Goal: Task Accomplishment & Management: Manage account settings

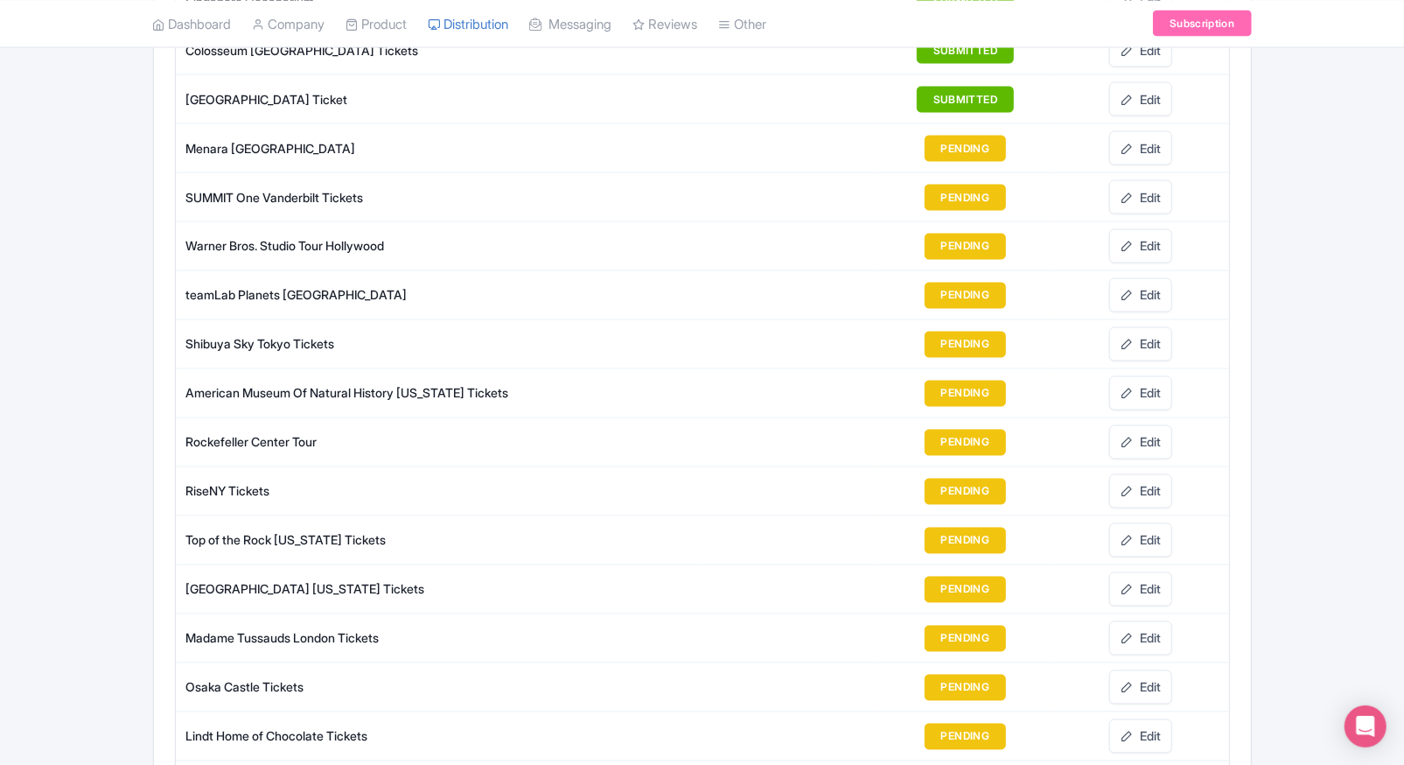
scroll to position [1899, 0]
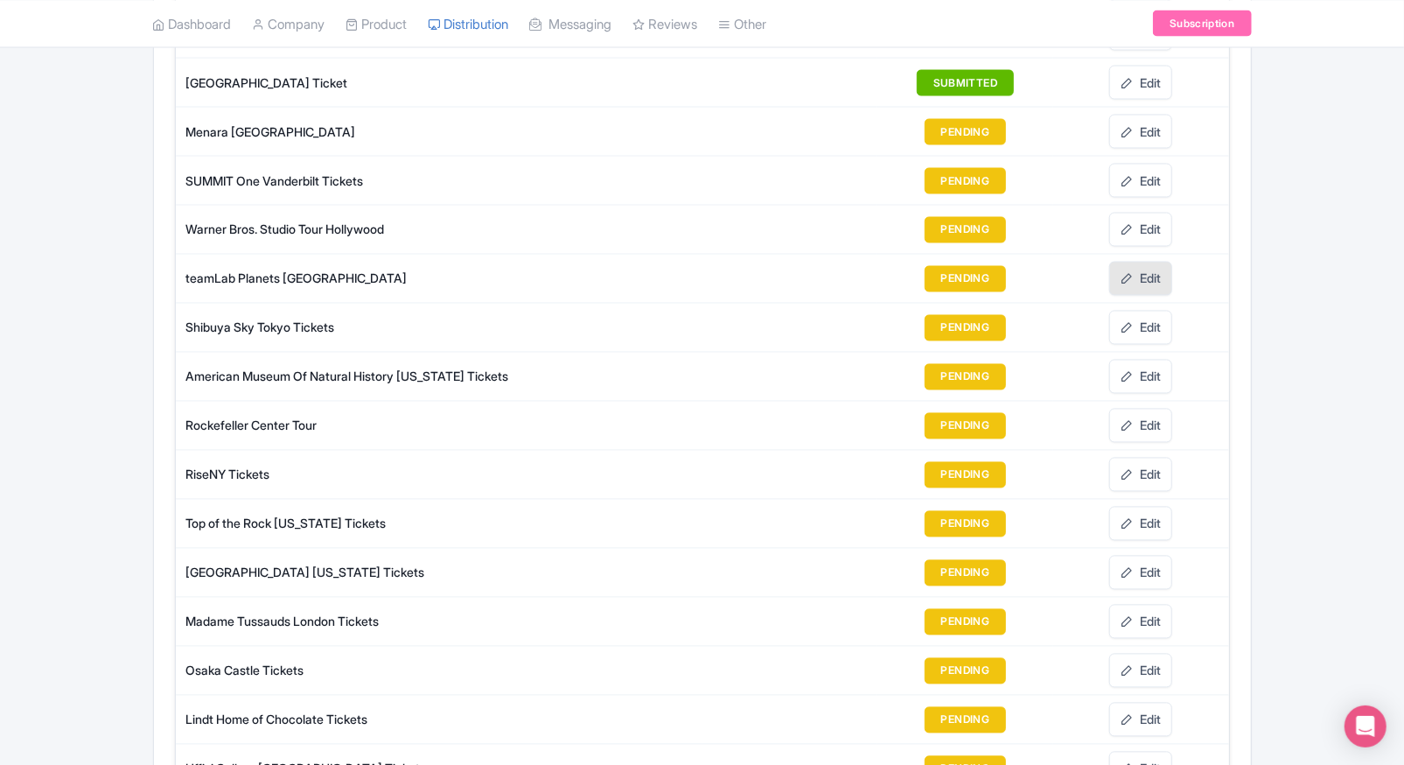
click at [1170, 269] on link "Edit" at bounding box center [1140, 279] width 63 height 34
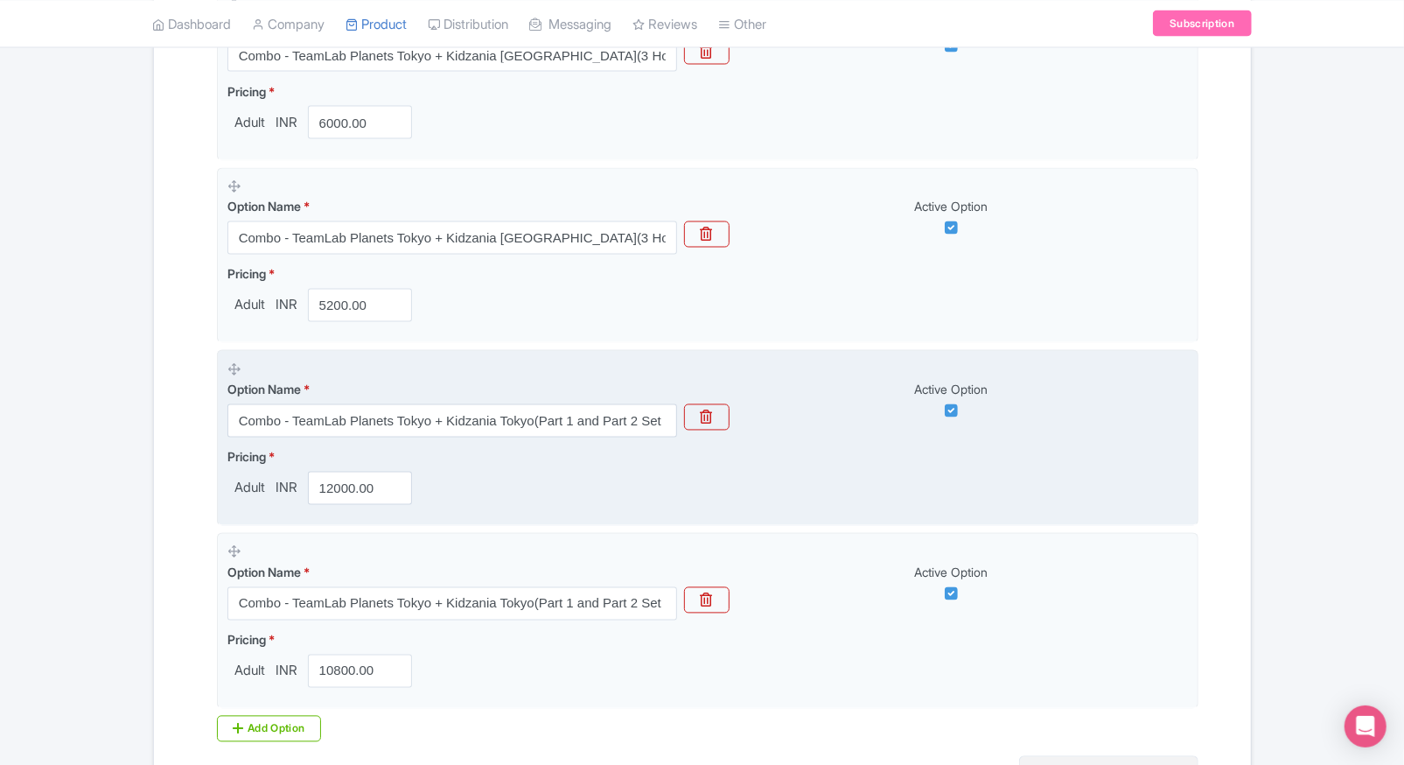
scroll to position [2102, 0]
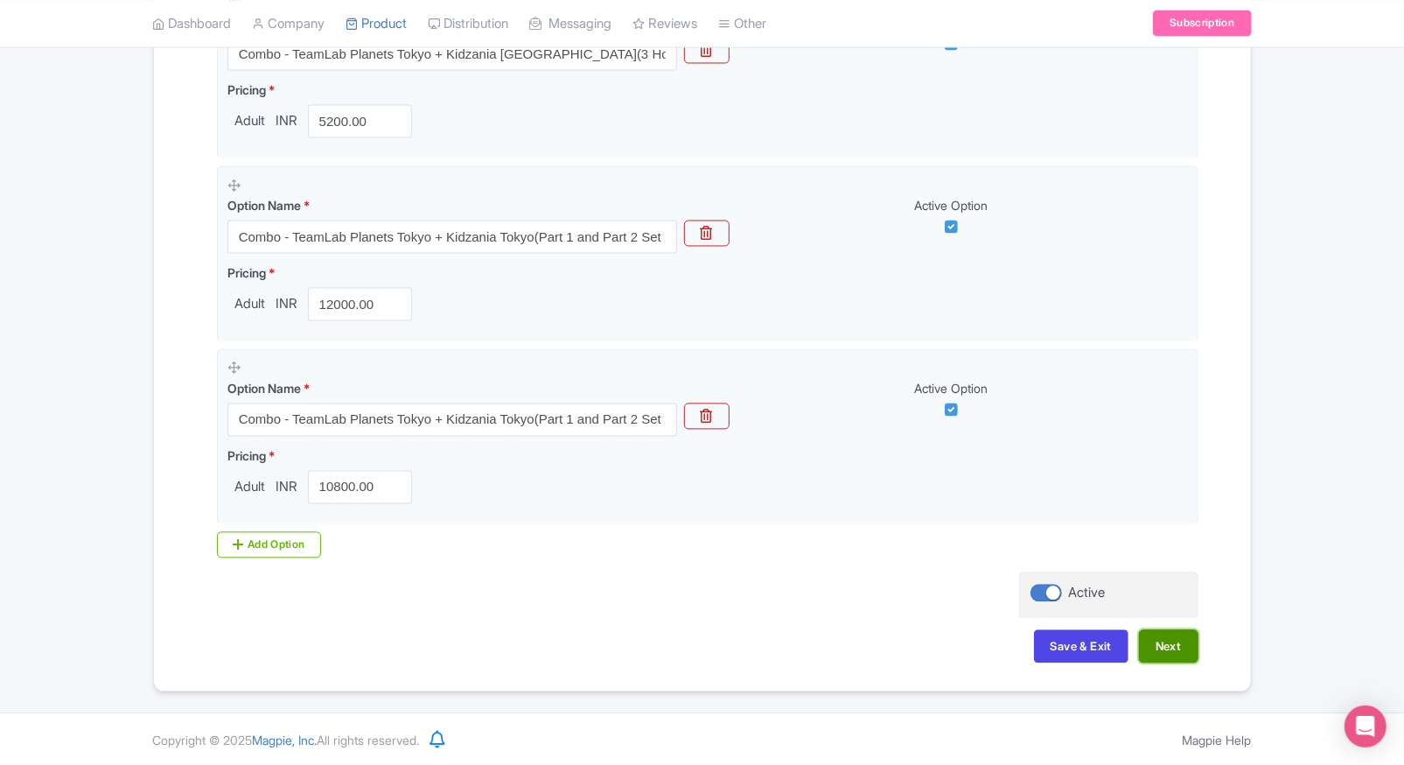
click at [1178, 648] on button "Next" at bounding box center [1168, 646] width 59 height 33
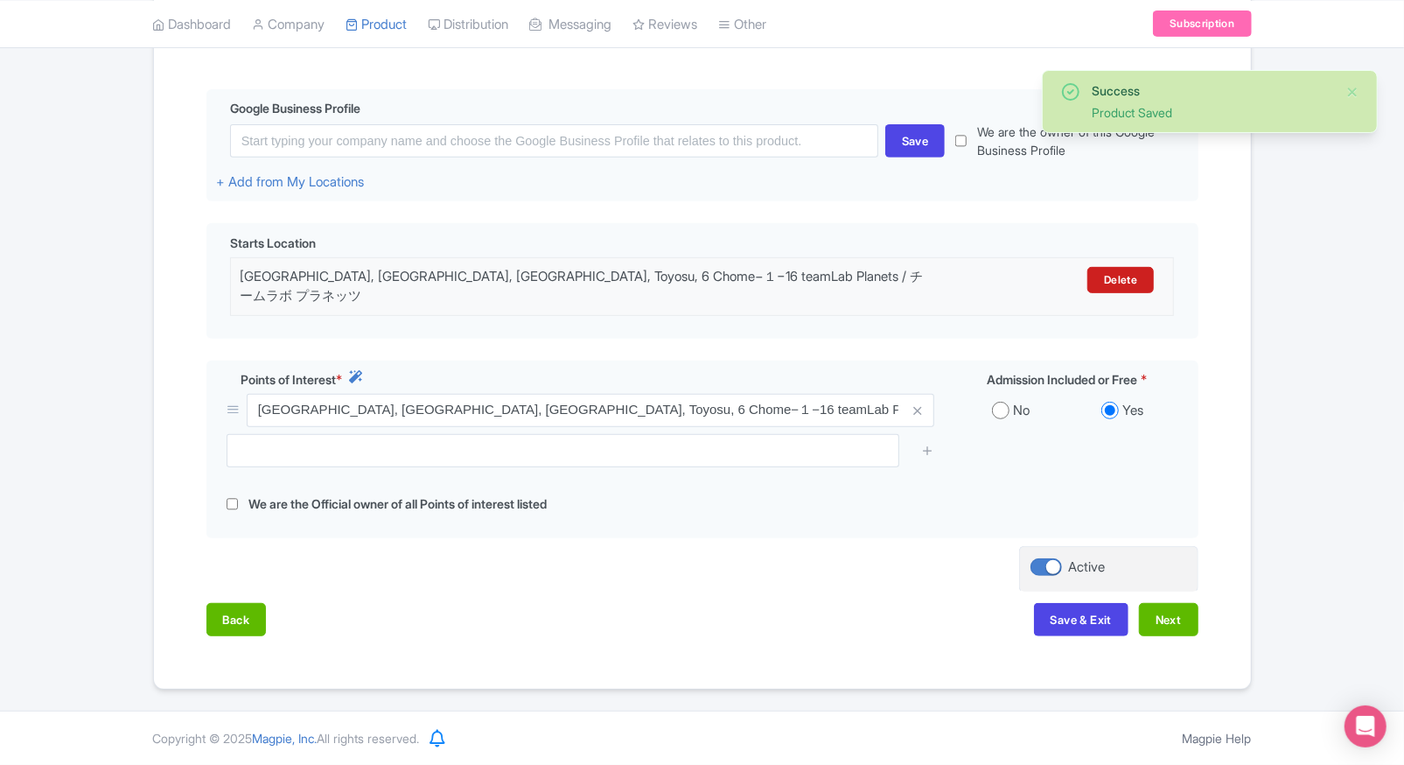
scroll to position [376, 0]
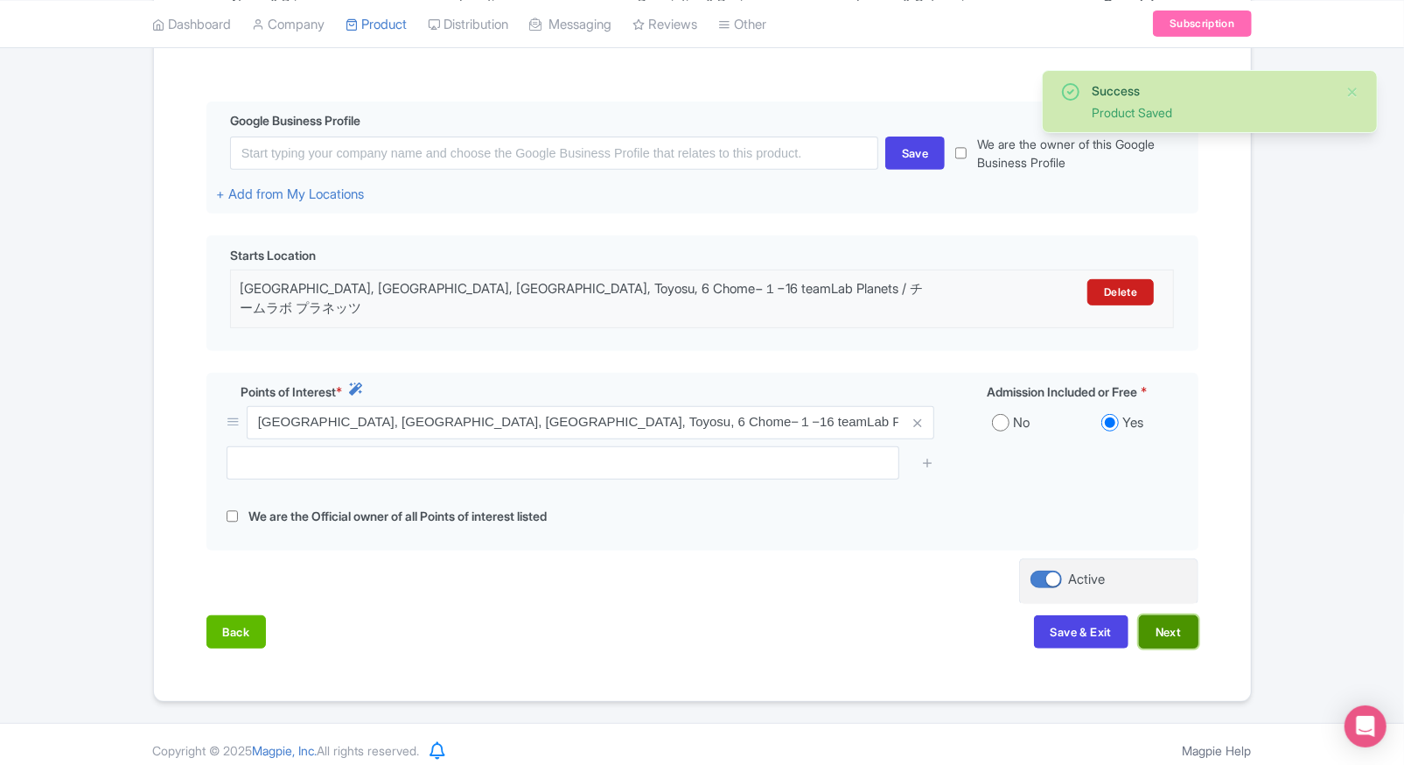
click at [1159, 615] on button "Next" at bounding box center [1168, 631] width 59 height 33
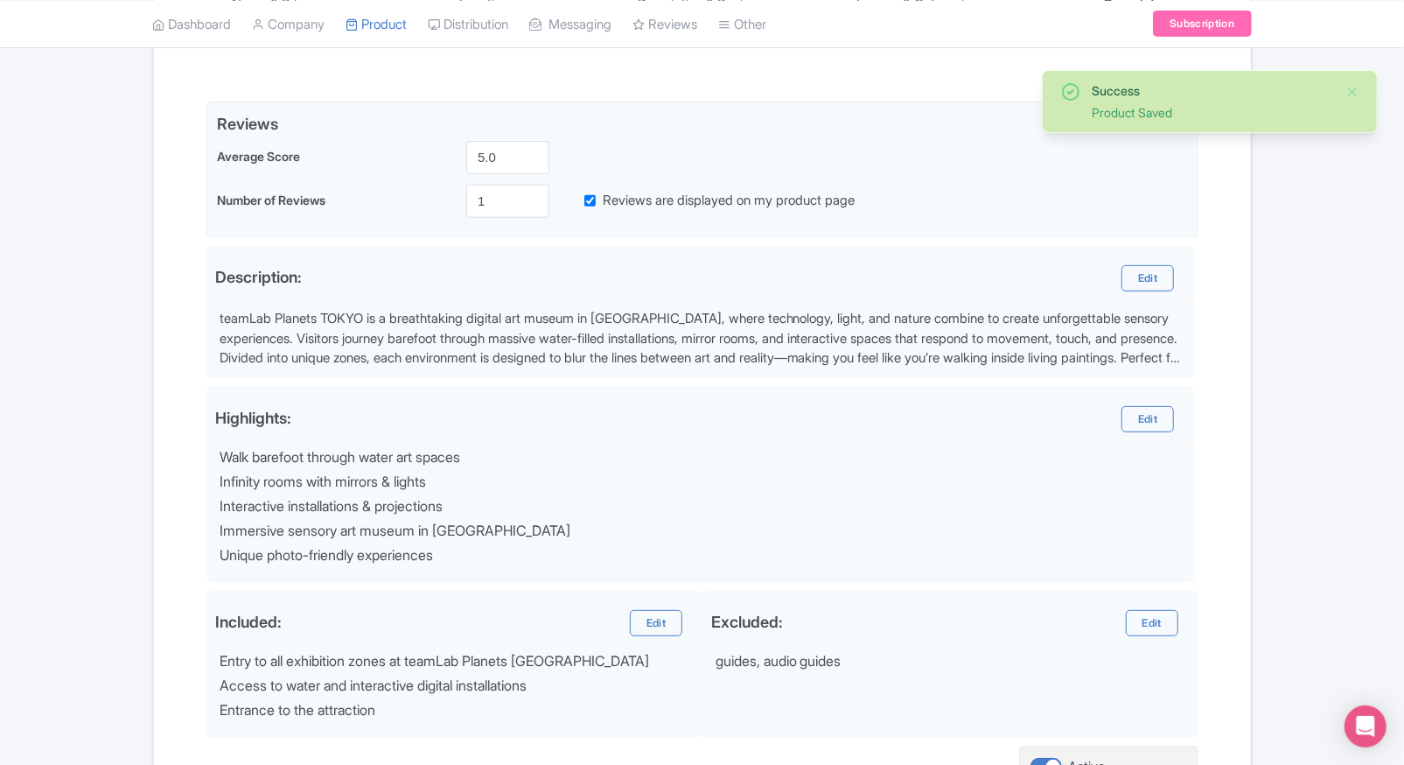
scroll to position [549, 0]
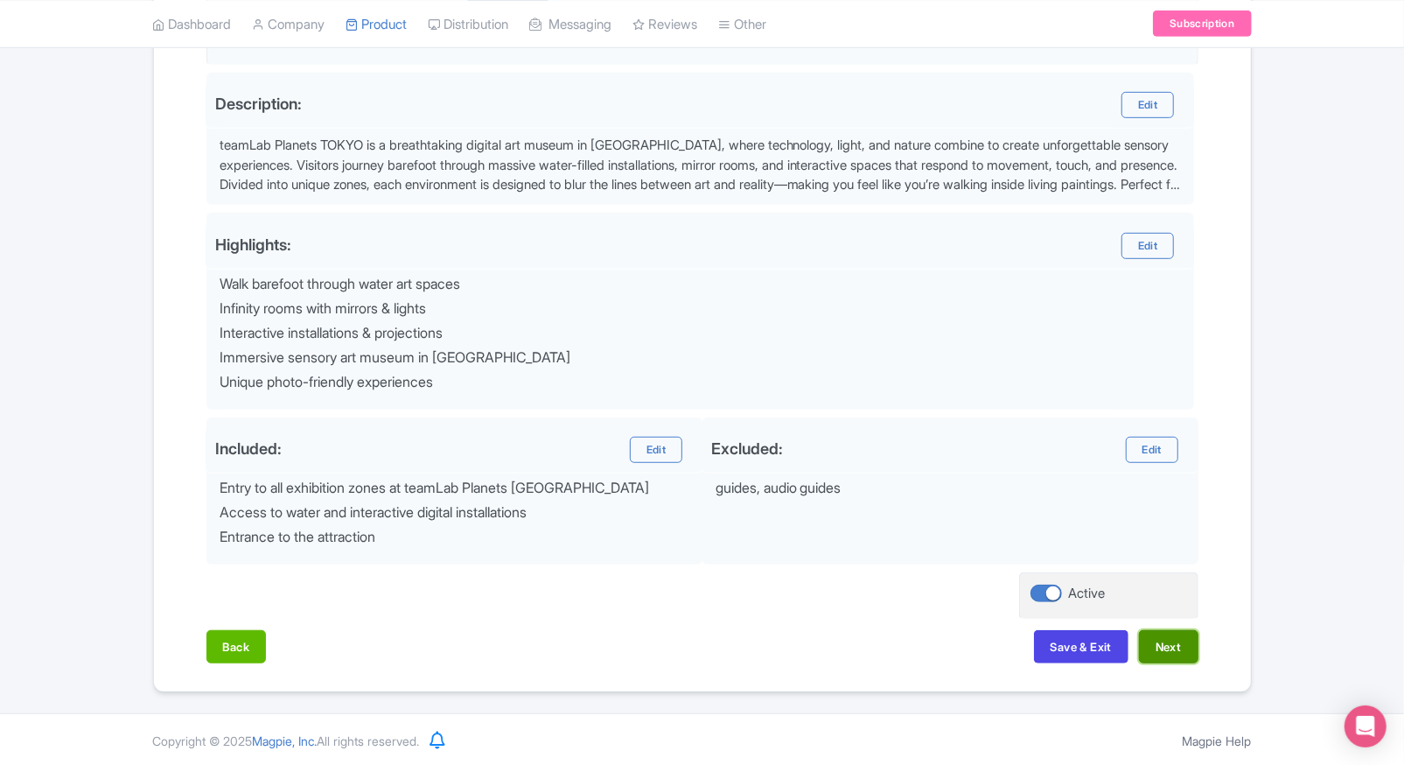
click at [1187, 646] on button "Next" at bounding box center [1168, 646] width 59 height 33
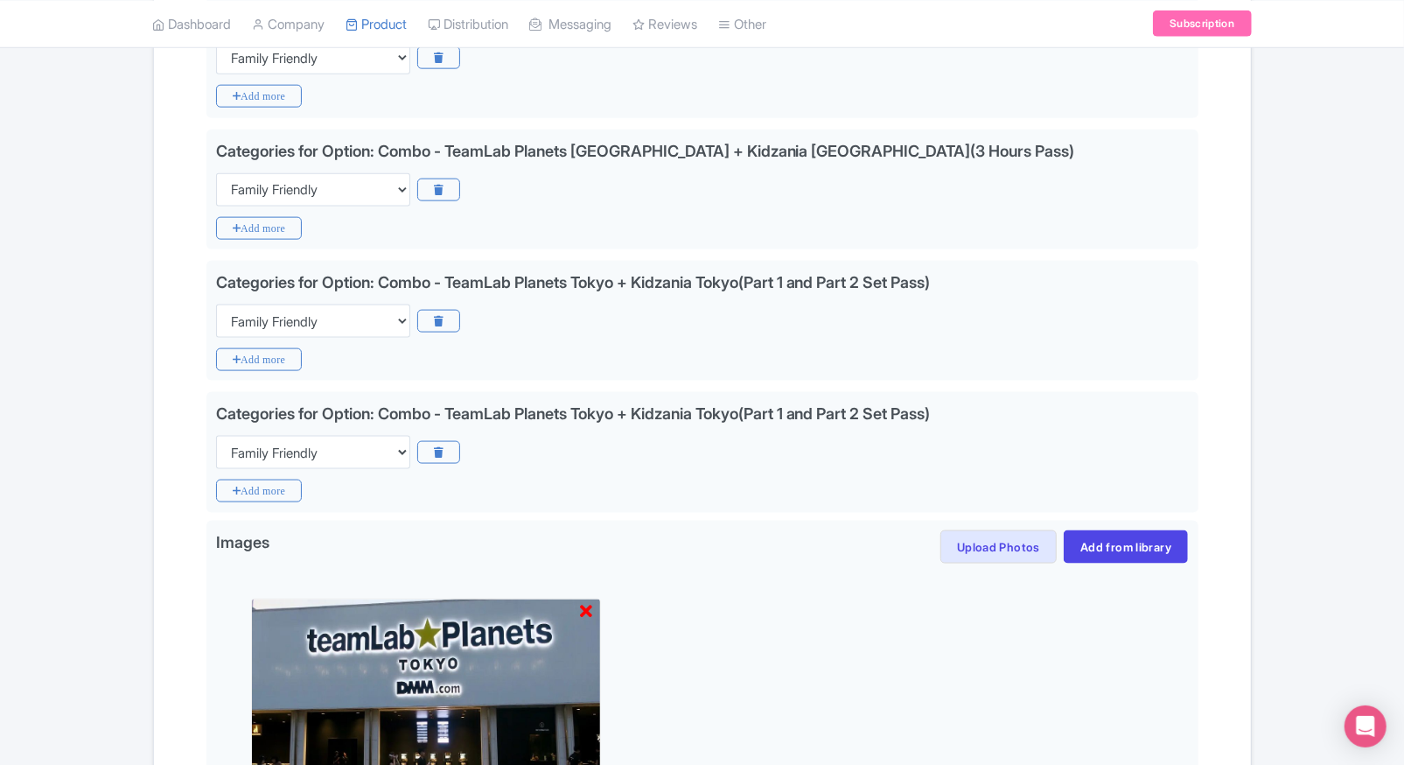
scroll to position [1696, 0]
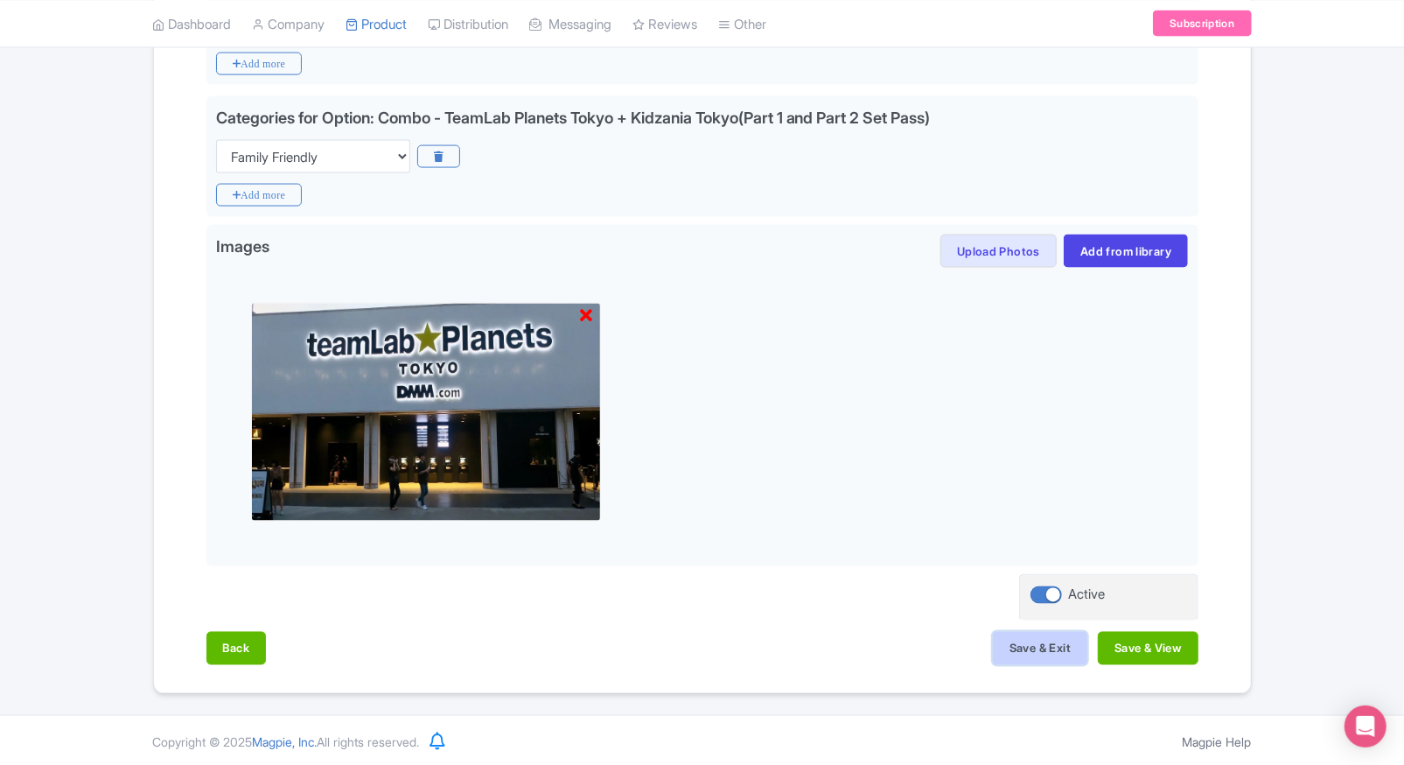
click at [1071, 632] on button "Save & Exit" at bounding box center [1040, 648] width 94 height 33
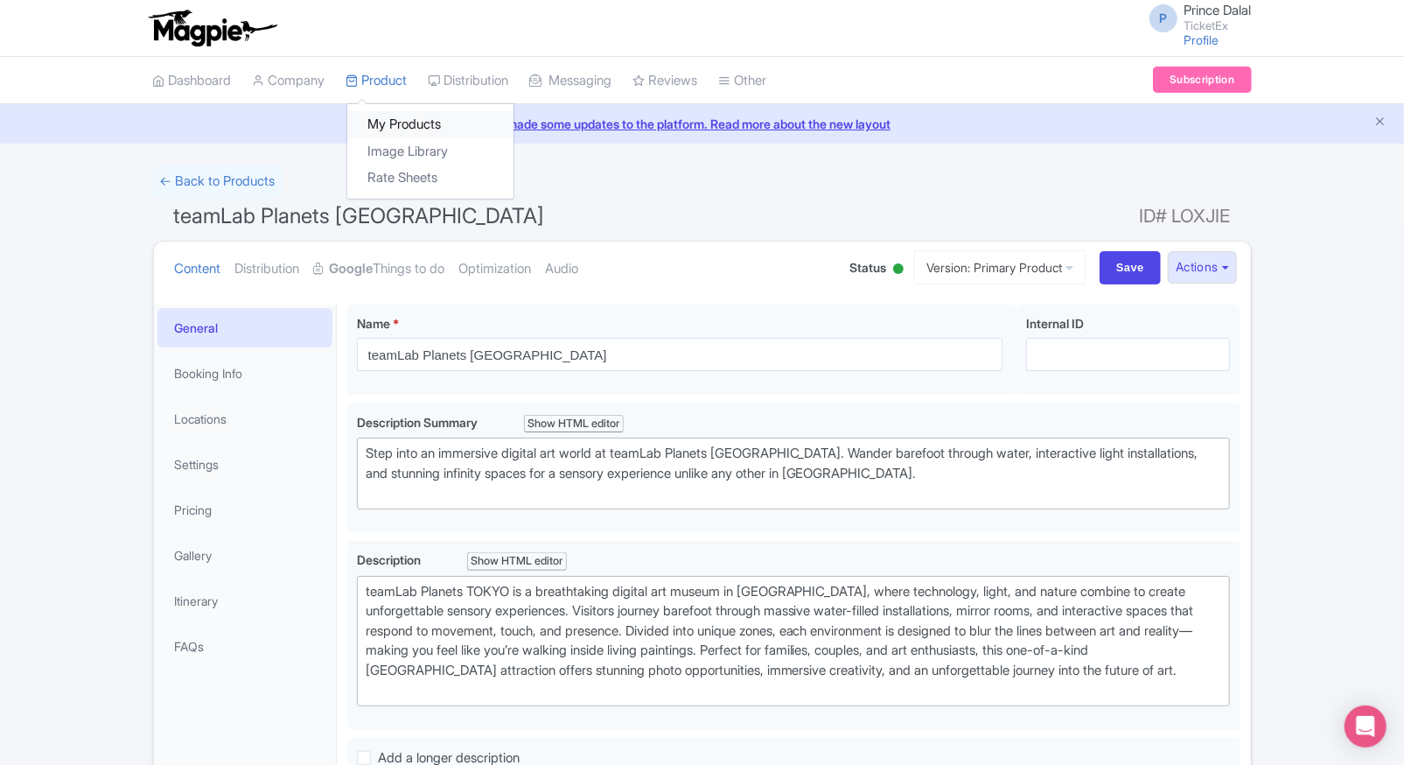
click at [378, 115] on link "My Products" at bounding box center [430, 124] width 166 height 27
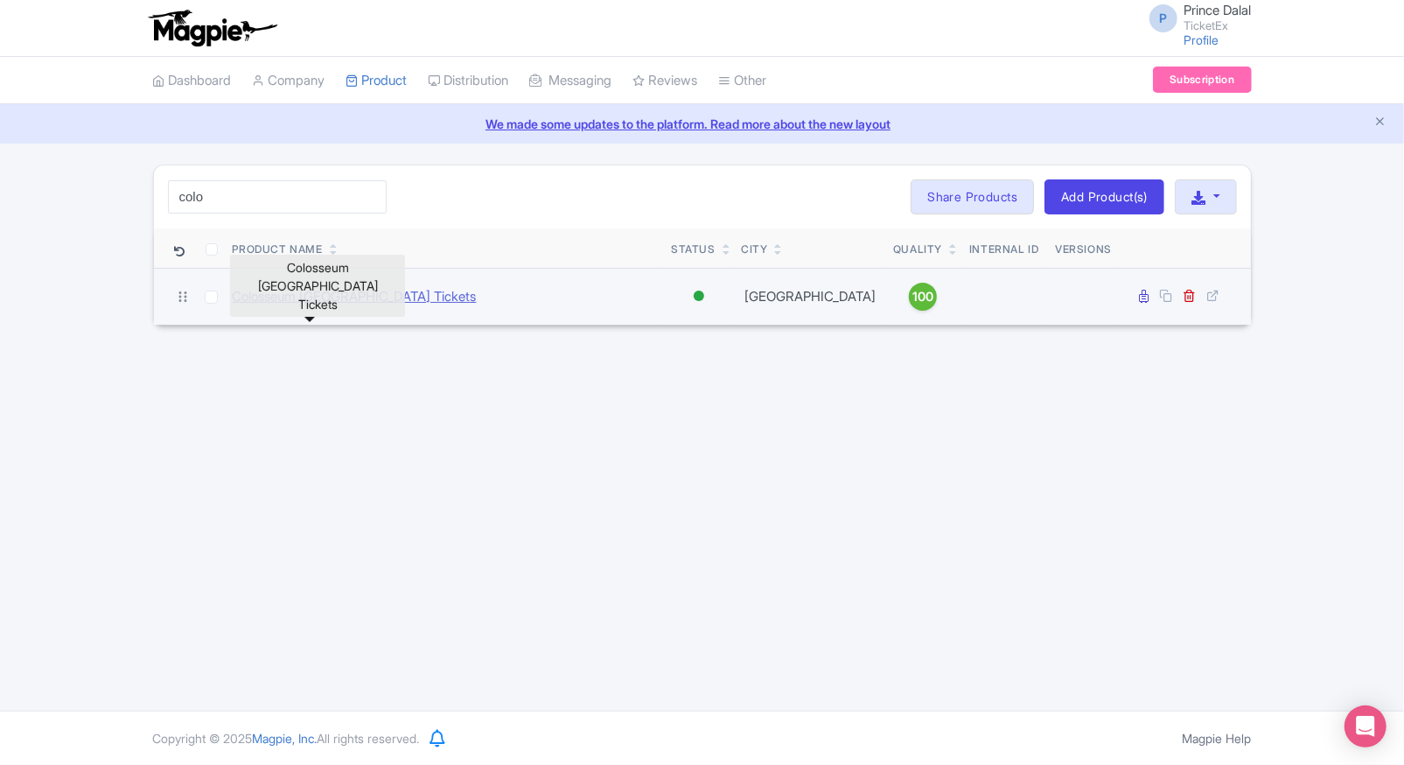
type input "colo"
click at [277, 295] on link "Colosseum Rome Tickets" at bounding box center [355, 297] width 244 height 20
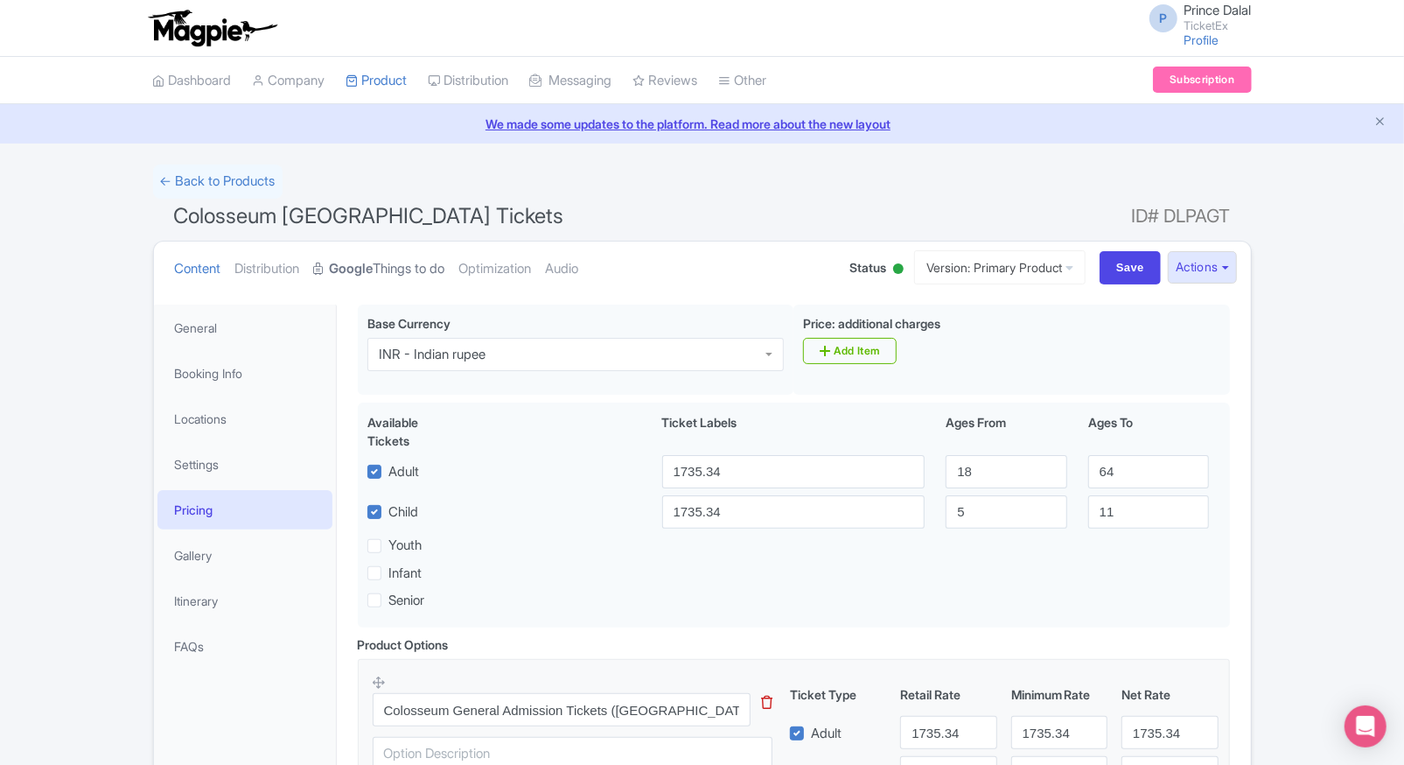
click at [374, 262] on strong "Google" at bounding box center [352, 269] width 44 height 20
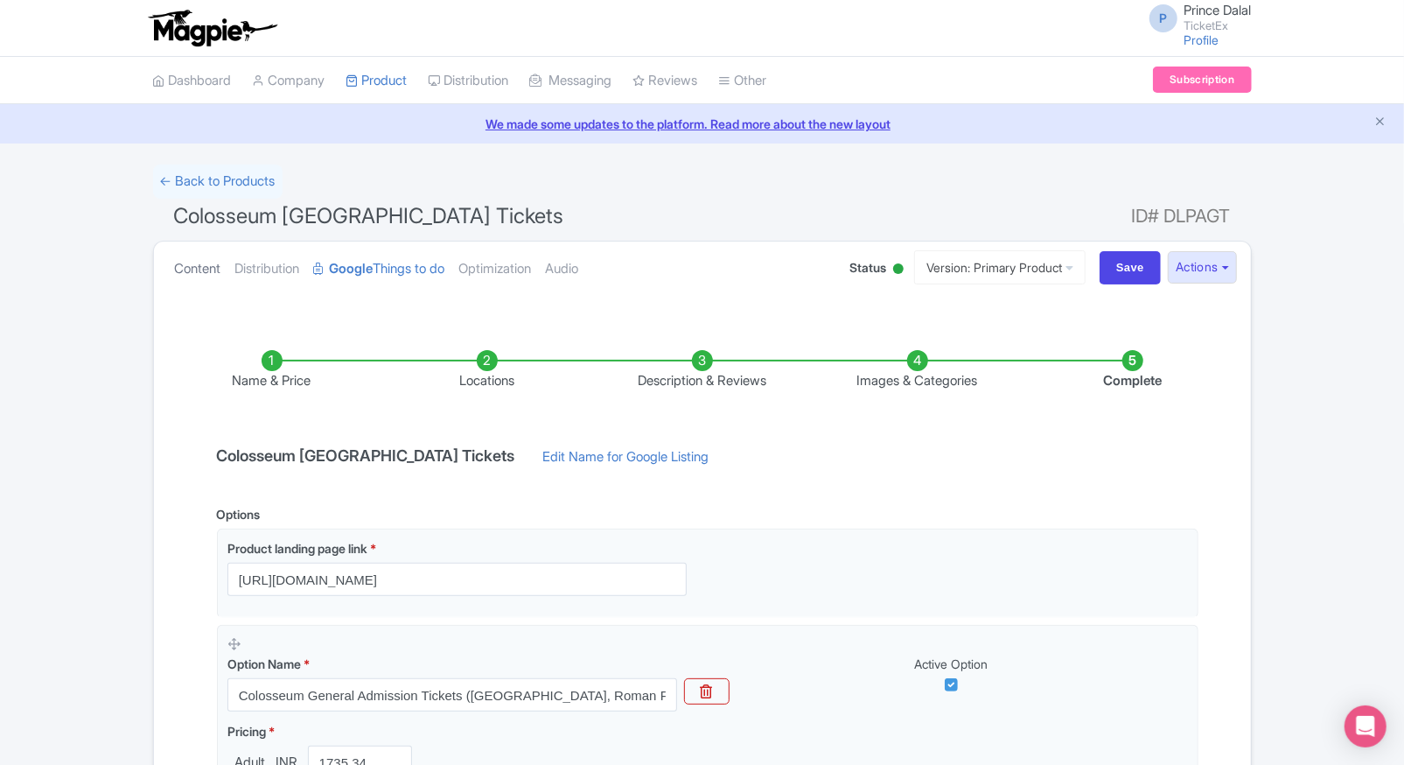
click at [183, 262] on link "Content" at bounding box center [198, 268] width 46 height 55
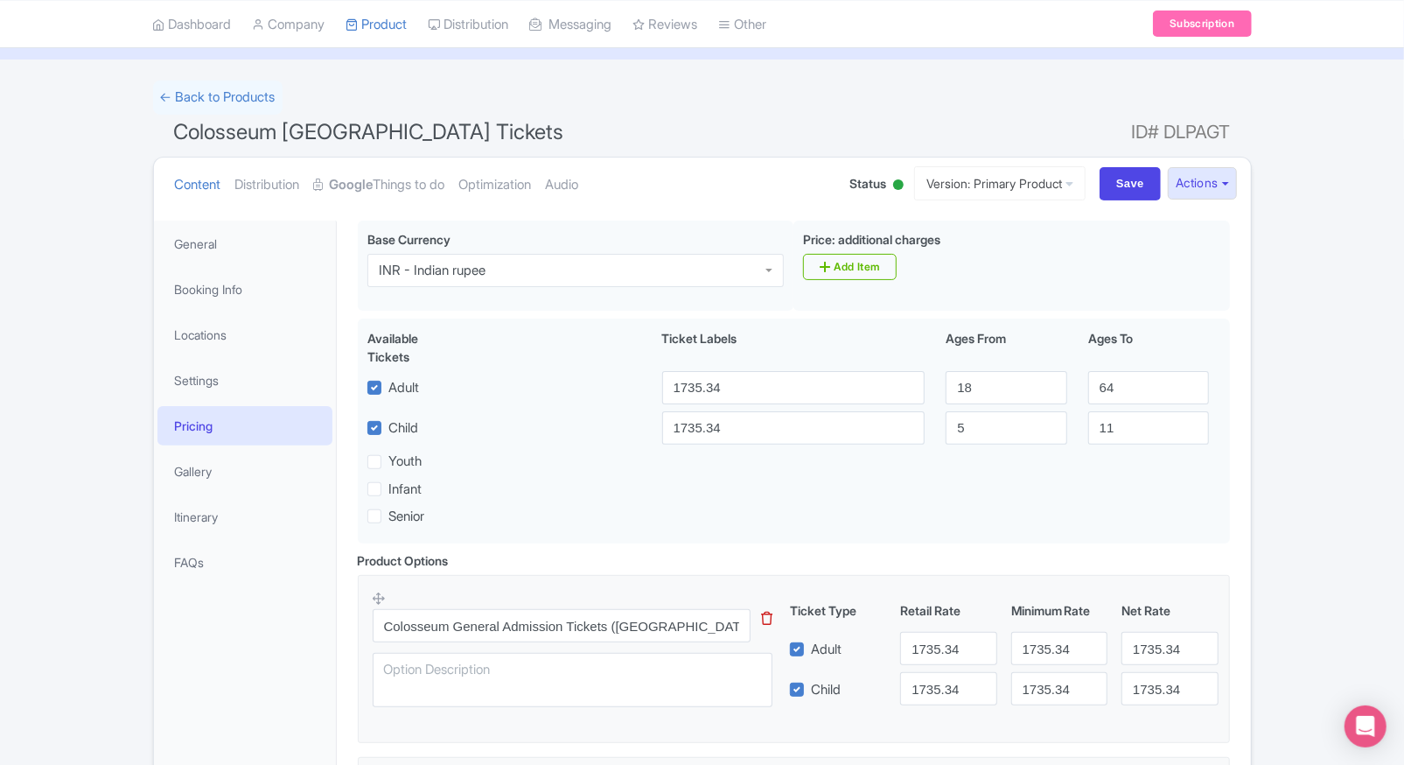
scroll to position [29, 0]
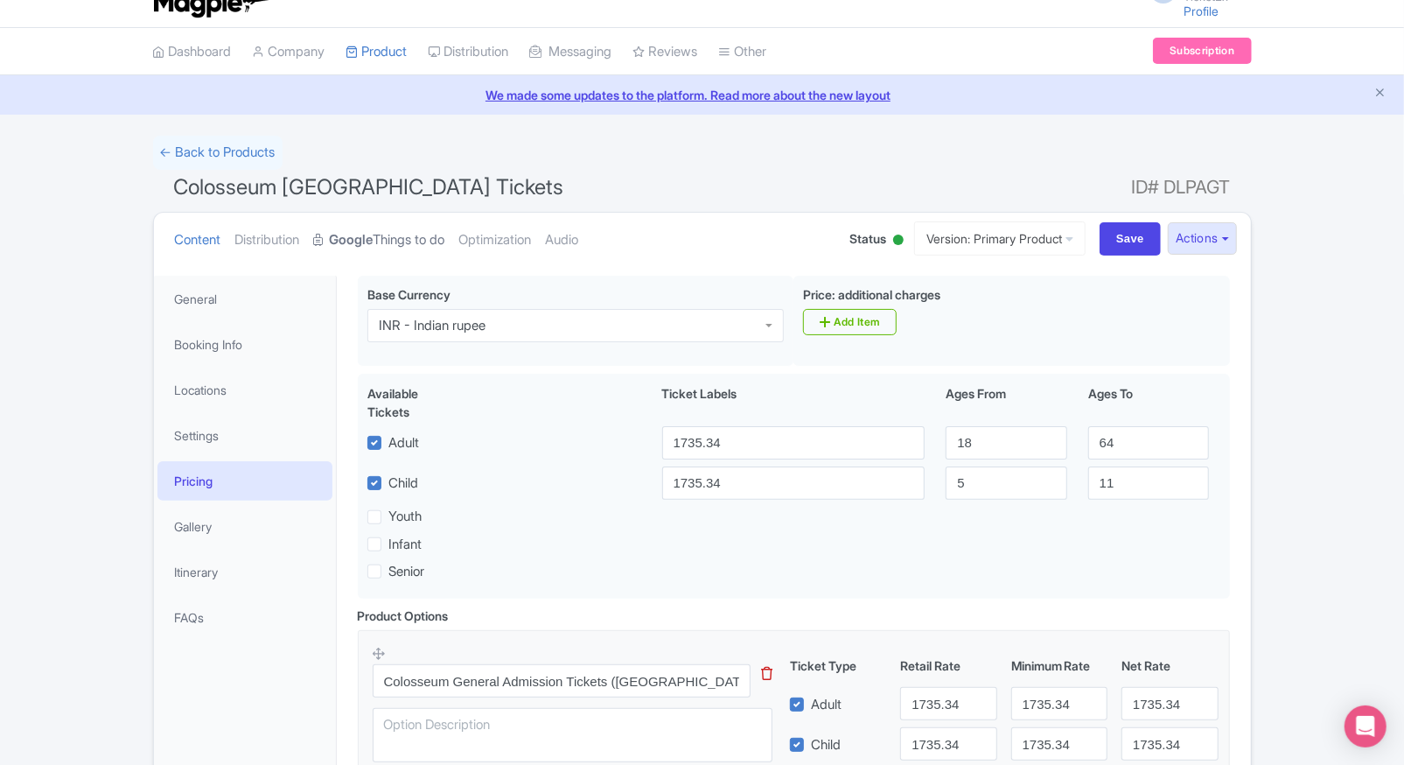
click at [374, 234] on strong "Google" at bounding box center [352, 240] width 44 height 20
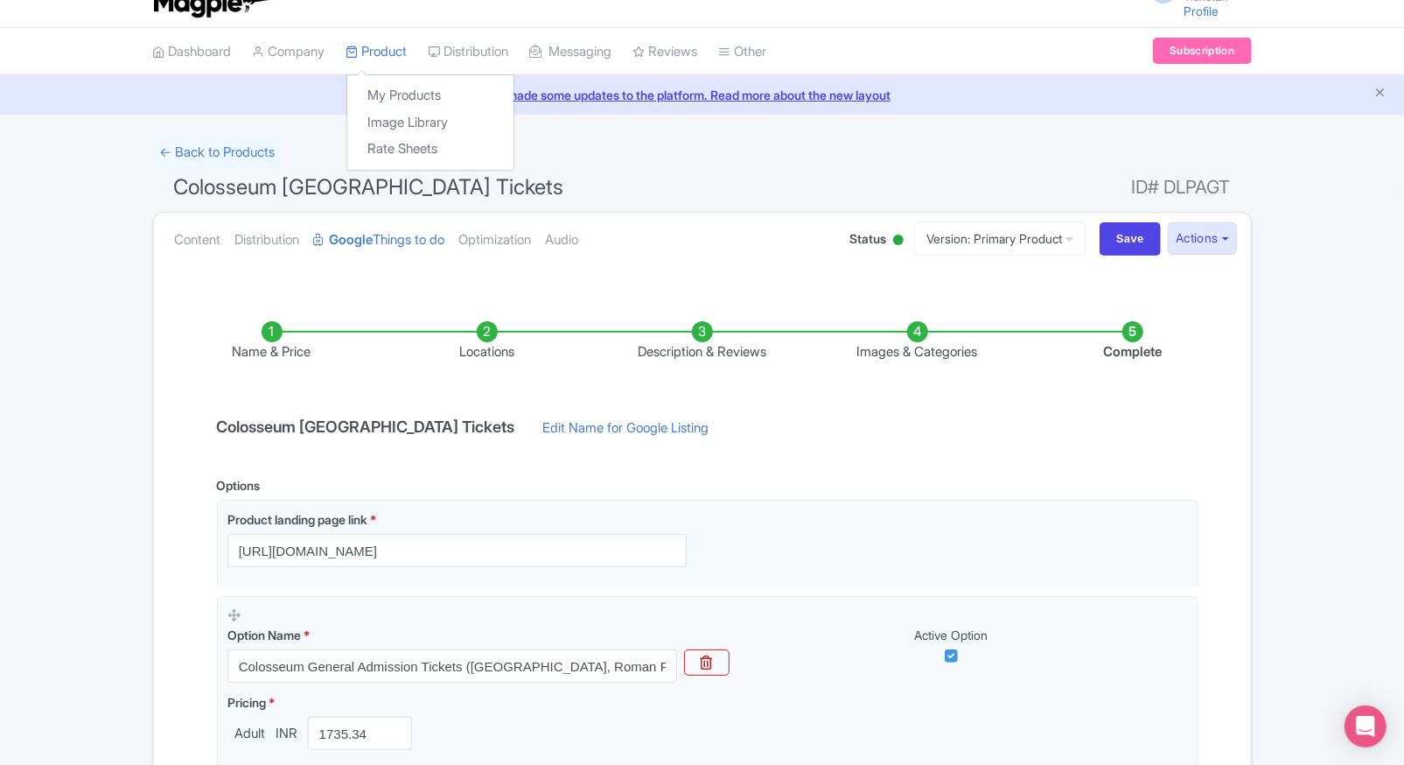
click at [387, 79] on div "My Products Image Library Rate Sheets" at bounding box center [430, 122] width 168 height 96
click at [358, 99] on link "My Products" at bounding box center [430, 95] width 166 height 27
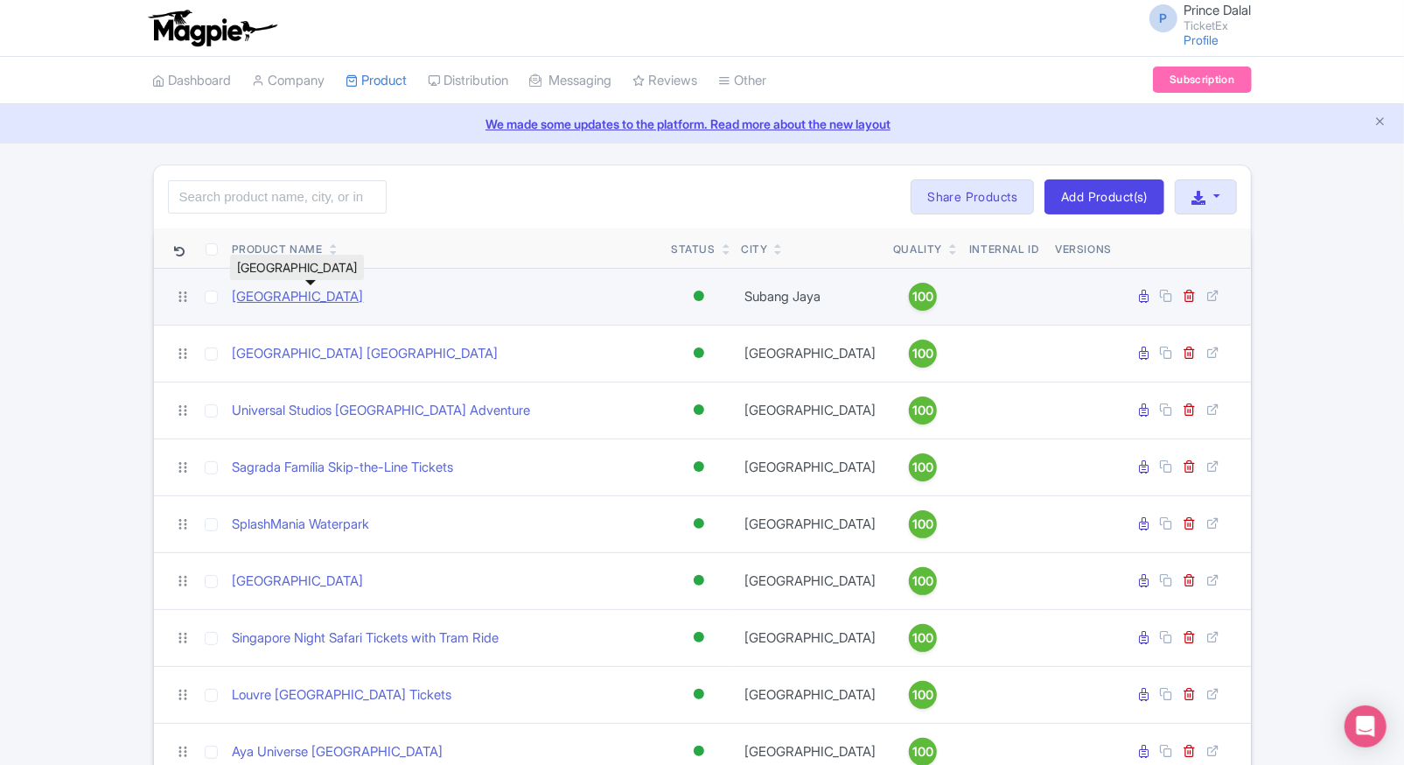
click at [336, 291] on link "[GEOGRAPHIC_DATA]" at bounding box center [298, 297] width 131 height 20
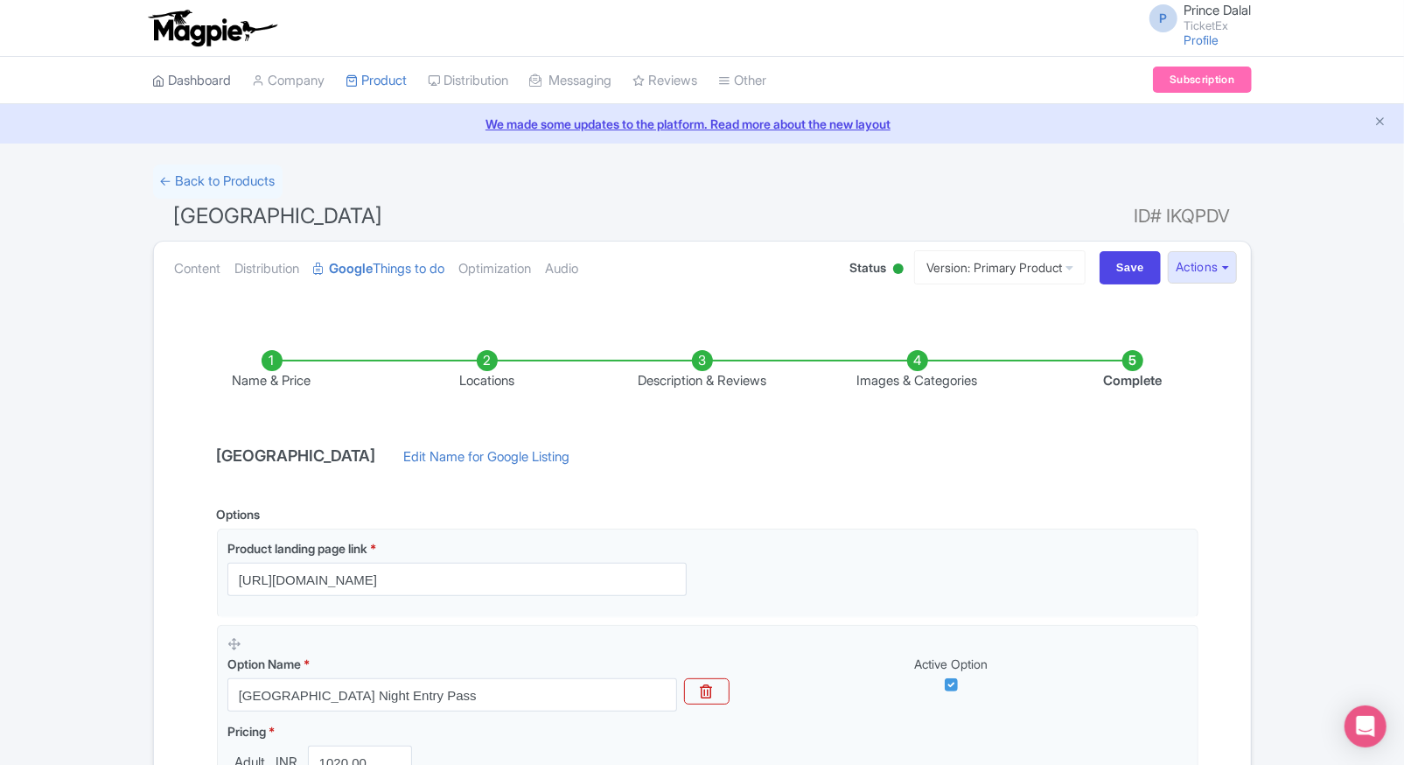
click at [207, 87] on link "Dashboard" at bounding box center [192, 81] width 79 height 48
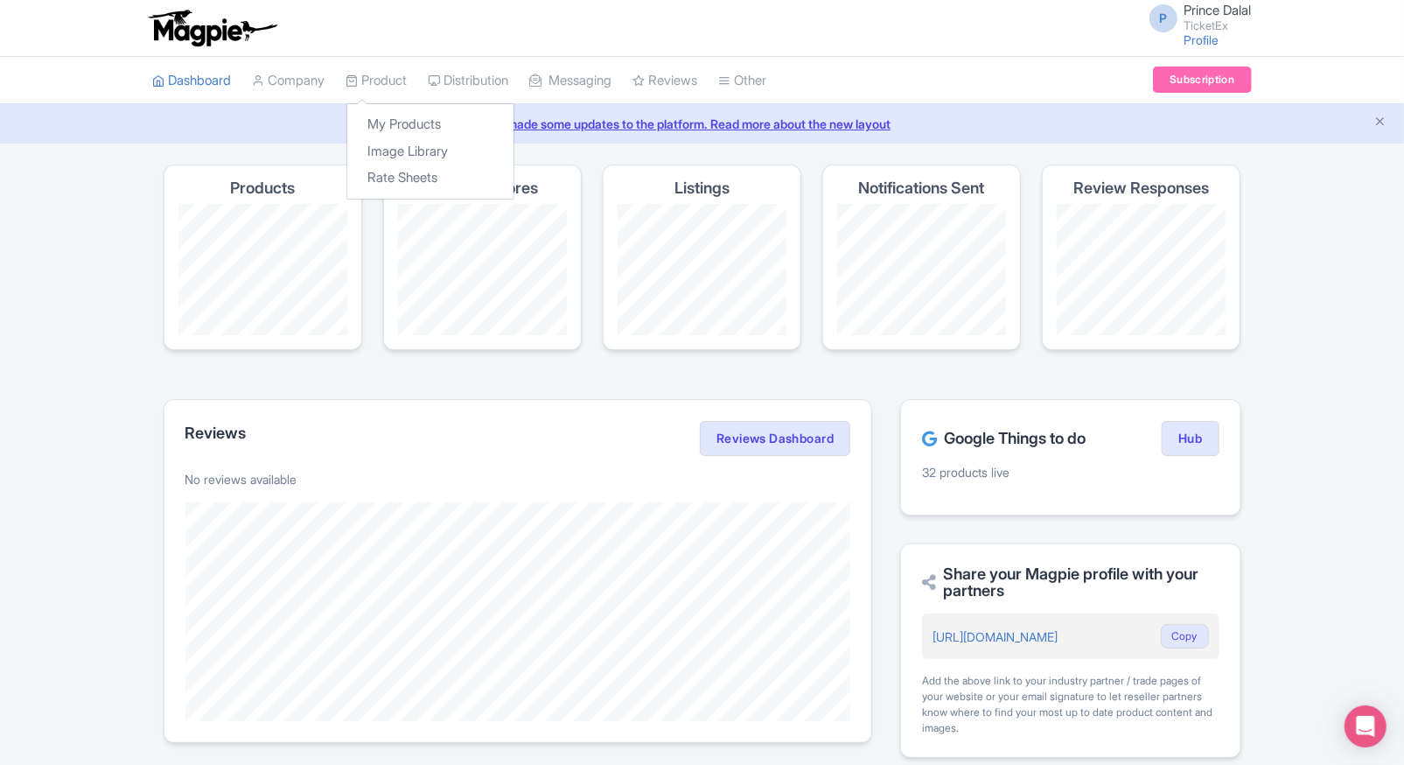
click at [380, 108] on div "My Products Image Library Rate Sheets" at bounding box center [430, 151] width 168 height 96
click at [392, 129] on link "My Products" at bounding box center [430, 124] width 166 height 27
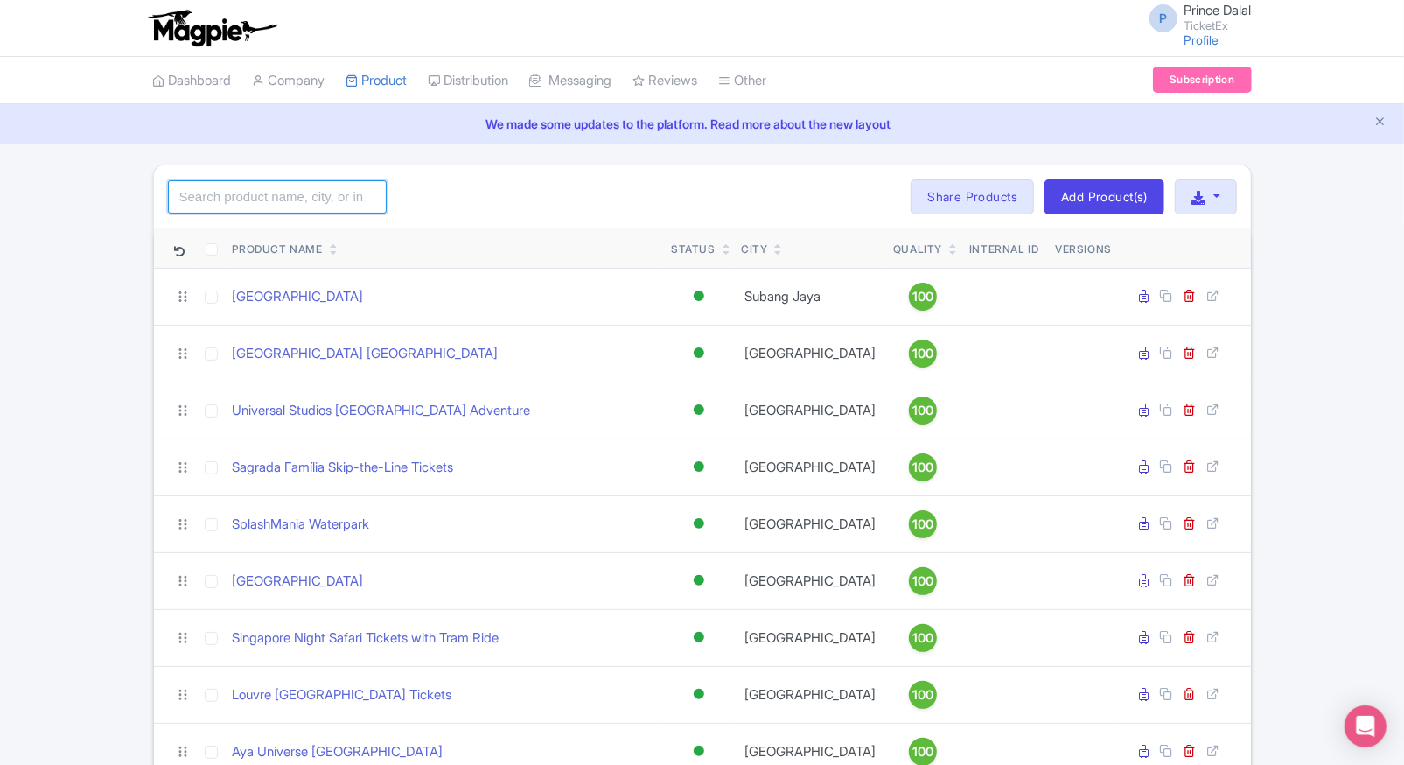
click at [256, 191] on input "search" at bounding box center [277, 196] width 219 height 33
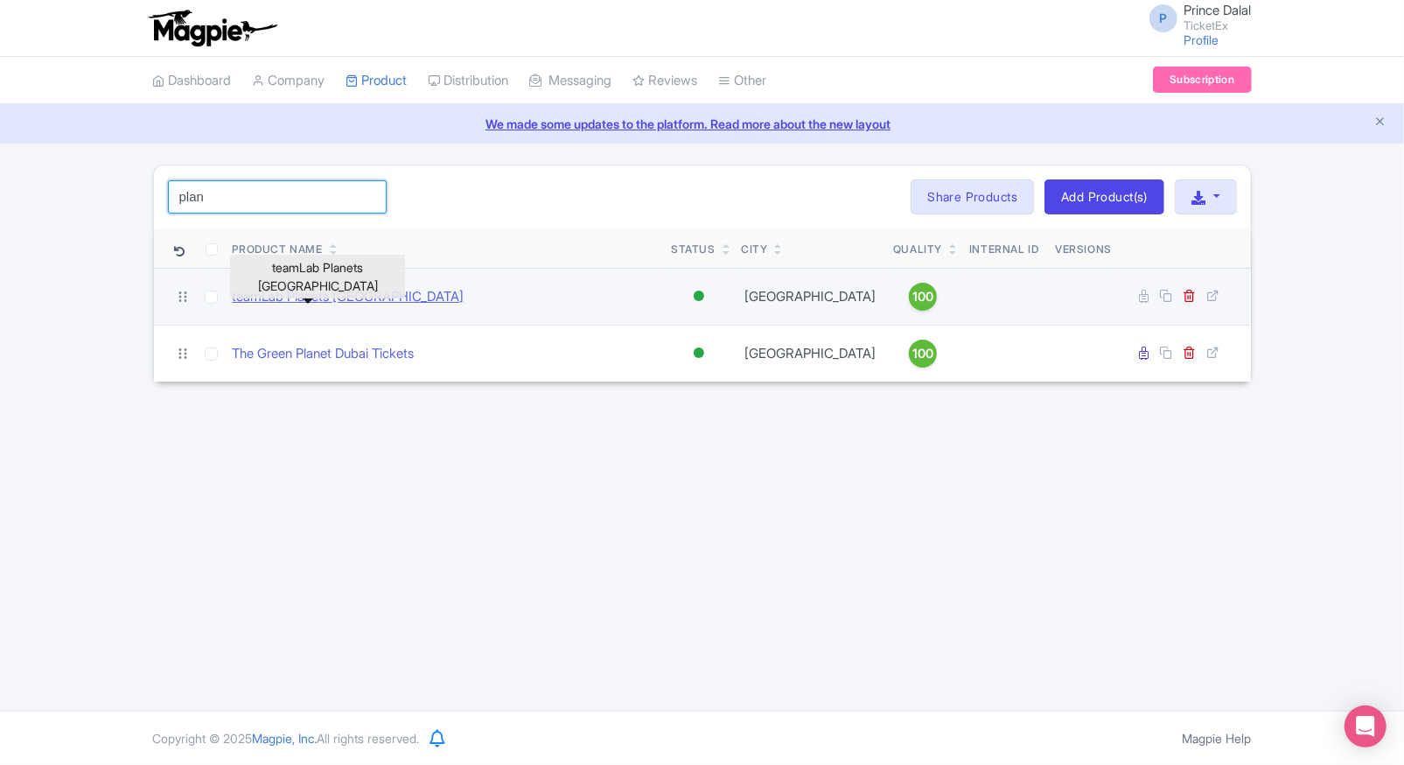
type input "plan"
click at [261, 293] on link "teamLab Planets [GEOGRAPHIC_DATA]" at bounding box center [349, 297] width 232 height 20
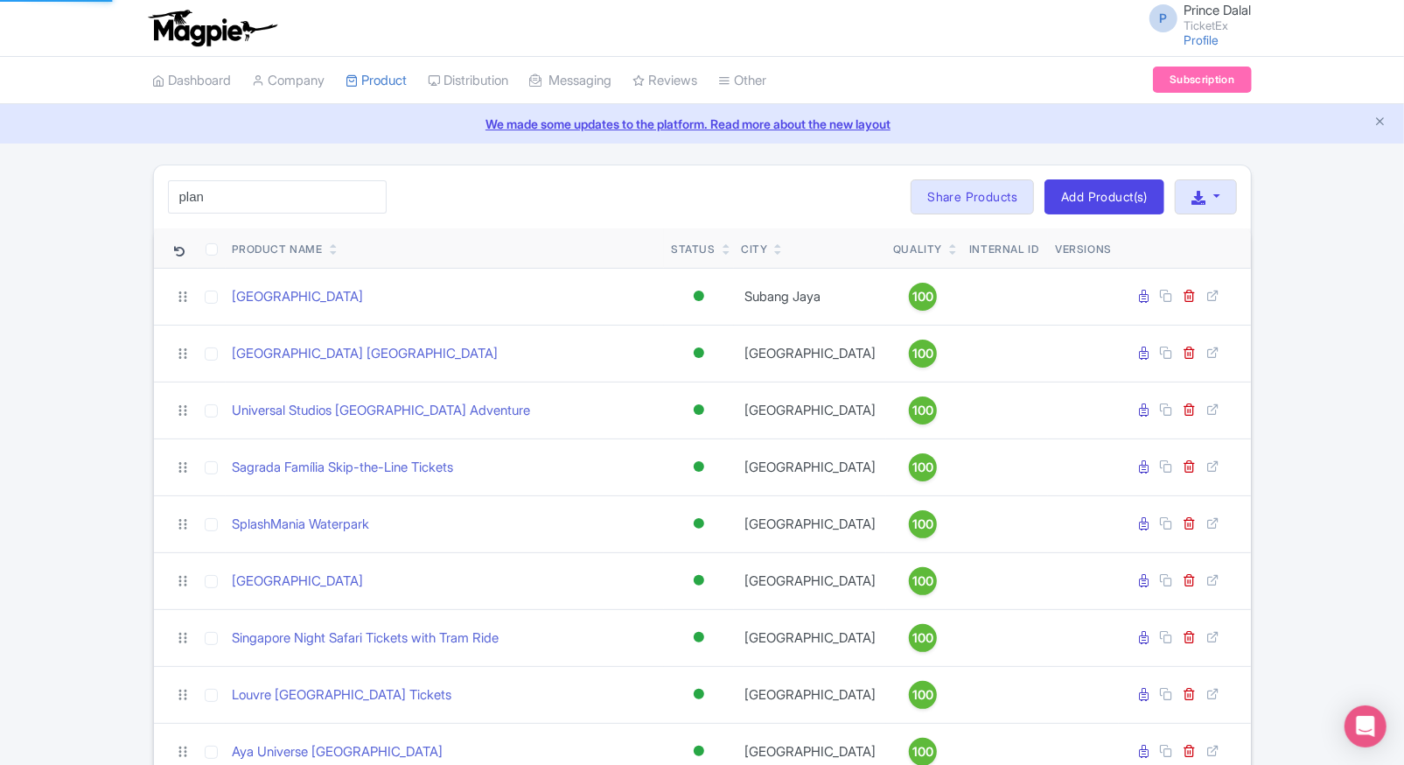
type input "plan"
click at [0, 305] on html "P Prince Dalal TicketEx Profile Users Settings Sign out Dashboard Company Produ…" at bounding box center [702, 382] width 1404 height 765
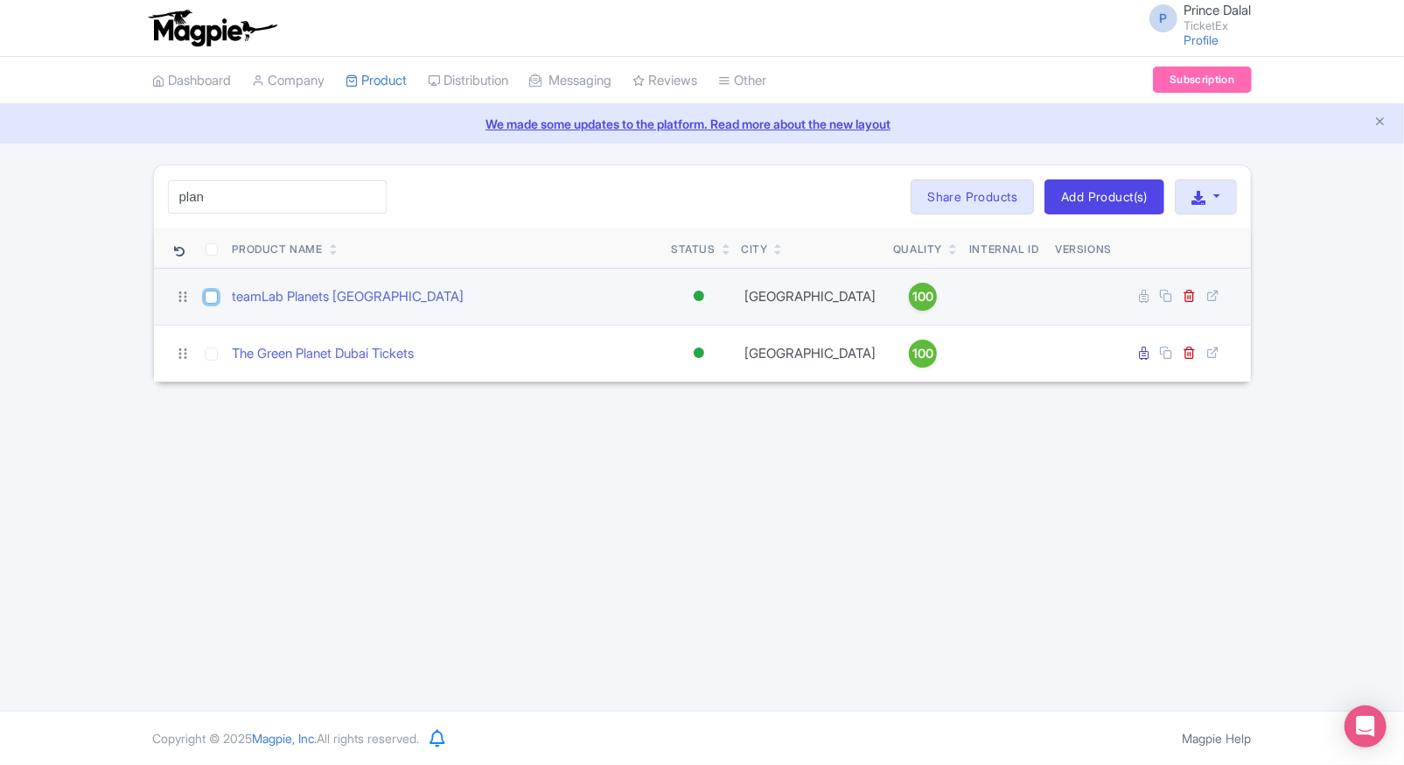
click at [206, 296] on input "checkbox" at bounding box center [211, 296] width 13 height 13
checkbox input "true"
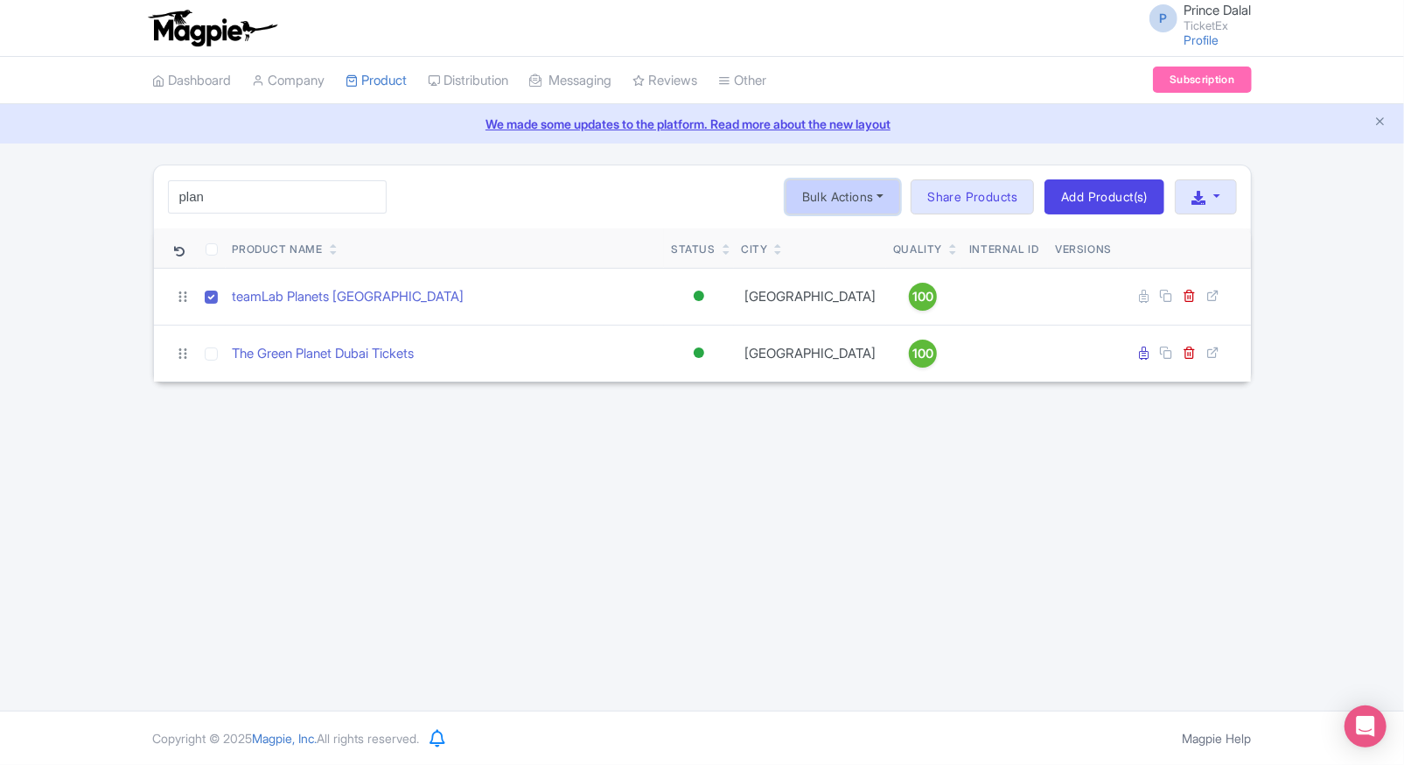
click at [877, 200] on button "Bulk Actions" at bounding box center [843, 196] width 115 height 35
click at [814, 242] on link "Delete" at bounding box center [869, 236] width 166 height 27
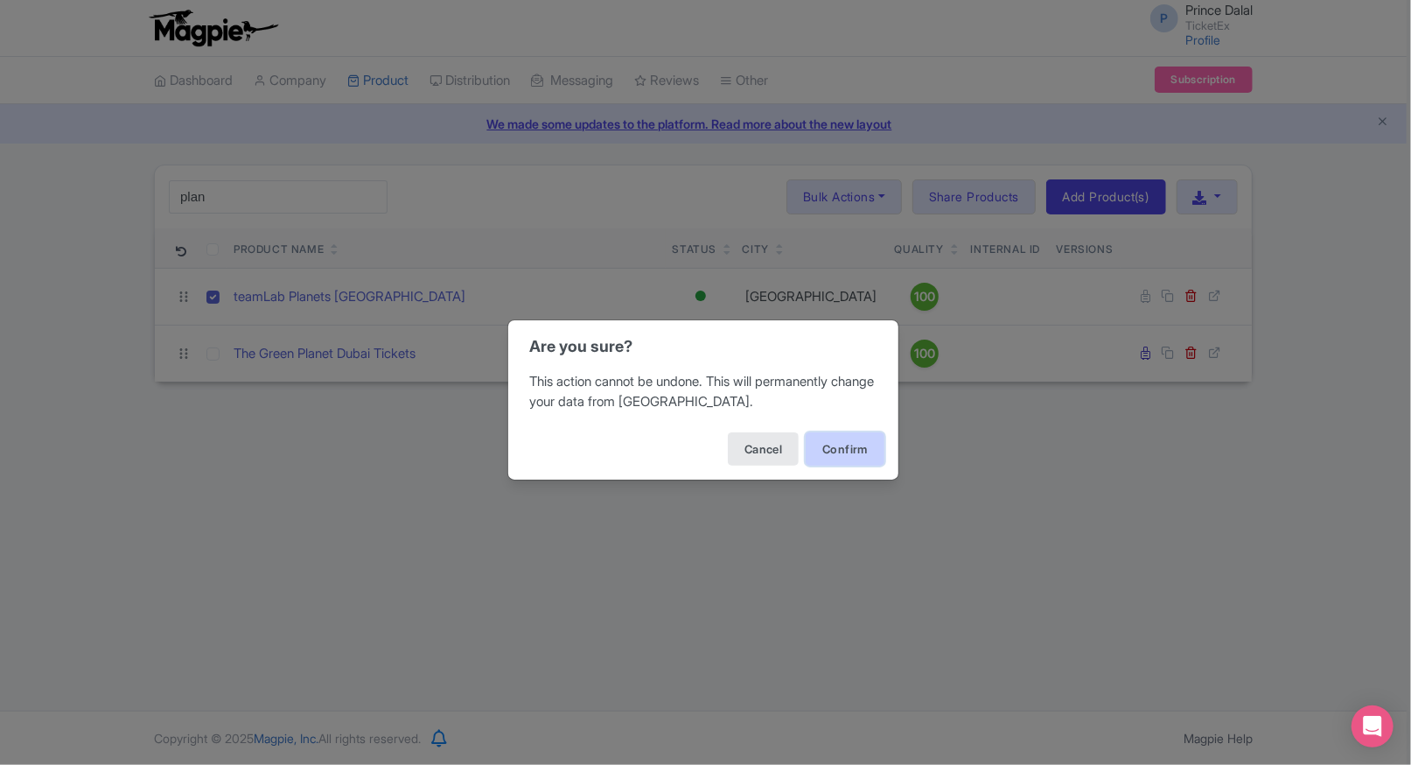
click at [841, 446] on button "Confirm" at bounding box center [845, 448] width 79 height 33
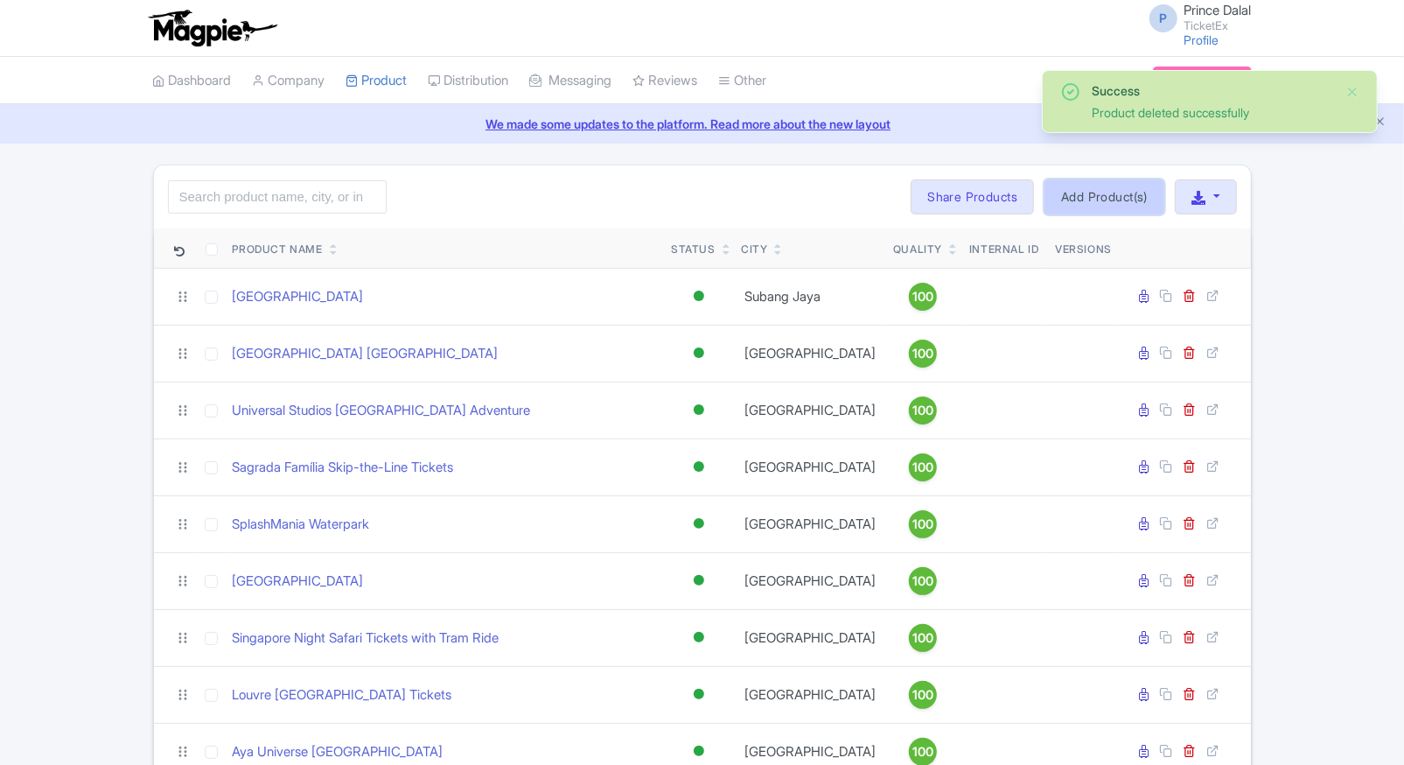
click at [1075, 188] on link "Add Product(s)" at bounding box center [1105, 196] width 120 height 35
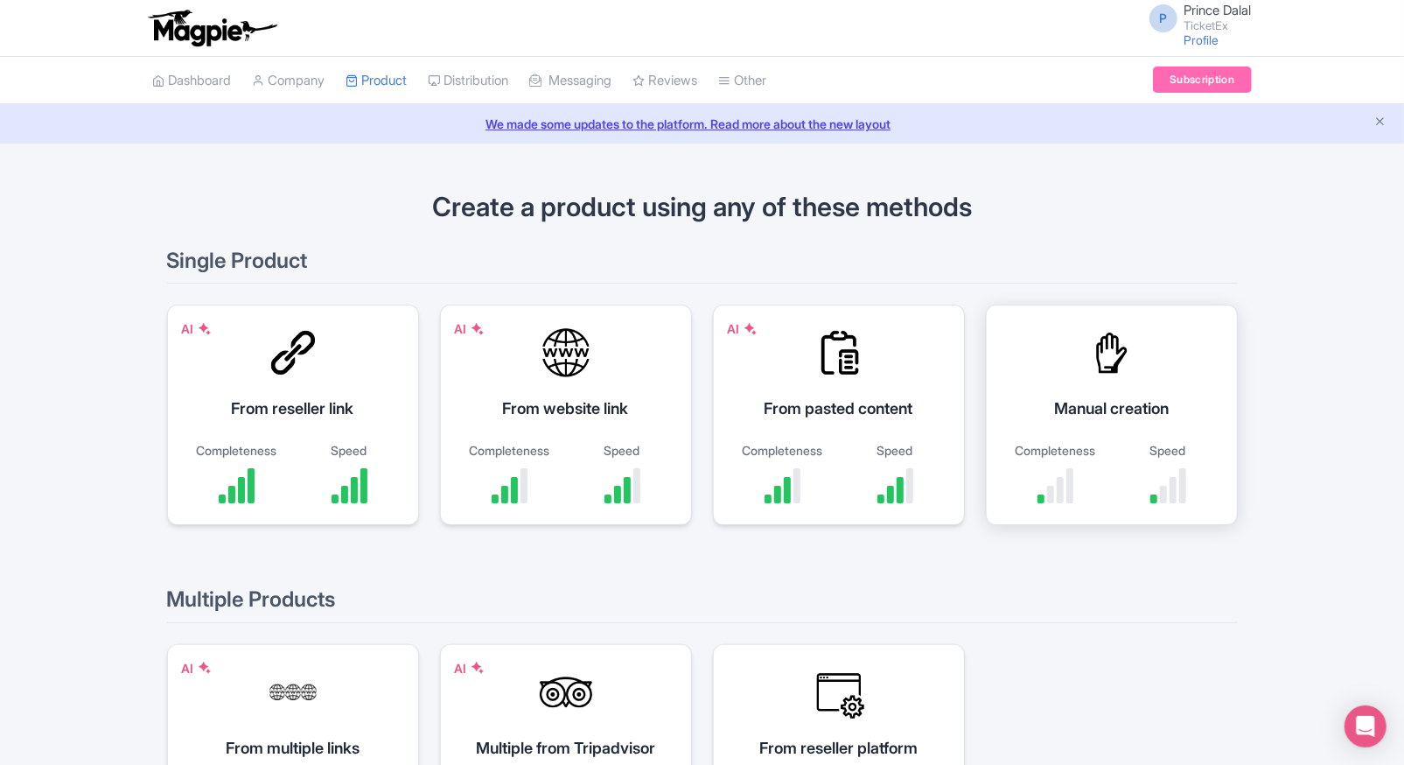
click at [1117, 374] on div at bounding box center [1112, 352] width 52 height 52
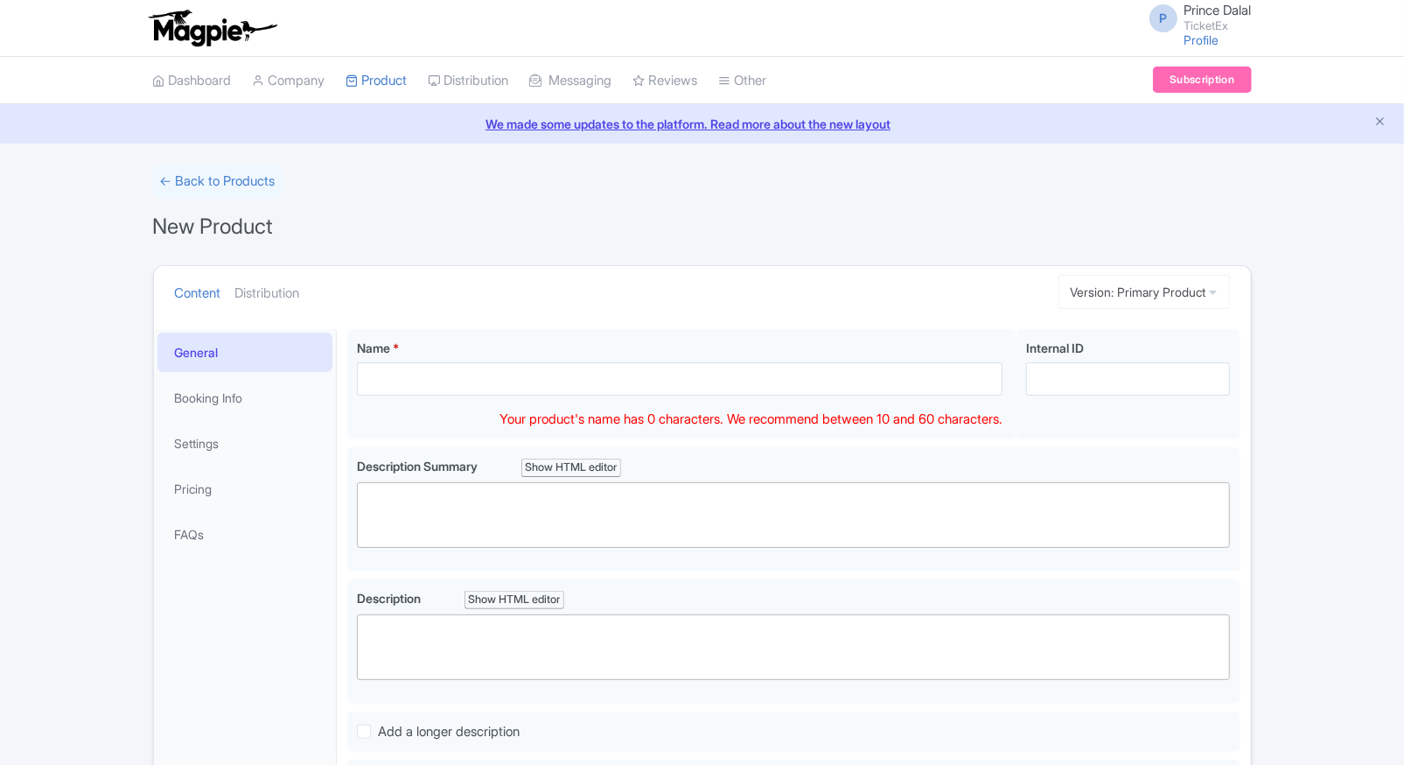
click at [407, 381] on input "Name *" at bounding box center [680, 378] width 646 height 33
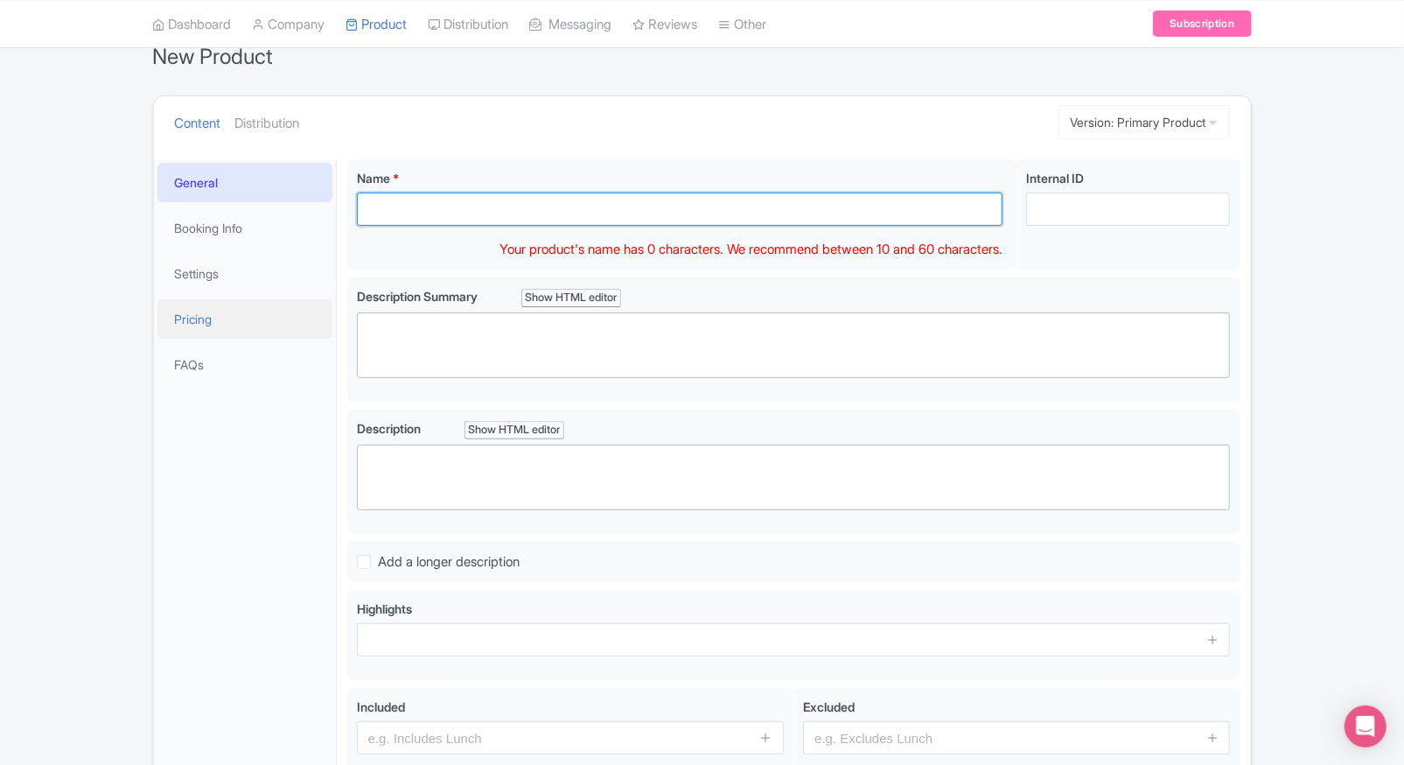
scroll to position [169, 0]
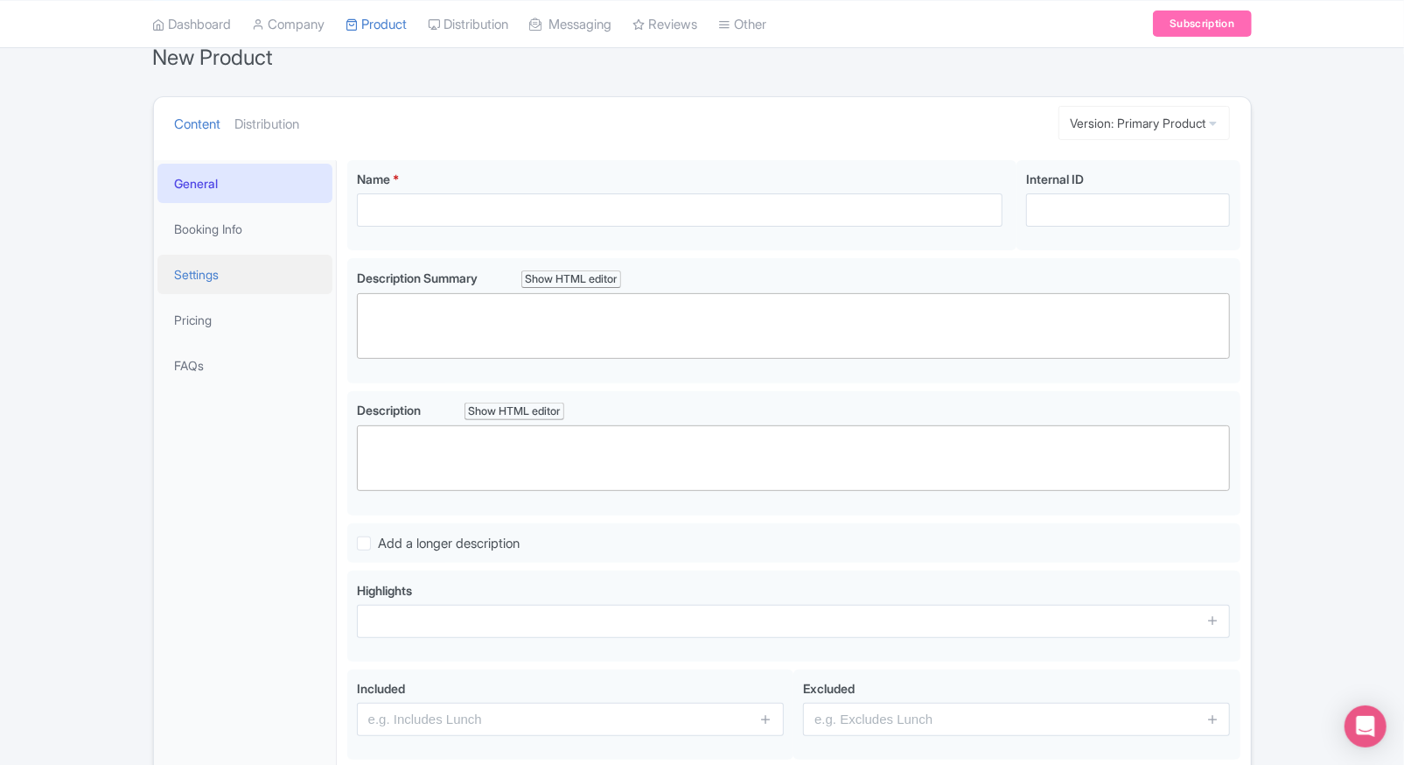
click at [234, 261] on link "Settings" at bounding box center [244, 274] width 175 height 39
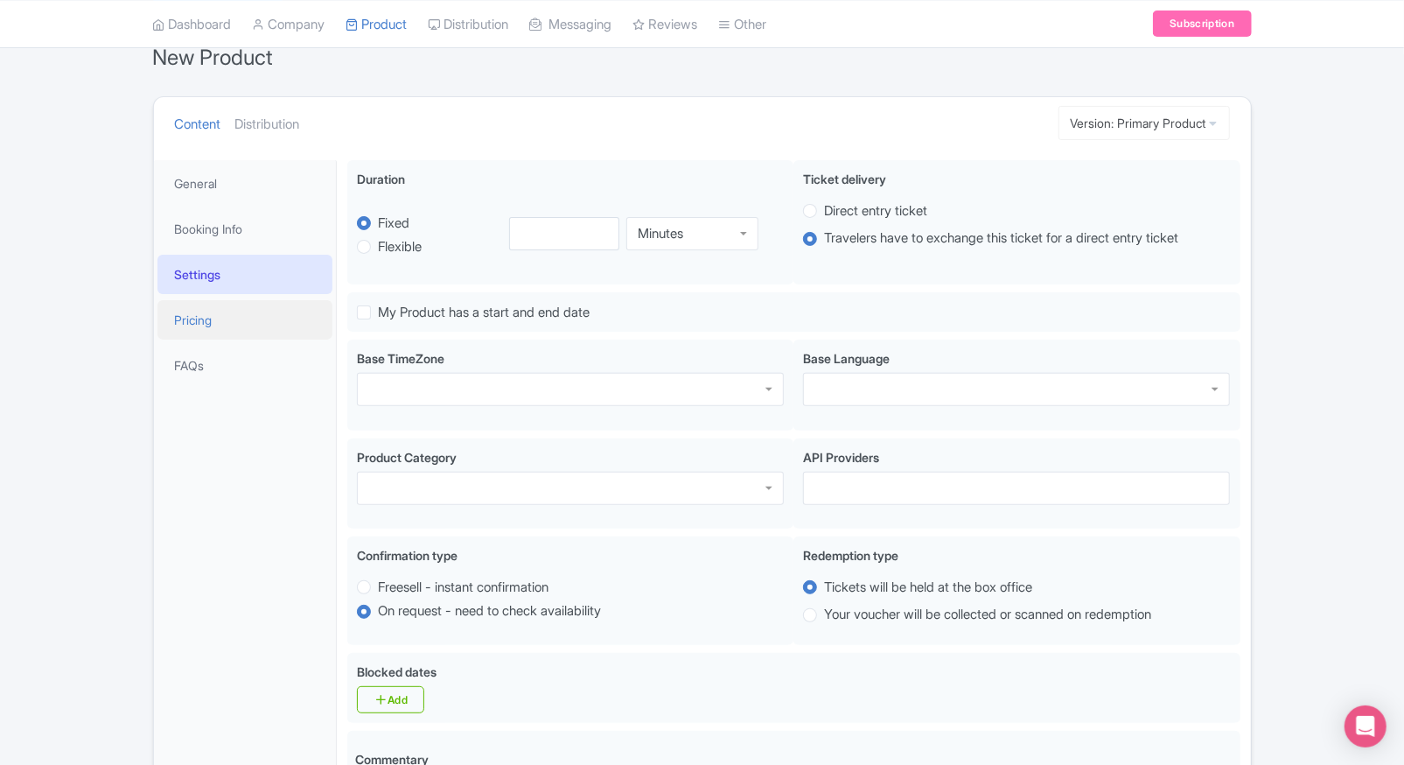
click at [196, 312] on link "Pricing" at bounding box center [244, 319] width 175 height 39
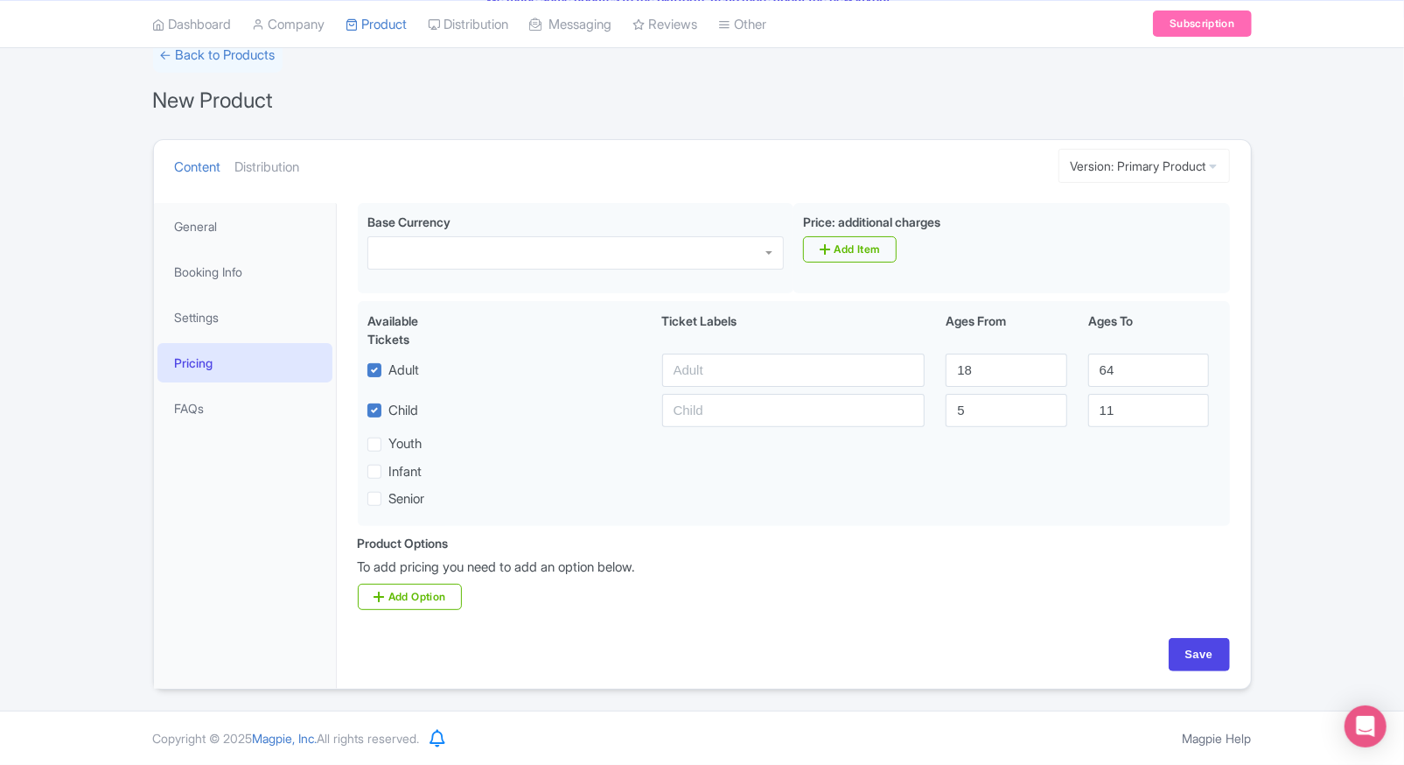
scroll to position [126, 0]
click at [206, 304] on link "Settings" at bounding box center [244, 316] width 175 height 39
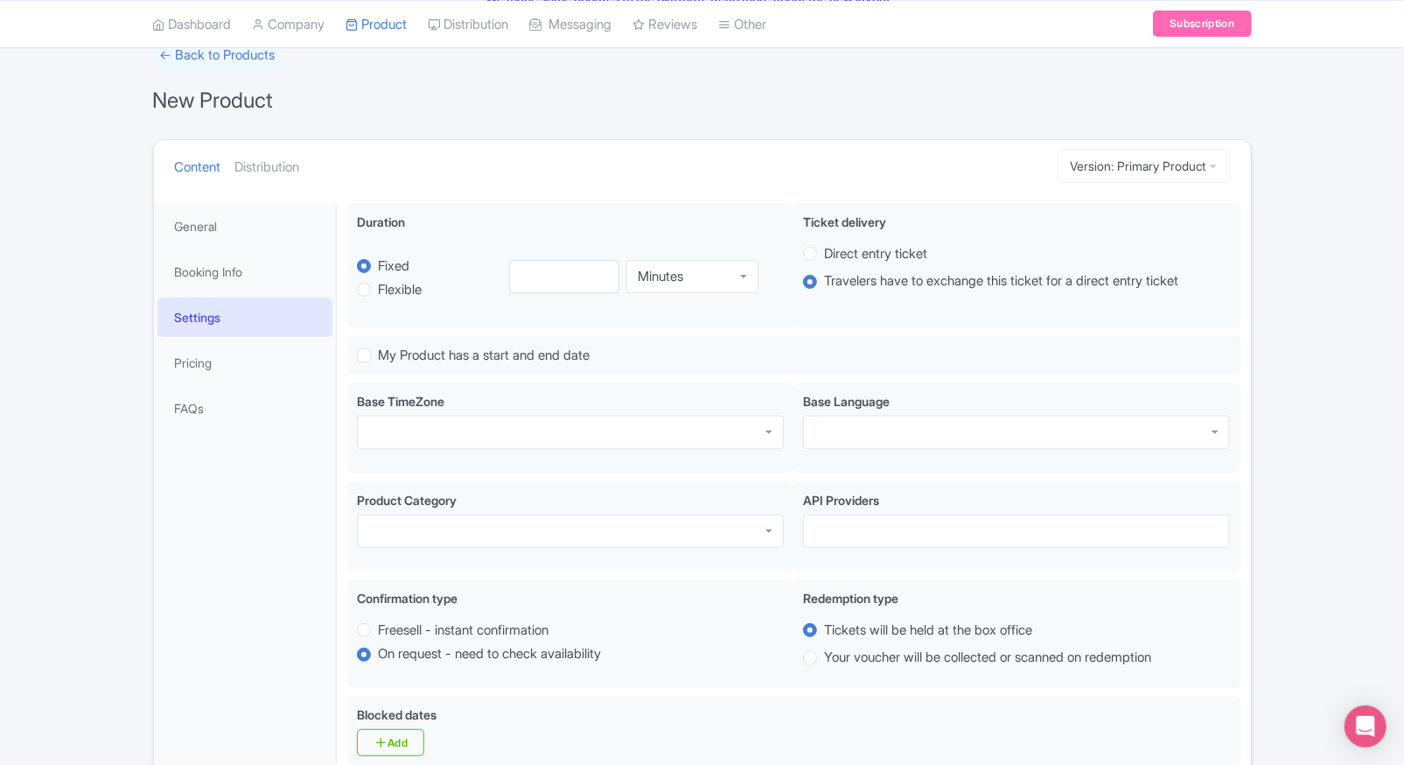
click at [241, 382] on li "Pricing" at bounding box center [245, 362] width 182 height 46
click at [252, 371] on link "Pricing" at bounding box center [244, 362] width 175 height 39
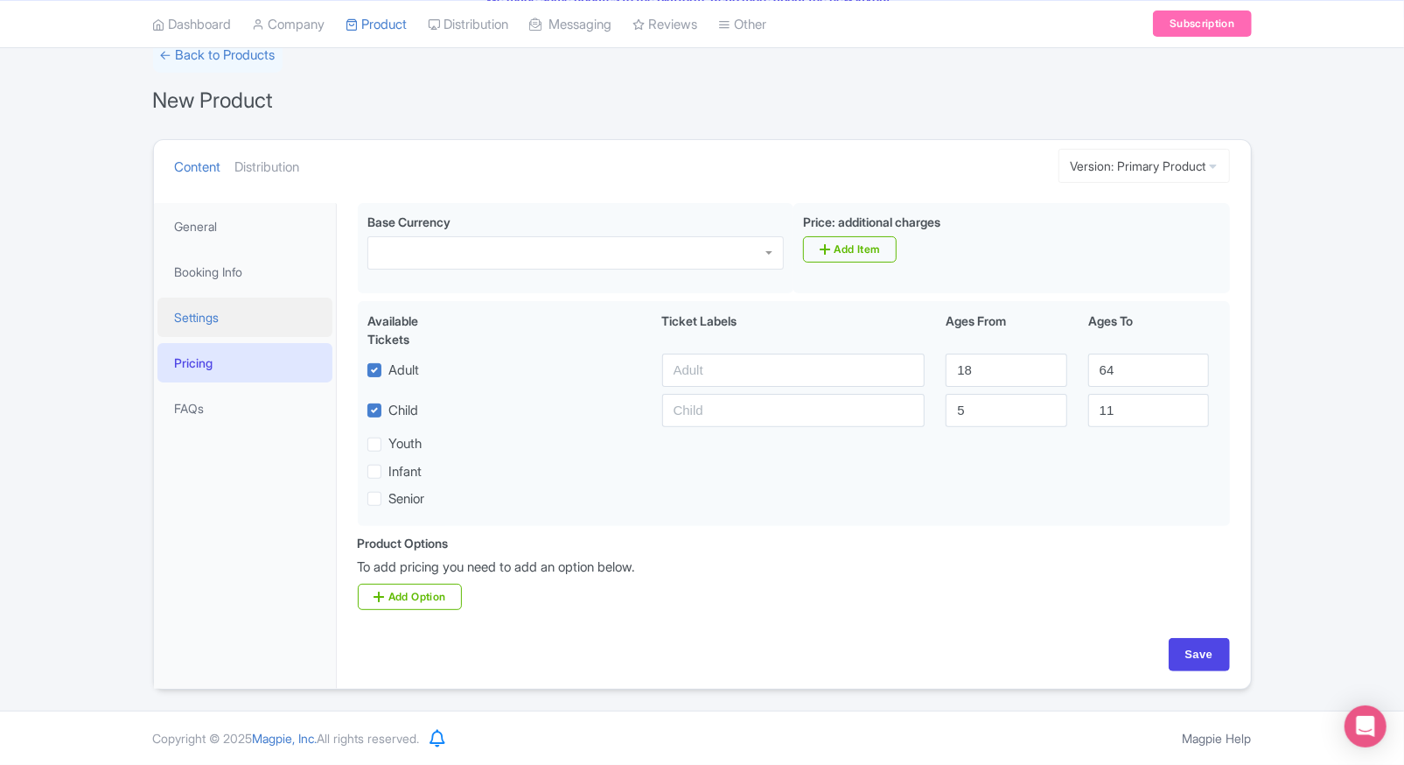
click at [259, 328] on link "Settings" at bounding box center [244, 316] width 175 height 39
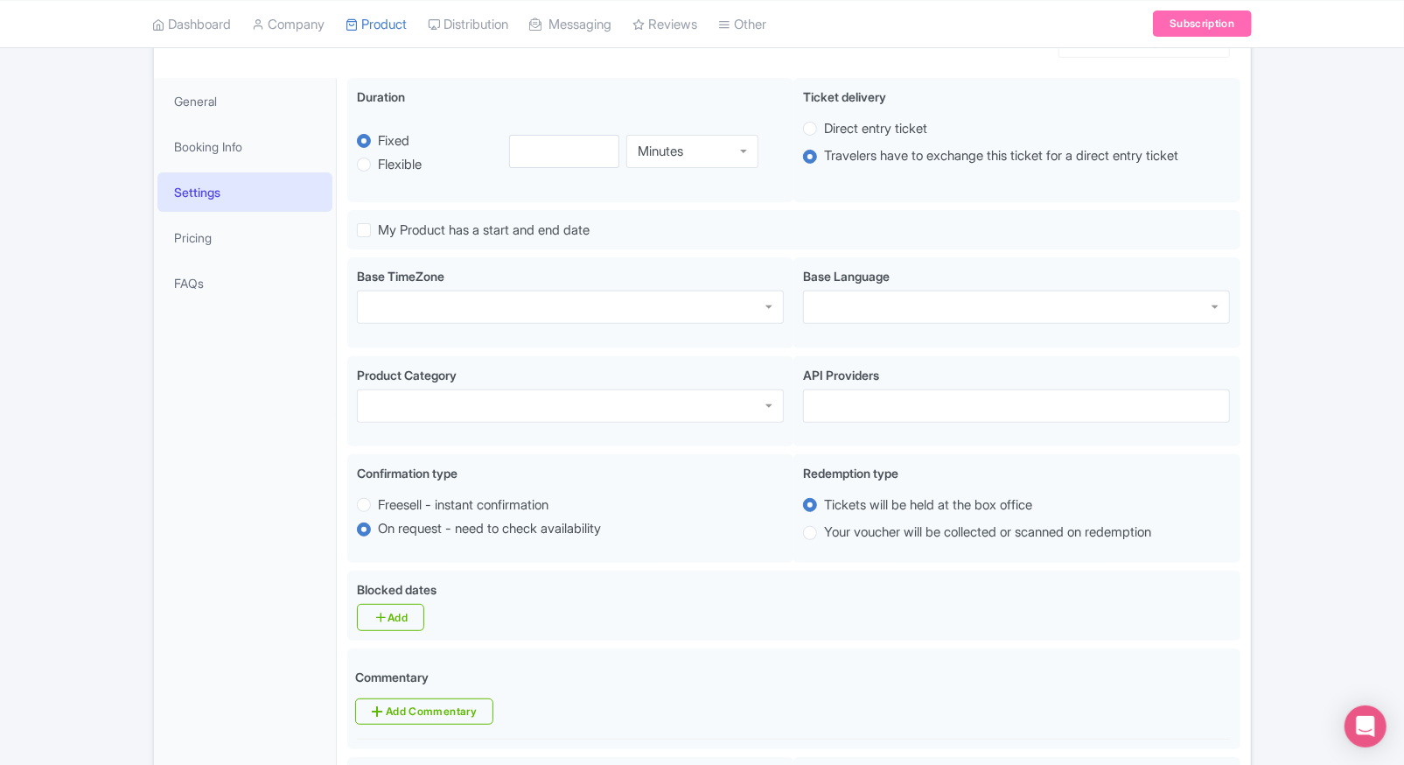
scroll to position [0, 0]
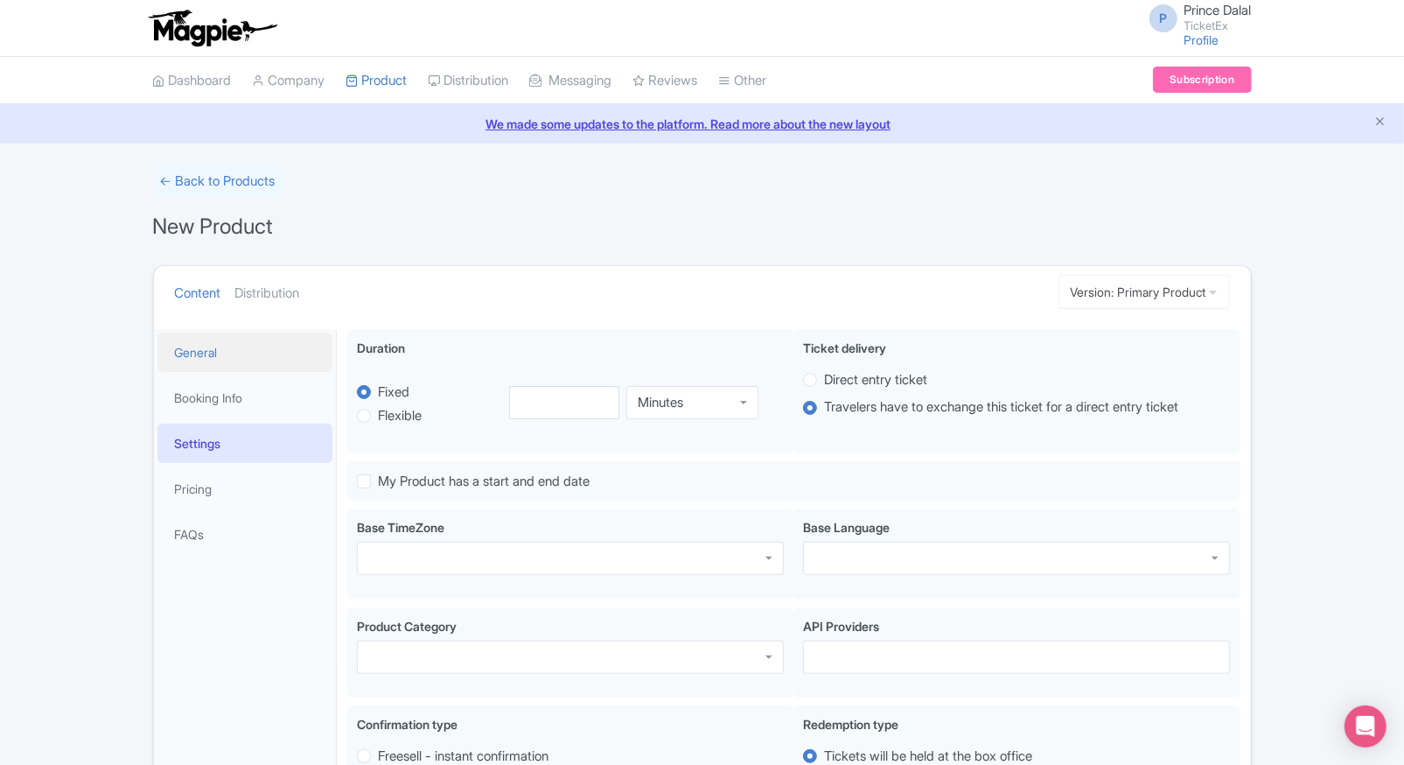
click at [186, 346] on link "General" at bounding box center [244, 351] width 175 height 39
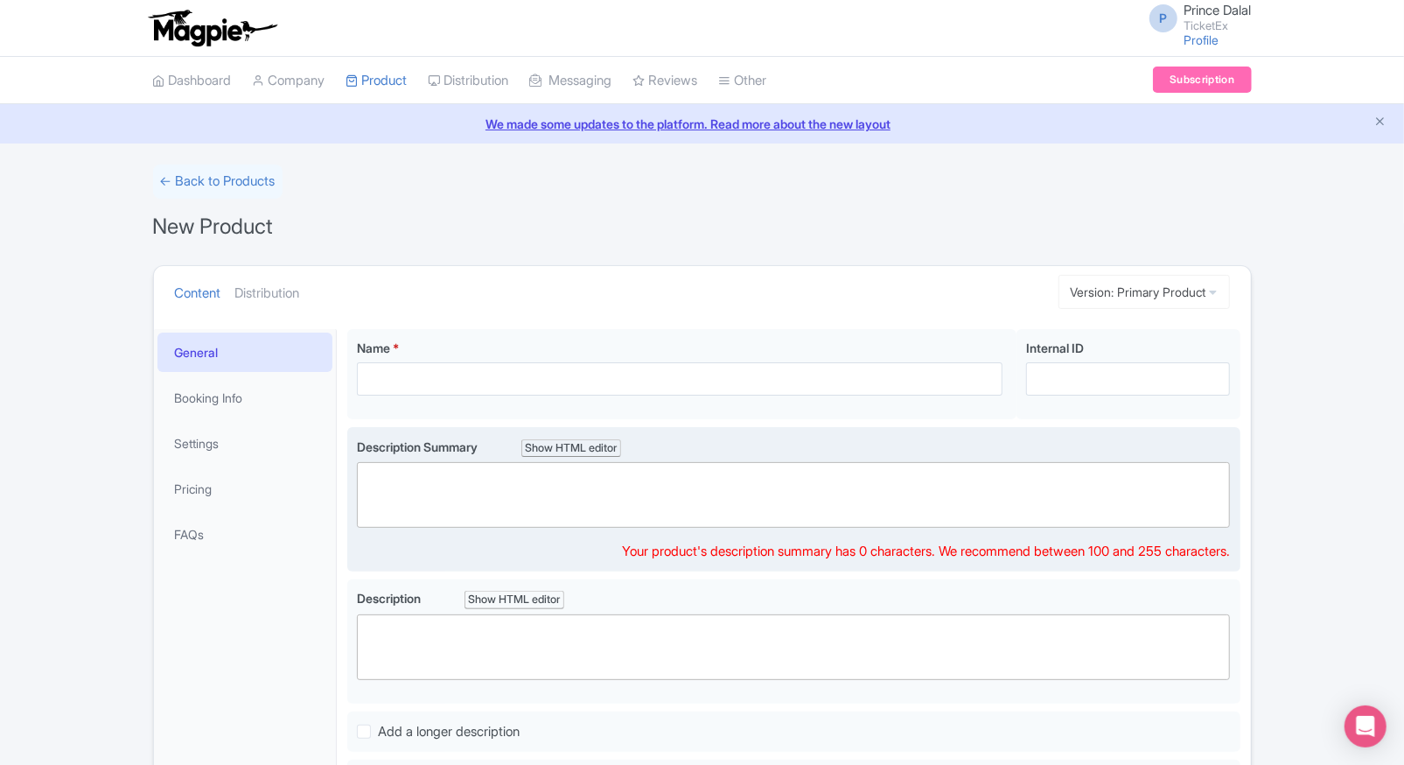
paste trix-editor "<div>Step into the immersive art world of <strong>teamLab Planets TOKYO</strong…"
click at [483, 502] on trix-editor at bounding box center [794, 495] width 874 height 66
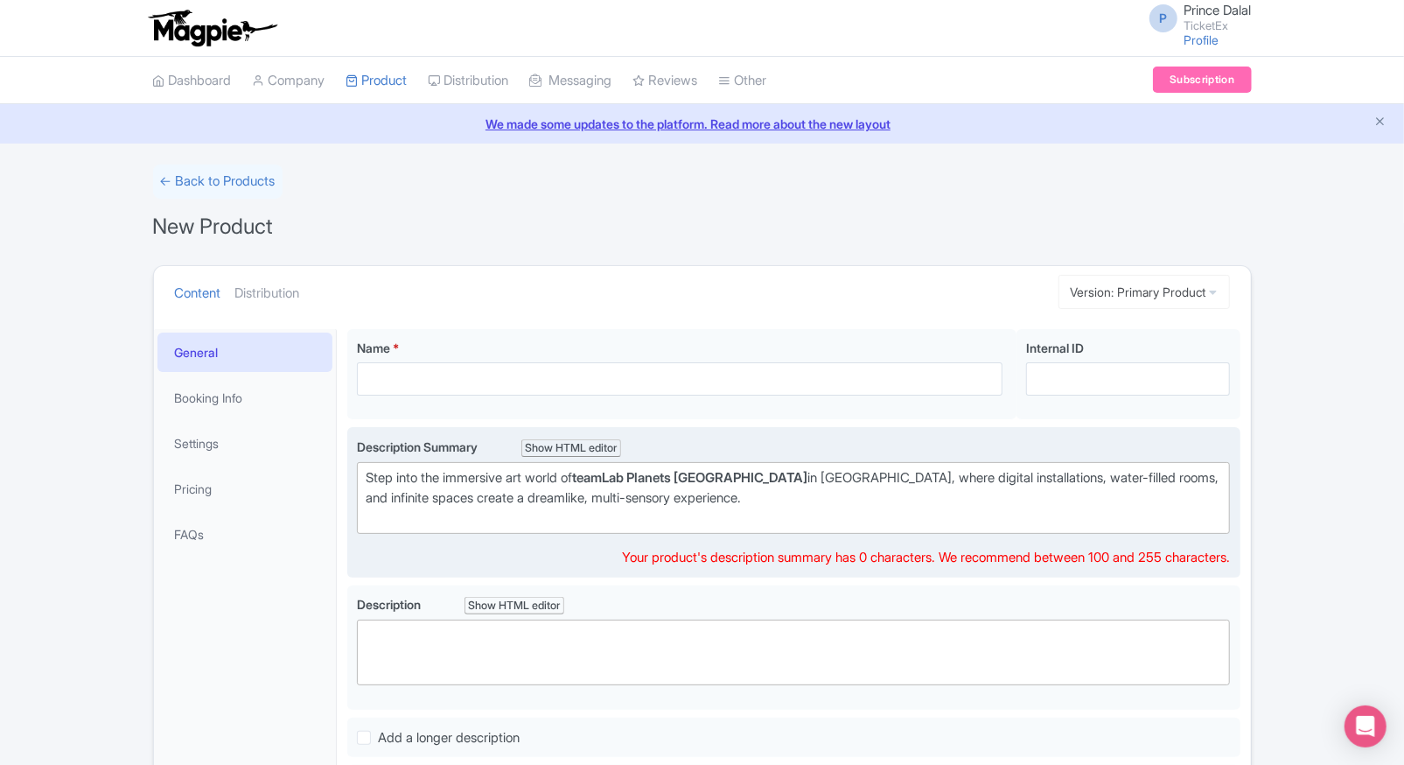
click at [495, 497] on div "Step into the immersive art world of teamLab Planets TOKYO in Toyosu, where dig…" at bounding box center [794, 497] width 856 height 59
type trix-editor "<div>Step into the immersive art world of teamLab Planets TOKYO in Toyosu, wher…"
click at [495, 497] on div "Step into the immersive art world of teamLab Planets TOKYO in Toyosu, where dig…" at bounding box center [794, 497] width 856 height 59
click at [667, 498] on div "Step into the immersive art world of teamLab Planets TOKYO in Toyosu, where dig…" at bounding box center [794, 497] width 856 height 59
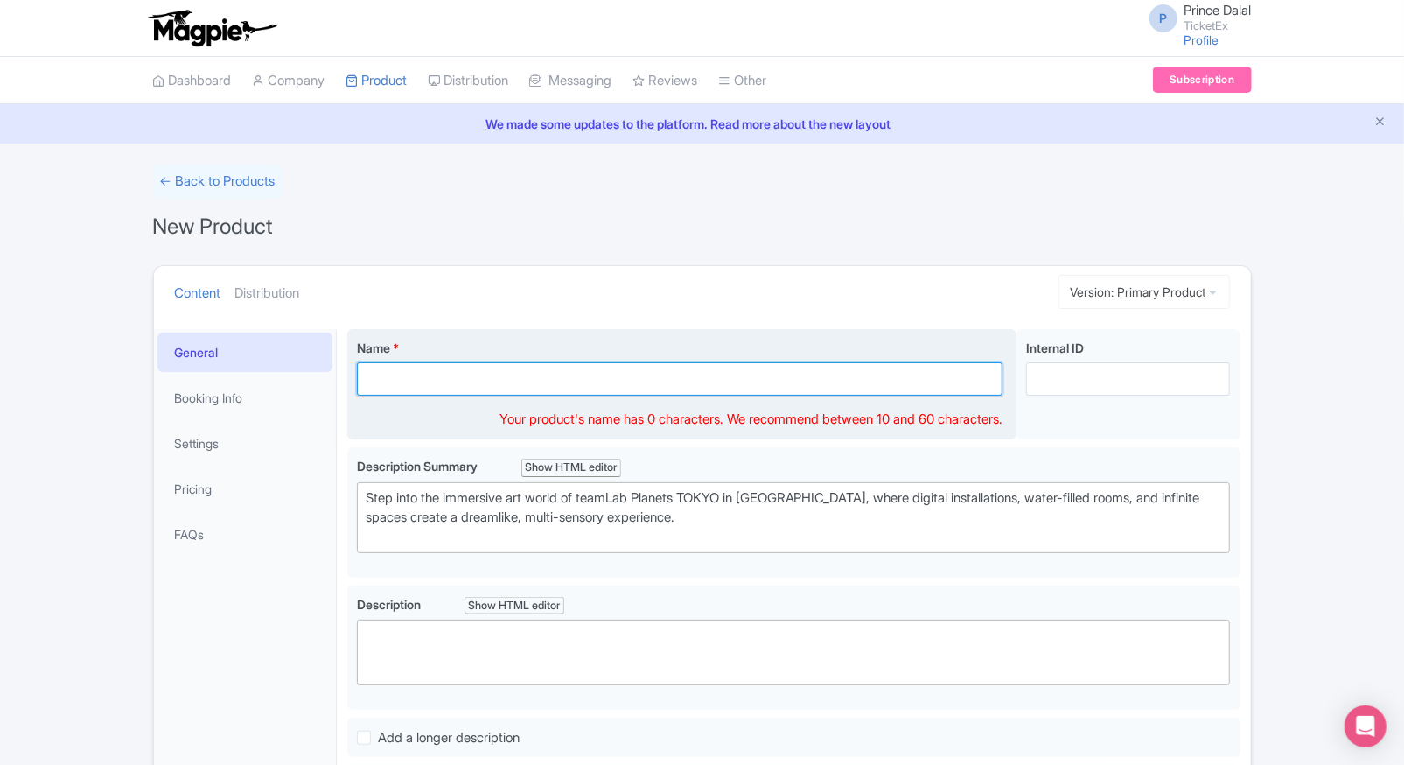
click at [437, 373] on input "Name *" at bounding box center [680, 378] width 646 height 33
paste input "teamLab Planets [GEOGRAPHIC_DATA]"
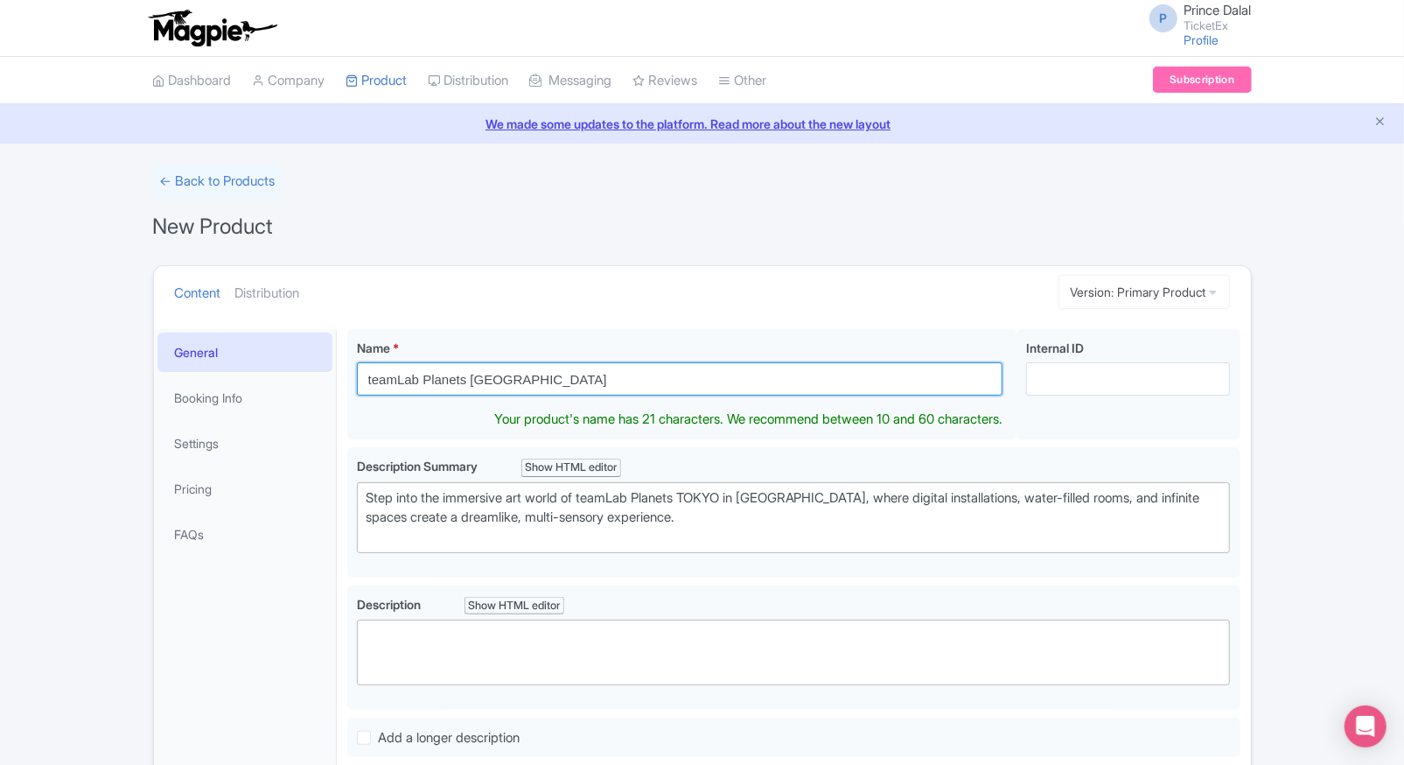
type input "teamLab Planets [GEOGRAPHIC_DATA]"
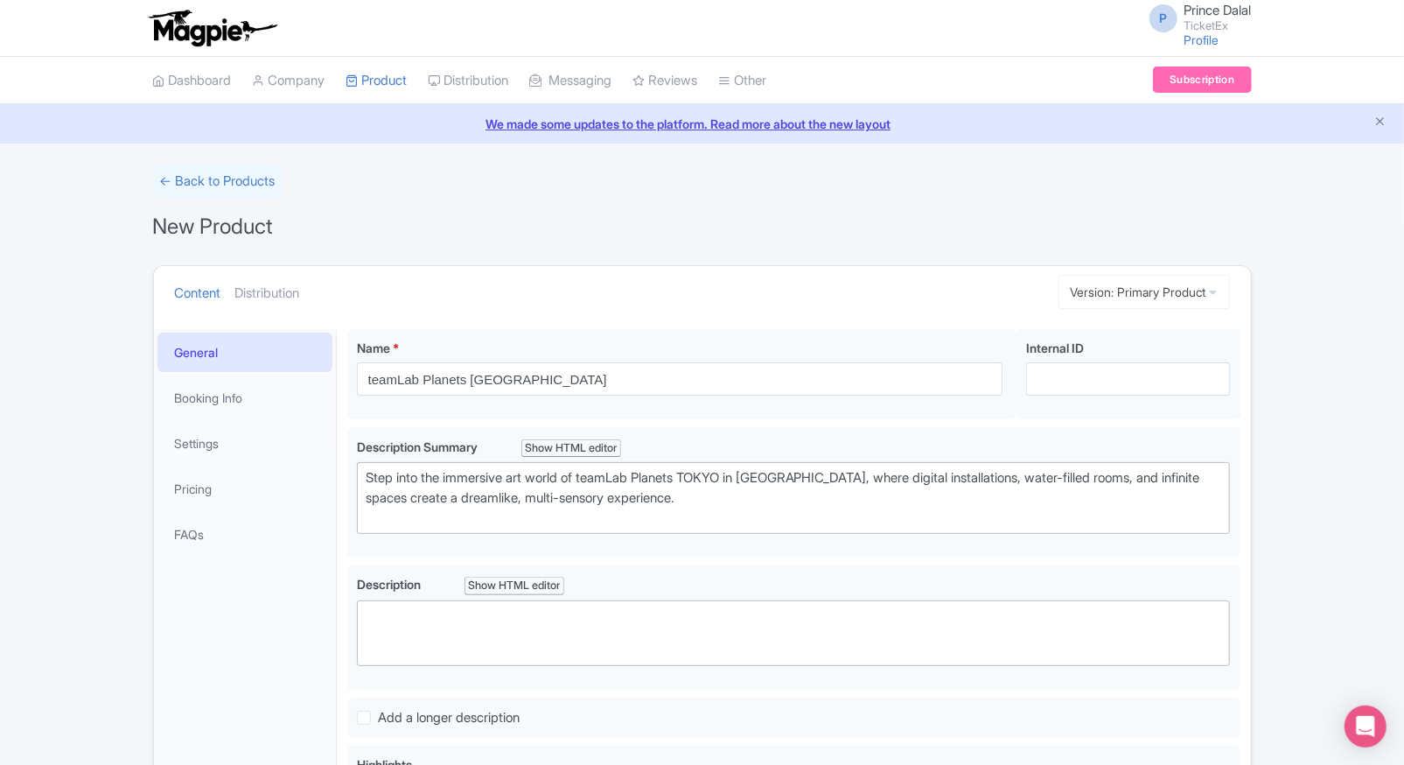
click at [94, 665] on div "← Back to Products New Product Content Distribution Version: Primary Product Pr…" at bounding box center [702, 585] width 1404 height 843
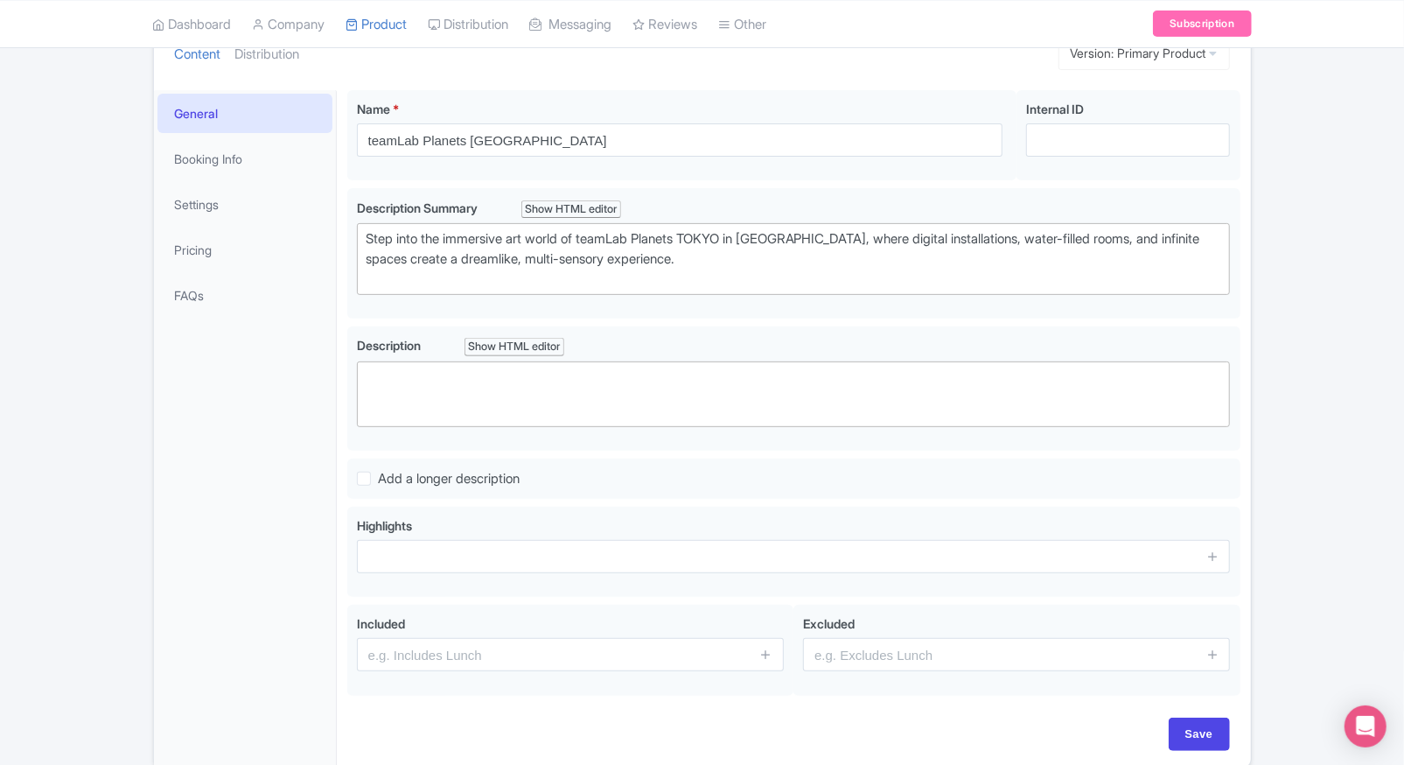
scroll to position [315, 0]
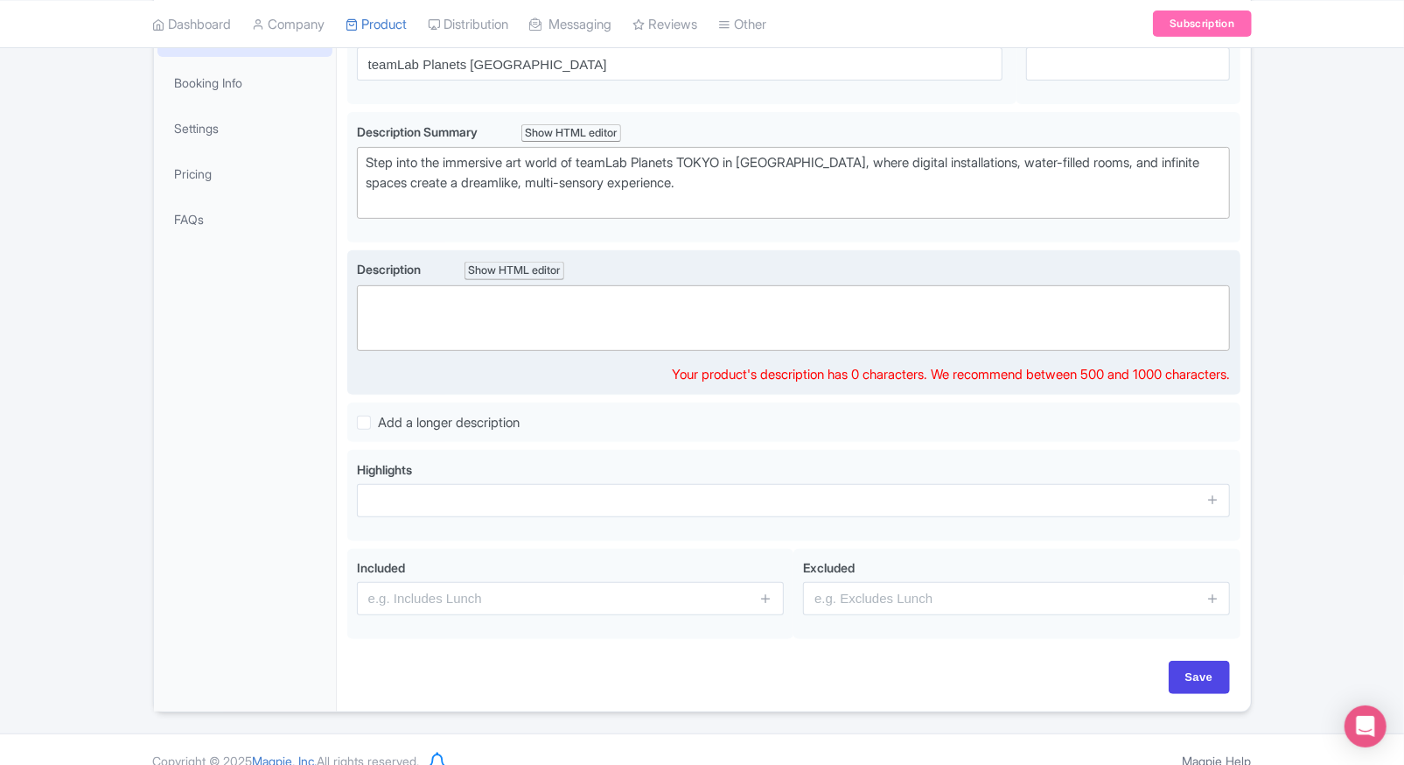
click at [470, 333] on trix-editor at bounding box center [794, 318] width 874 height 66
paste trix-editor "<div>Discover a one-of-a-kind digital art experience at <strong>teamLab Planets…"
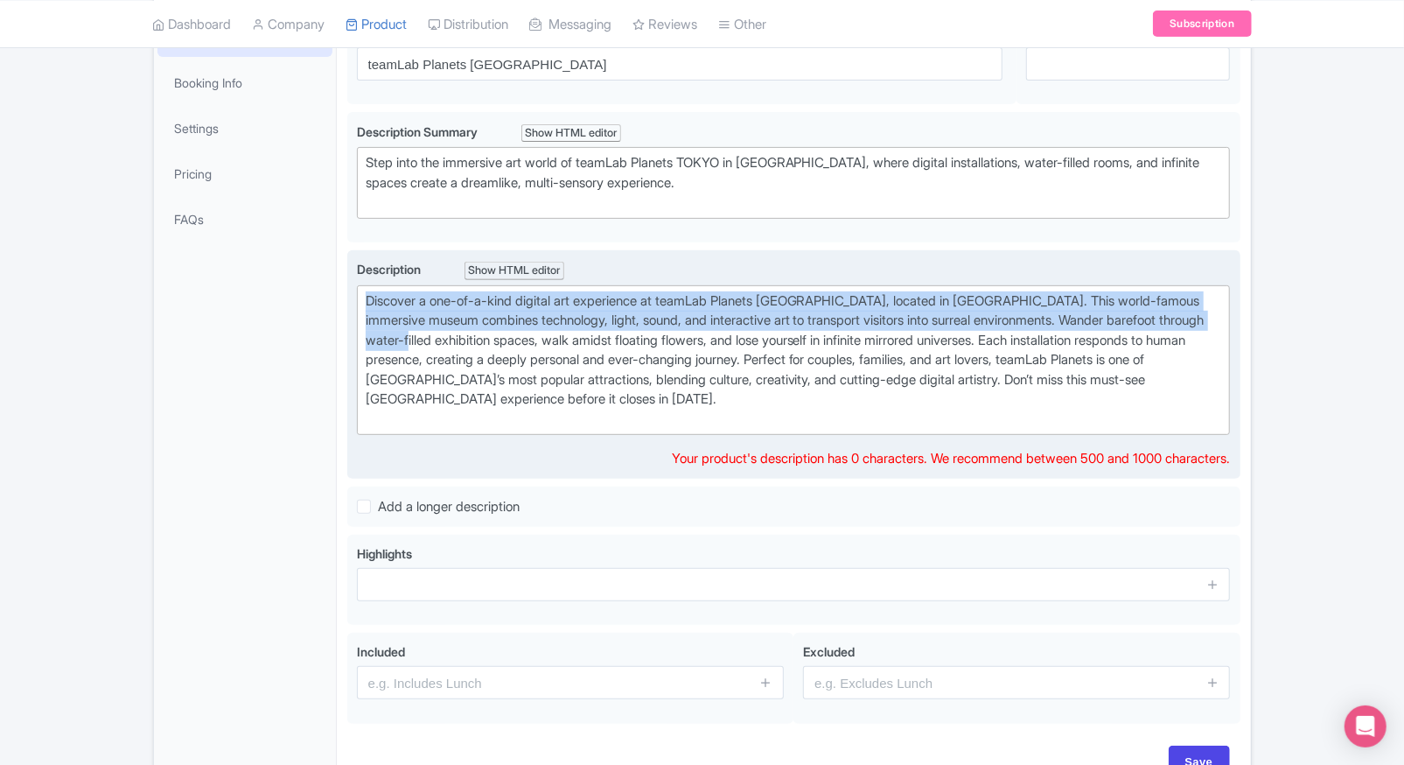
click at [470, 333] on div "Discover a one-of-a-kind digital art experience at teamLab Planets TOKYO, locat…" at bounding box center [794, 360] width 856 height 138
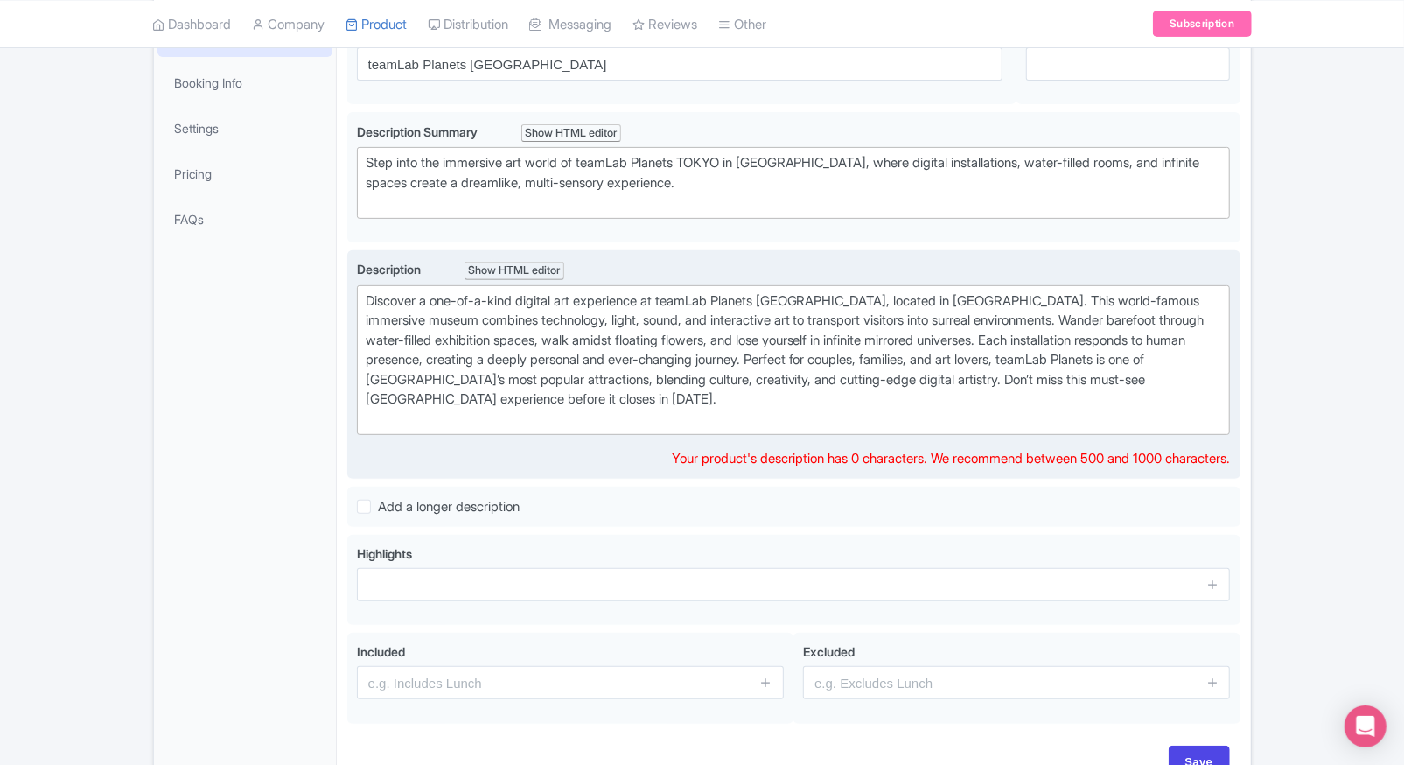
click at [498, 388] on div "Discover a one-of-a-kind digital art experience at teamLab Planets TOKYO, locat…" at bounding box center [794, 360] width 856 height 138
click at [561, 405] on div "Discover a one-of-a-kind digital art experience at teamLab Planets TOKYO, locat…" at bounding box center [794, 360] width 856 height 138
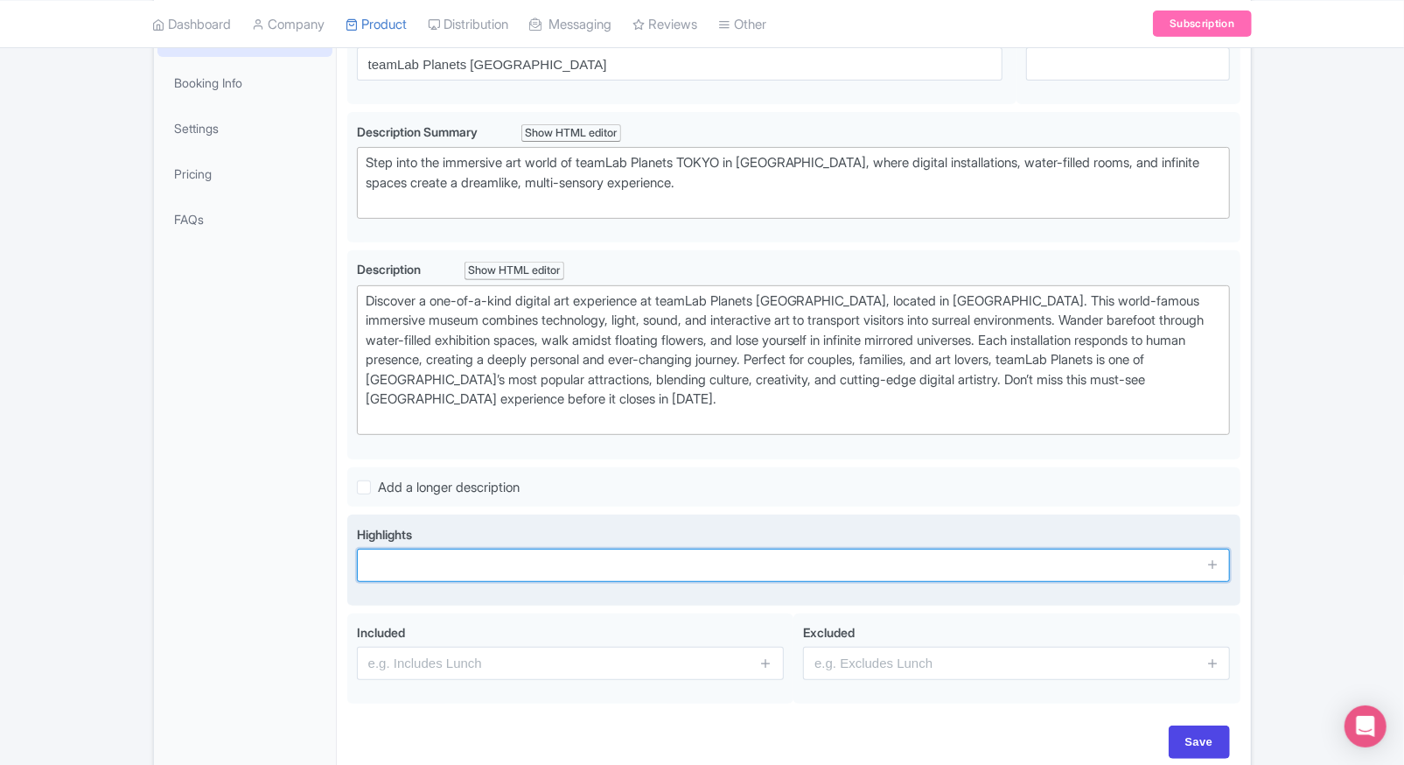
click at [445, 577] on input "text" at bounding box center [794, 565] width 874 height 33
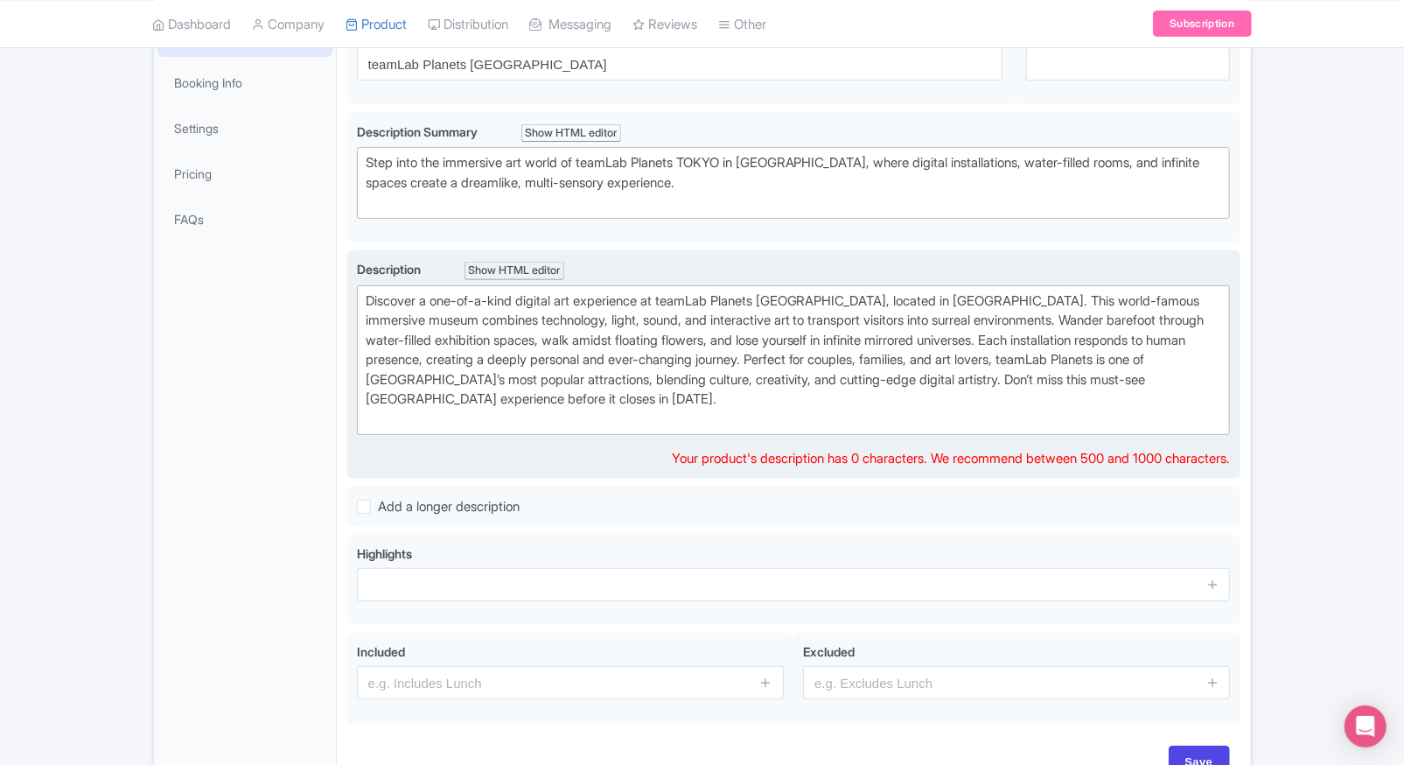
click at [709, 401] on div "Discover a one-of-a-kind digital art experience at teamLab Planets TOKYO, locat…" at bounding box center [794, 360] width 856 height 138
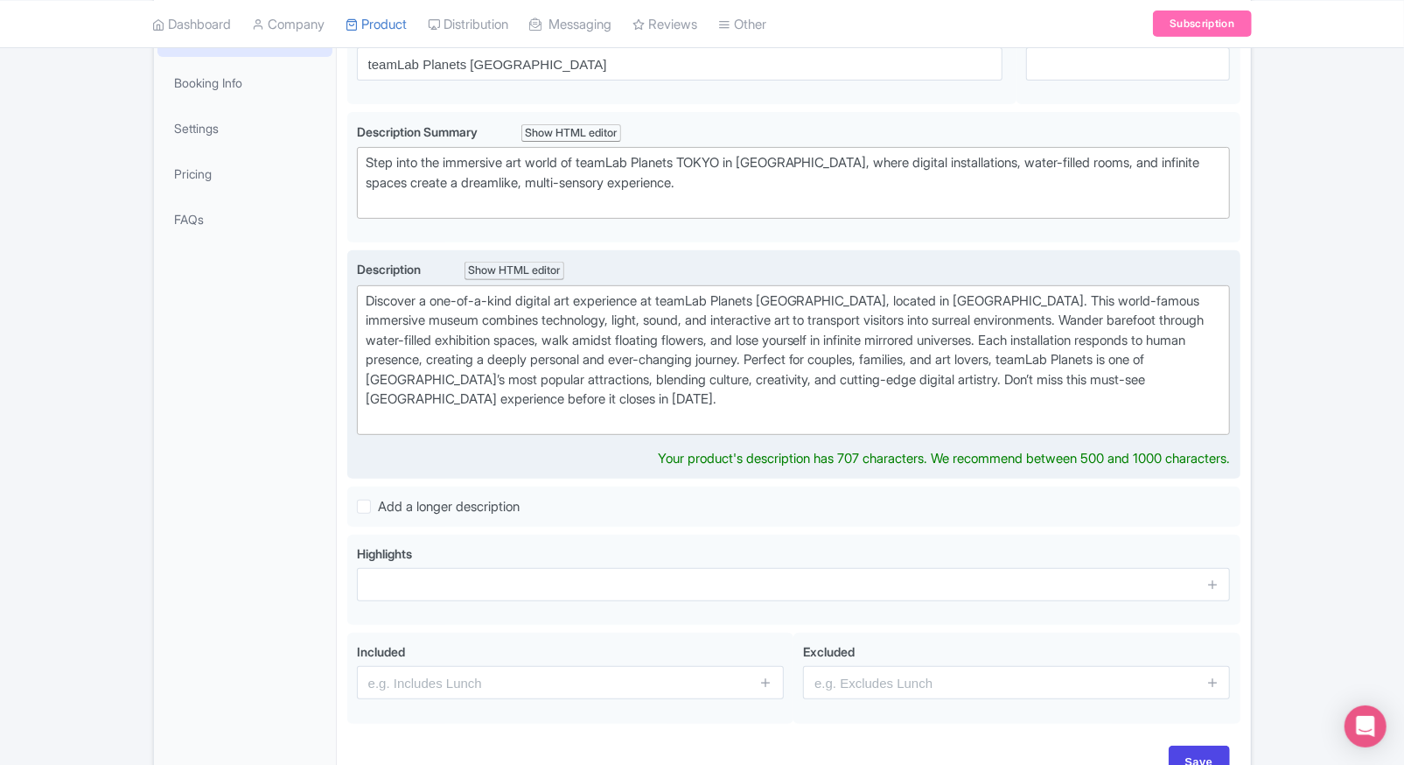
type trix-editor "<div>Discover a one-of-a-kind digital art experience at teamLab Planets TOKYO, …"
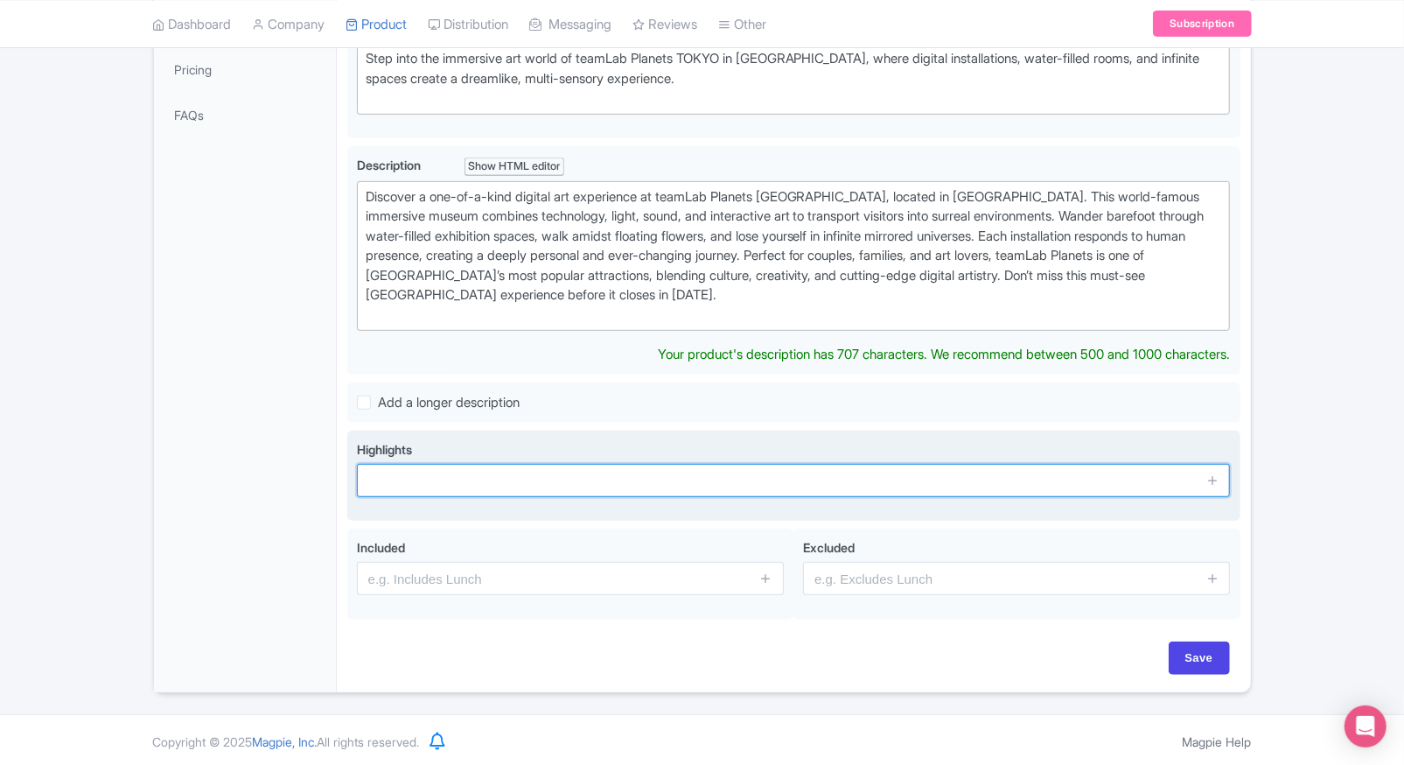
scroll to position [399, 0]
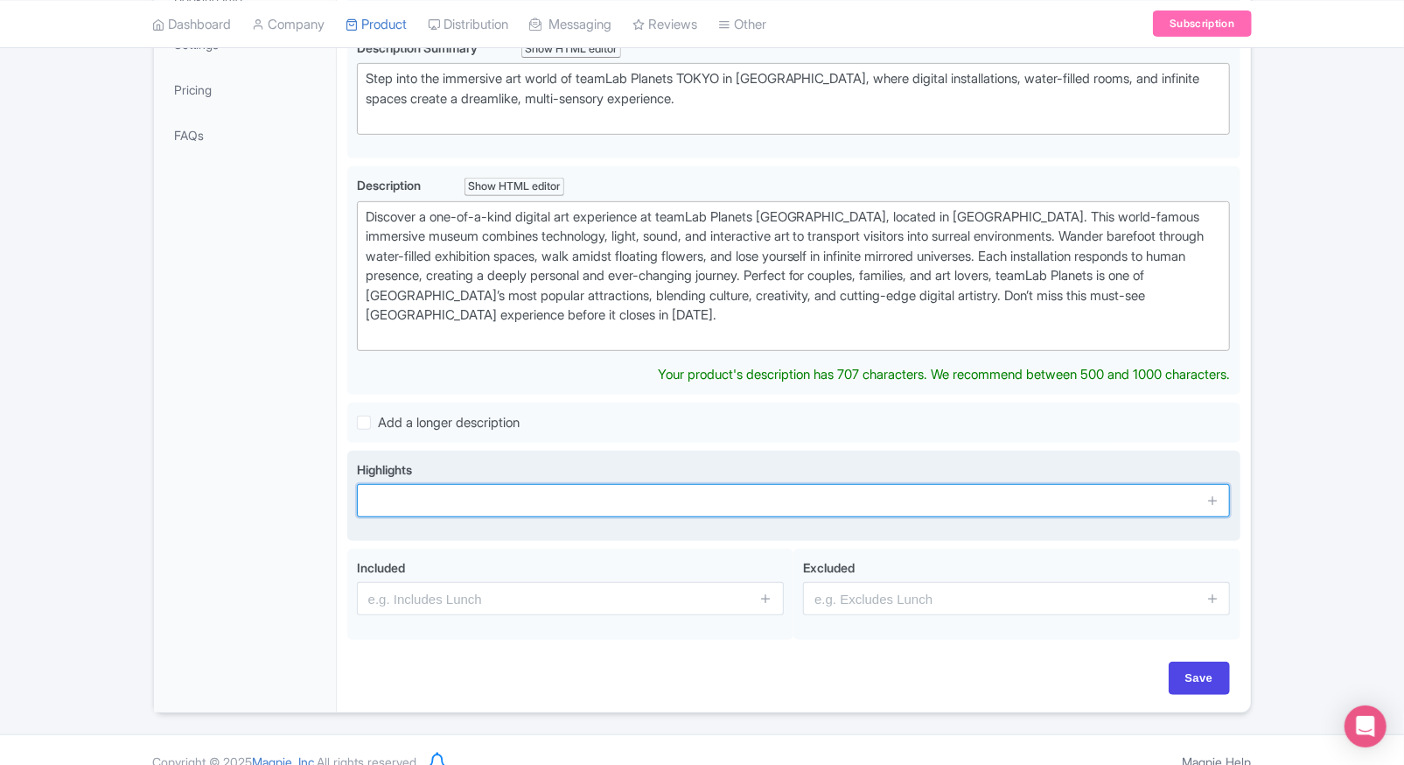
click at [430, 484] on input "text" at bounding box center [794, 500] width 874 height 33
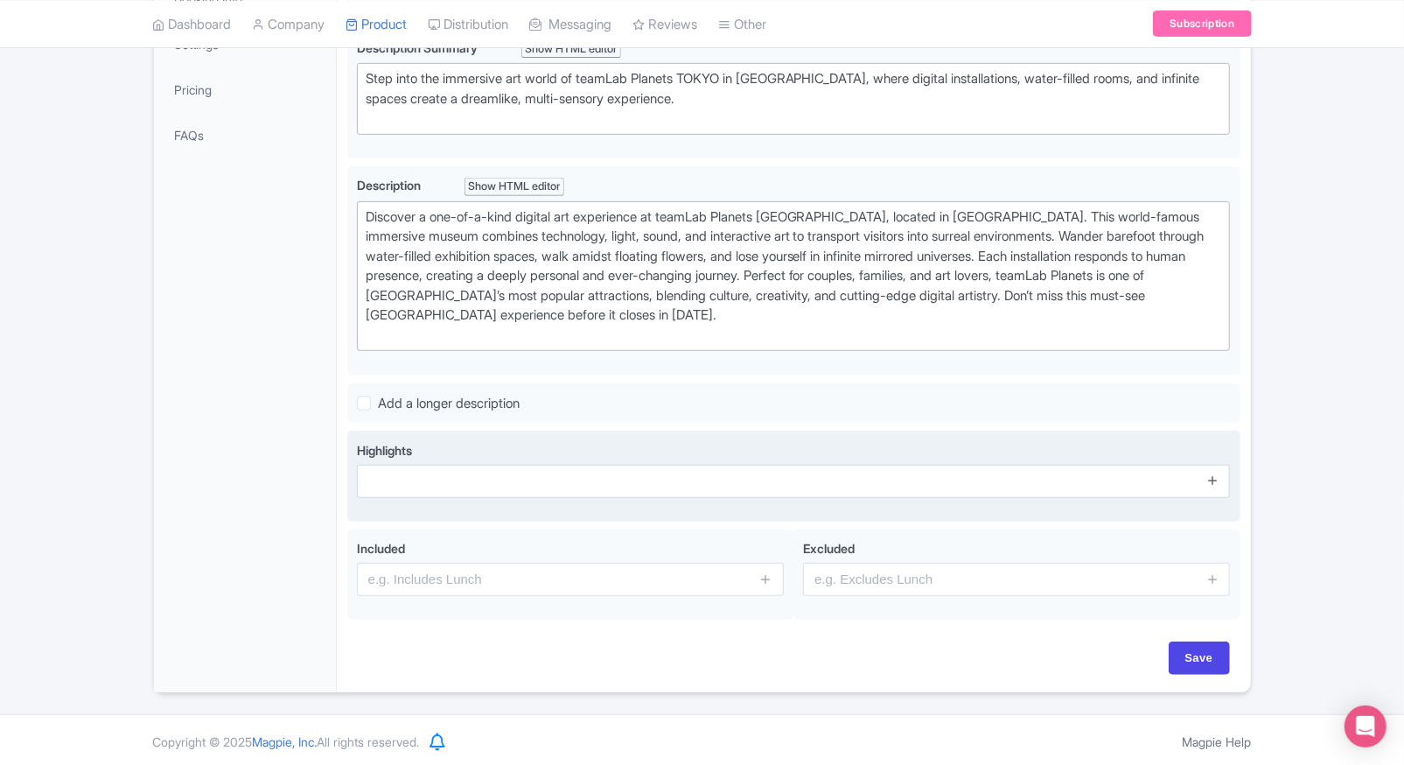
click at [1208, 476] on icon at bounding box center [1212, 479] width 13 height 13
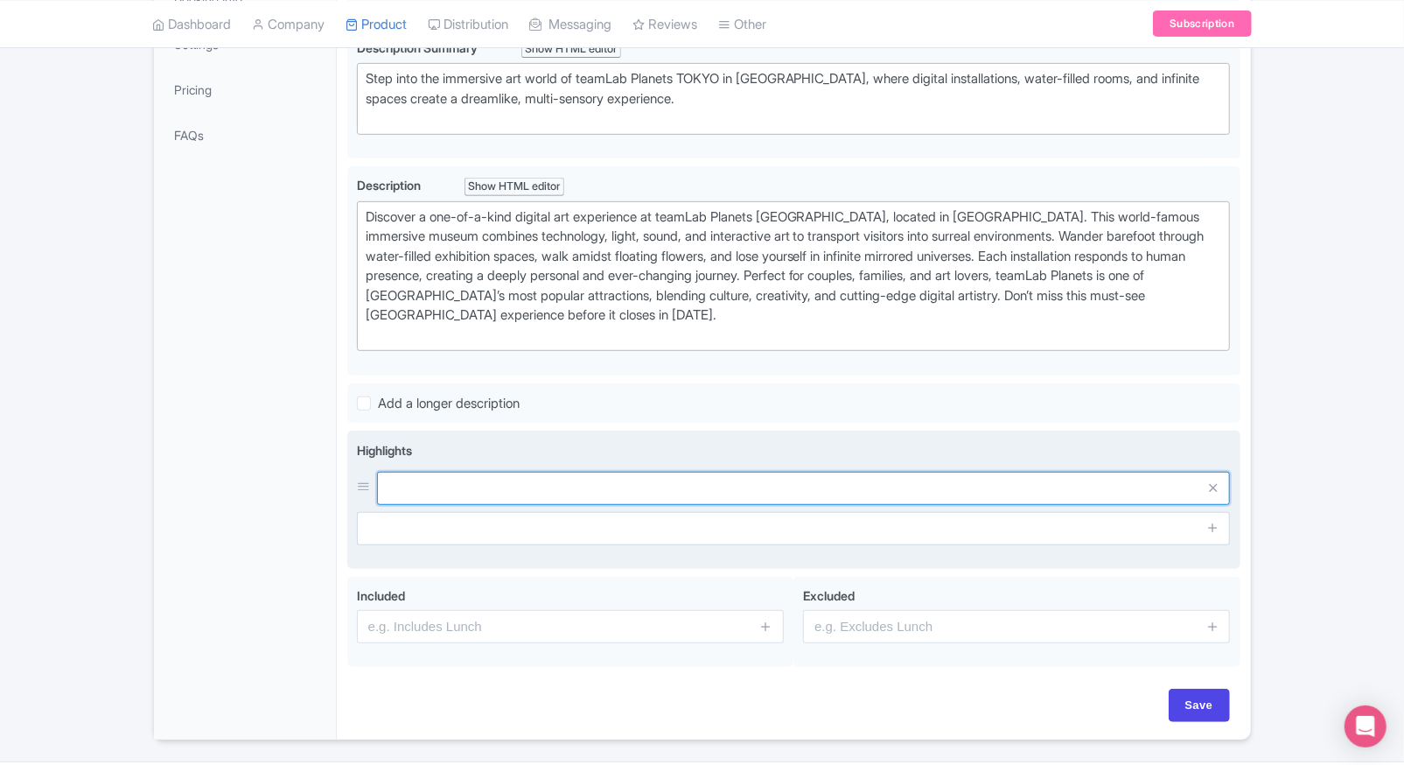
drag, startPoint x: 1208, startPoint y: 476, endPoint x: 889, endPoint y: 473, distance: 319.3
click at [889, 473] on input "text" at bounding box center [804, 488] width 854 height 33
paste input "Walk barefoot through stunning water-filled art spaces"
type input "Walk barefoot through stunning water-filled art spaces"
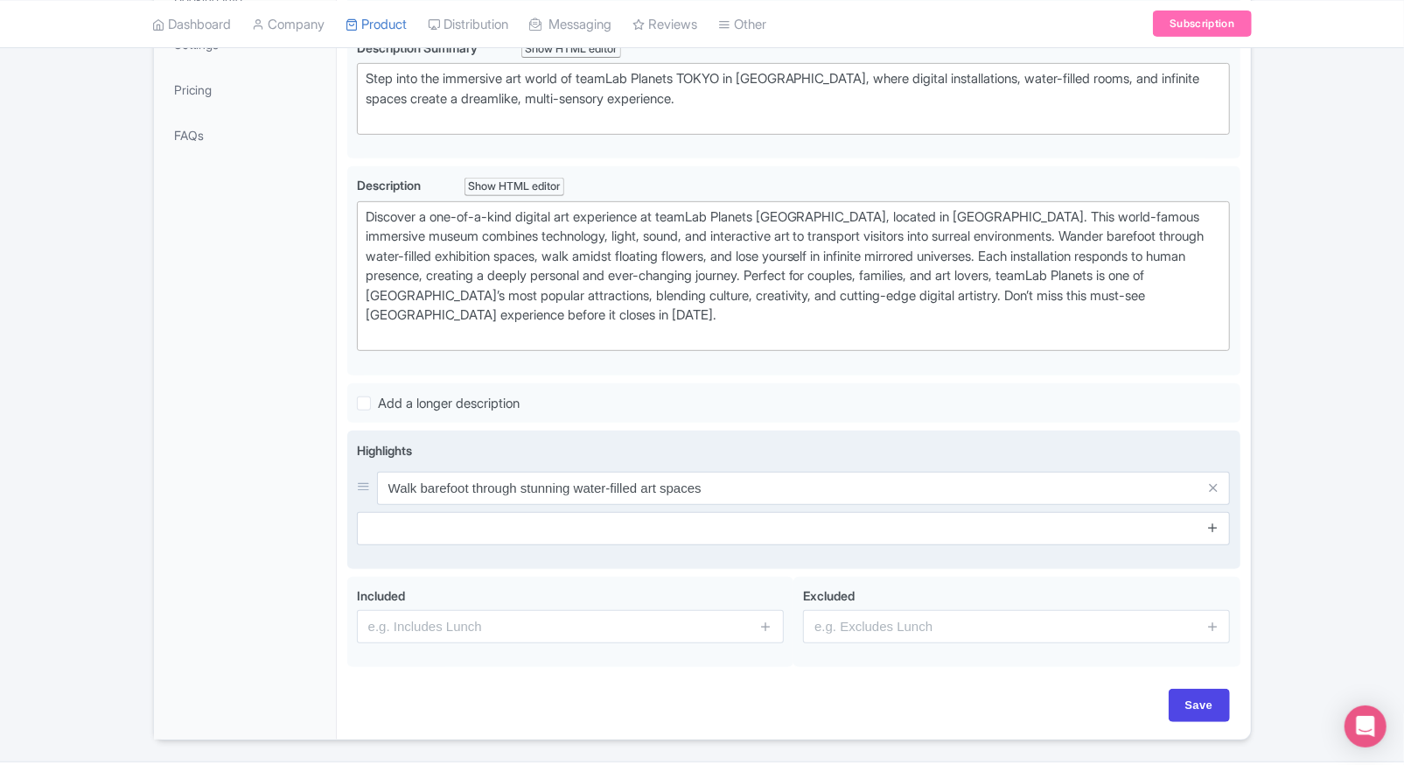
drag, startPoint x: 1224, startPoint y: 528, endPoint x: 1213, endPoint y: 522, distance: 12.2
click at [1213, 522] on span at bounding box center [1212, 528] width 35 height 33
click at [1213, 522] on icon at bounding box center [1212, 527] width 13 height 13
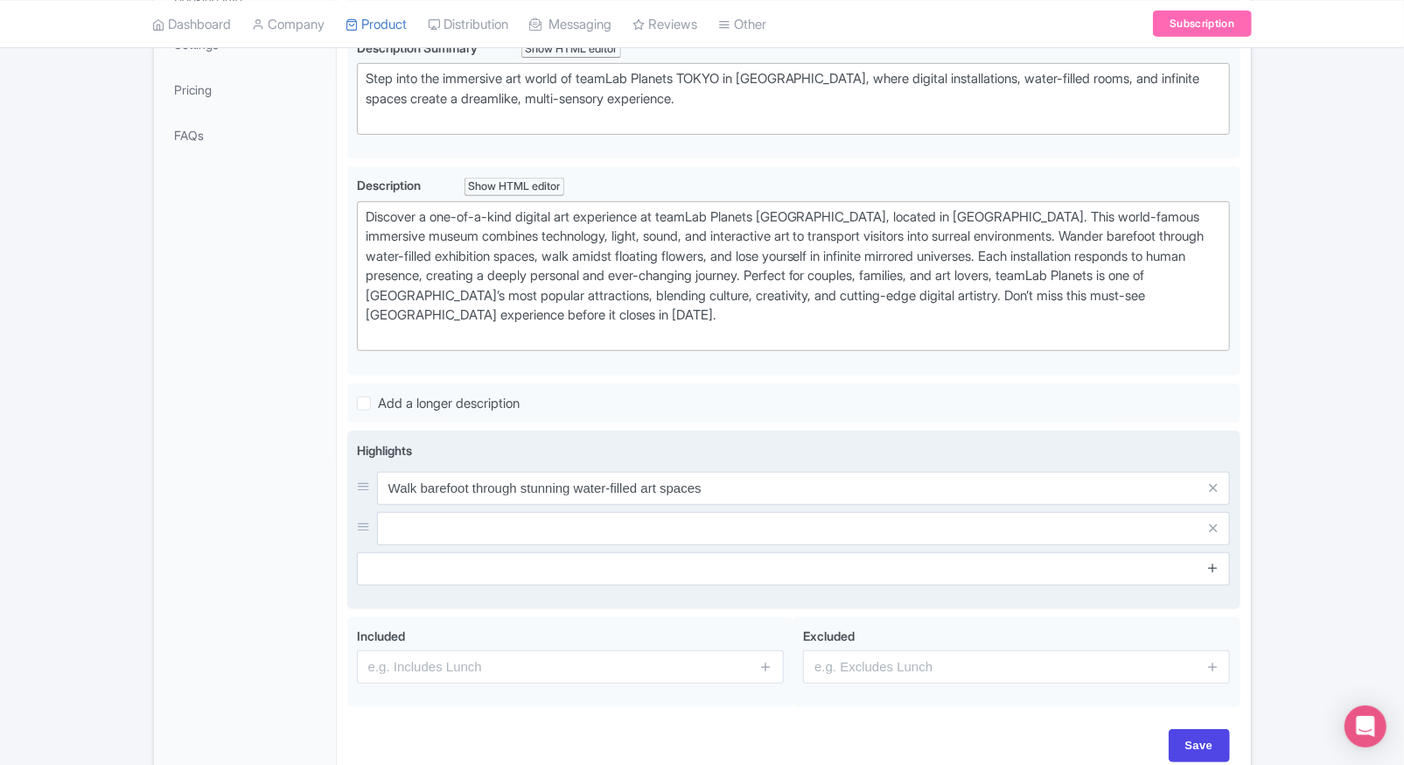
click at [1206, 558] on link at bounding box center [1212, 568] width 13 height 20
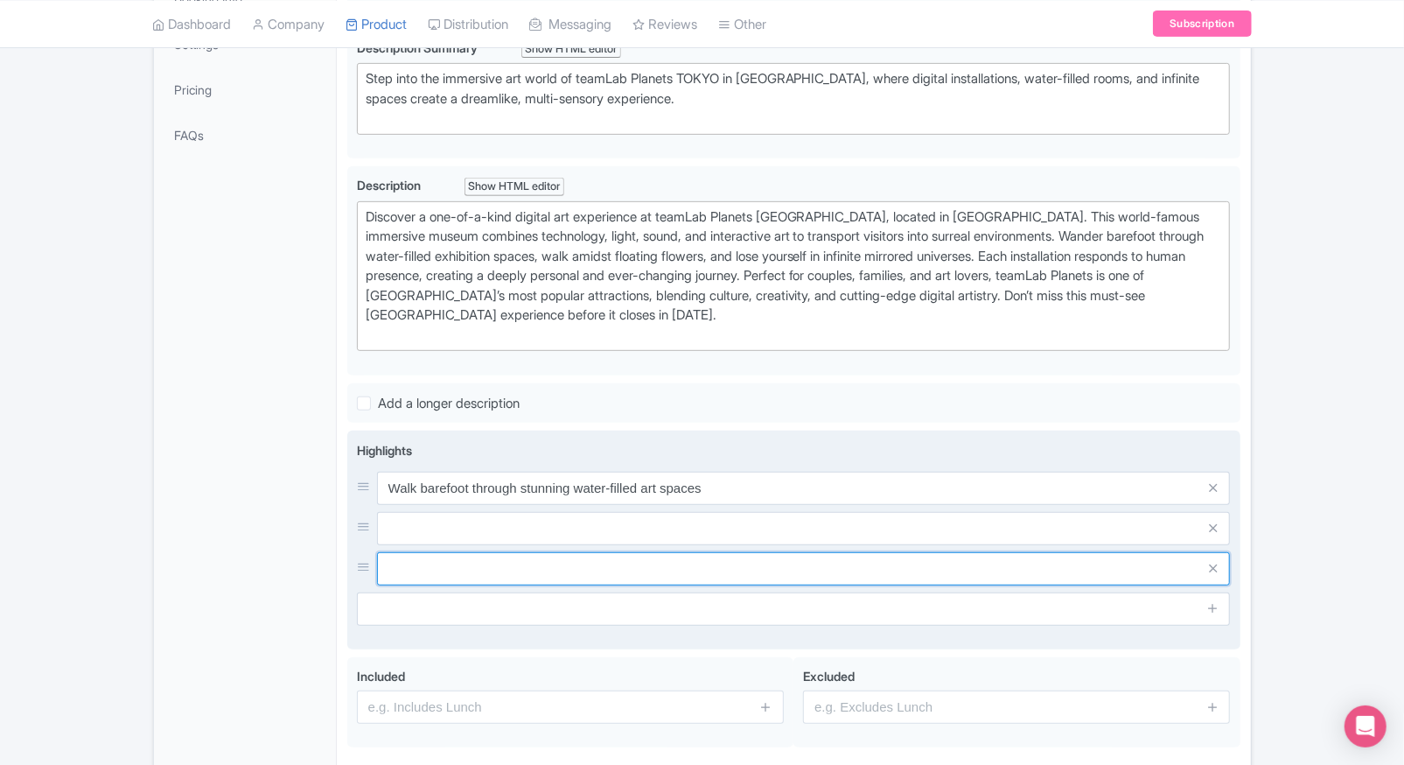
drag, startPoint x: 1045, startPoint y: 556, endPoint x: 1013, endPoint y: 542, distance: 34.5
click at [1045, 556] on input "text" at bounding box center [804, 568] width 854 height 33
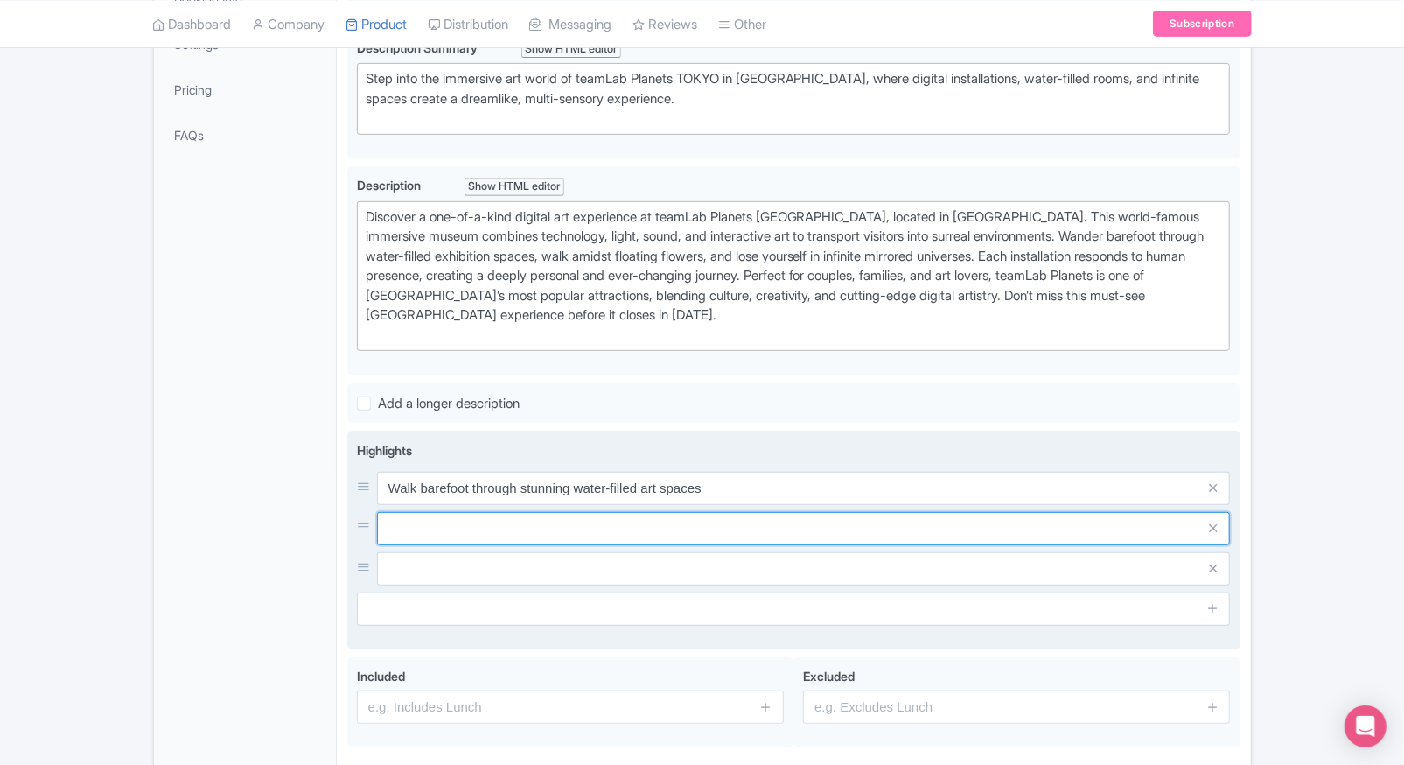
click at [1003, 539] on input "text" at bounding box center [804, 528] width 854 height 33
paste input "Interact with digital installations that respond to your movement"
type input "Interact with digital installations that respond to your movement"
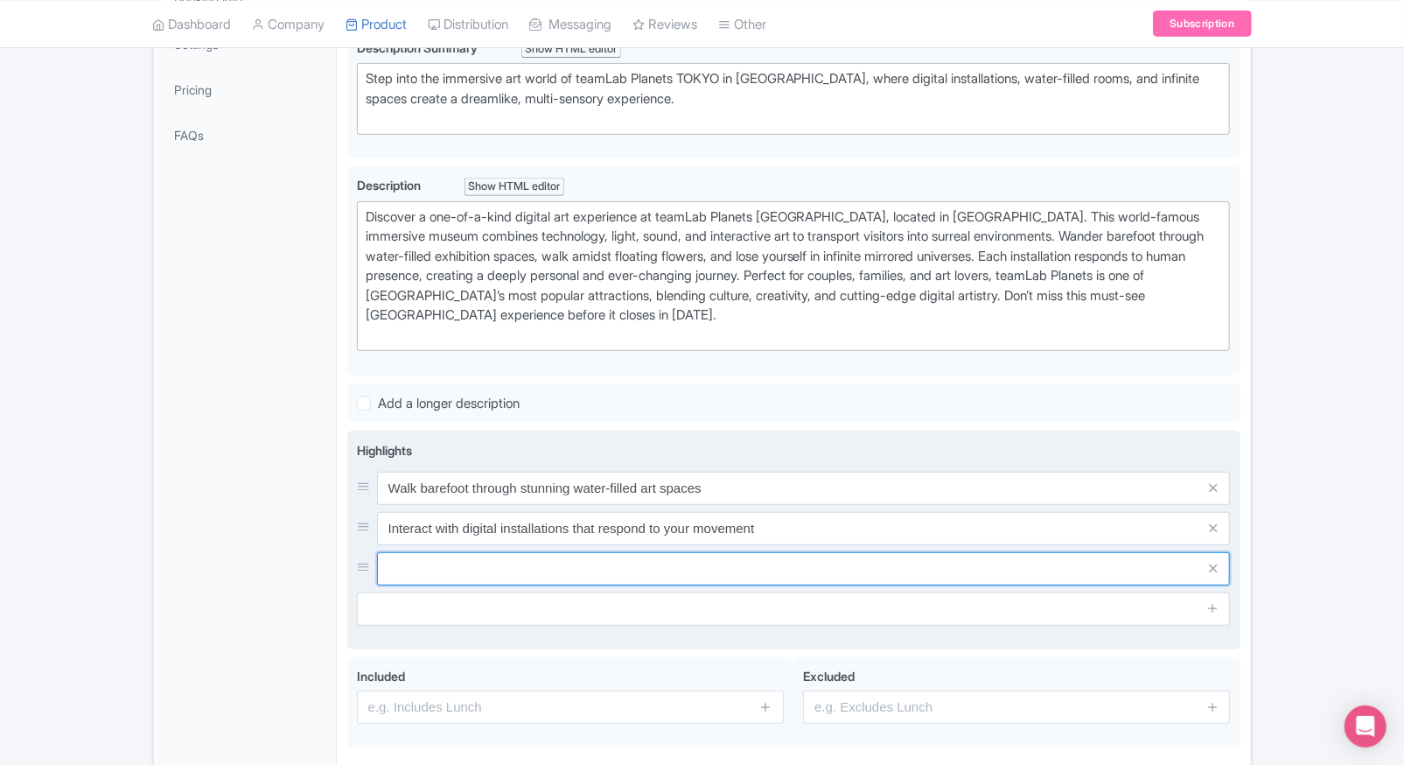
click at [568, 552] on input "text" at bounding box center [804, 568] width 854 height 33
paste input "Interact with digital installations that respond to your movement"
type input "Interact with digital installations that respond to your movement"
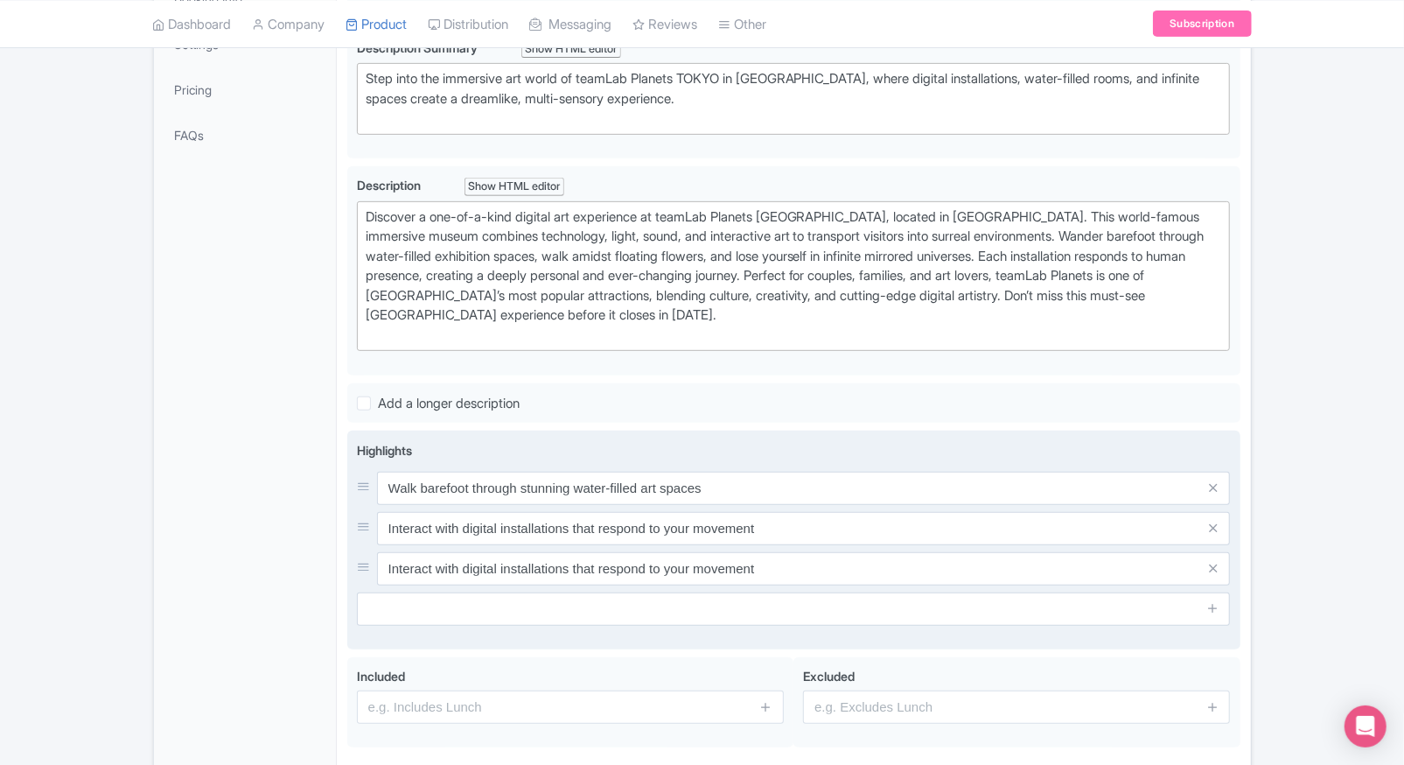
click at [432, 605] on input "text" at bounding box center [794, 608] width 874 height 33
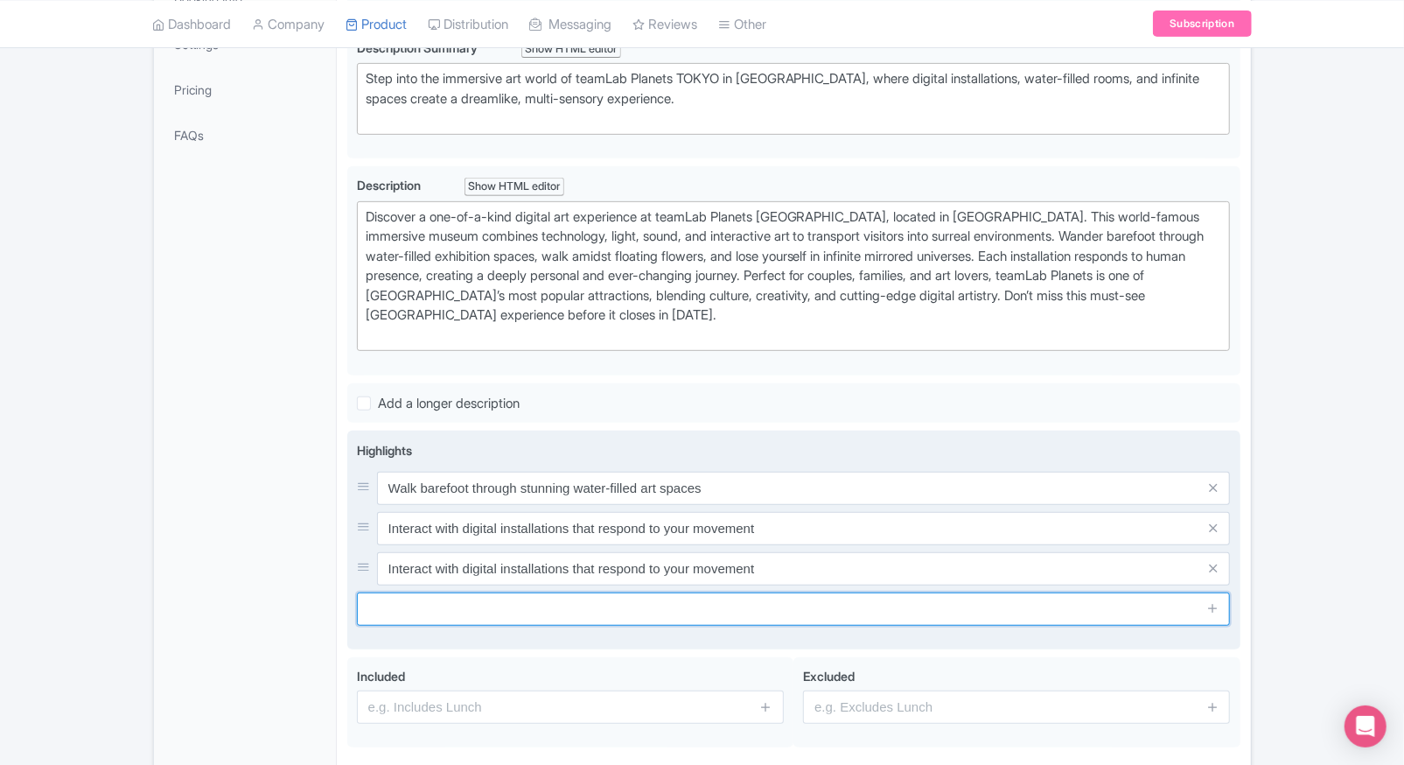
paste input "Experience floating flower gardens and mirrored universes"
type input "Experience floating flower gardens and mirrored universes"
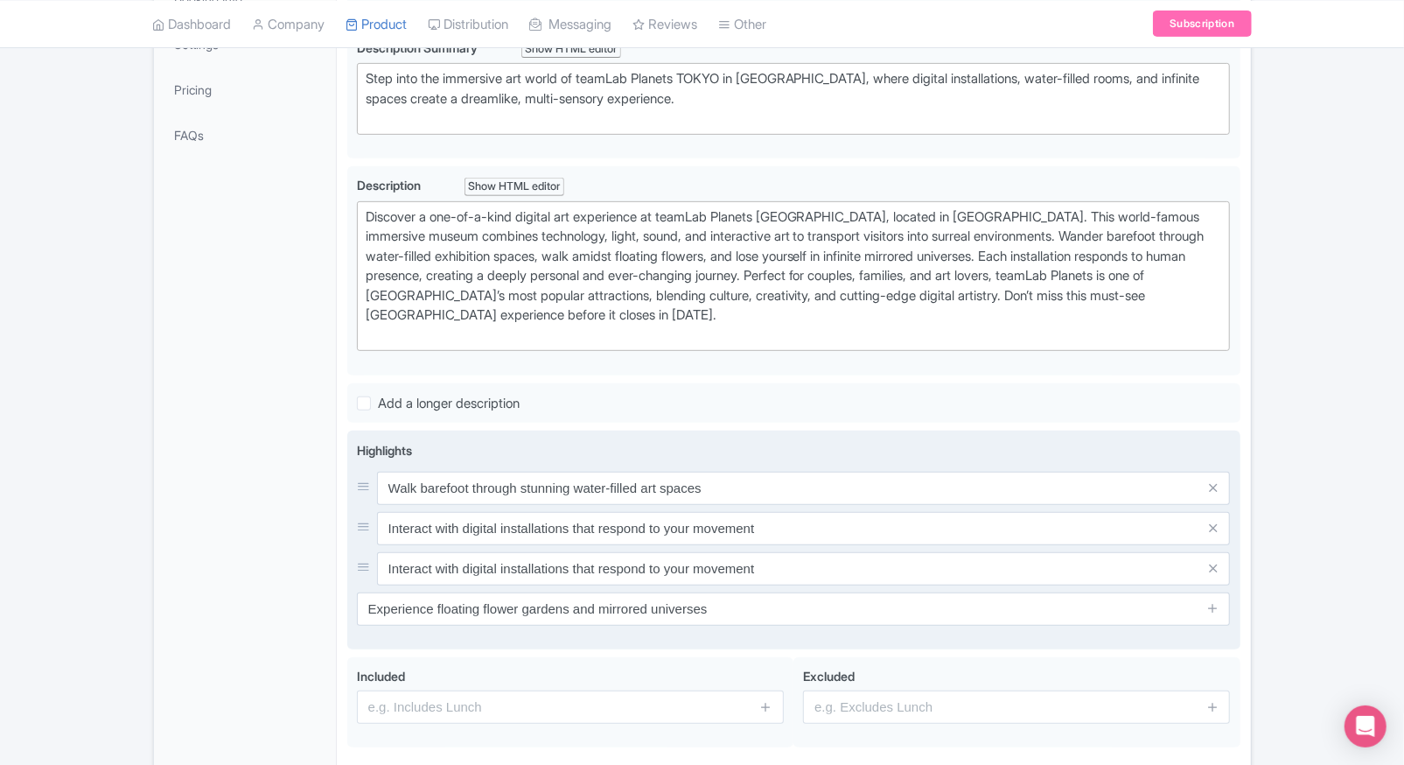
click at [1206, 605] on icon at bounding box center [1212, 607] width 13 height 13
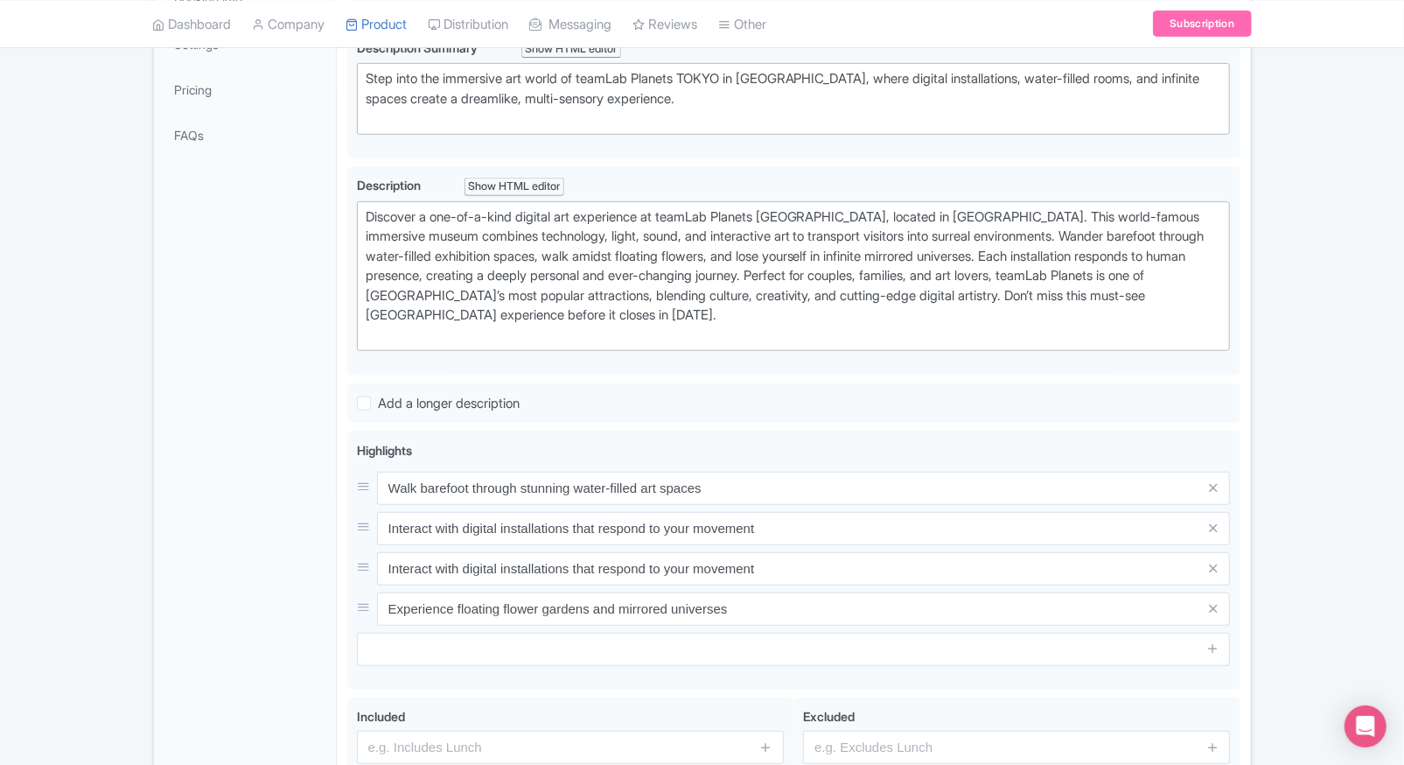
scroll to position [567, 0]
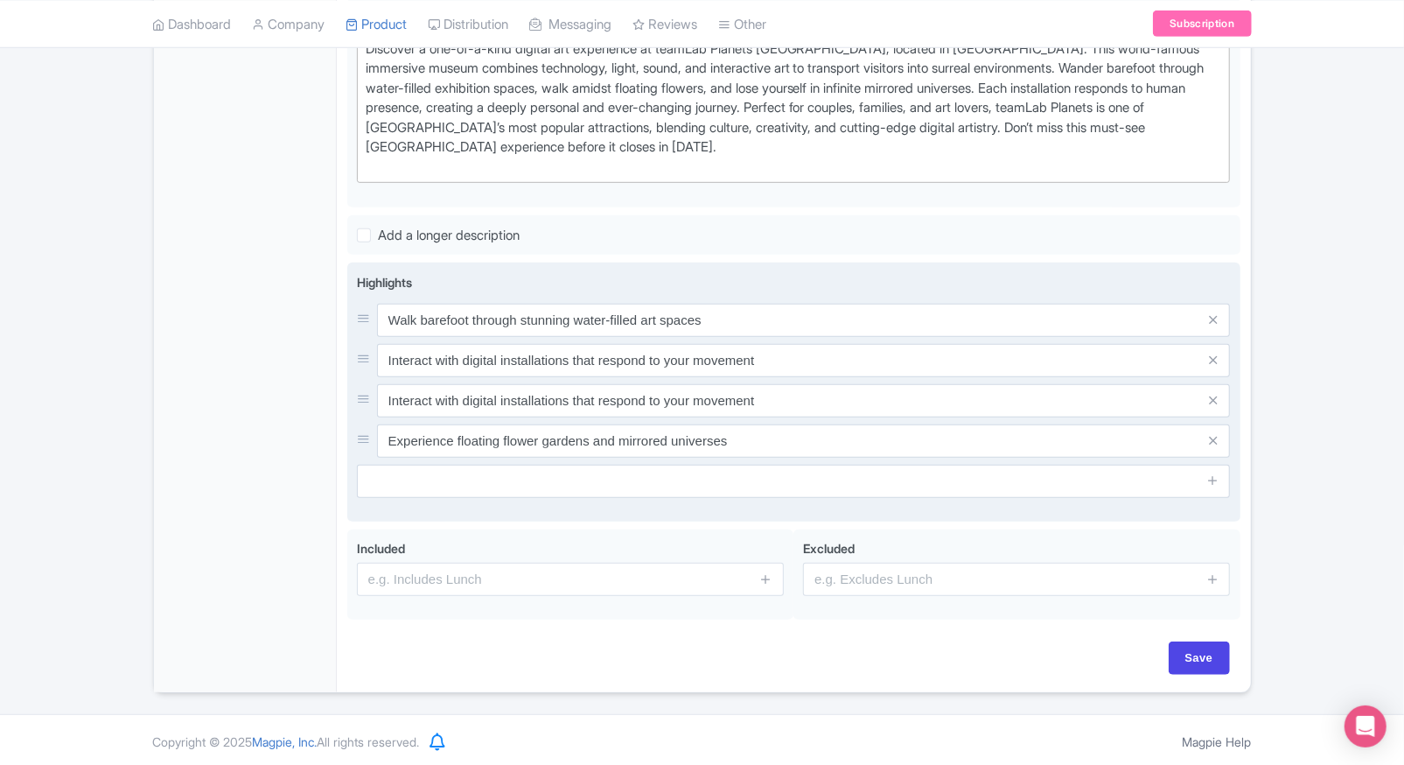
click at [961, 475] on input "text" at bounding box center [794, 481] width 874 height 33
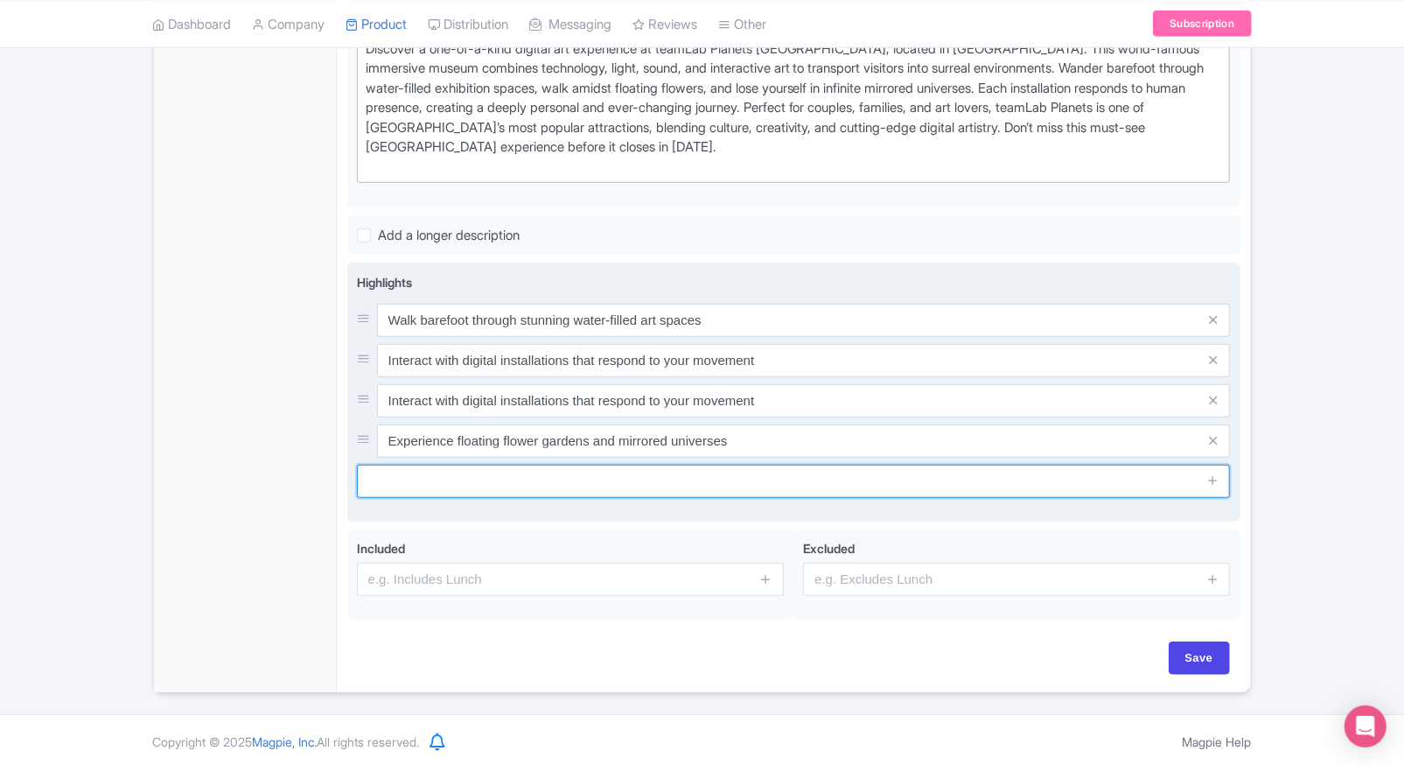
paste input "One of Tokyo’s most visited digital museums"
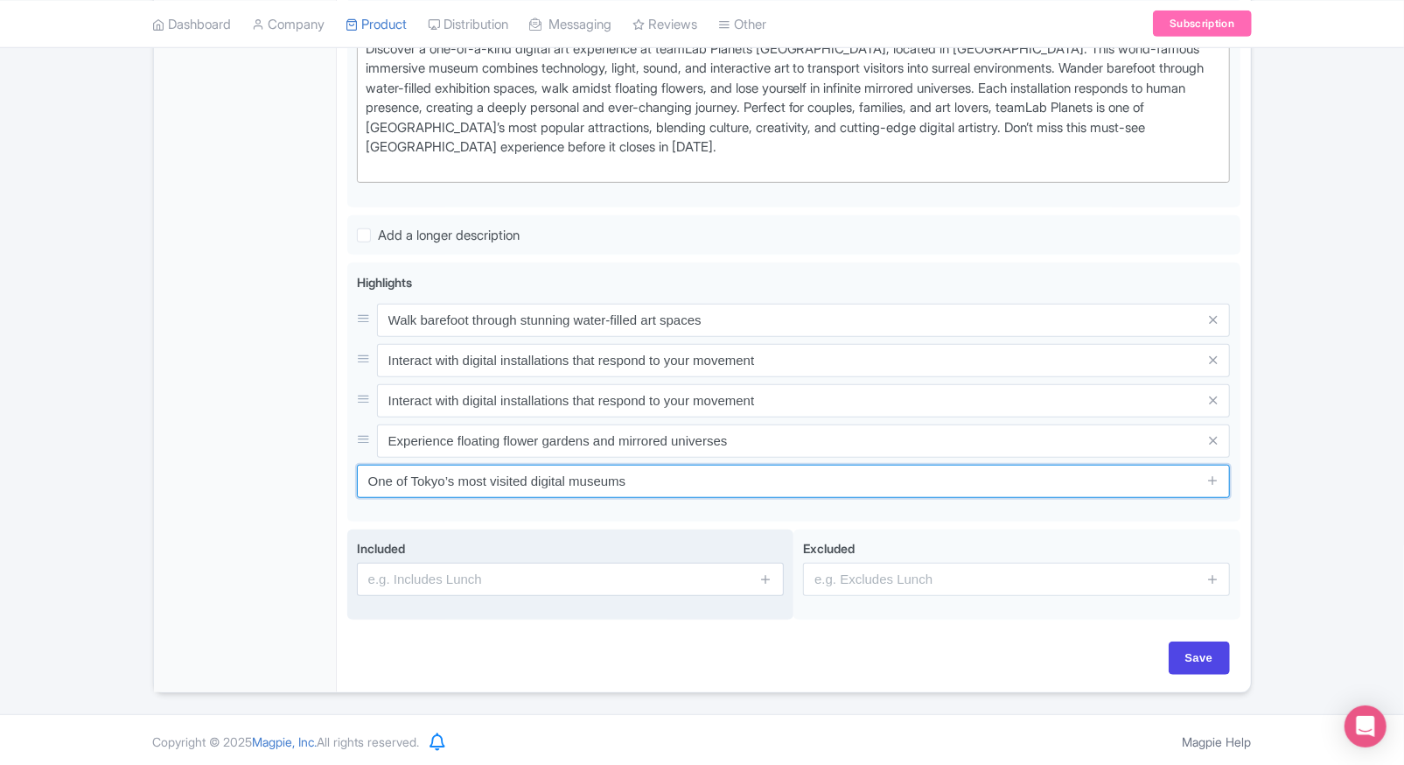
type input "One of Tokyo’s most visited digital museums"
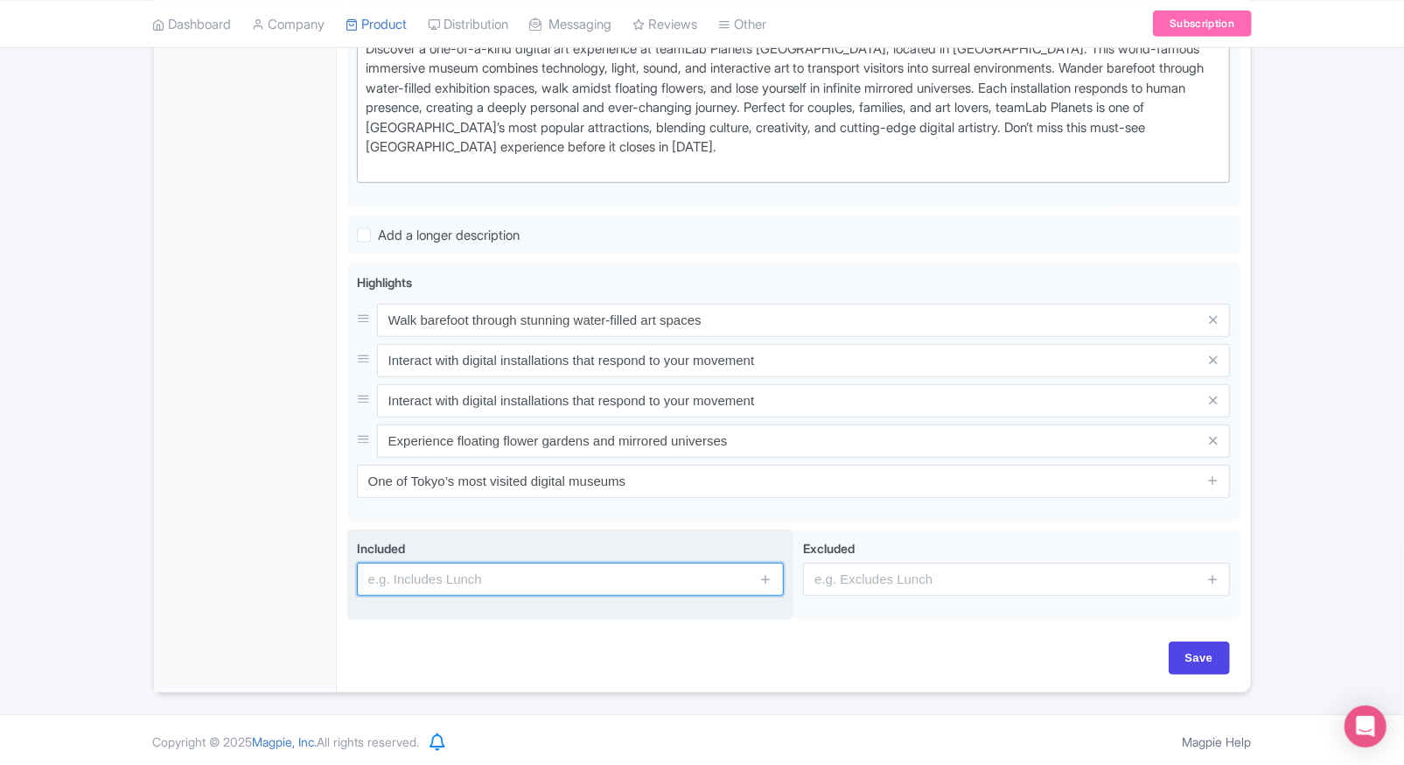
click at [606, 580] on input "text" at bounding box center [570, 579] width 427 height 33
type input "Entrance to the attraction"
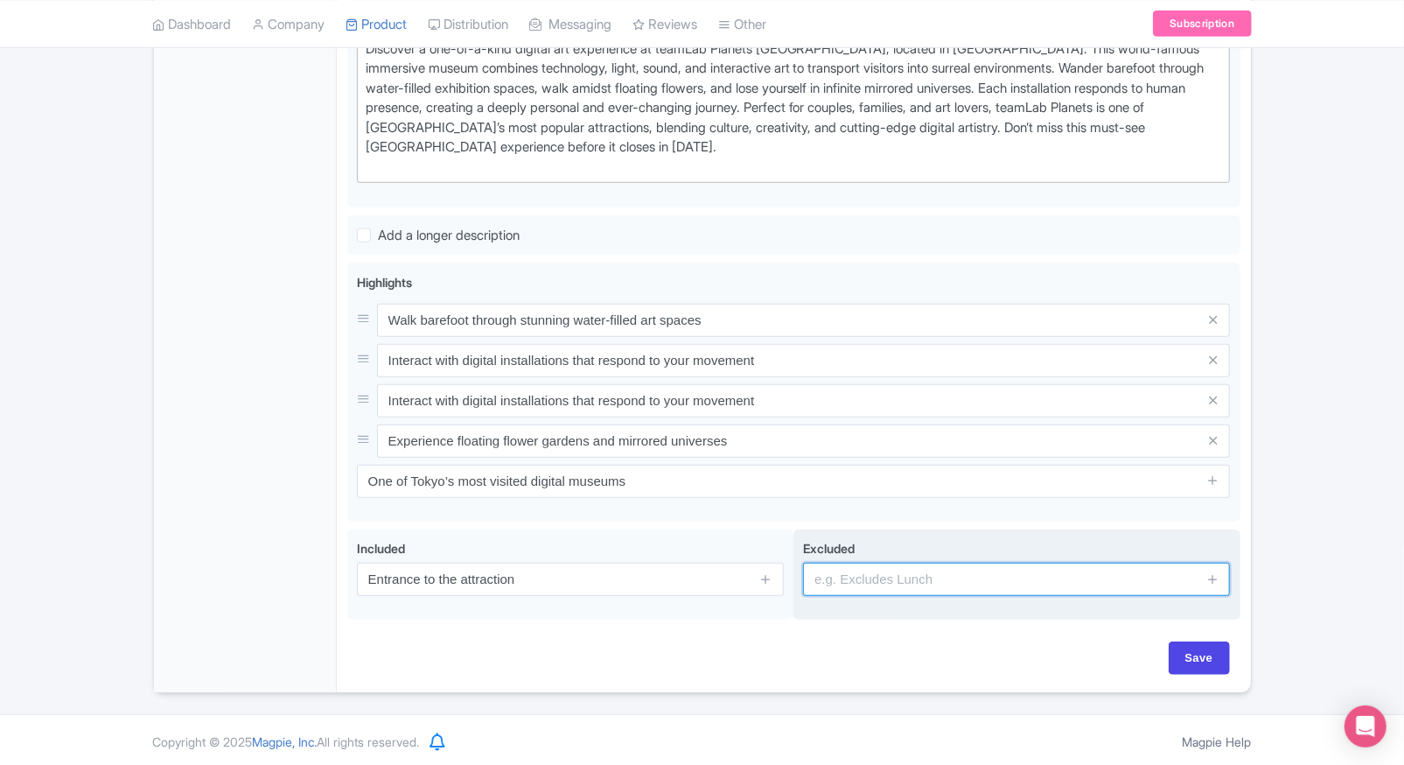
click at [843, 582] on input "text" at bounding box center [1016, 579] width 427 height 33
type input "guides, audio guides"
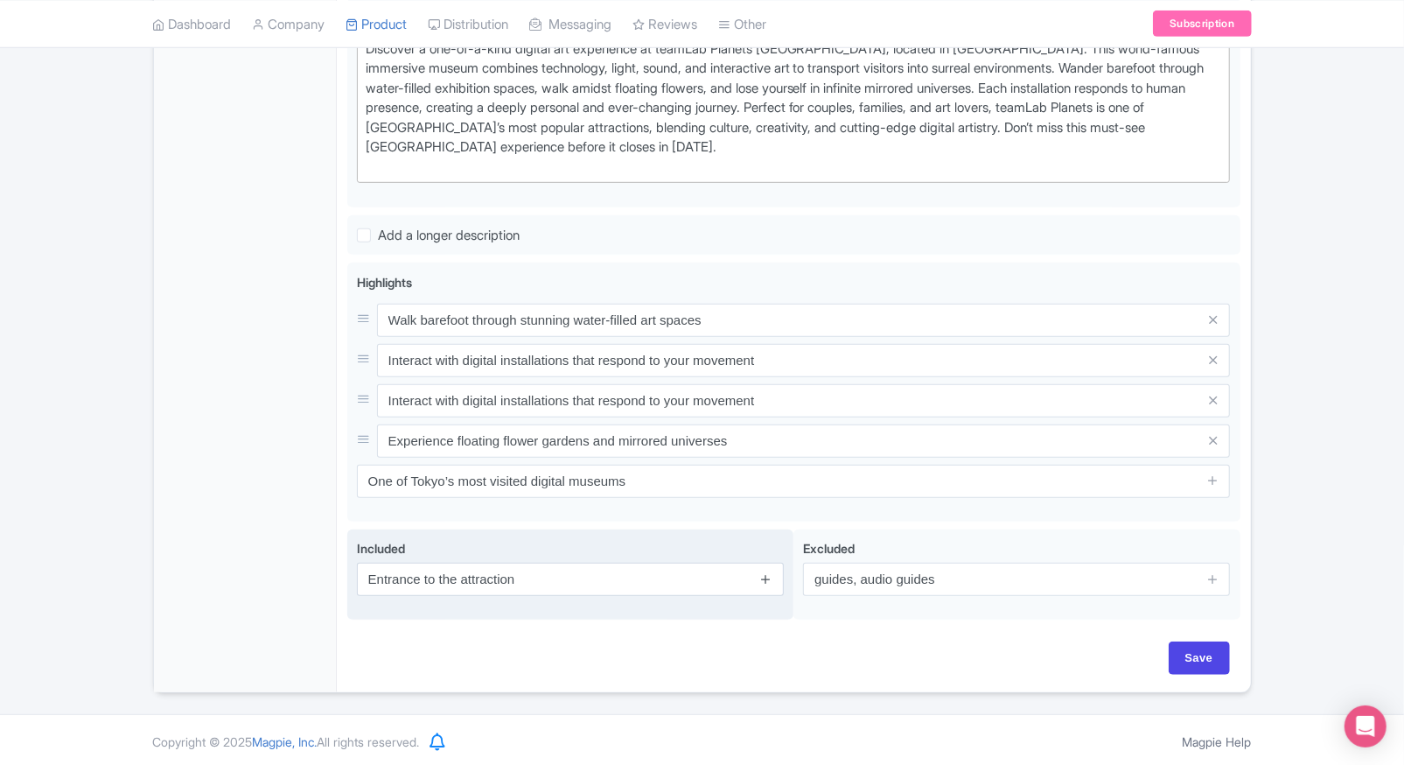
click at [765, 572] on icon at bounding box center [765, 578] width 13 height 13
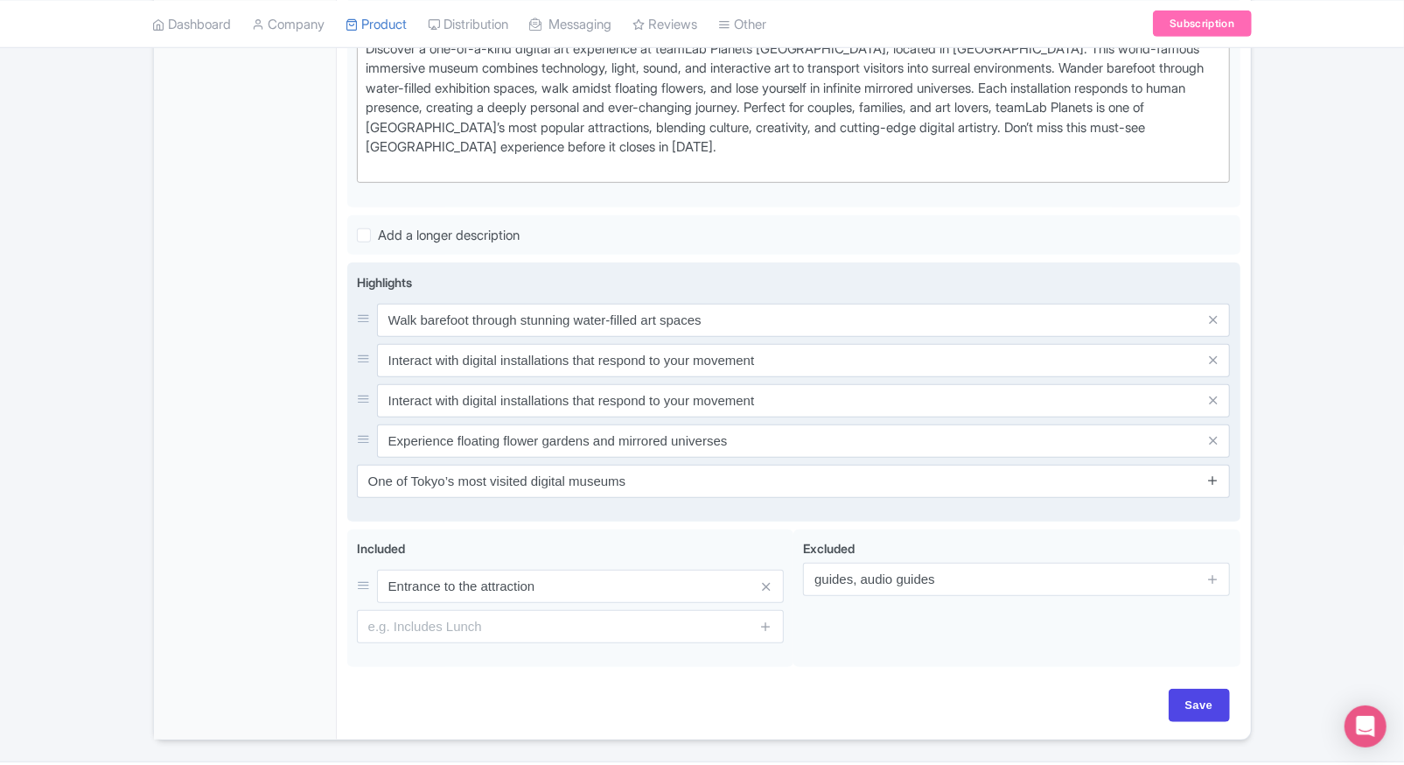
click at [1212, 473] on icon at bounding box center [1212, 479] width 13 height 13
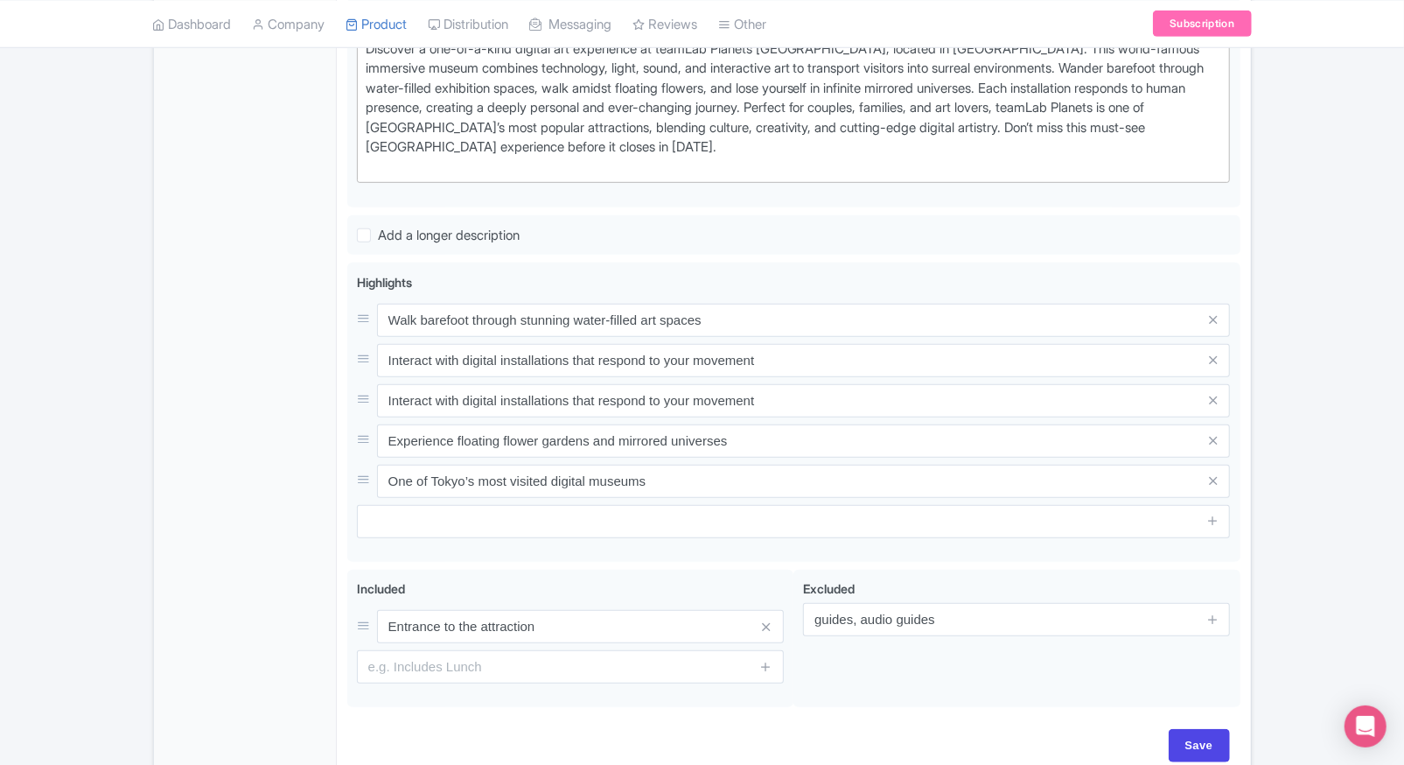
scroll to position [654, 0]
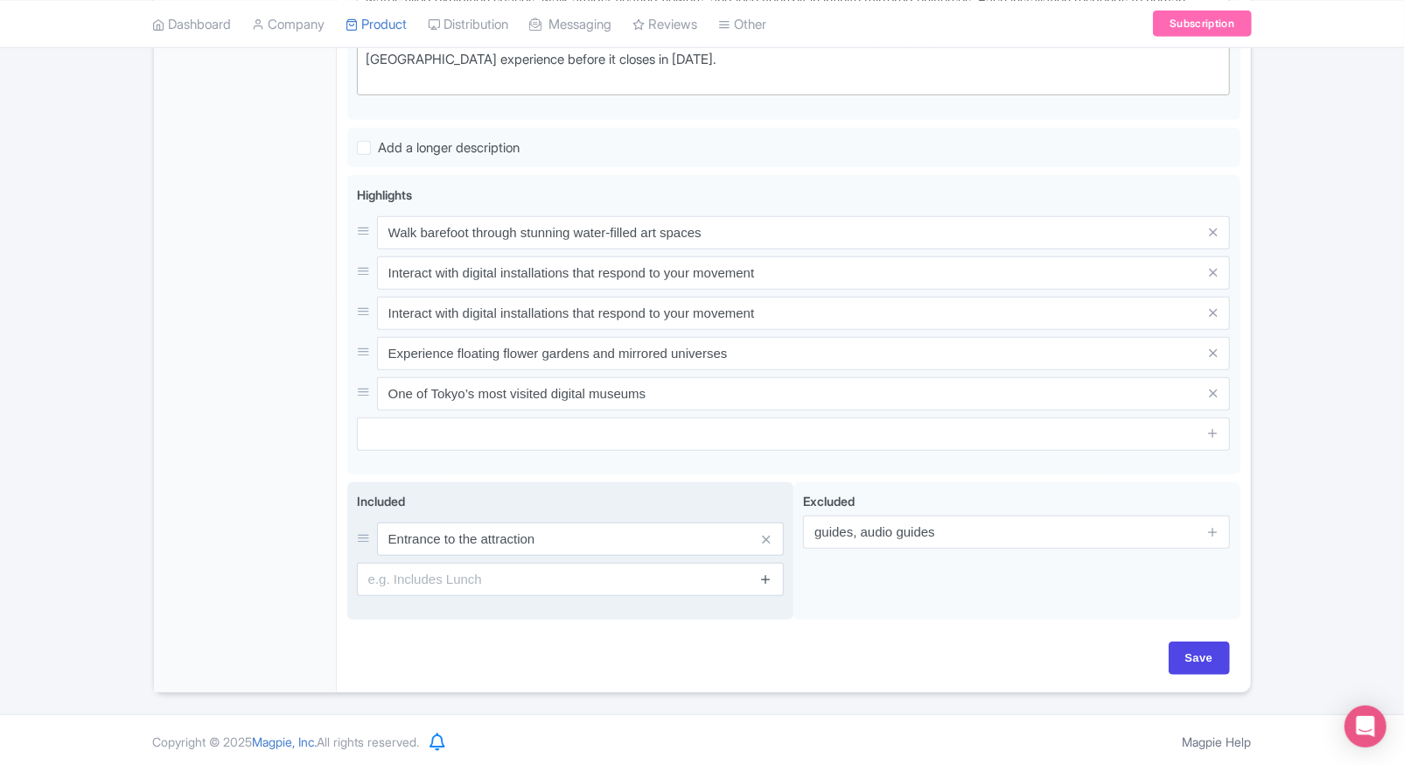
click at [769, 582] on link at bounding box center [765, 580] width 13 height 20
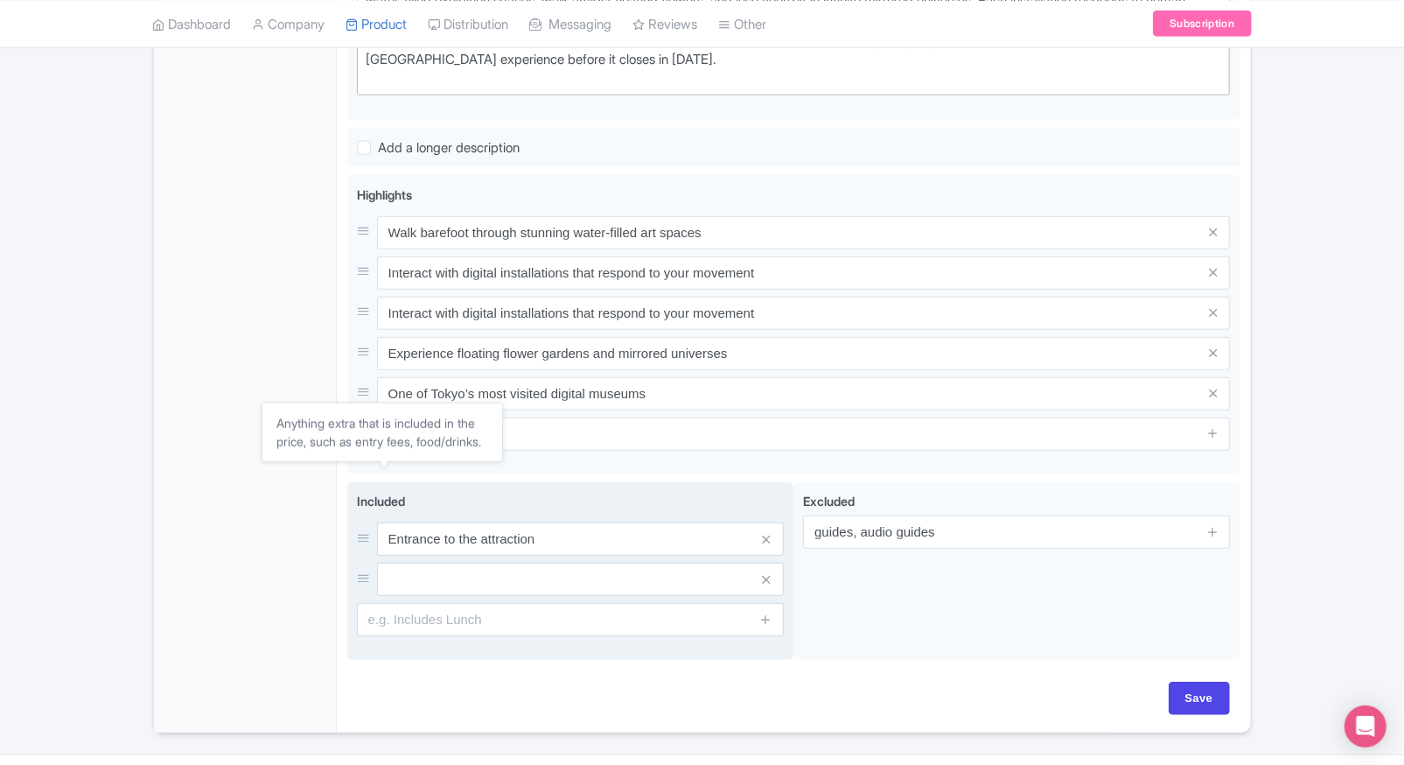
scroll to position [695, 0]
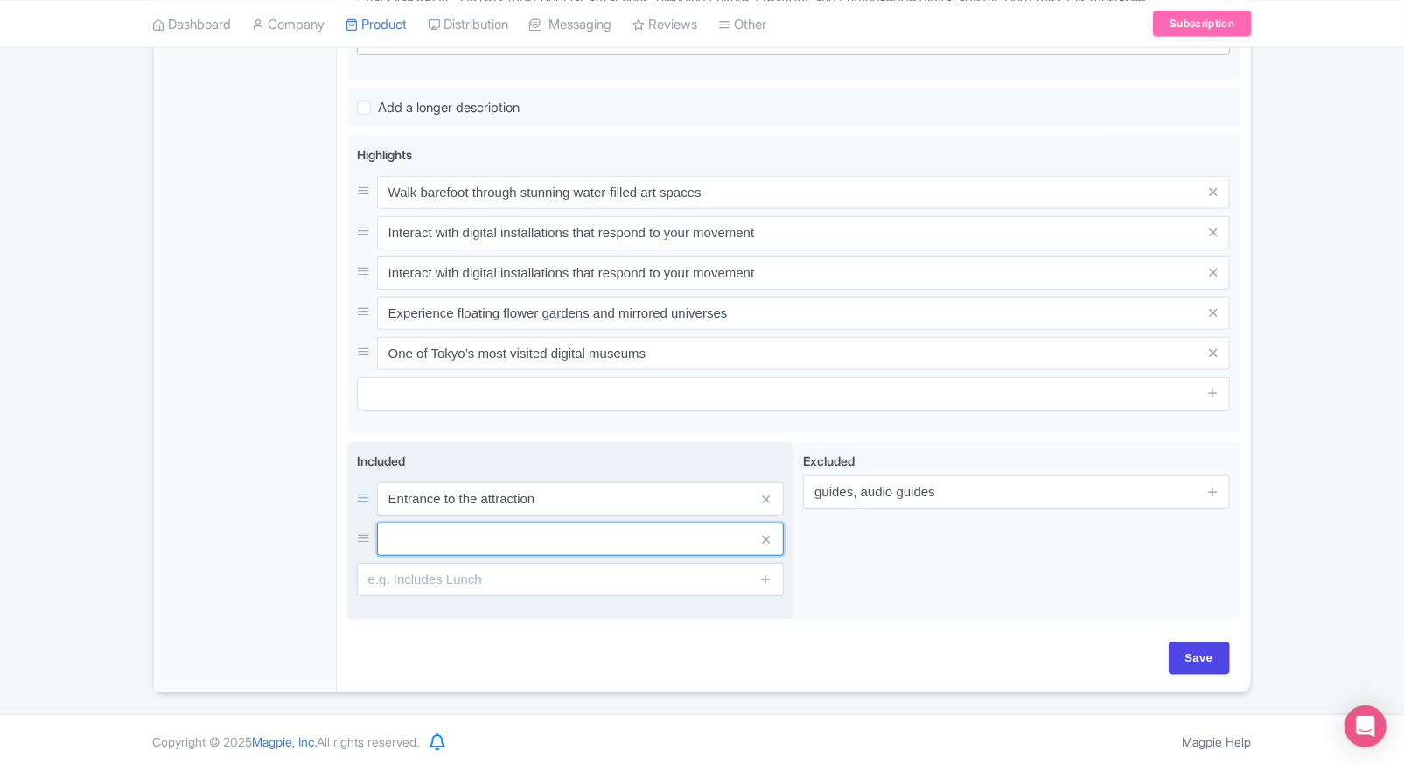
click at [432, 526] on input "text" at bounding box center [580, 538] width 407 height 33
paste input "Access to water and flower exhibition spaces"
type input "Access to water and flower exhibition spaces"
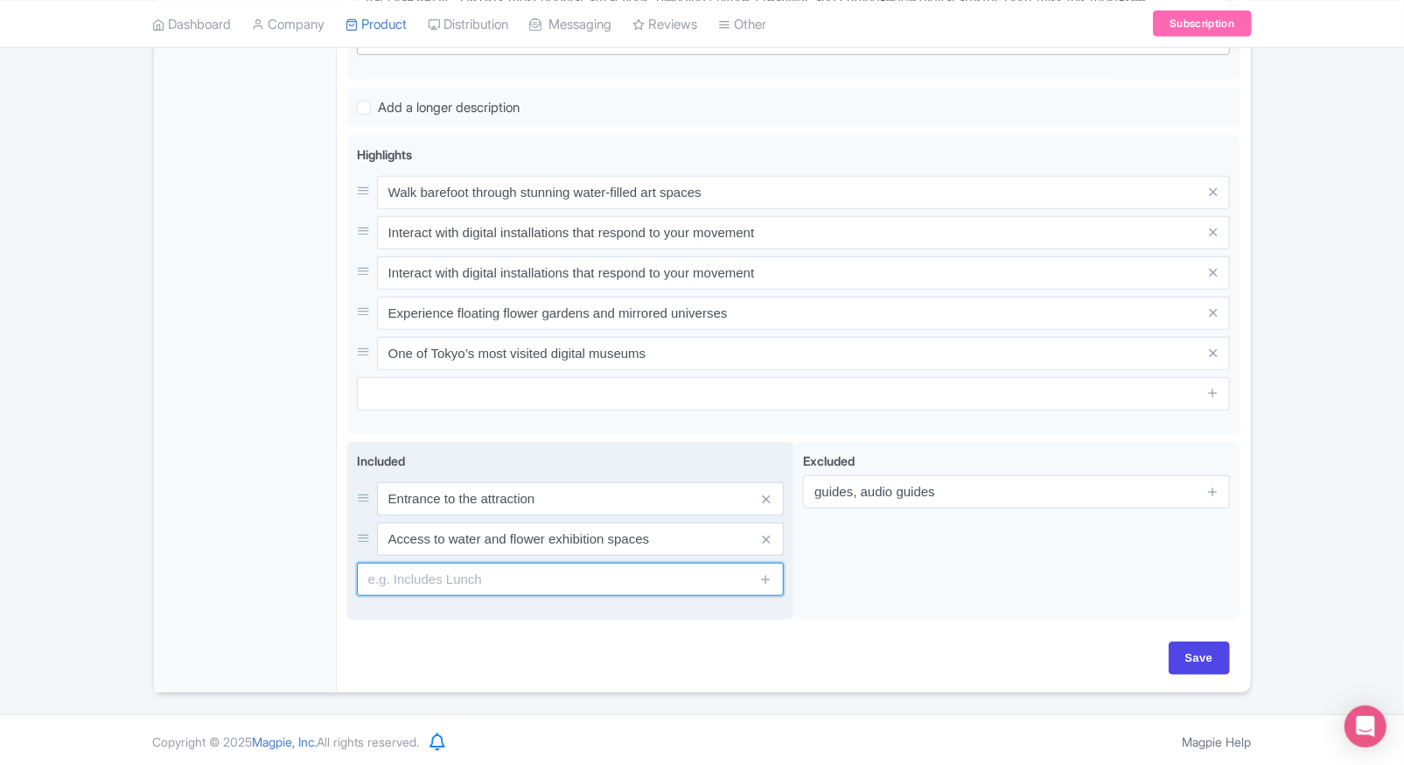
click at [414, 575] on input "text" at bounding box center [570, 579] width 427 height 33
paste input "Use of lockers for shoes and personal belongings"
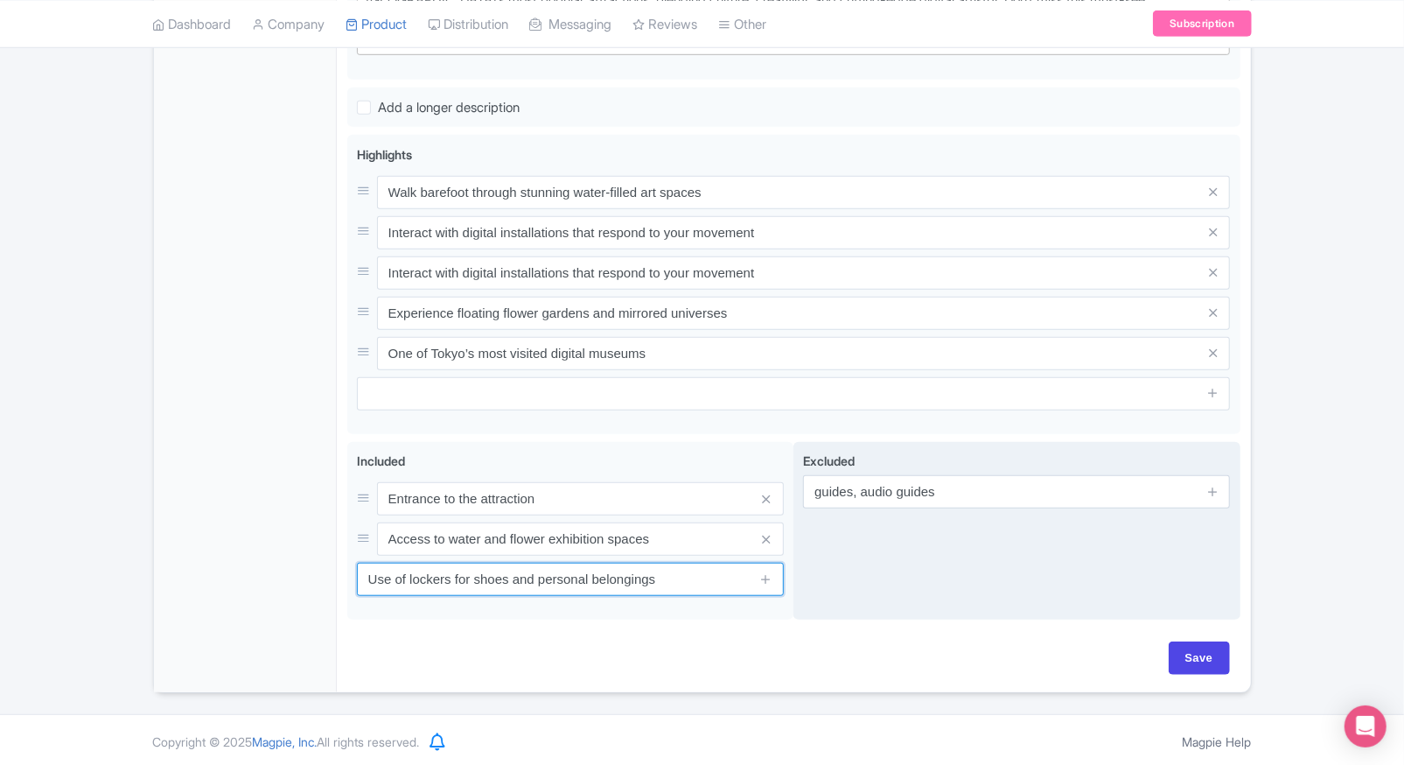
type input "Use of lockers for shoes and personal belongings"
click at [888, 573] on div "Excluded guides, audio guides" at bounding box center [1016, 531] width 447 height 178
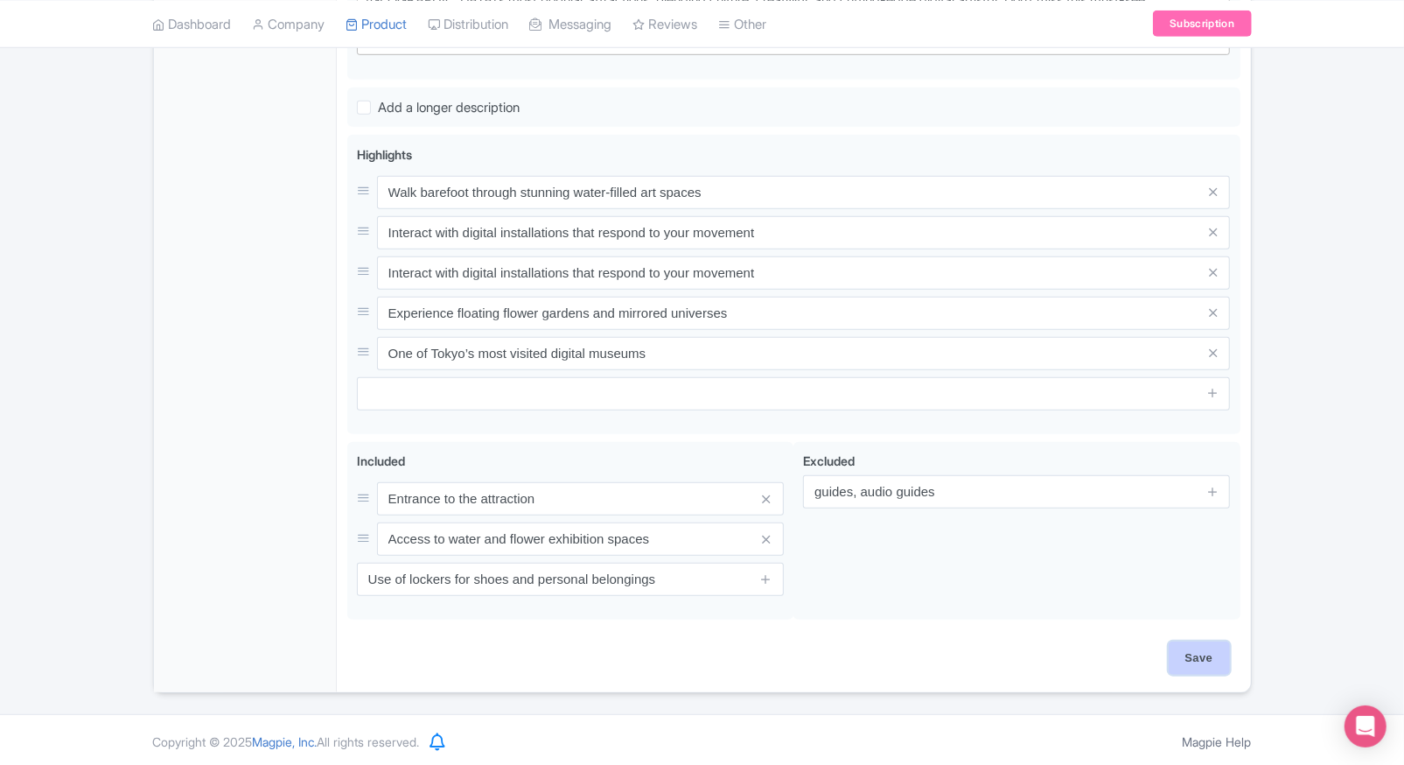
click at [1189, 642] on input "Save" at bounding box center [1199, 657] width 61 height 33
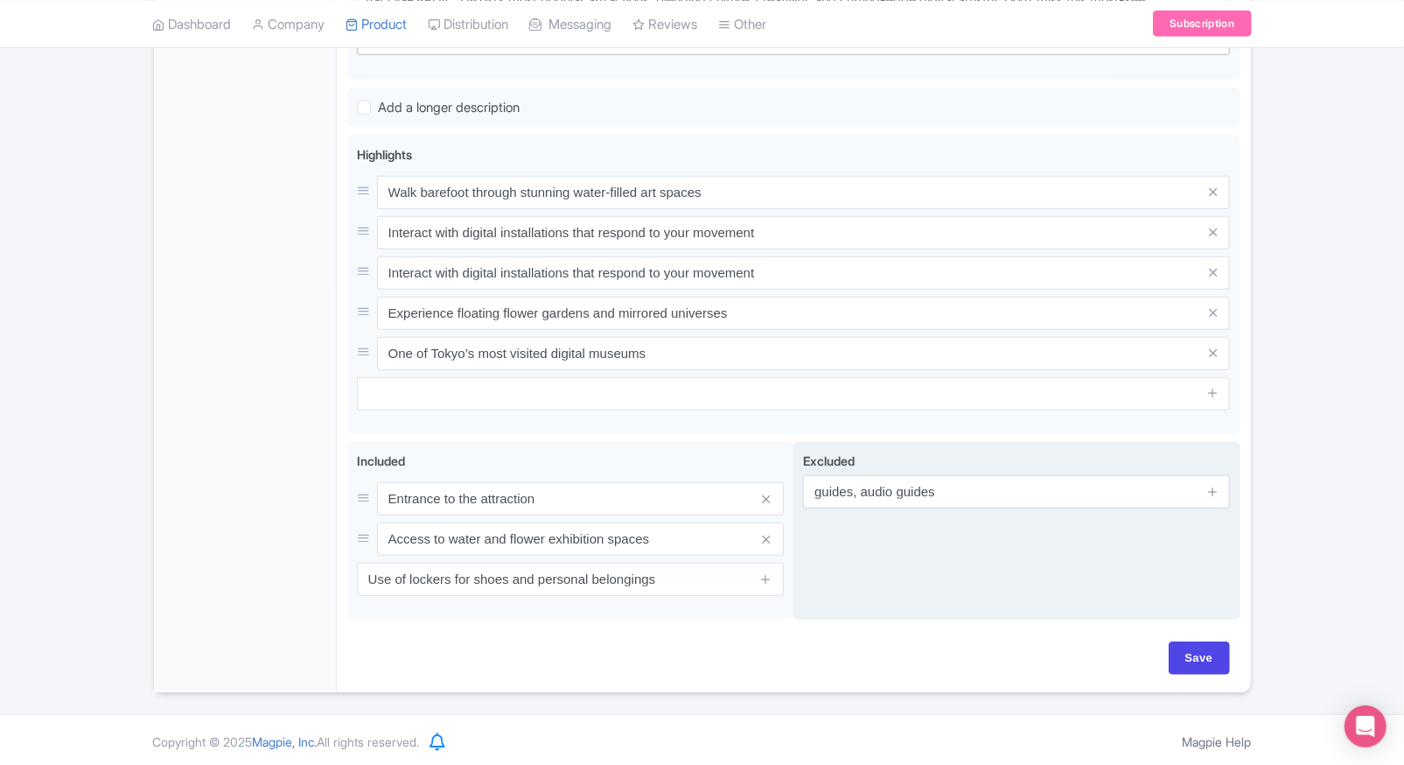
type input "Saving..."
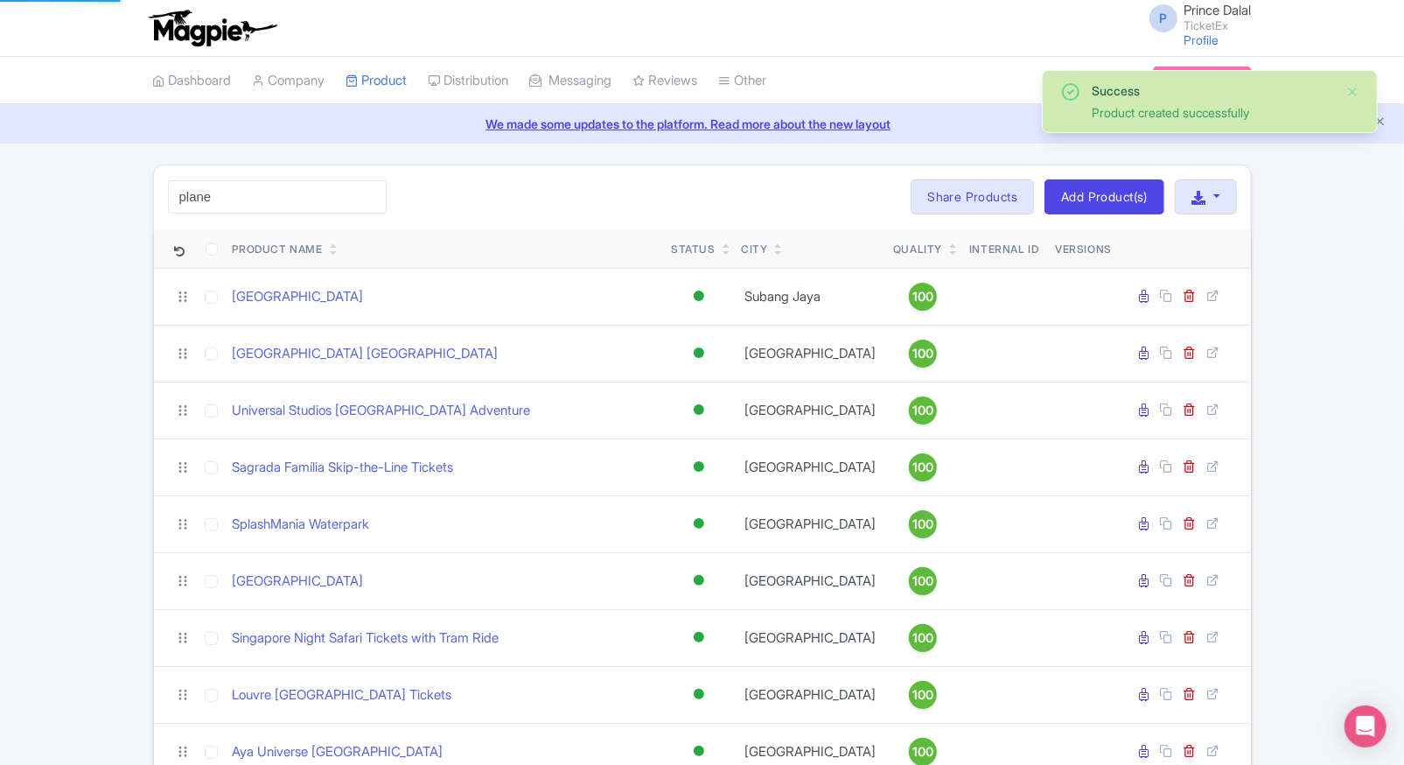
type input "plane"
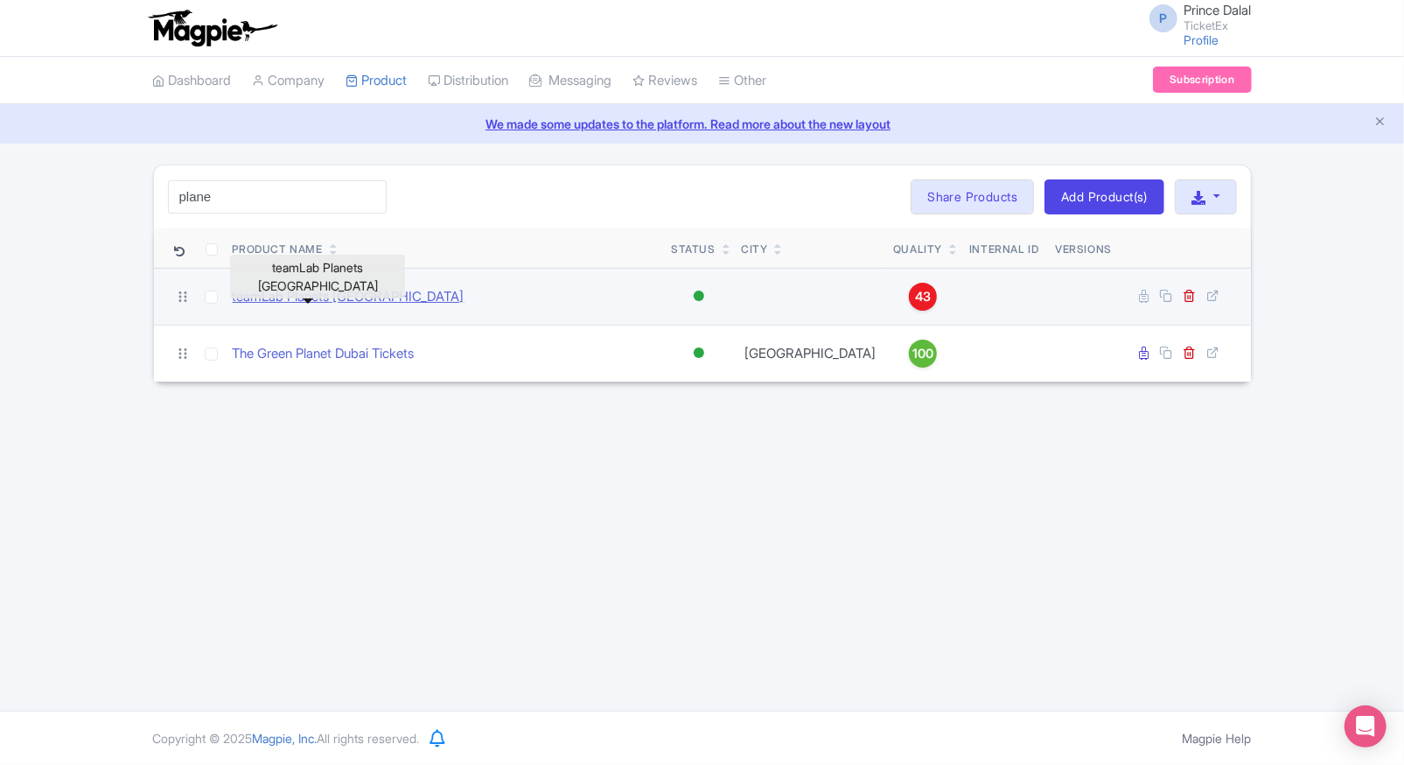
click at [299, 297] on link "teamLab Planets [GEOGRAPHIC_DATA]" at bounding box center [349, 297] width 232 height 20
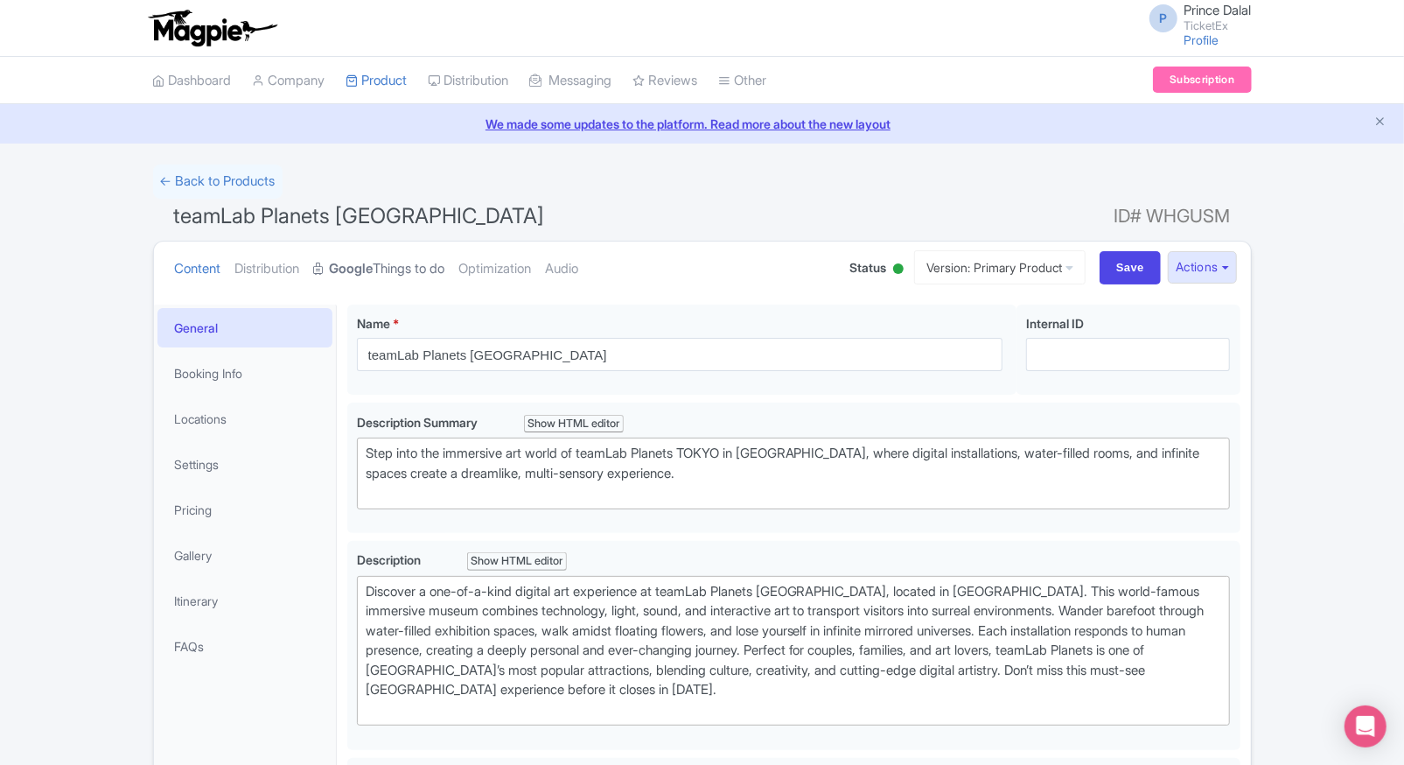
click at [414, 271] on link "Google Things to do" at bounding box center [379, 268] width 131 height 55
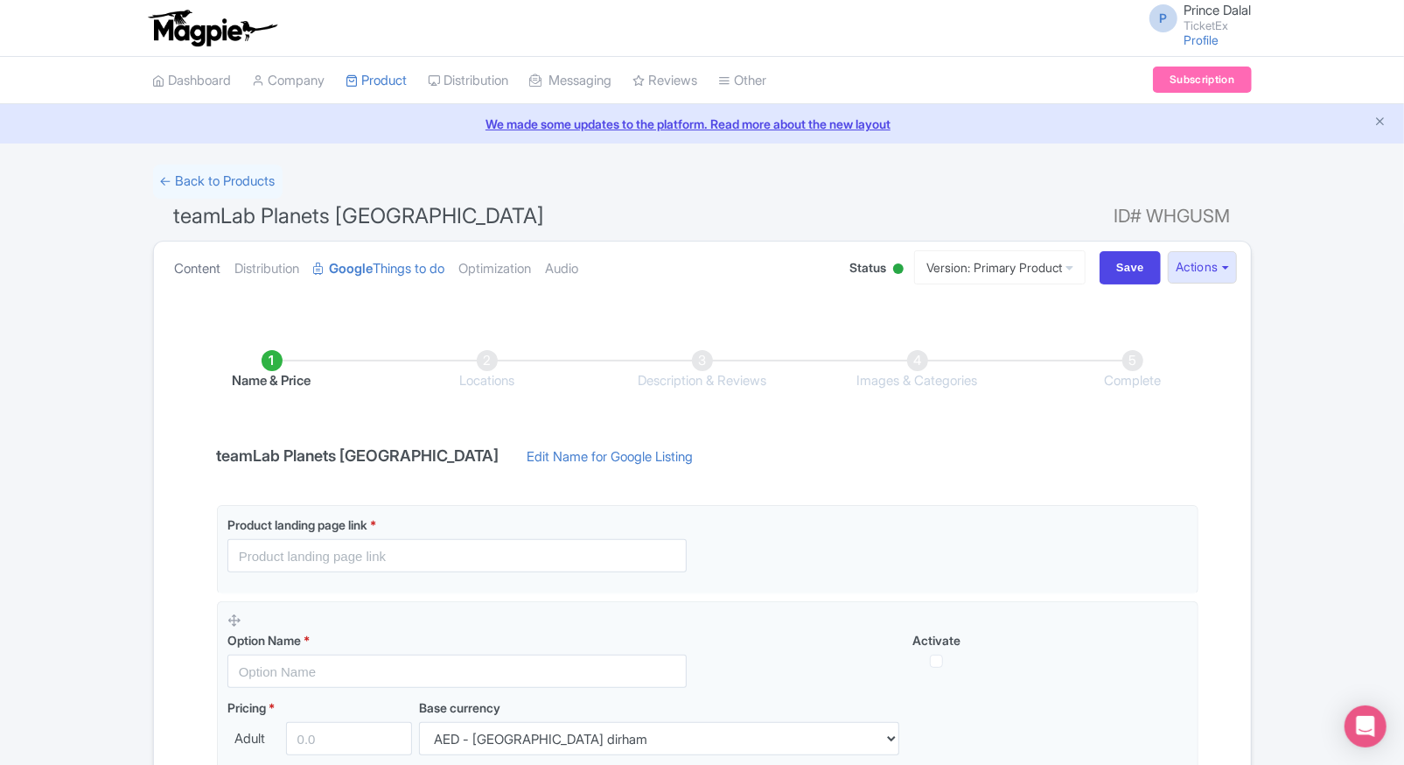
click at [212, 269] on link "Content" at bounding box center [198, 268] width 46 height 55
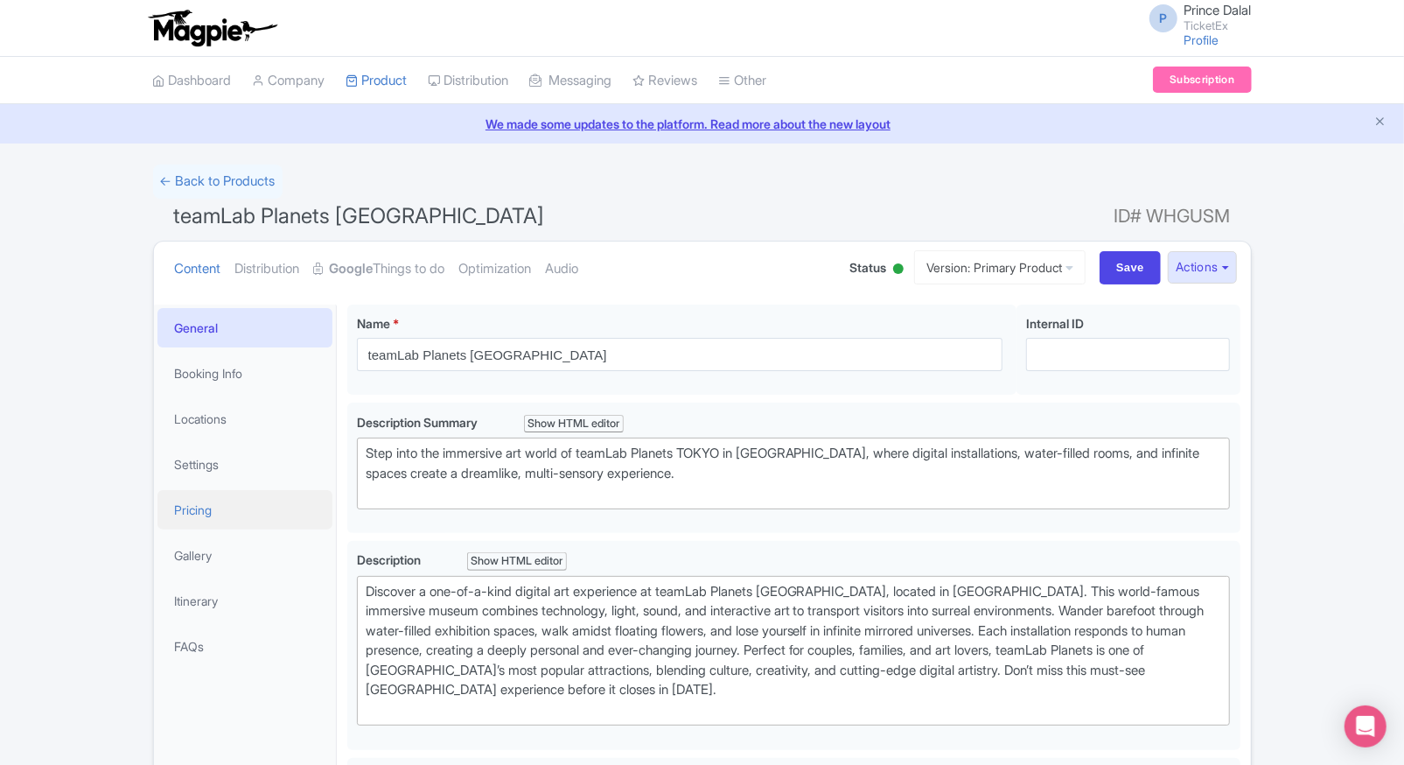
click at [207, 490] on link "Pricing" at bounding box center [244, 509] width 175 height 39
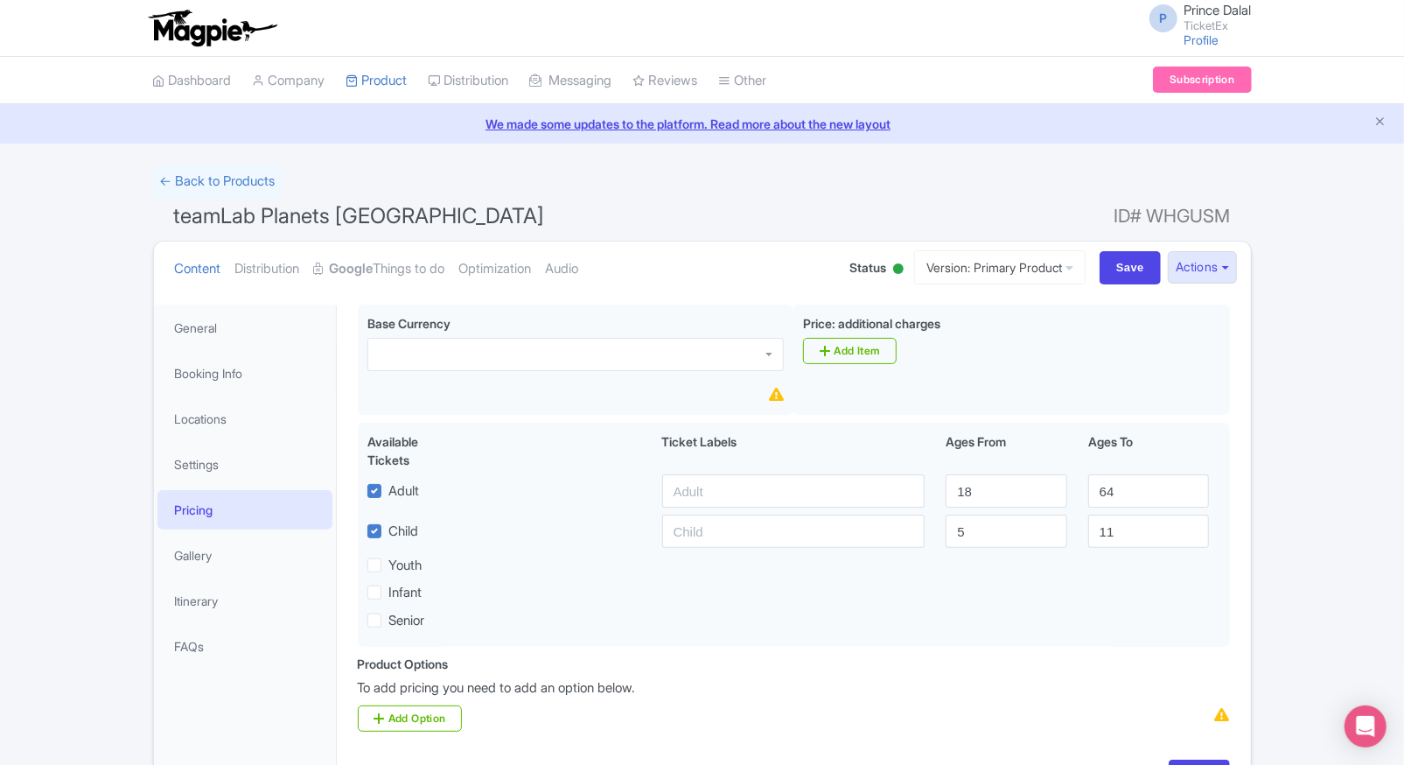
scroll to position [122, 0]
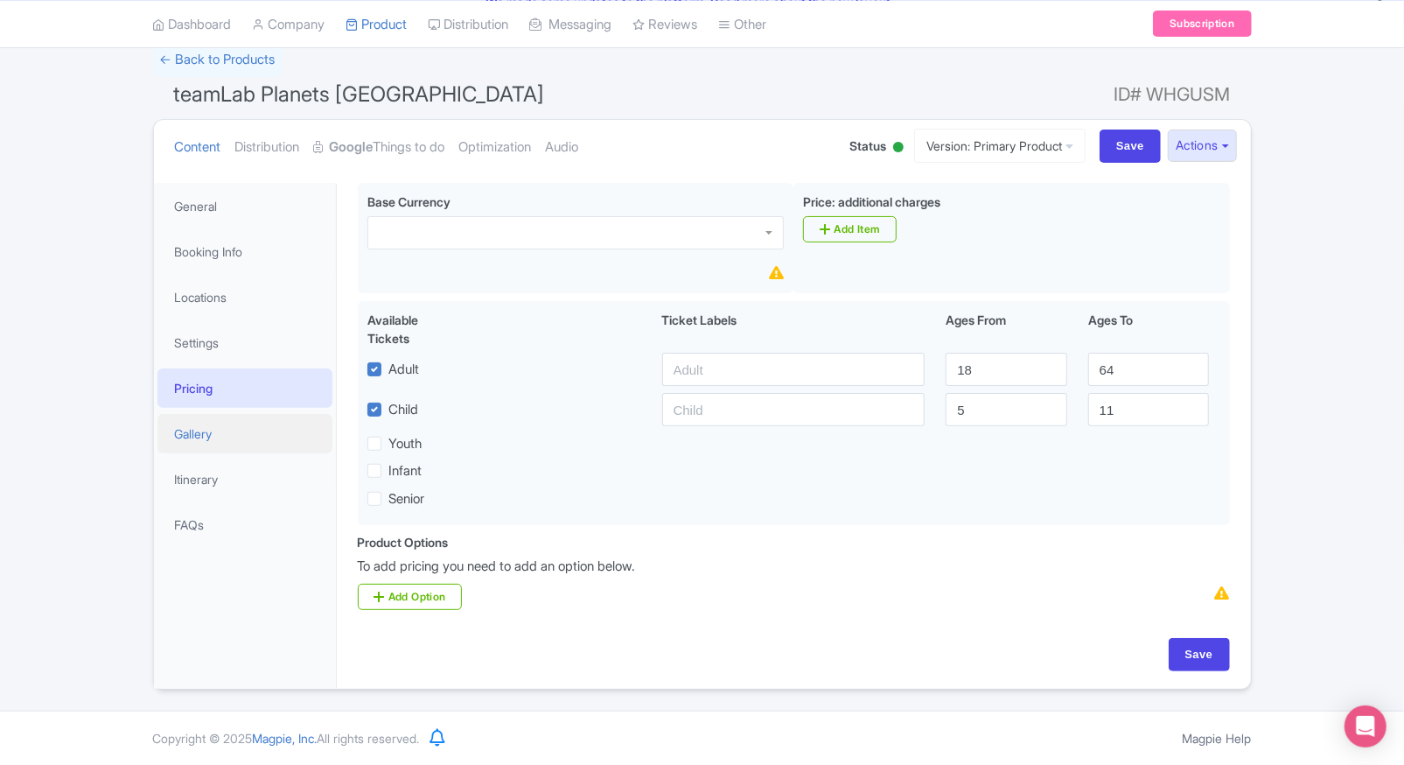
click at [163, 431] on link "Gallery" at bounding box center [244, 433] width 175 height 39
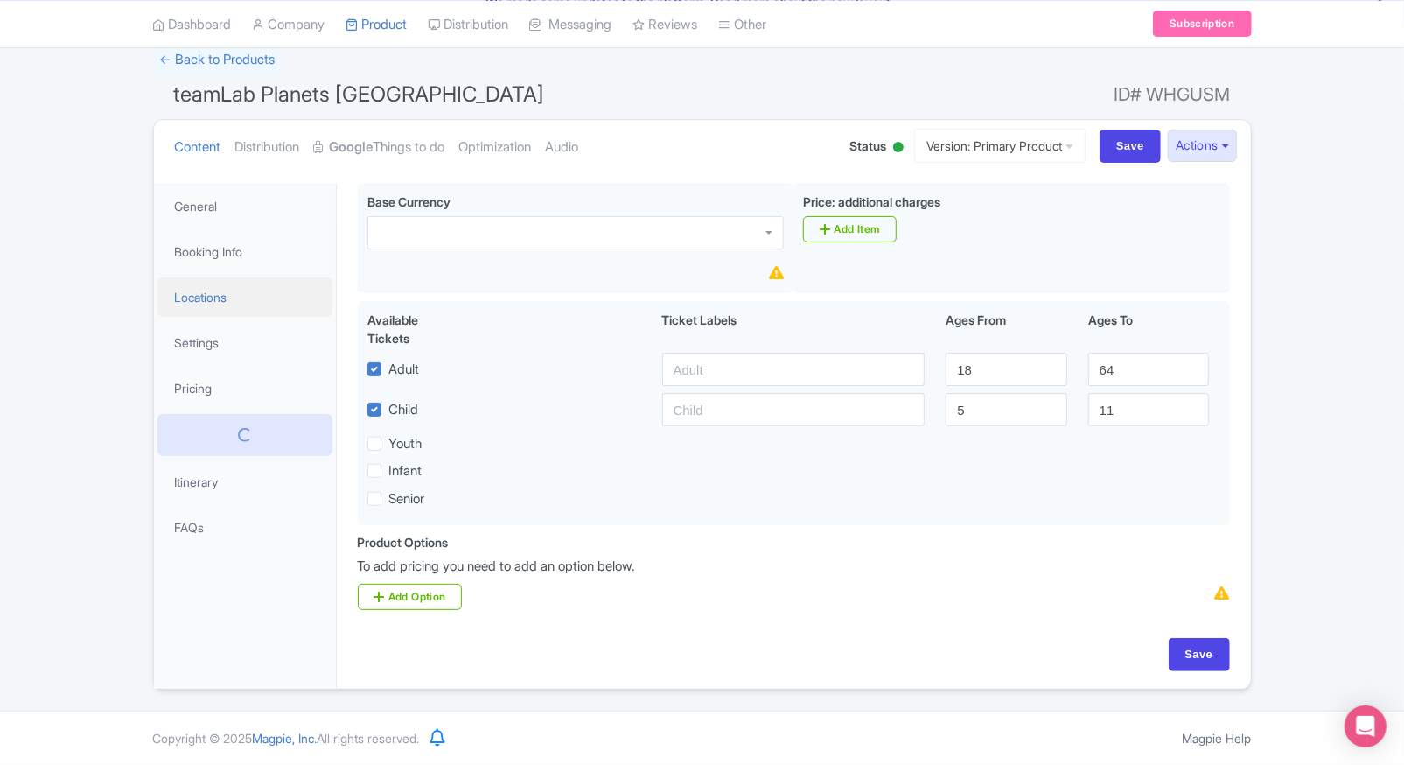
scroll to position [0, 0]
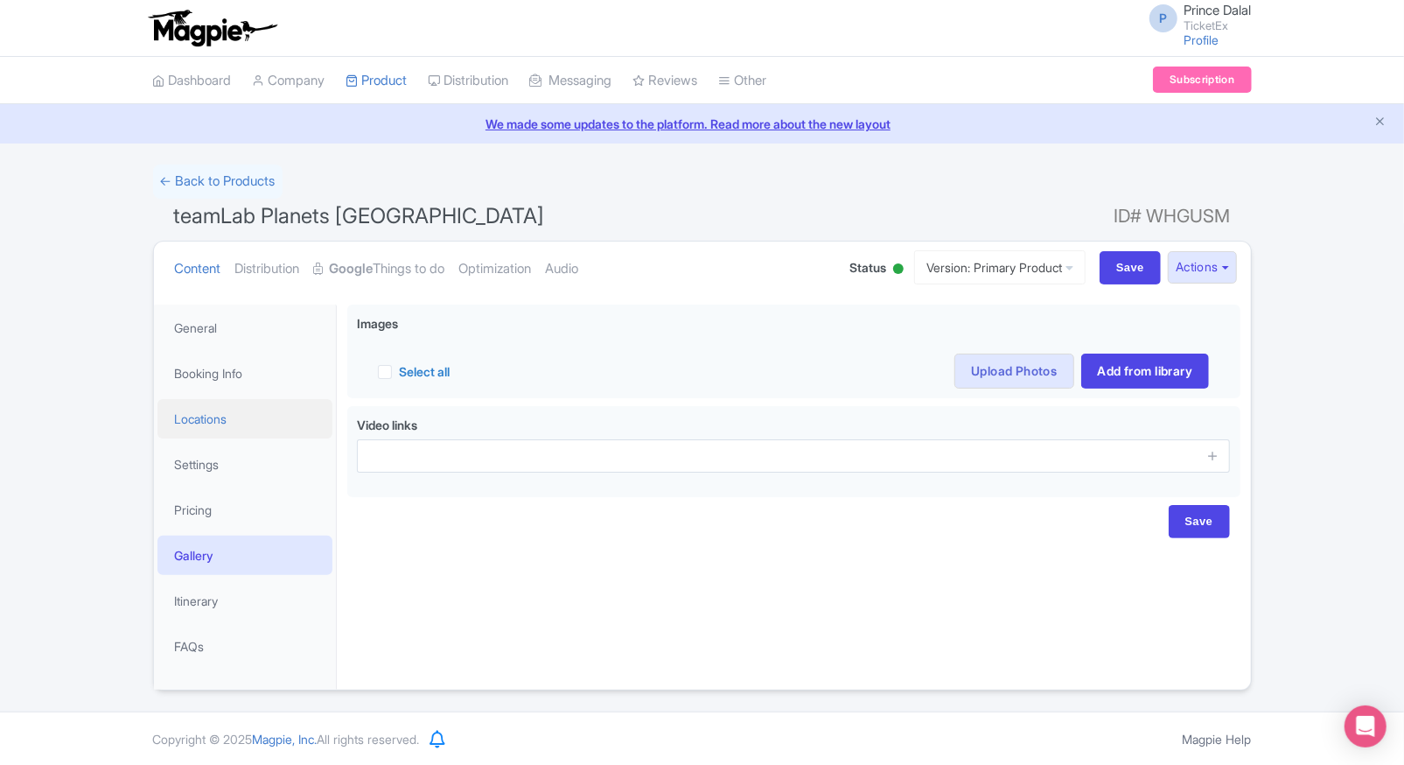
click at [234, 294] on div "General Booking Info Locations Settings Pricing Gallery Itinerary FAQs teamLab …" at bounding box center [702, 491] width 1097 height 395
click at [178, 516] on link "Pricing" at bounding box center [244, 509] width 175 height 39
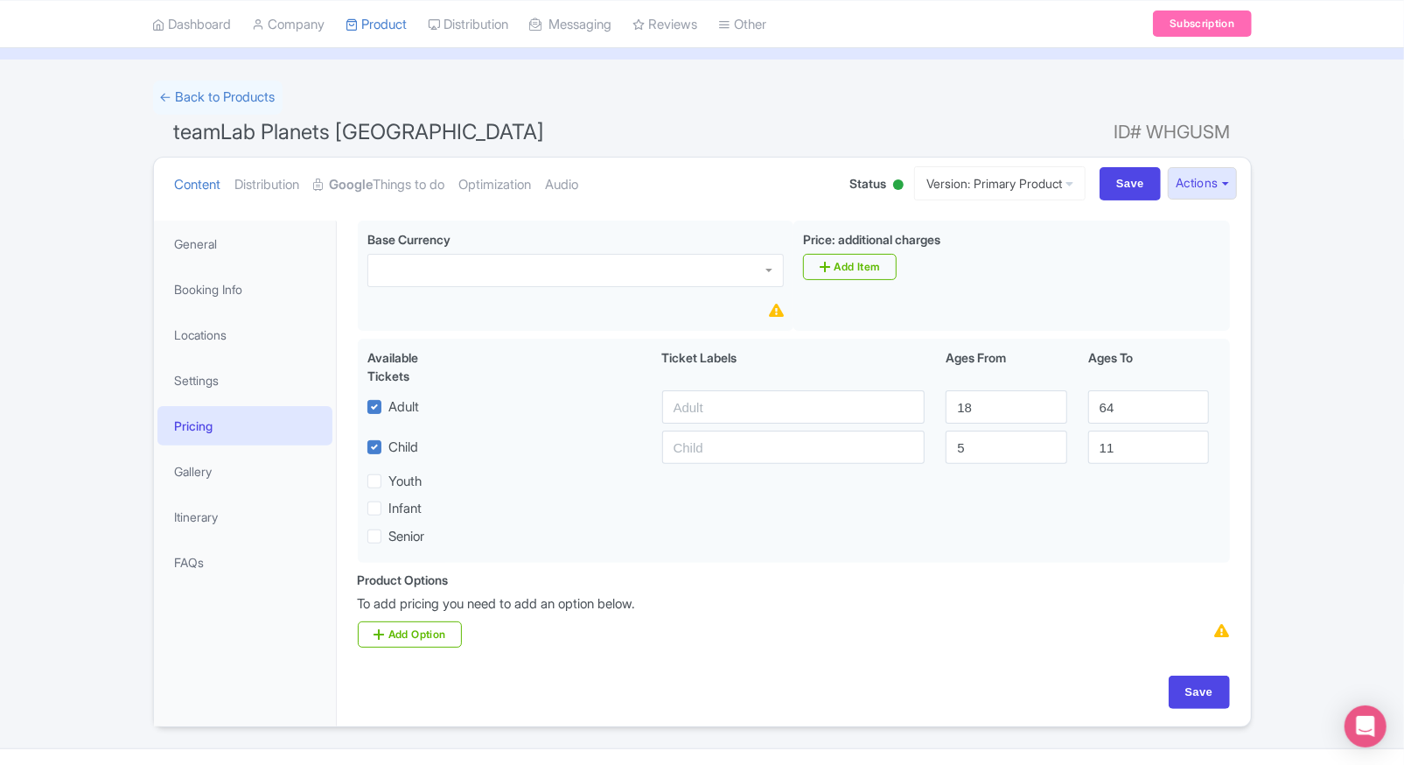
scroll to position [80, 0]
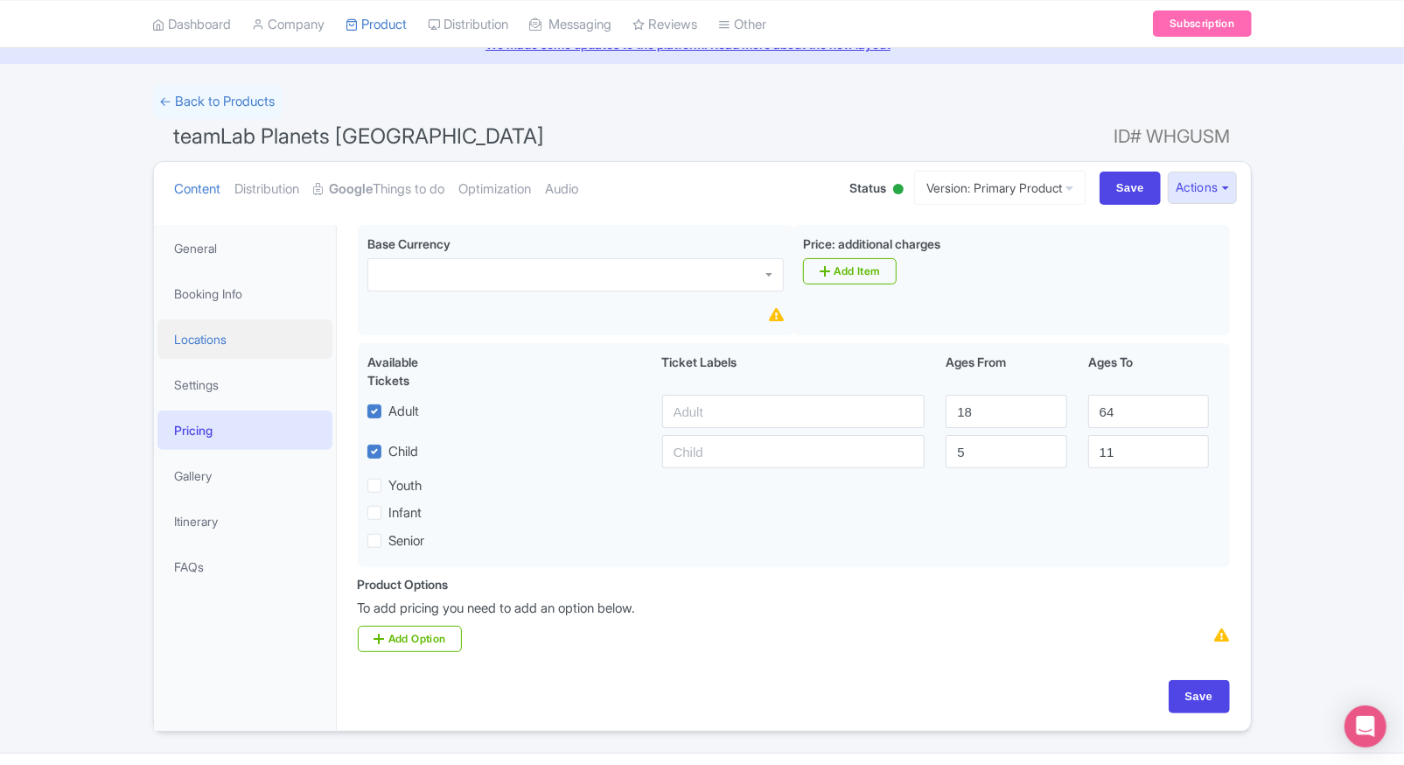
click at [234, 328] on link "Locations" at bounding box center [244, 338] width 175 height 39
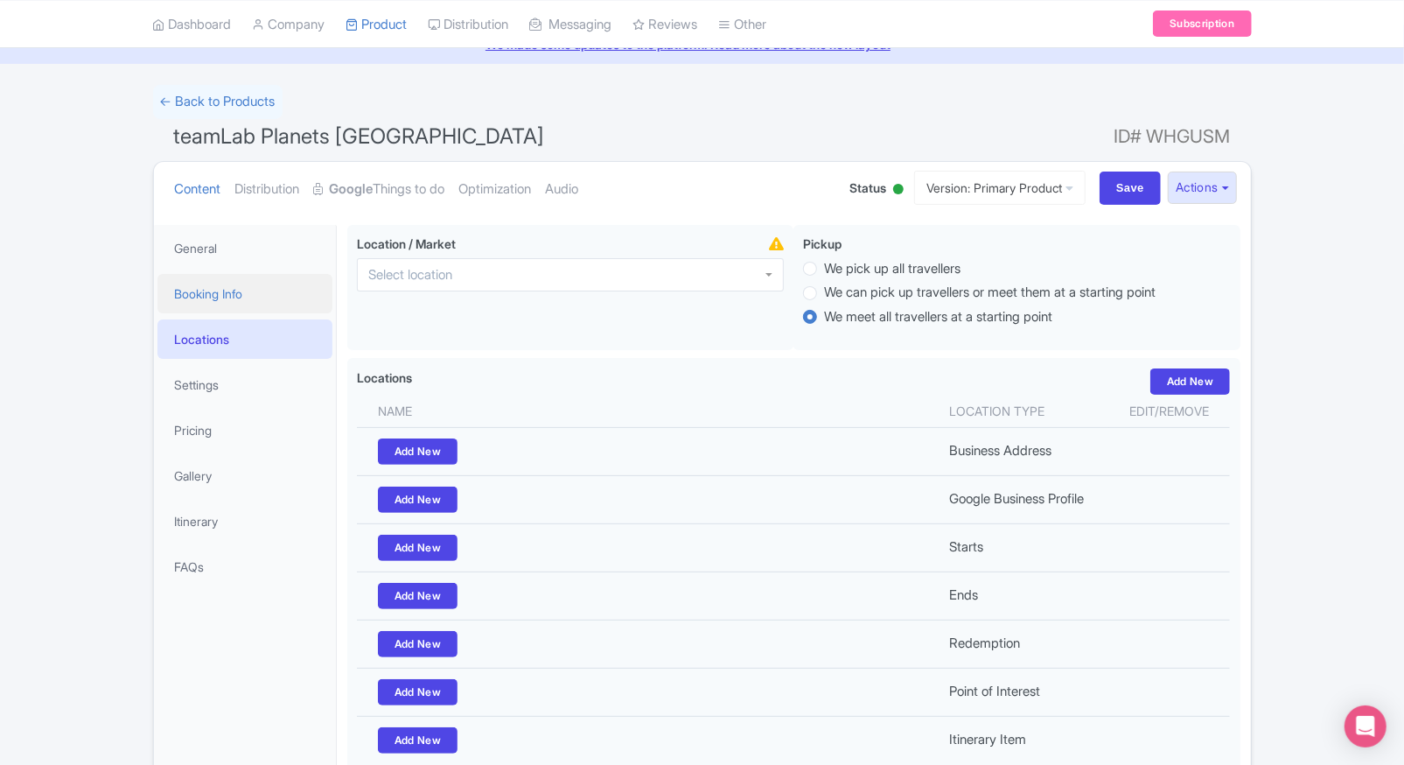
click at [255, 292] on link "Booking Info" at bounding box center [244, 293] width 175 height 39
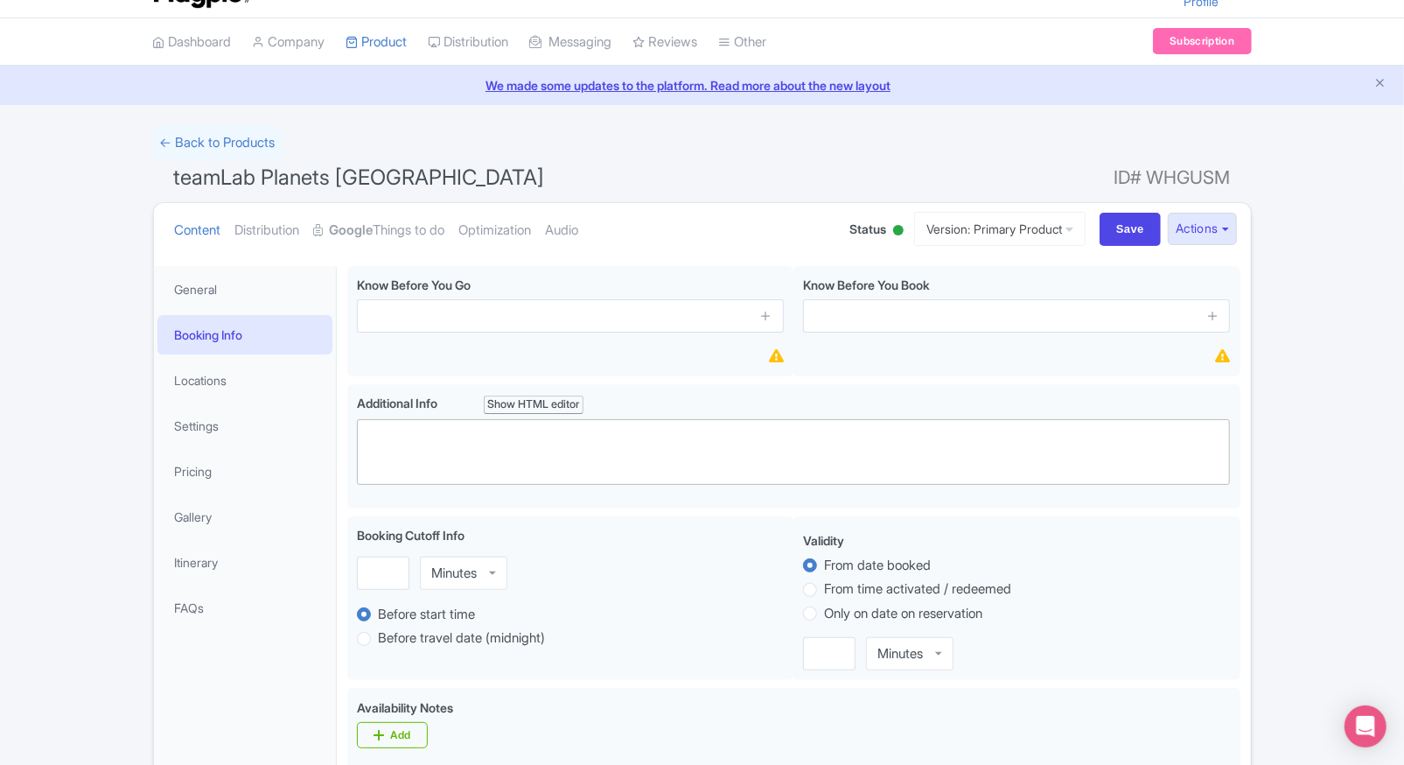
scroll to position [42, 0]
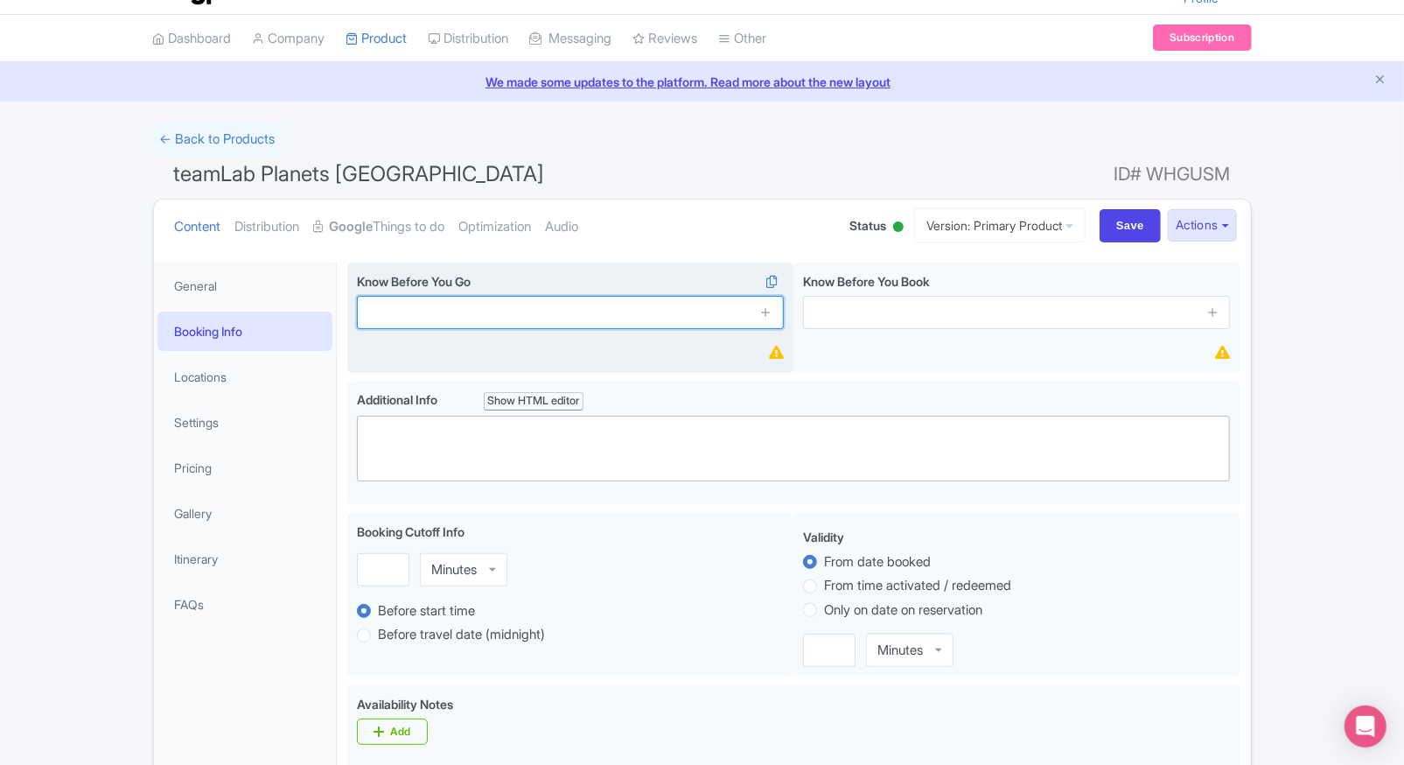
click at [471, 315] on input "text" at bounding box center [570, 312] width 427 height 33
paste input "Entry requires timed tickets; book in advance to avoid long queues"
type input "Entry requires timed tickets; book in advance to avoid long queues"
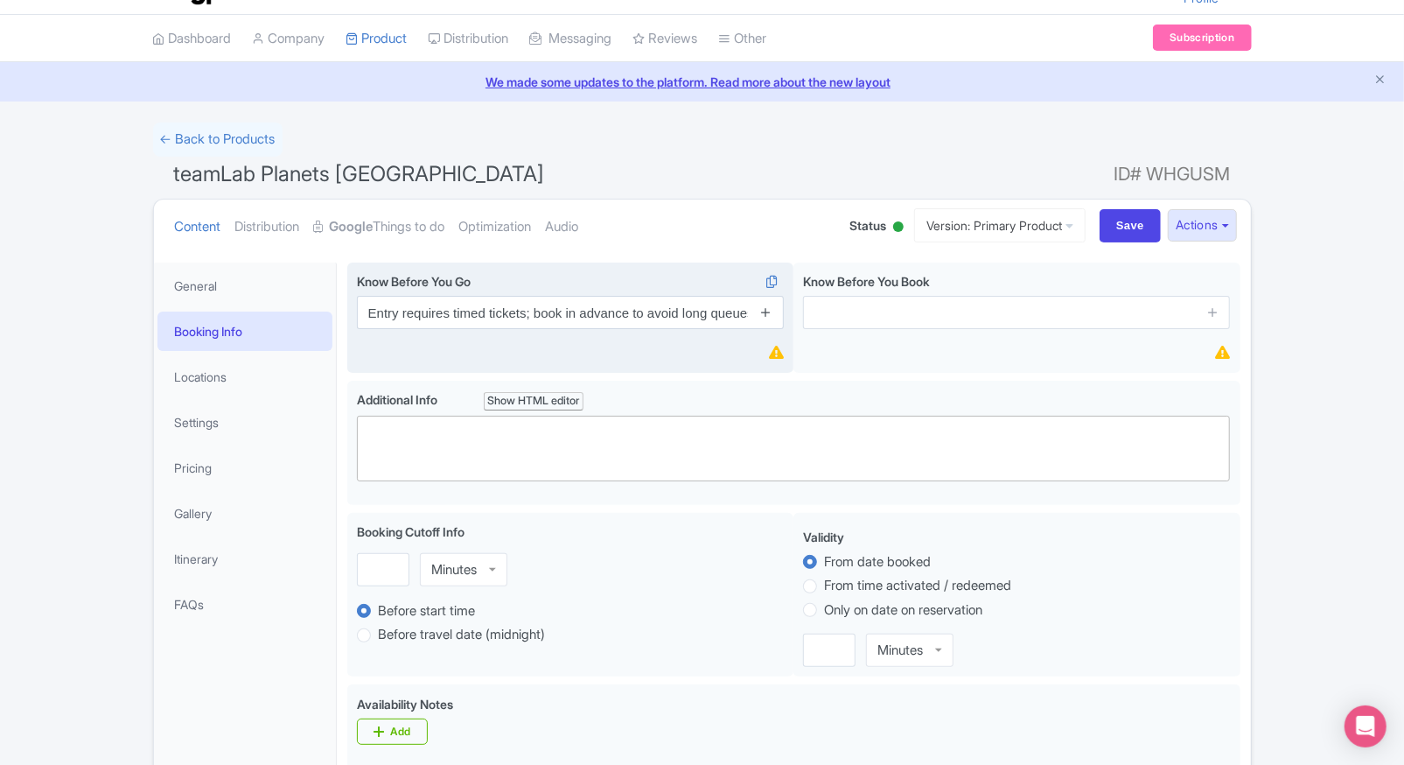
click at [771, 318] on link at bounding box center [765, 313] width 13 height 20
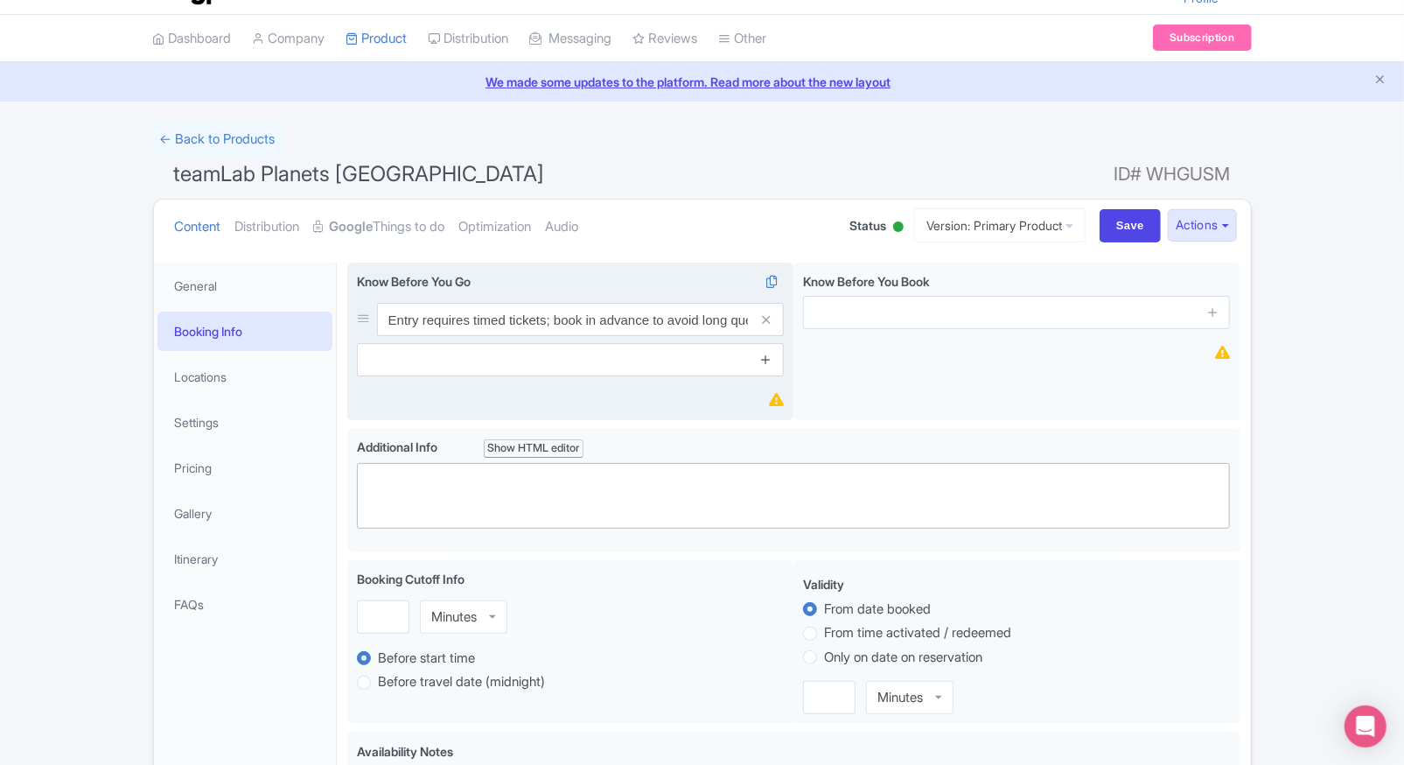
click at [766, 353] on icon at bounding box center [765, 359] width 13 height 13
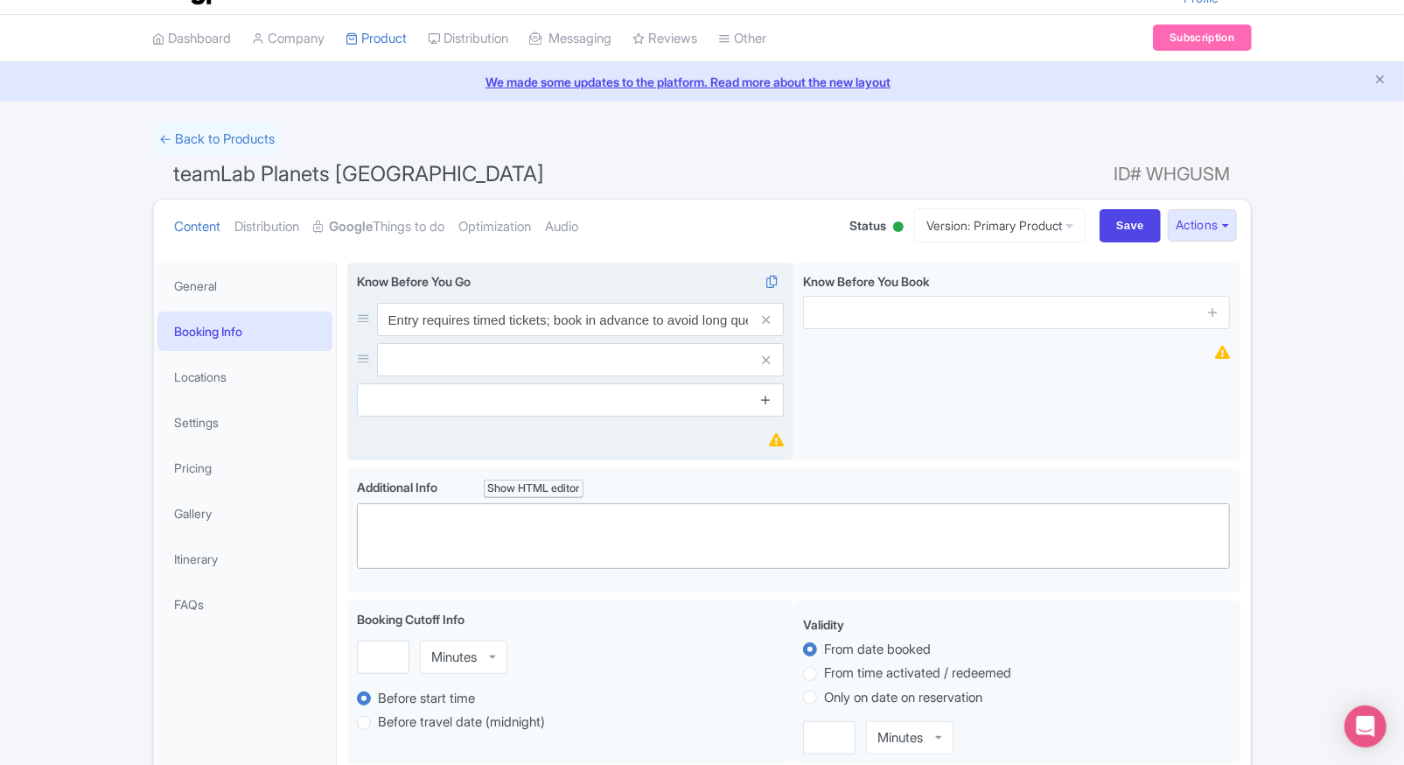
click at [761, 403] on icon at bounding box center [765, 399] width 13 height 13
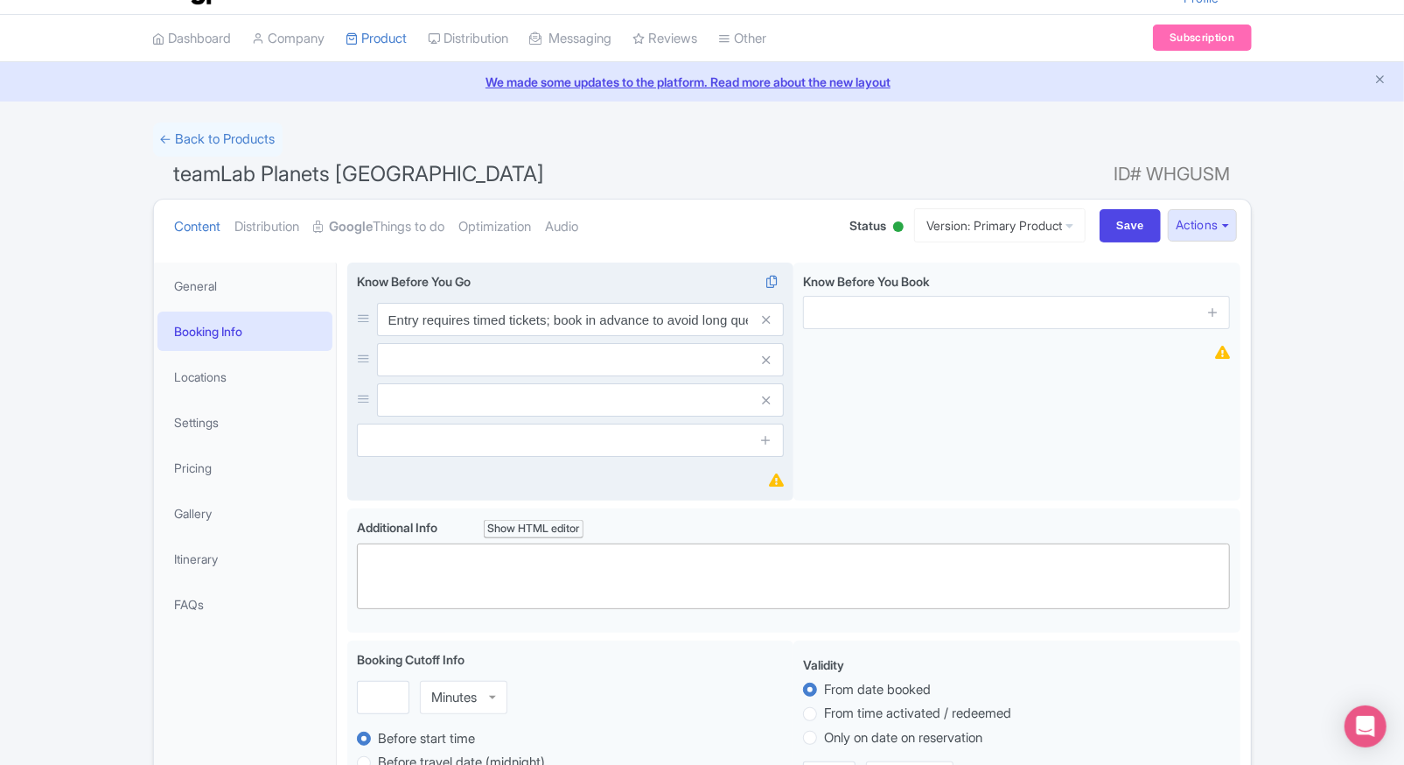
click at [624, 353] on input "text" at bounding box center [580, 359] width 407 height 33
paste input "Visitors must remove shoes; lockers are provided for storage"
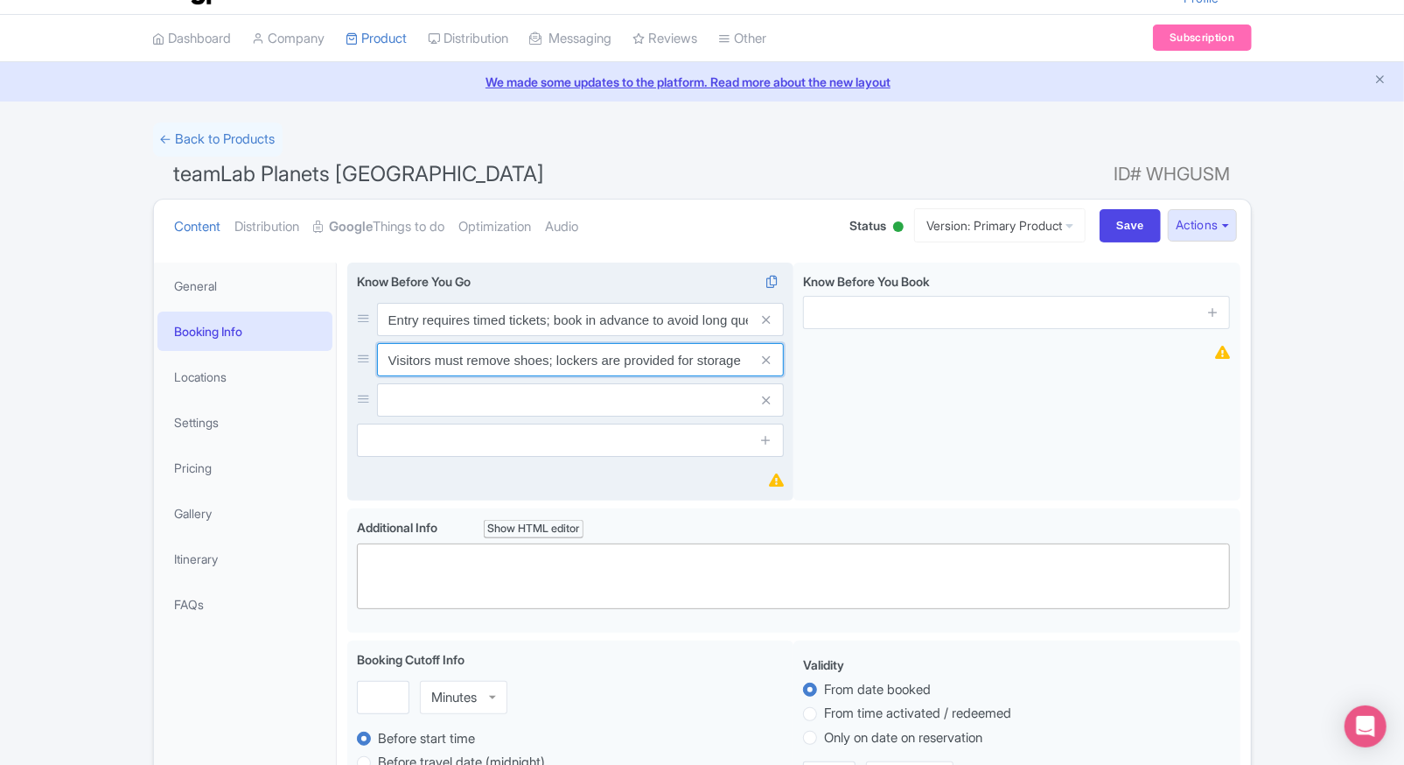
type input "Visitors must remove shoes; lockers are provided for storage"
click at [516, 384] on input "text" at bounding box center [580, 399] width 407 height 33
paste input "Visitors must remove shoes; lockers are provided for storage"
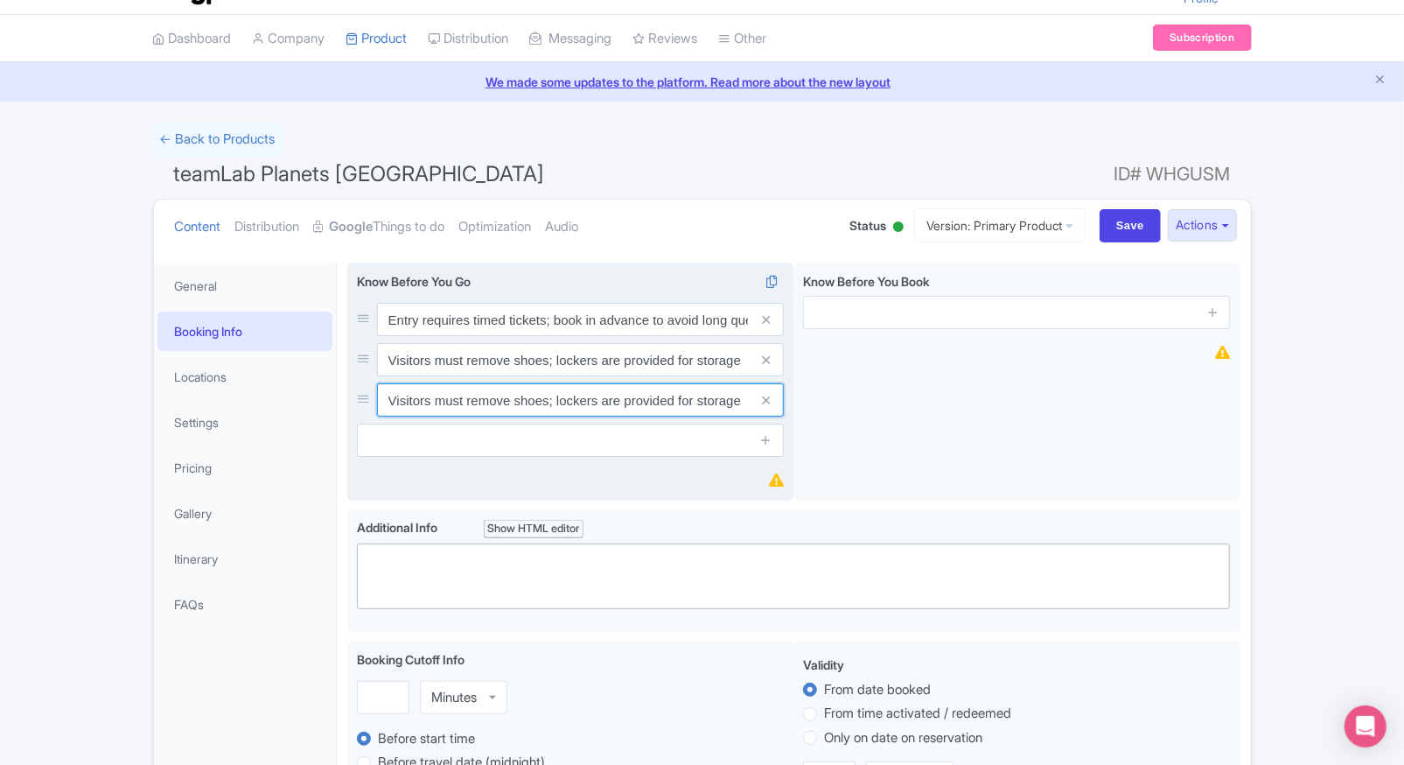
type input "Visitors must remove shoes; lockers are provided for storage"
click at [522, 443] on input "text" at bounding box center [570, 439] width 427 height 33
paste input "Visitors must remove shoes; lockers are provided for storage"
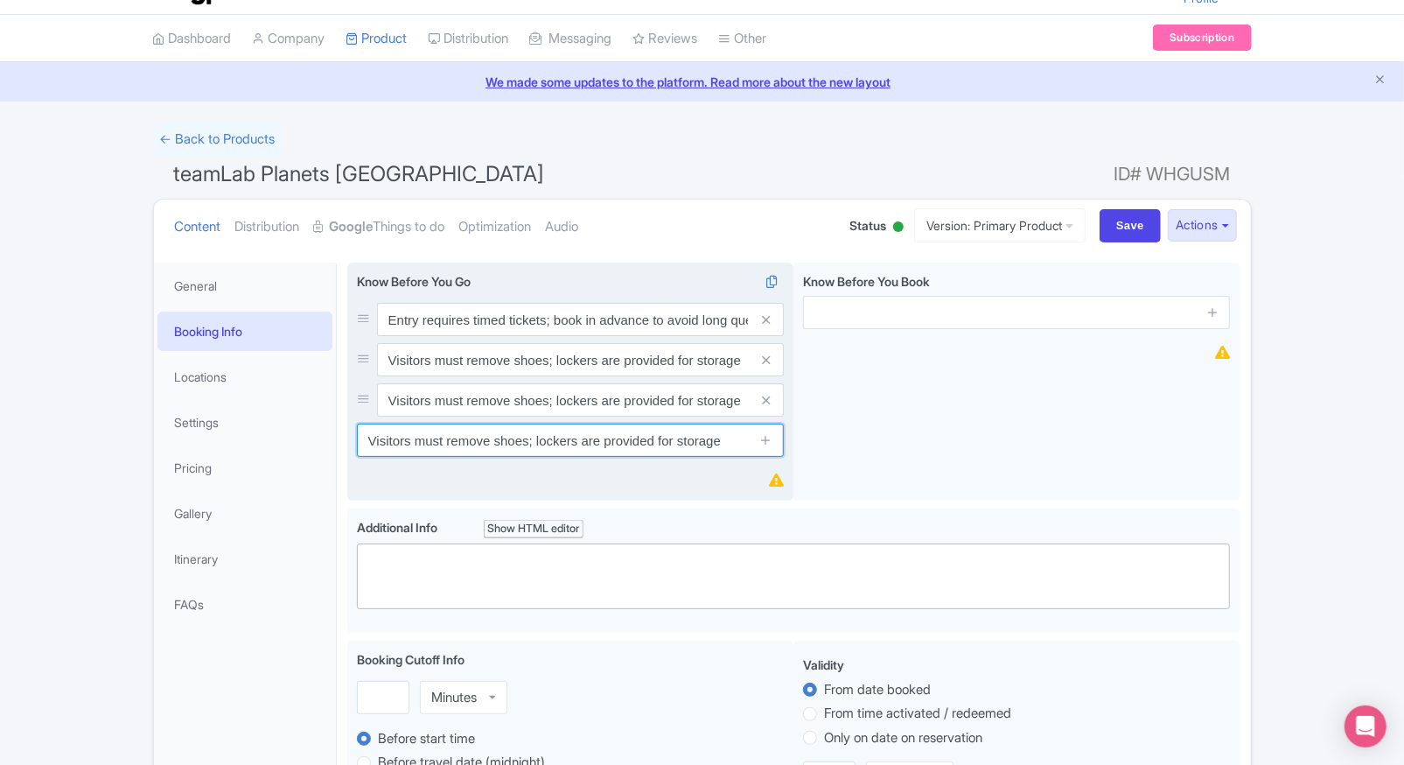
type input "Visitors must remove shoes; lockers are provided for storage"
click at [464, 407] on input "Visitors must remove shoes; lockers are provided for storage" at bounding box center [580, 399] width 407 height 33
paste input "Some installations involve water immersion up to knee level"
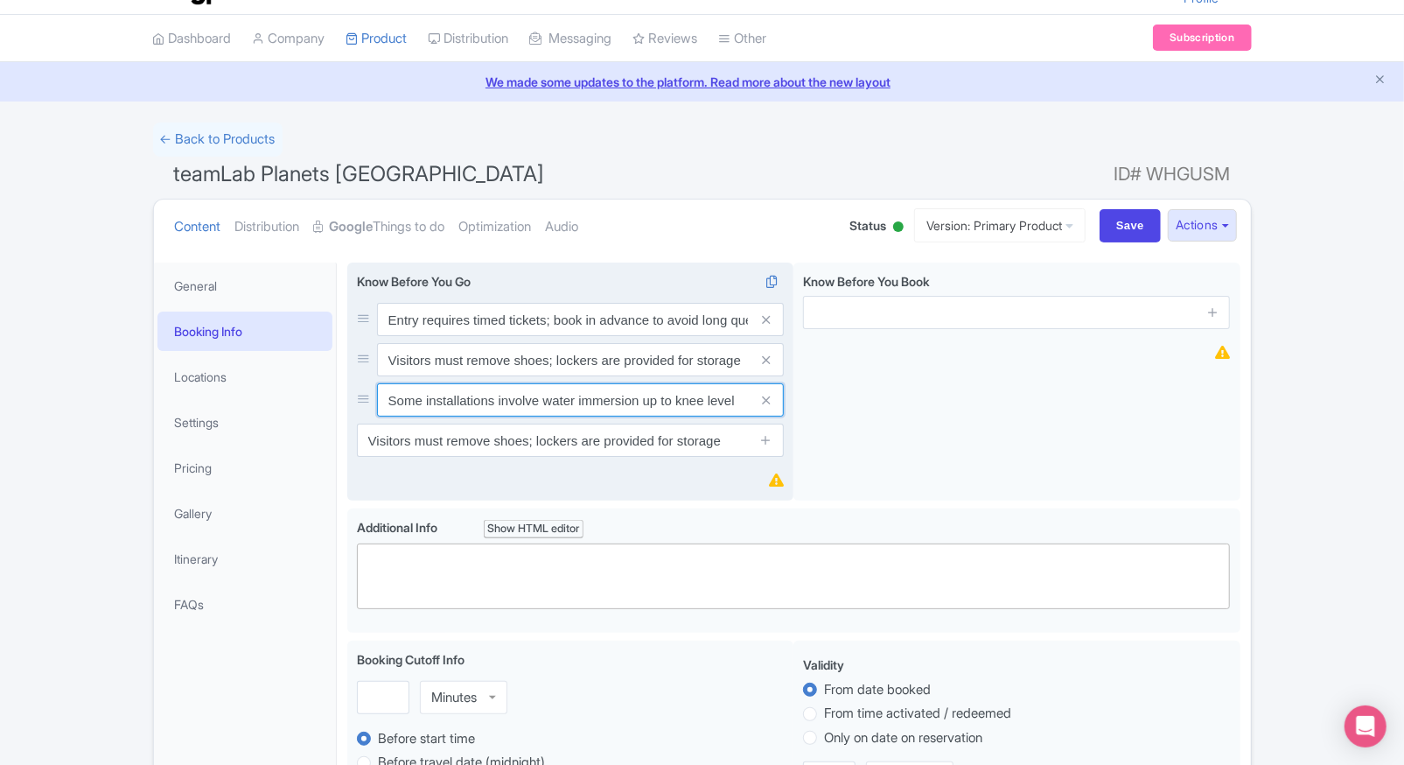
type input "Some installations involve water immersion up to knee level"
click at [458, 437] on input "Visitors must remove shoes; lockers are provided for storage" at bounding box center [570, 439] width 427 height 33
paste input "Recommended"
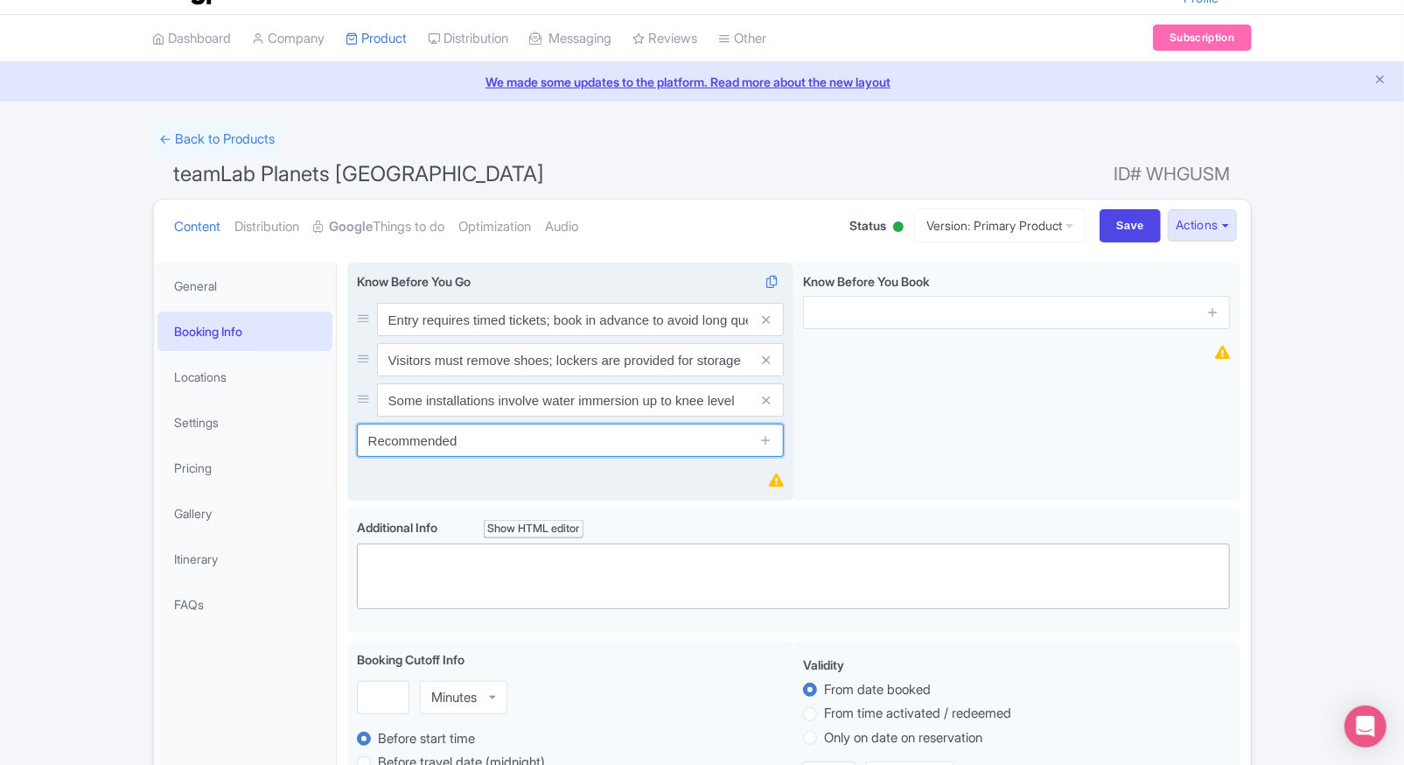
type input "Recommended"
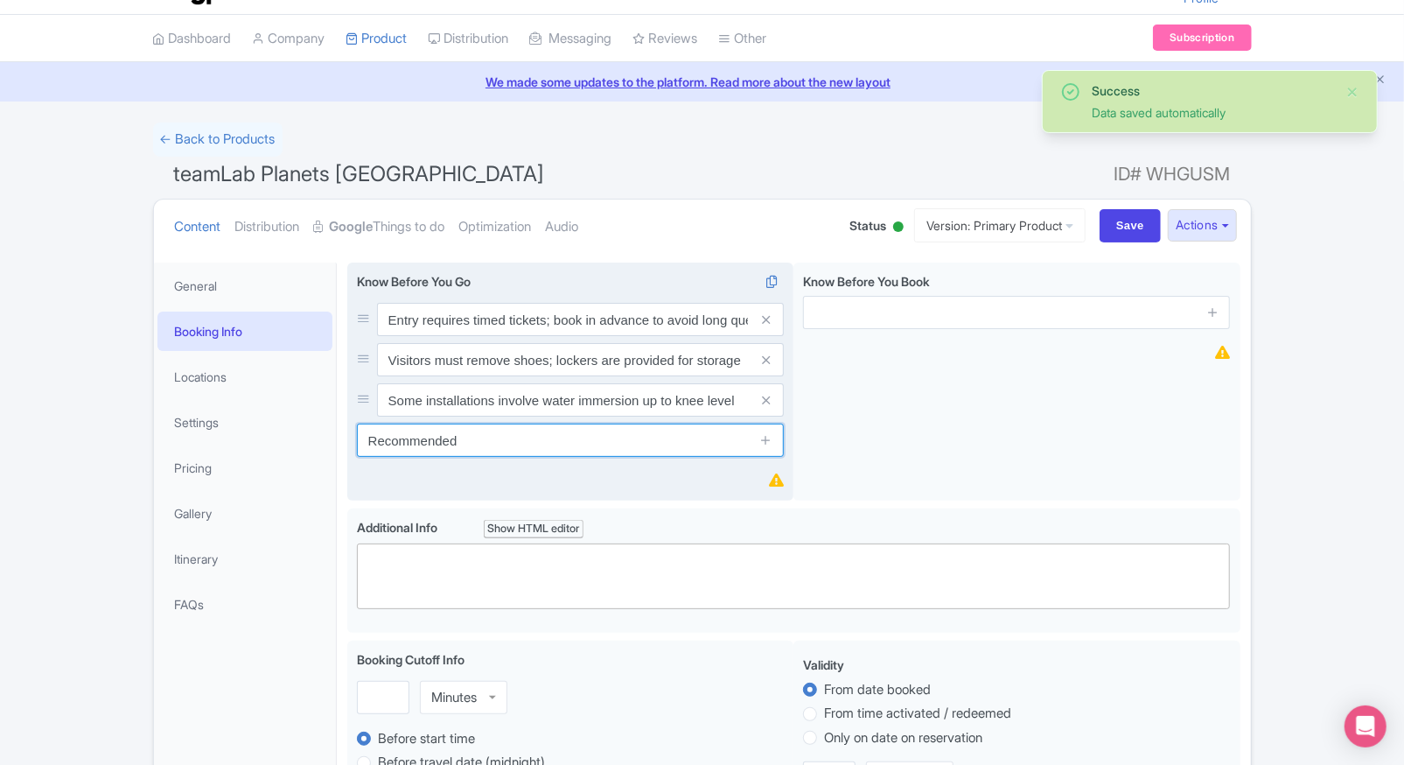
click at [539, 448] on input "Recommended" at bounding box center [570, 439] width 427 height 33
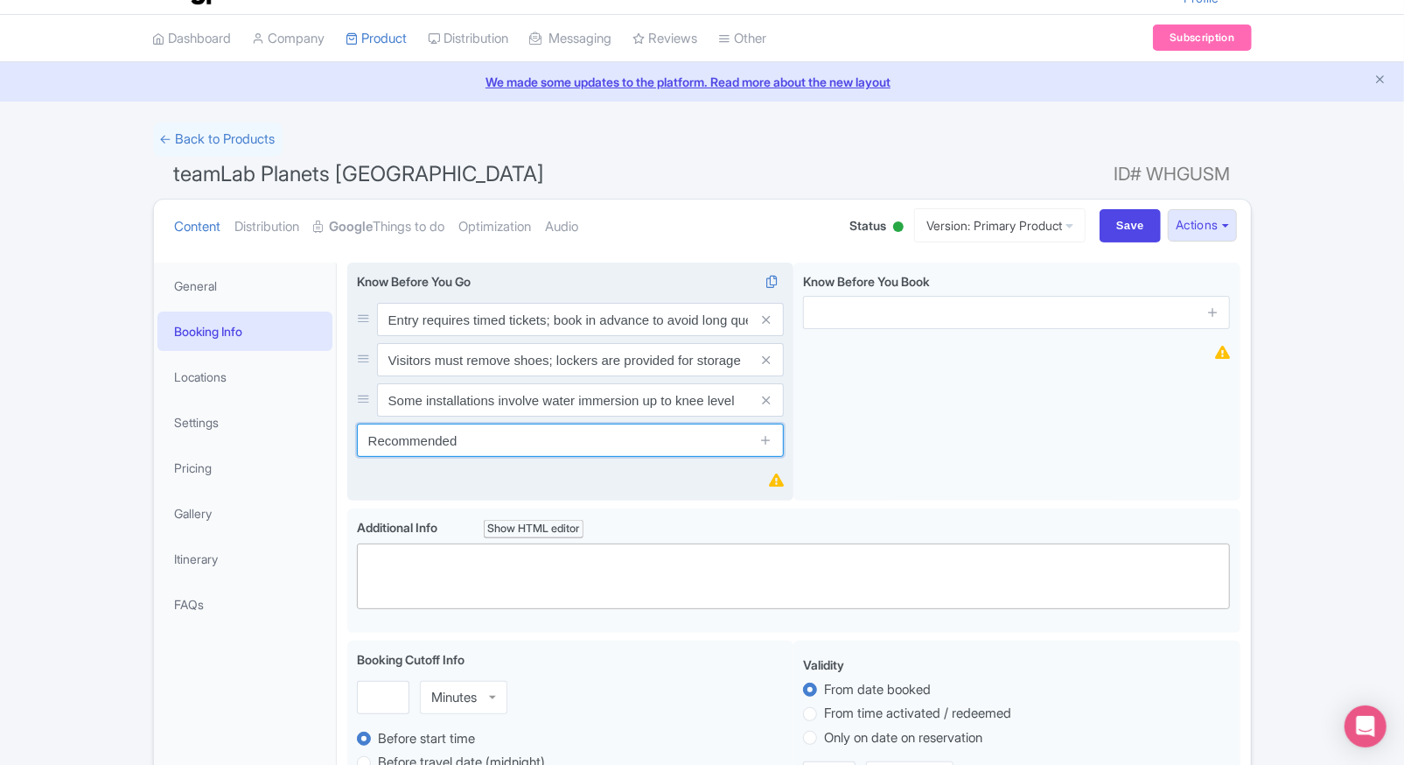
click at [425, 435] on input "Recommended" at bounding box center [570, 439] width 427 height 33
click at [557, 430] on input "Recommended" at bounding box center [570, 439] width 427 height 33
click at [771, 444] on icon at bounding box center [765, 439] width 13 height 13
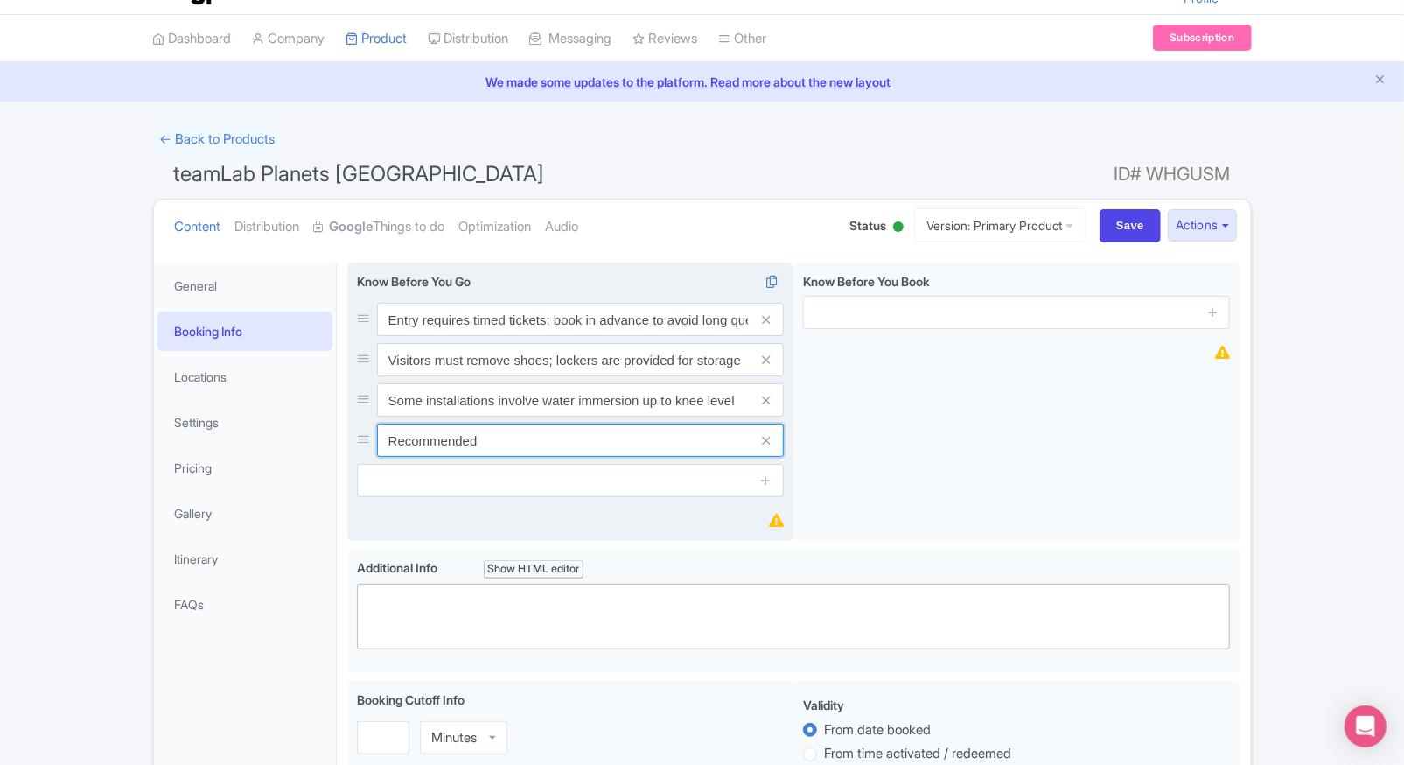
click at [681, 445] on input "Recommended" at bounding box center [580, 439] width 407 height 33
paste input "to wear shorts or pants that can be rolled up"
type input "Recommended to wear shorts or pants that can be rolled up"
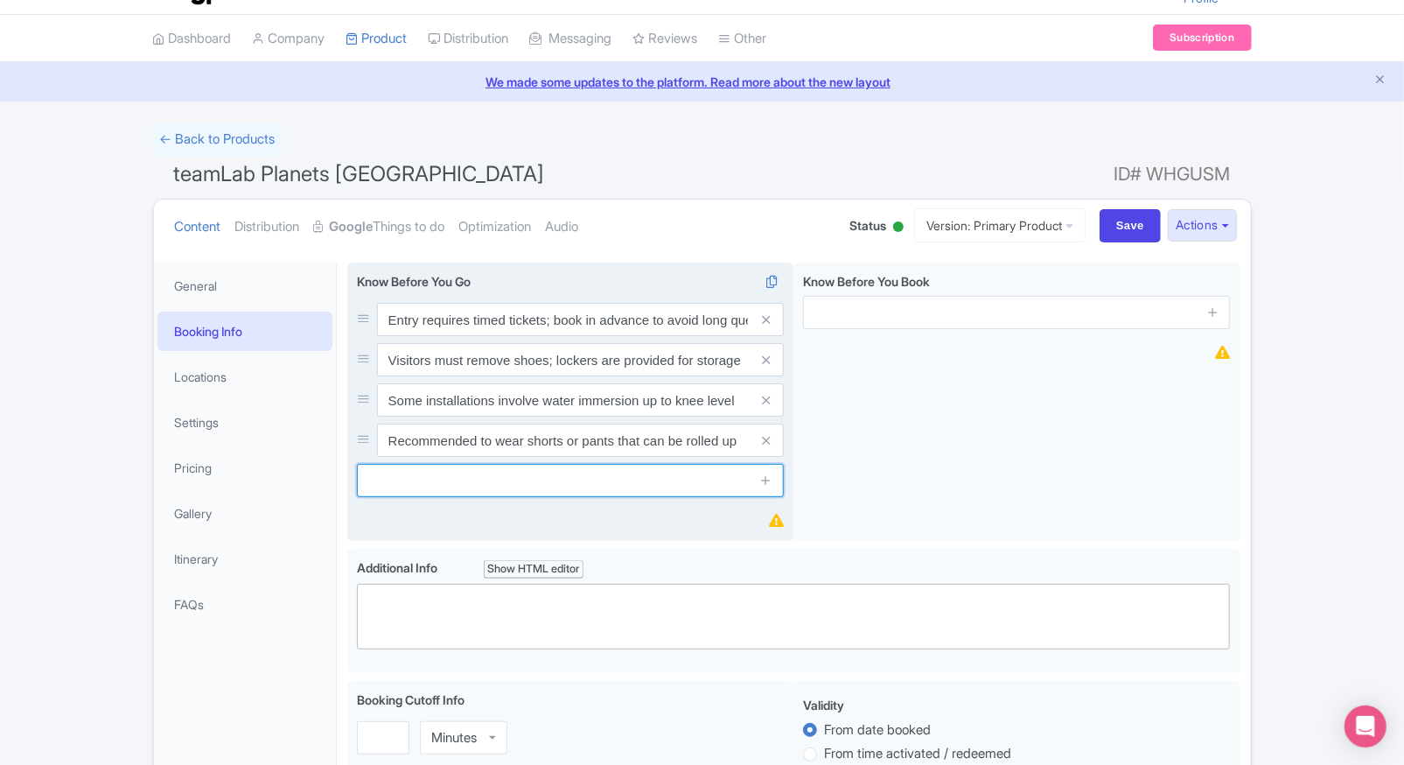
click at [439, 493] on input "text" at bounding box center [570, 480] width 427 height 33
paste input "Photography is permitted, but tripods and selfie sticks are not allowed"
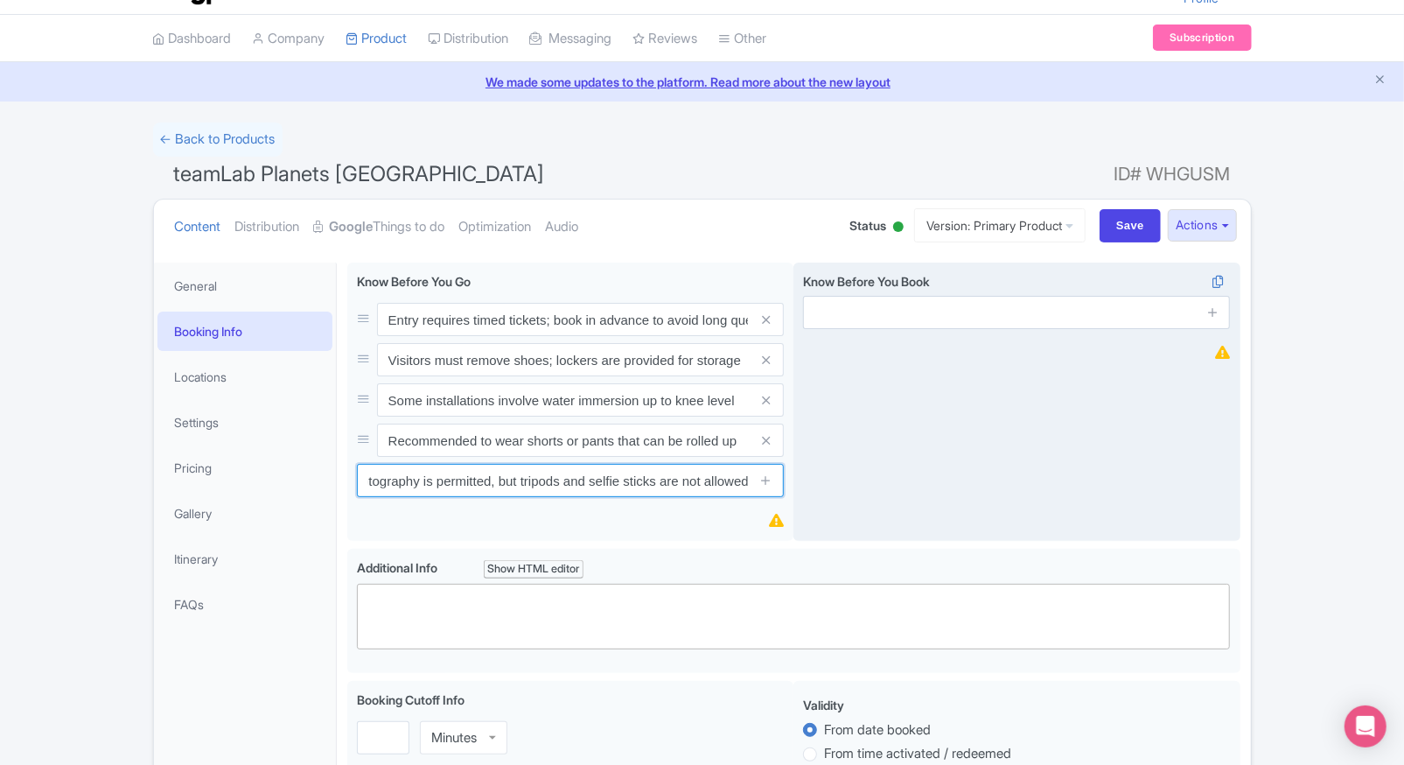
type input "Photography is permitted, but tripods and selfie sticks are not allowed"
click at [903, 416] on div "Know Before You Book i" at bounding box center [1016, 401] width 447 height 279
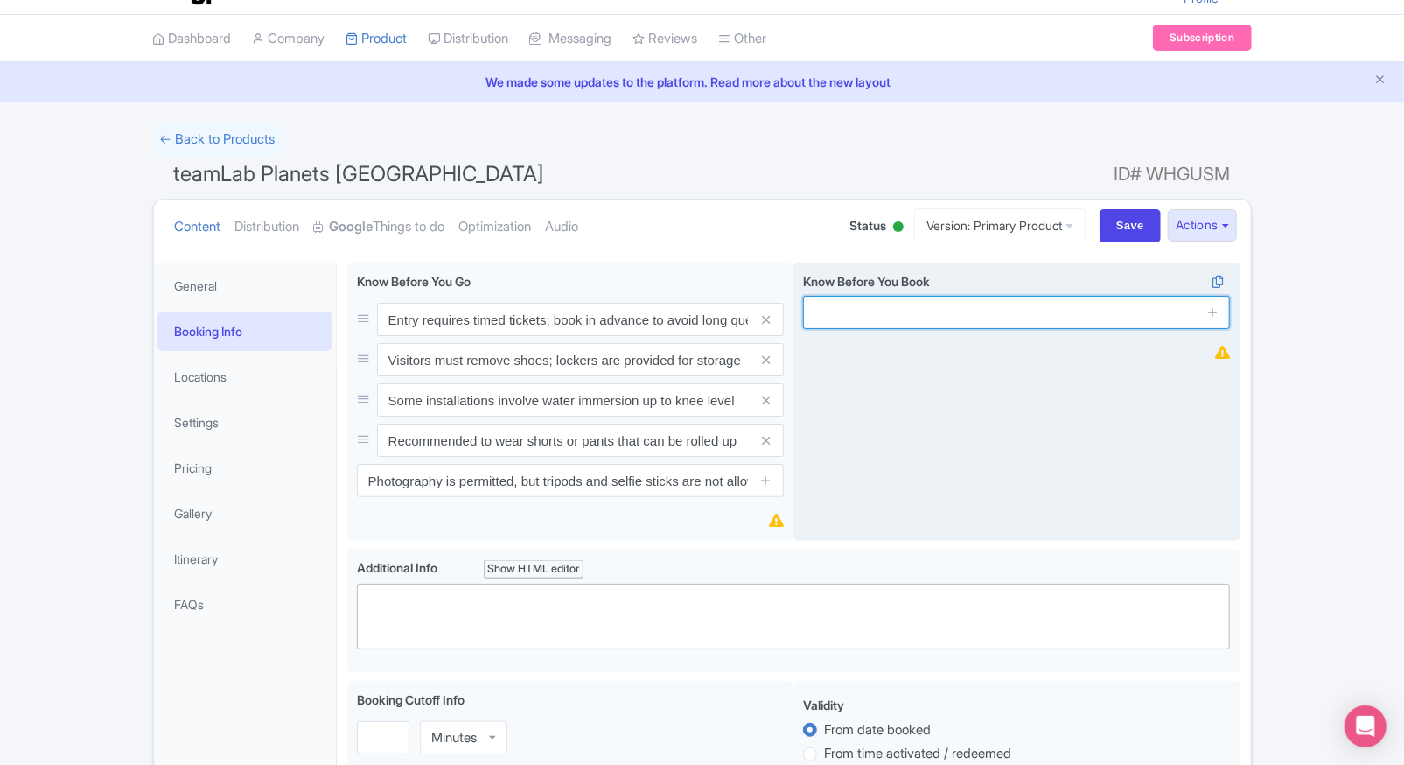
click at [947, 304] on input "text" at bounding box center [1016, 312] width 427 height 33
paste input "Tickets are non-refundable and non-transferable"
type input "Tickets are non-refundable and non-transferable"
click at [1211, 313] on icon at bounding box center [1212, 311] width 13 height 13
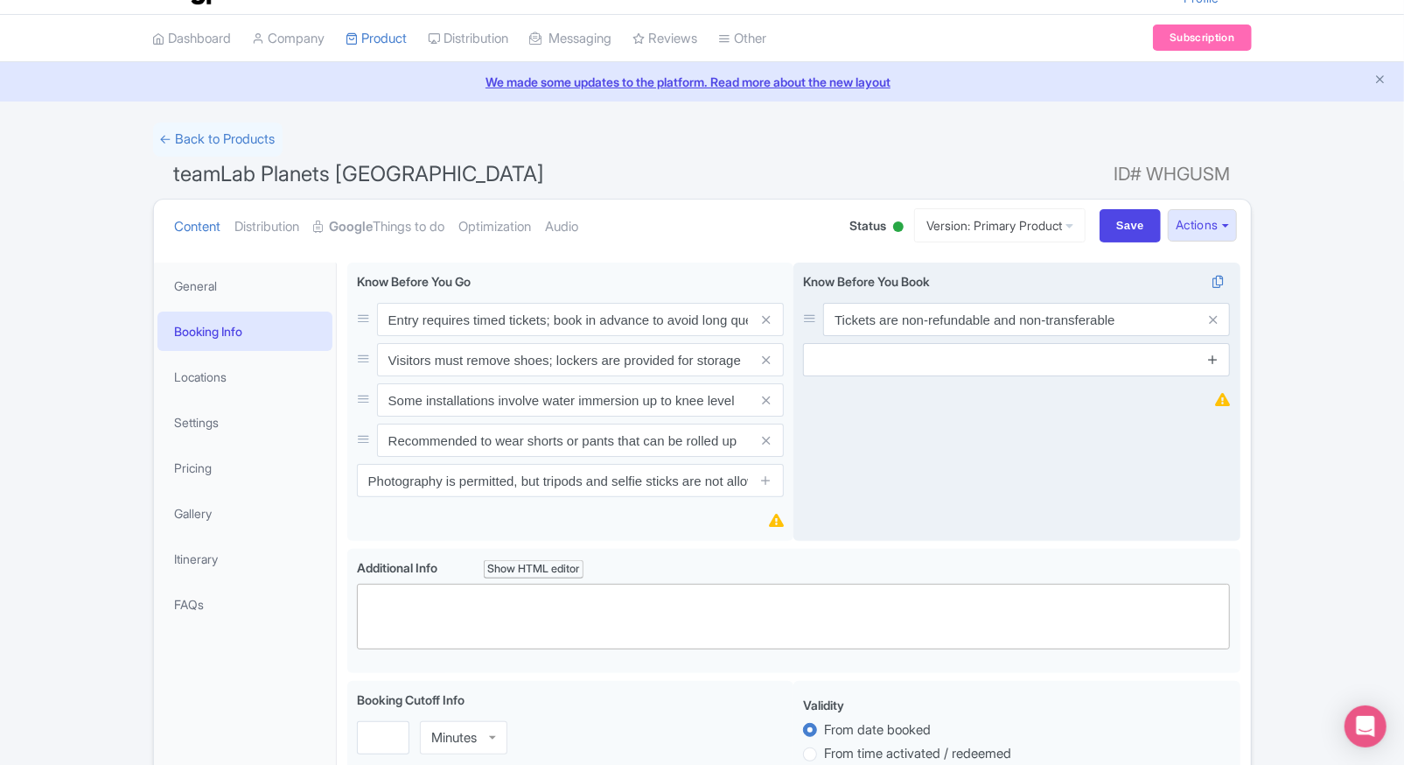
click at [1213, 350] on link at bounding box center [1212, 360] width 13 height 20
click at [1215, 388] on span at bounding box center [1212, 399] width 35 height 33
click at [1215, 409] on link at bounding box center [1212, 400] width 13 height 20
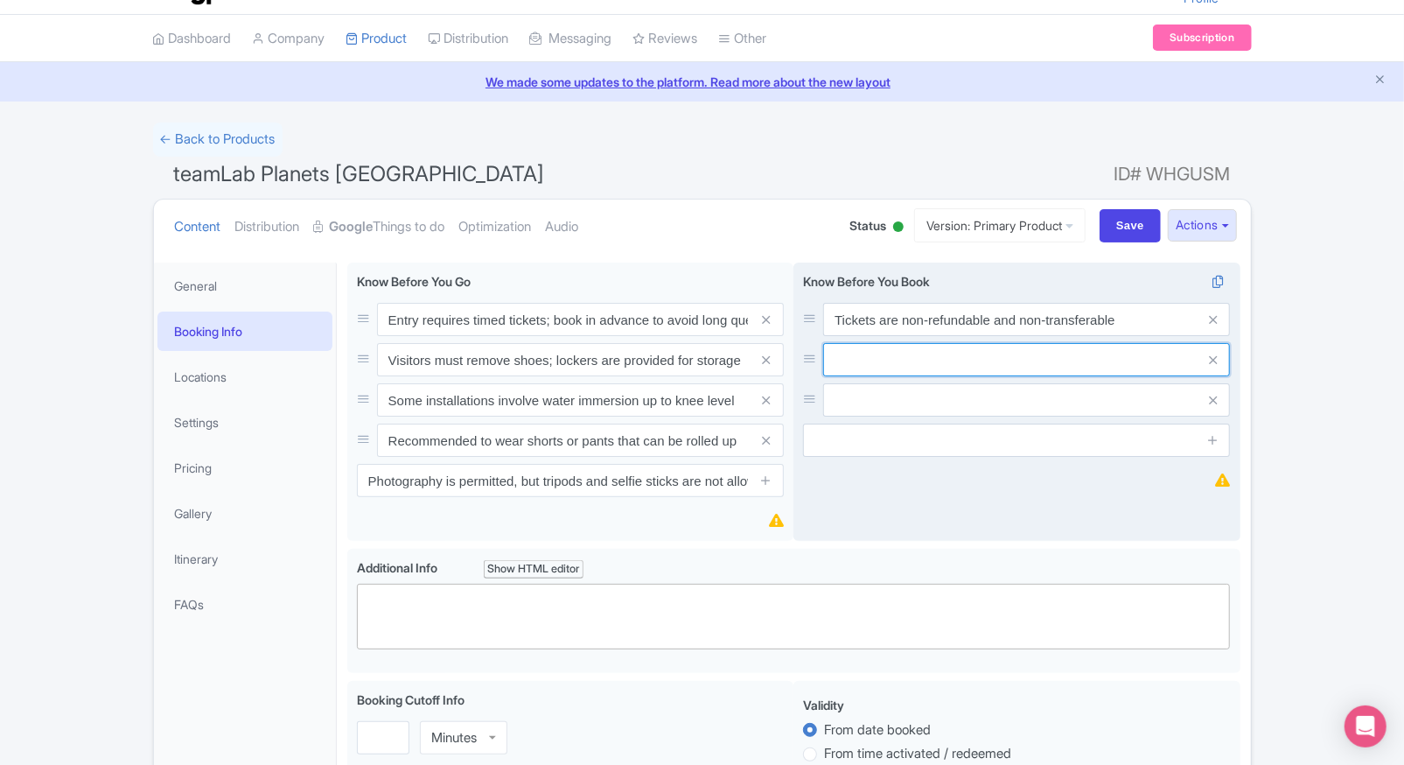
paste input "Admission is valid only for the date and time slot booked"
type input "Admission is valid only for the date and time slot booked"
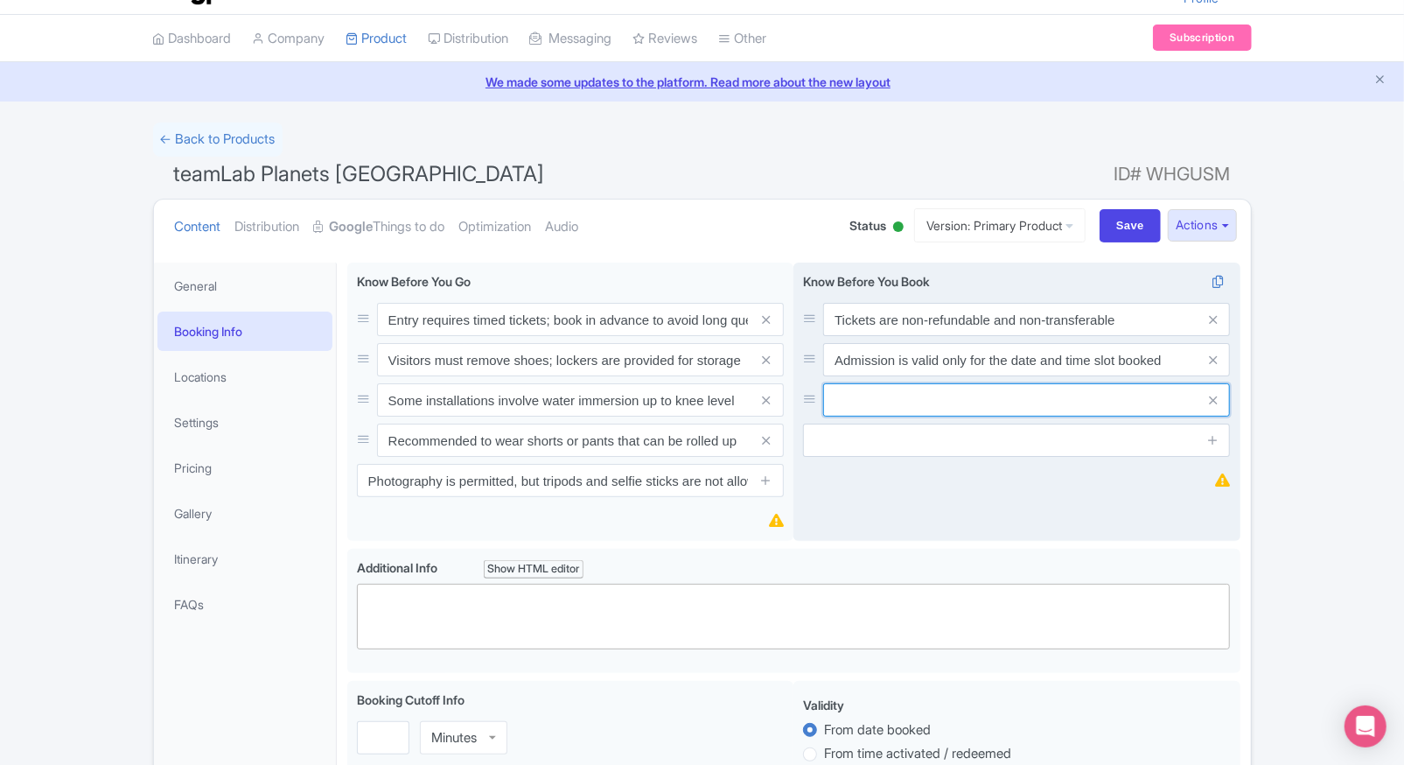
click at [927, 401] on input "text" at bounding box center [1026, 399] width 407 height 33
paste input "Children under 13 years must be accompanied by an adult"
type input "Children under 13 years must be accompanied by an adult"
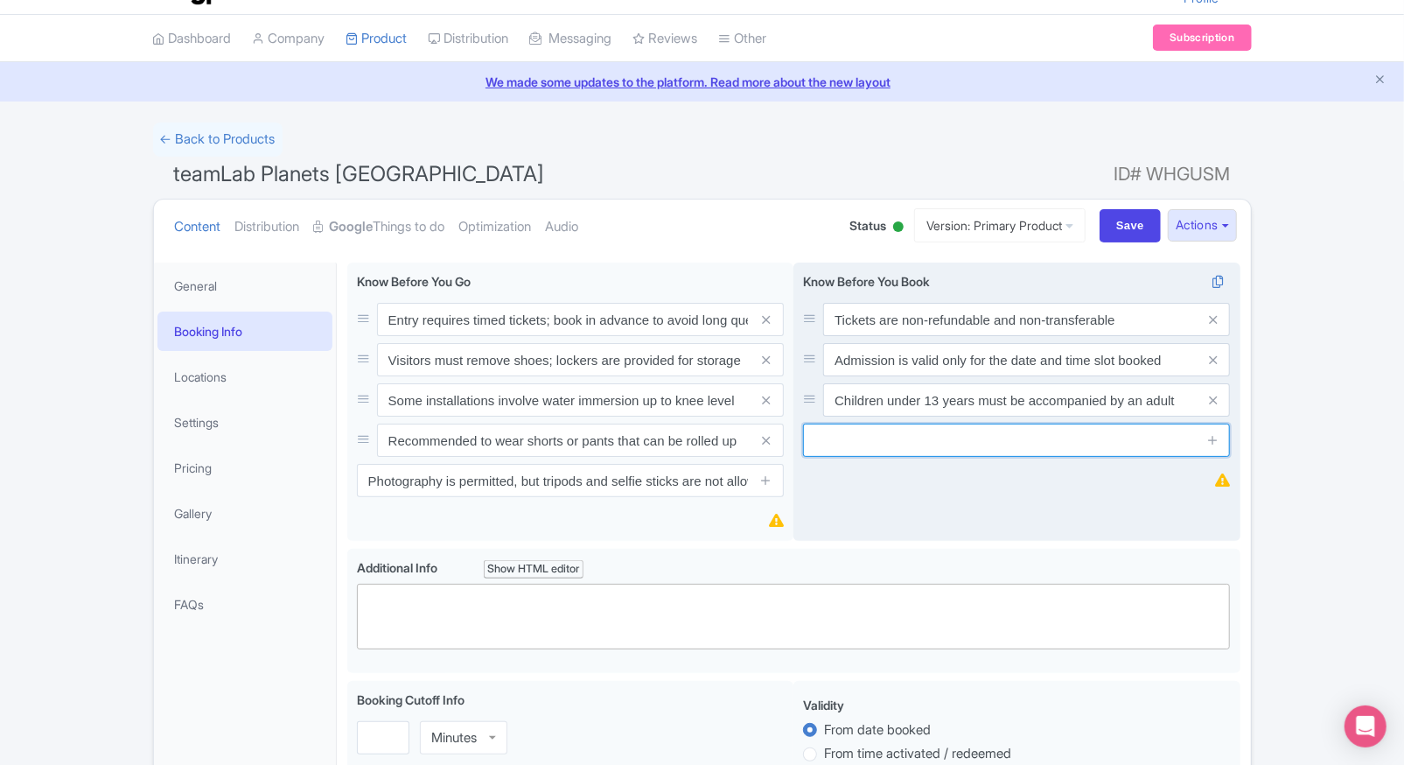
click at [1038, 441] on input "text" at bounding box center [1016, 439] width 427 height 33
paste input "Peak hours are afternoons; visit in the morning for fewer crowds"
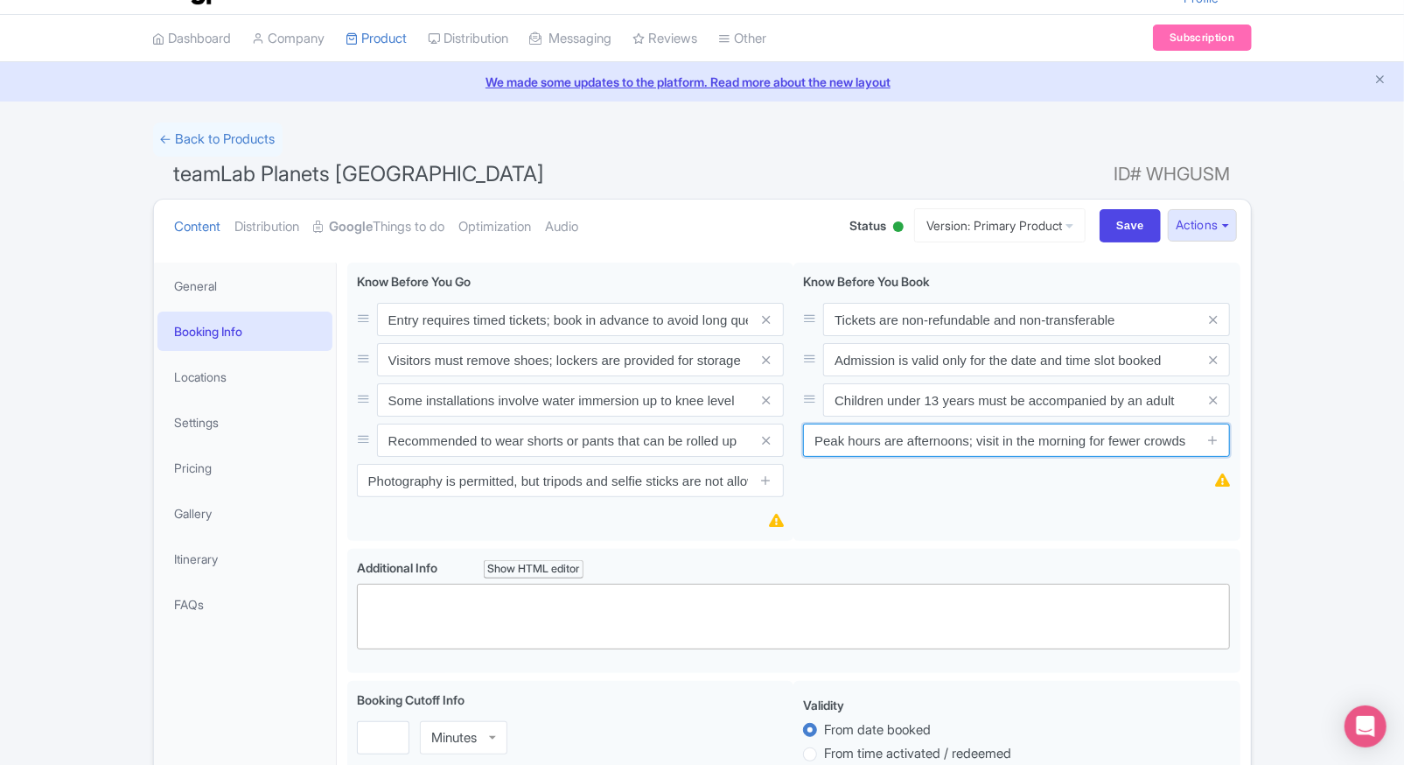
type input "Peak hours are afternoons; visit in the morning for fewer crowds"
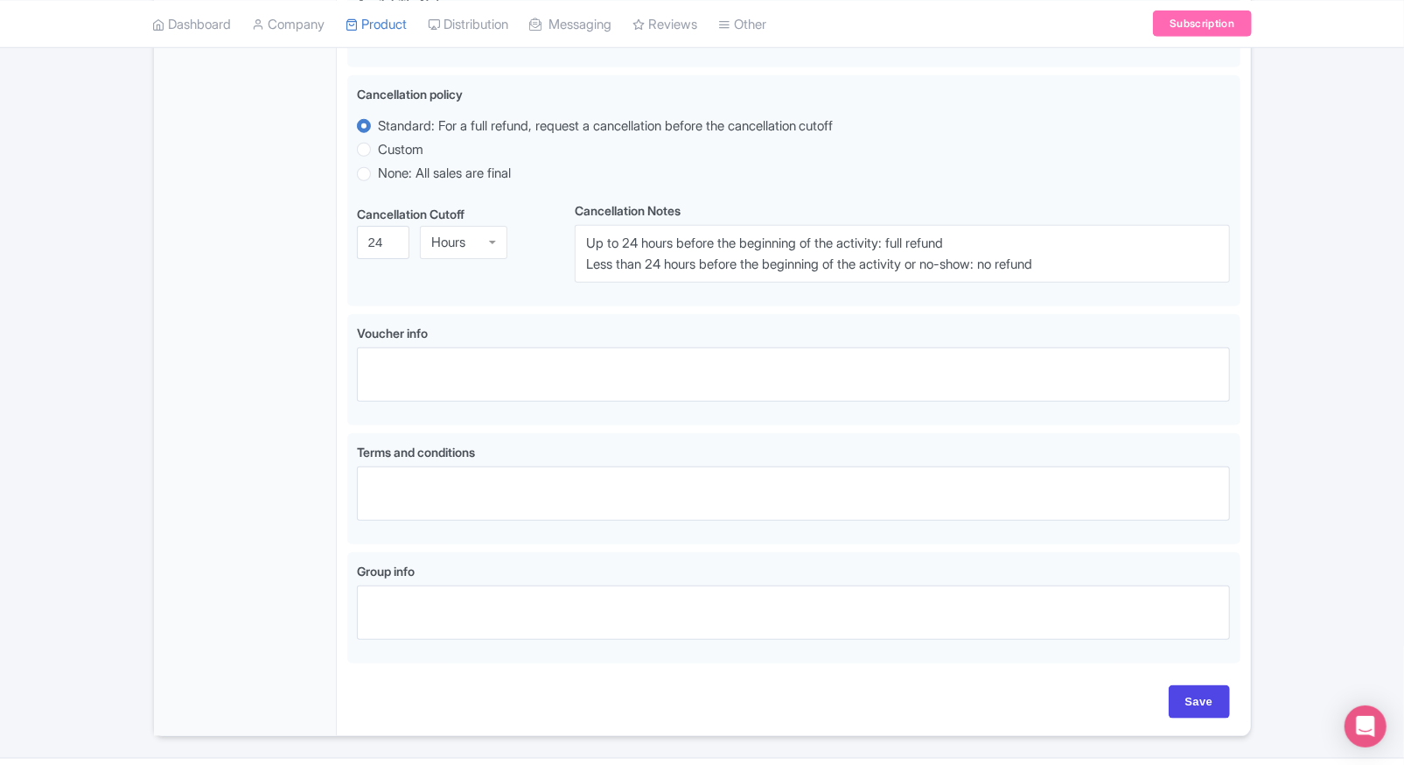
scroll to position [956, 0]
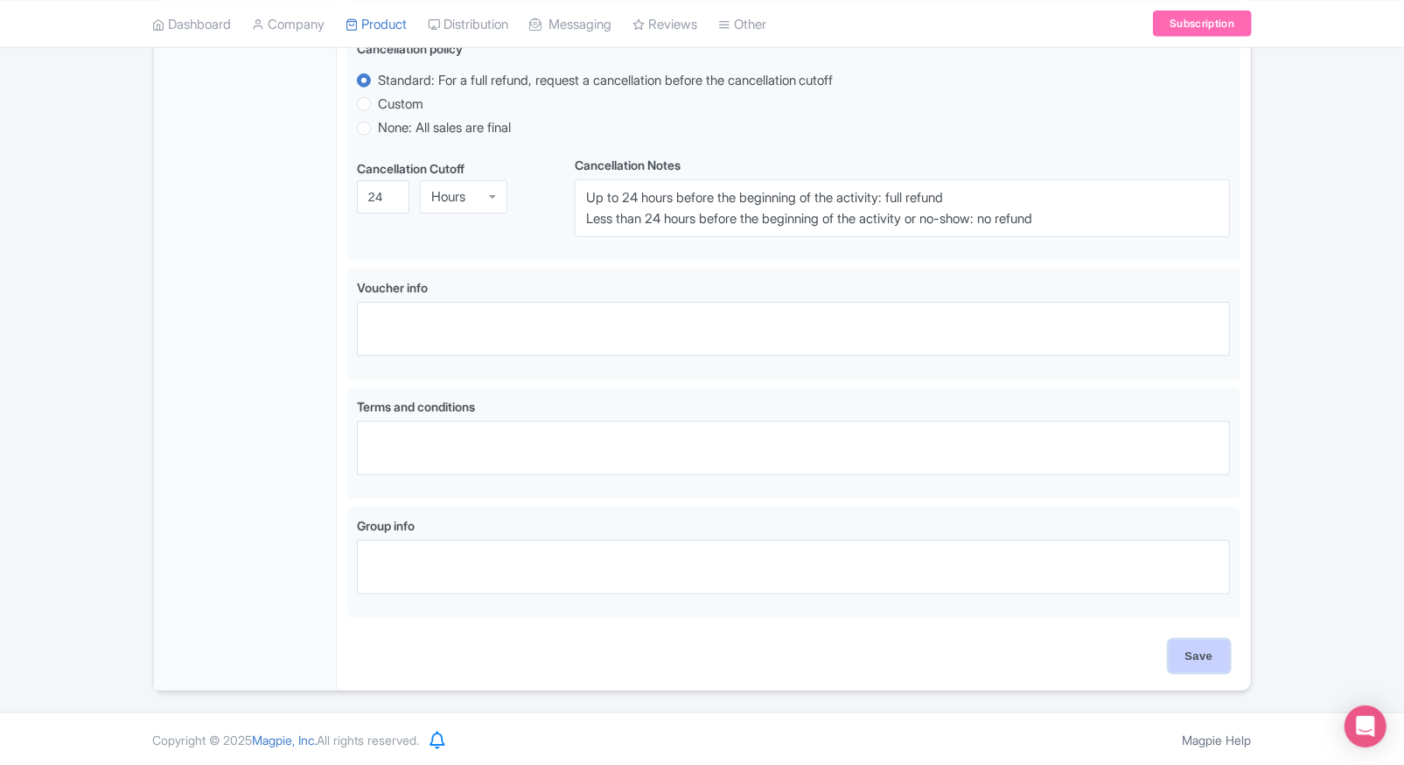
click at [1190, 644] on input "Save" at bounding box center [1199, 656] width 61 height 33
type input "Saving..."
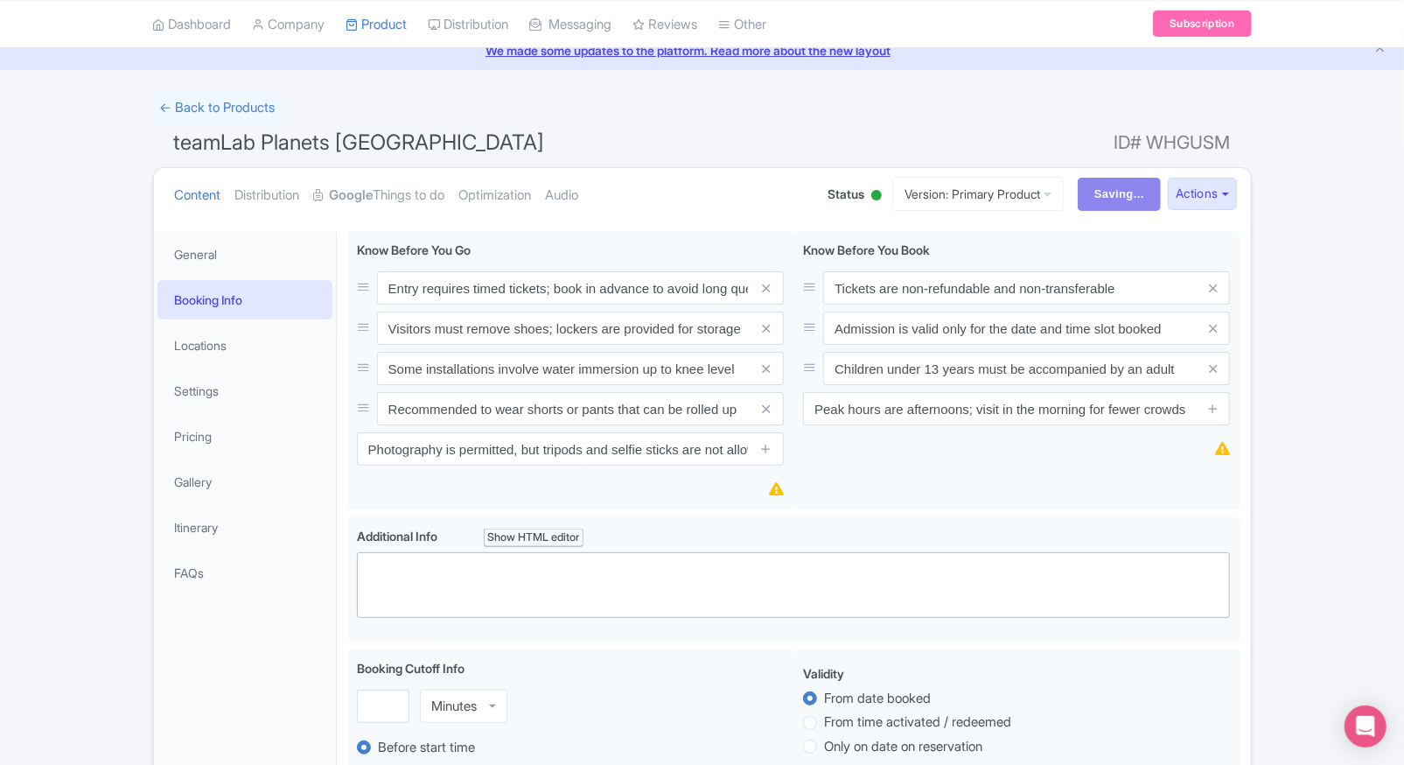
scroll to position [0, 0]
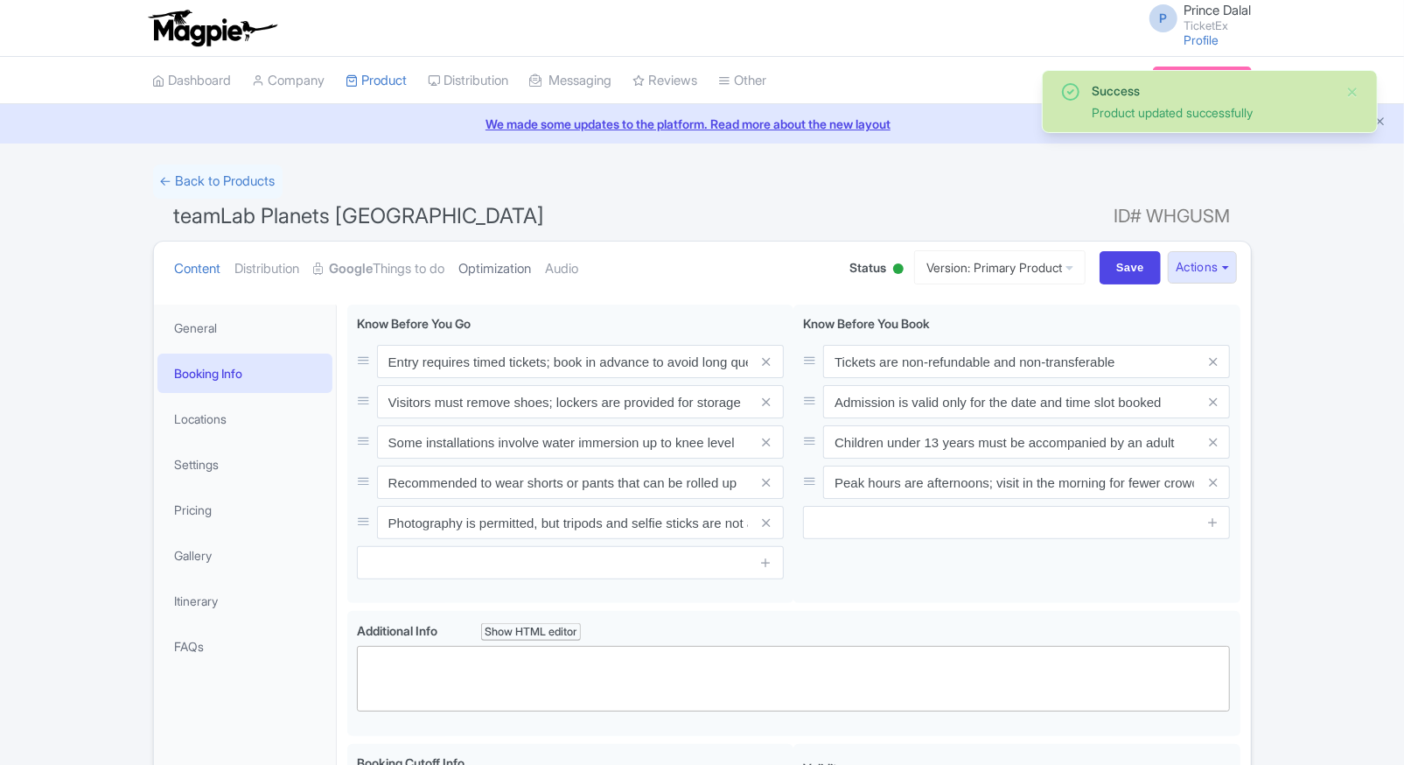
drag, startPoint x: 0, startPoint y: 0, endPoint x: 485, endPoint y: 258, distance: 549.1
click at [485, 258] on link "Optimization" at bounding box center [495, 268] width 73 height 55
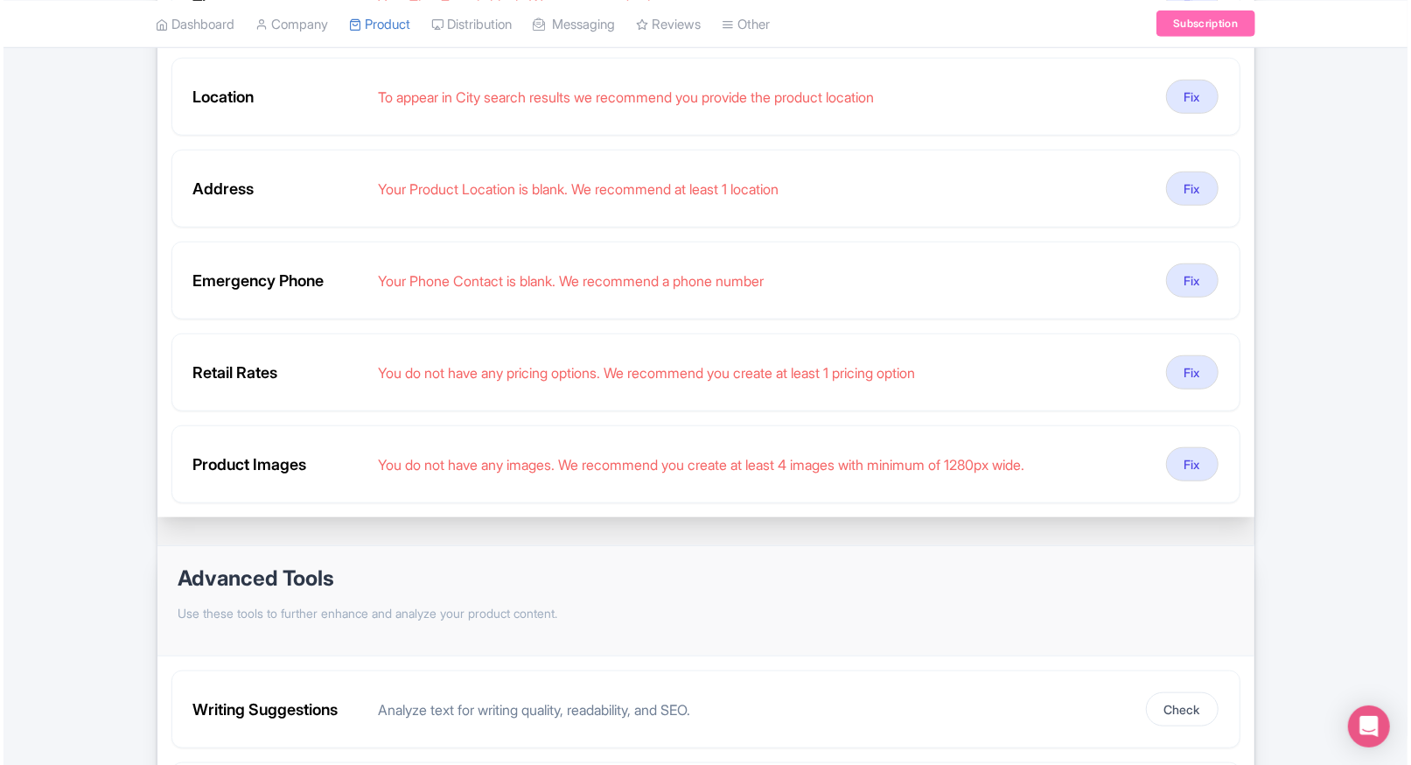
scroll to position [819, 0]
click at [1196, 280] on button "Fix" at bounding box center [1189, 282] width 52 height 34
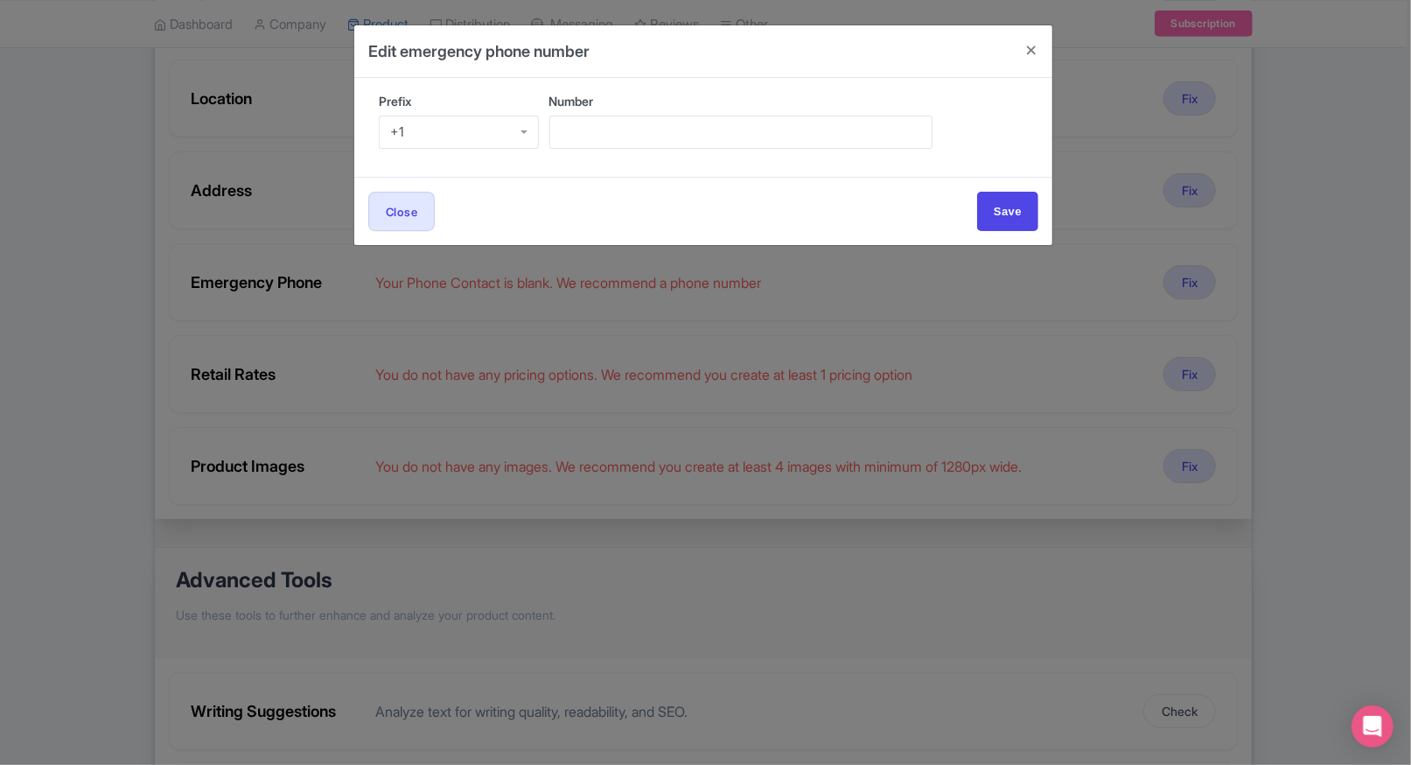
click at [449, 150] on div "Prefix +1 +1" at bounding box center [459, 127] width 160 height 71
click at [465, 138] on div "+1" at bounding box center [459, 131] width 160 height 33
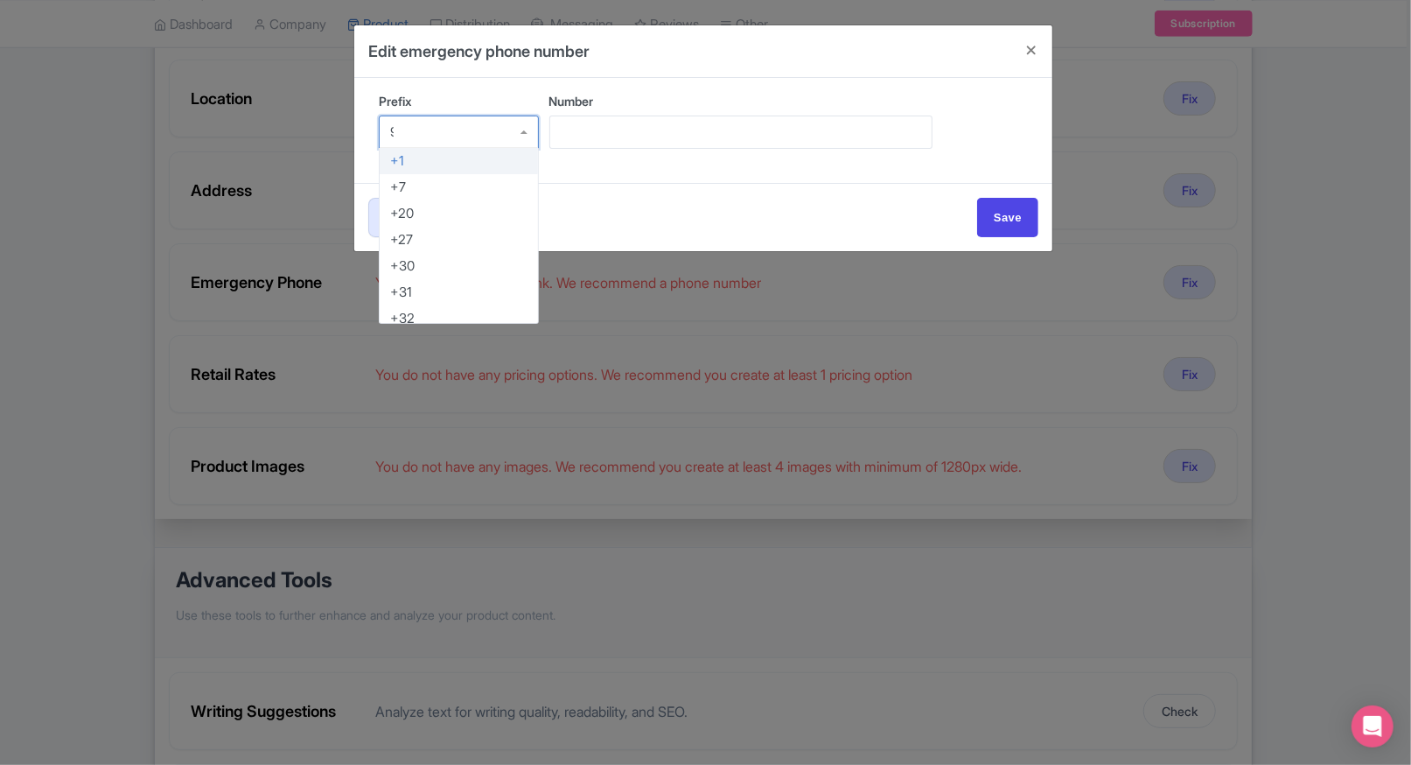
type input "91"
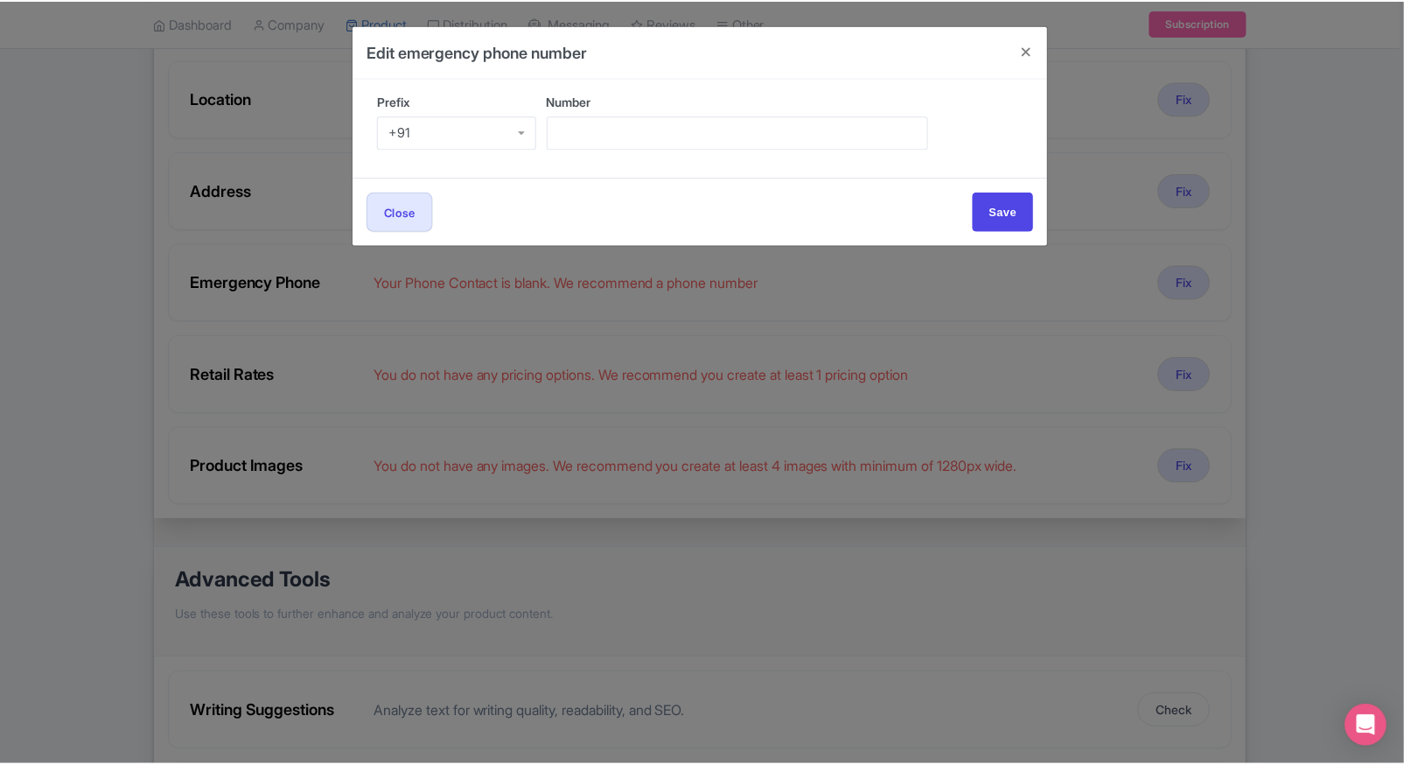
scroll to position [0, 0]
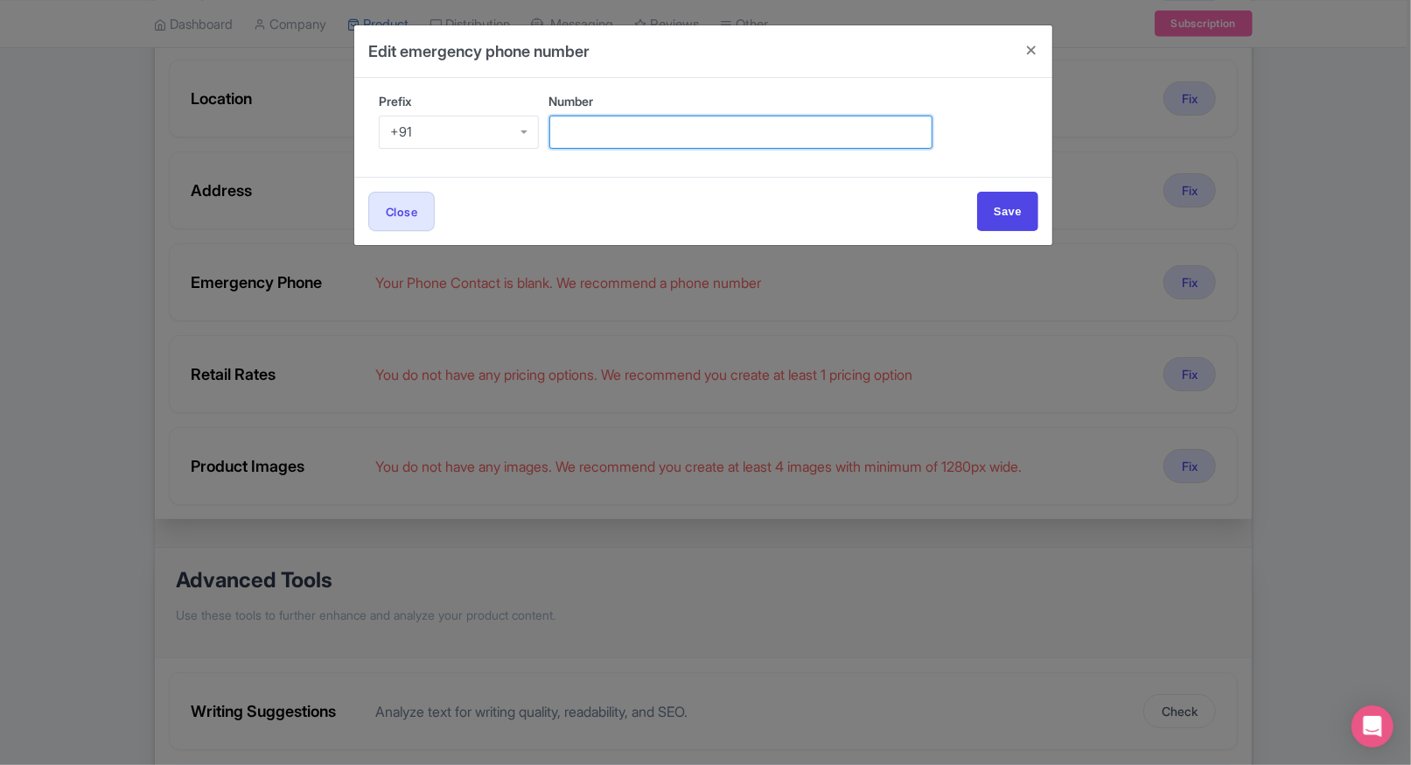
click at [583, 129] on input "Number" at bounding box center [740, 131] width 383 height 33
type input "9509989377"
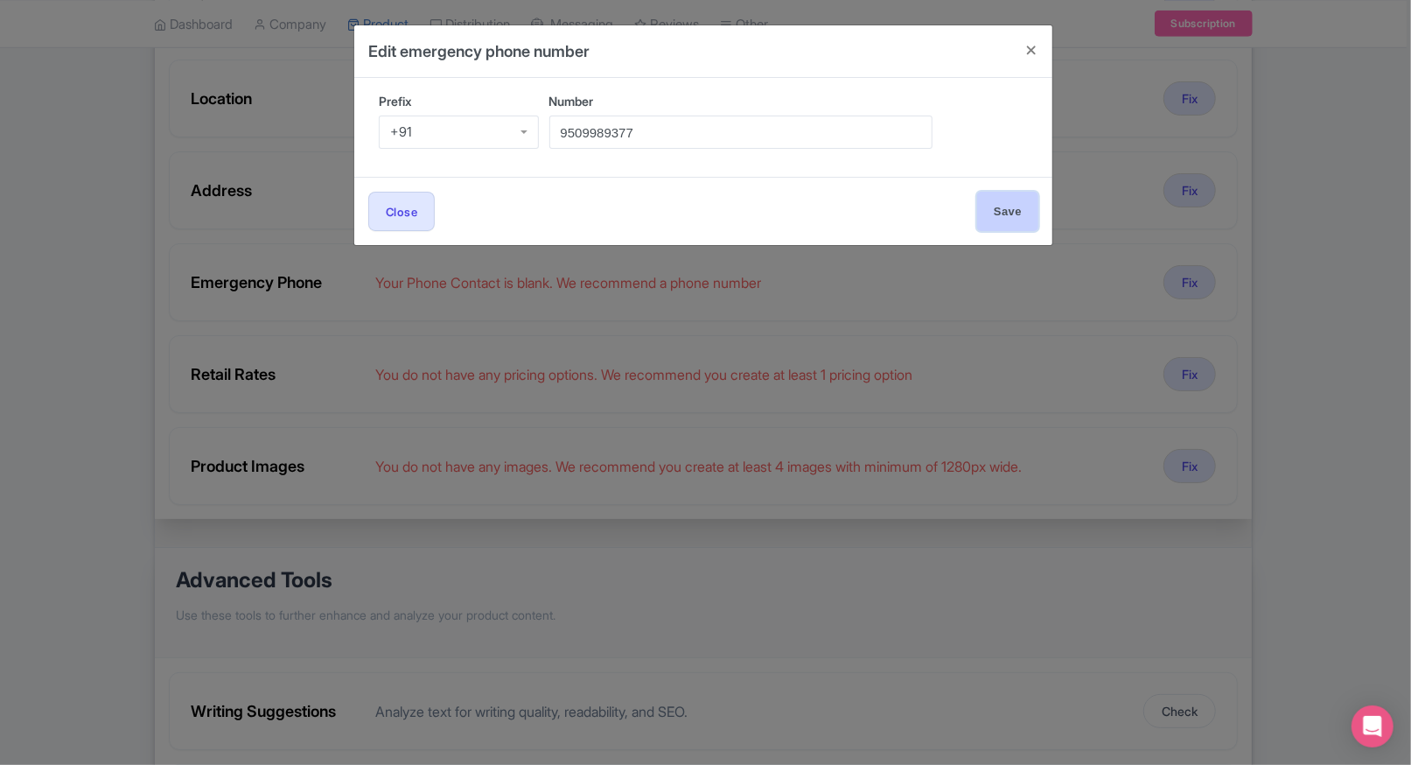
click at [994, 217] on input "Save" at bounding box center [1007, 211] width 61 height 39
type input "Save"
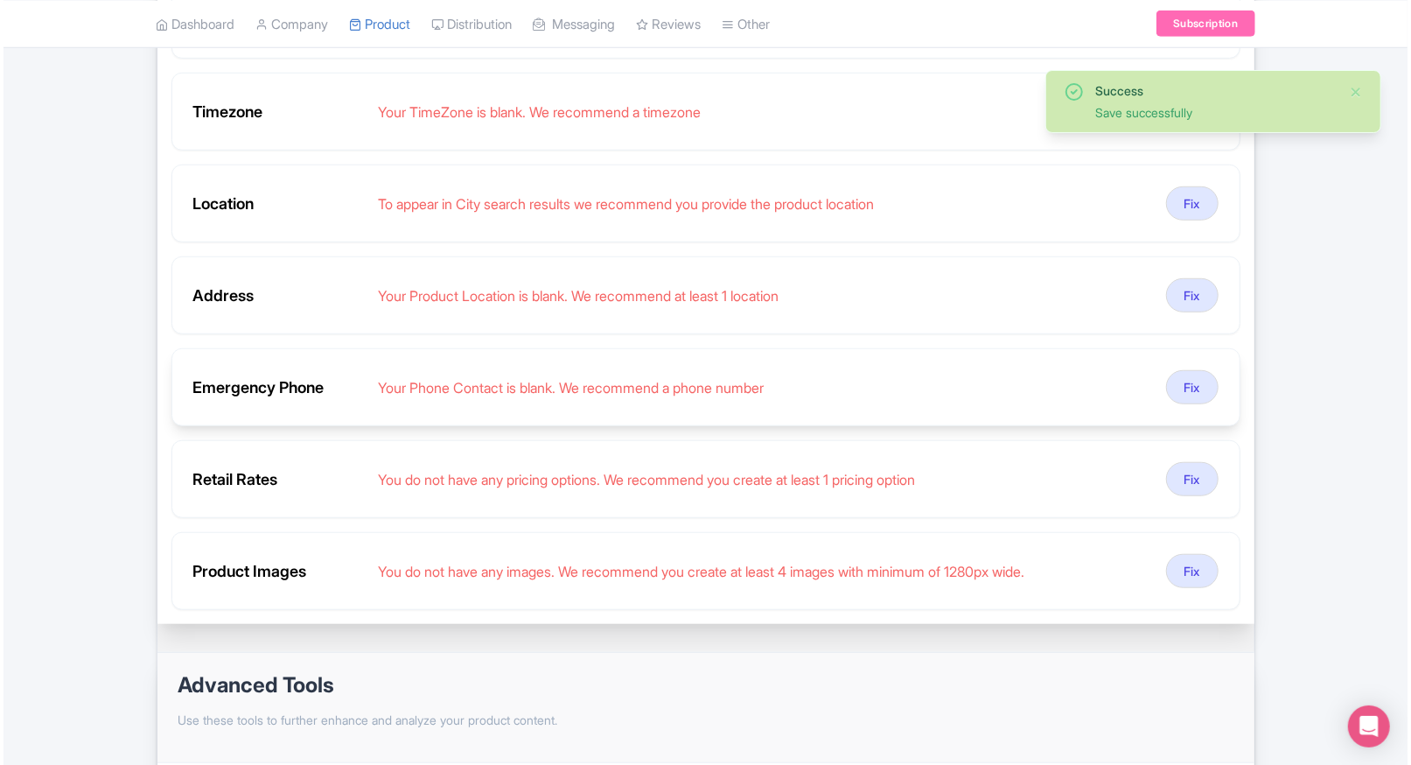
scroll to position [712, 0]
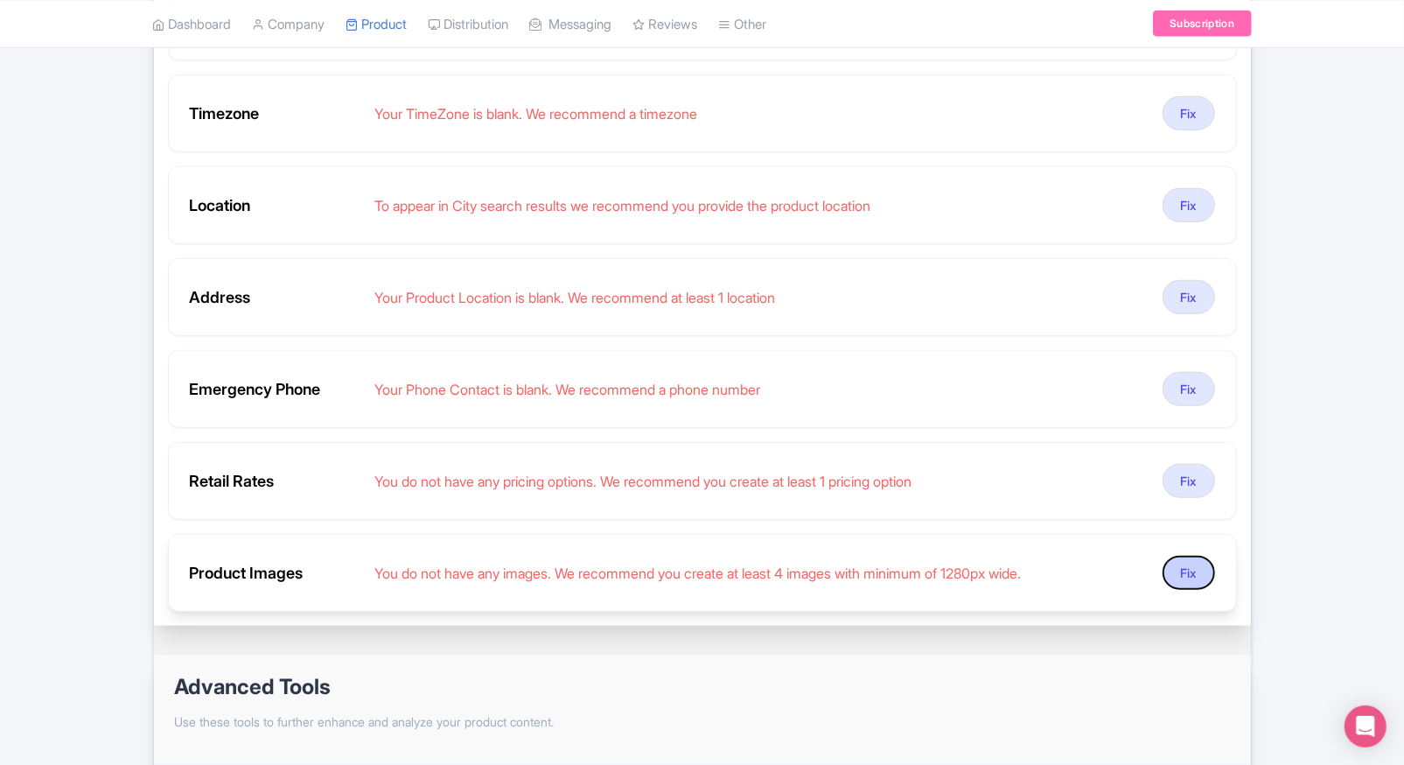
click at [1187, 569] on button "Fix" at bounding box center [1189, 573] width 52 height 34
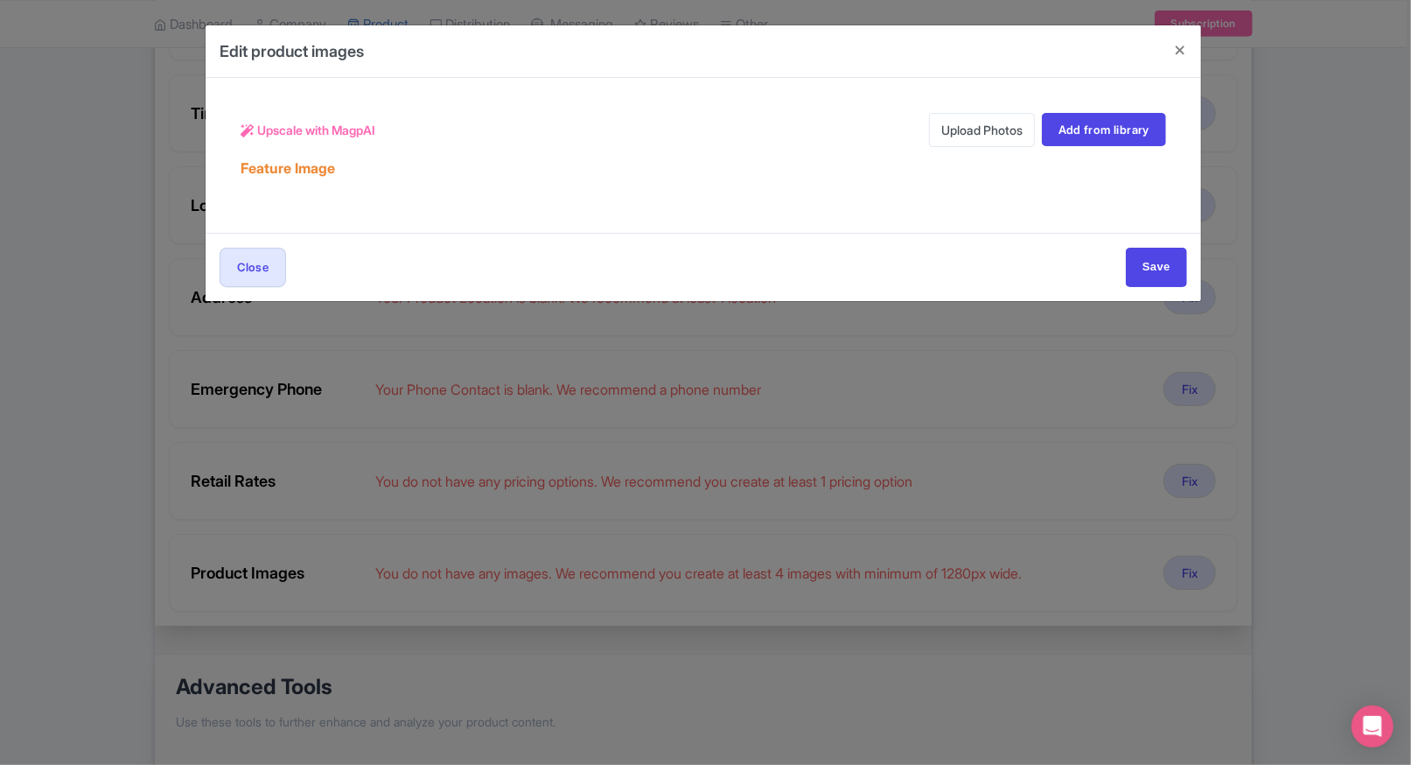
click at [964, 123] on link "Upload Photos" at bounding box center [982, 130] width 106 height 34
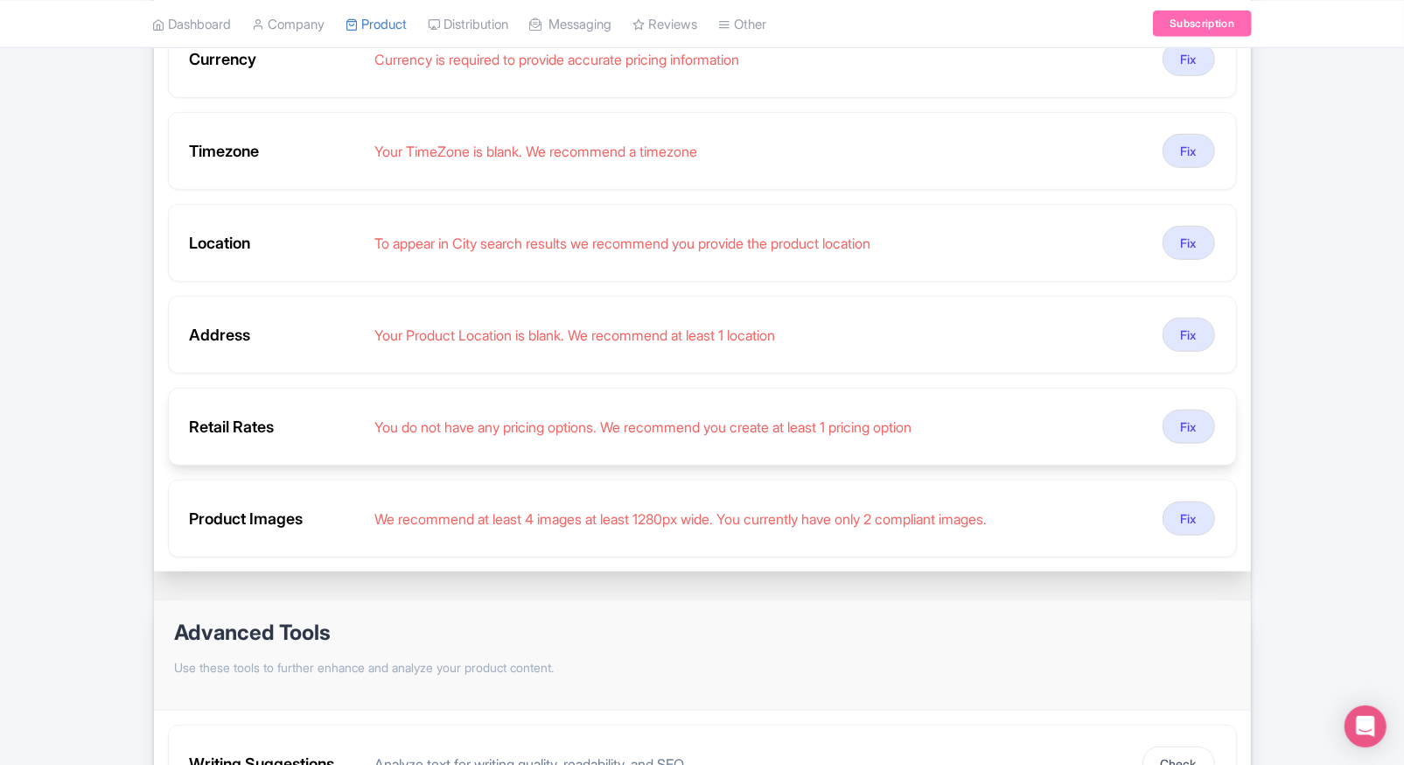
scroll to position [718, 0]
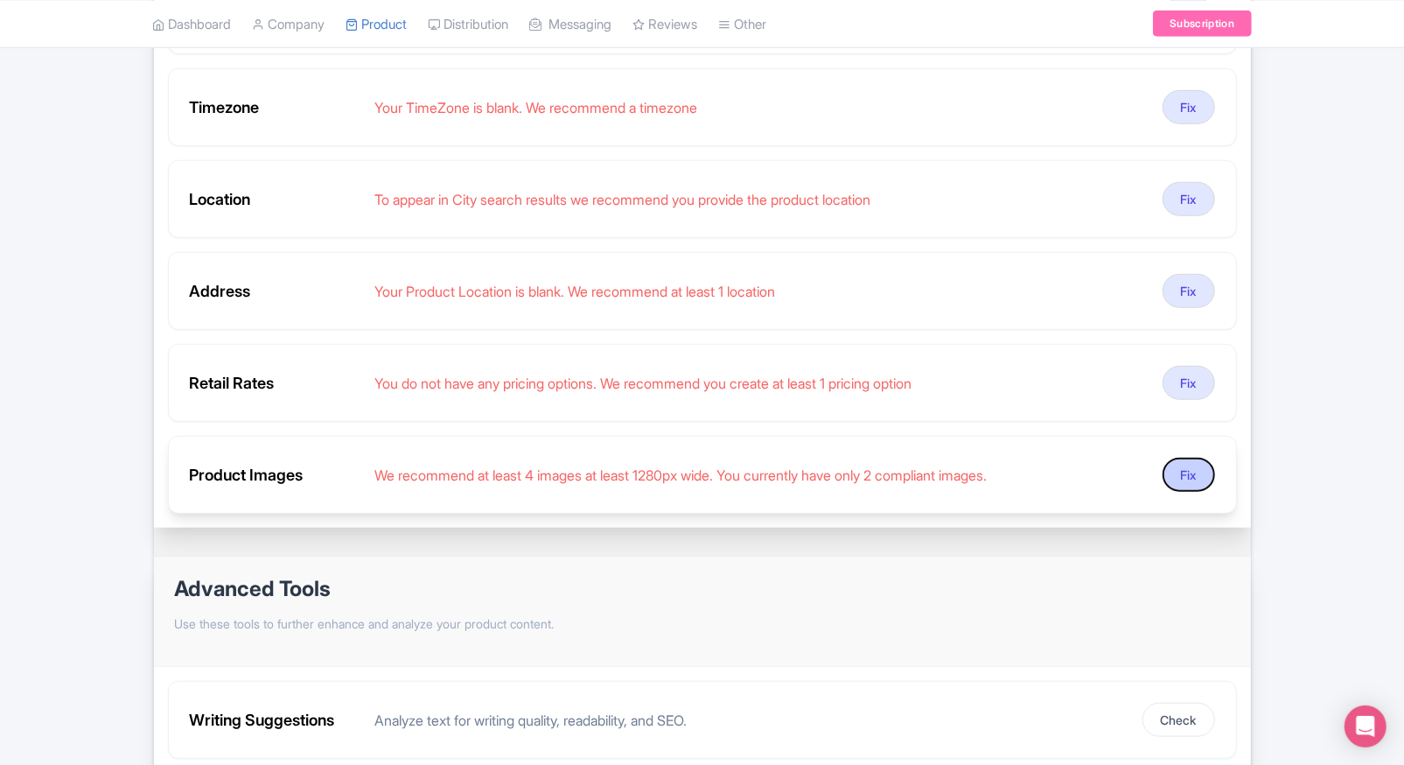
click at [1202, 468] on button "Fix" at bounding box center [1189, 475] width 52 height 34
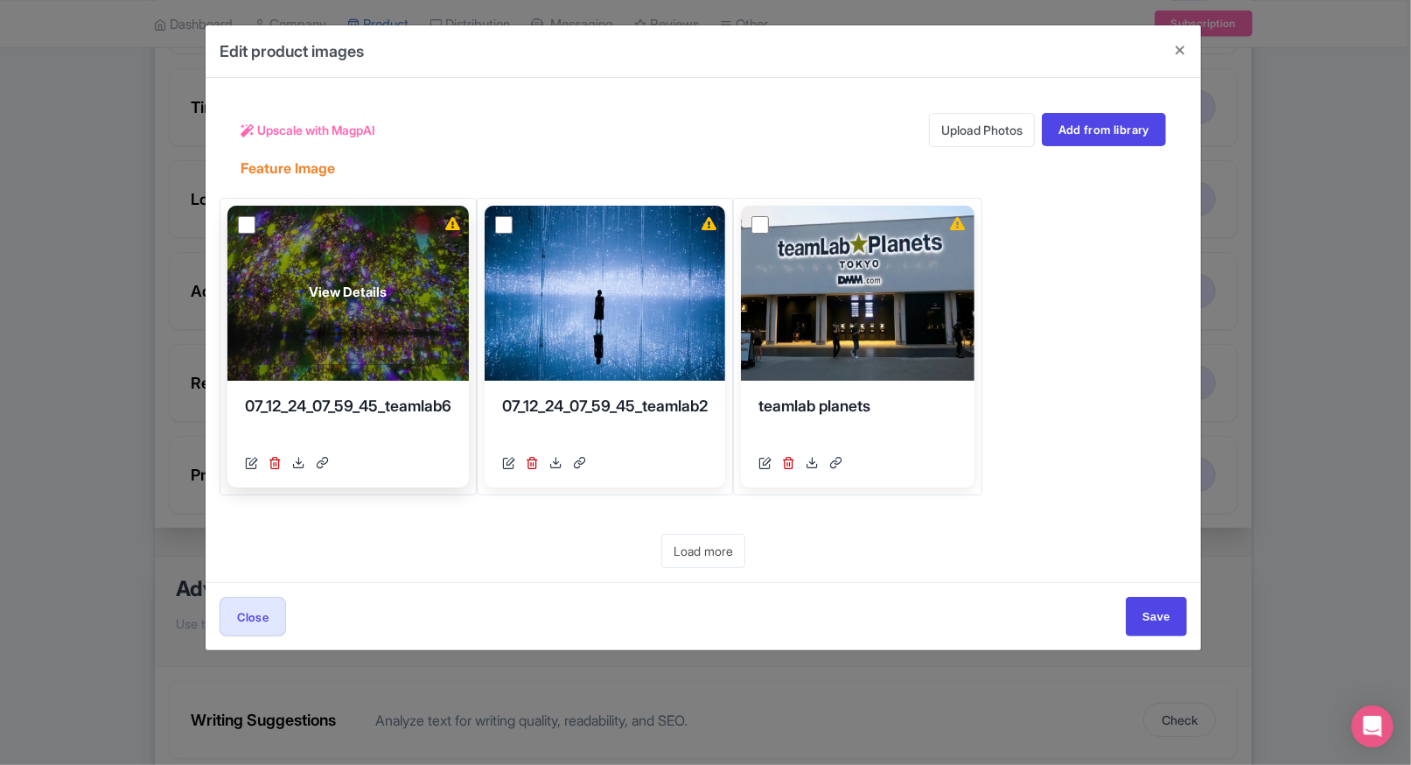
click at [248, 218] on input "checkbox" at bounding box center [246, 224] width 17 height 17
checkbox input "true"
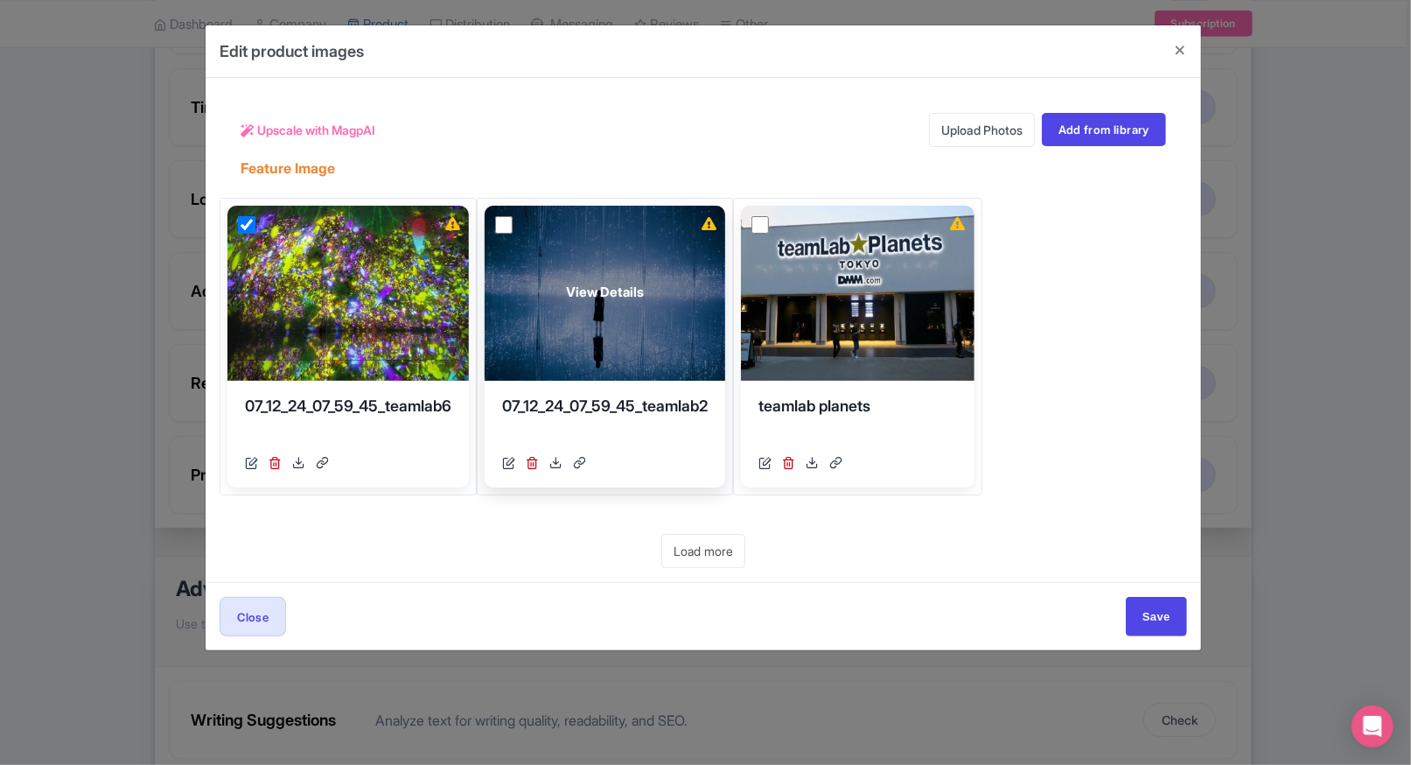
click at [513, 219] on input "checkbox" at bounding box center [503, 224] width 17 height 17
checkbox input "true"
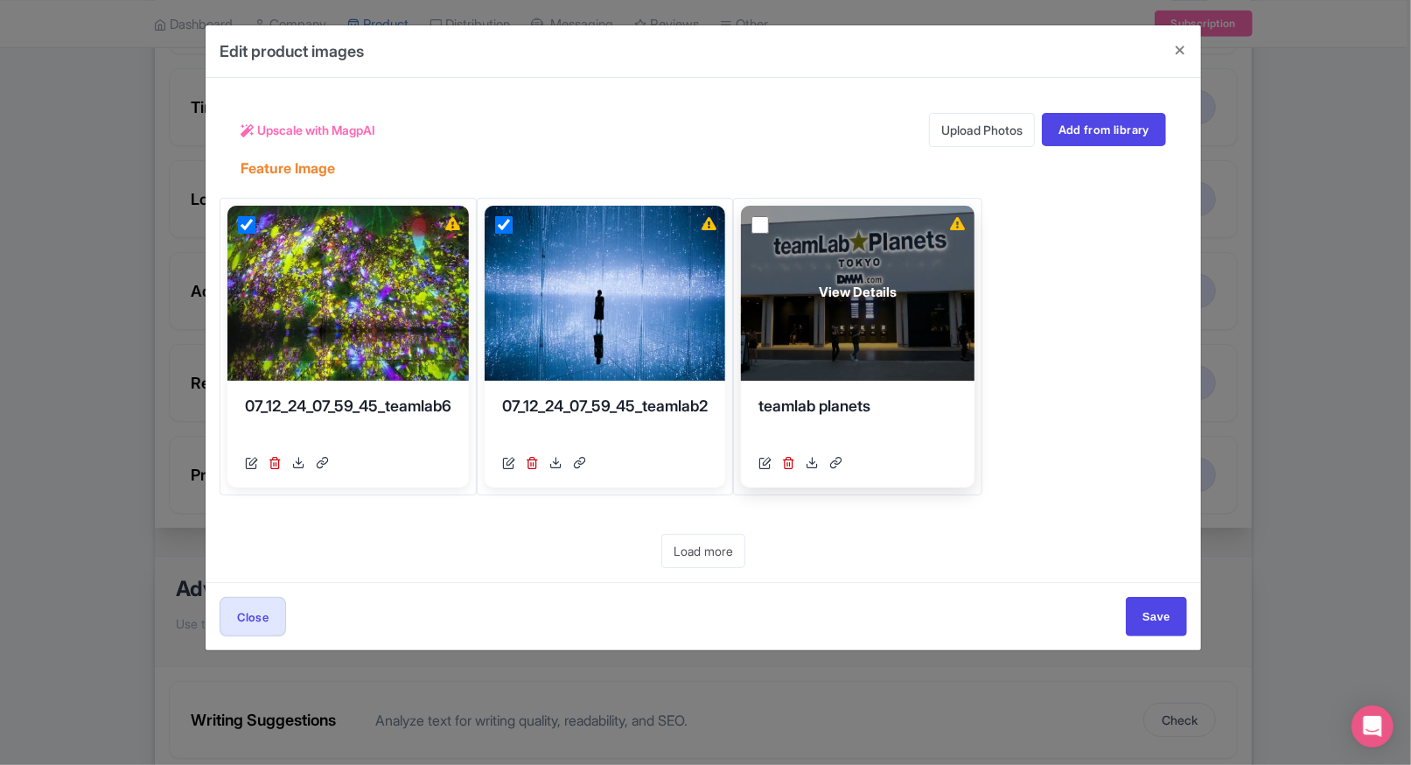
click at [769, 220] on input "checkbox" at bounding box center [759, 224] width 17 height 17
checkbox input "true"
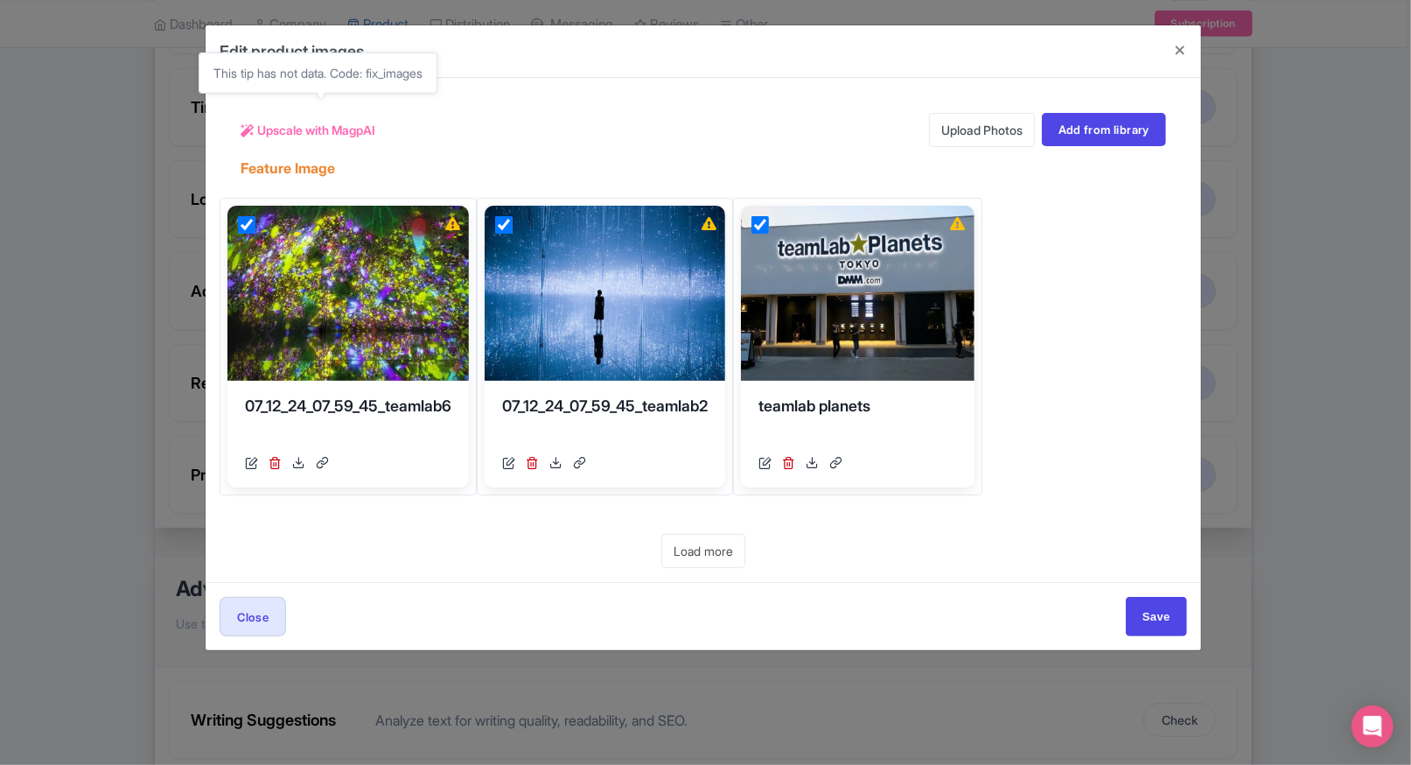
click at [365, 136] on span "Upscale with MagpAI" at bounding box center [316, 130] width 118 height 18
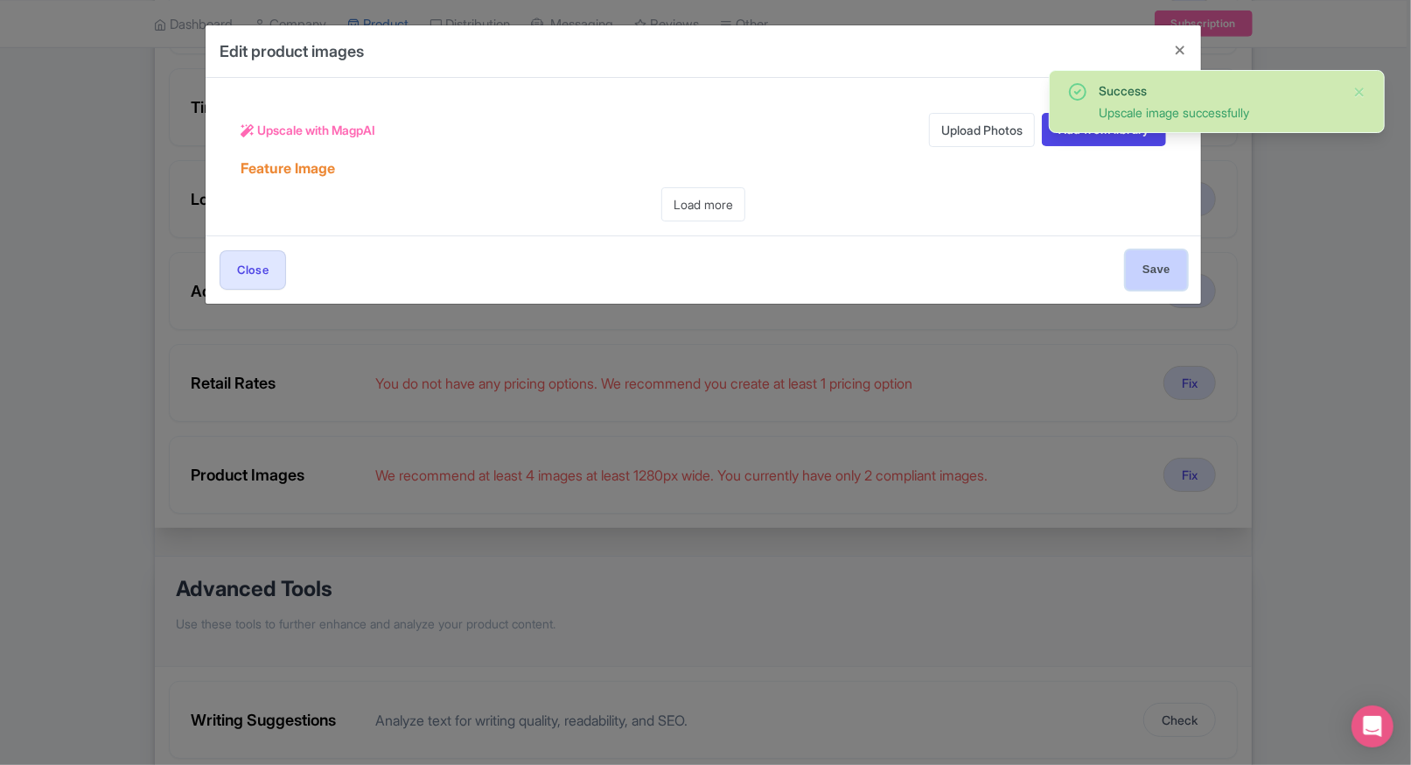
click at [1144, 269] on input "Save" at bounding box center [1156, 269] width 61 height 39
type input "Save"
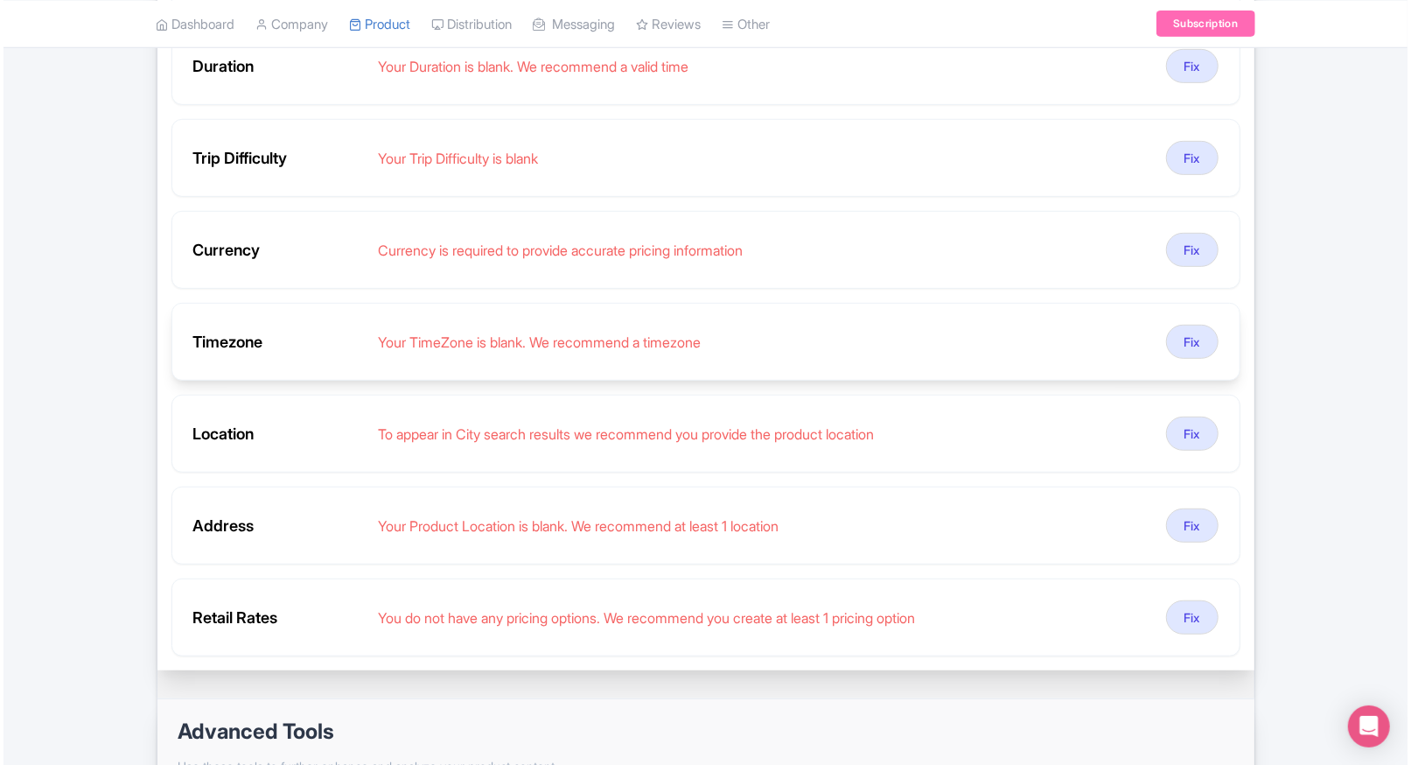
scroll to position [490, 0]
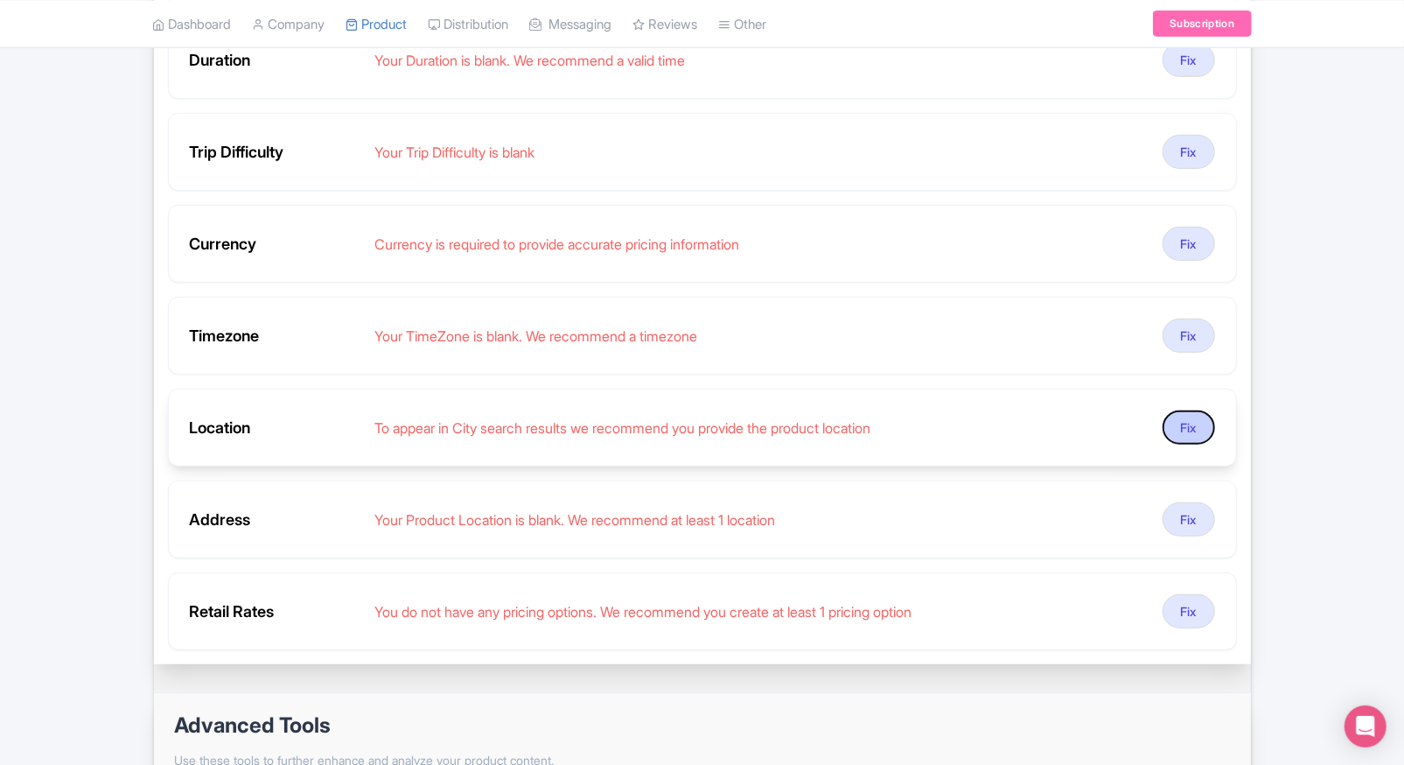
click at [1200, 431] on button "Fix" at bounding box center [1189, 427] width 52 height 34
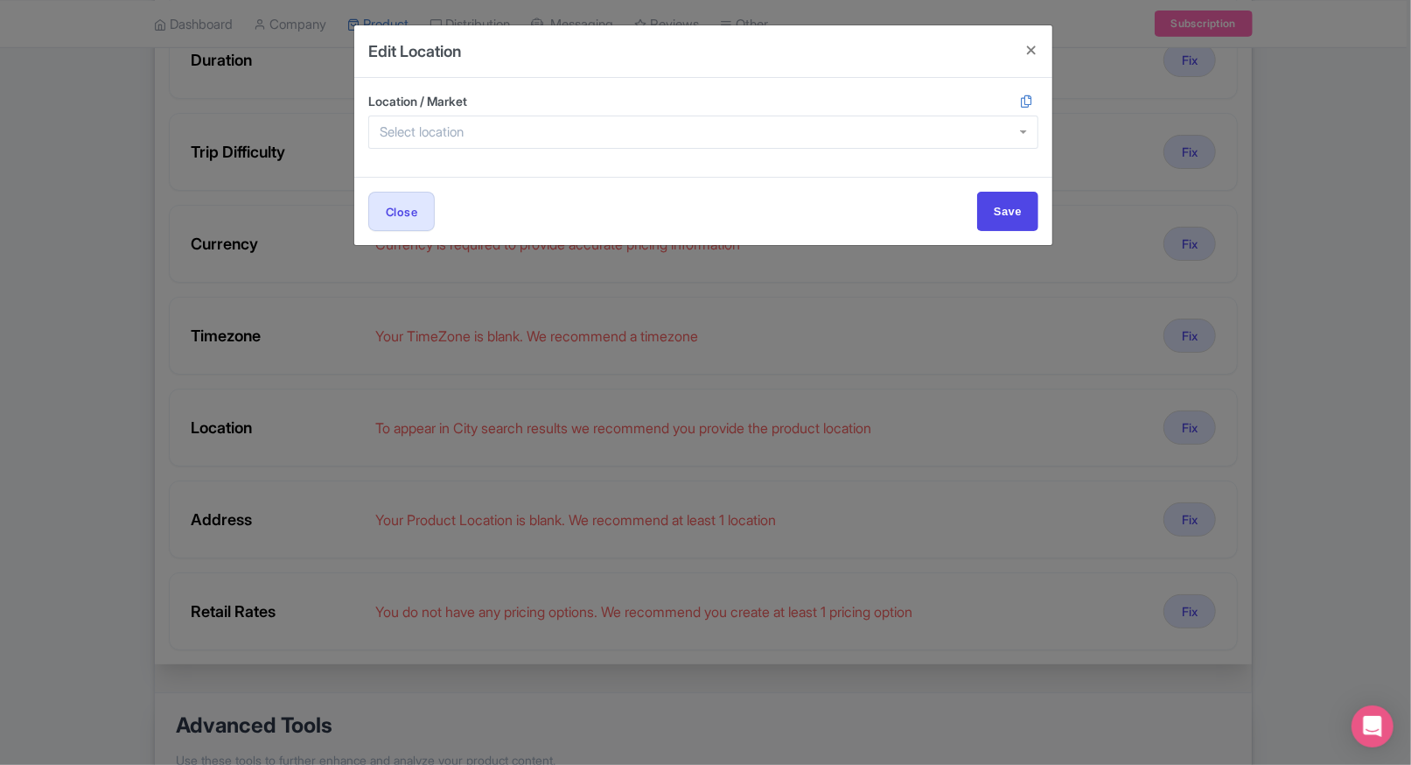
click at [465, 141] on div at bounding box center [703, 131] width 670 height 33
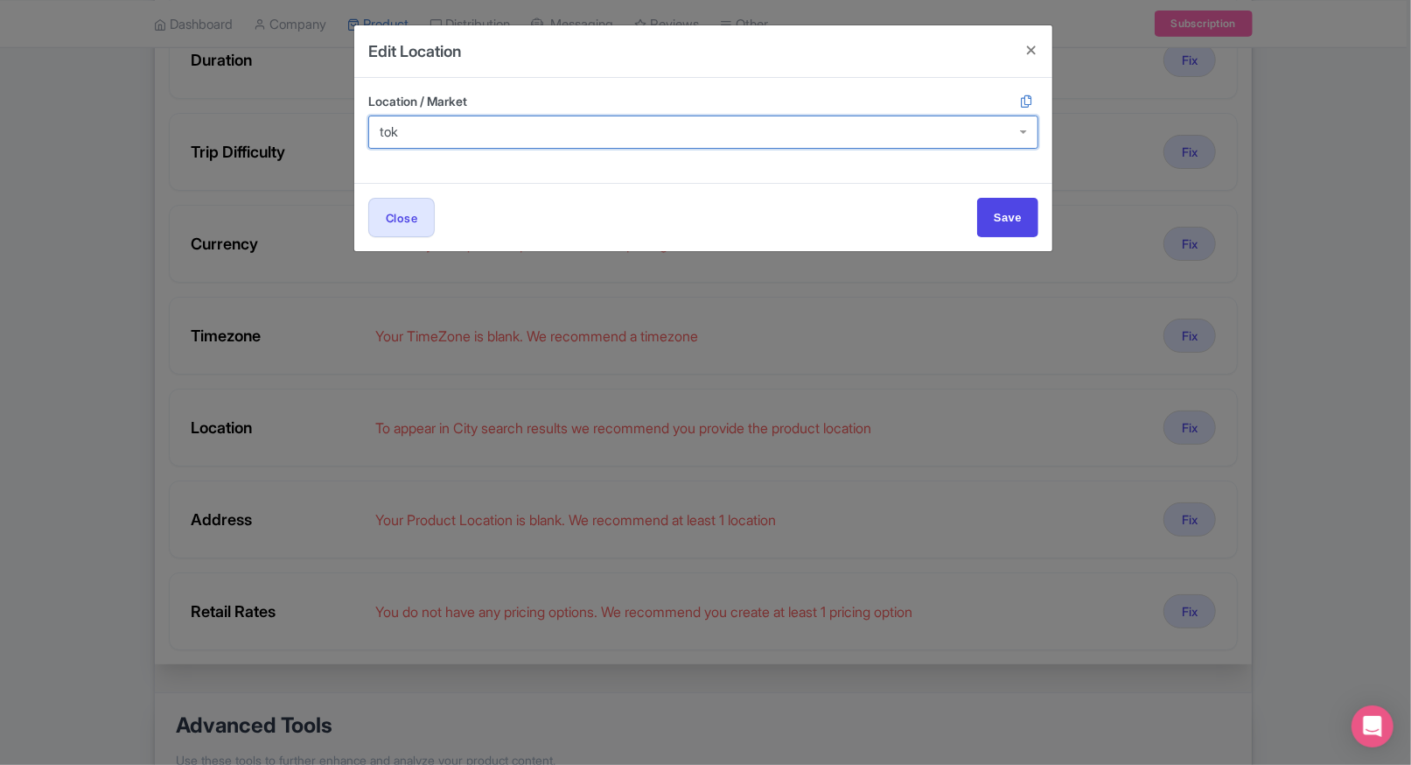
type input "toky"
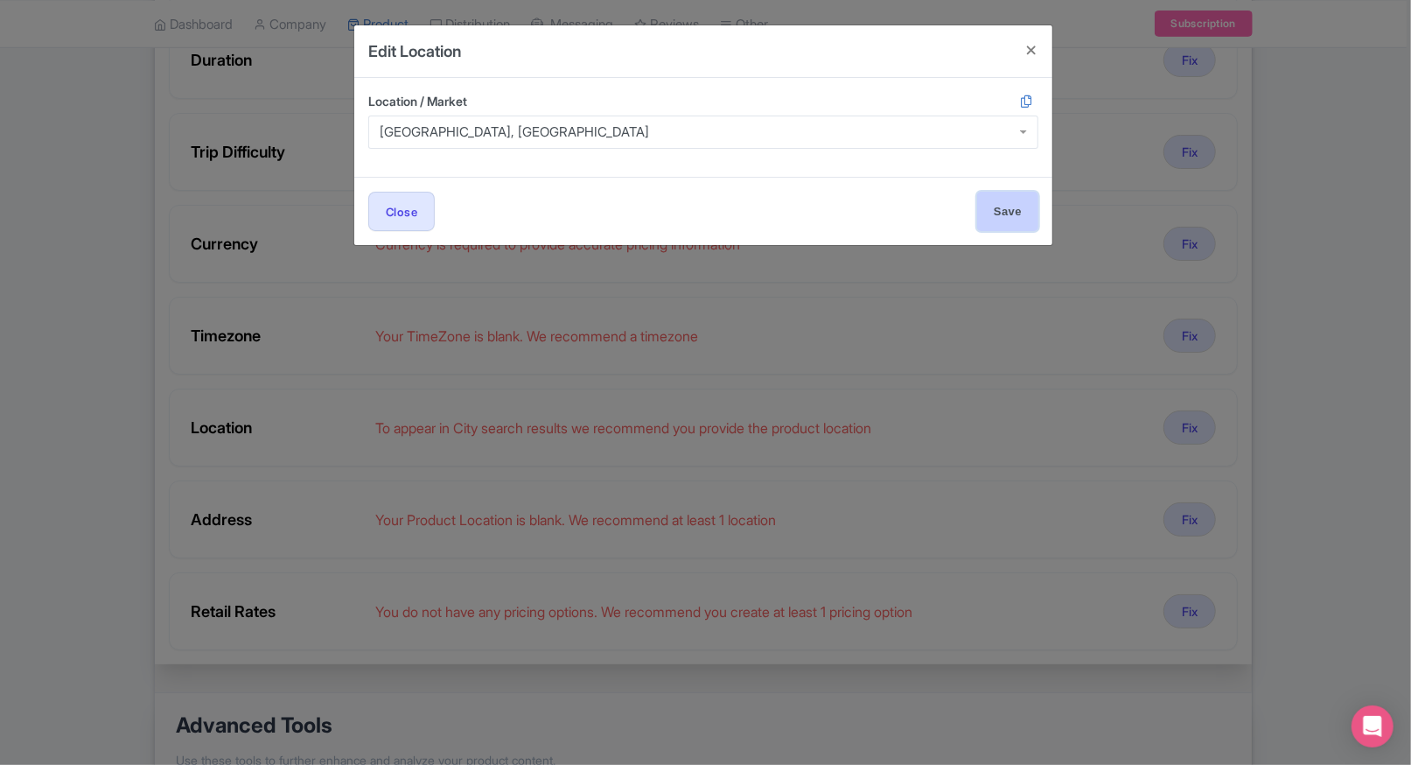
click at [1022, 211] on input "Save" at bounding box center [1007, 211] width 61 height 39
type input "Save"
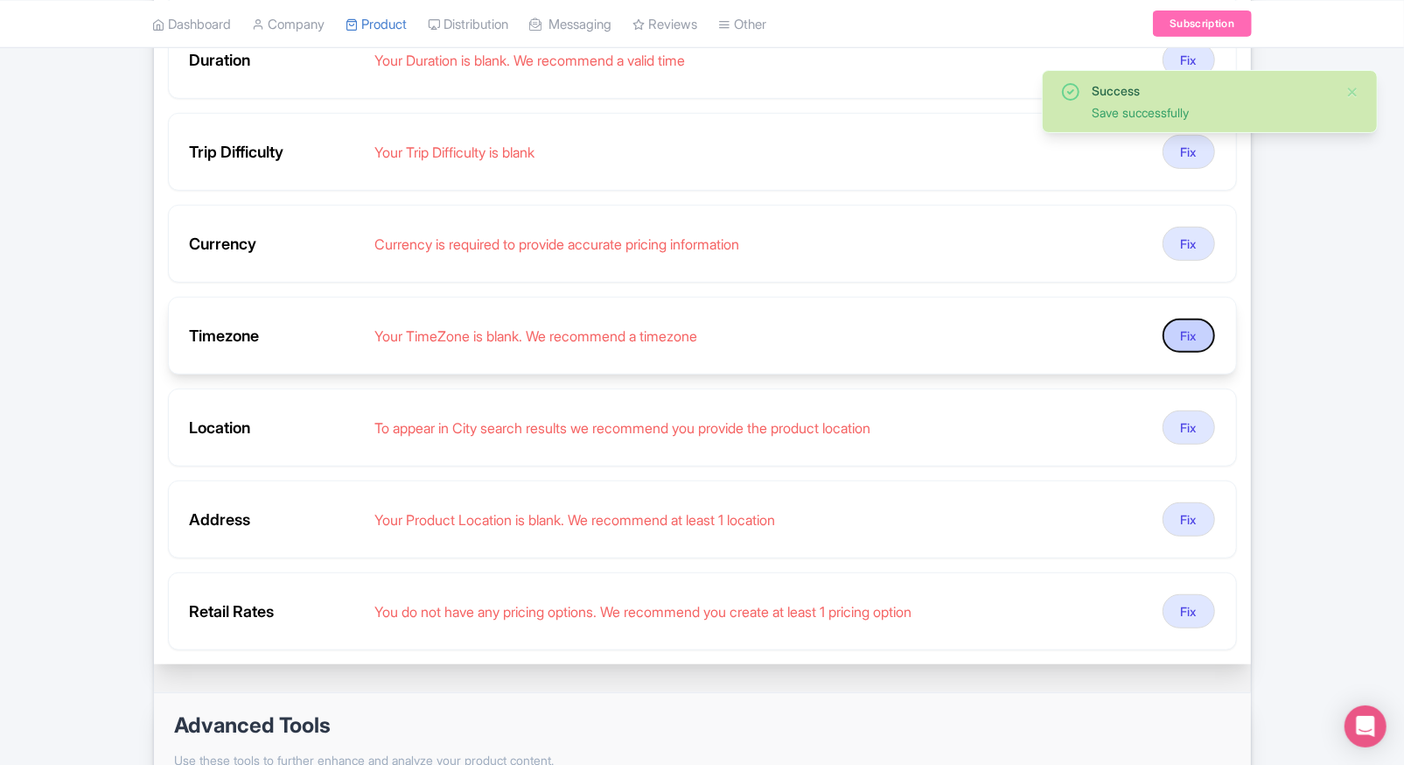
click at [1181, 347] on button "Fix" at bounding box center [1189, 335] width 52 height 34
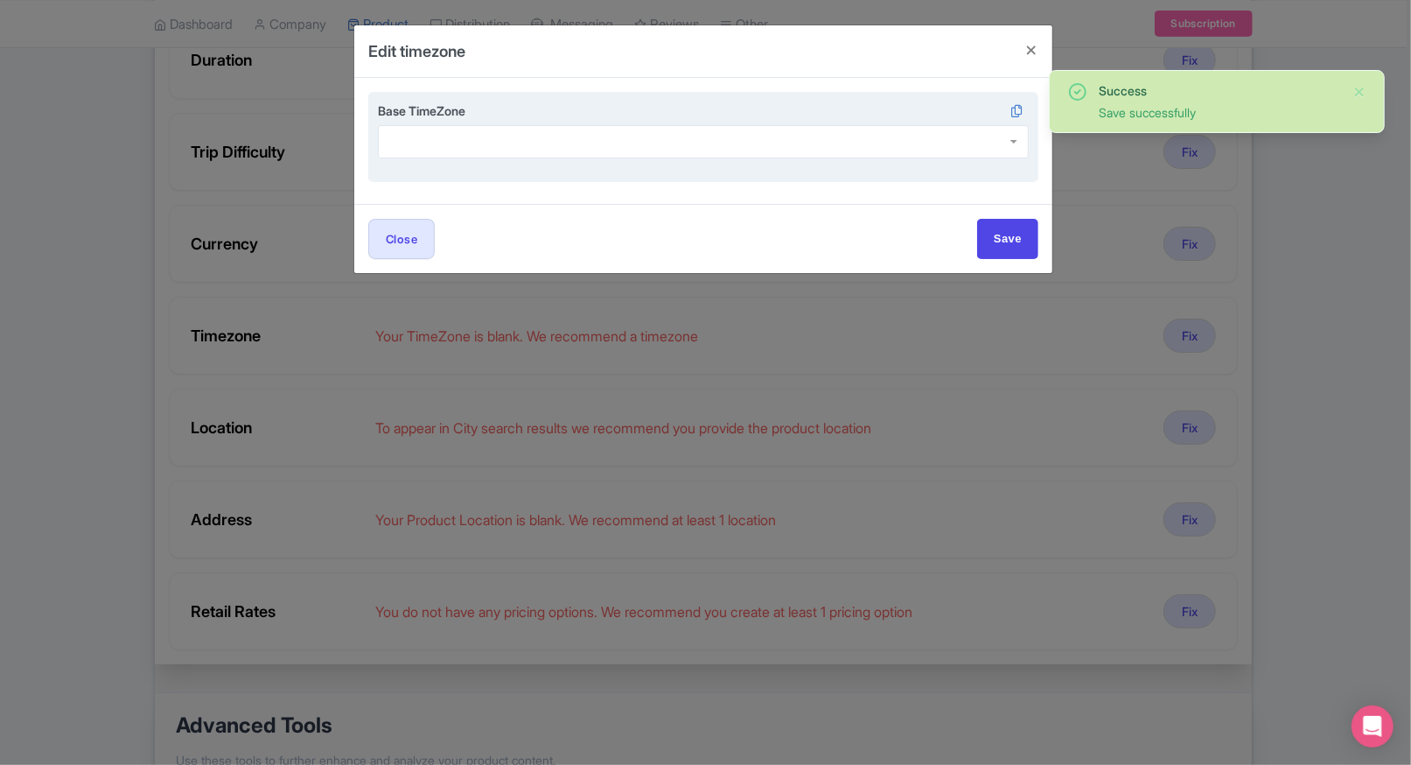
click at [520, 136] on div at bounding box center [703, 141] width 651 height 33
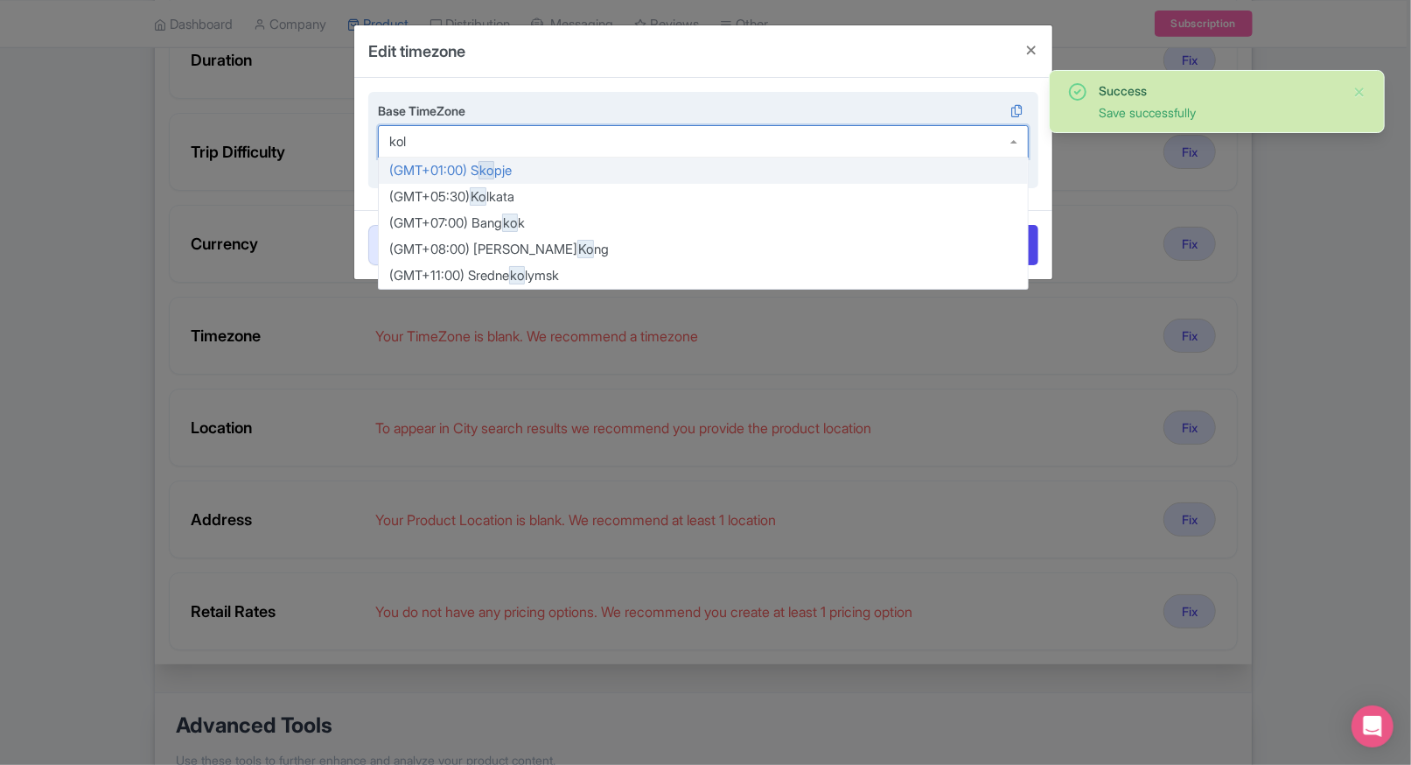
type input "kolk"
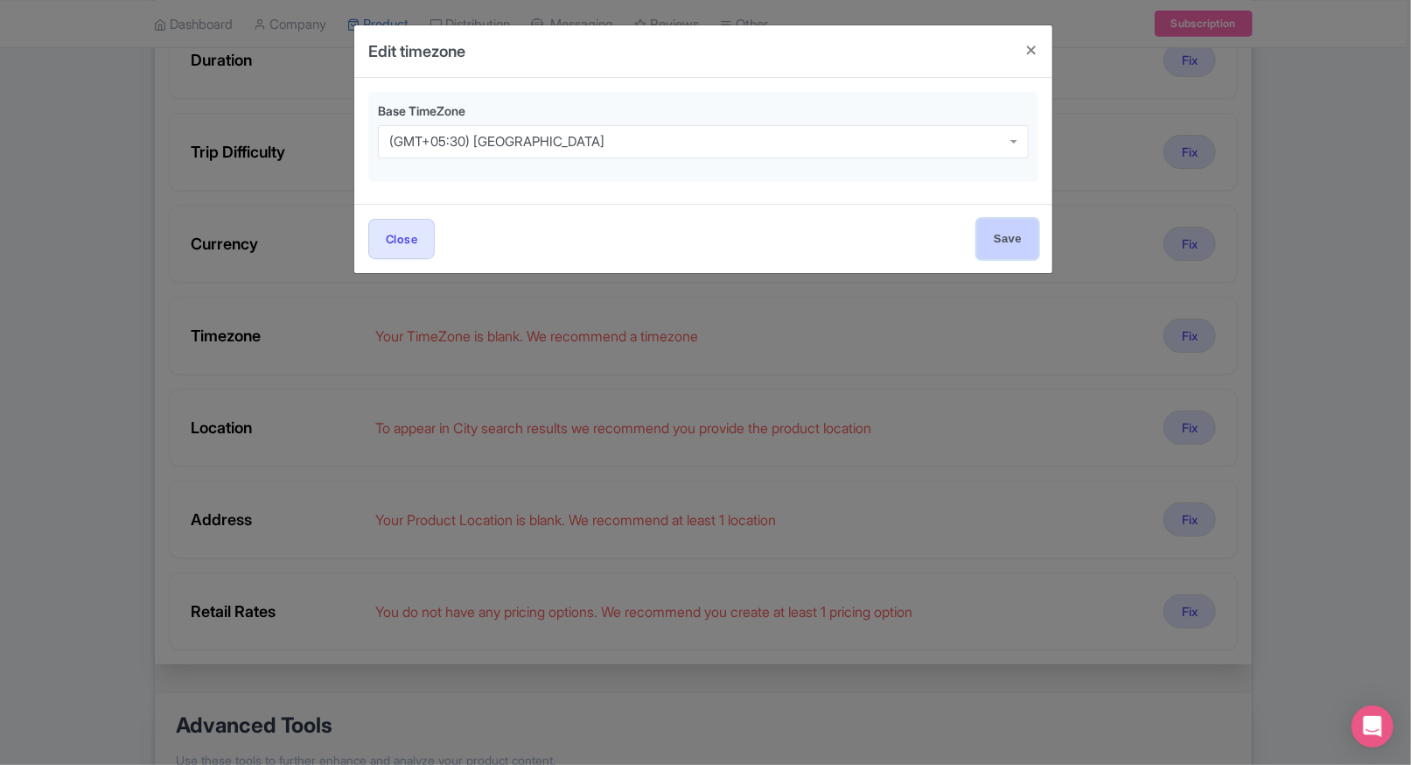
click at [994, 244] on input "Save" at bounding box center [1007, 238] width 61 height 39
type input "Save"
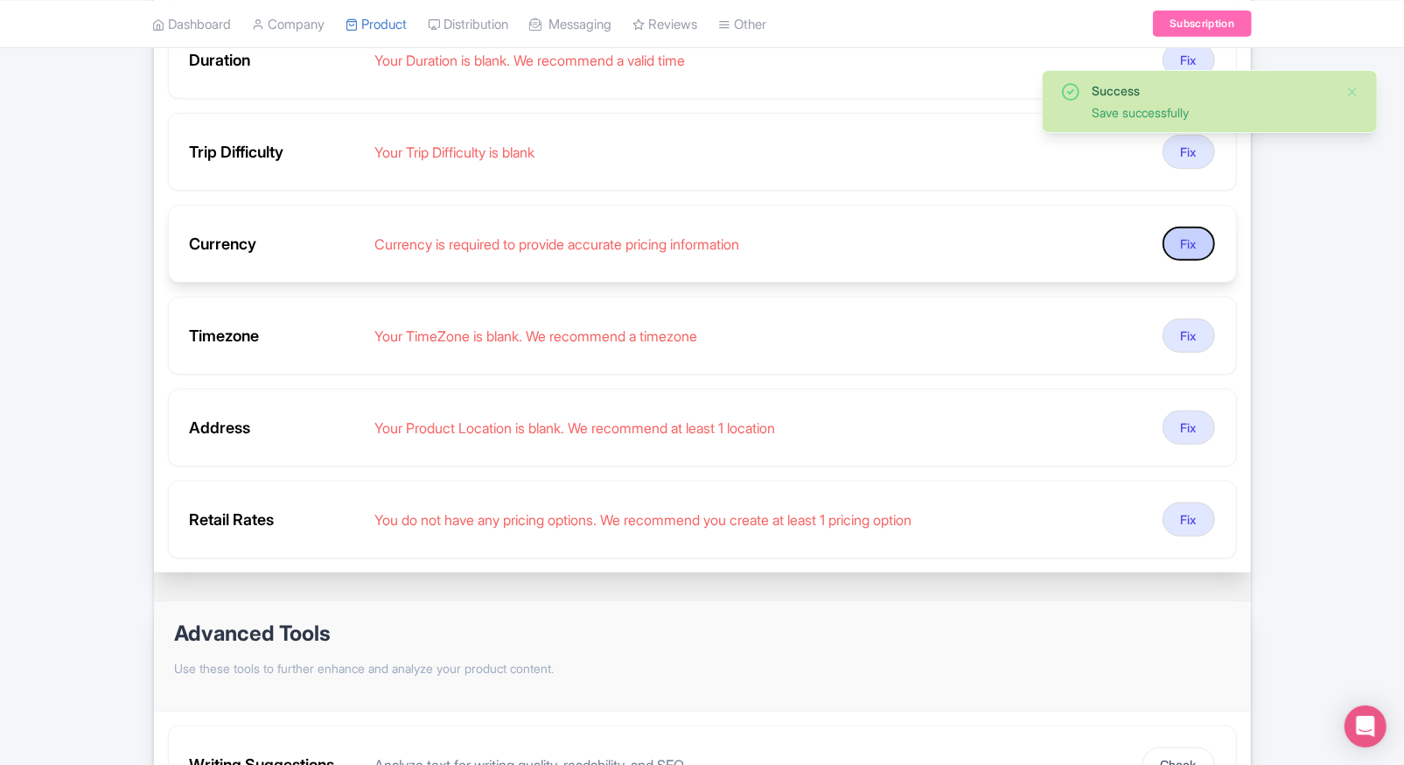
click at [1197, 239] on button "Fix" at bounding box center [1189, 244] width 52 height 34
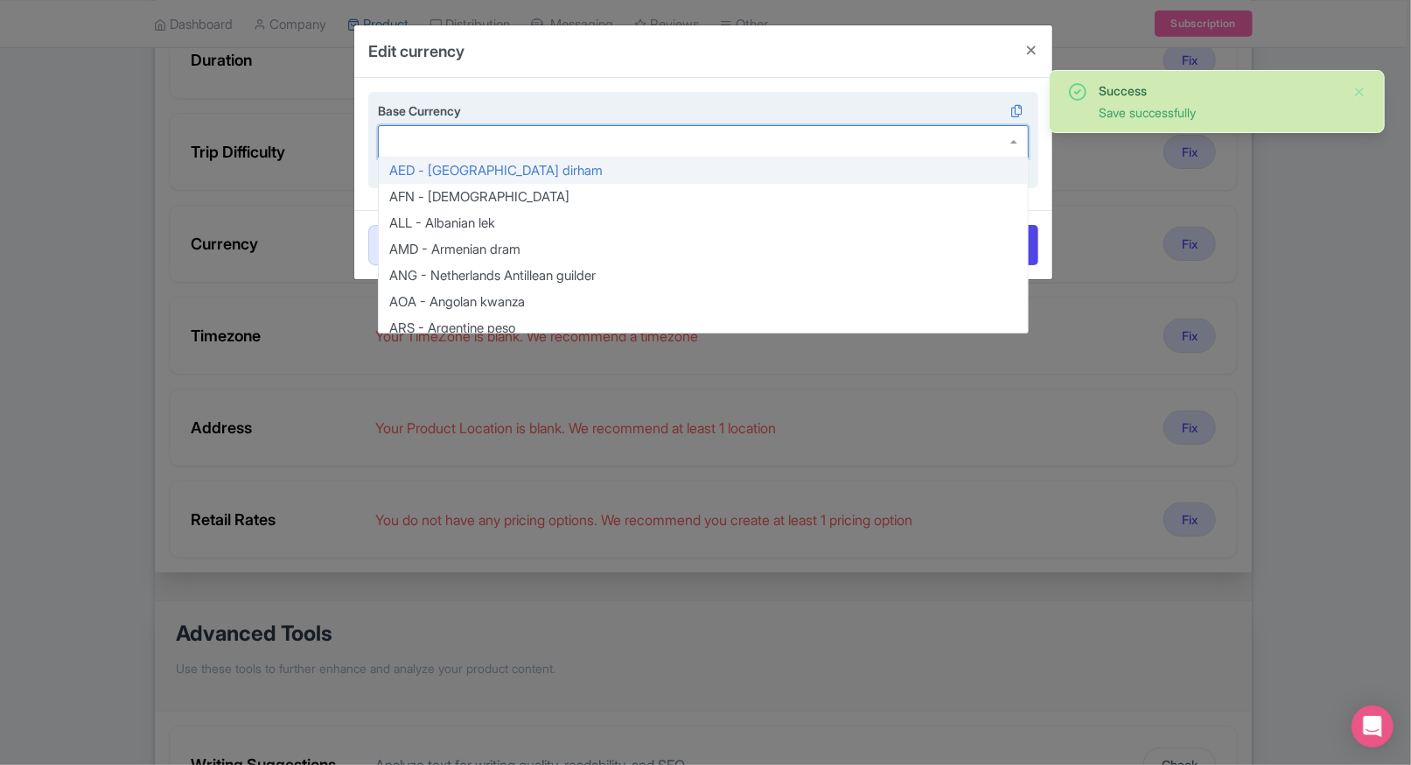
click at [517, 148] on div at bounding box center [703, 141] width 651 height 33
type input "inr"
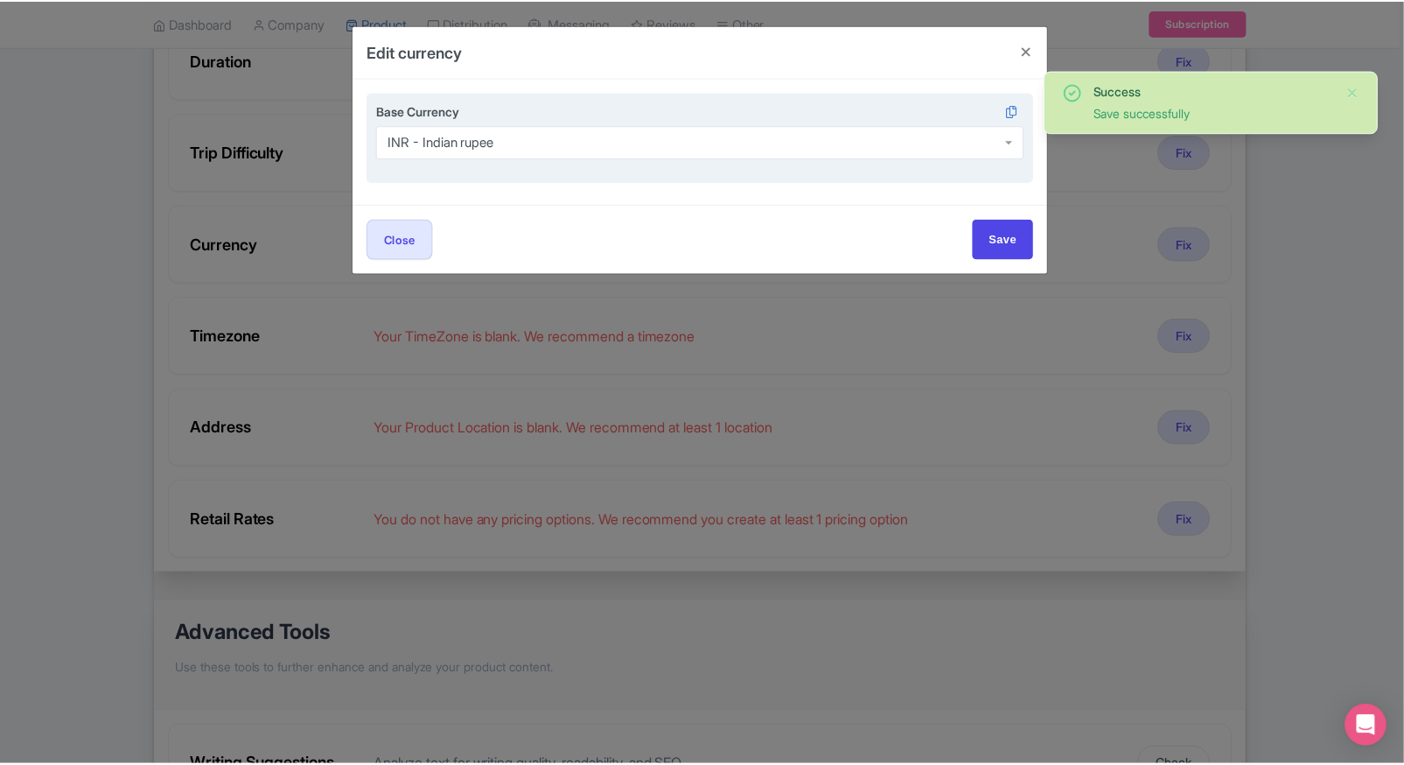
scroll to position [0, 0]
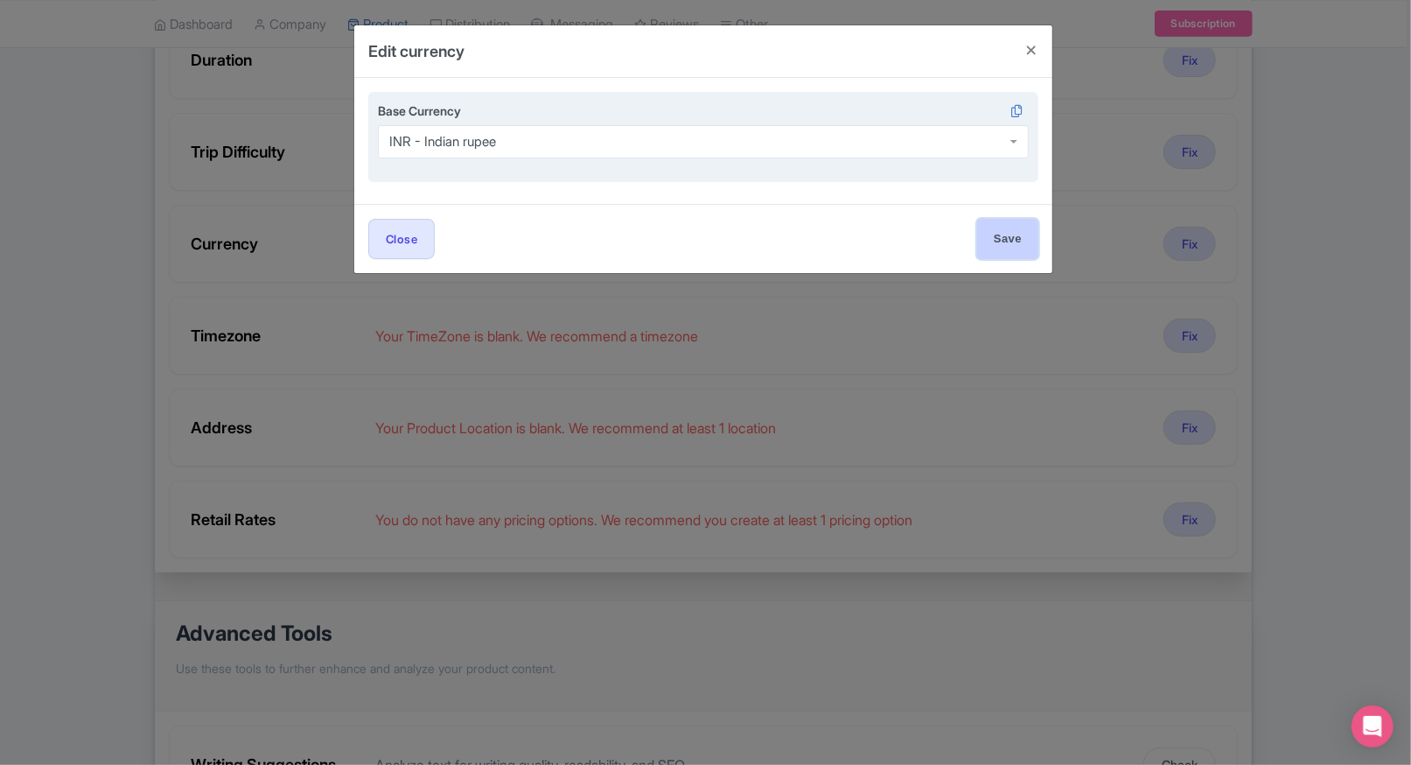
click at [985, 245] on input "Save" at bounding box center [1007, 238] width 61 height 39
type input "Save"
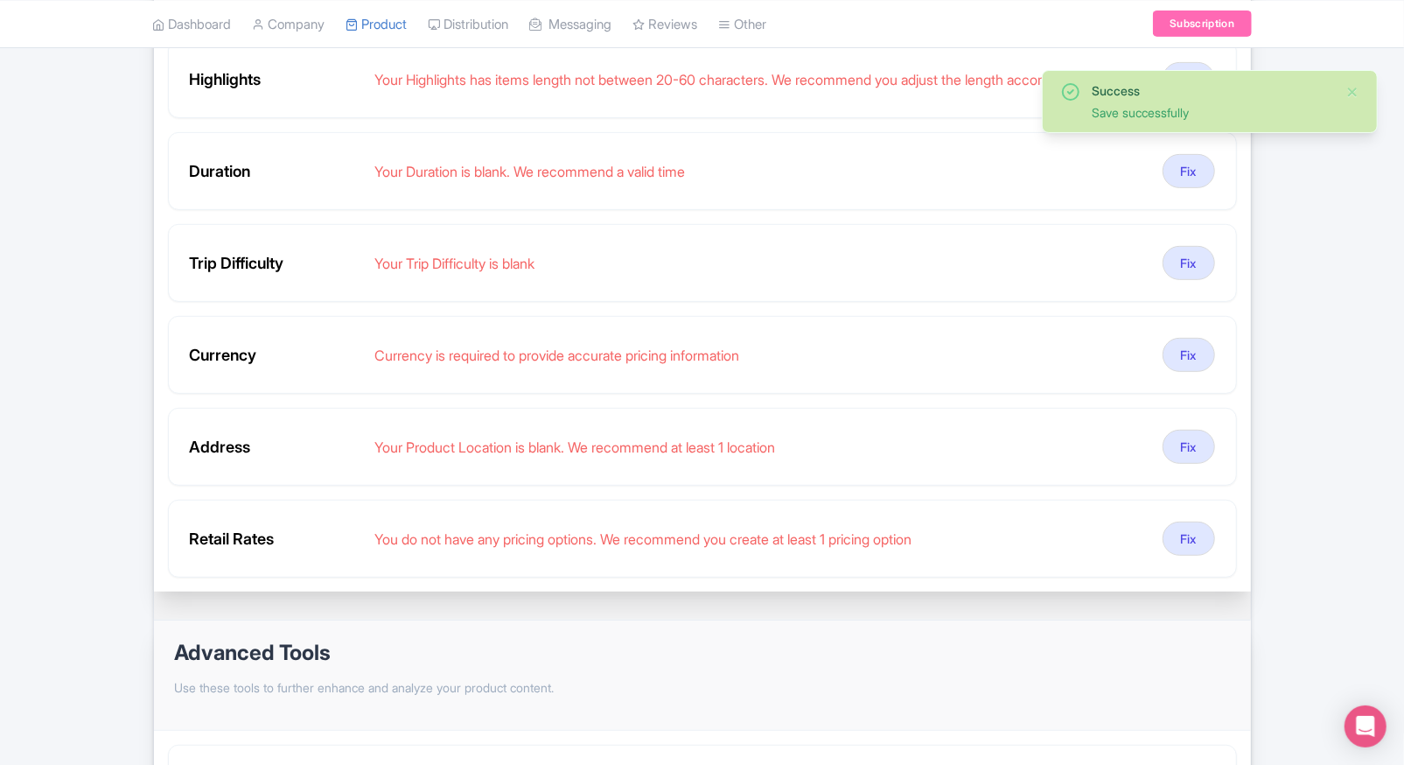
scroll to position [378, 0]
click at [1176, 272] on button "Fix" at bounding box center [1189, 264] width 52 height 34
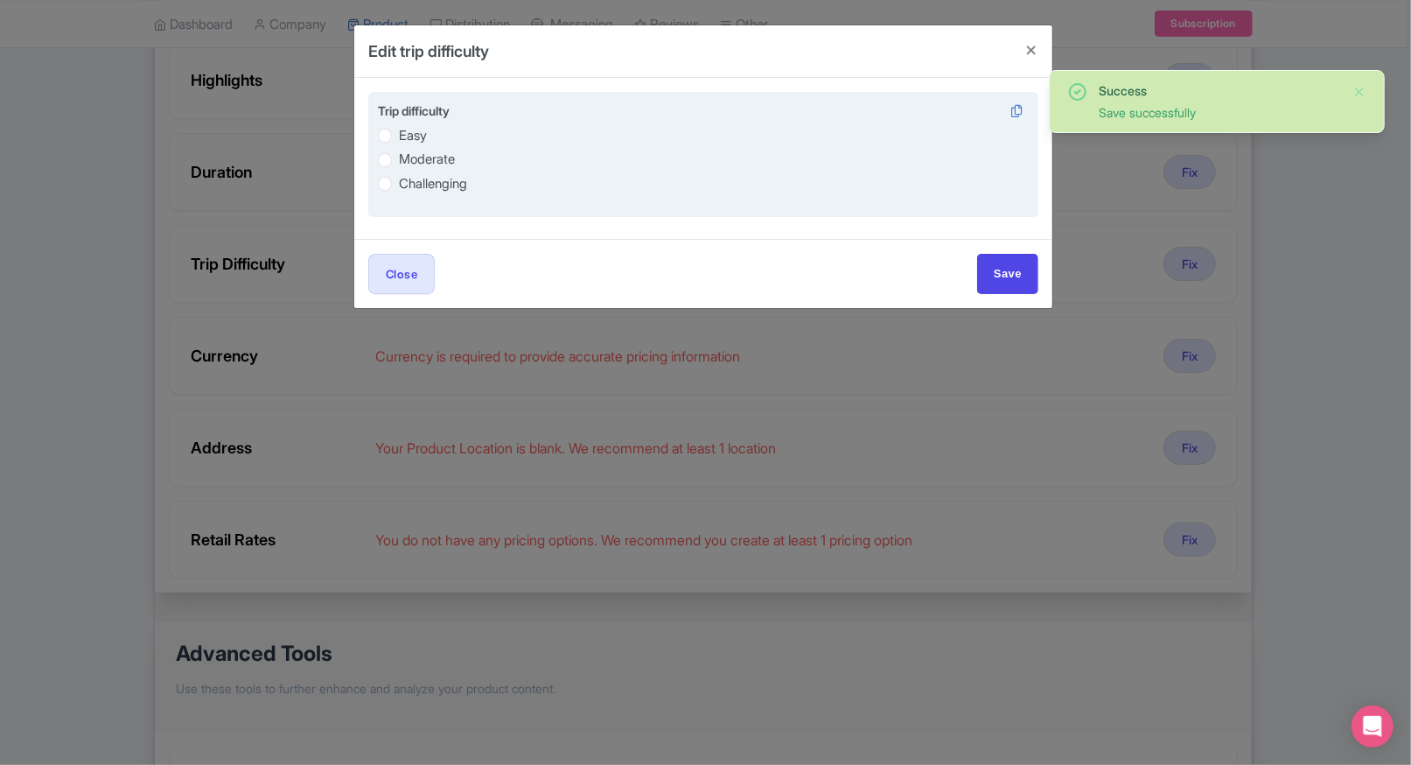
click at [397, 143] on label "Easy" at bounding box center [703, 135] width 651 height 20
radio input "true"
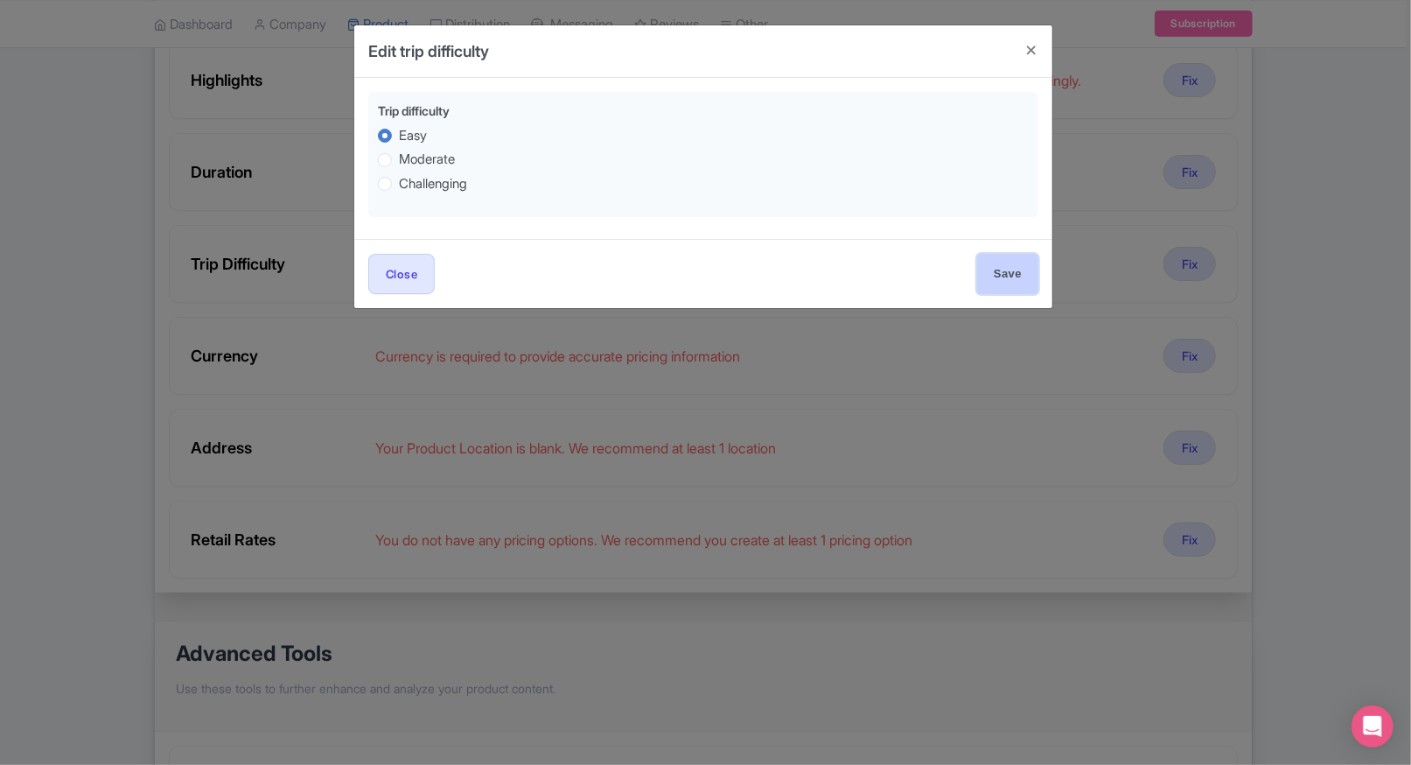
click at [1013, 273] on input "Save" at bounding box center [1007, 273] width 61 height 39
type input "Save"
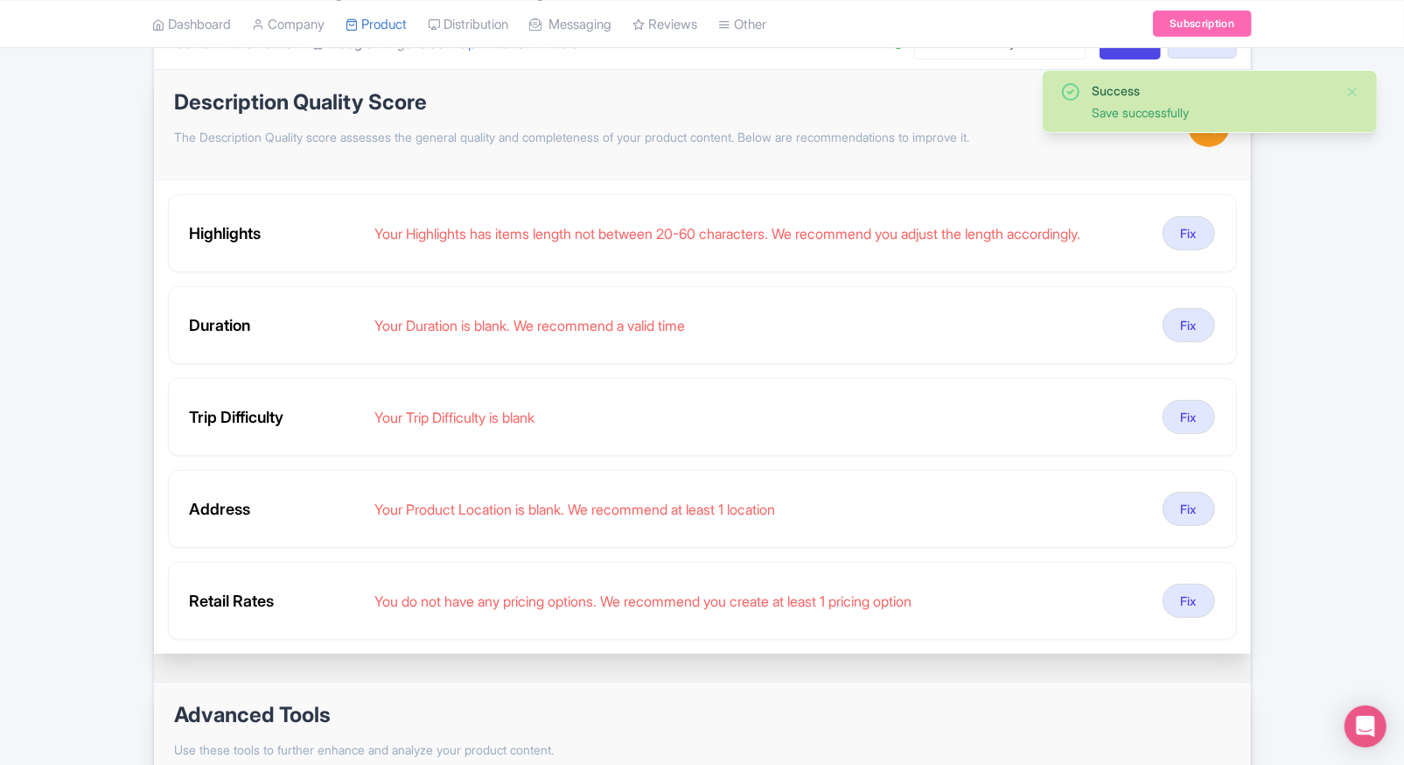
scroll to position [226, 0]
click at [1211, 313] on button "Fix" at bounding box center [1189, 324] width 52 height 34
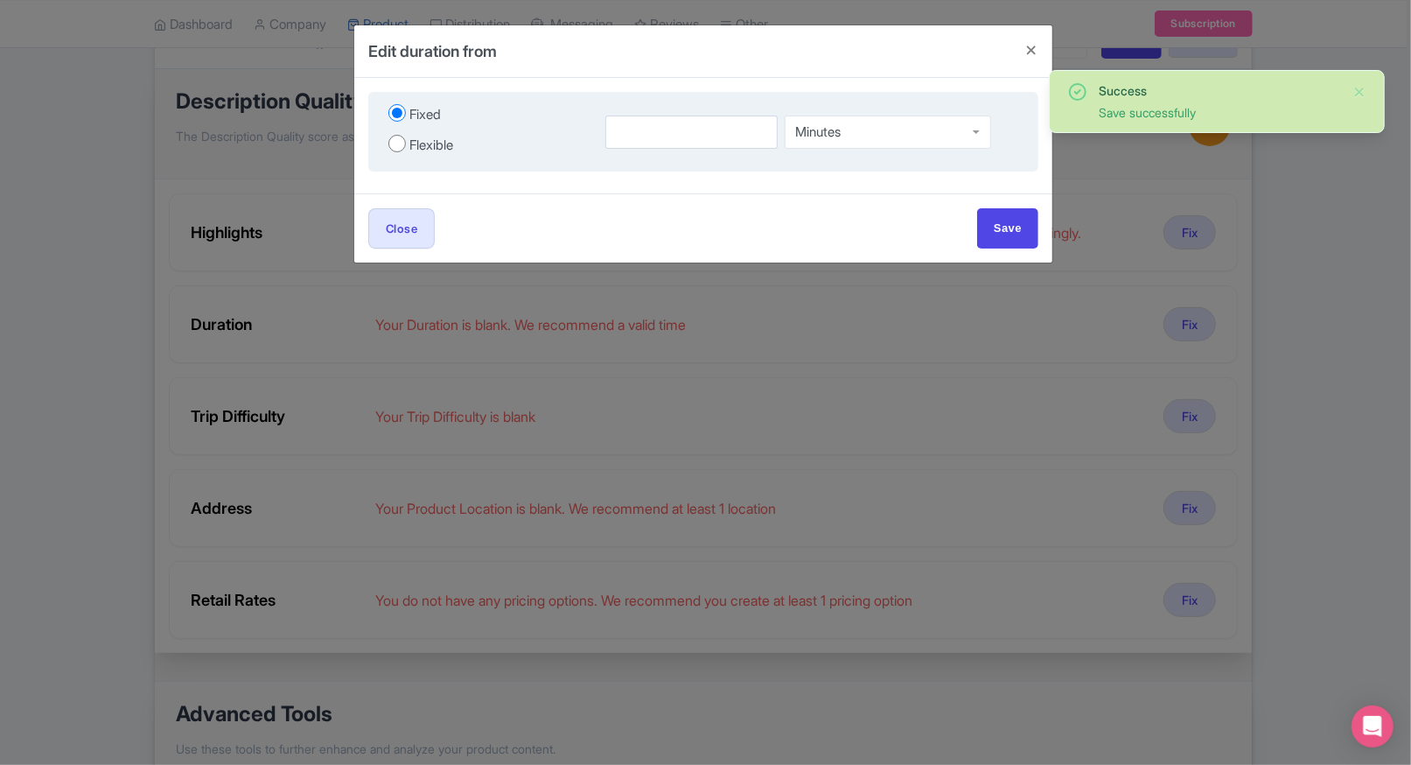
click at [416, 142] on div "Flexible" at bounding box center [431, 146] width 44 height 20
click at [406, 142] on input "Flexible" at bounding box center [396, 143] width 17 height 17
radio input "true"
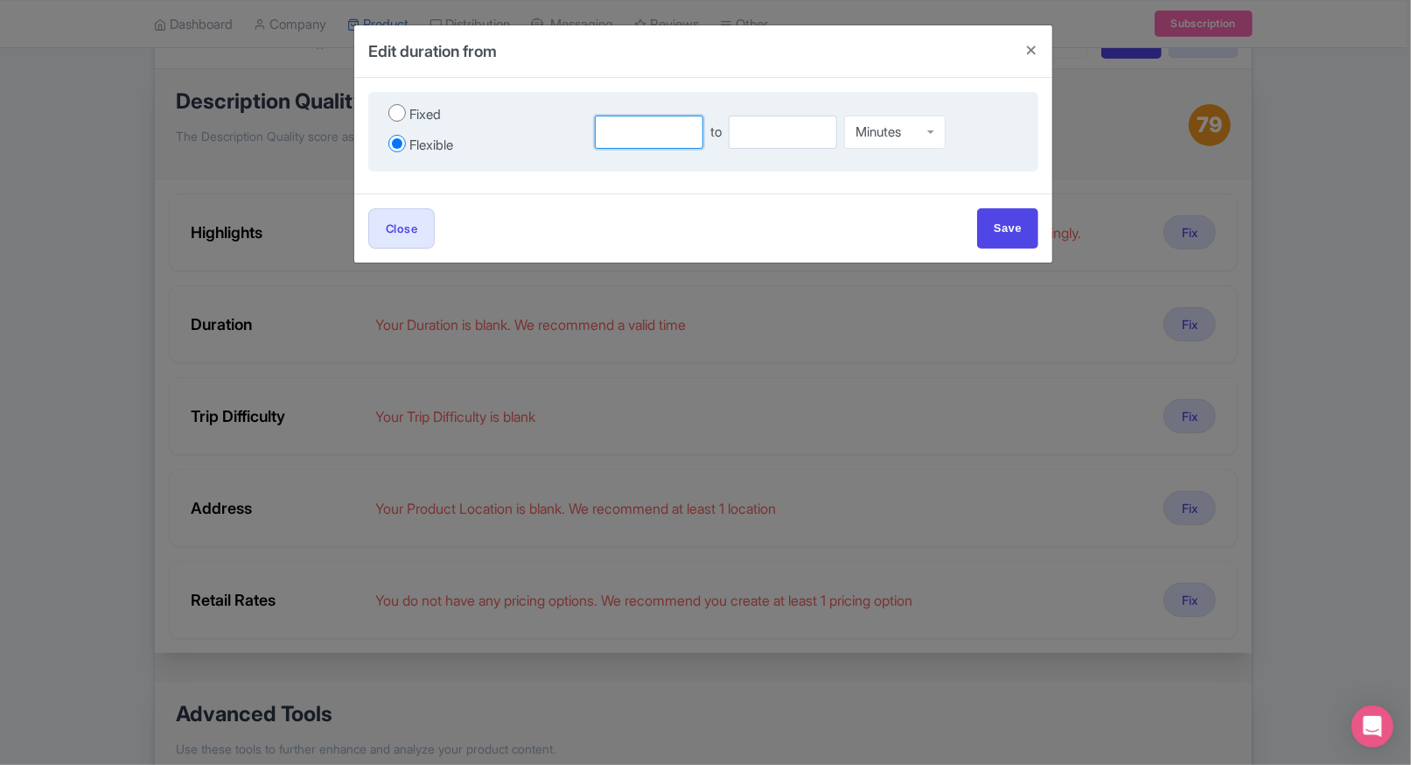
click at [632, 123] on input "number" at bounding box center [649, 131] width 108 height 33
type input "1"
click at [784, 123] on input "2" at bounding box center [783, 131] width 108 height 33
type input "2"
click at [901, 134] on div "Minutes" at bounding box center [878, 129] width 45 height 16
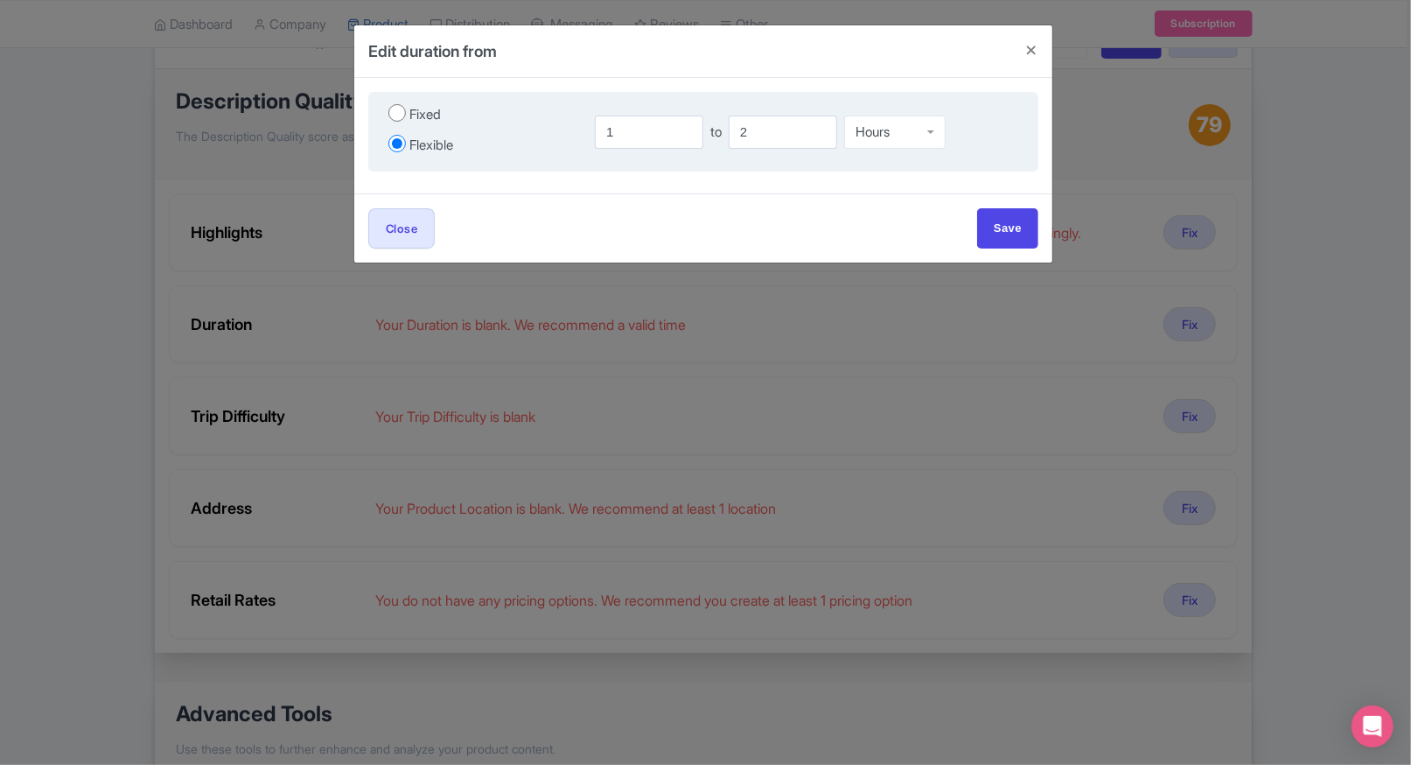
drag, startPoint x: 883, startPoint y: 180, endPoint x: 972, endPoint y: 223, distance: 99.0
click at [972, 223] on div "Close Save" at bounding box center [703, 227] width 670 height 39
click at [997, 227] on input "Save" at bounding box center [1007, 227] width 61 height 39
type input "Save"
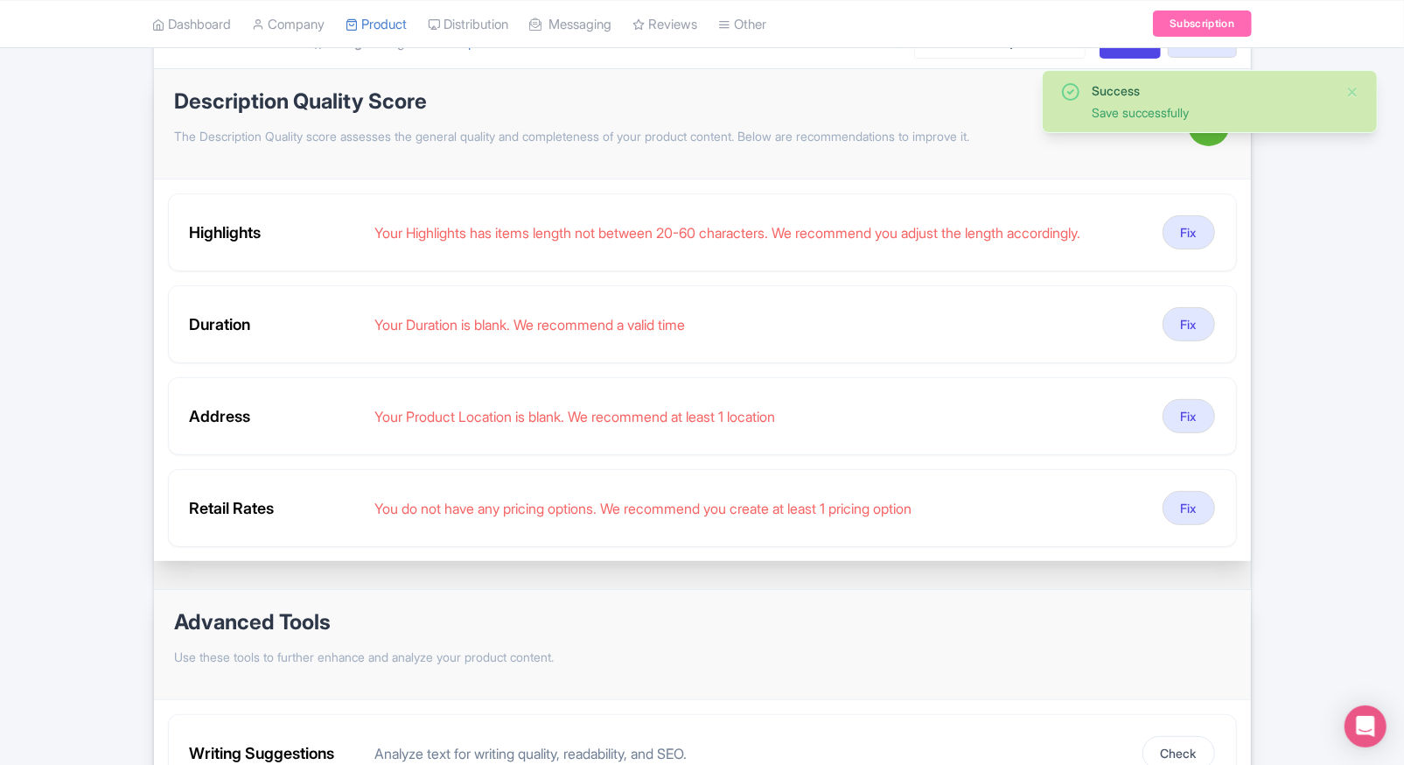
scroll to position [99, 0]
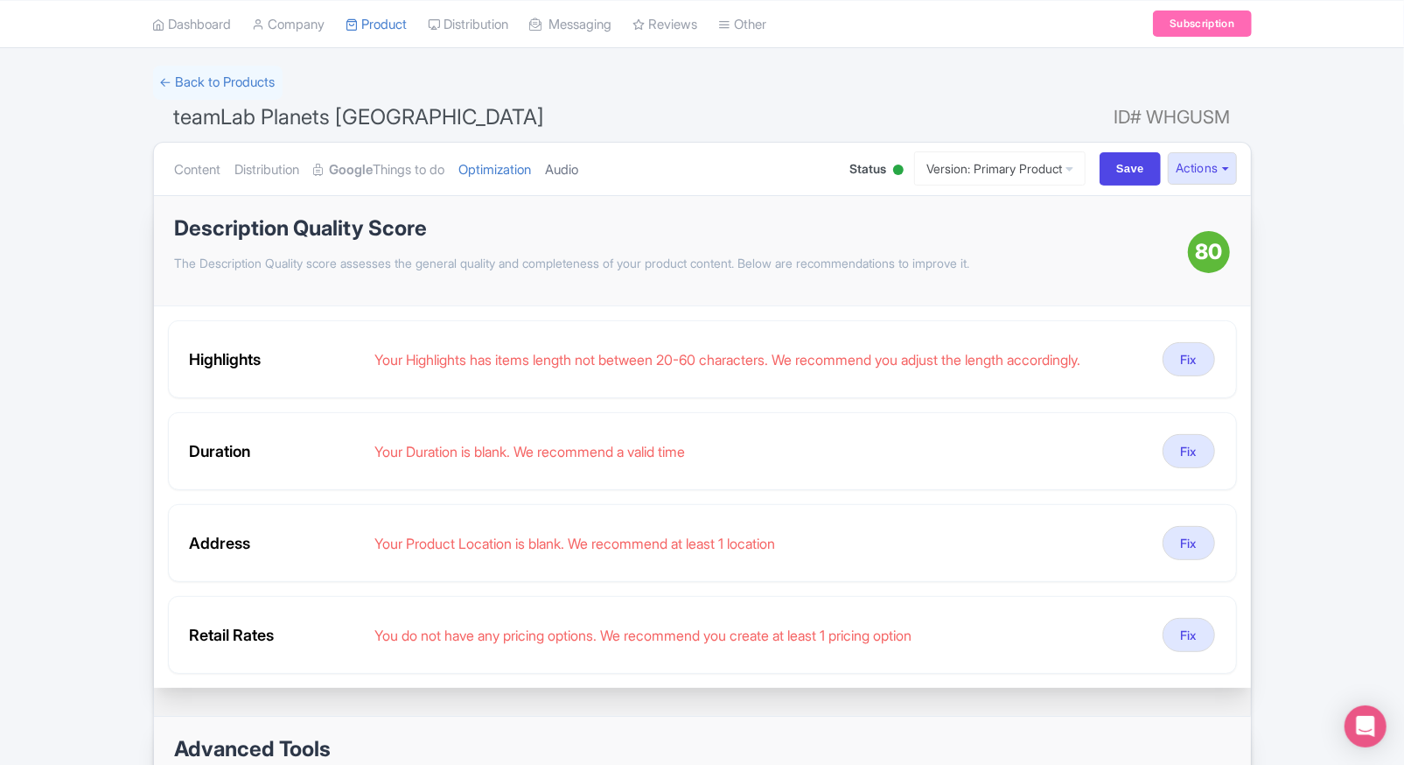
click at [575, 164] on link "Audio" at bounding box center [562, 170] width 33 height 55
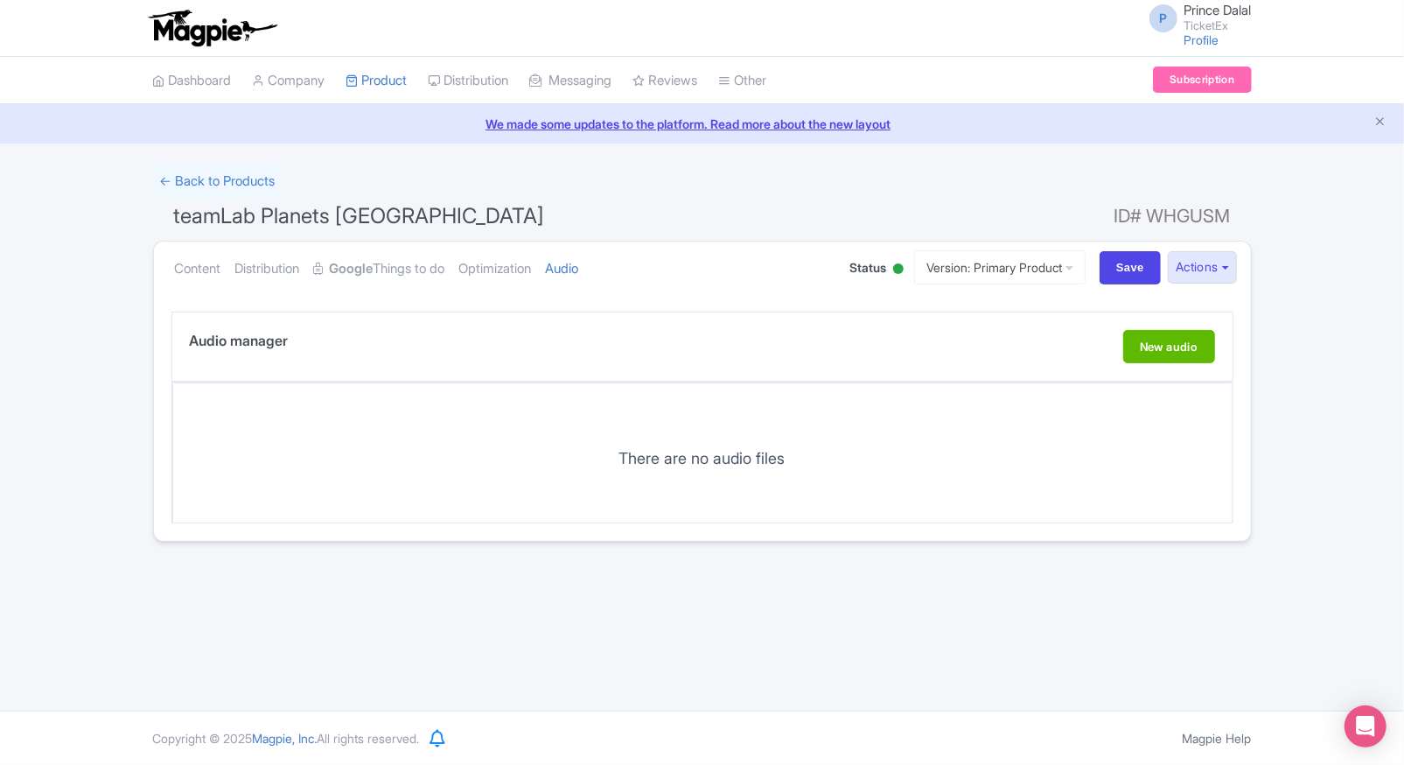
scroll to position [0, 0]
click at [524, 176] on div "← Back to Products" at bounding box center [702, 181] width 1099 height 34
click at [505, 255] on link "Optimization" at bounding box center [495, 268] width 73 height 55
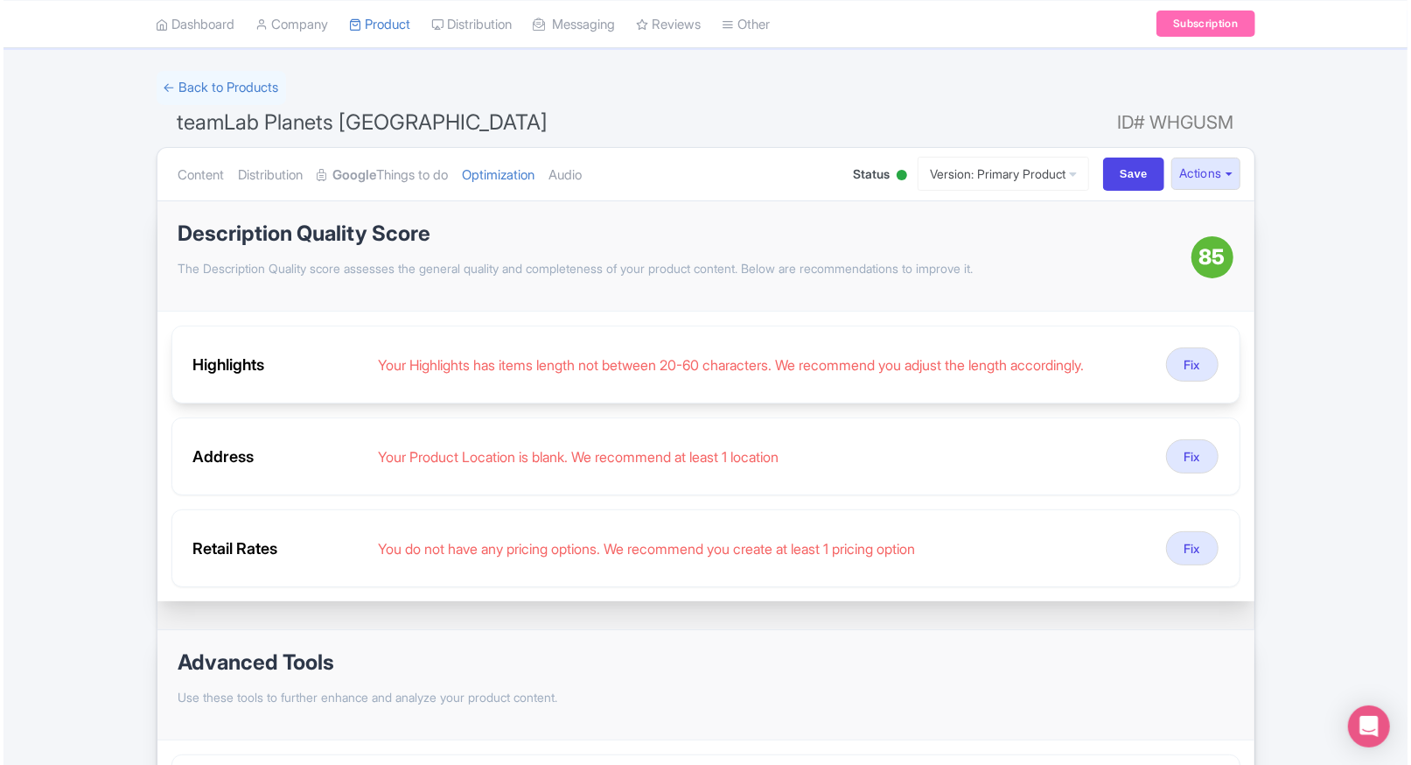
scroll to position [108, 0]
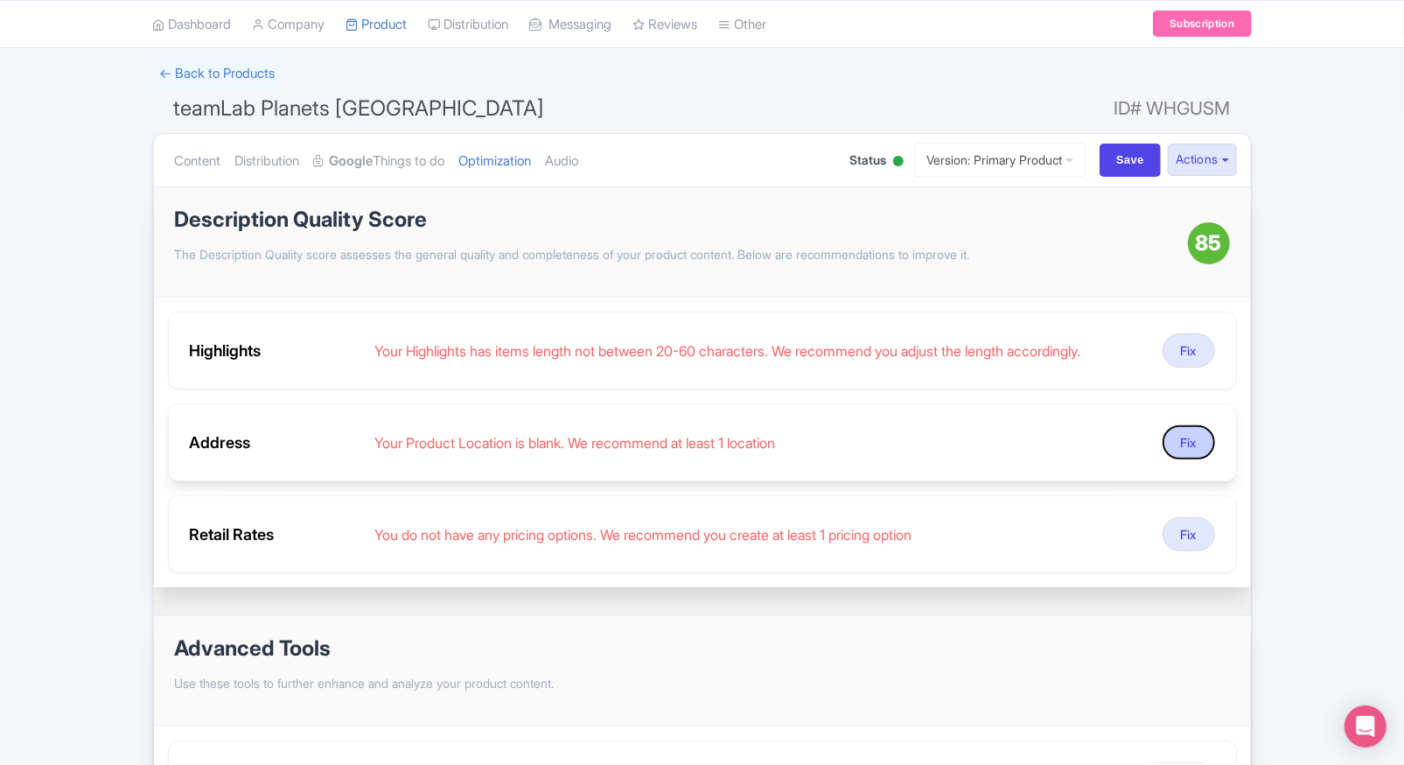
click at [1179, 434] on button "Fix" at bounding box center [1189, 442] width 52 height 34
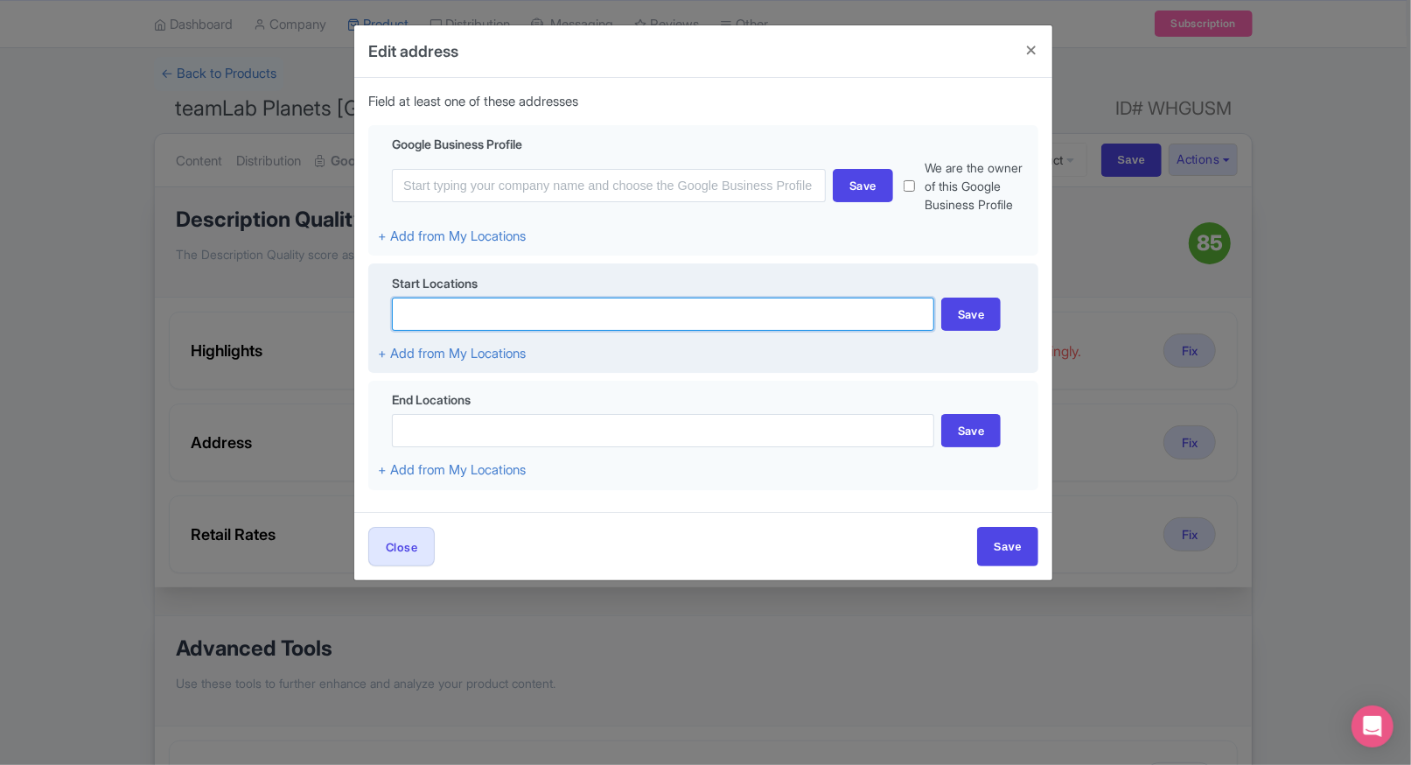
click at [498, 318] on input at bounding box center [663, 313] width 542 height 33
paste input "[STREET_ADDRESS]"
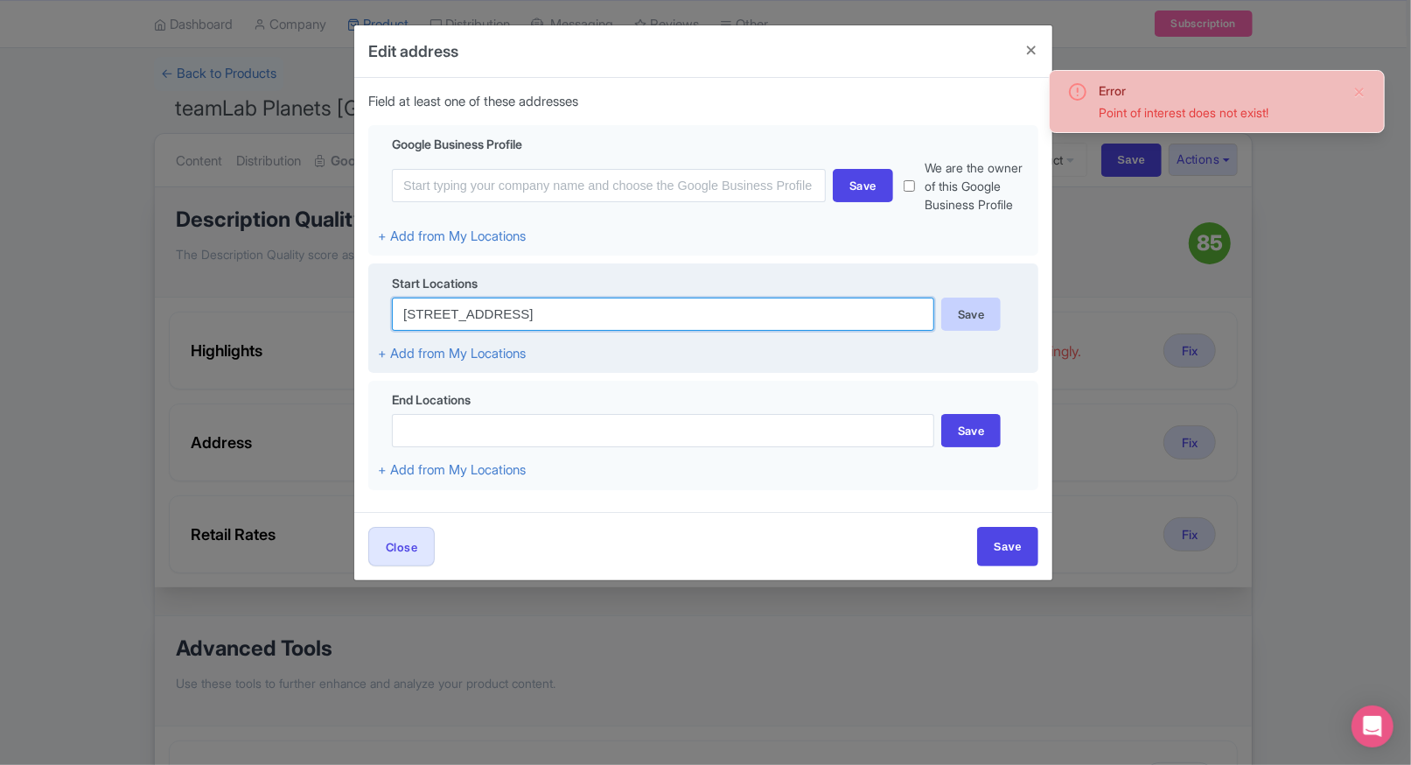
type input "[STREET_ADDRESS]"
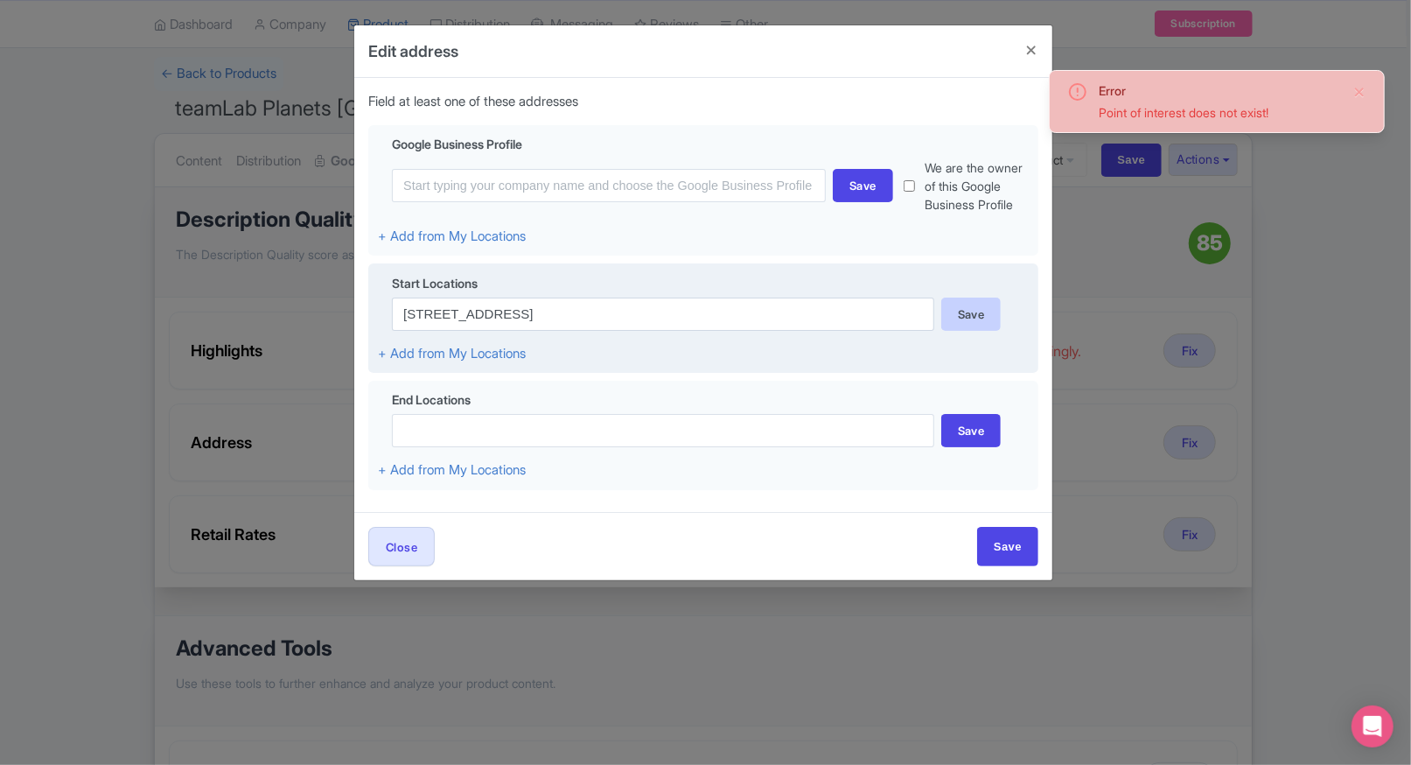
click at [954, 317] on div "Save" at bounding box center [971, 313] width 60 height 33
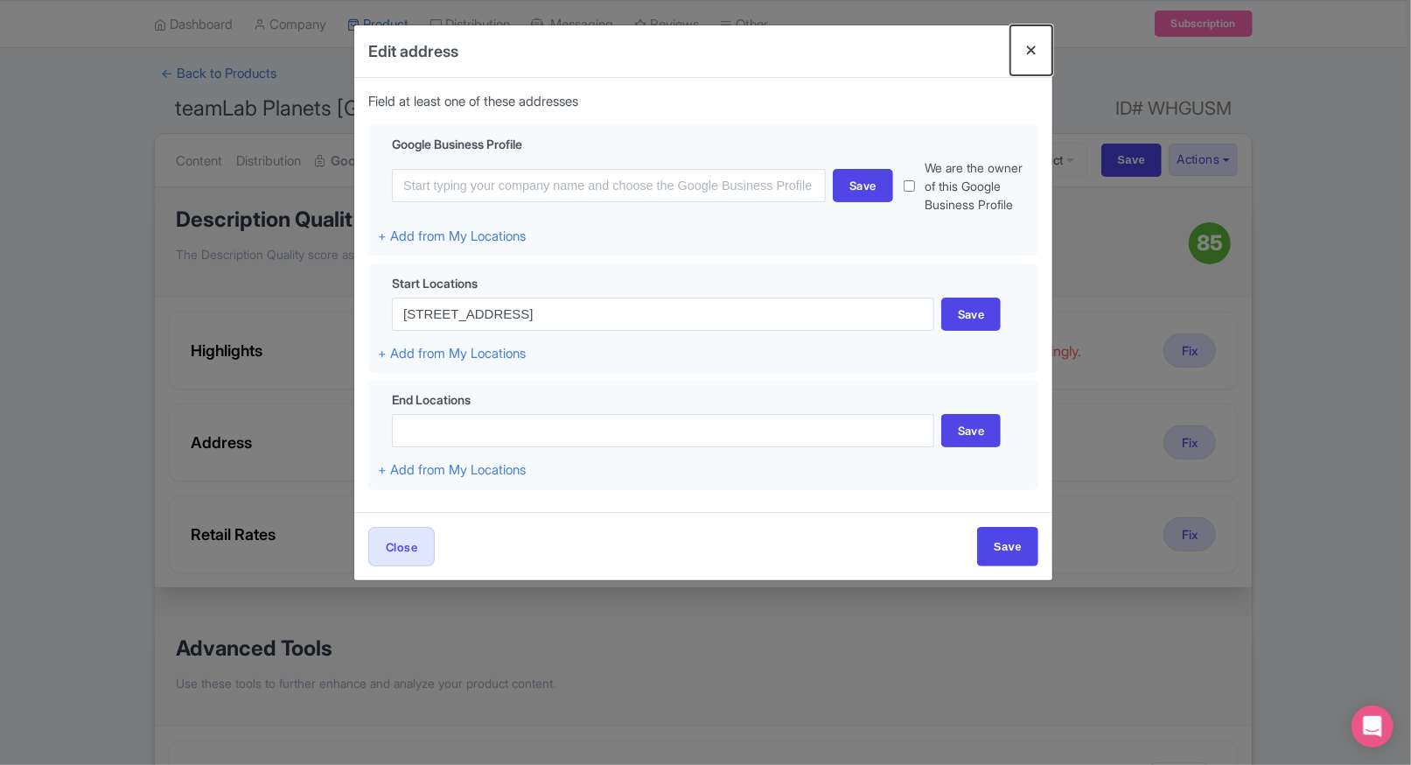
click at [1020, 45] on button "Close" at bounding box center [1031, 50] width 42 height 50
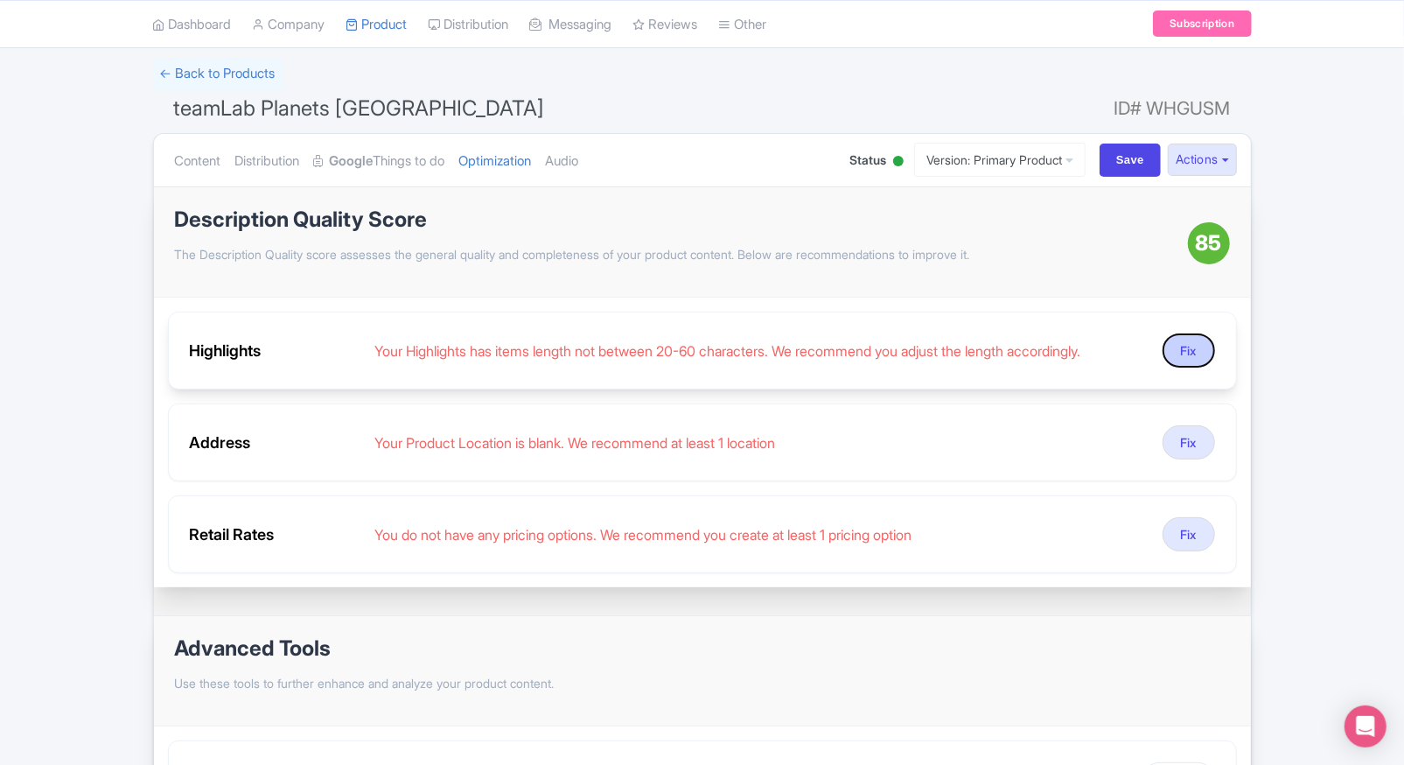
click at [1169, 346] on button "Fix" at bounding box center [1189, 350] width 52 height 34
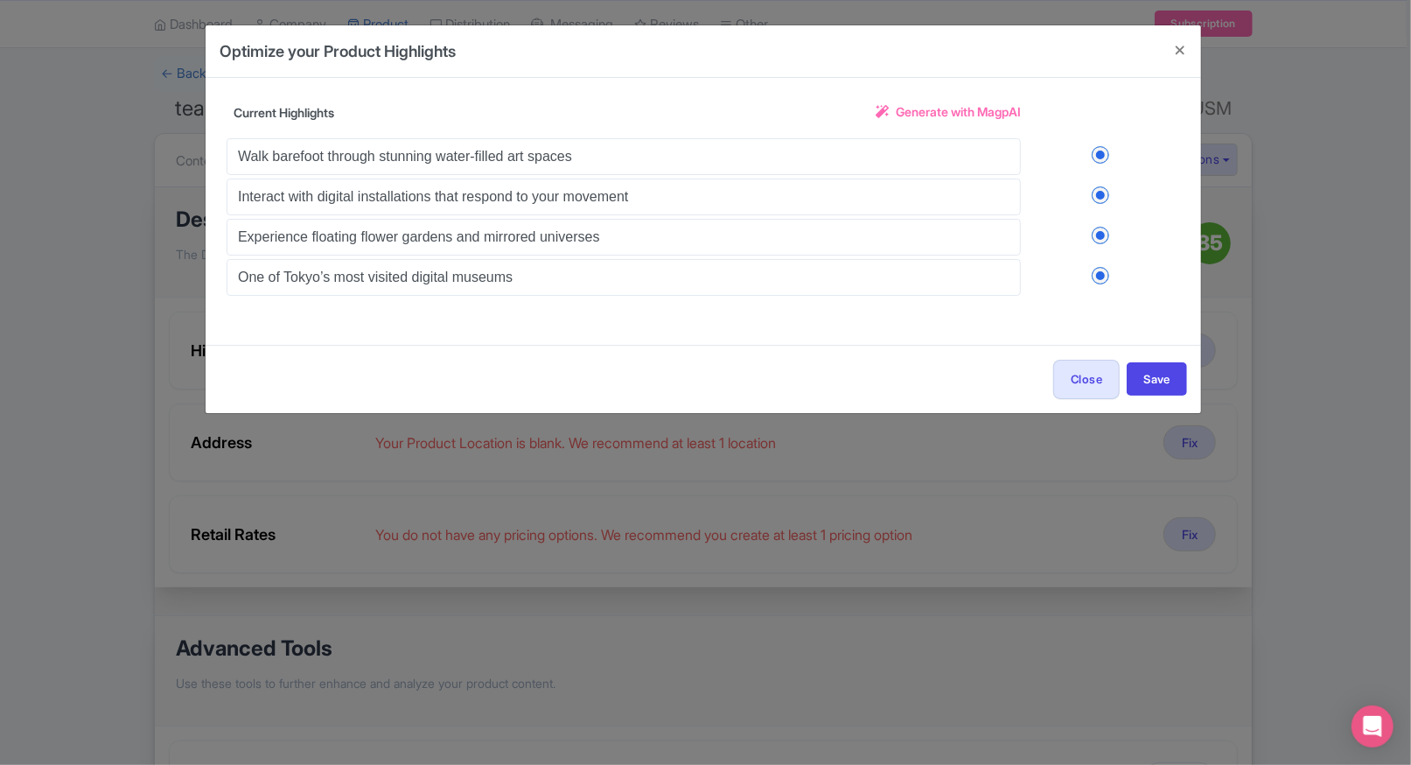
click at [937, 109] on span "Generate with MagpAI" at bounding box center [958, 111] width 125 height 18
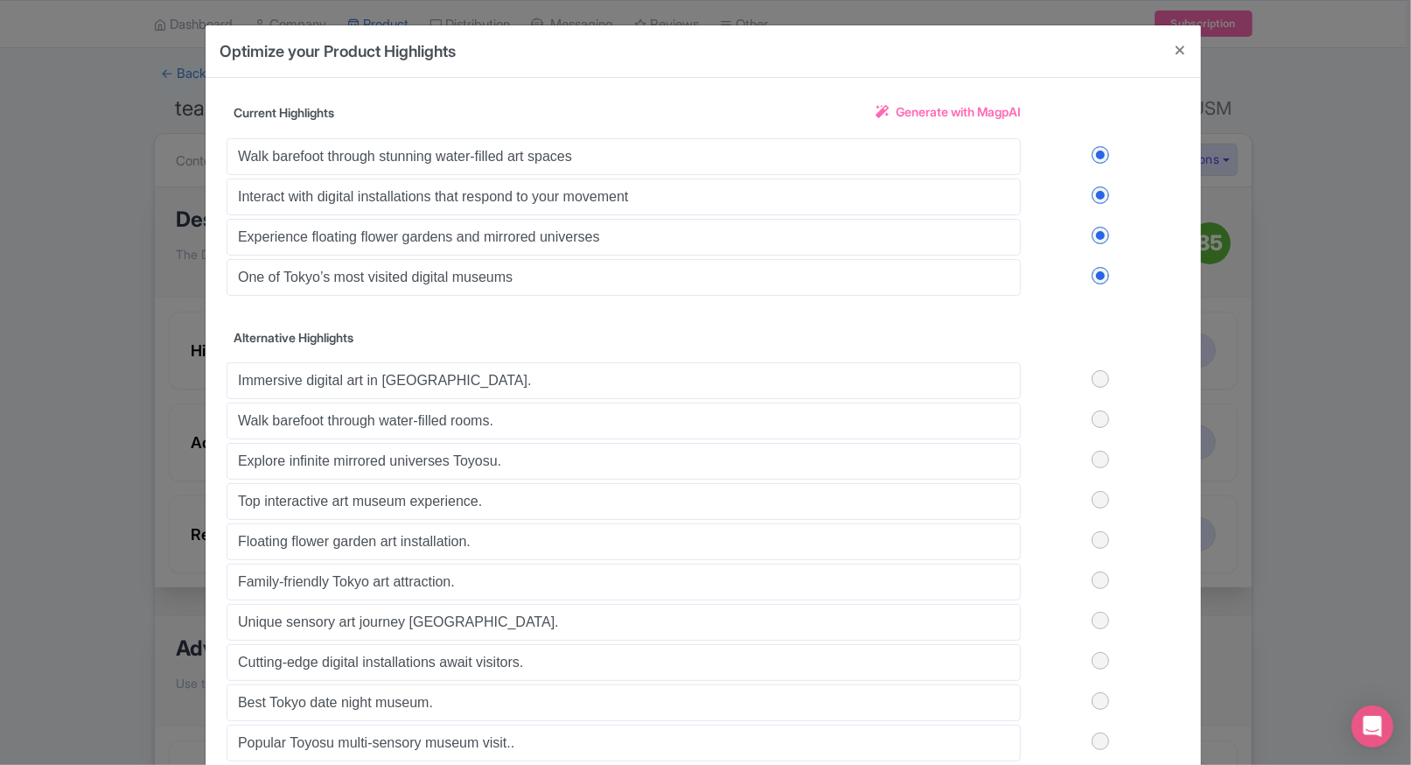
scroll to position [66, 0]
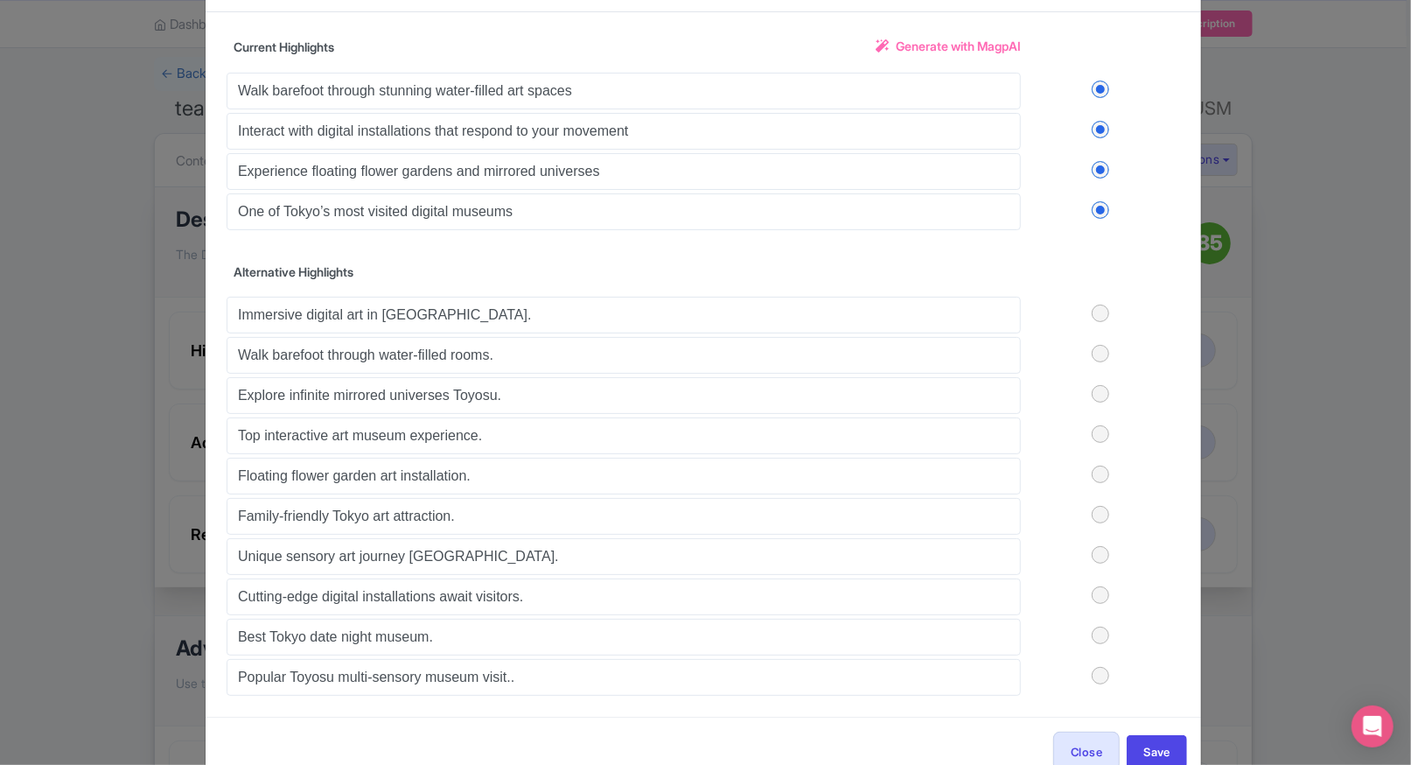
click at [1099, 311] on label at bounding box center [1100, 312] width 159 height 17
click at [0, 0] on input "checkbox" at bounding box center [0, 0] width 0 height 0
click at [1100, 354] on label at bounding box center [1100, 353] width 159 height 17
click at [0, 0] on input "checkbox" at bounding box center [0, 0] width 0 height 0
click at [1100, 389] on label at bounding box center [1100, 393] width 159 height 17
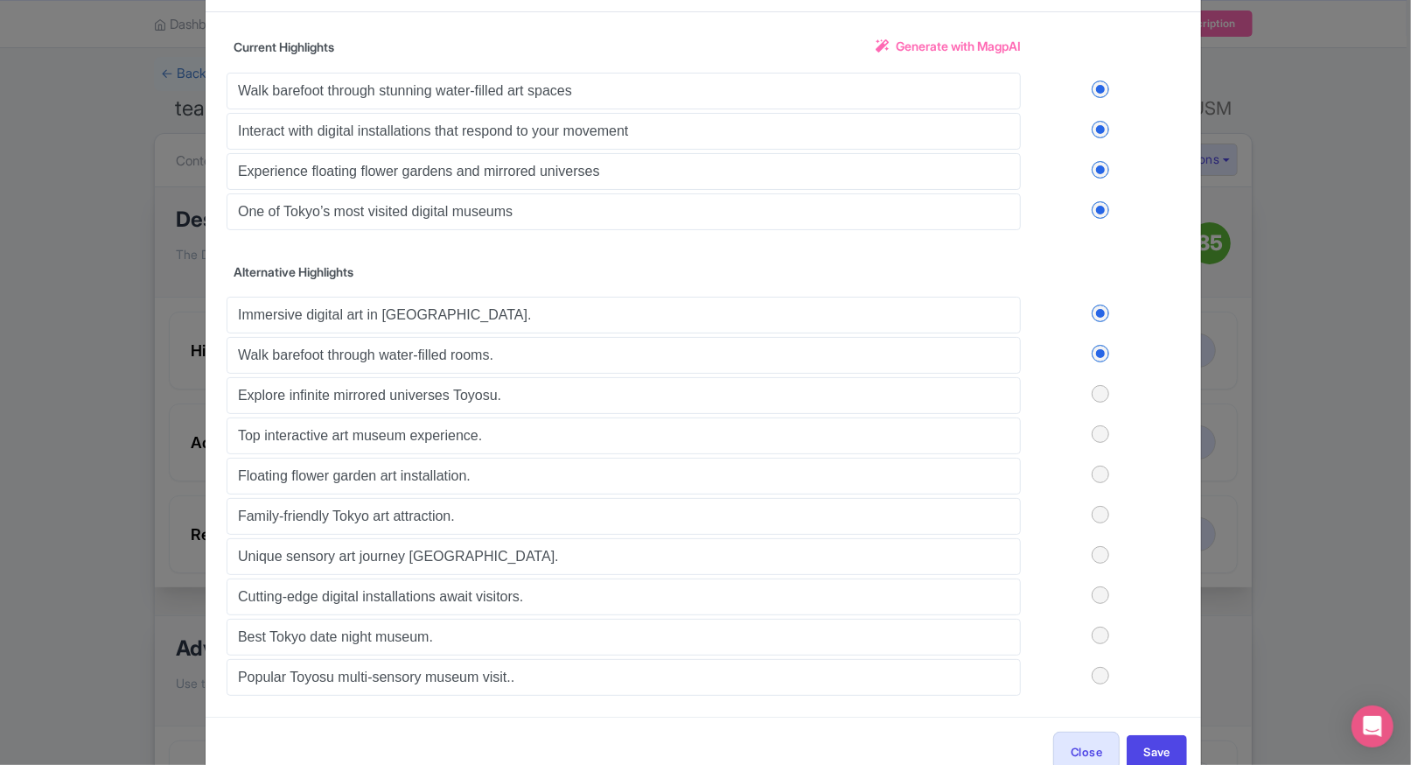
click at [0, 0] on input "checkbox" at bounding box center [0, 0] width 0 height 0
click at [1098, 430] on div "Immersive digital art in Tokyo. Walk barefoot through water-filled rooms. Explo…" at bounding box center [704, 494] width 954 height 402
click at [1098, 430] on label at bounding box center [1100, 433] width 159 height 17
click at [0, 0] on input "checkbox" at bounding box center [0, 0] width 0 height 0
click at [1097, 465] on label at bounding box center [1100, 473] width 159 height 17
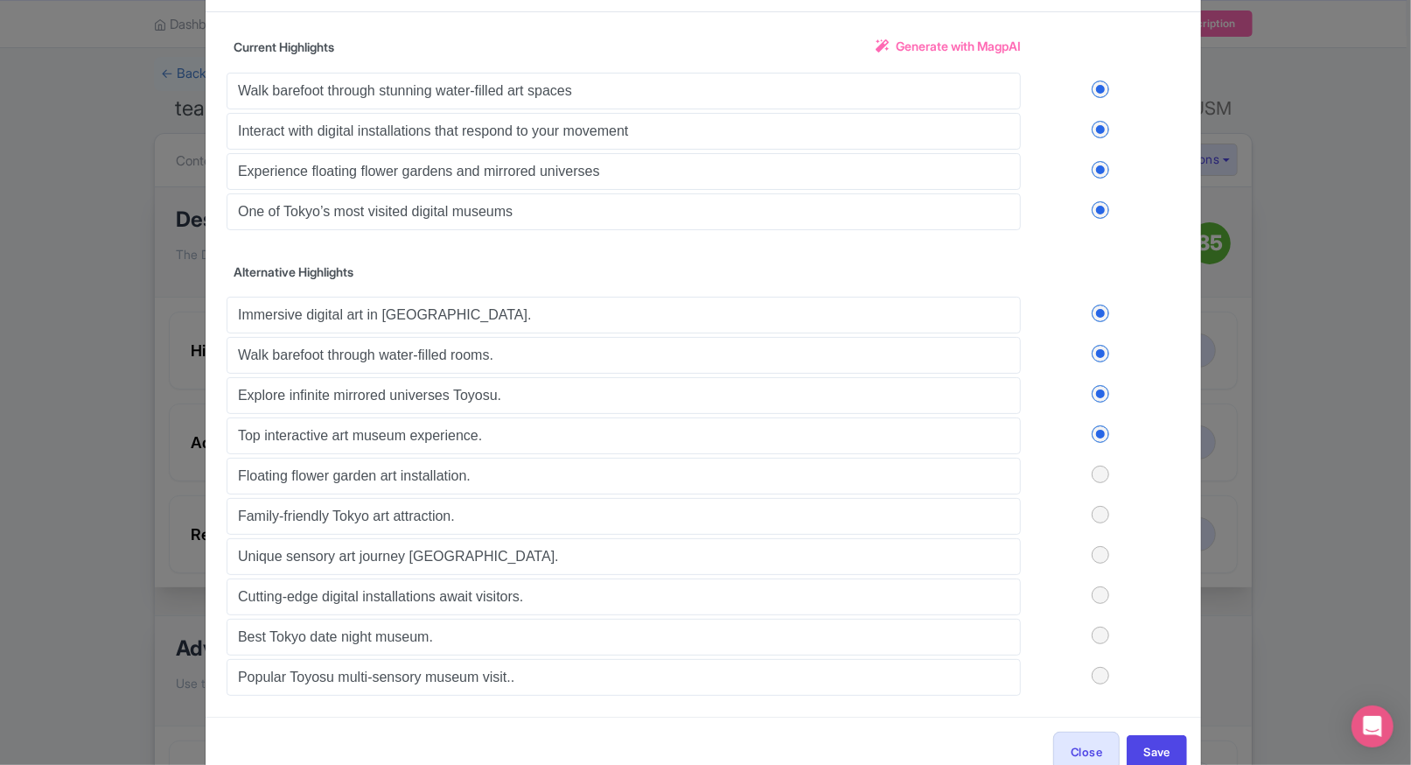
click at [0, 0] on input "checkbox" at bounding box center [0, 0] width 0 height 0
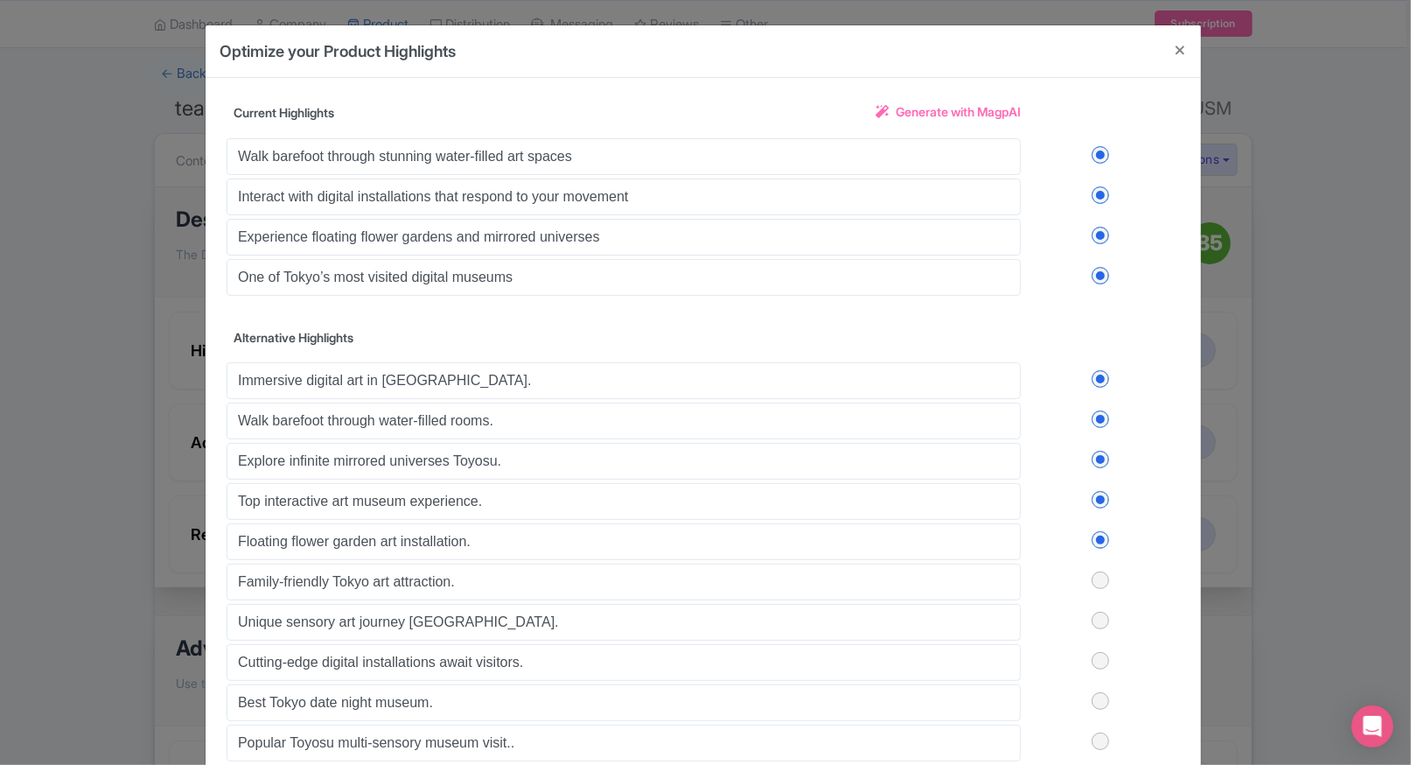
scroll to position [0, 0]
click at [1100, 161] on label at bounding box center [1100, 154] width 159 height 17
click at [0, 0] on input "checkbox" at bounding box center [0, 0] width 0 height 0
click at [1099, 157] on label at bounding box center [1100, 154] width 159 height 17
click at [0, 0] on input "checkbox" at bounding box center [0, 0] width 0 height 0
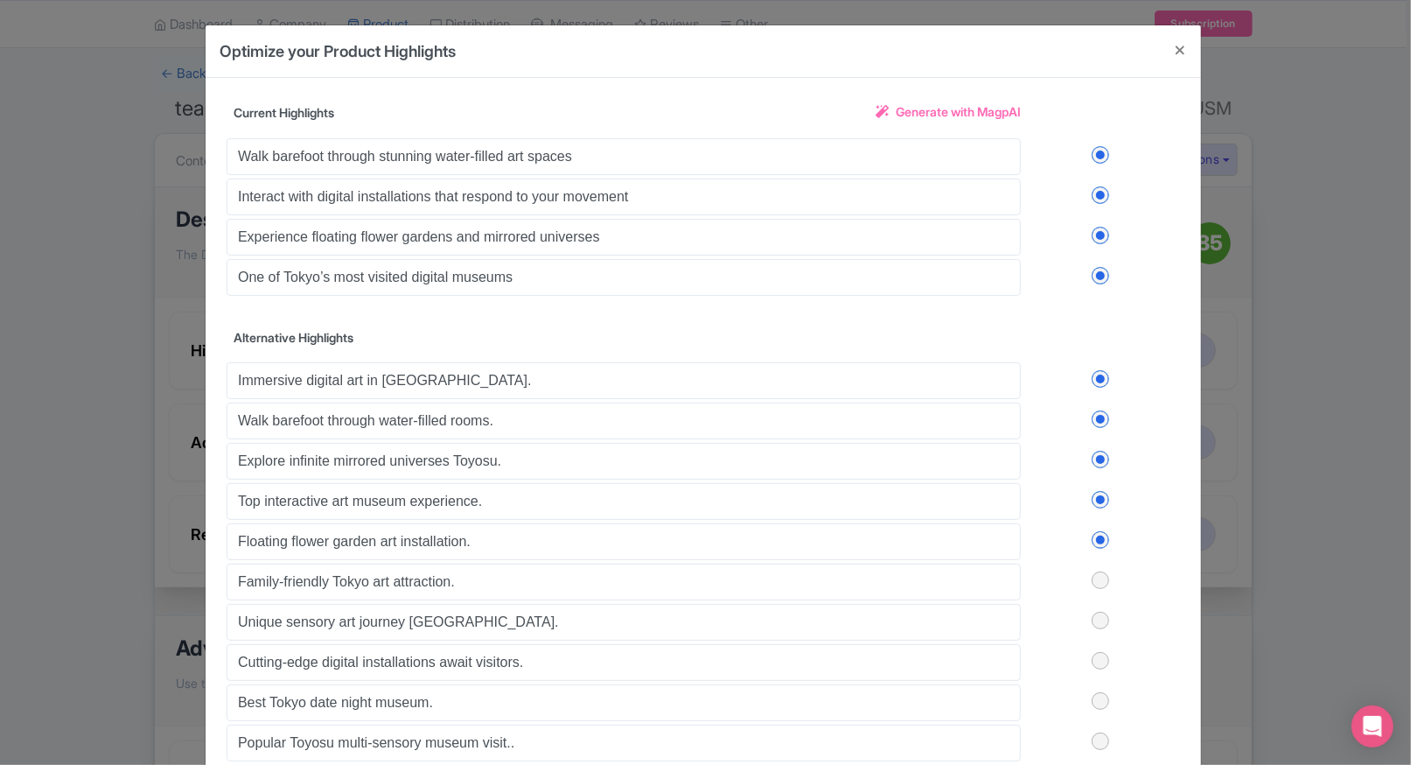
click at [1099, 157] on label at bounding box center [1100, 154] width 159 height 17
click at [0, 0] on input "checkbox" at bounding box center [0, 0] width 0 height 0
click at [1101, 199] on label at bounding box center [1100, 194] width 159 height 17
click at [0, 0] on input "checkbox" at bounding box center [0, 0] width 0 height 0
click at [1101, 232] on label at bounding box center [1100, 235] width 159 height 17
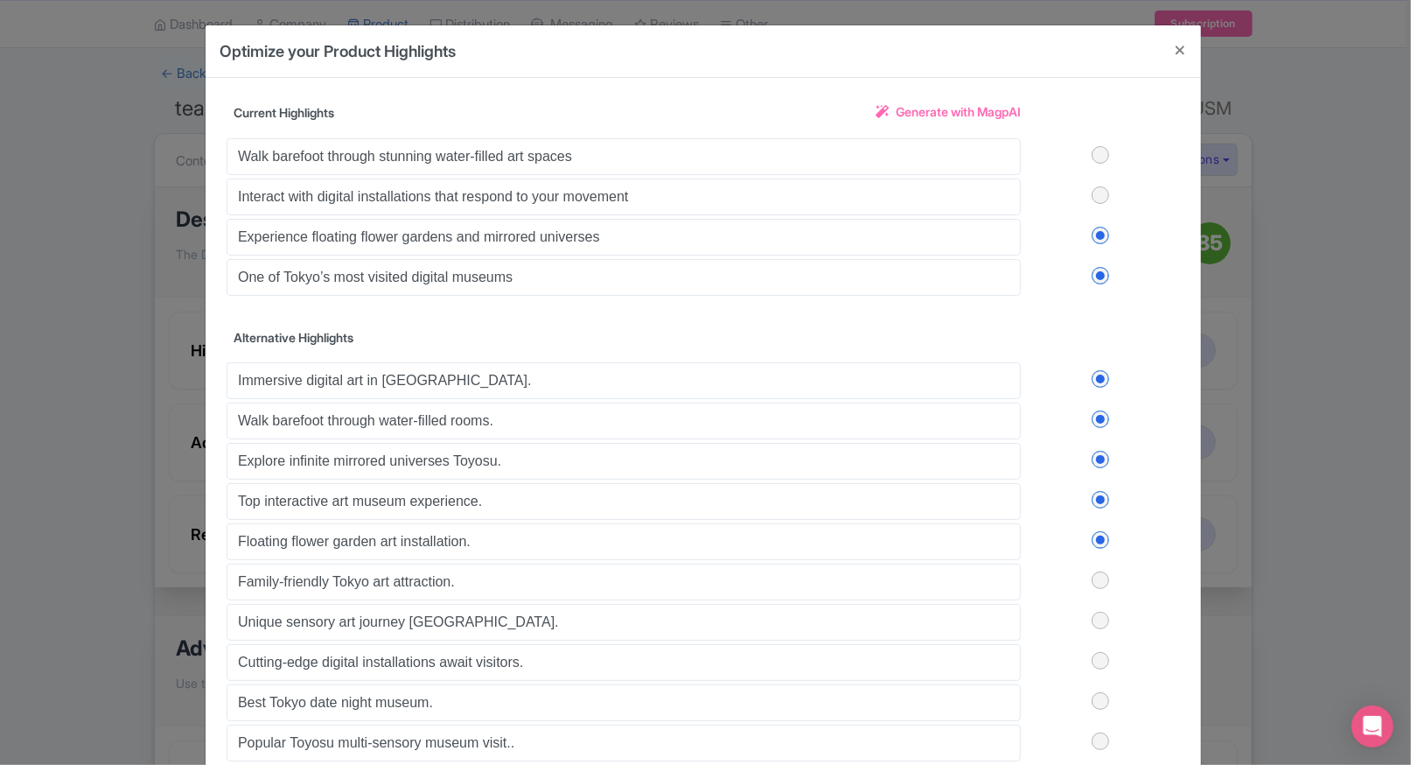
click at [0, 0] on input "checkbox" at bounding box center [0, 0] width 0 height 0
click at [1099, 274] on label at bounding box center [1100, 275] width 159 height 17
click at [0, 0] on input "checkbox" at bounding box center [0, 0] width 0 height 0
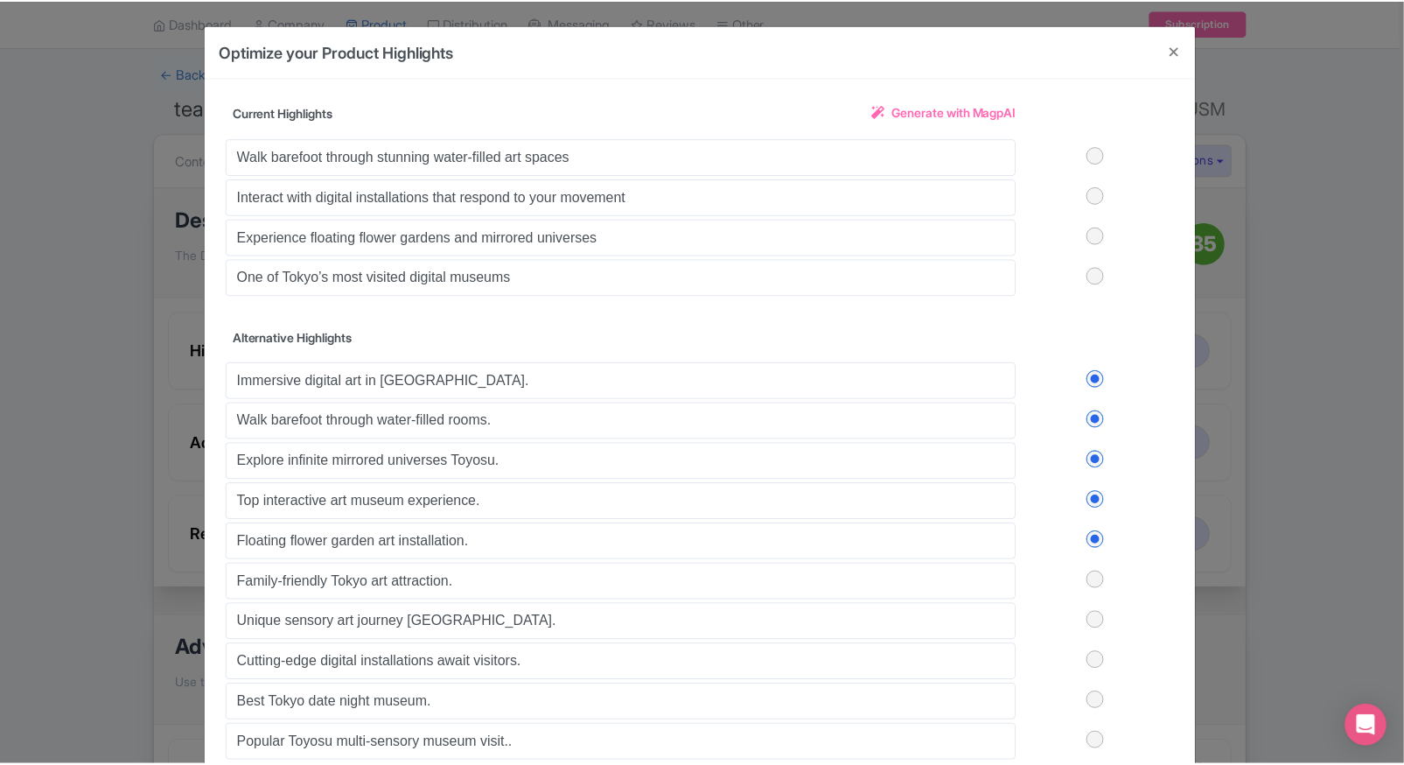
scroll to position [108, 0]
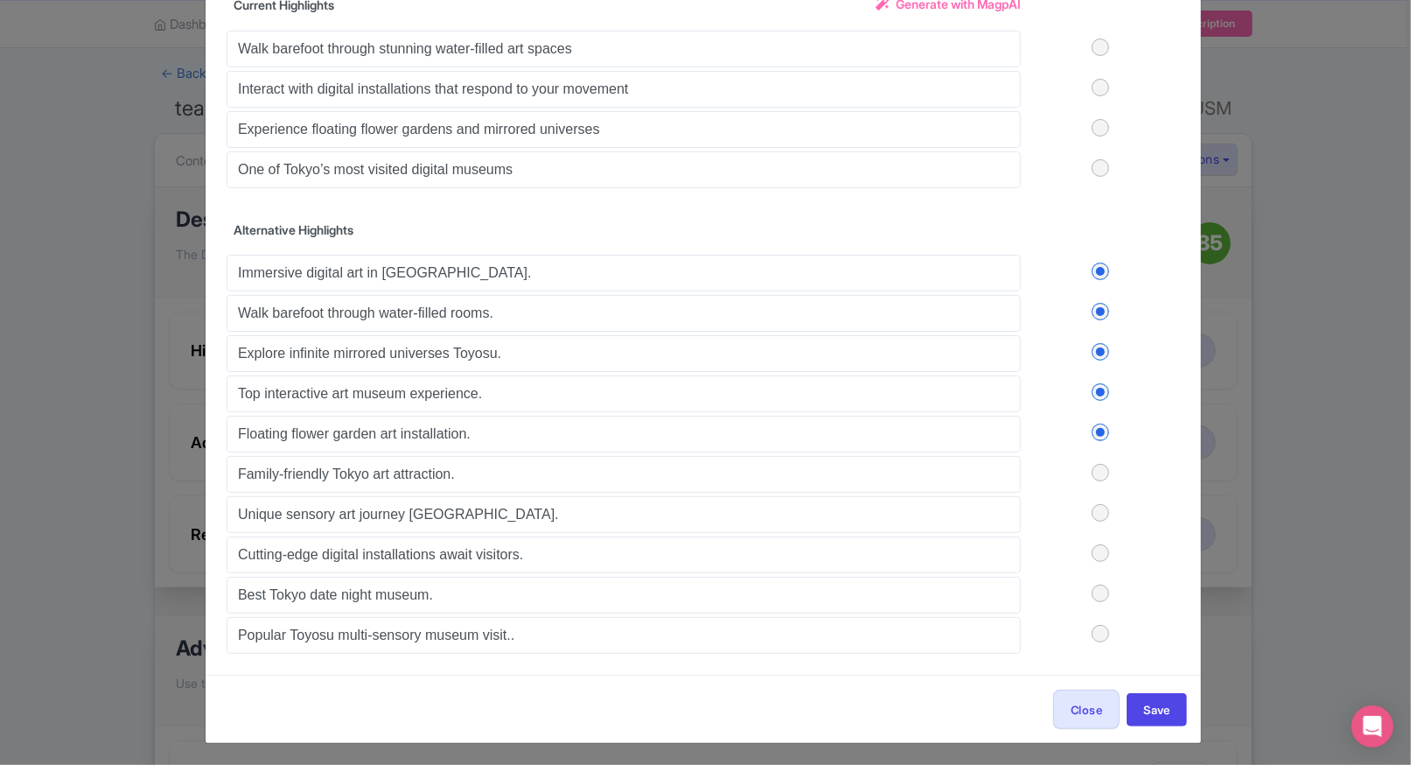
click at [1139, 723] on div "Close Save" at bounding box center [704, 708] width 996 height 68
click at [1163, 693] on button "Save" at bounding box center [1157, 709] width 60 height 33
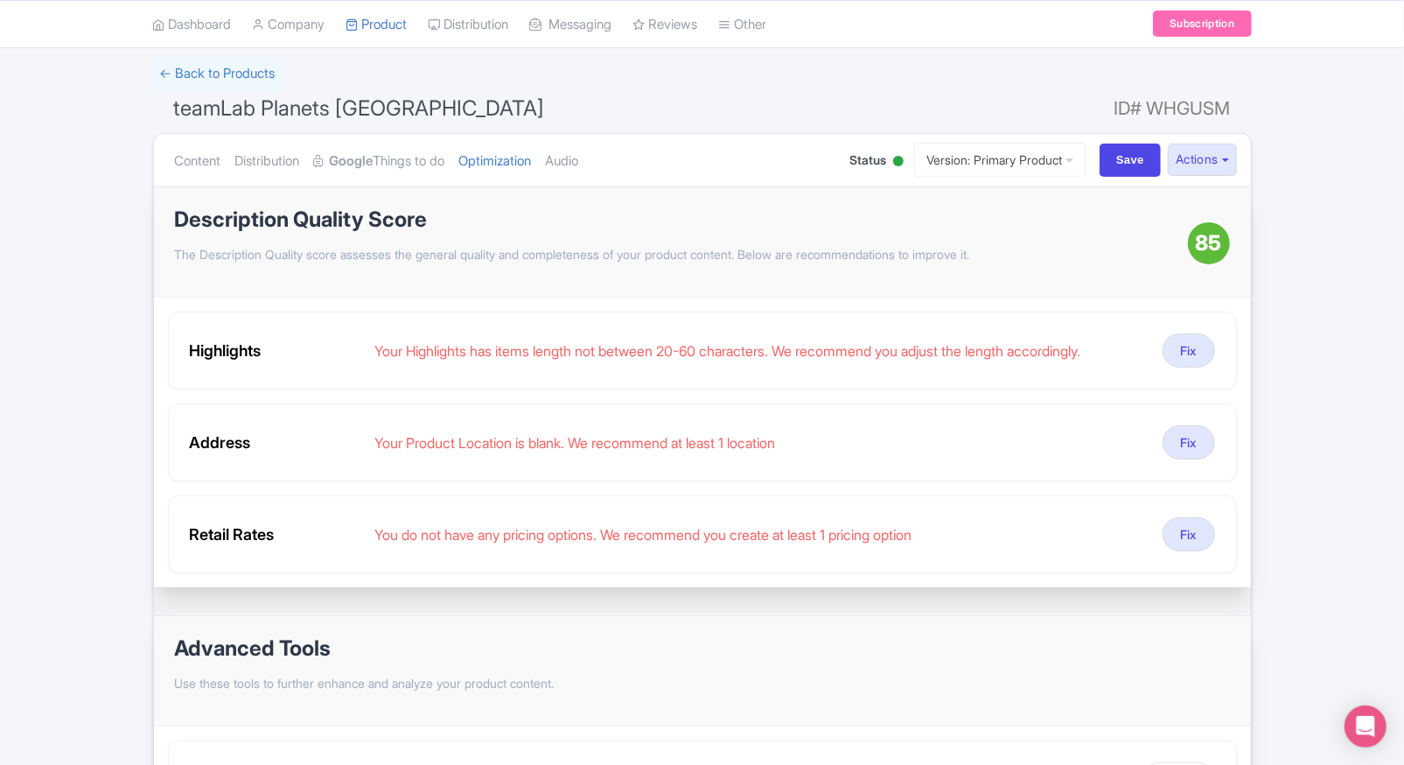
scroll to position [80, 0]
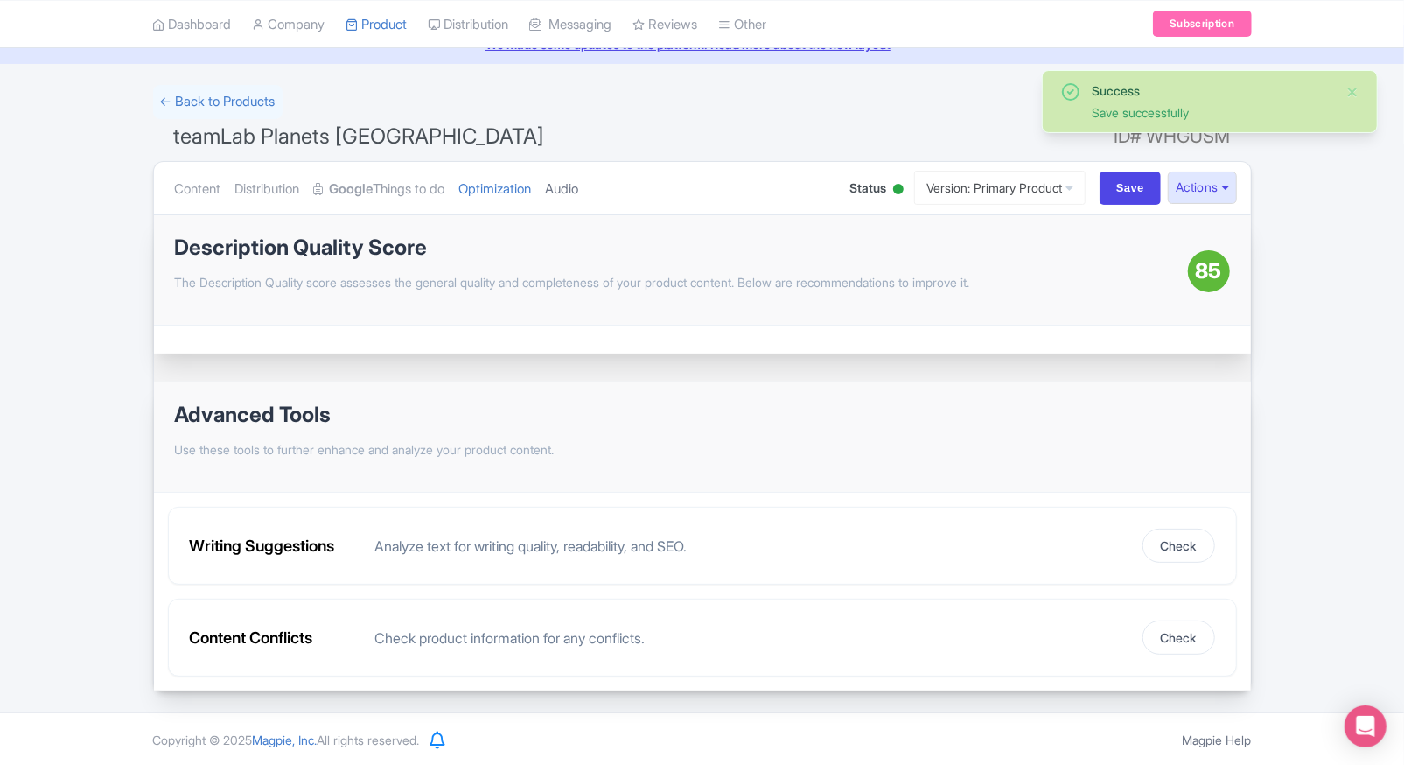
click at [573, 178] on link "Audio" at bounding box center [562, 189] width 33 height 55
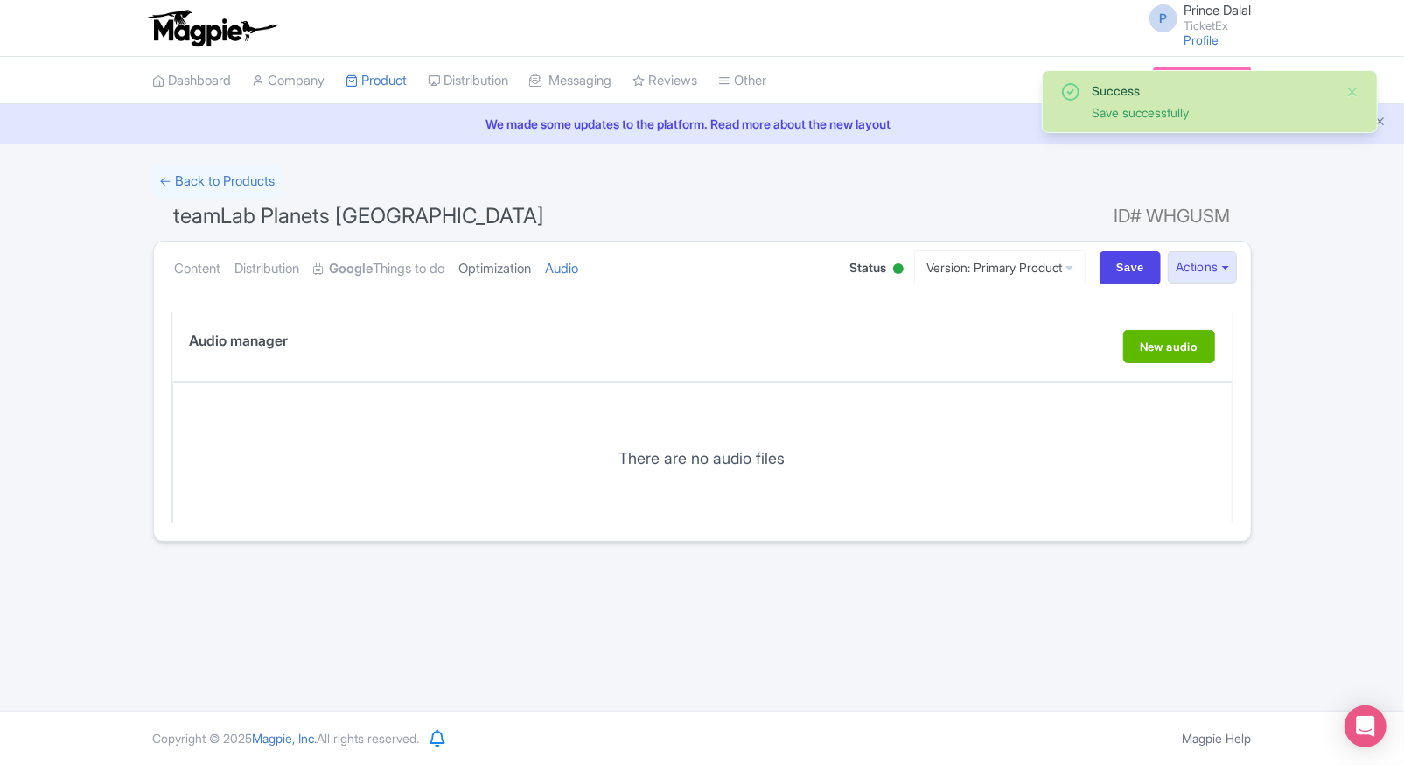
click at [514, 276] on link "Optimization" at bounding box center [495, 268] width 73 height 55
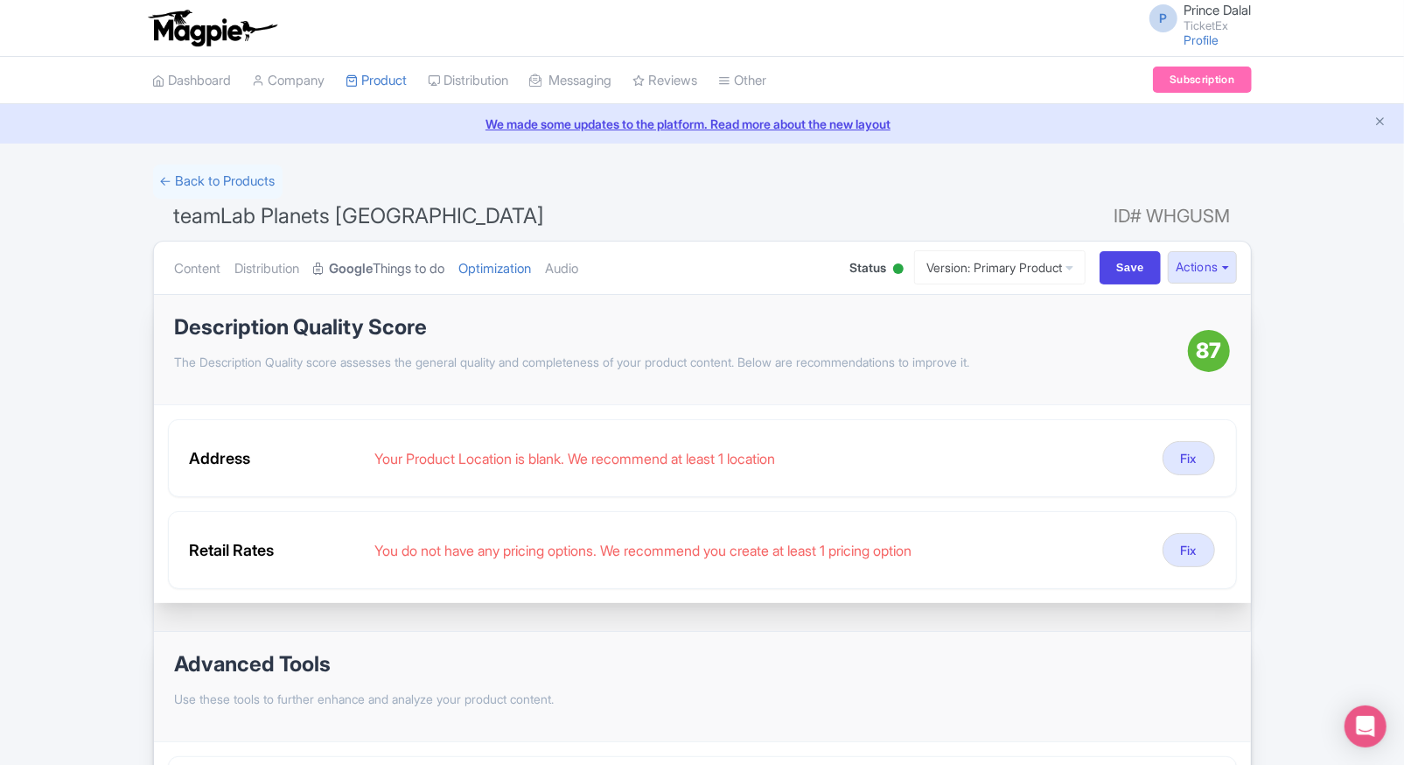
click at [399, 264] on link "Google Things to do" at bounding box center [379, 268] width 131 height 55
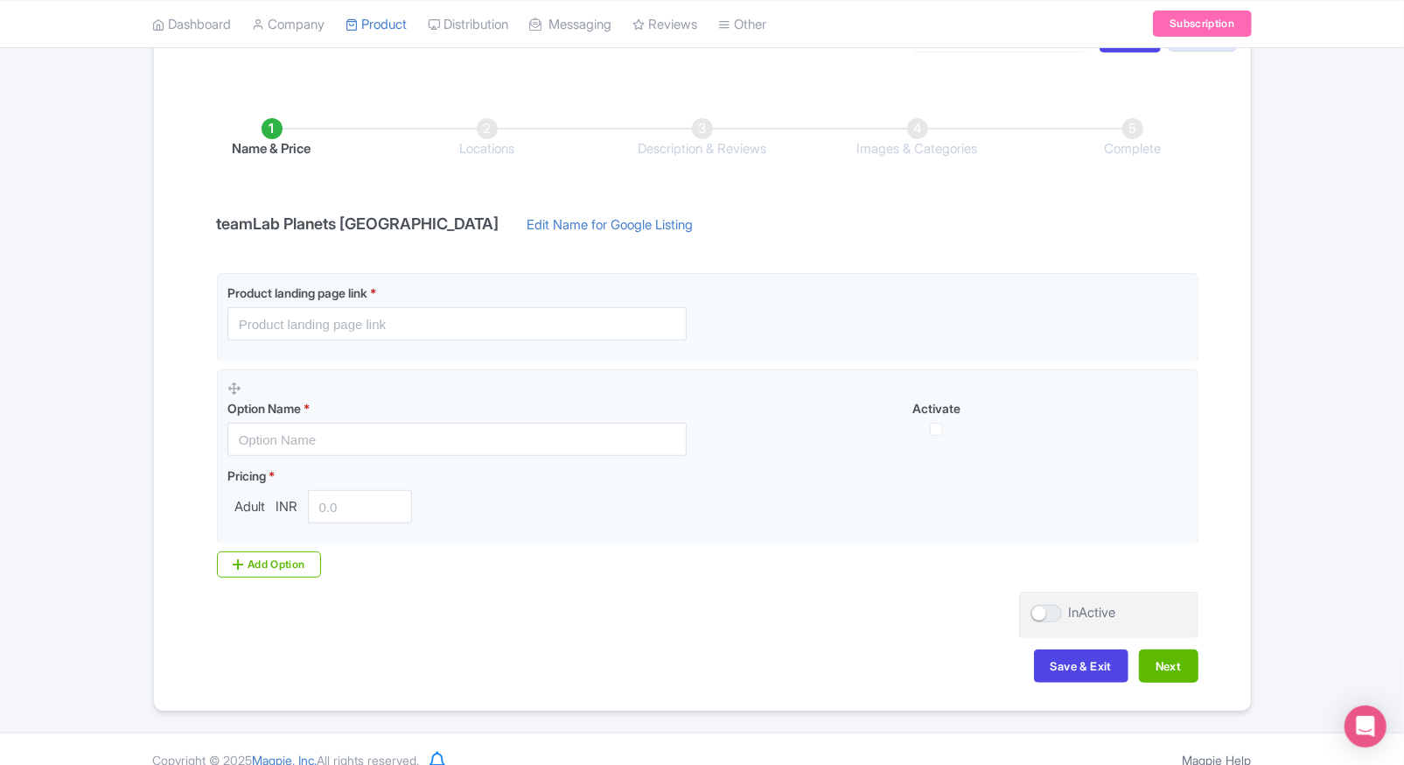
scroll to position [120, 0]
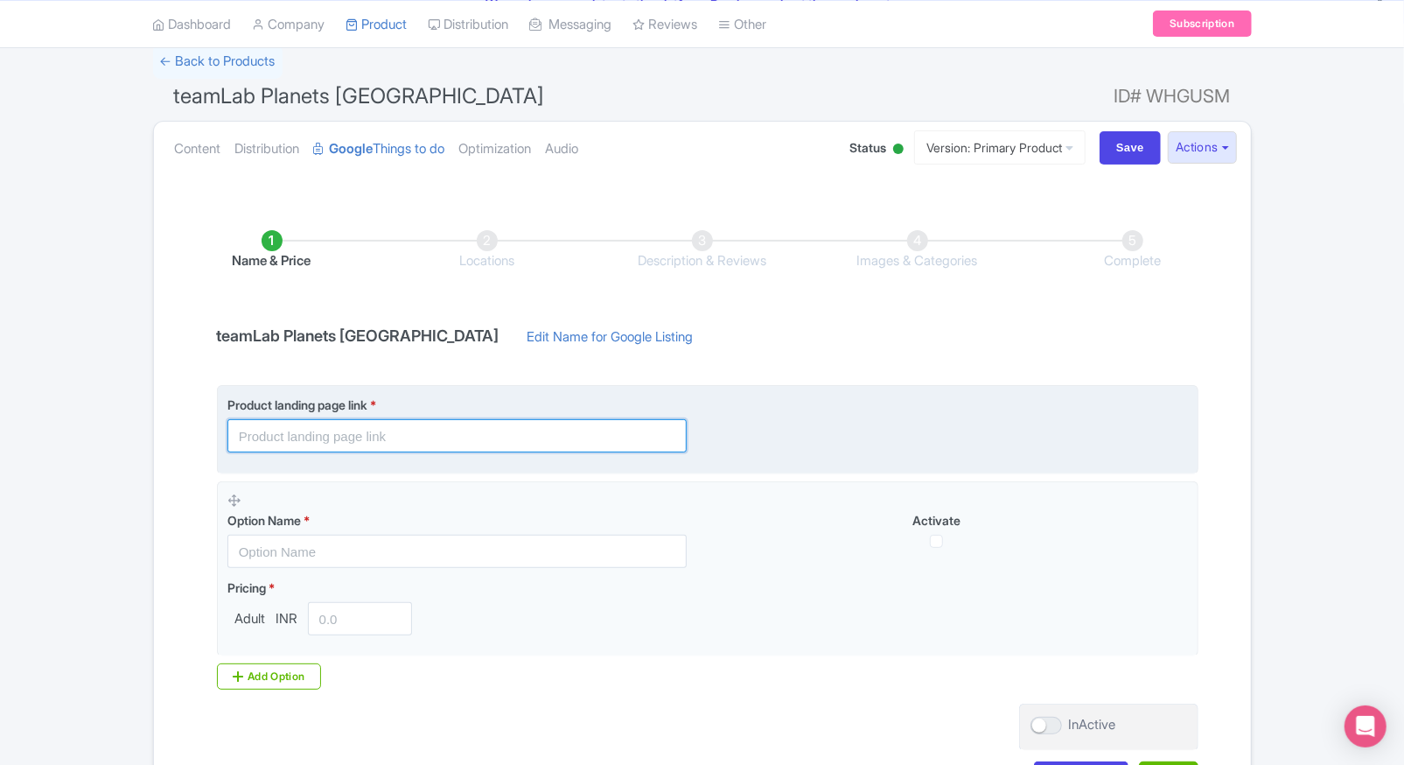
click at [357, 436] on input "text" at bounding box center [456, 435] width 459 height 33
paste input "[URL][DOMAIN_NAME]"
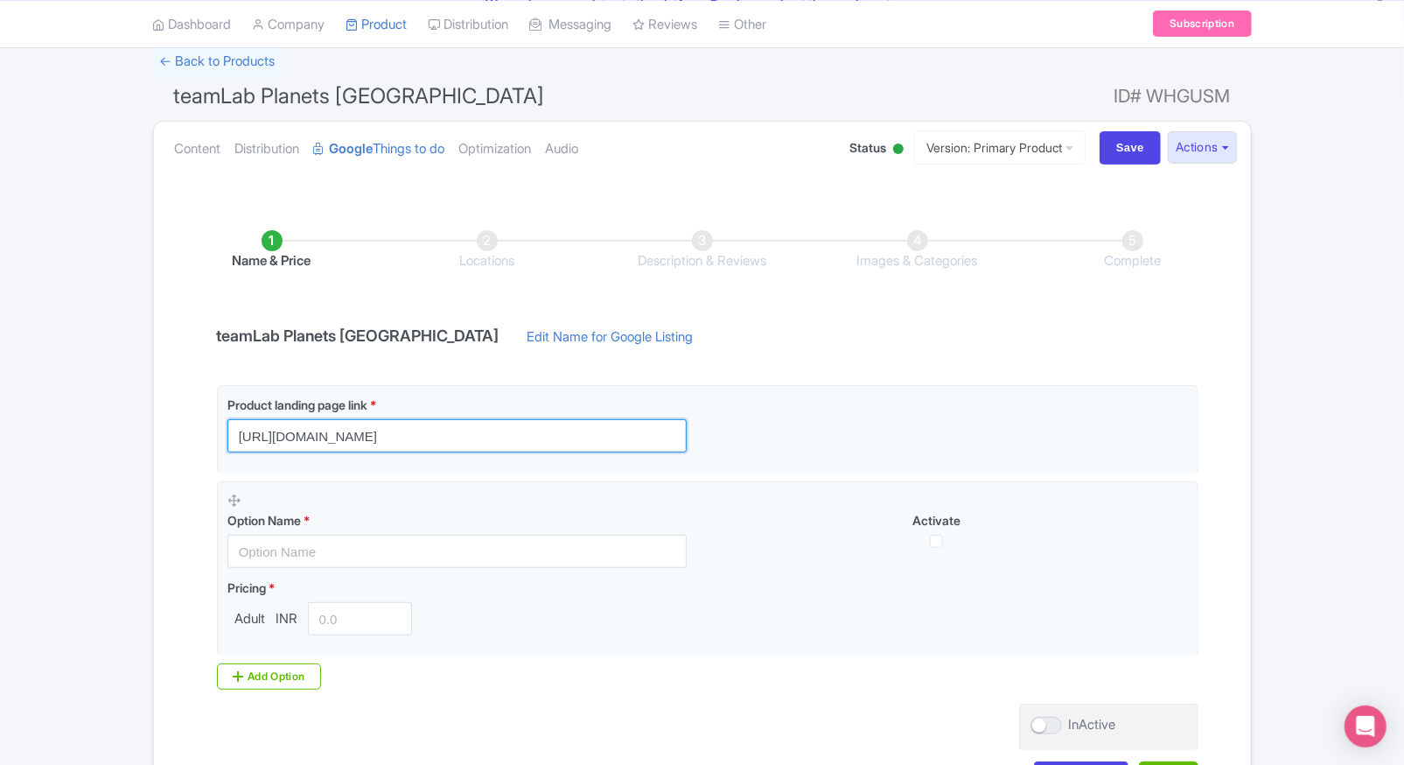
type input "[URL][DOMAIN_NAME]"
click at [154, 534] on div "Name & Price Locations Description & Reviews Images & Categories Complete teamL…" at bounding box center [702, 503] width 1097 height 617
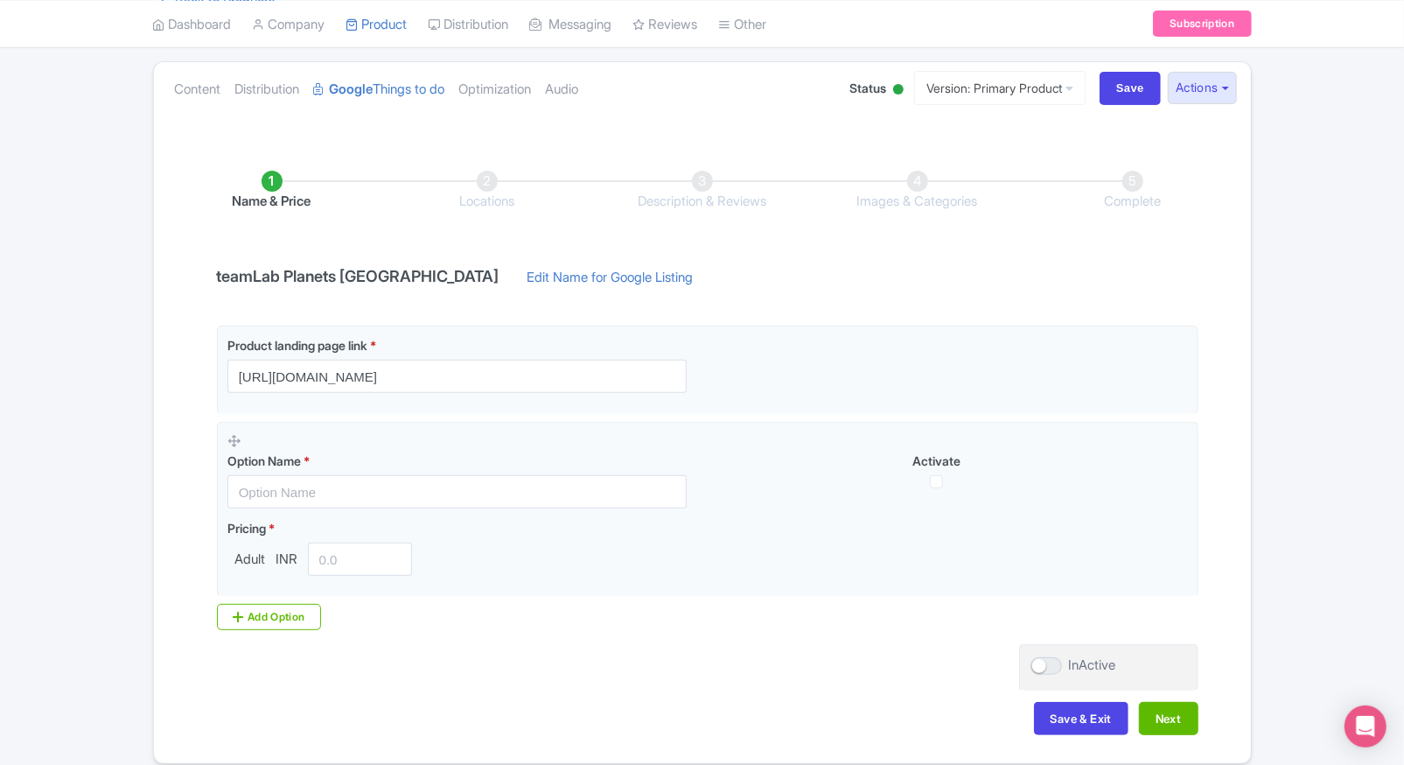
scroll to position [179, 0]
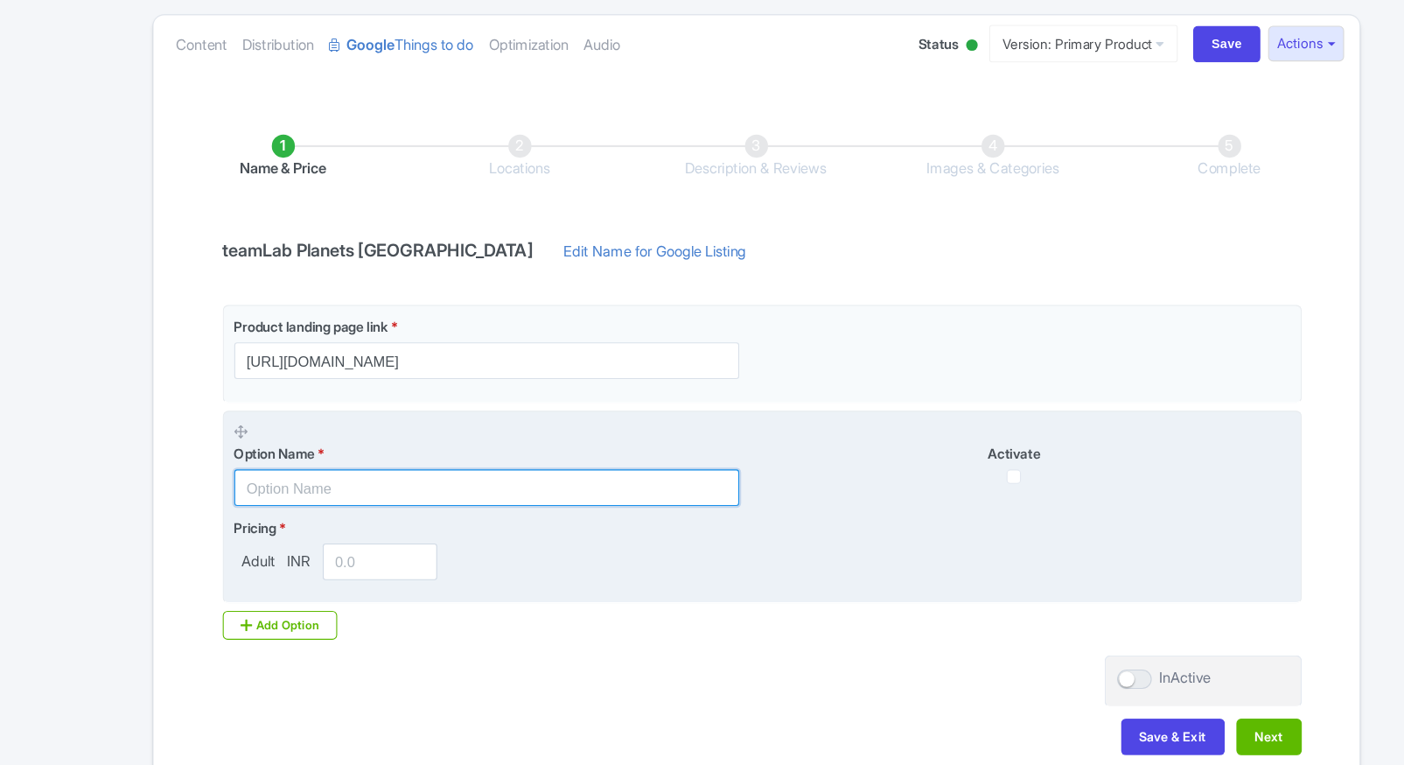
click at [335, 488] on input "text" at bounding box center [456, 491] width 459 height 33
paste input "teamLab Planets entrance ticket"
type input "teamLab Planets entrance ticket"
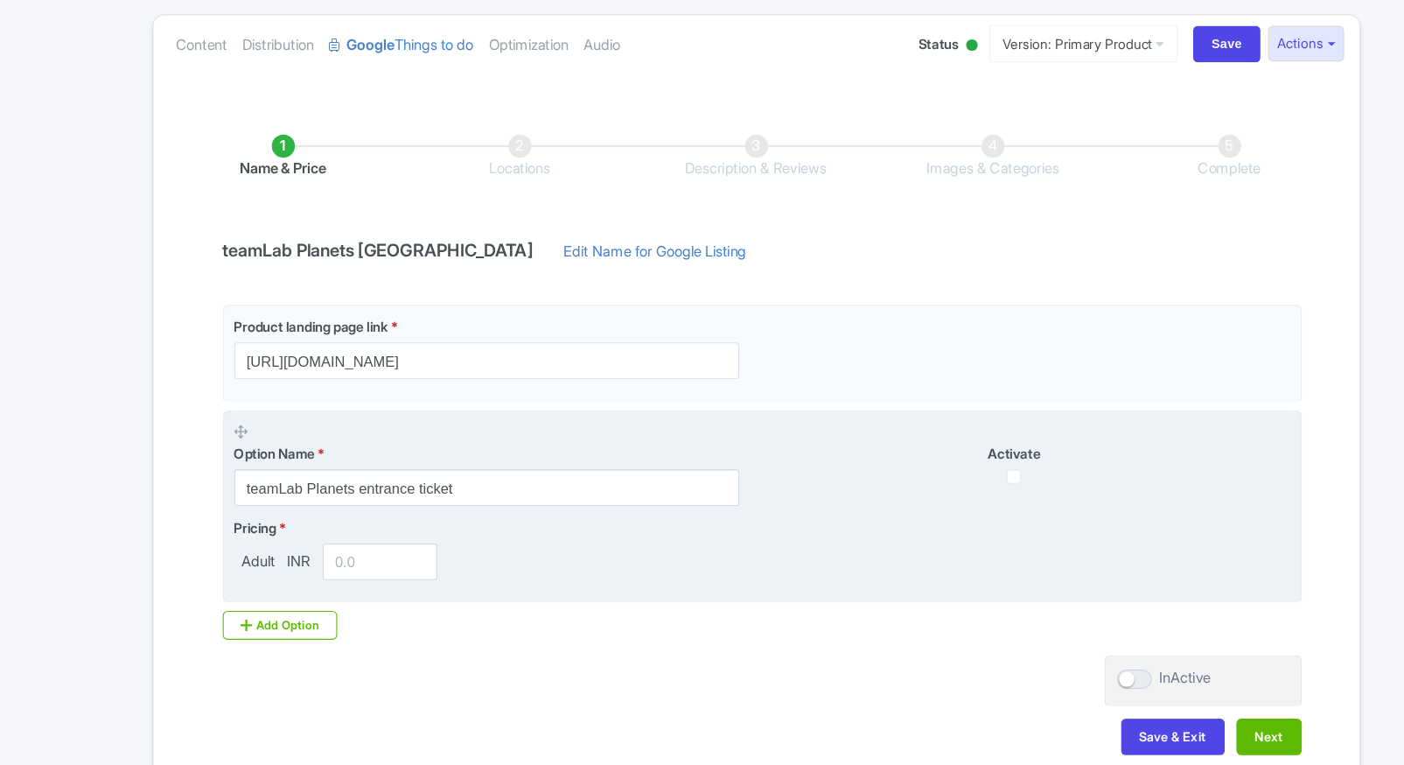
click at [355, 563] on input "number" at bounding box center [360, 558] width 105 height 33
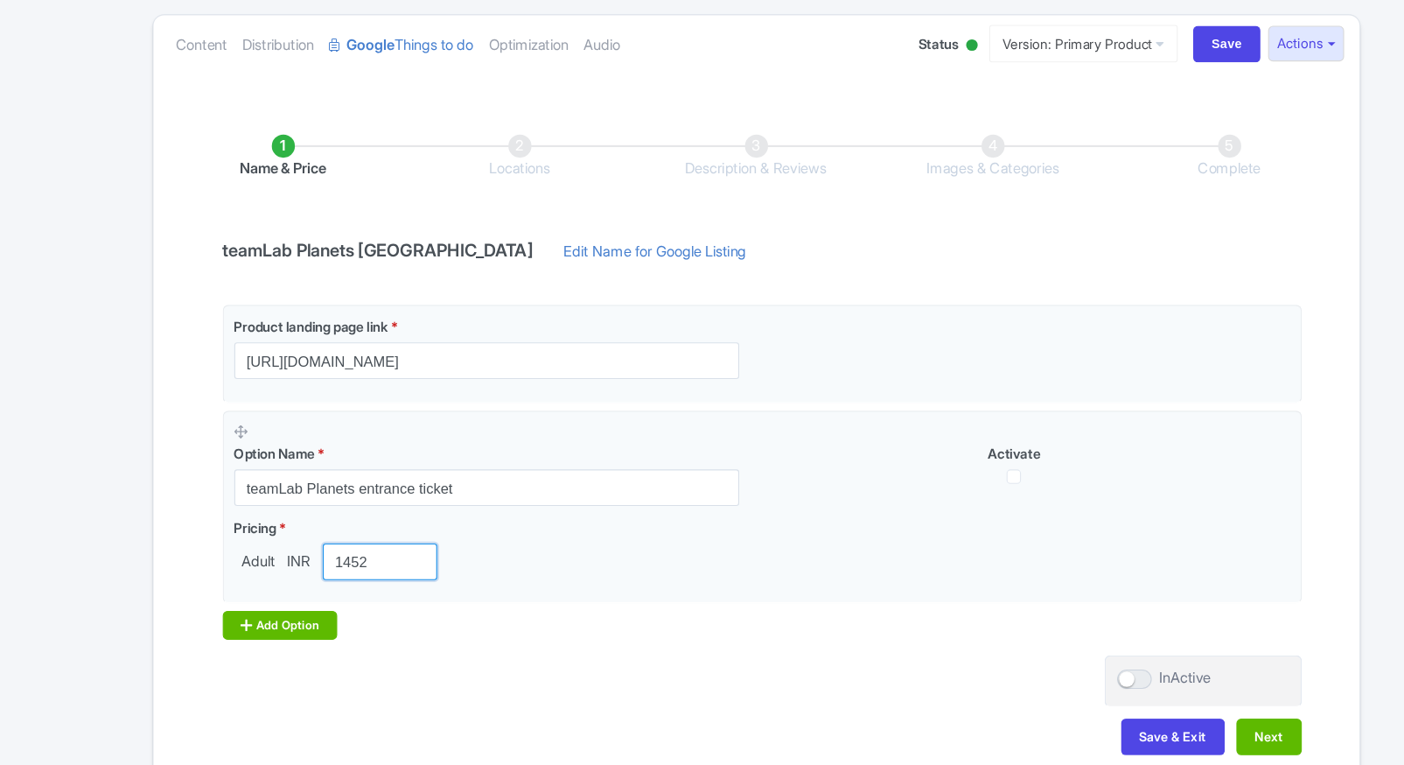
type input "1452"
click at [266, 609] on div "Add Option" at bounding box center [269, 617] width 105 height 26
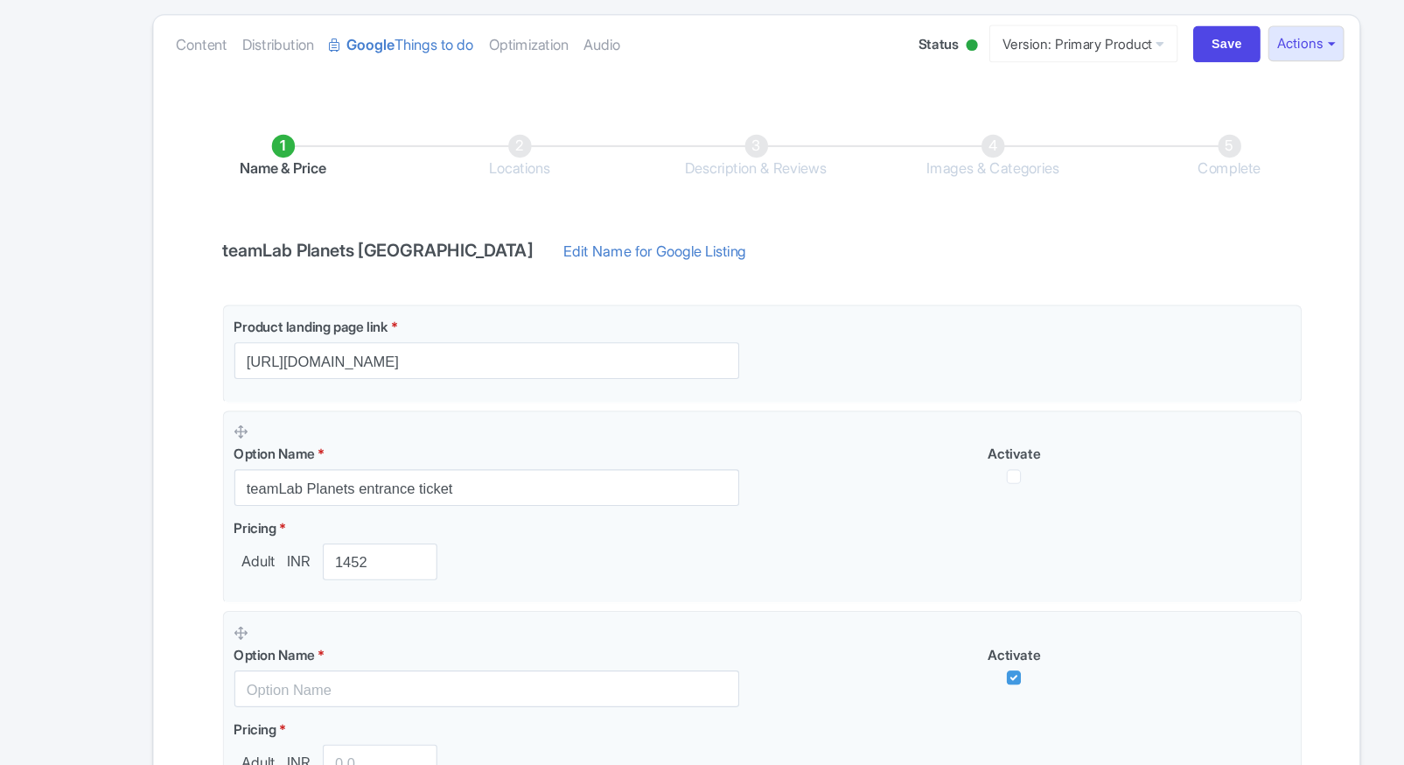
scroll to position [435, 0]
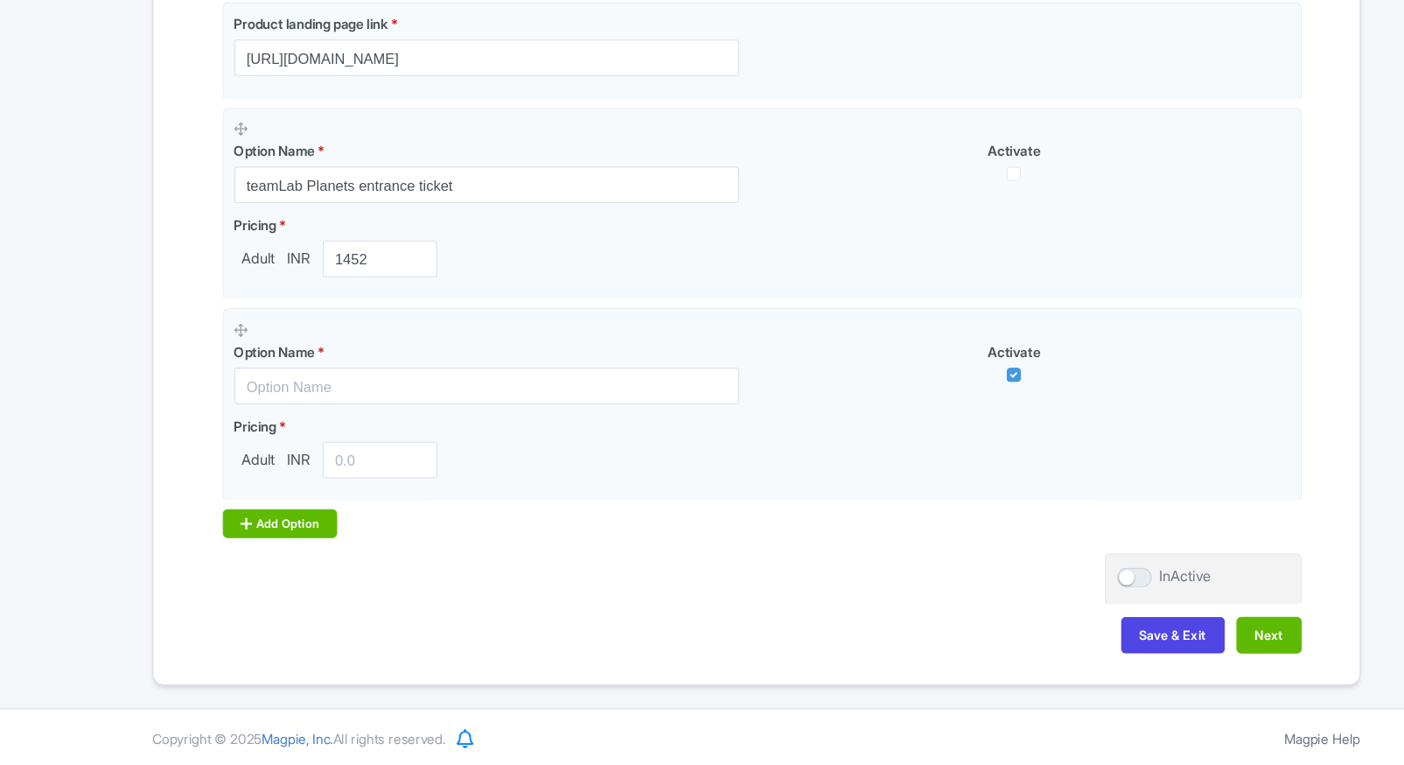
click at [289, 532] on div "Add Option" at bounding box center [269, 544] width 105 height 26
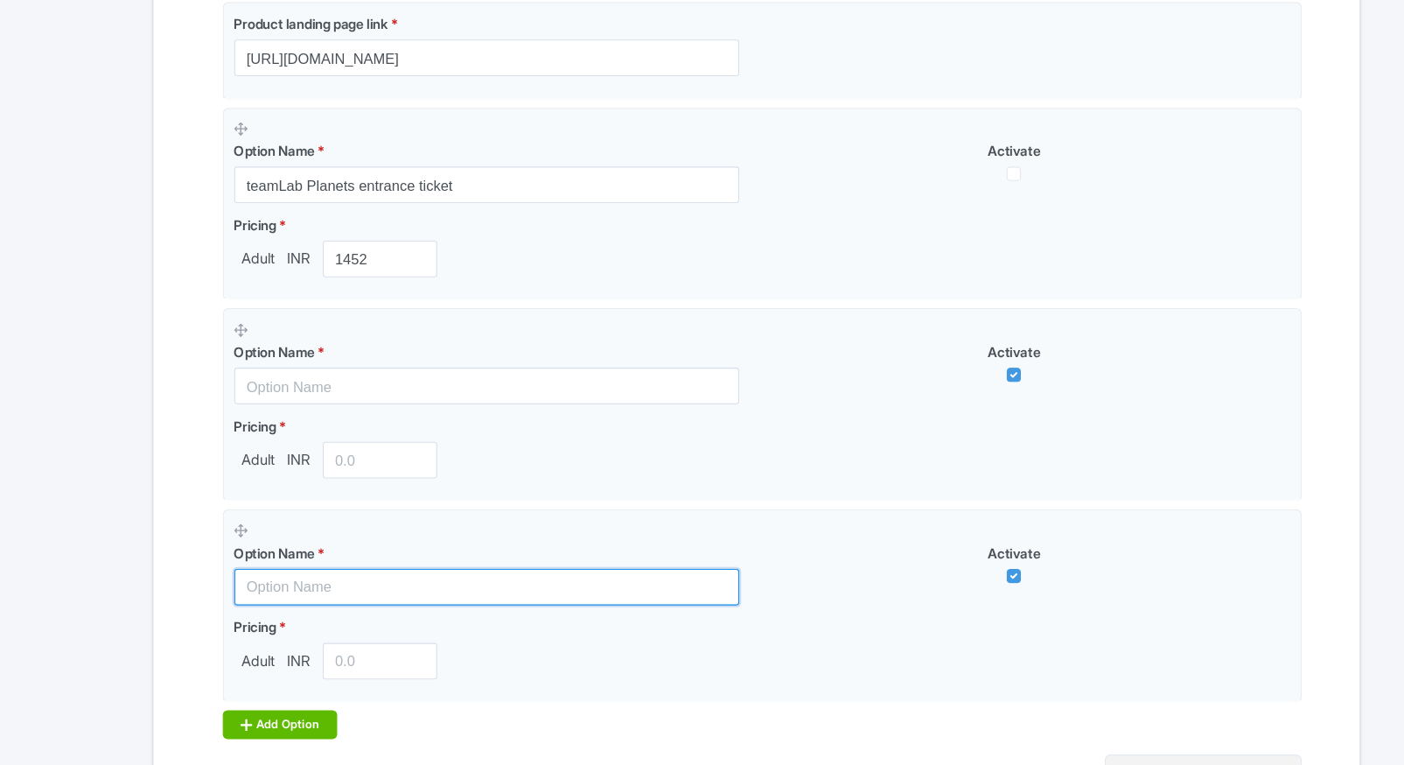
drag, startPoint x: 255, startPoint y: 608, endPoint x: 234, endPoint y: 716, distance: 109.6
click at [234, 716] on div "Product landing page link * https://www.ticketex.co/activity/80/teamlab-planets…" at bounding box center [702, 405] width 992 height 670
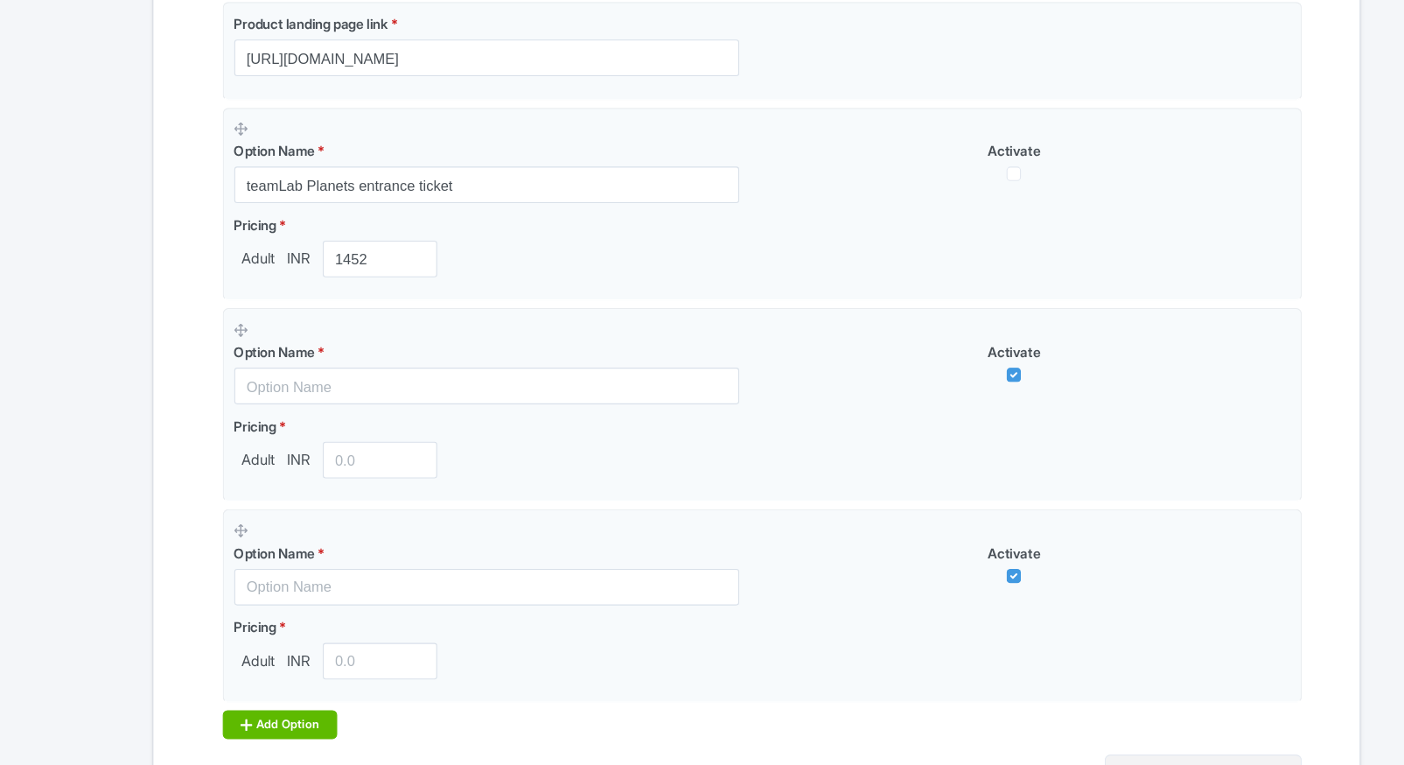
click at [234, 716] on div "Add Option" at bounding box center [269, 727] width 105 height 26
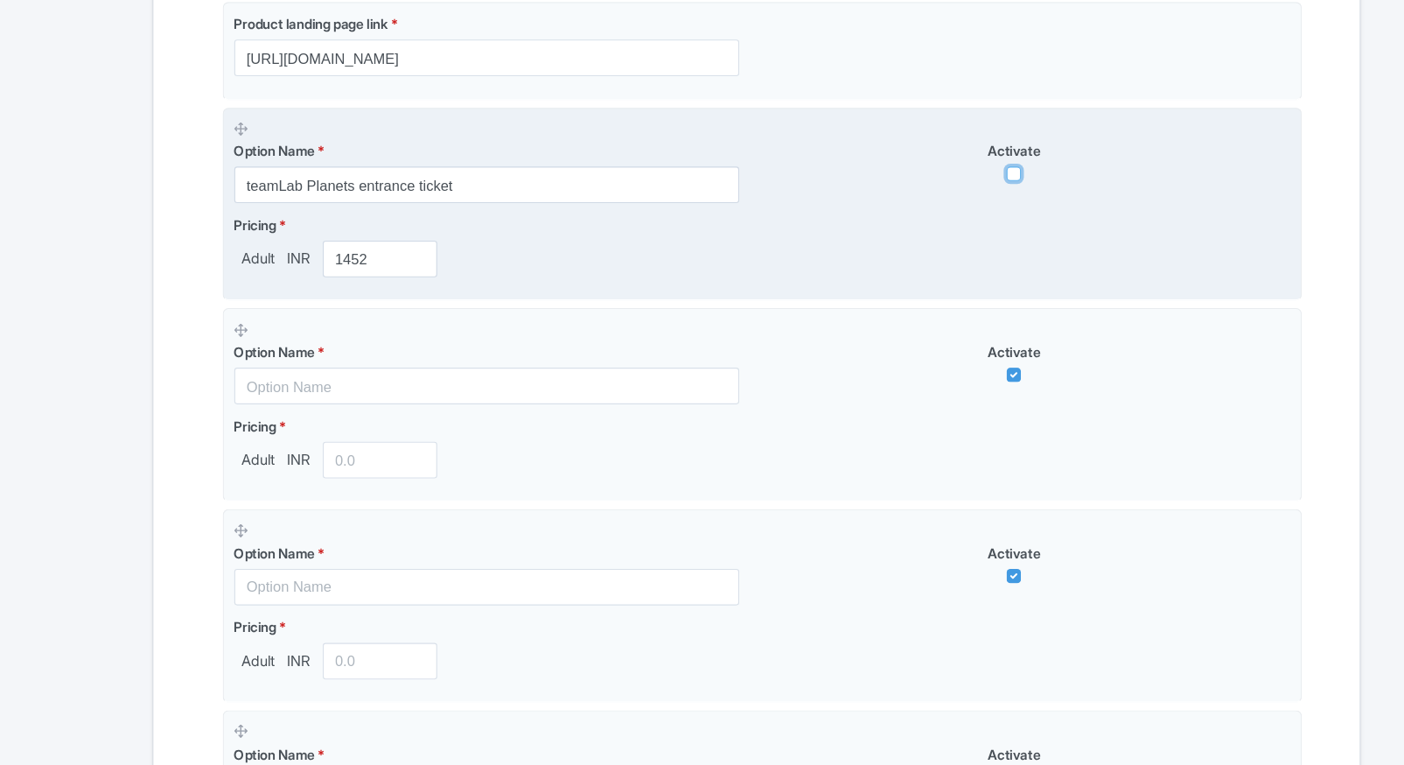
click at [936, 226] on input "checkbox" at bounding box center [936, 226] width 13 height 13
checkbox input "true"
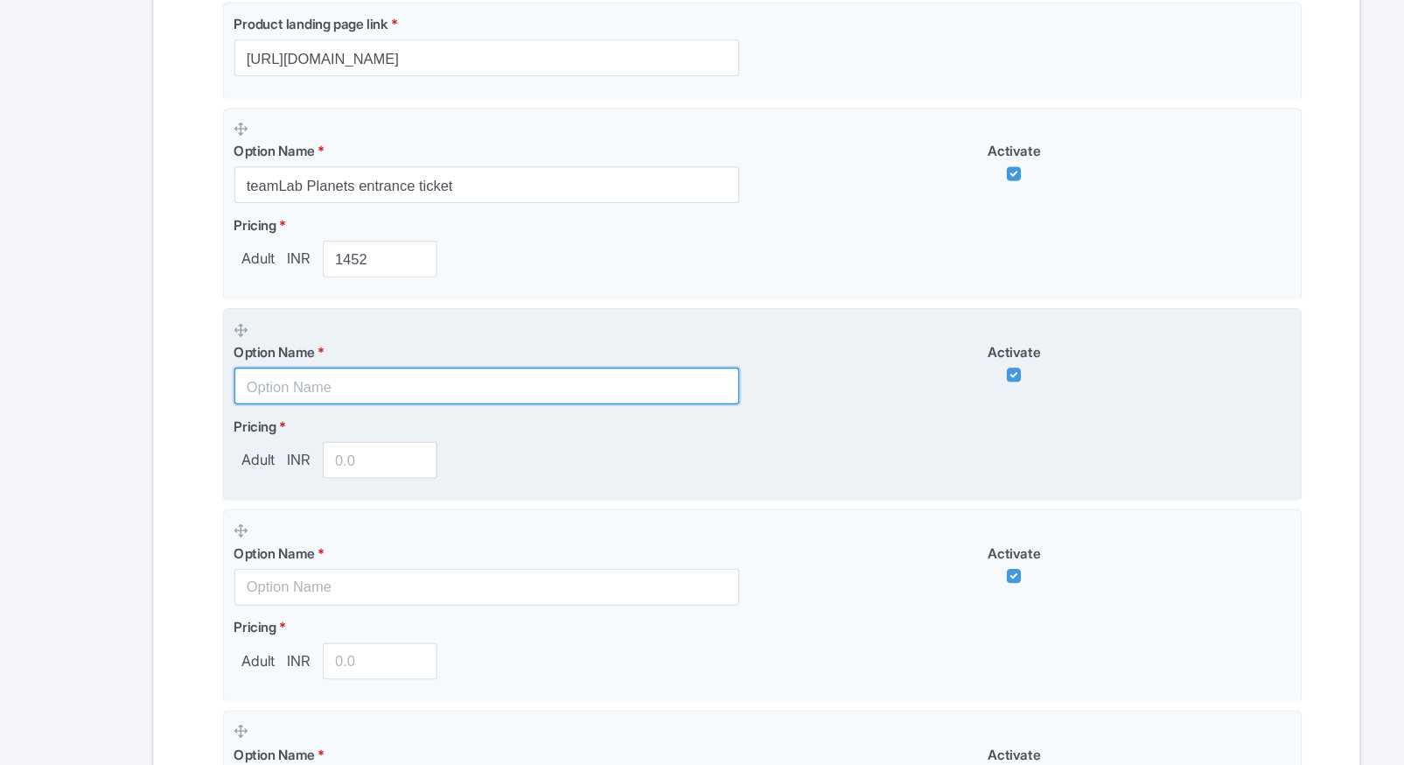
click at [312, 402] on input "text" at bounding box center [456, 418] width 459 height 33
paste input "TeamLab Planets Timed Entry( 7:00 PM TO 8:30 PM) Random Assigned"
click at [353, 419] on input "text" at bounding box center [456, 418] width 459 height 33
type input "TeamLab Planets Timed Entry( 7:00 PM TO 8:30 PM) Random Assigned"
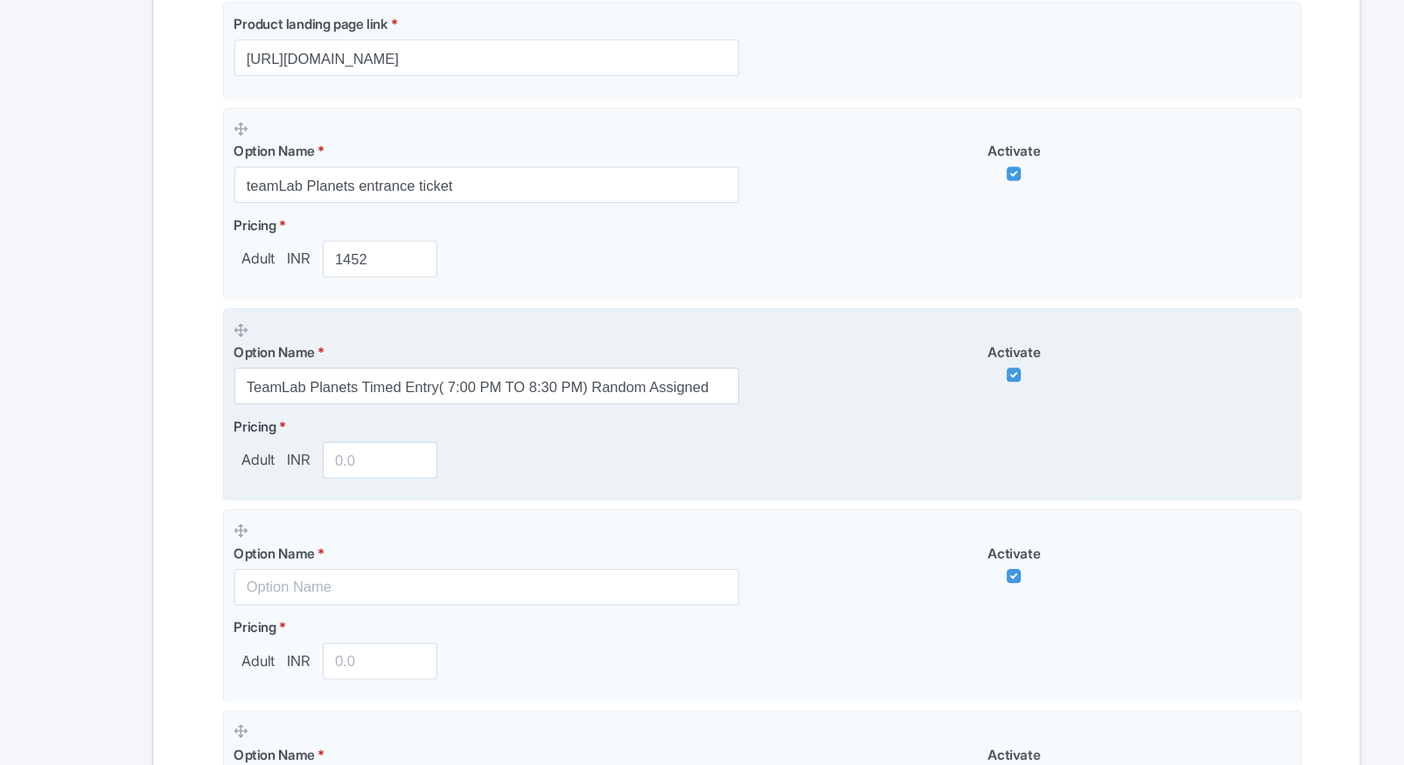
click at [332, 479] on input "number" at bounding box center [360, 486] width 105 height 33
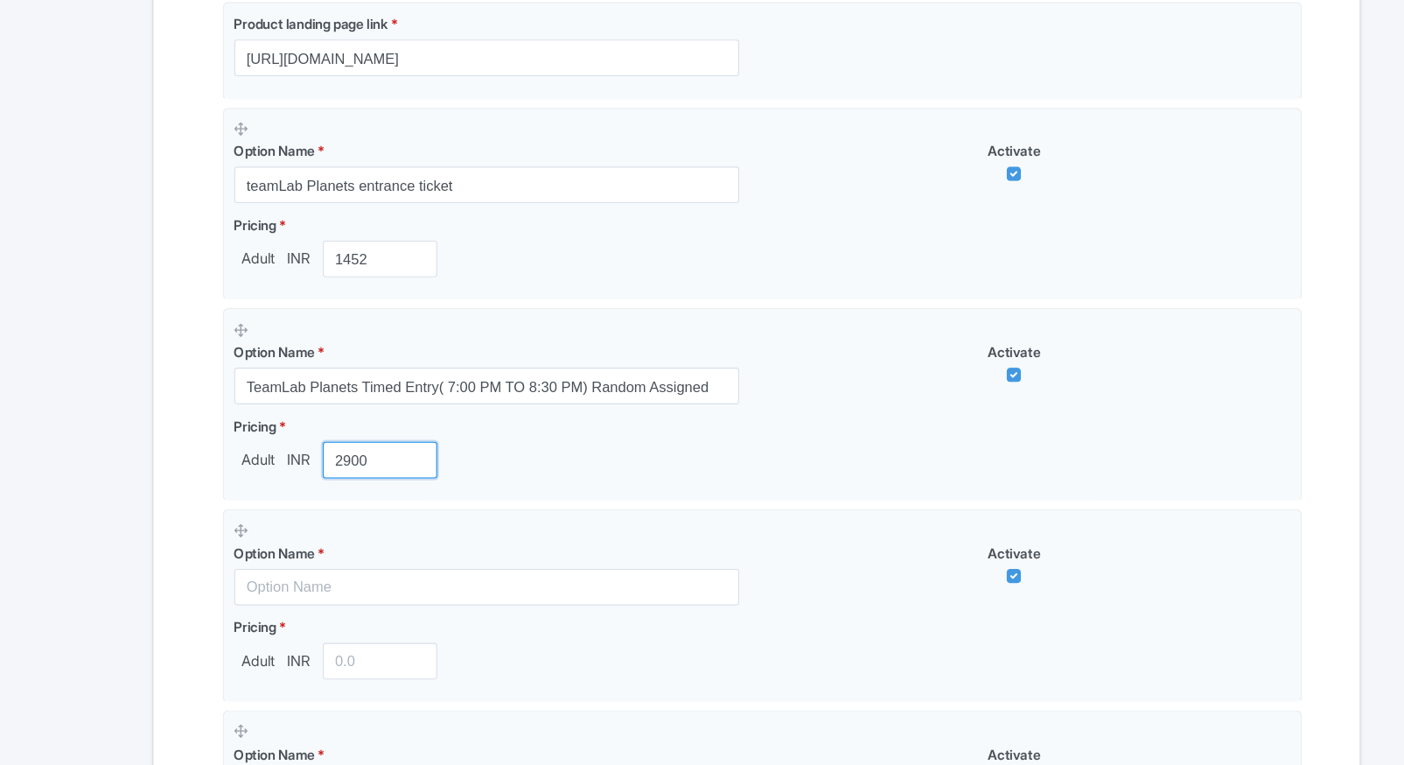
type input "2900"
click at [175, 509] on div "Name & Price Locations Description & Reviews Images & Categories Complete teamL…" at bounding box center [702, 462] width 1076 height 1165
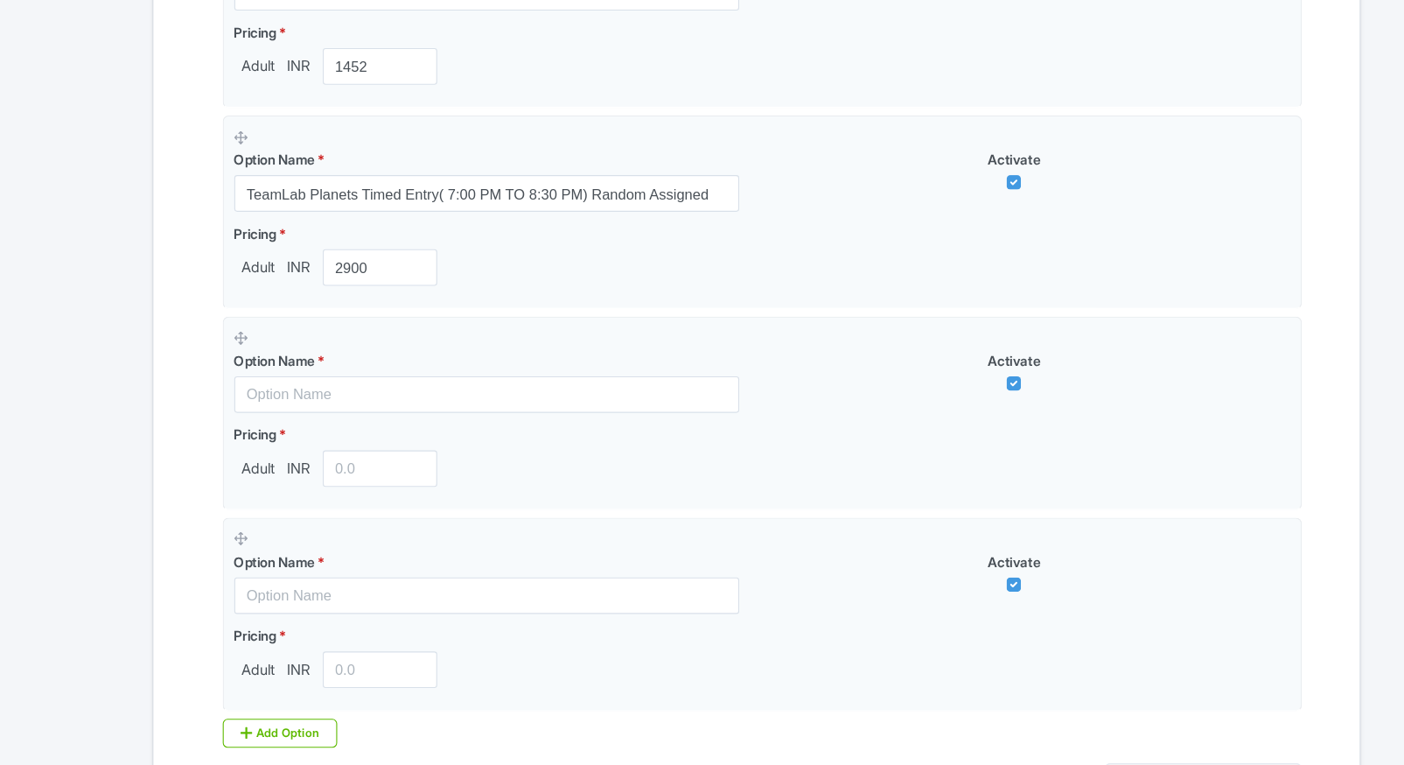
scroll to position [614, 0]
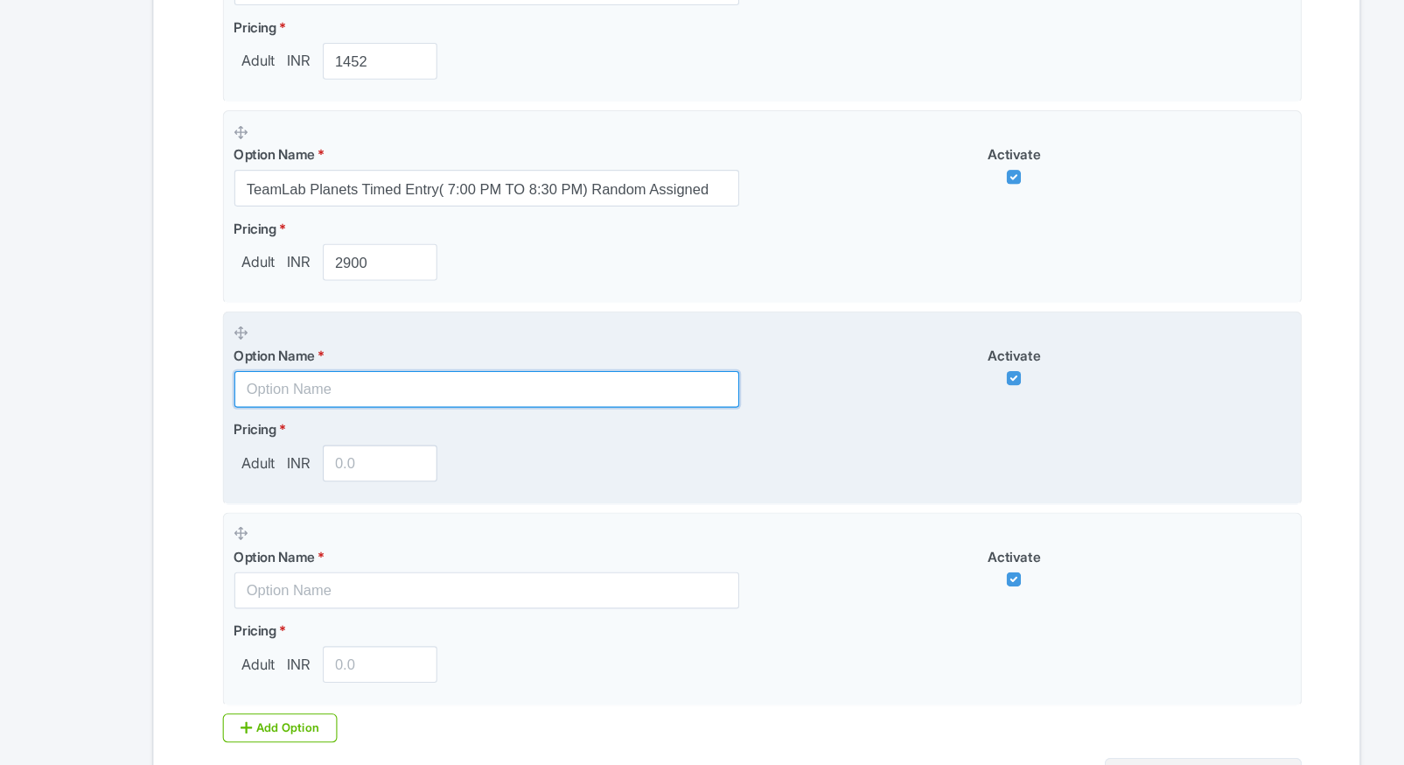
click at [419, 425] on input "text" at bounding box center [456, 422] width 459 height 33
paste input "TeamLab Planets Timed Entry(12:00 PM TO 3:00 PM) Random Assigned"
type input "TeamLab Planets Timed Entry(12:00 PM TO 3:00 PM) Random Assigned"
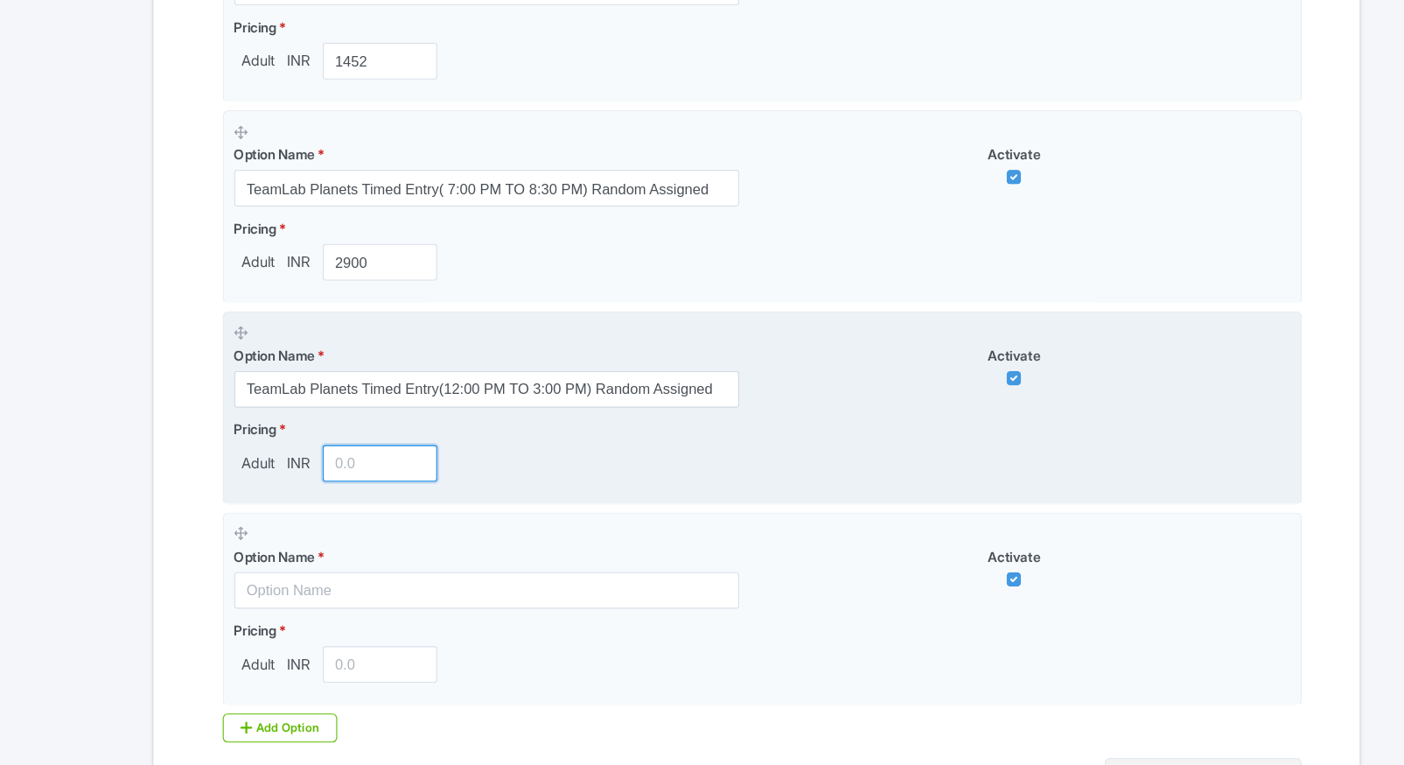
click at [367, 480] on input "number" at bounding box center [360, 489] width 105 height 33
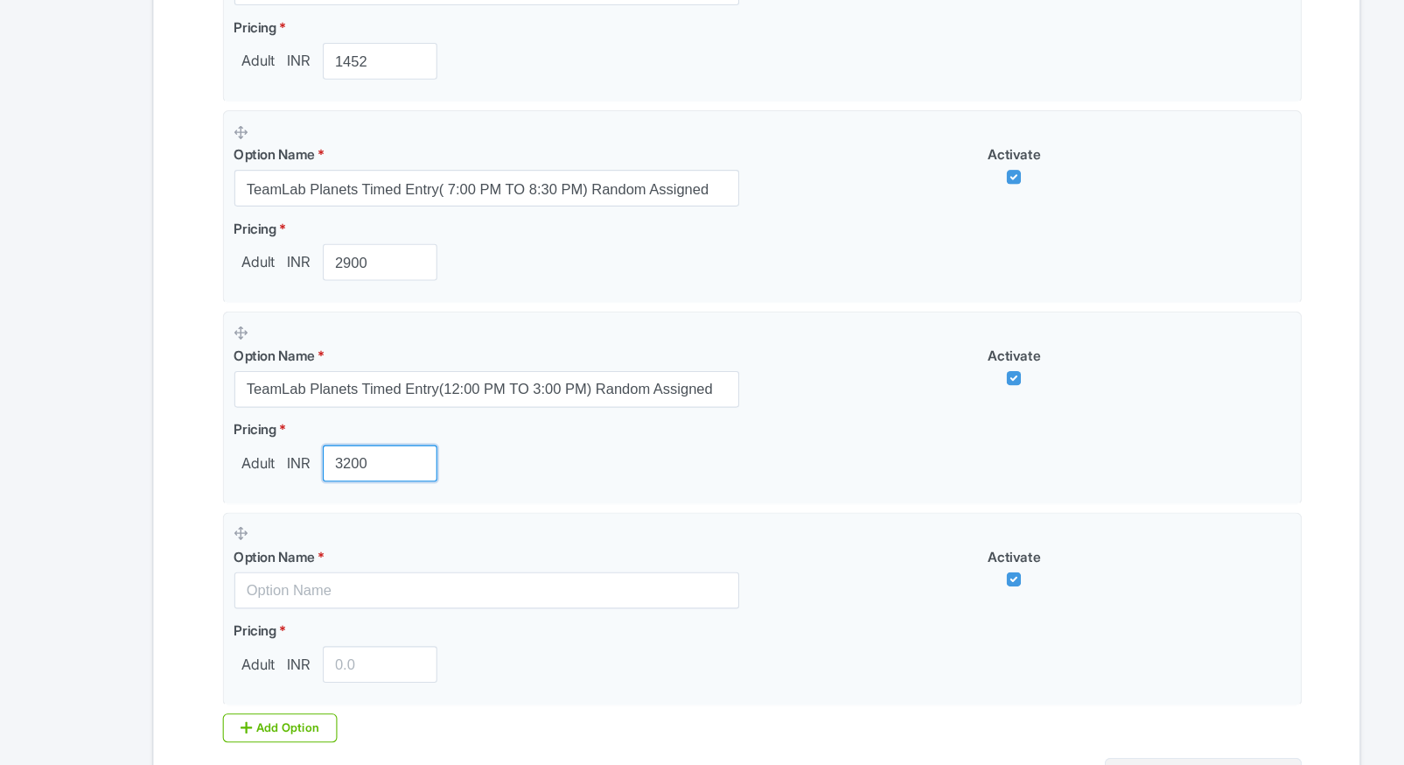
type input "3200"
click at [175, 501] on div "Name & Price Locations Description & Reviews Images & Categories Complete teamL…" at bounding box center [702, 283] width 1076 height 1165
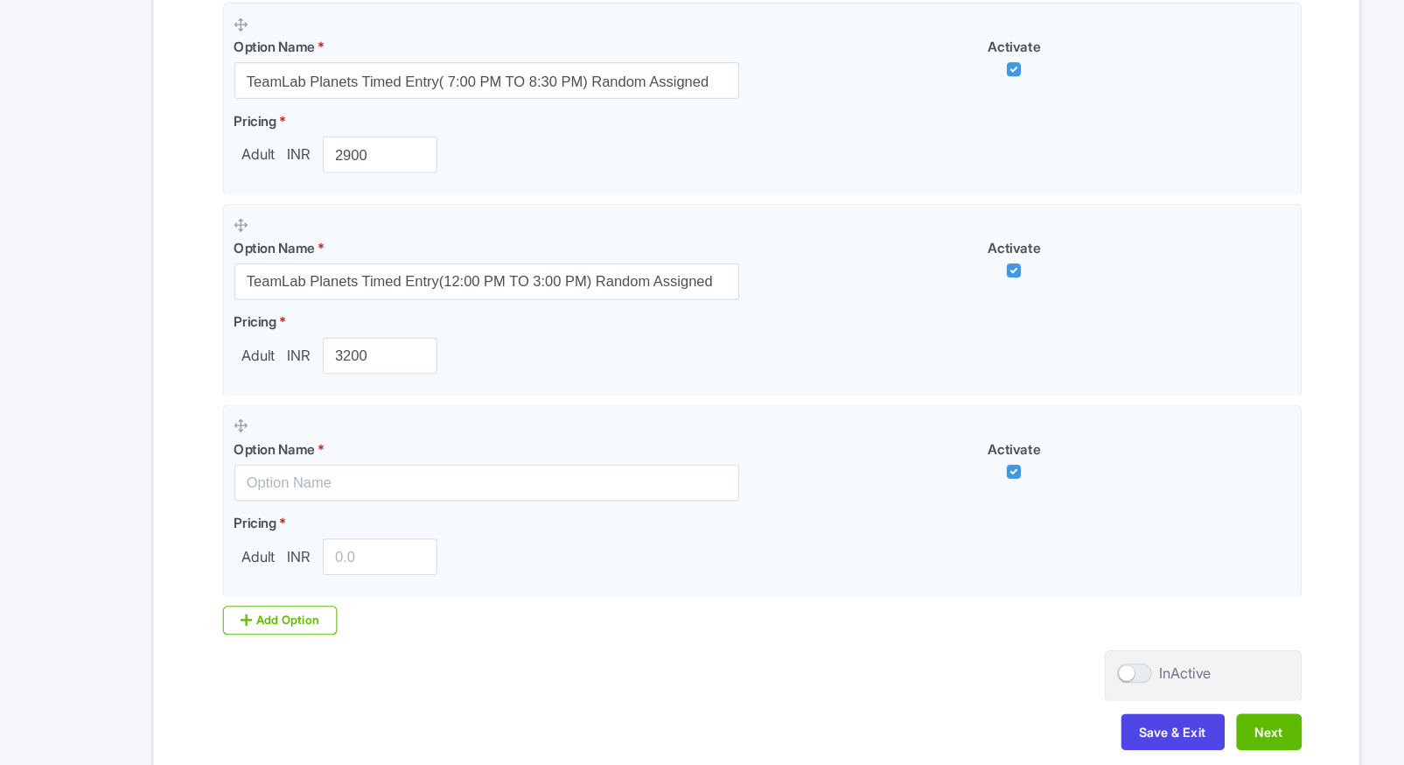
scroll to position [738, 0]
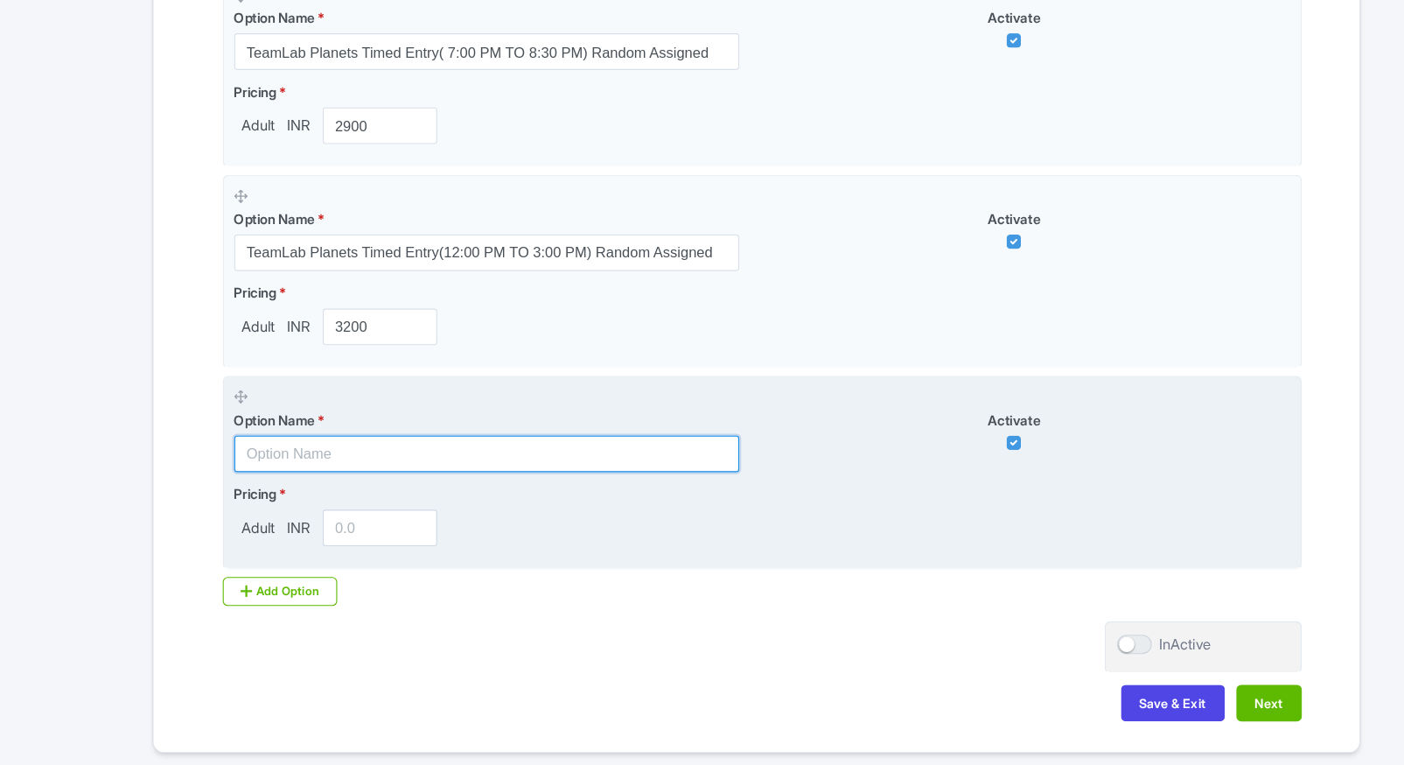
paste input "TeamLab Planets Premium Skip the line Entry Tickets"
drag, startPoint x: 347, startPoint y: 465, endPoint x: 344, endPoint y: 476, distance: 11.1
click at [347, 466] on input "text" at bounding box center [456, 481] width 459 height 33
type input "TeamLab Planets Premium Skip the line Entry Tickets"
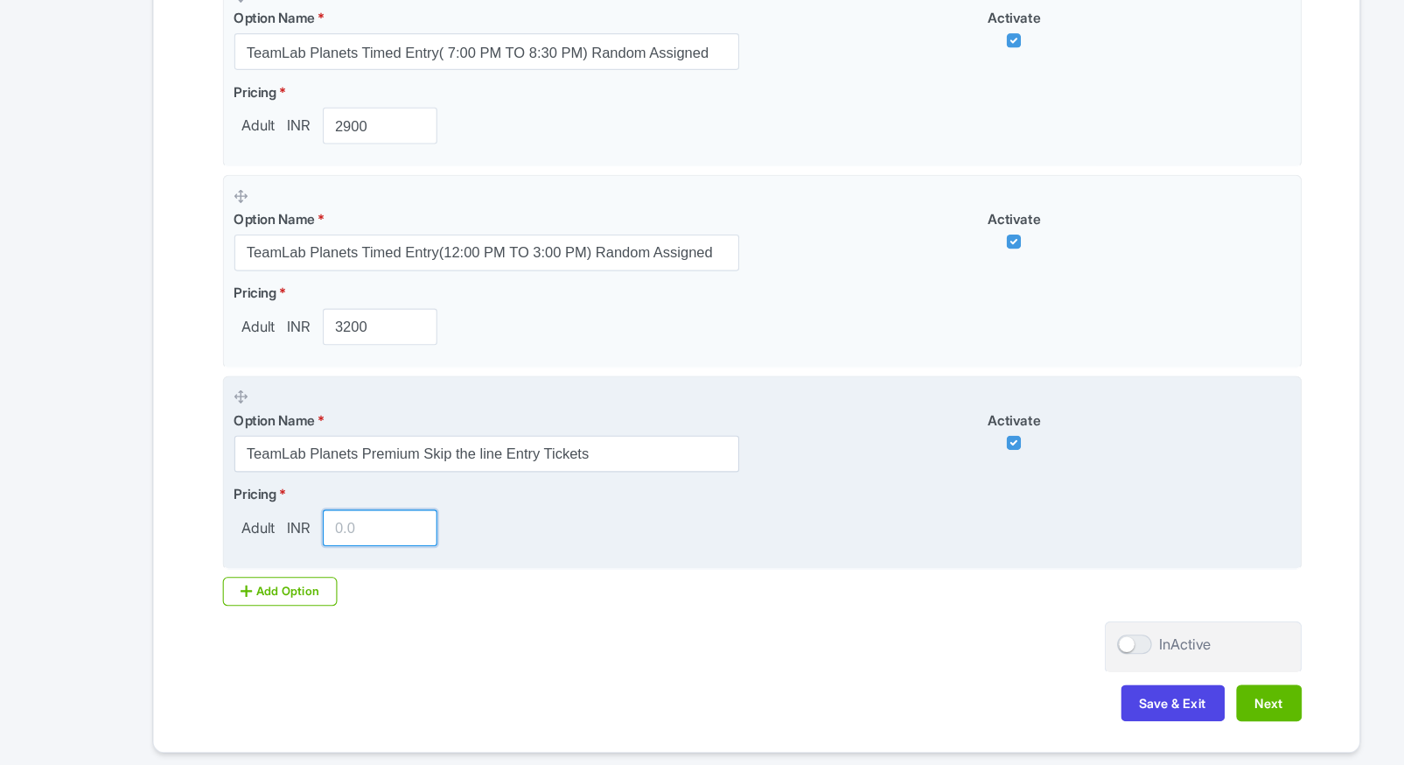
click at [343, 545] on input "number" at bounding box center [360, 548] width 105 height 33
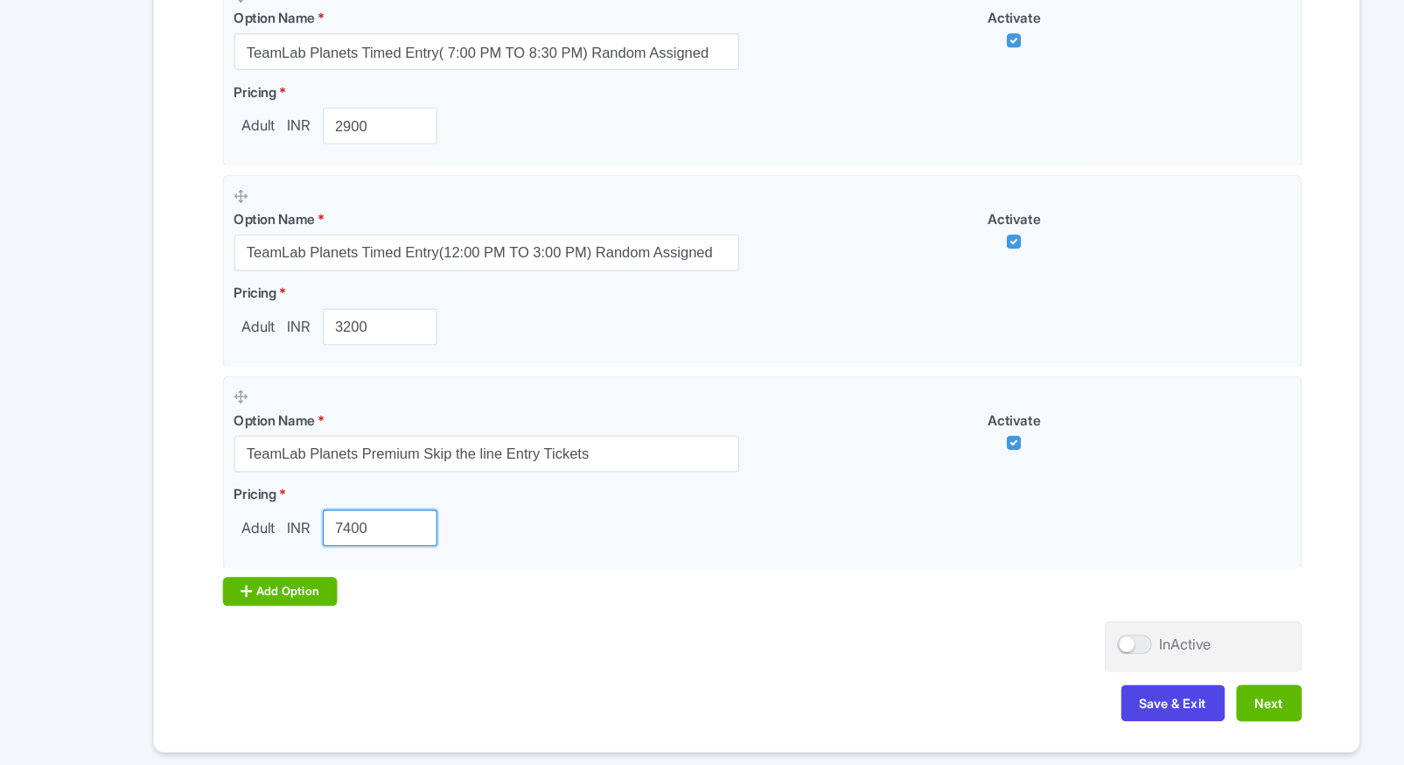
type input "7400"
click at [264, 597] on div "Add Option" at bounding box center [269, 606] width 105 height 26
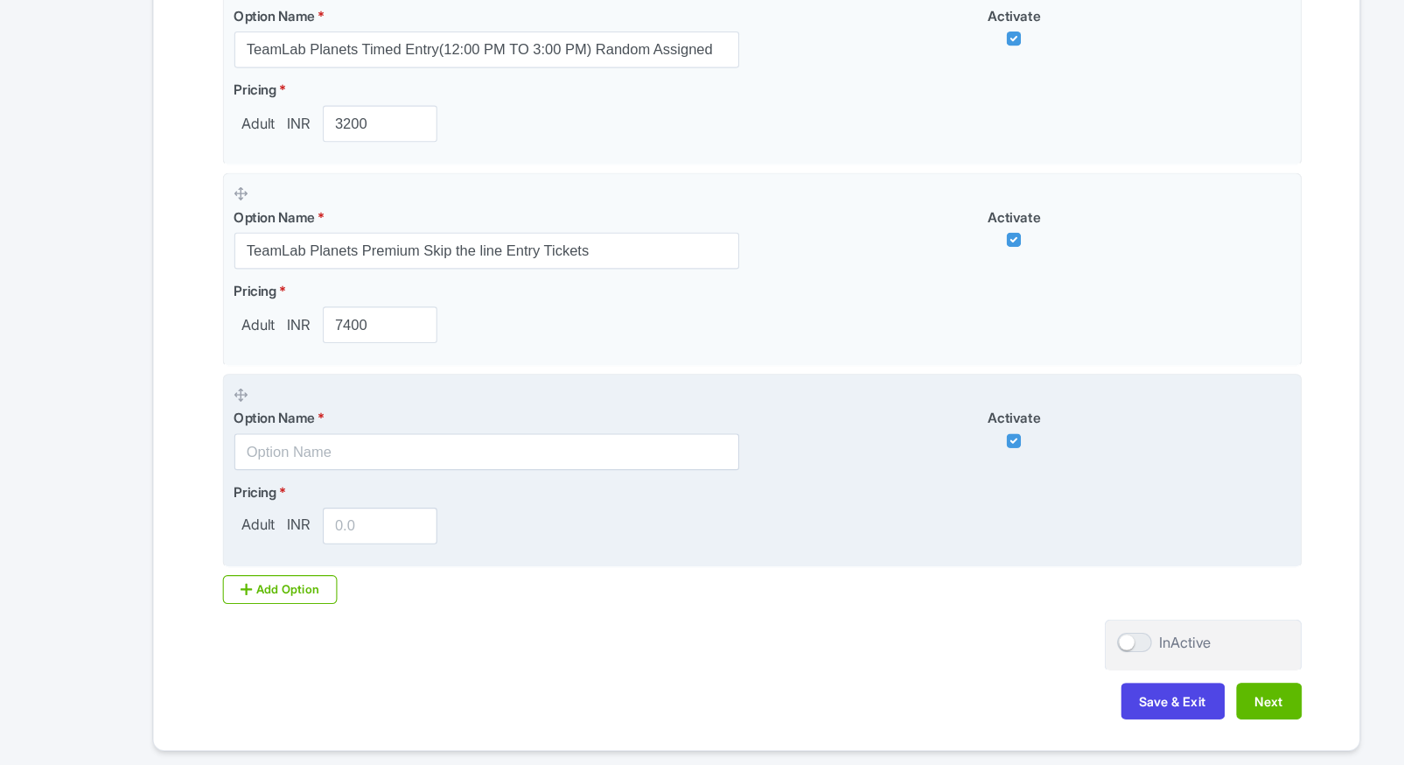
scroll to position [923, 0]
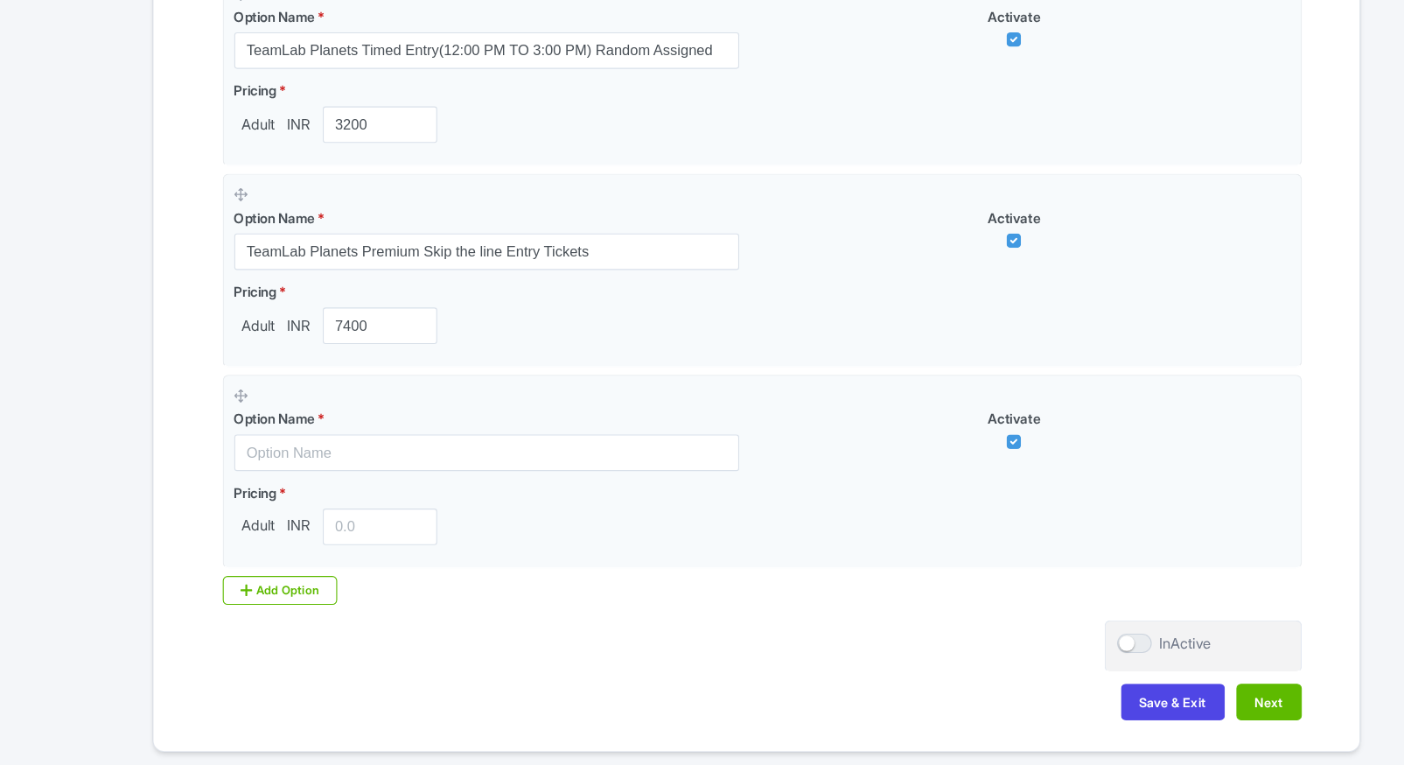
click at [271, 587] on div "Product landing page link * https://www.ticketex.co/activity/80/teamlab-planets…" at bounding box center [702, 100] width 992 height 1036
click at [255, 597] on div "Add Option" at bounding box center [269, 604] width 105 height 26
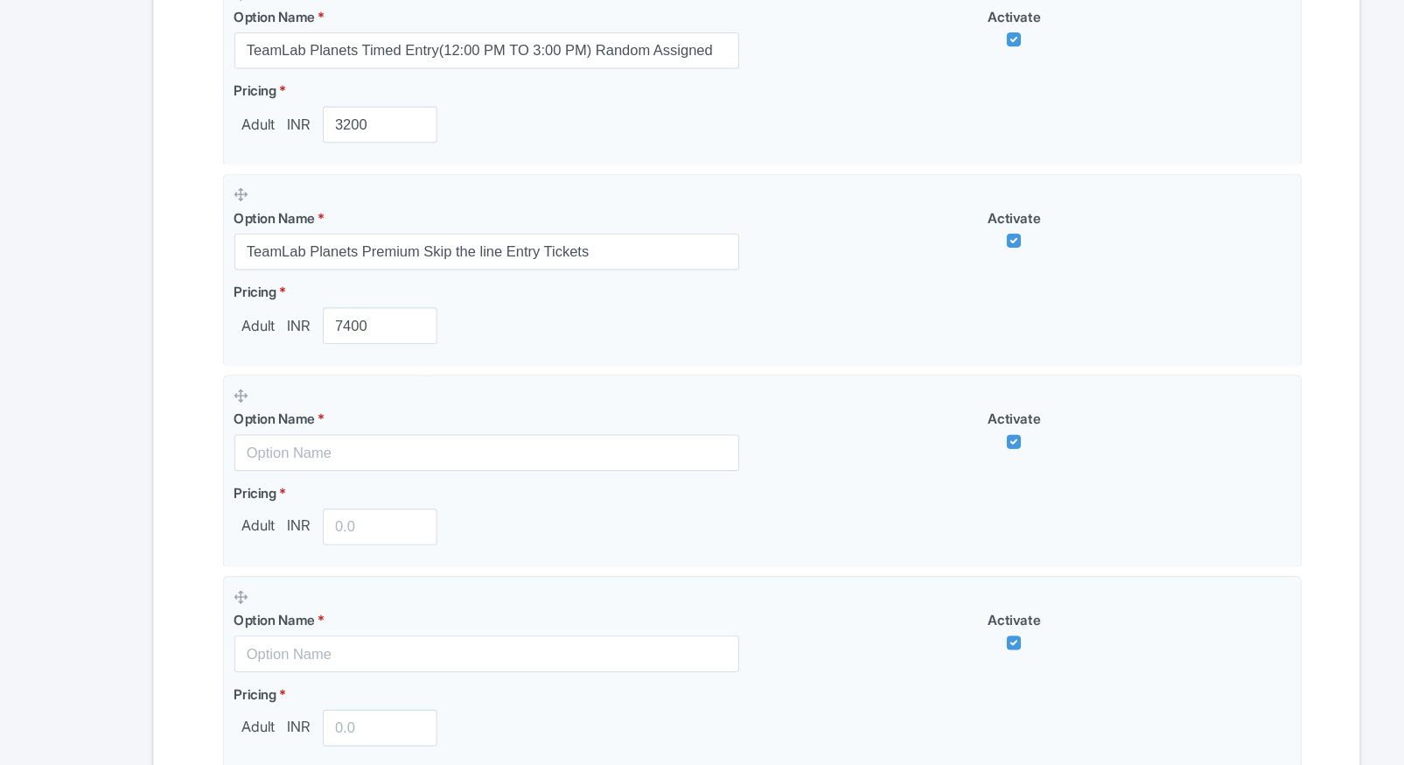
click at [202, 550] on div "Name & Price Locations Description & Reviews Images & Categories Complete teamL…" at bounding box center [702, 157] width 1076 height 1531
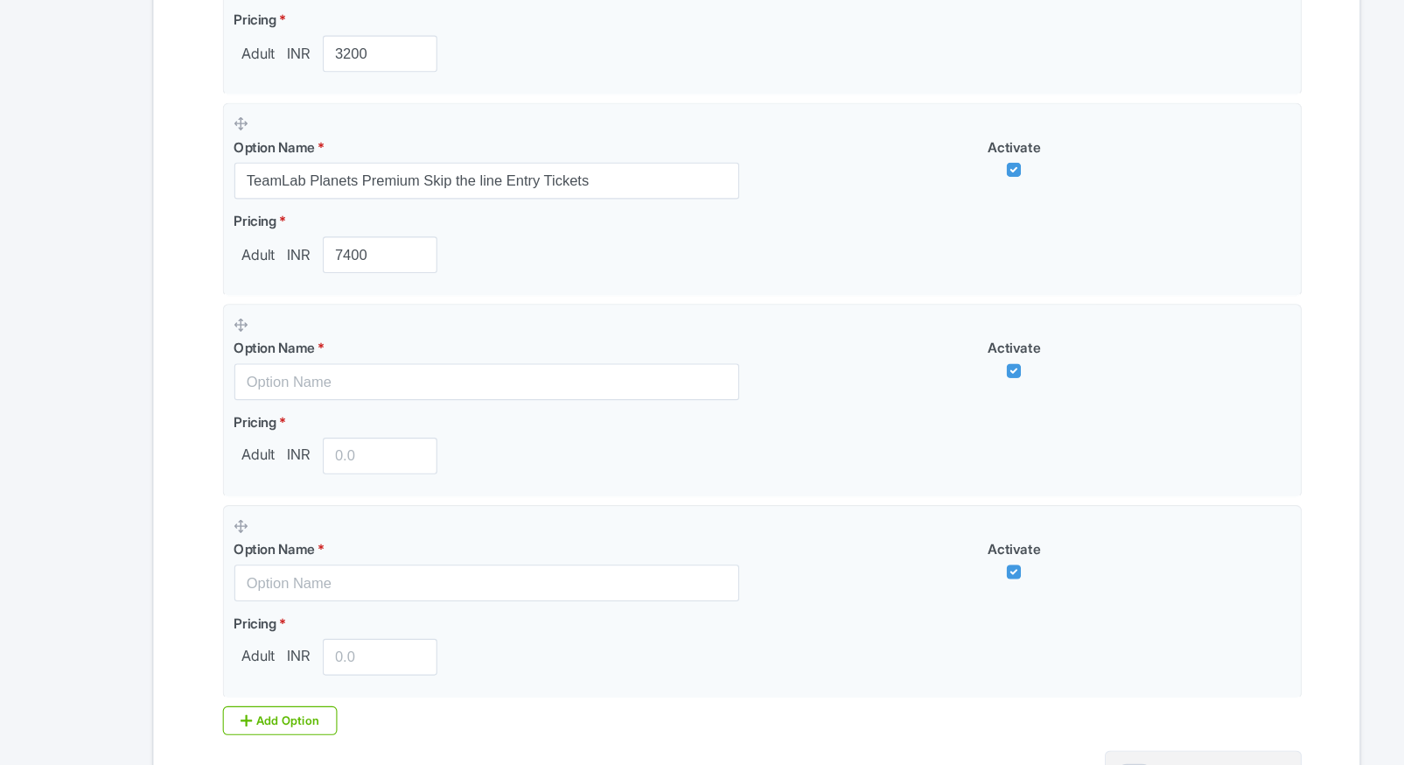
scroll to position [1003, 0]
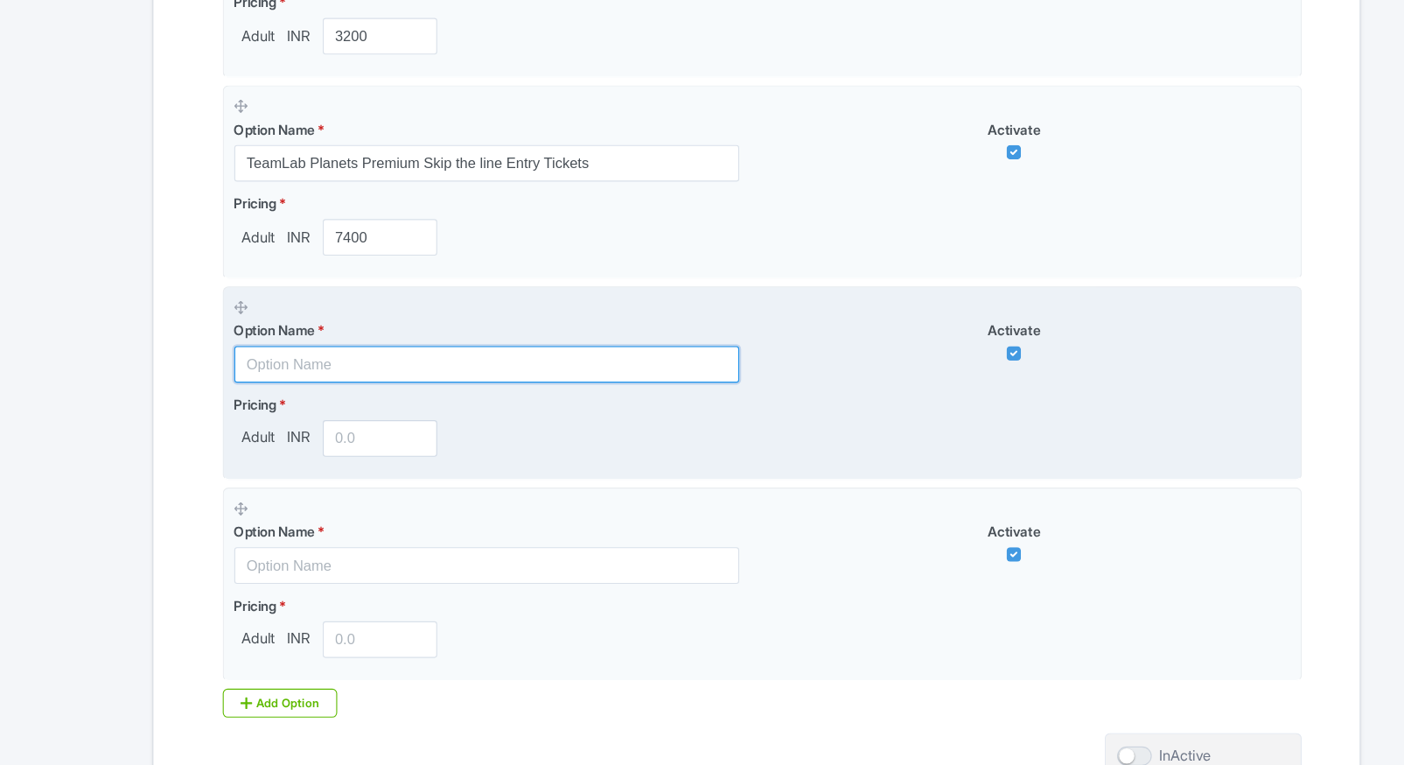
paste input "TeamLab Planets Early Bird Entry Tickets Random Slots"
click at [399, 402] on input "text" at bounding box center [456, 399] width 459 height 33
type input "TeamLab Planets Early Bird Entry Tickets Random Slots"
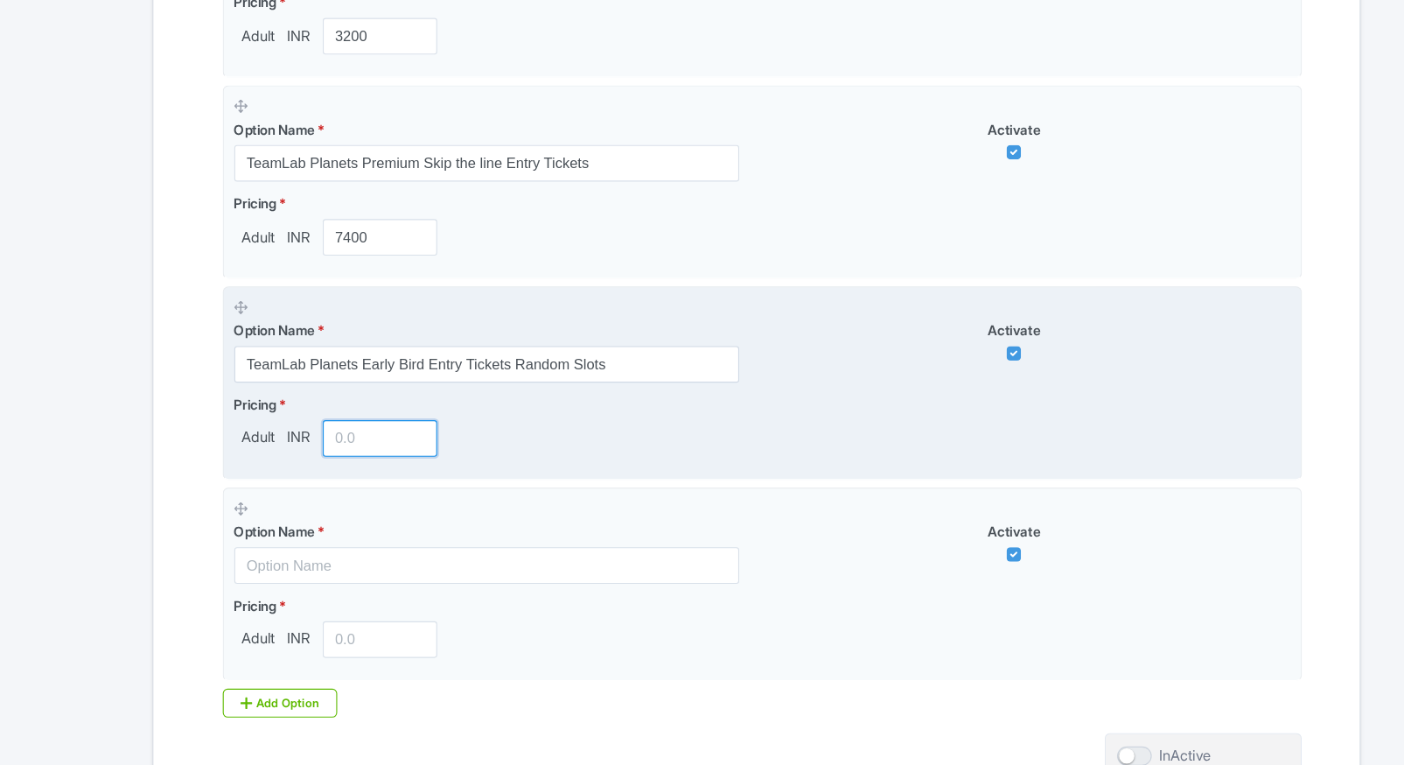
click at [343, 462] on input "number" at bounding box center [360, 467] width 105 height 33
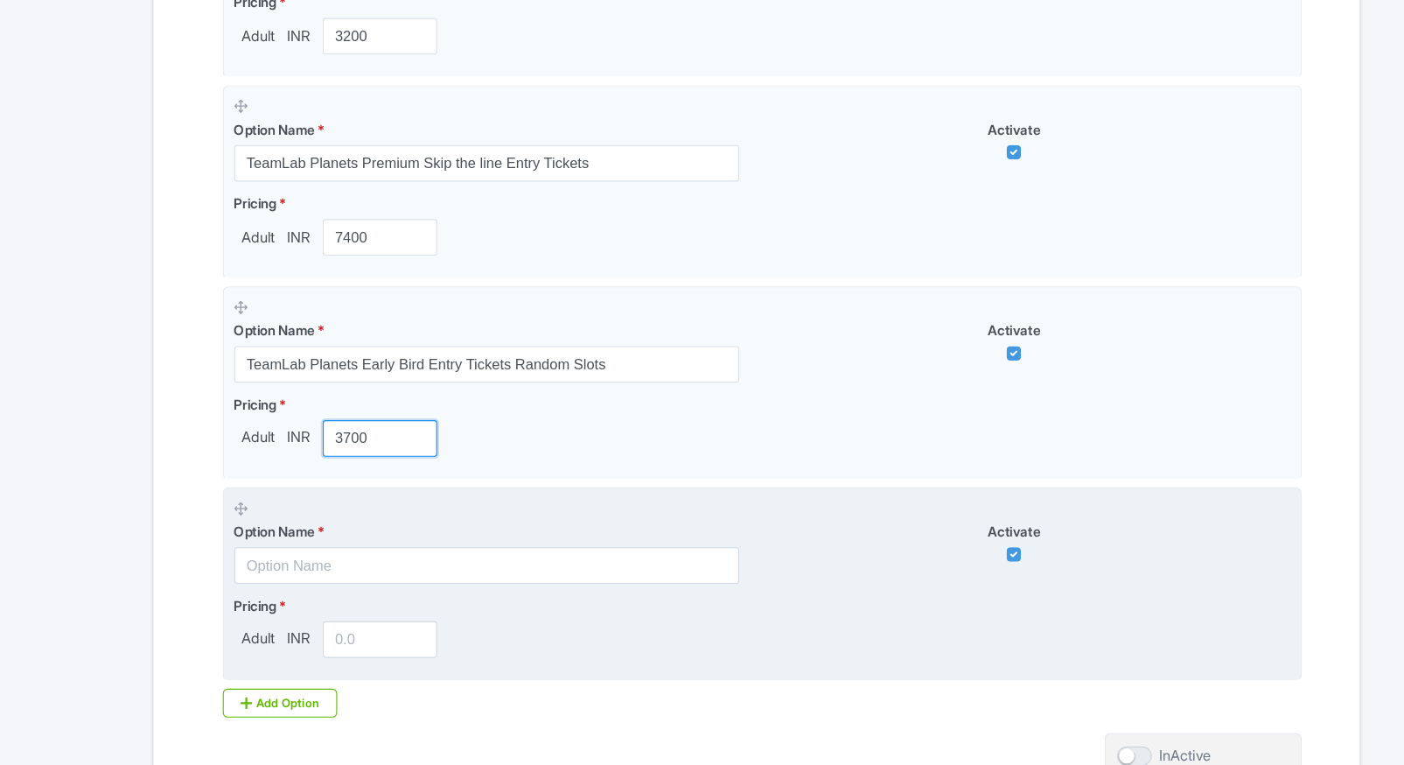
type input "3700"
drag, startPoint x: 306, startPoint y: 559, endPoint x: 296, endPoint y: 568, distance: 13.7
click at [296, 568] on div "Option Name *" at bounding box center [456, 570] width 459 height 57
click at [296, 568] on input "text" at bounding box center [456, 582] width 459 height 33
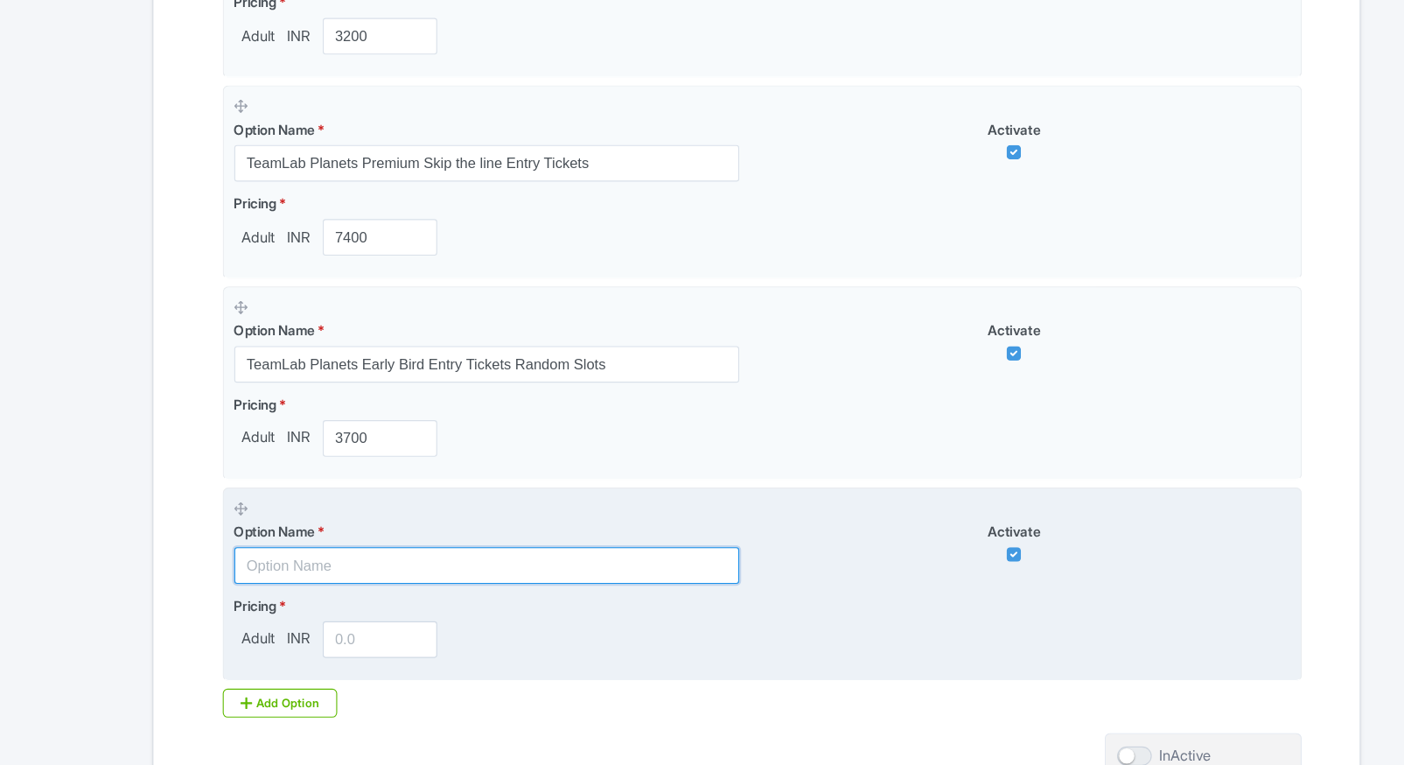
paste input "TeamLab Planets [GEOGRAPHIC_DATA] + Entry to Small Worlds [GEOGRAPHIC_DATA]"
type input "TeamLab Planets [GEOGRAPHIC_DATA] + Entry to Small Worlds [GEOGRAPHIC_DATA]"
click at [339, 653] on input "number" at bounding box center [360, 649] width 105 height 33
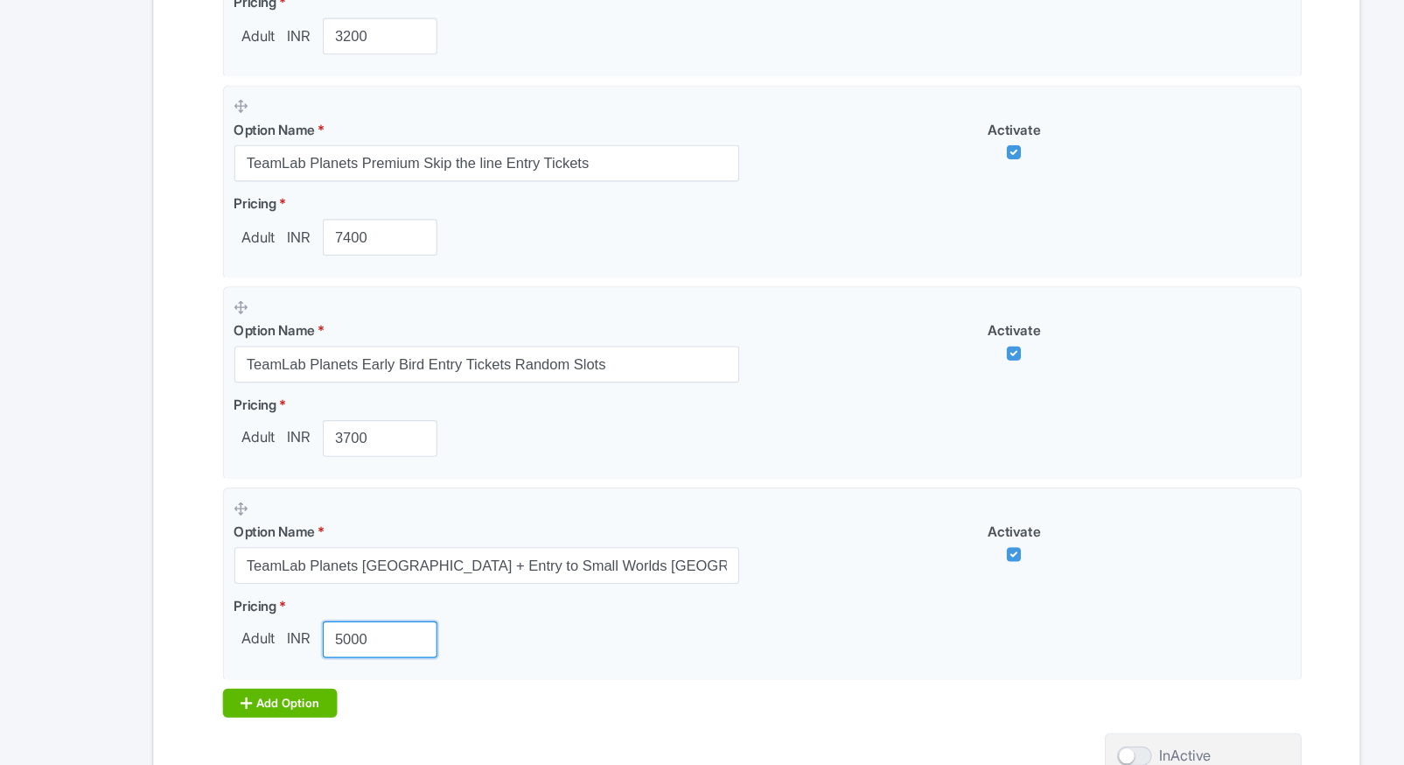
type input "5000"
click at [254, 701] on div "Add Option" at bounding box center [269, 708] width 105 height 26
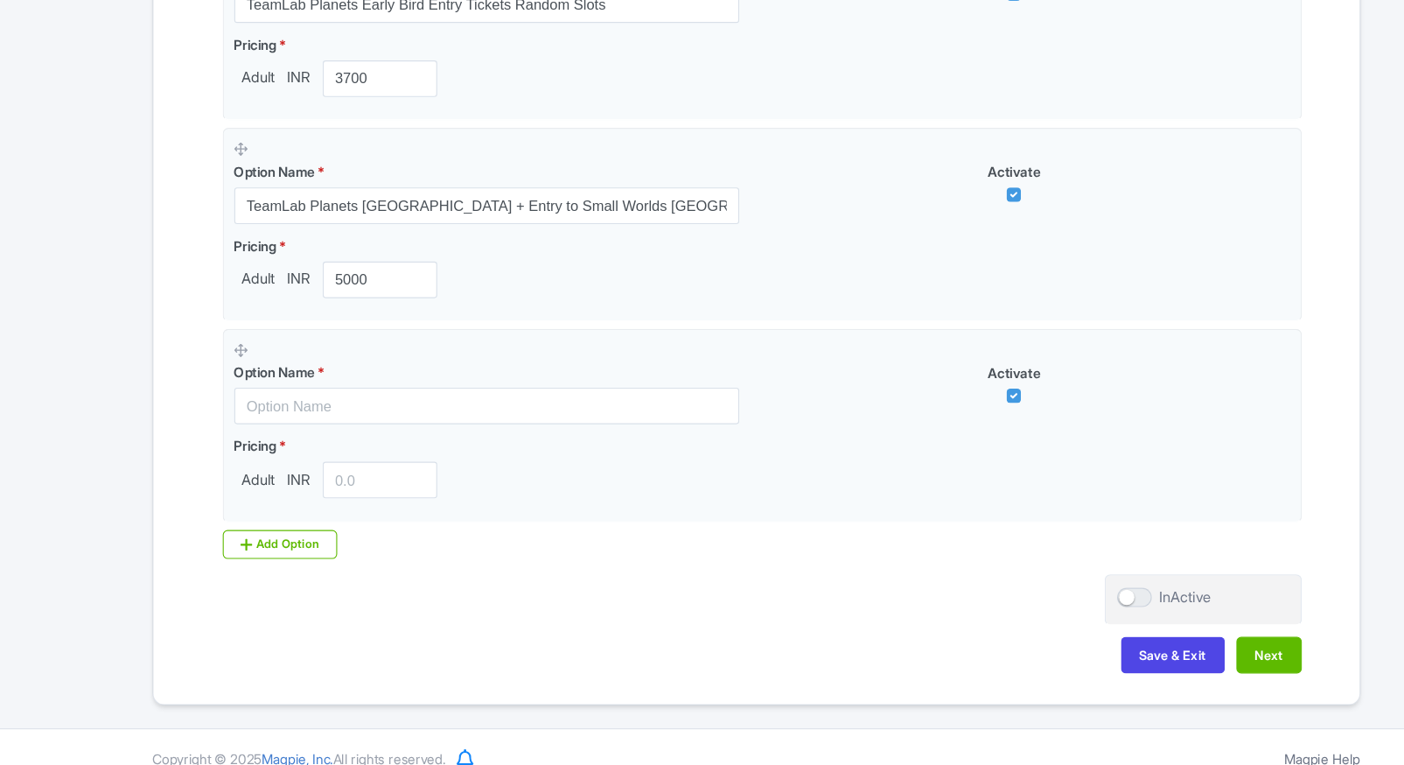
scroll to position [1348, 0]
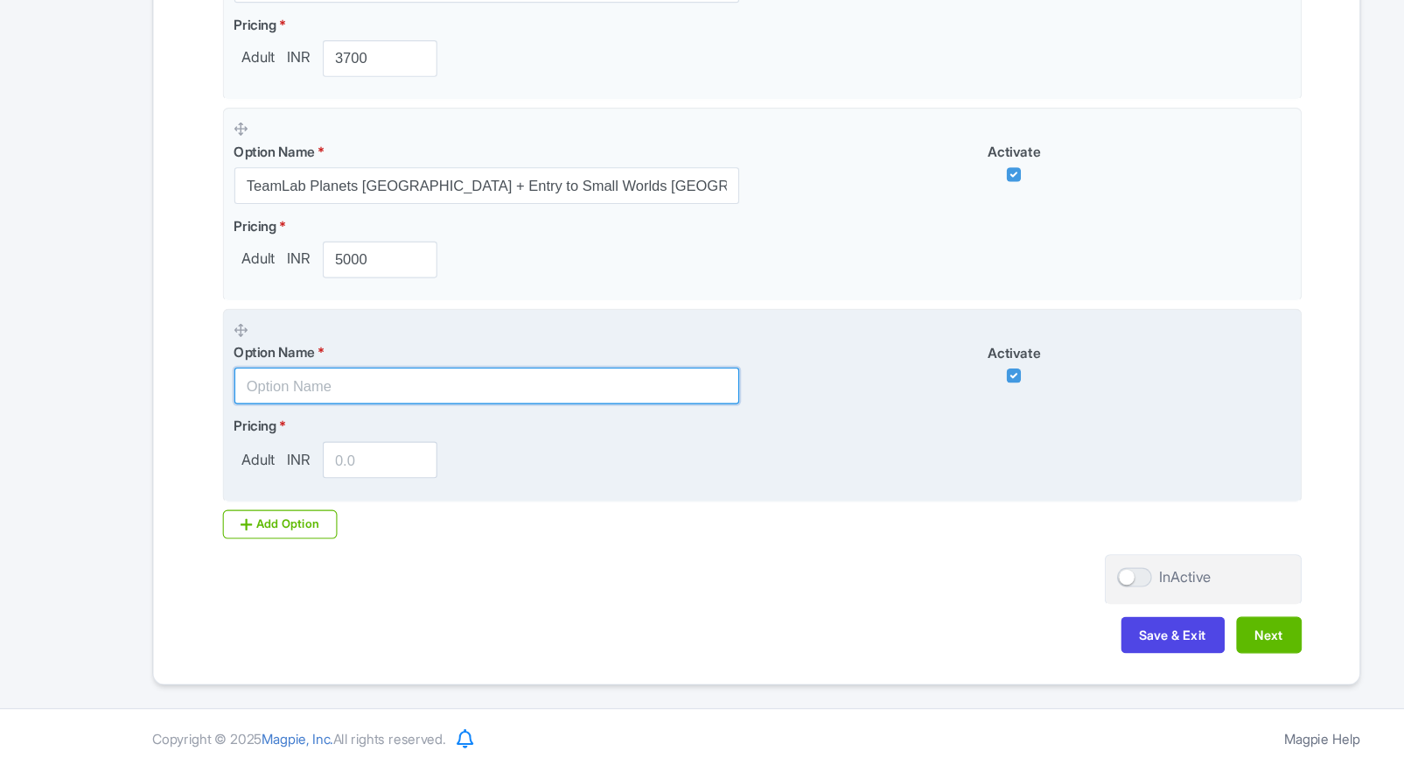
click at [336, 426] on input "text" at bounding box center [456, 418] width 459 height 33
paste input "Early entry to TeamLab Planets Tokyo + Small Worlds Tokyo Tickets"
type input "Early entry to TeamLab Planets Tokyo + Small Worlds Tokyo Tickets"
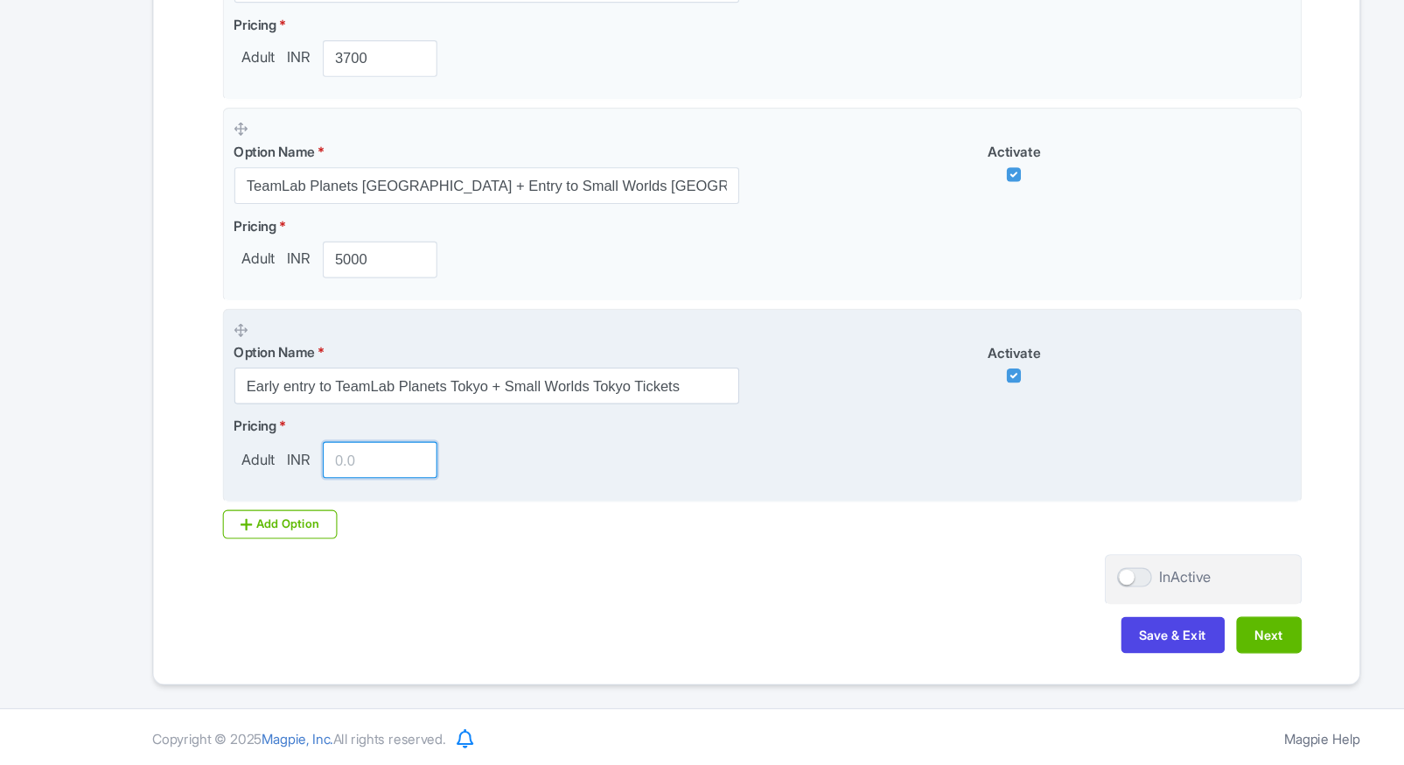
click at [340, 480] on input "number" at bounding box center [360, 486] width 105 height 33
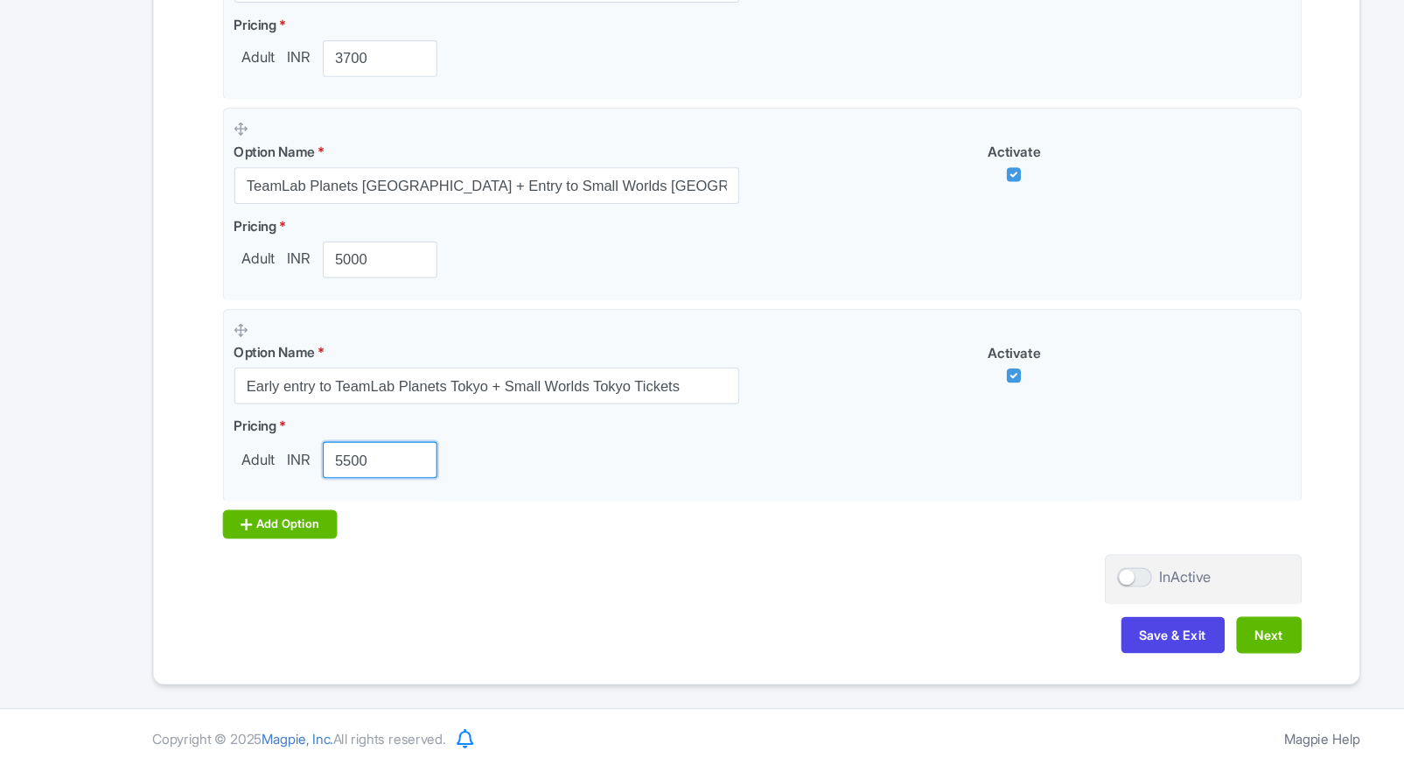
type input "5500"
click at [266, 539] on div "Add Option" at bounding box center [269, 545] width 105 height 26
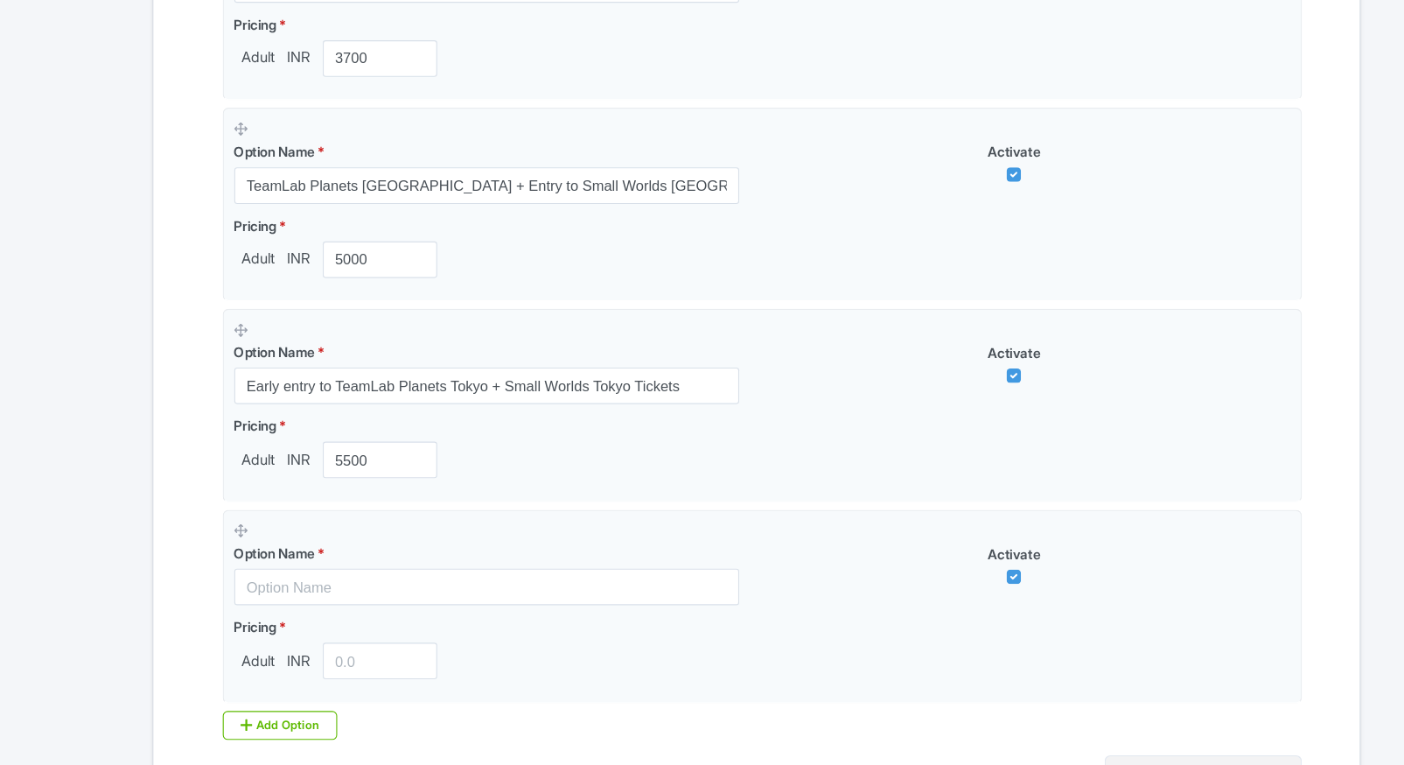
scroll to position [1531, 0]
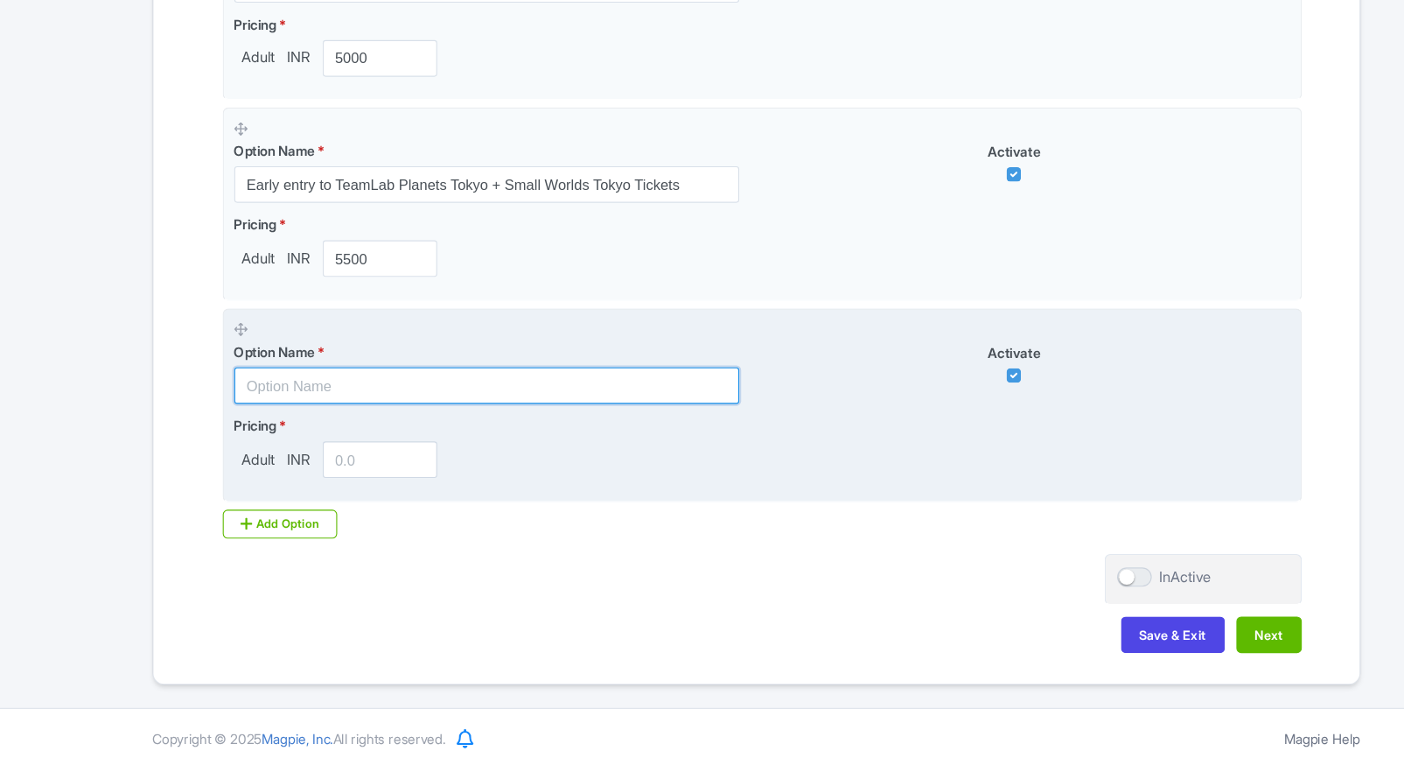
drag, startPoint x: 344, startPoint y: 417, endPoint x: 342, endPoint y: 426, distance: 8.9
click at [344, 417] on input "text" at bounding box center [456, 418] width 459 height 33
paste input "Combo - TeamLab Planets Tokyo + Kidzania [GEOGRAPHIC_DATA](3 Hours Pass)"
type input "Combo - TeamLab Planets Tokyo + Kidzania [GEOGRAPHIC_DATA](3 Hours Pass)"
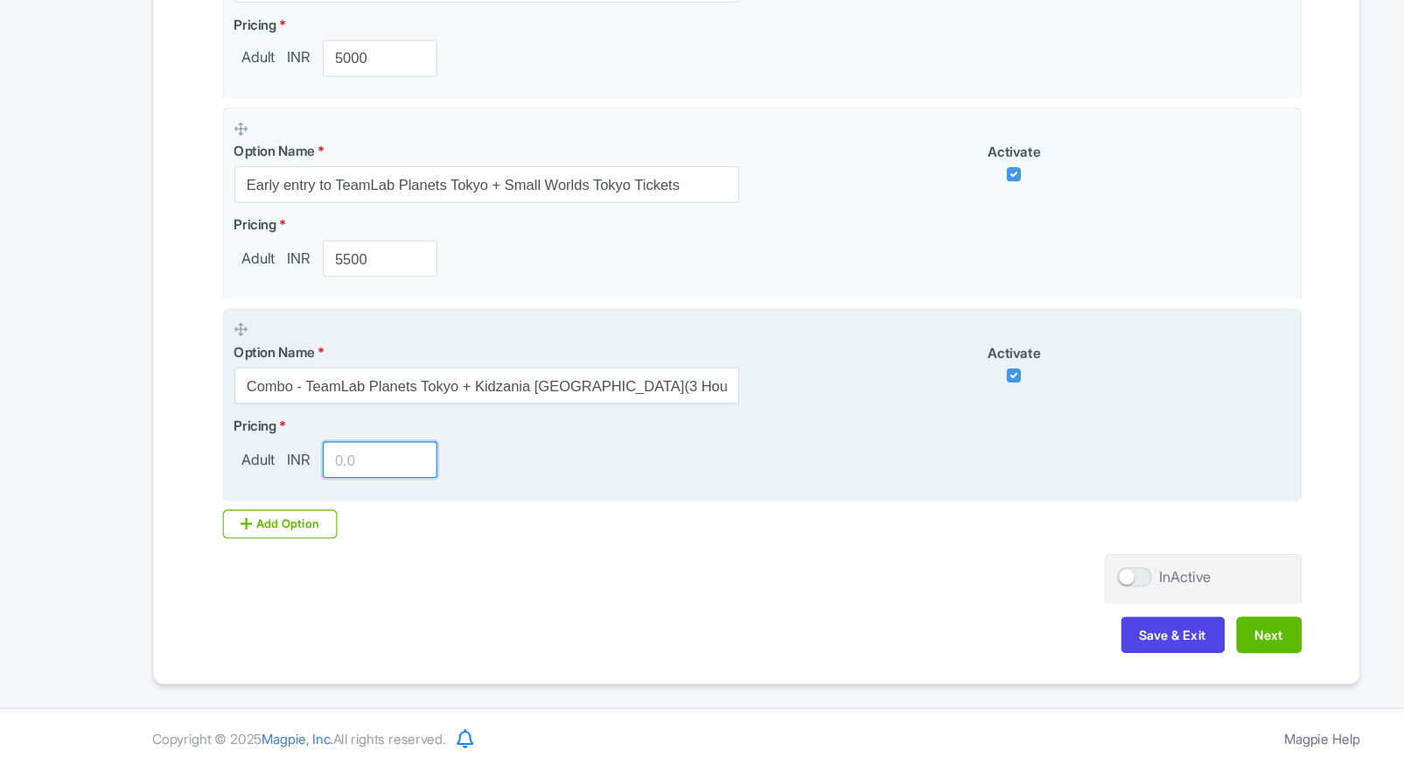
click at [339, 470] on input "number" at bounding box center [360, 486] width 105 height 33
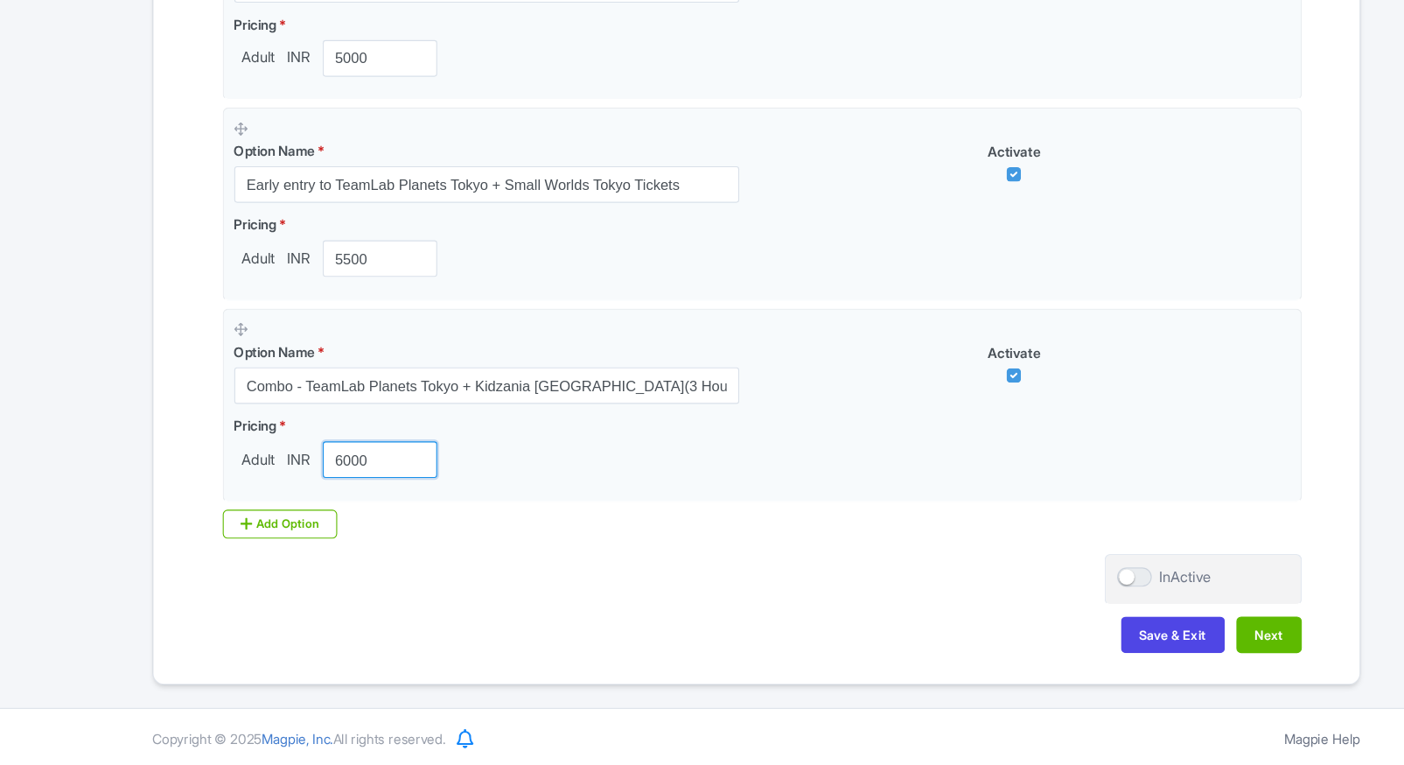
type input "6000"
click at [252, 549] on div "Add Option" at bounding box center [269, 545] width 105 height 26
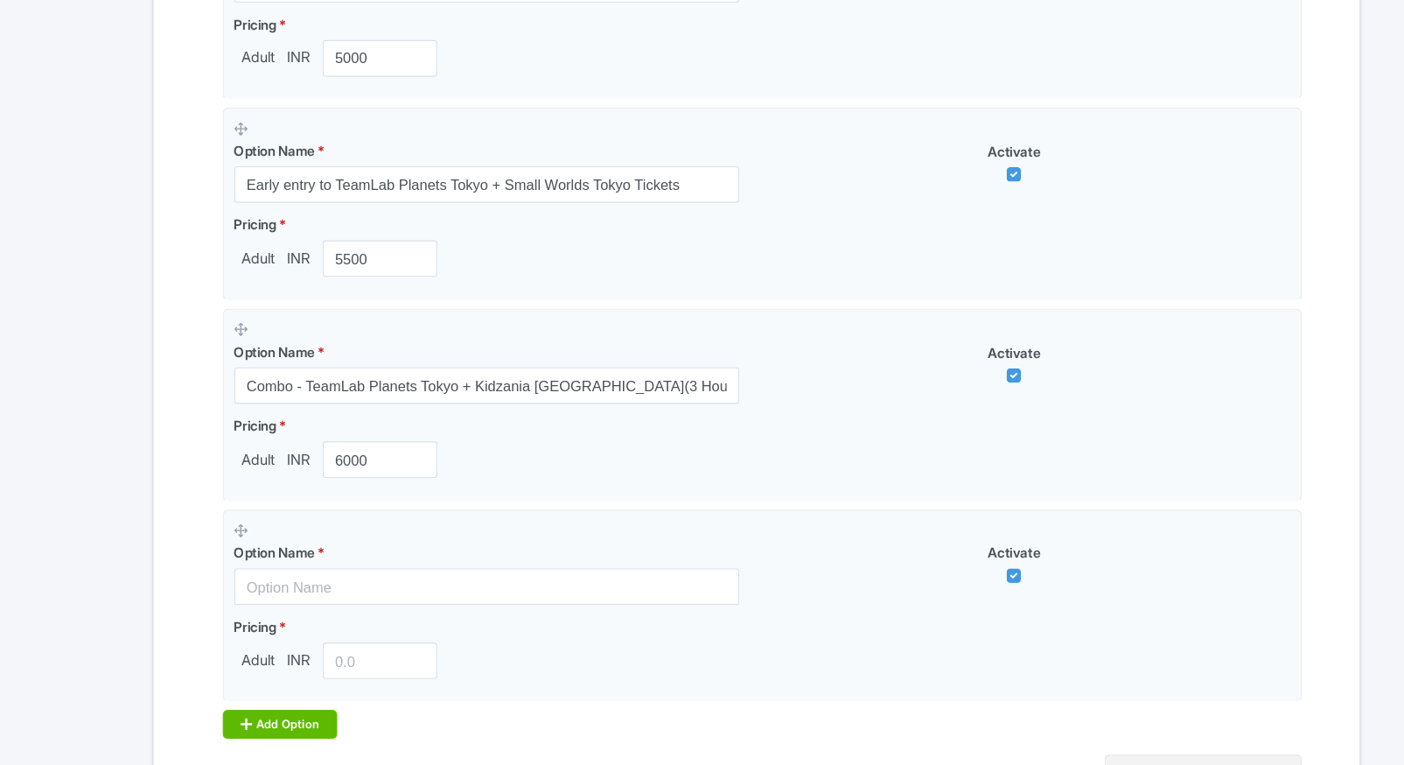
click at [241, 720] on icon at bounding box center [239, 727] width 10 height 14
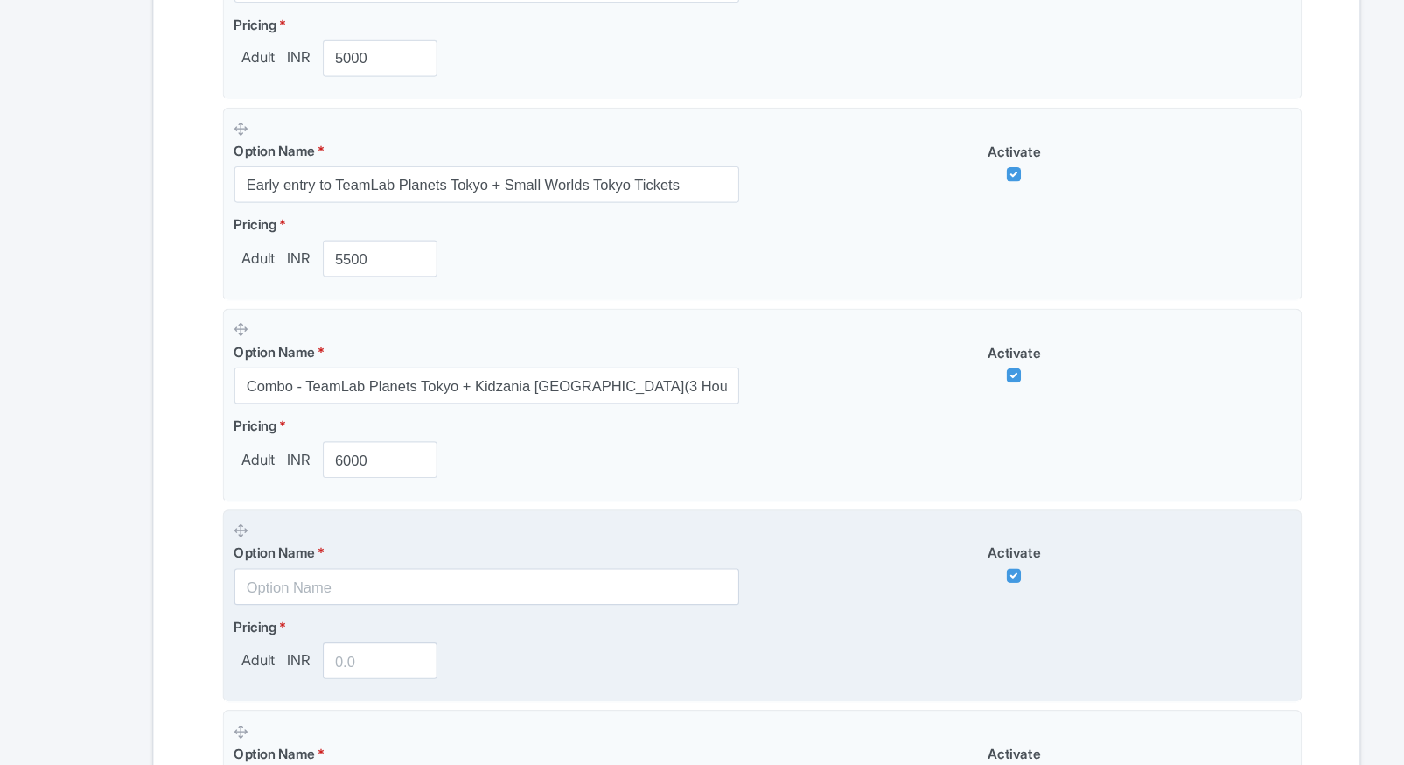
click at [271, 608] on input "text" at bounding box center [456, 601] width 459 height 33
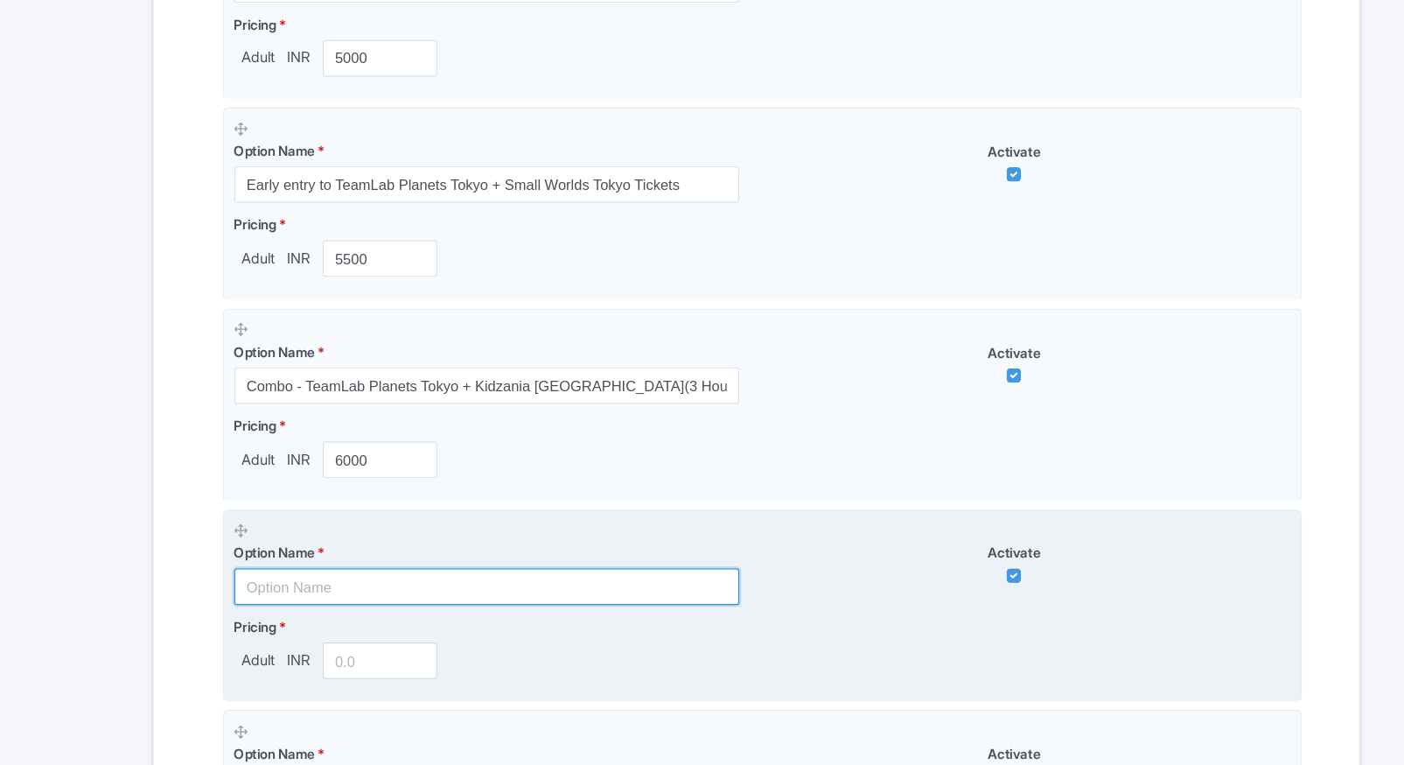
paste input "Combo - TeamLab Planets Tokyo + Kidzania [GEOGRAPHIC_DATA](3 Hours Pass)"
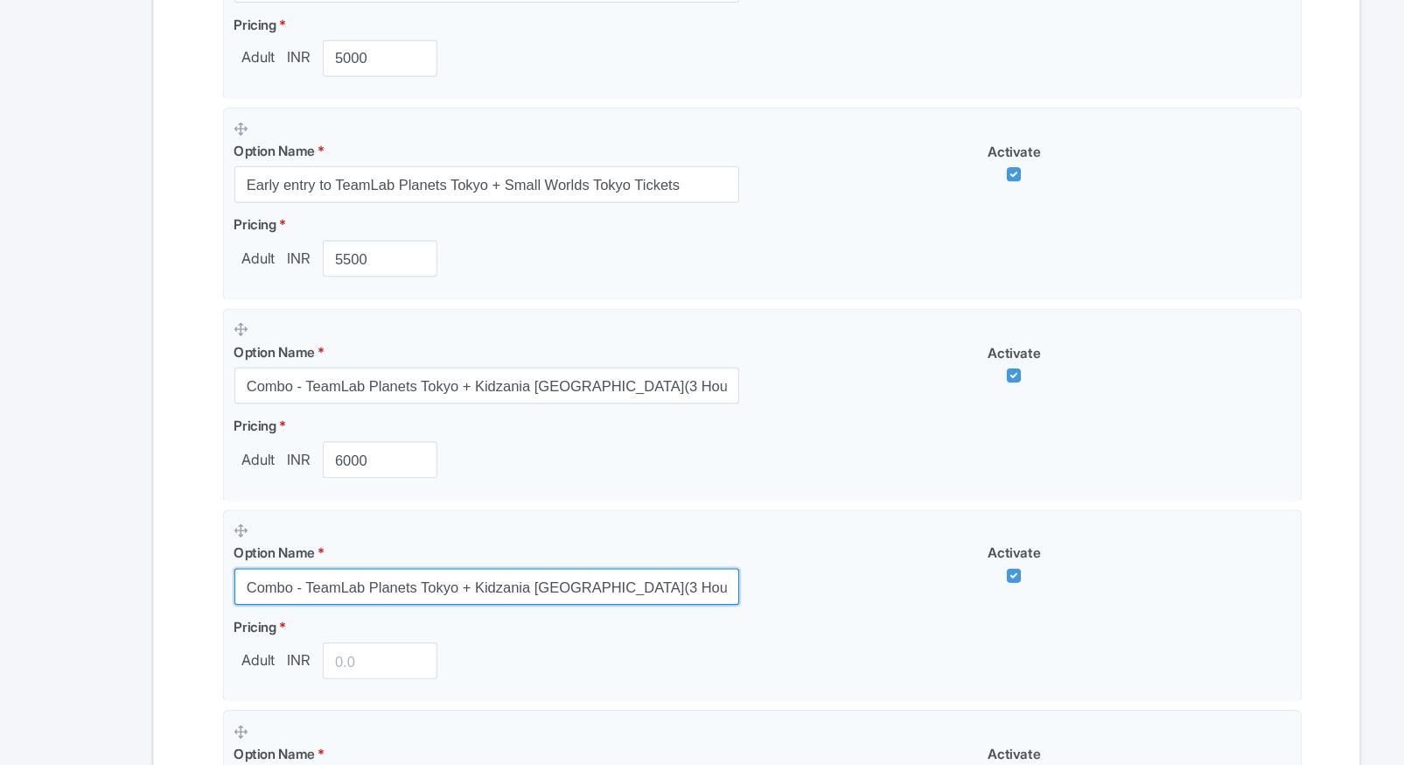
type input "Combo - TeamLab Planets Tokyo + Kidzania [GEOGRAPHIC_DATA](3 Hours Pass)"
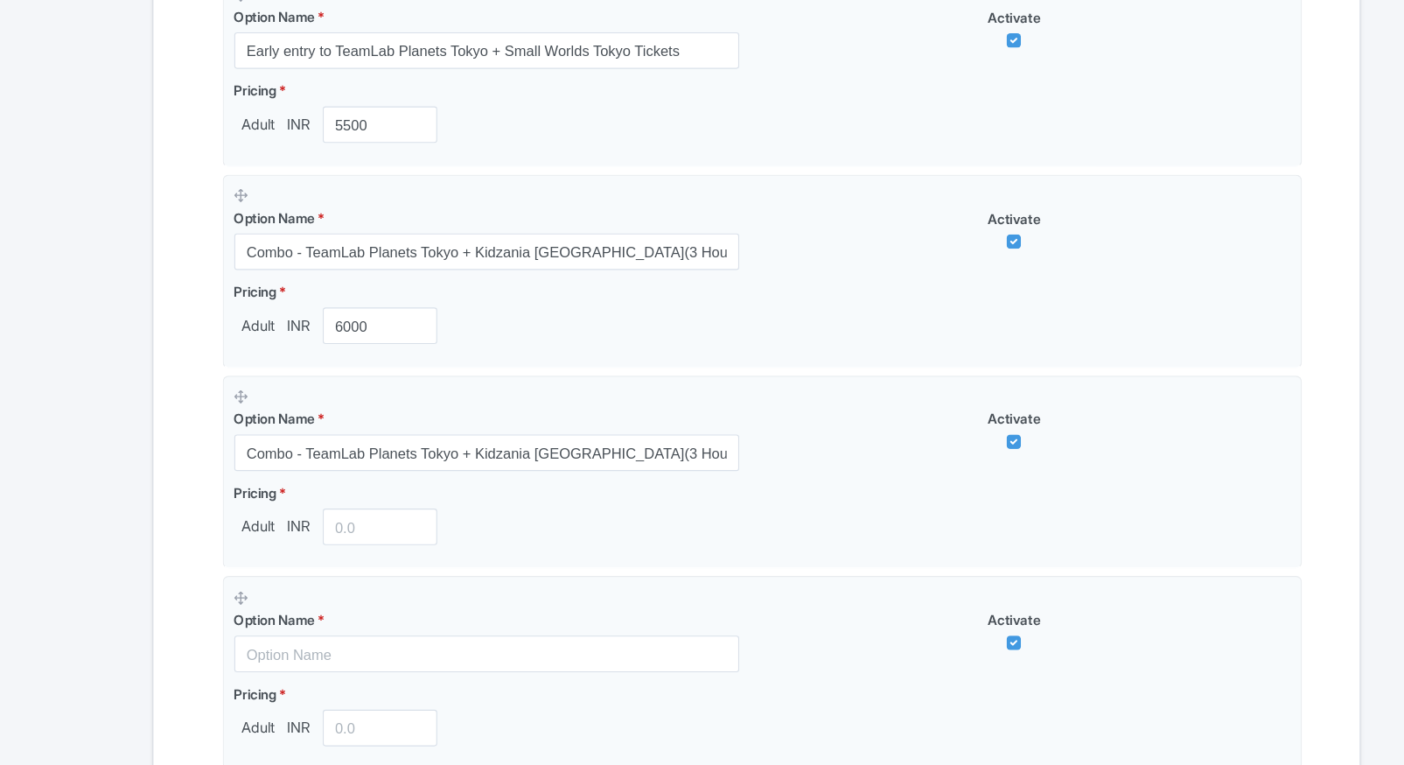
scroll to position [1656, 0]
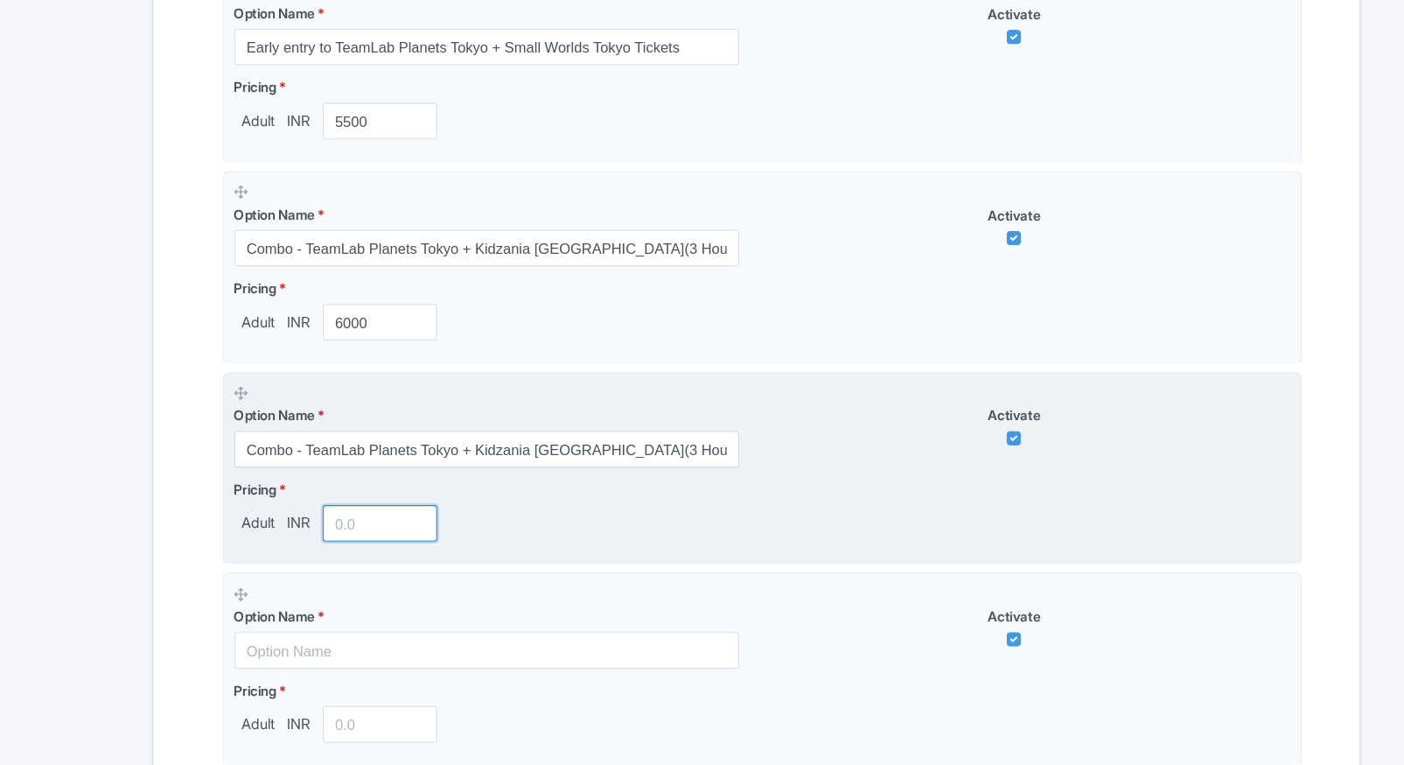
click at [349, 551] on input "number" at bounding box center [360, 544] width 105 height 33
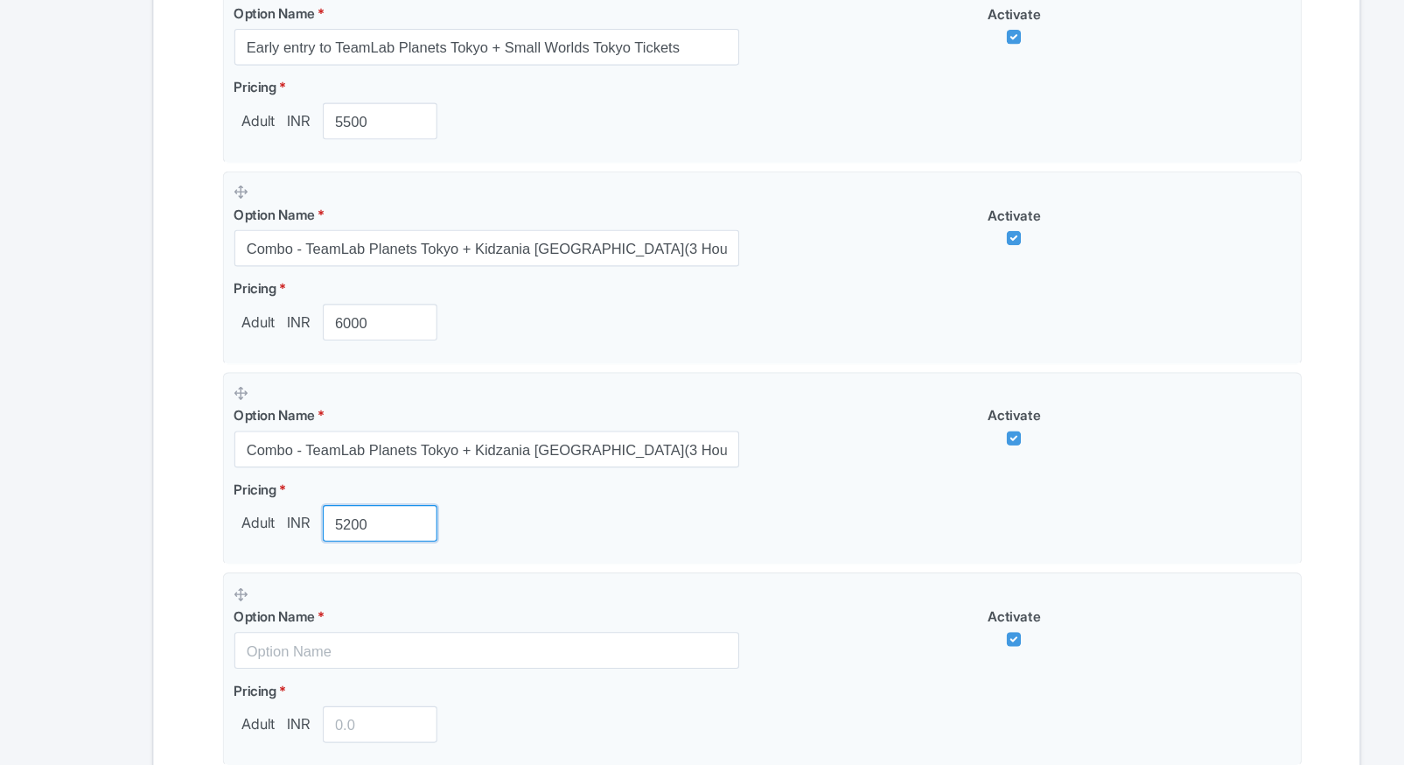
type input "5200"
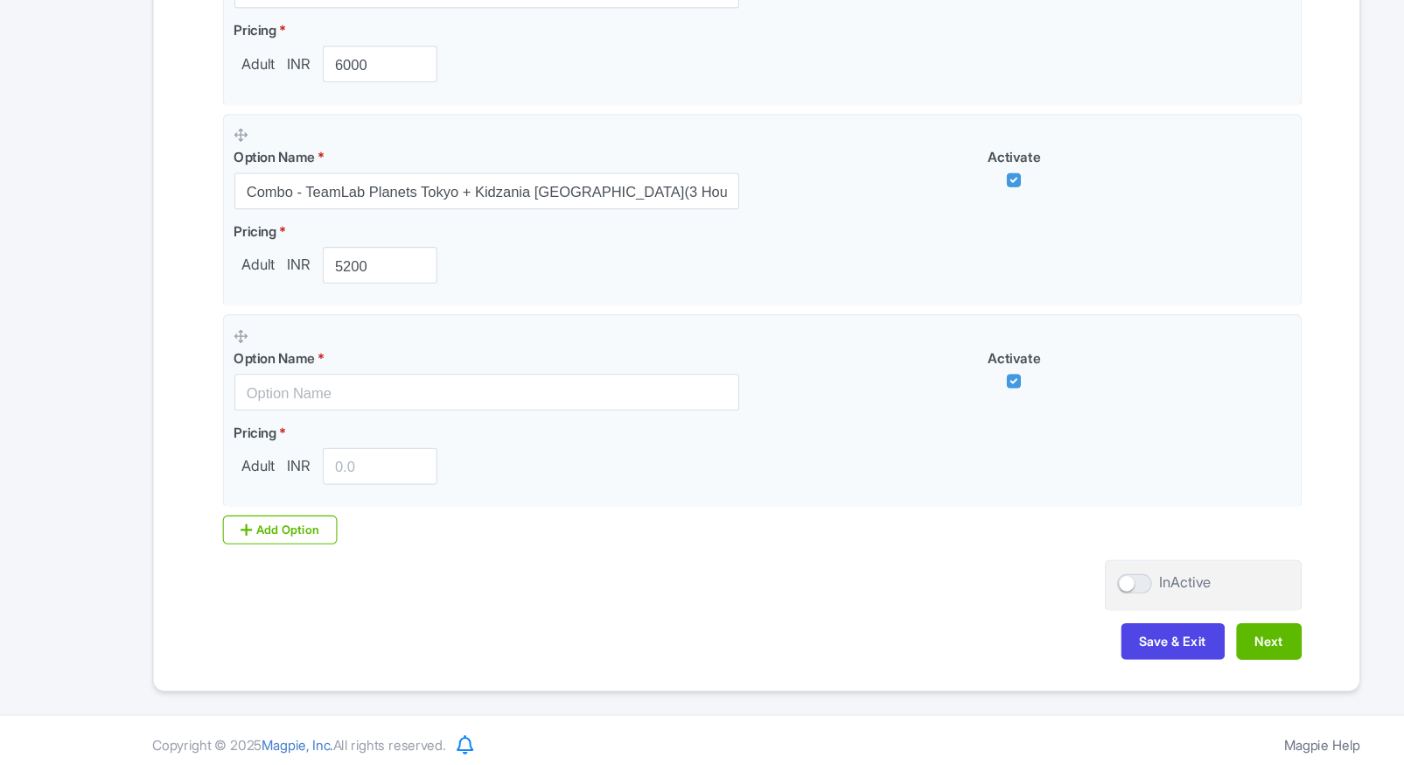
scroll to position [1893, 0]
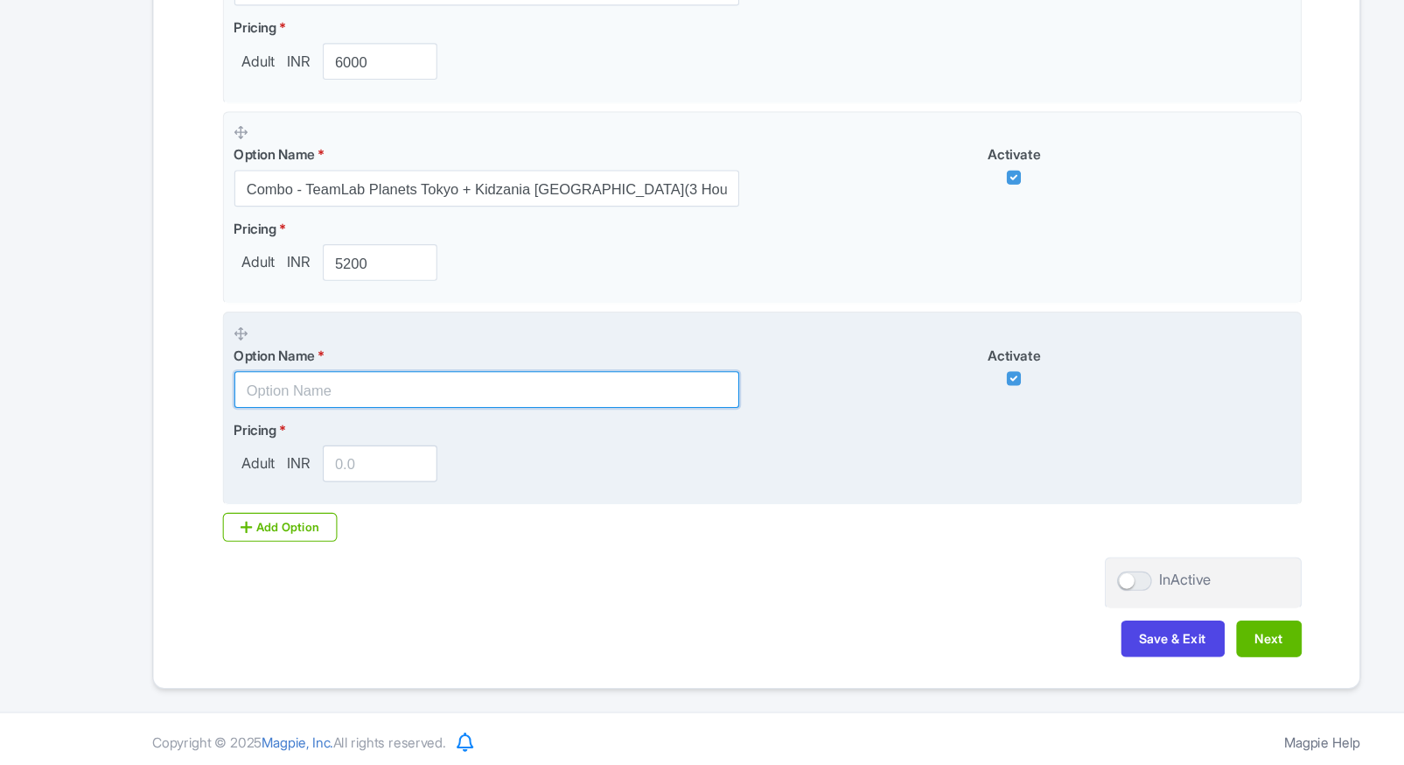
click at [382, 436] on input "text" at bounding box center [456, 422] width 459 height 33
paste input "Combo - TeamLab Planets Tokyo + Kidzania Tokyo(Part 1 and Part 2 Set Pass)"
type input "Combo - TeamLab Planets Tokyo + Kidzania Tokyo(Part 1 and Part 2 Set Pass)"
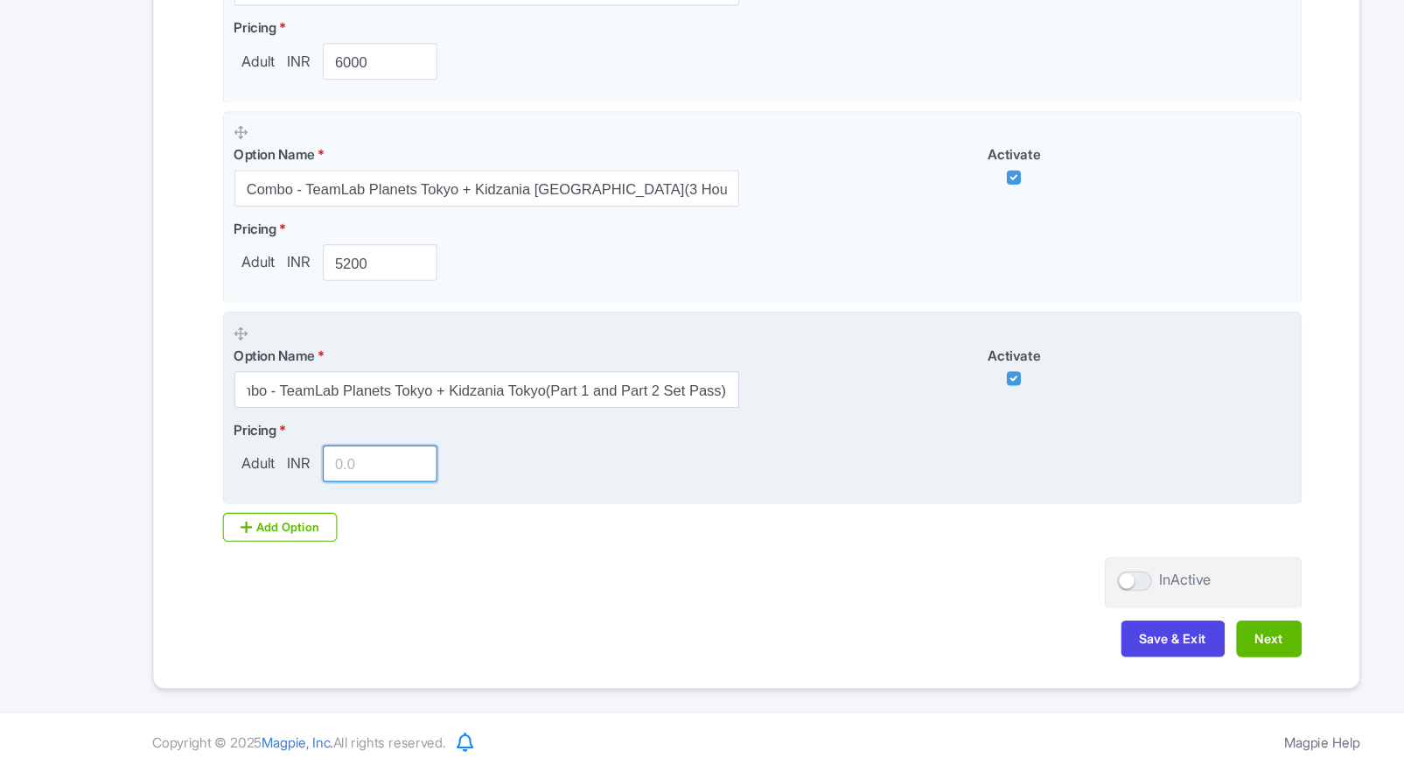
scroll to position [0, 0]
click at [330, 489] on input "number" at bounding box center [360, 489] width 105 height 33
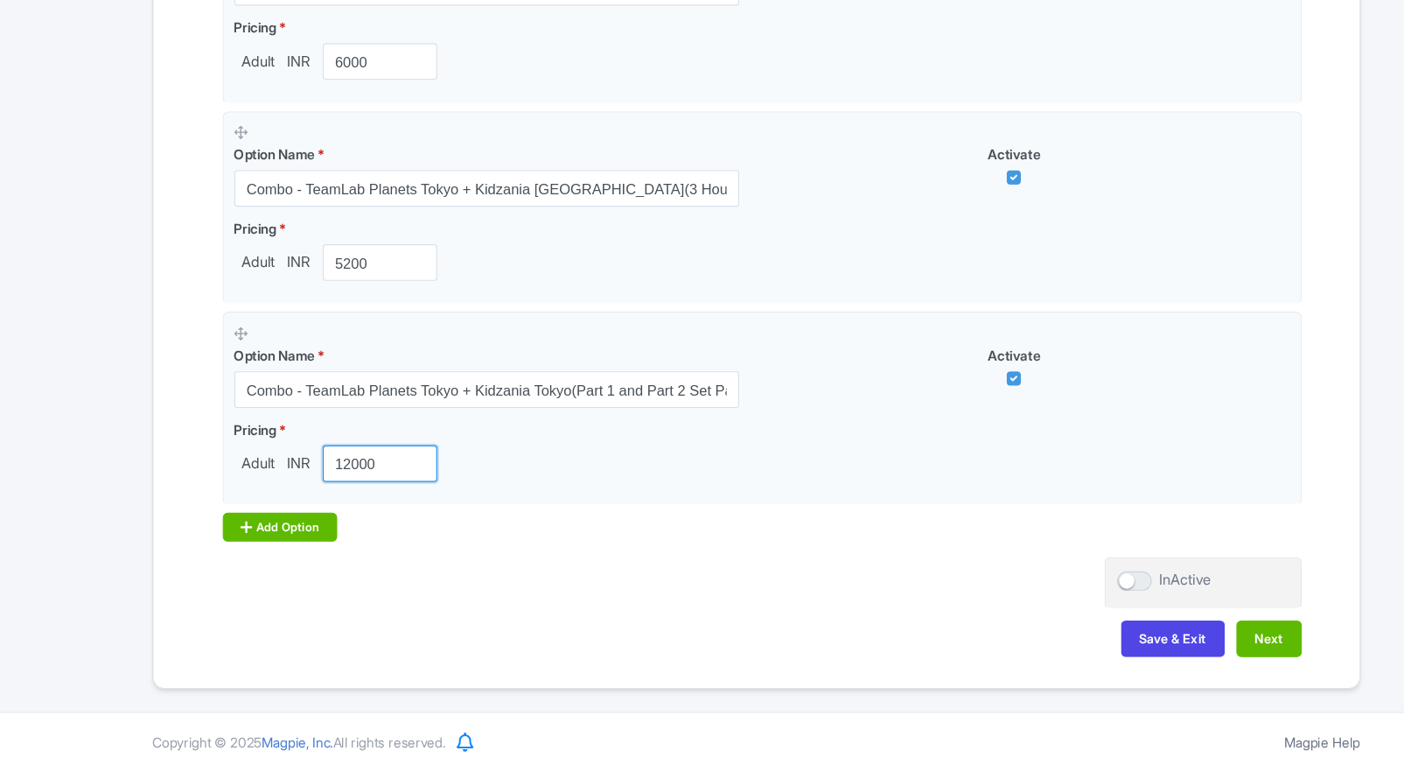
type input "12000"
click at [250, 544] on div "Add Option" at bounding box center [269, 548] width 105 height 26
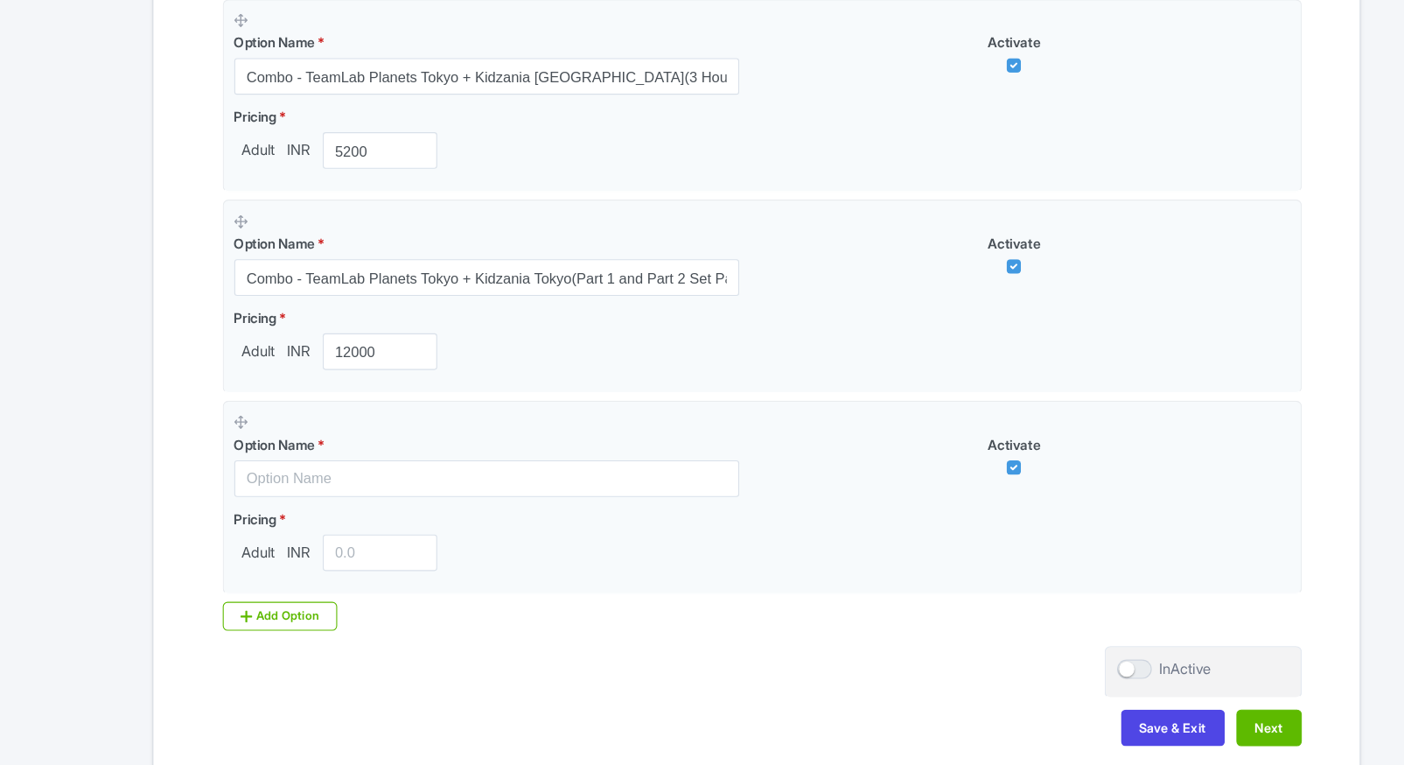
scroll to position [2008, 0]
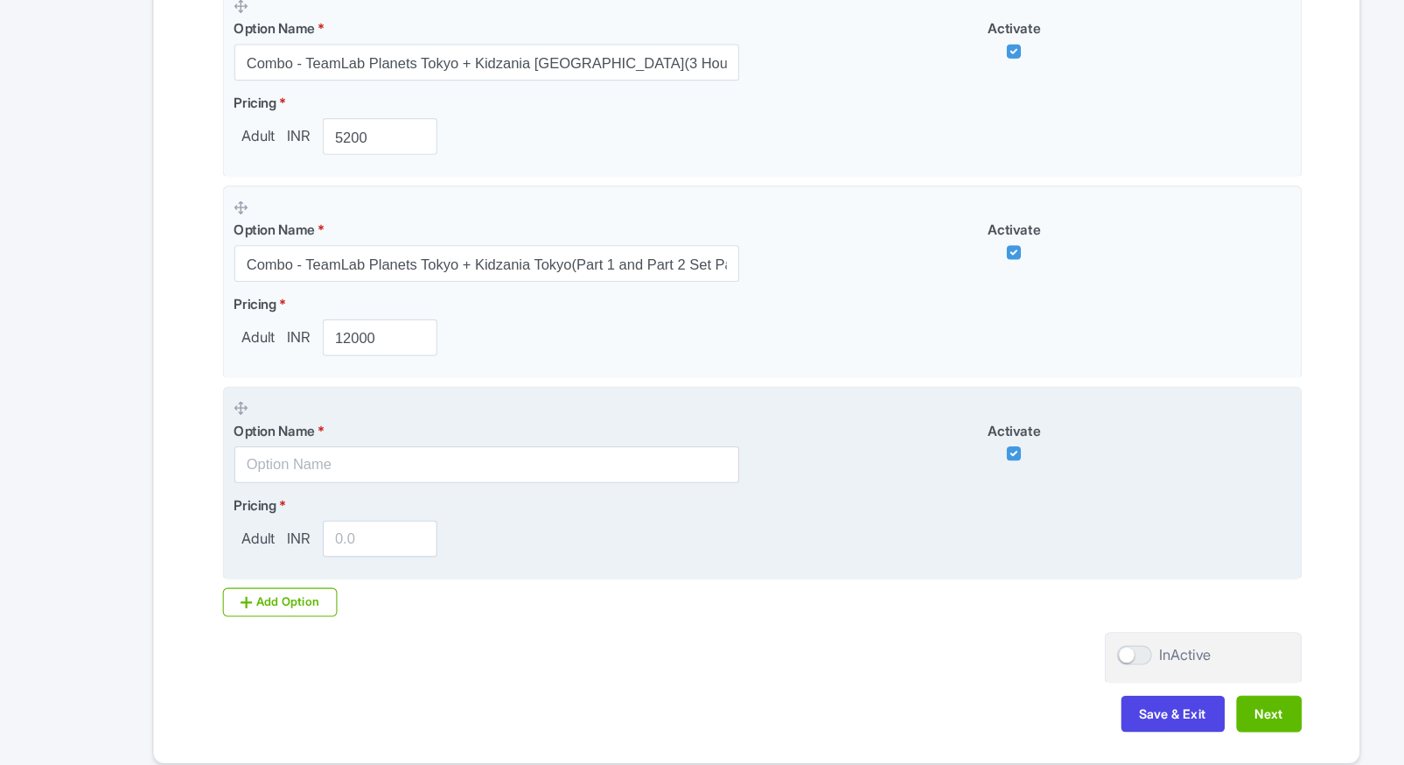
click at [291, 494] on input "text" at bounding box center [456, 490] width 459 height 33
paste input "Combo - TeamLab Planets Tokyo + Kidzania Tokyo(Part 1 and Part 2 Set Pass)"
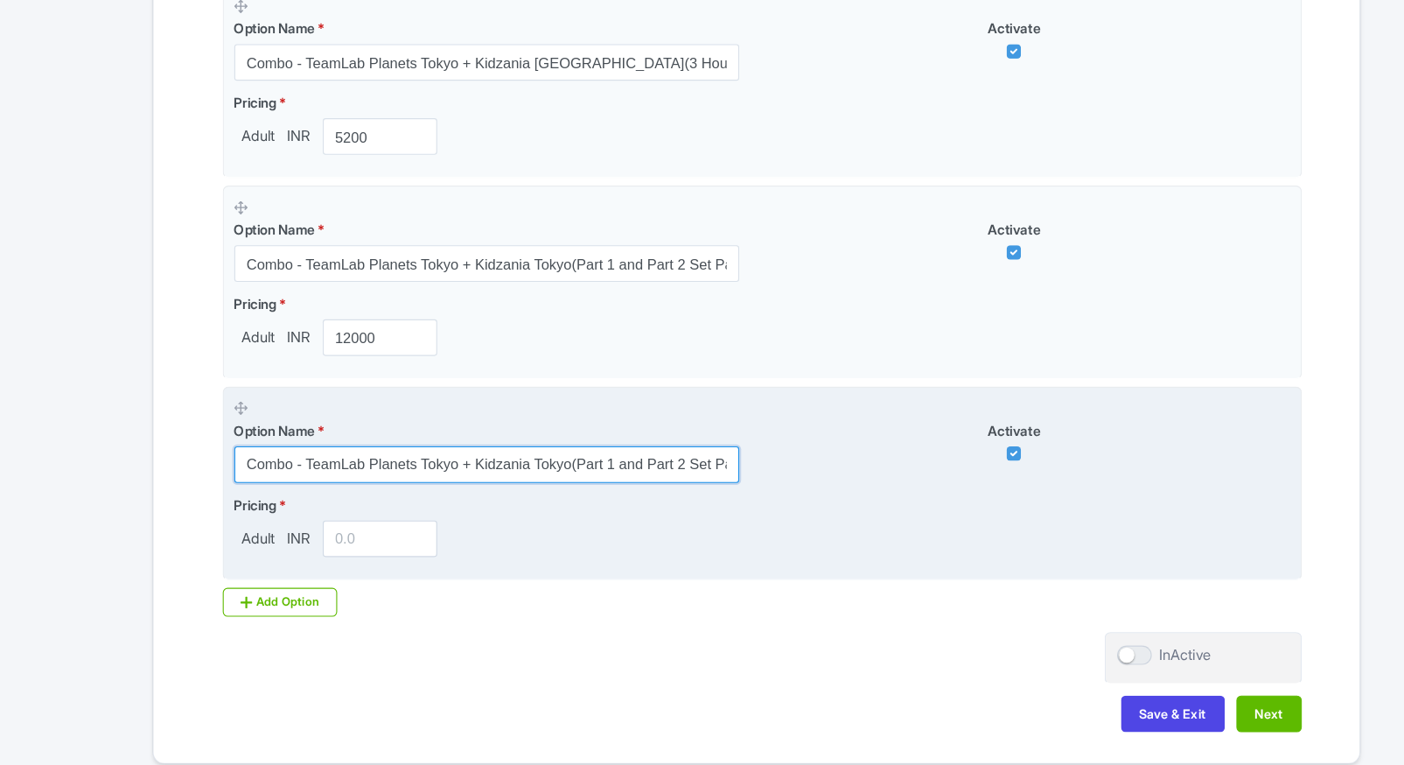
scroll to position [0, 26]
type input "Combo - TeamLab Planets Tokyo + Kidzania Tokyo(Part 1 and Part 2 Set Pass)"
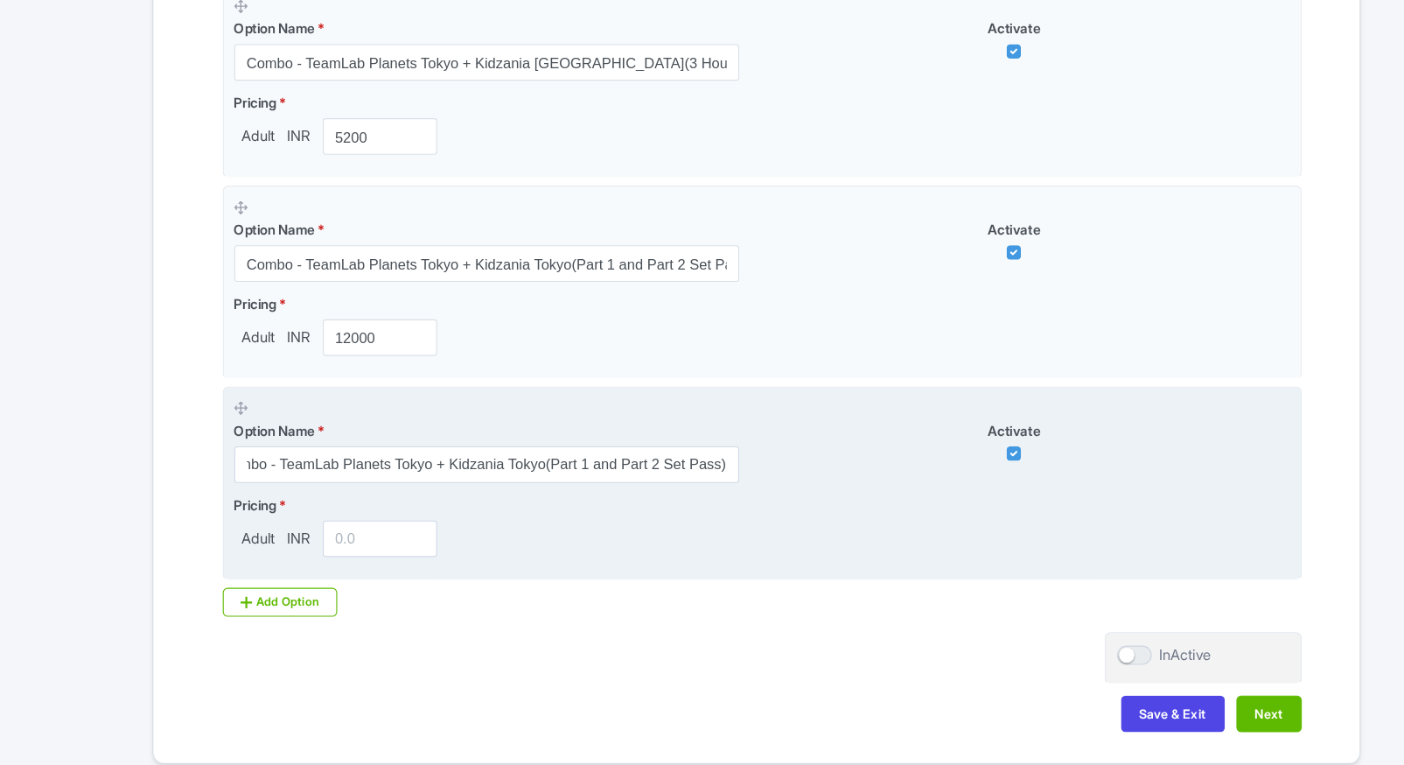
scroll to position [0, 0]
click at [343, 558] on input "number" at bounding box center [360, 558] width 105 height 33
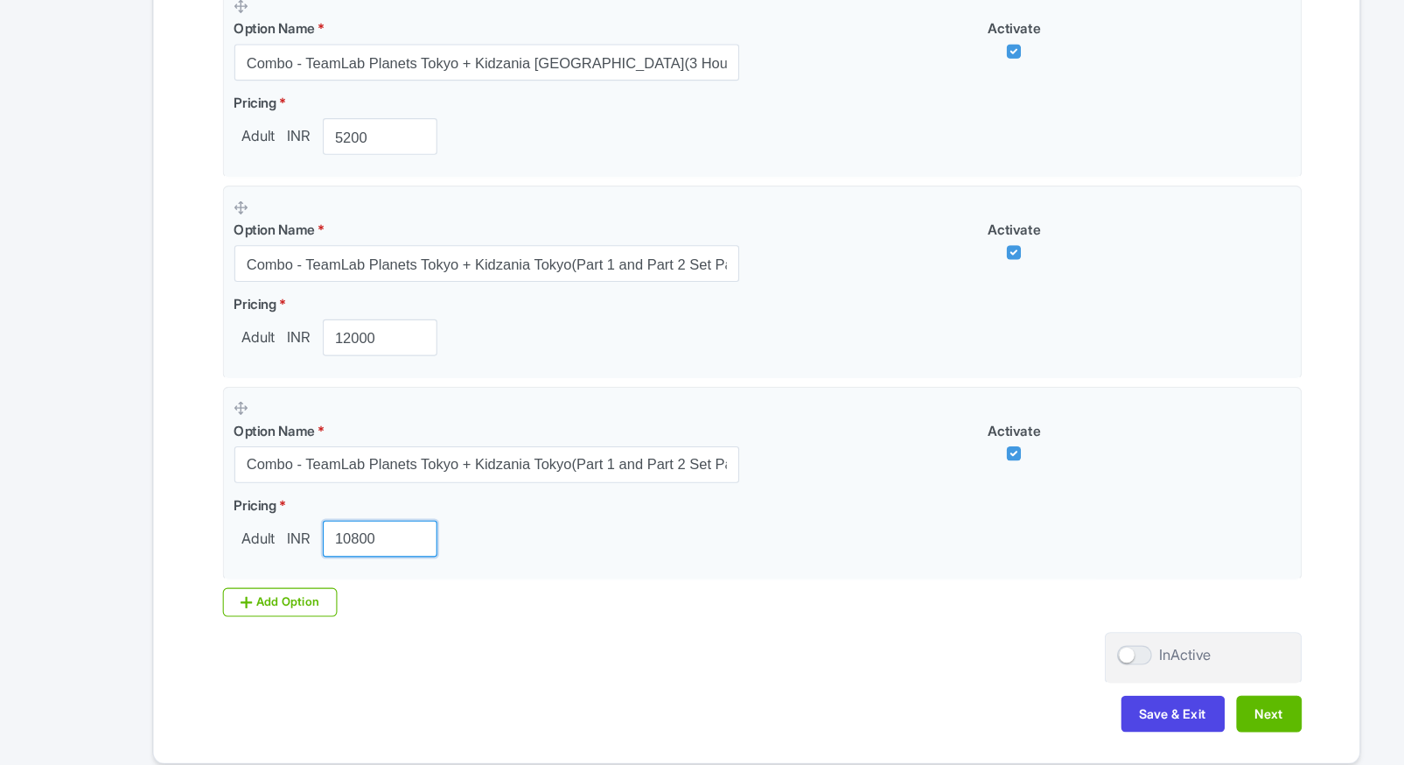
type input "10800"
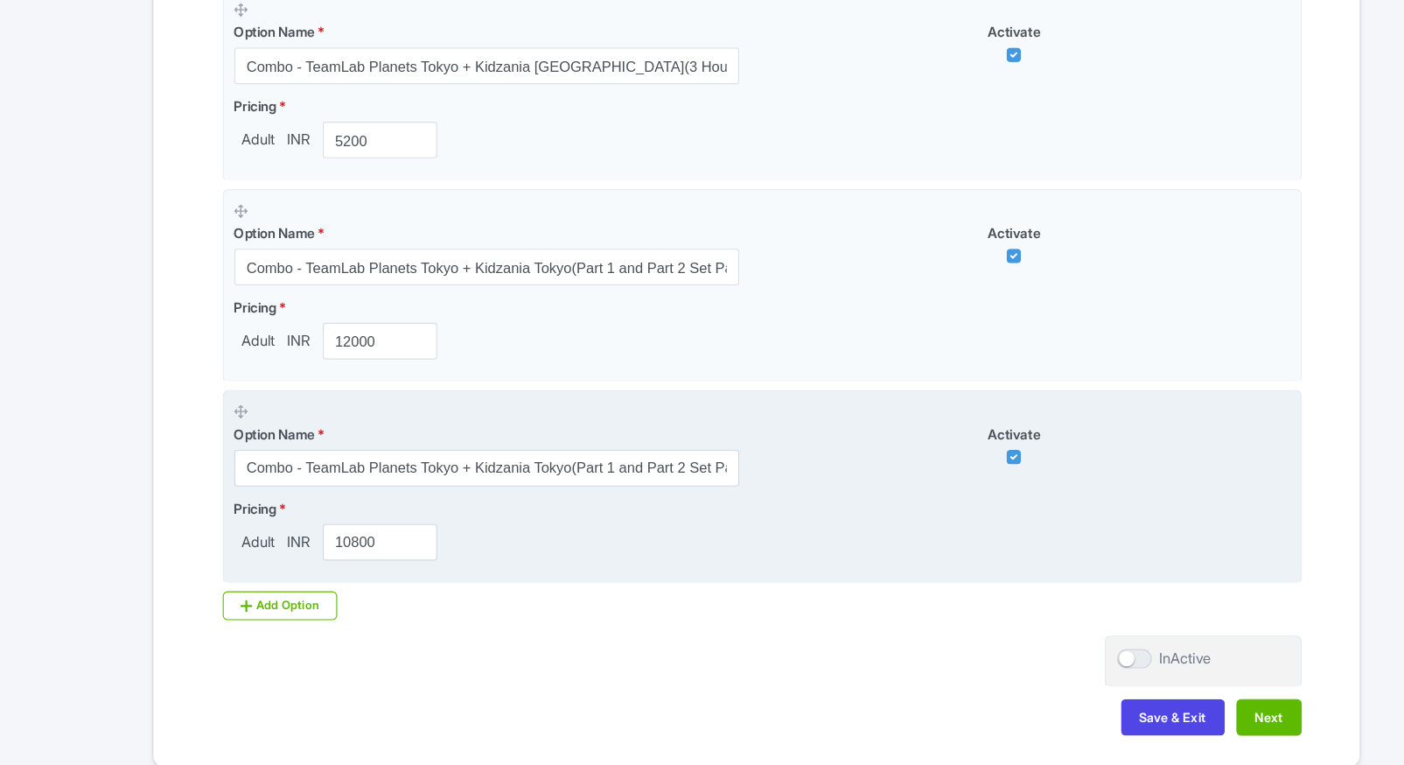
scroll to position [2078, 0]
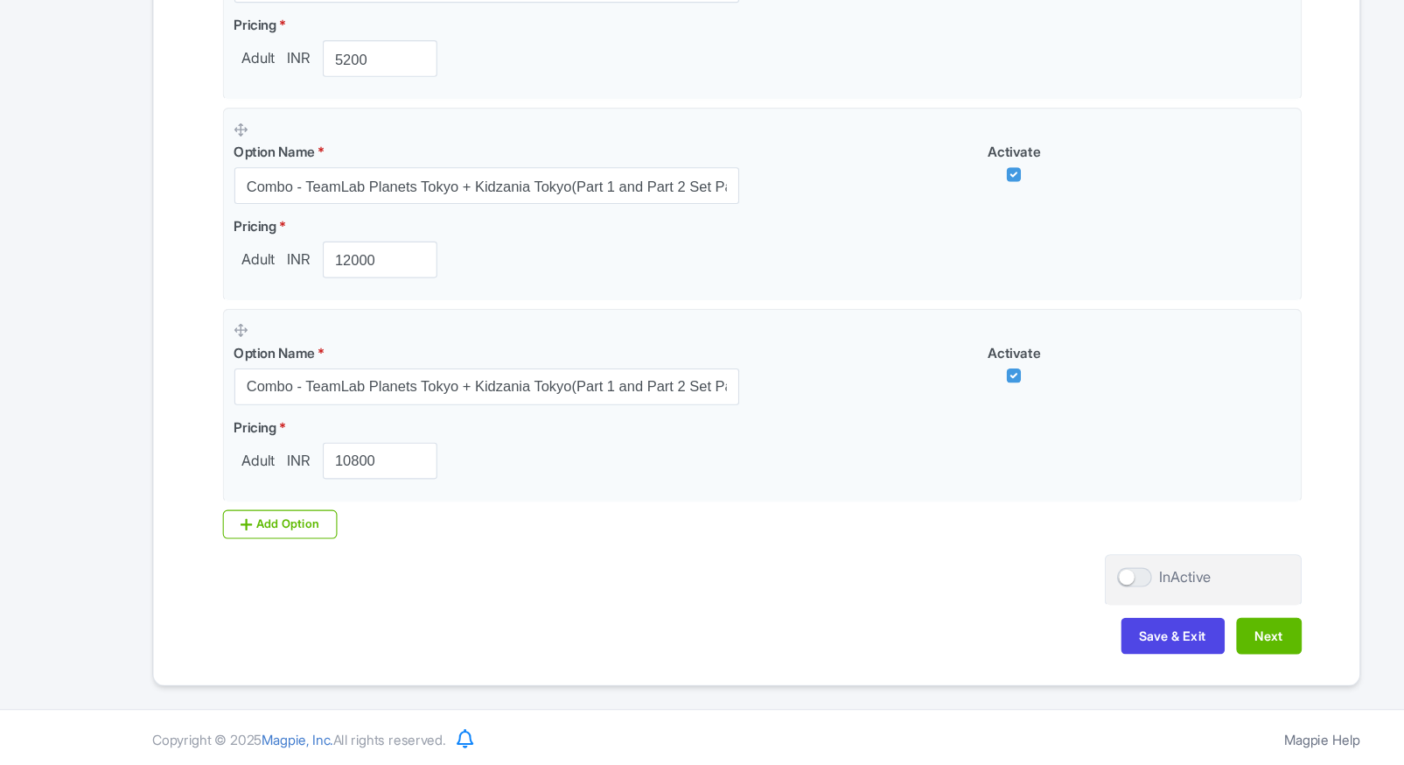
drag, startPoint x: 1179, startPoint y: 645, endPoint x: 961, endPoint y: 602, distance: 222.9
click at [1044, 591] on div at bounding box center [1046, 592] width 31 height 17
click at [1042, 591] on input "InActive" at bounding box center [1036, 593] width 11 height 11
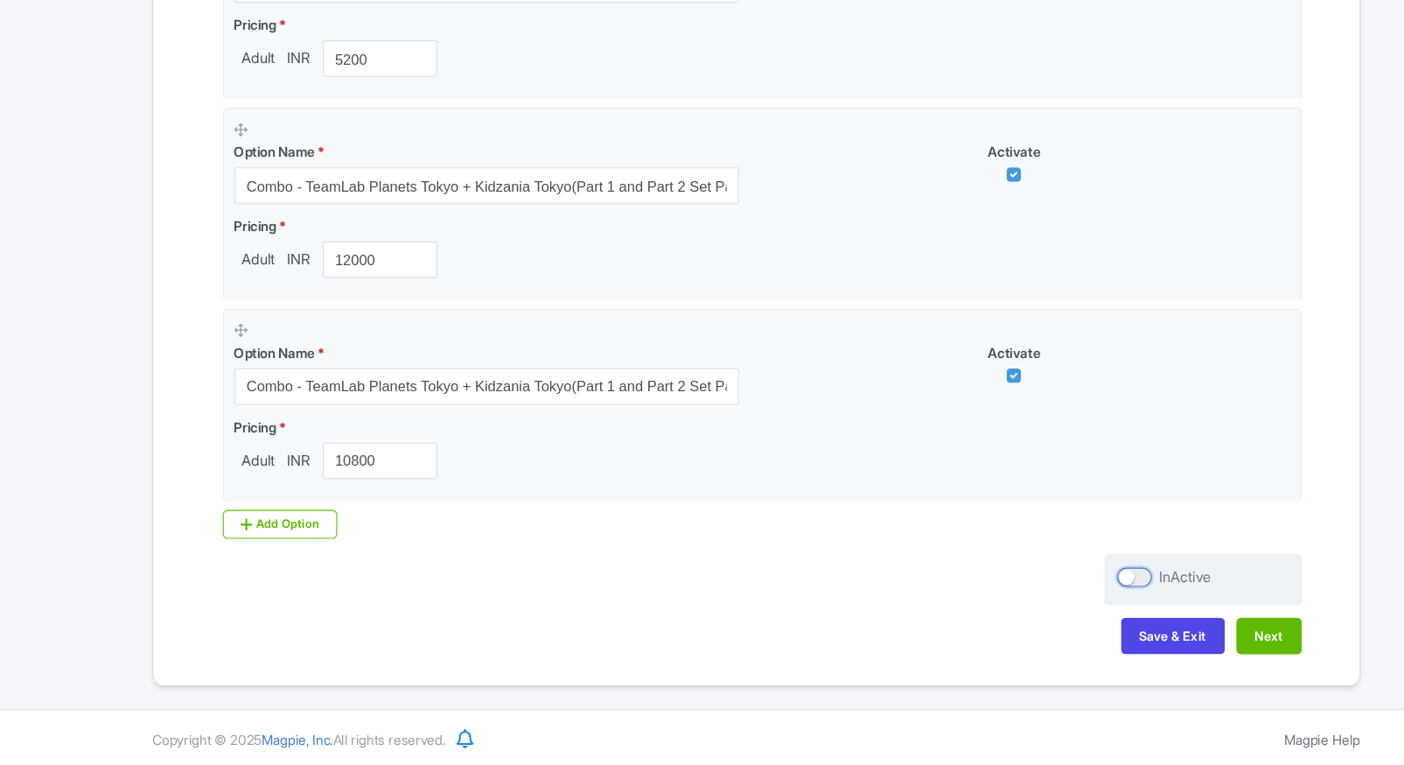
checkbox input "true"
click at [1185, 642] on button "Next" at bounding box center [1168, 646] width 59 height 33
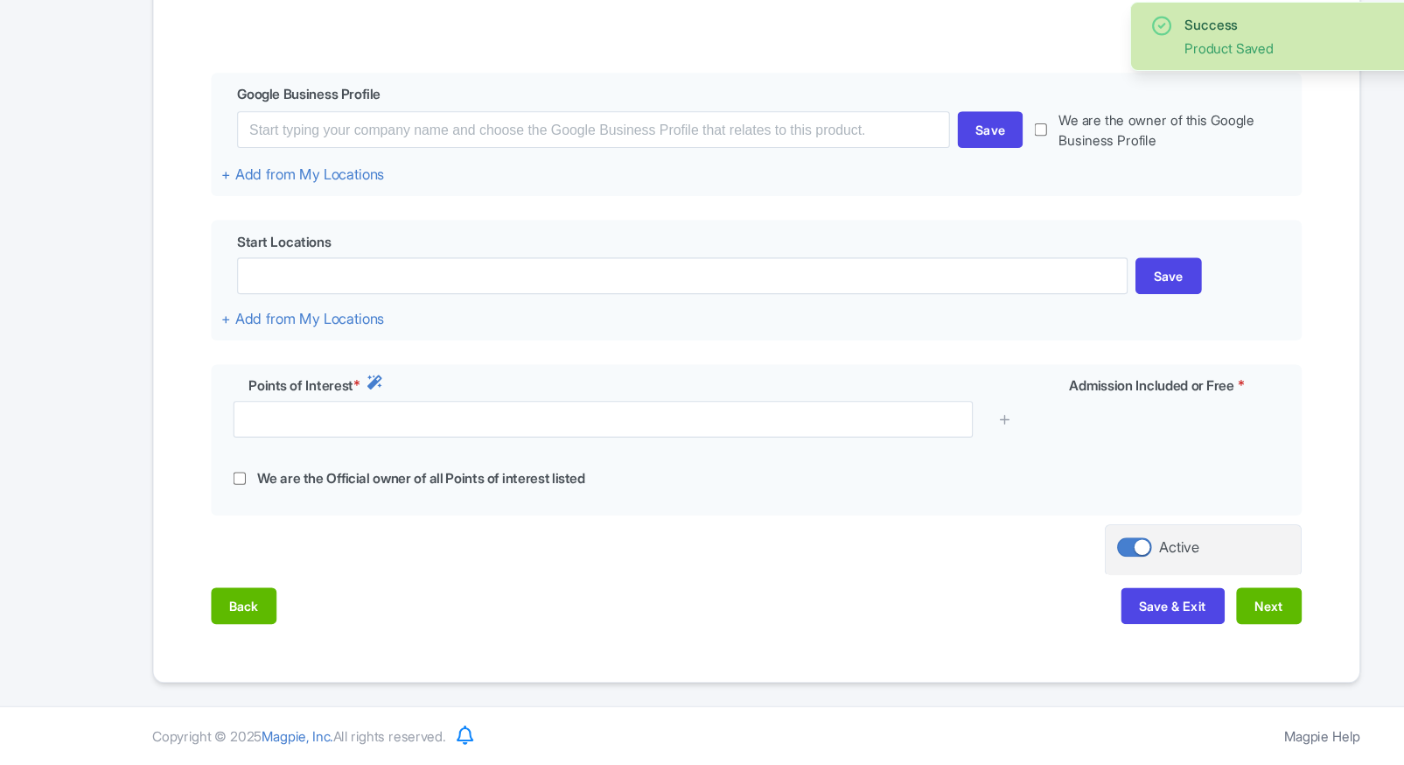
scroll to position [344, 0]
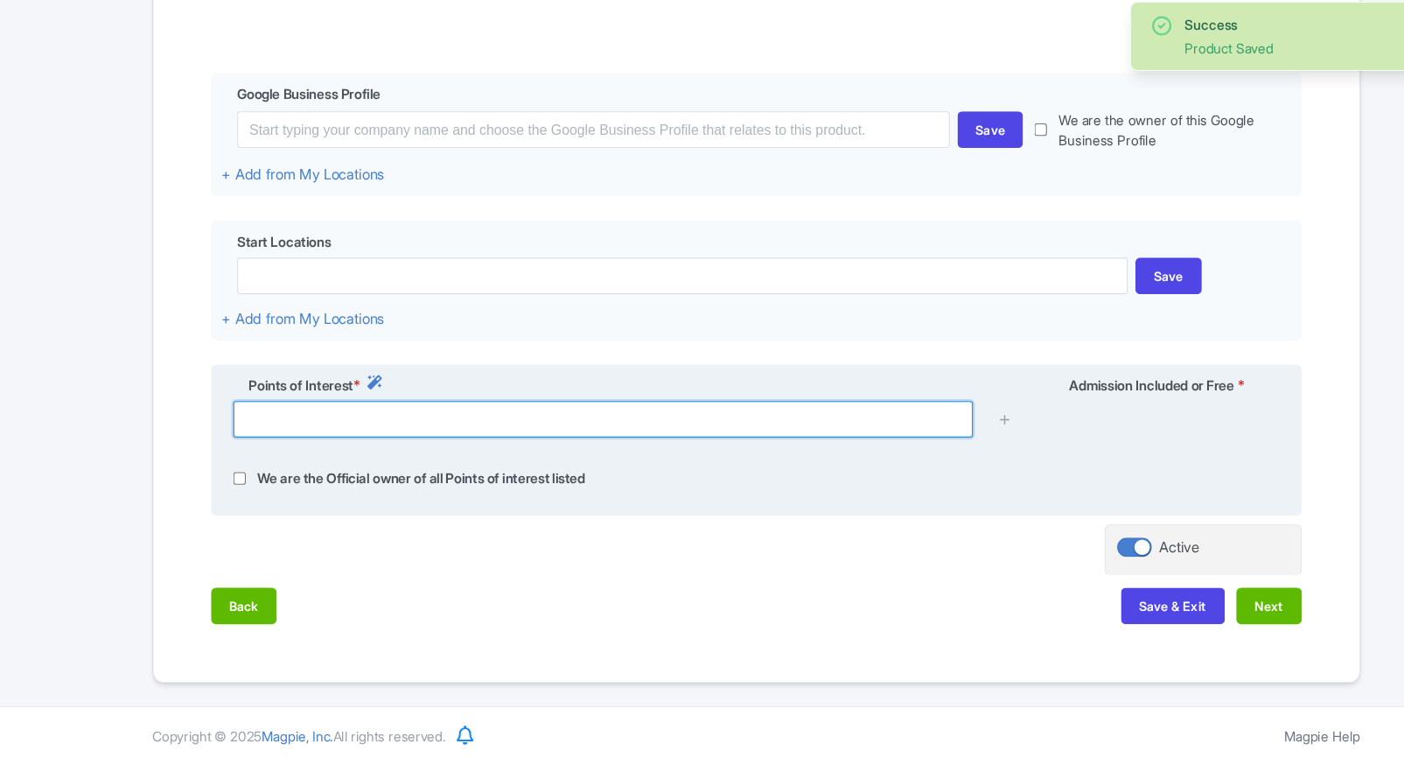
click at [355, 460] on input "text" at bounding box center [563, 449] width 673 height 33
paste input "Combo - TeamLab Planets Tokyo + Kidzania Tokyo(Part 1 and Part 2 Set Pass)"
type input "Combo - TeamLab Planets Tokyo + Kidzania Tokyo(Part 1 and Part 2 Set Pass)"
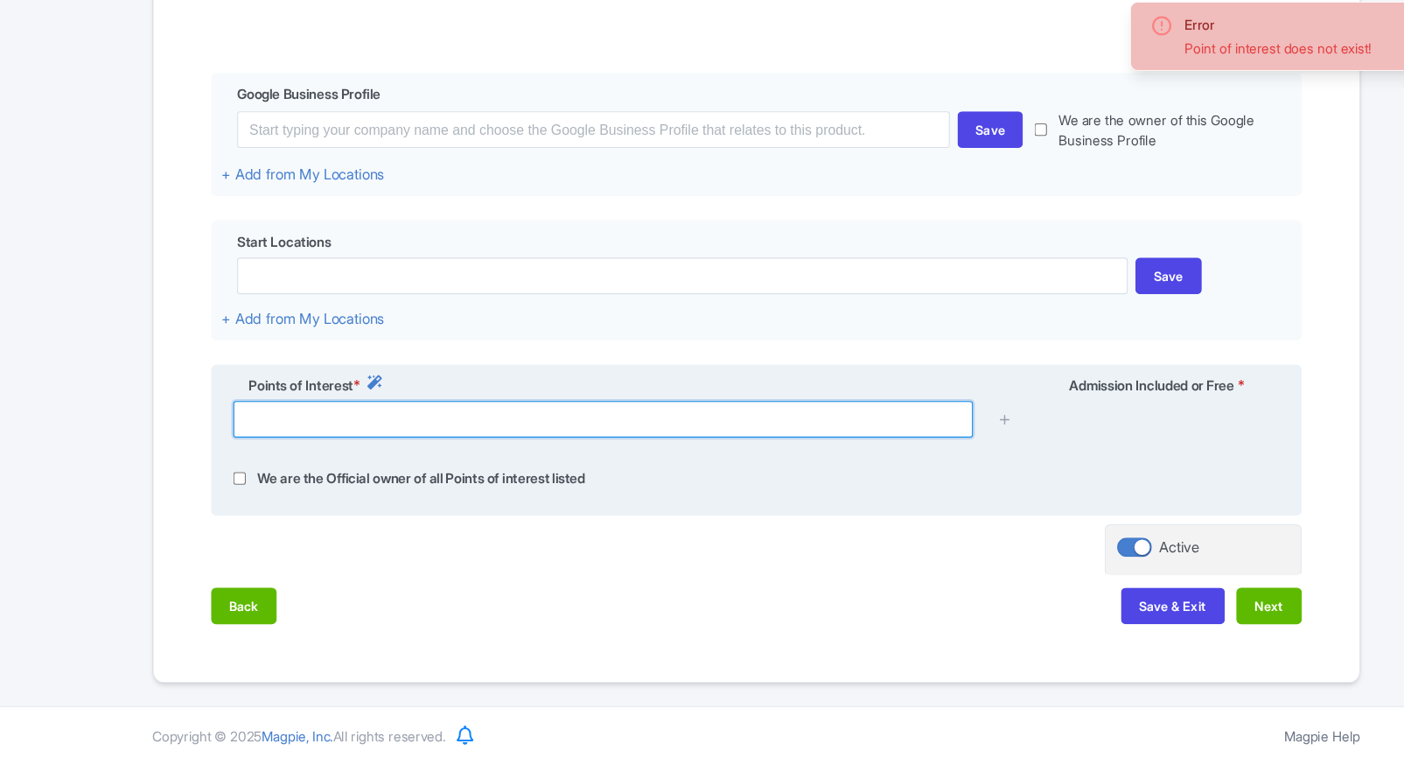
paste input "6 Chome-1-16 Toyosu, Koto City, Tokyo 135-0061, Japan"
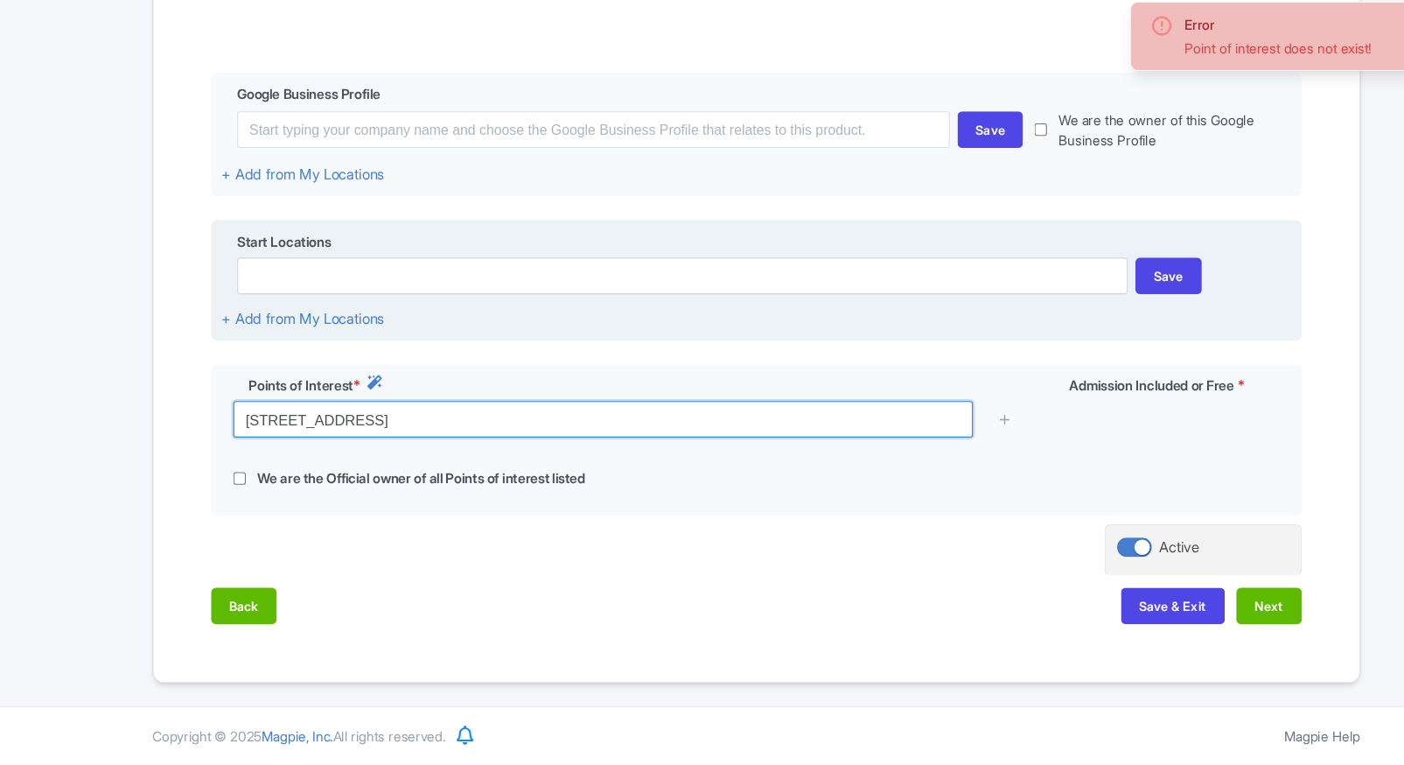
type input "6 Chome-1-16 Toyosu, Koto City, Tokyo 135-0061, Japan"
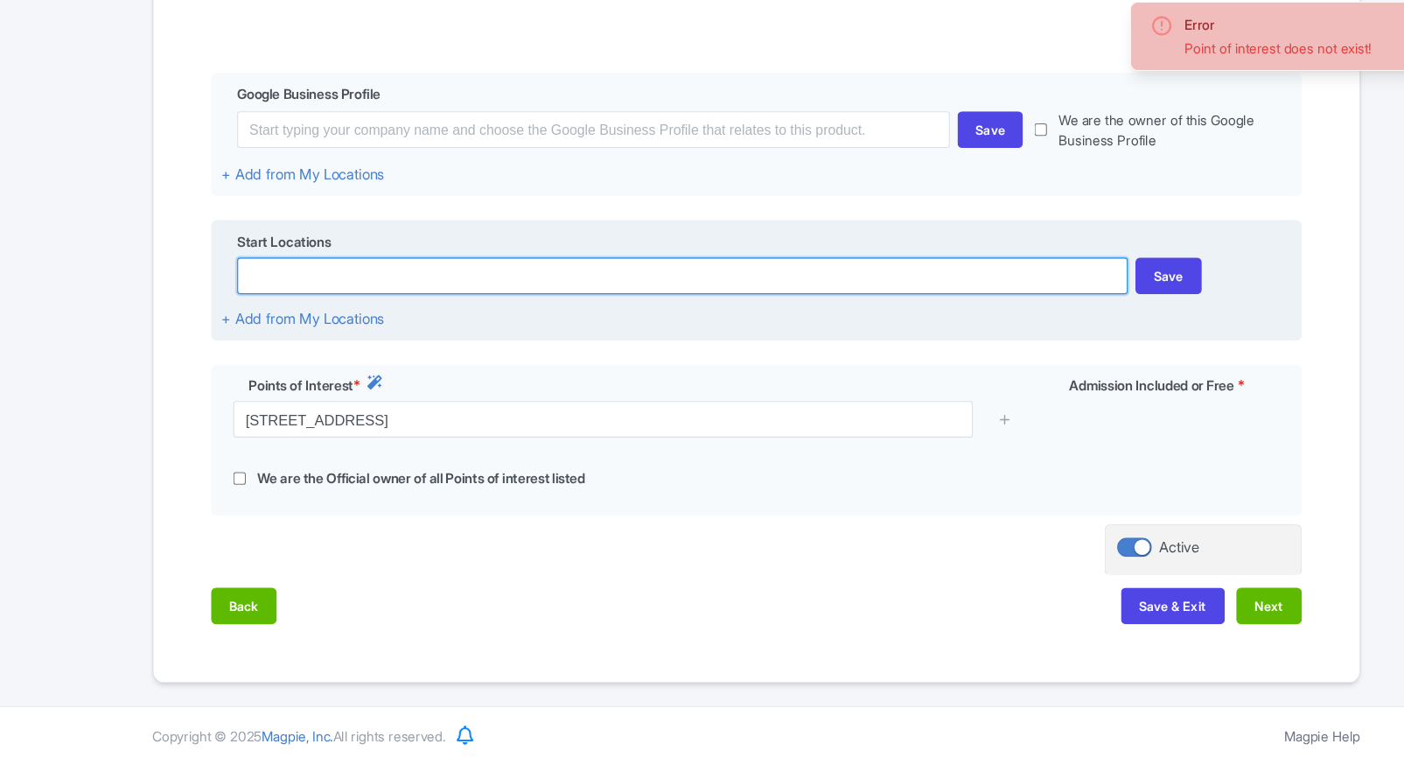
click at [678, 323] on input at bounding box center [635, 319] width 810 height 33
paste input "6 Chome-1-16 Toyosu, Koto City, Tokyo 135-0061, Japan"
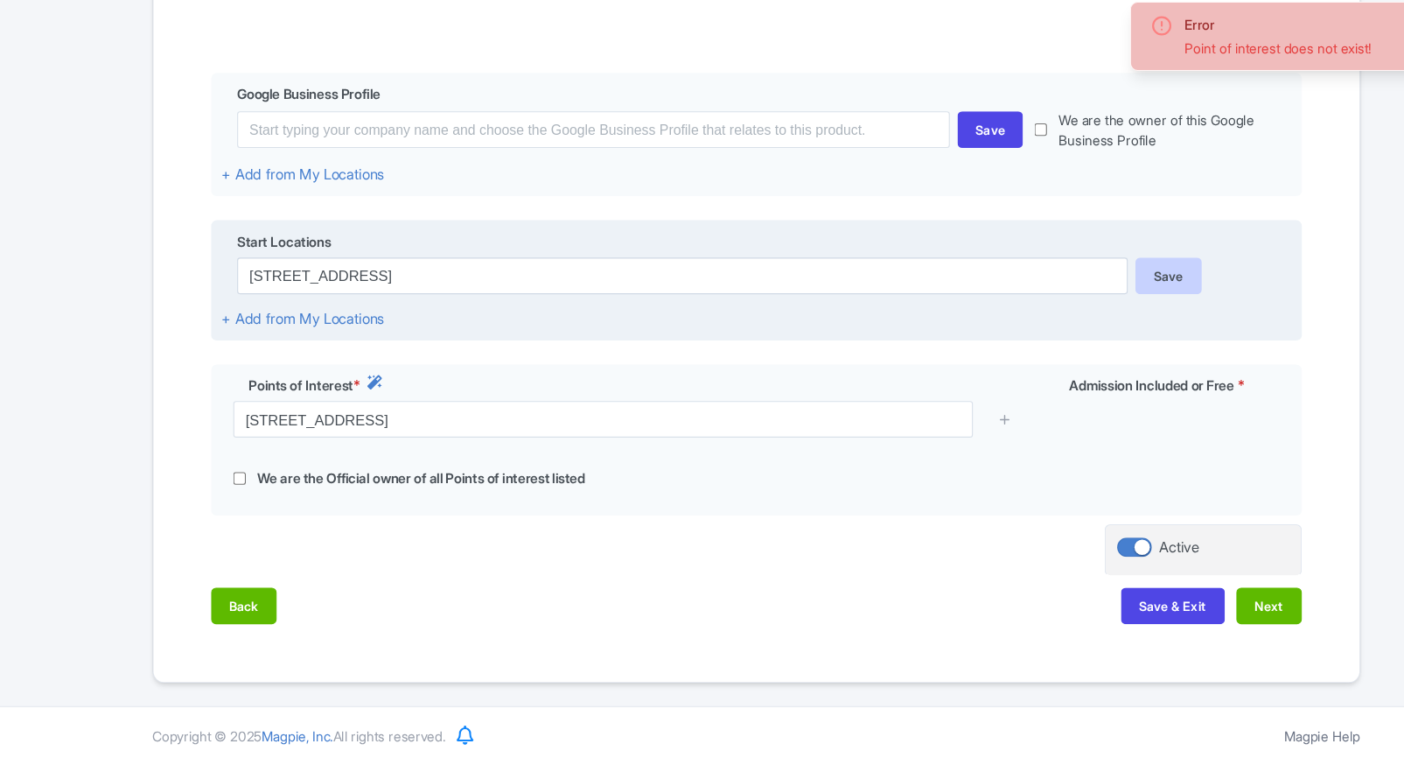
click at [1071, 331] on div "Save" at bounding box center [1077, 319] width 60 height 33
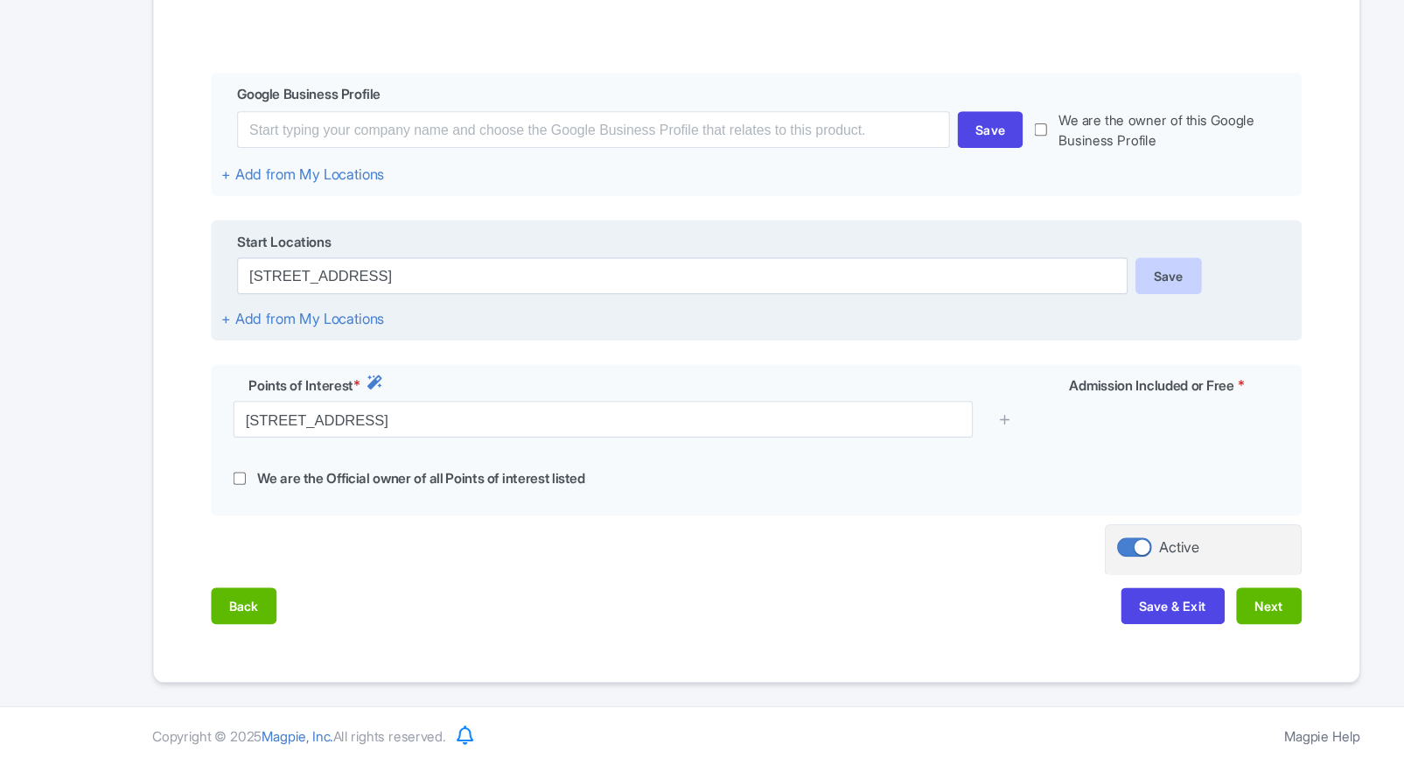
click at [1080, 311] on div "Save" at bounding box center [1077, 319] width 60 height 33
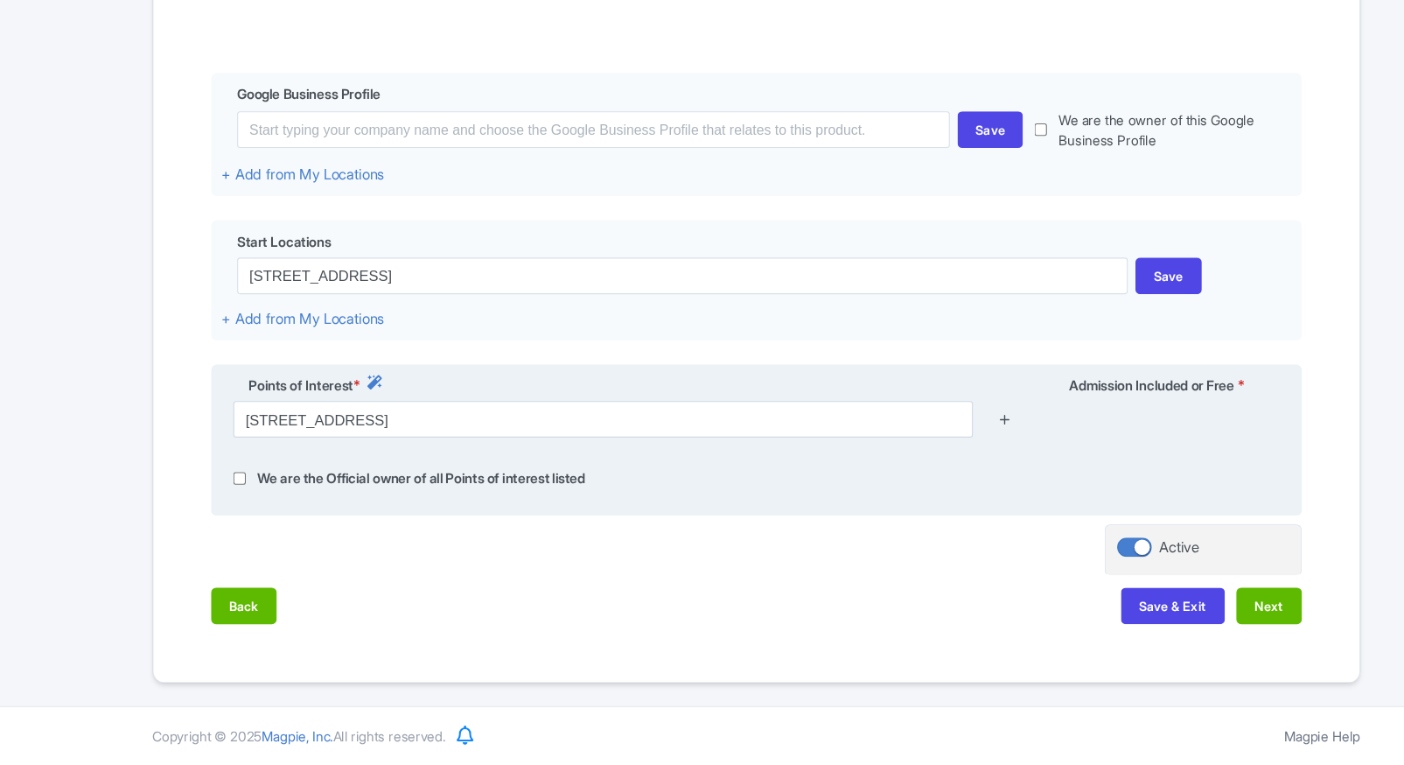
click at [924, 448] on icon at bounding box center [927, 449] width 13 height 13
click at [842, 400] on div "Points of Interest * Admission Included or Free * 6 Chome-1-16 Toyosu, Koto Cit…" at bounding box center [702, 469] width 992 height 138
click at [924, 452] on icon at bounding box center [927, 449] width 13 height 13
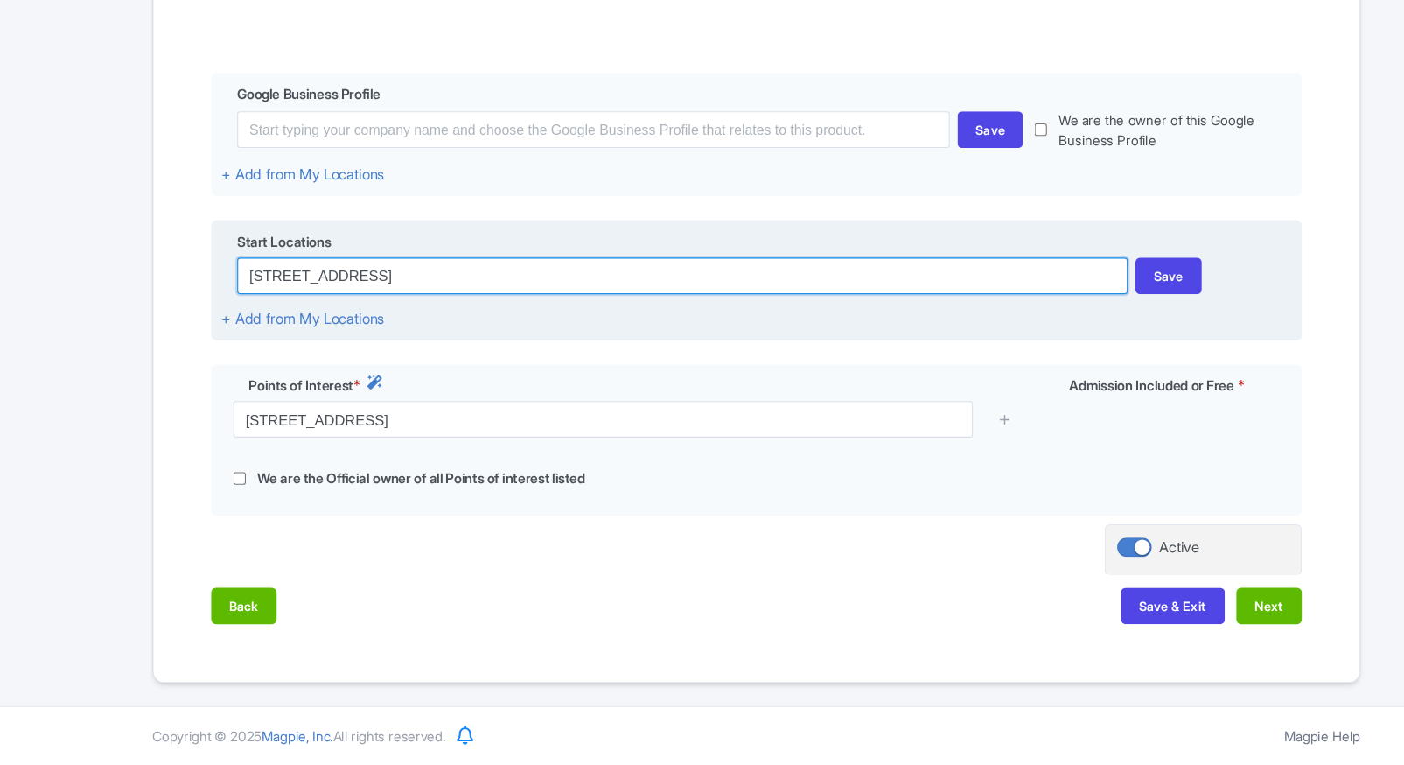
click at [500, 318] on input "6 Chome-1-16 Toyosu, Koto City, Tokyo 135-0061, Japan" at bounding box center [635, 319] width 810 height 33
paste input
type input "6 Chome-1-16 Toyosu, Koto City, Tokyo 135-0061, Japan"
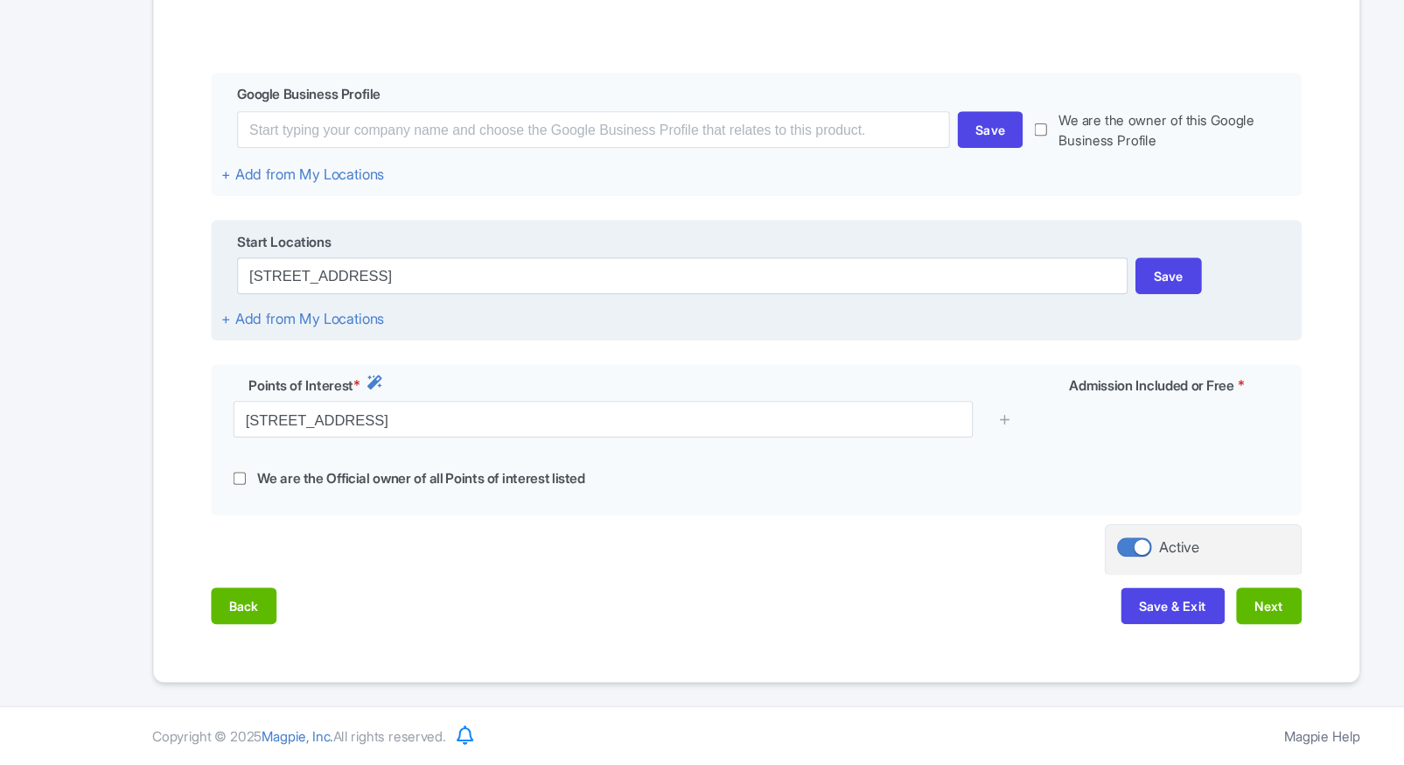
click at [846, 367] on div "Start Locations 6 Chome-1-16 Toyosu, Koto City, Tokyo 135-0061, Japan Save + Ad…" at bounding box center [702, 324] width 992 height 110
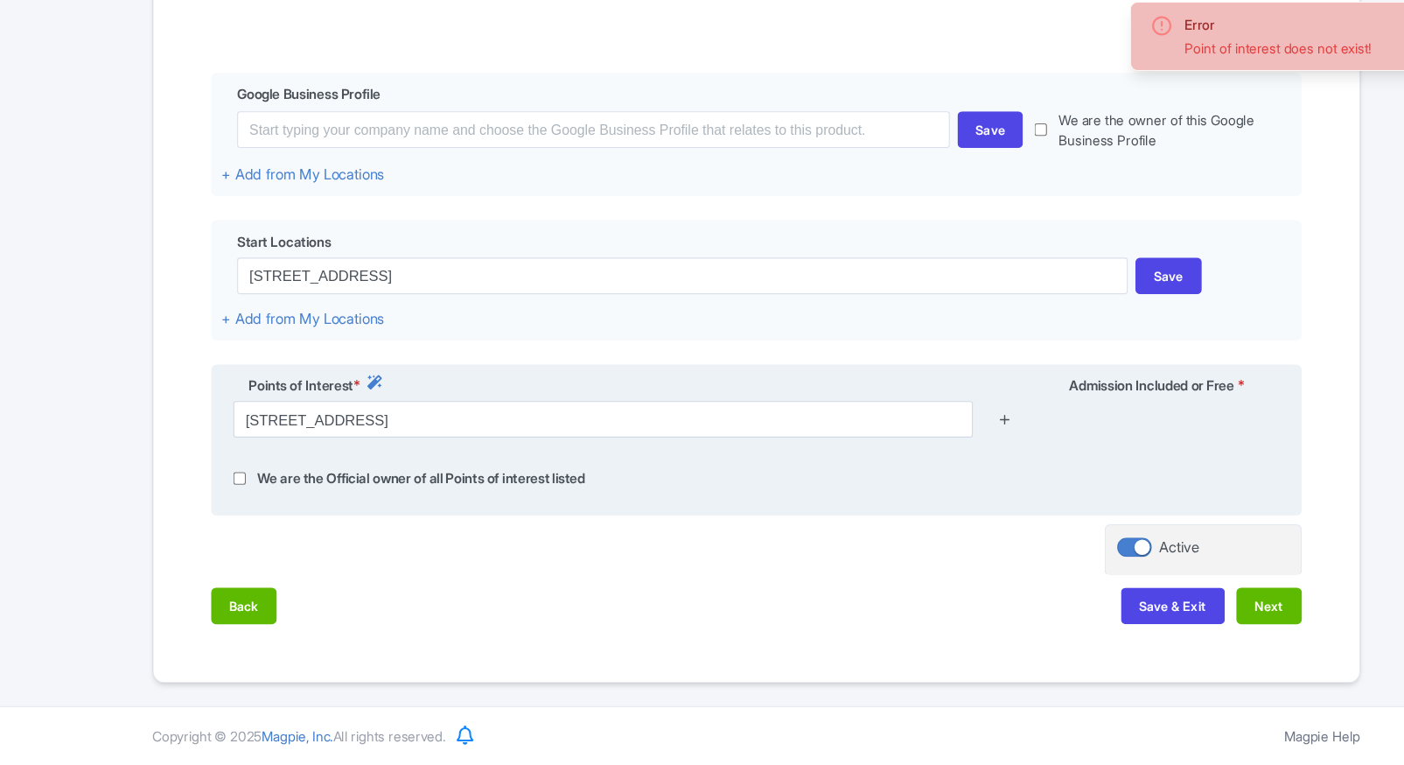
click at [925, 451] on icon at bounding box center [927, 449] width 13 height 13
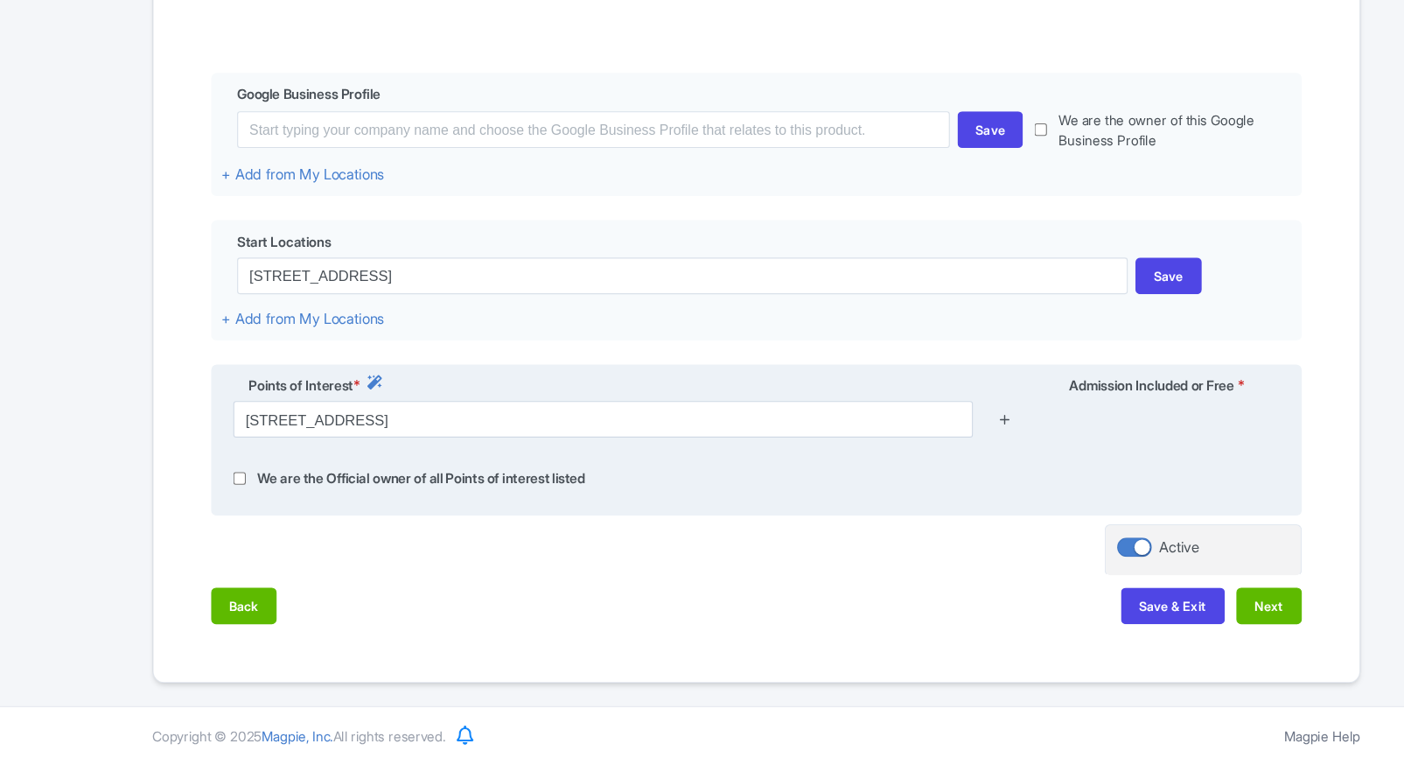
click at [925, 447] on icon at bounding box center [927, 449] width 13 height 13
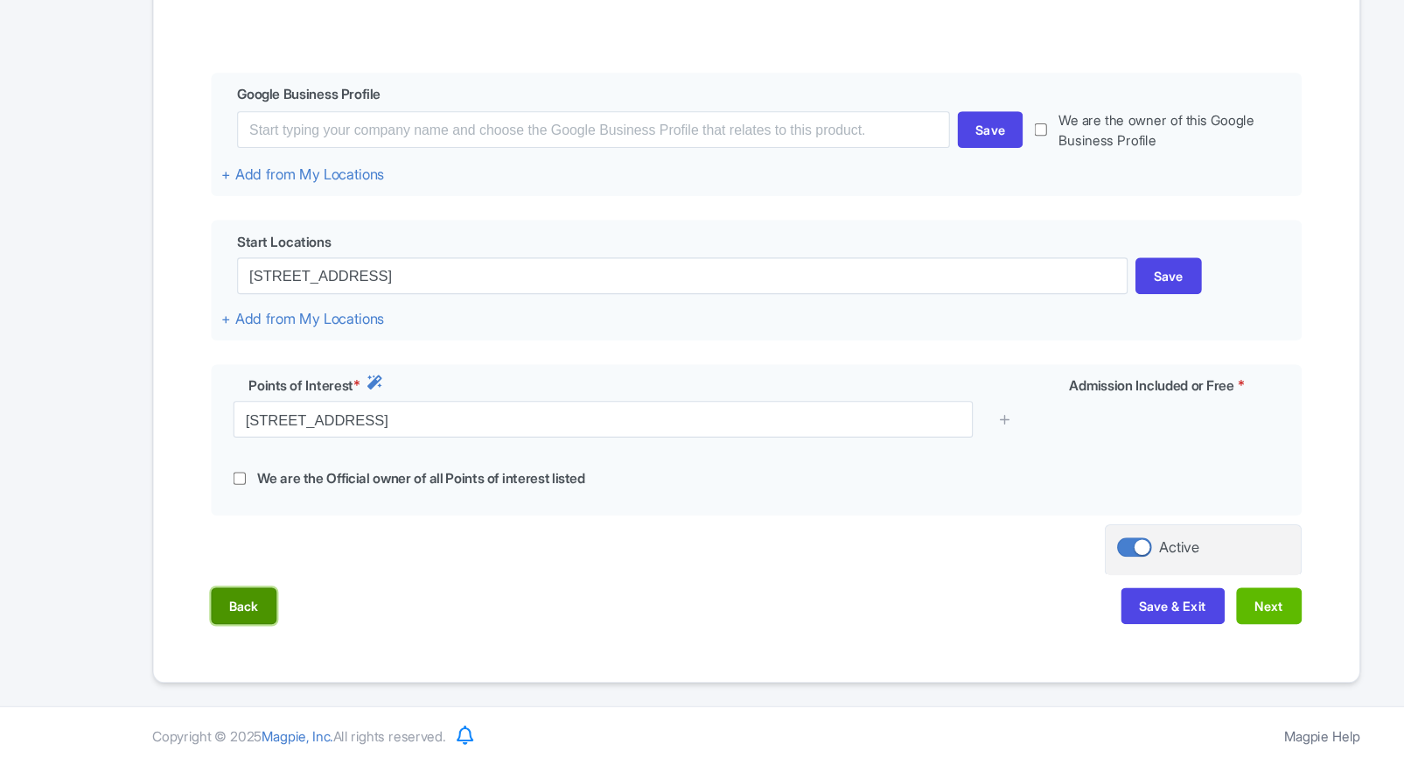
click at [219, 626] on button "Back" at bounding box center [236, 619] width 60 height 33
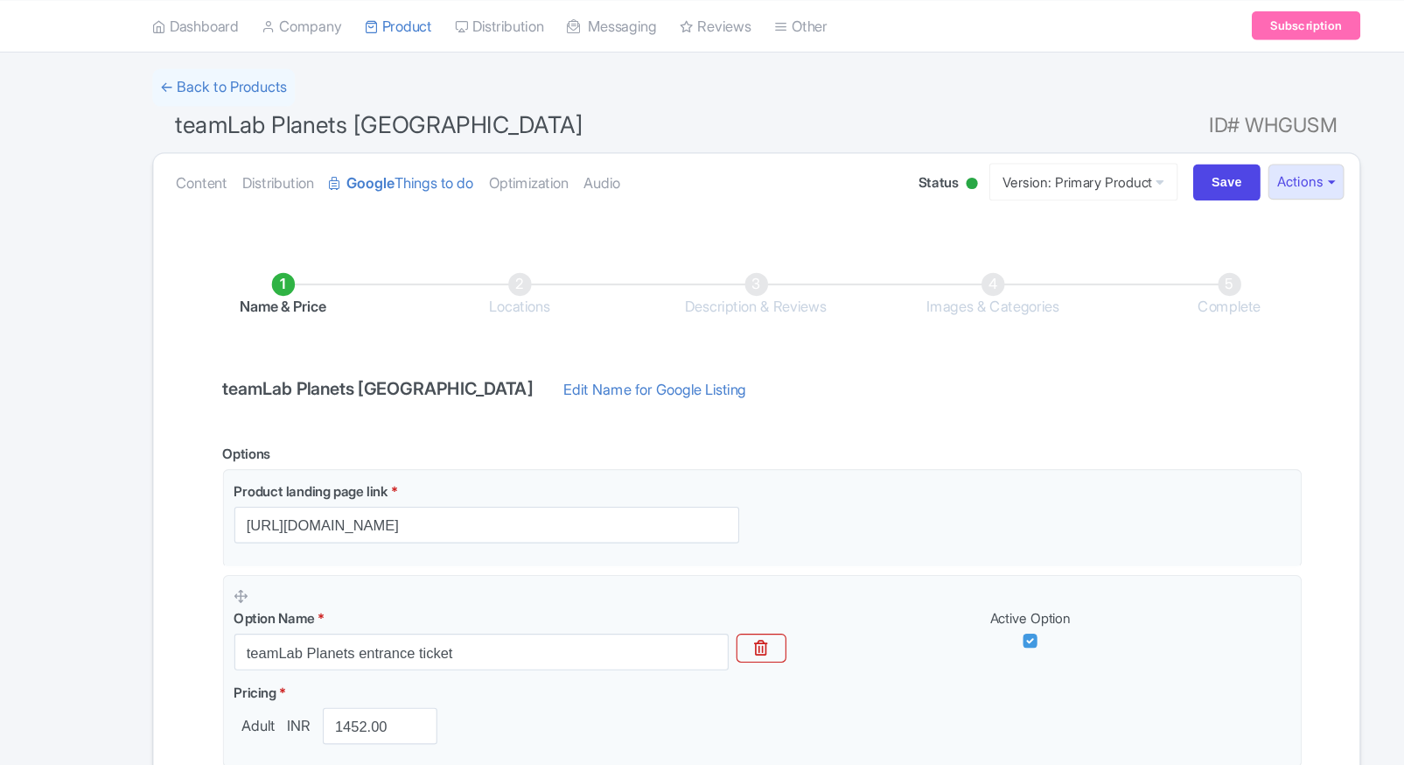
scroll to position [79, 0]
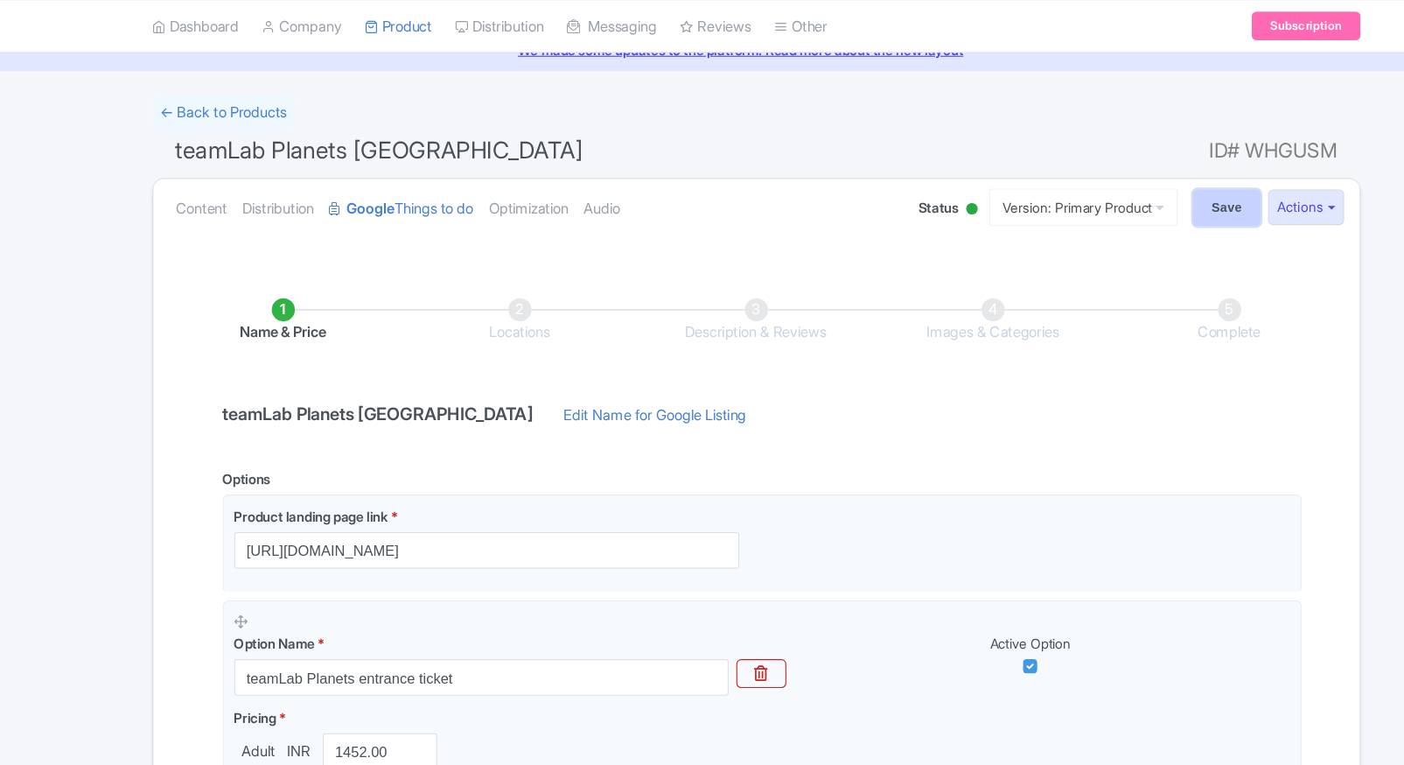
click at [1109, 199] on input "Save" at bounding box center [1130, 188] width 61 height 33
type input "Saving..."
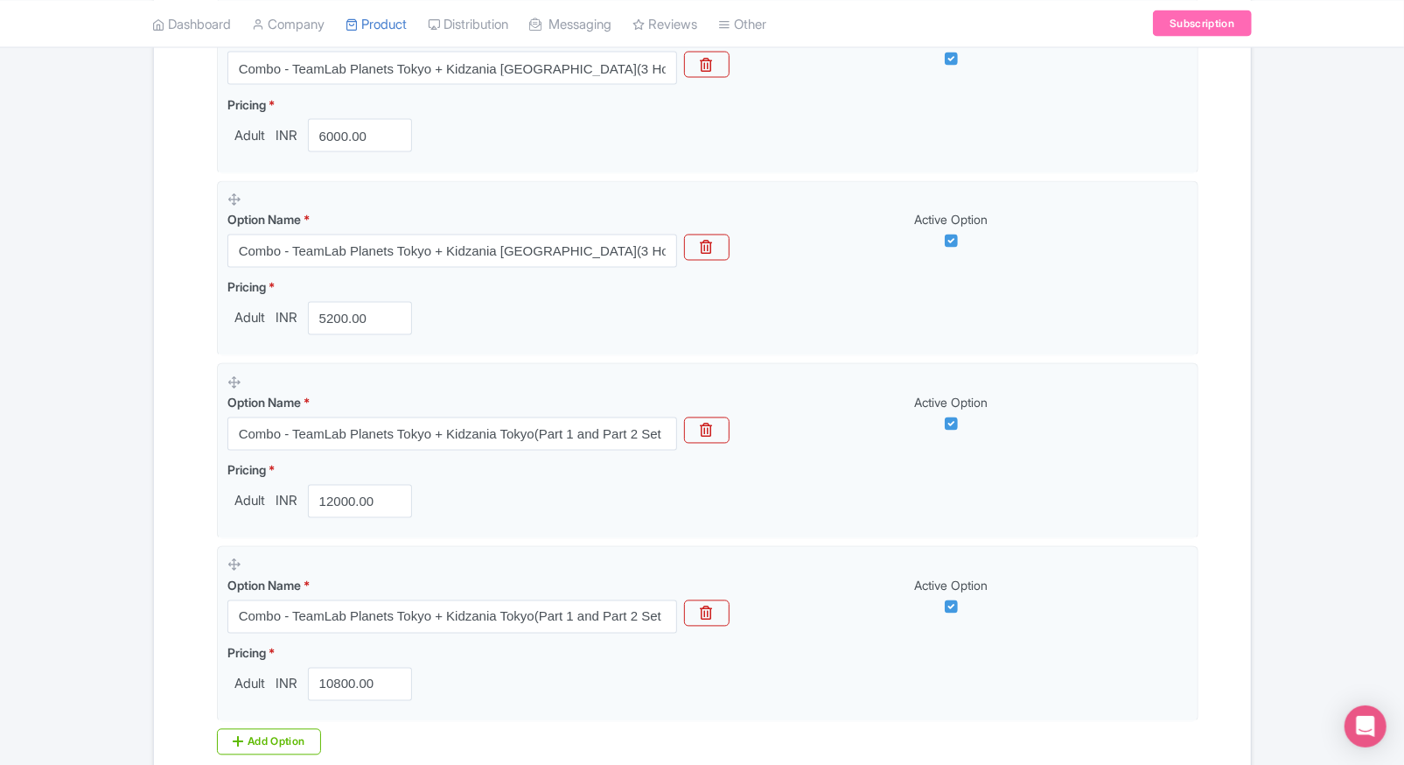
scroll to position [2102, 0]
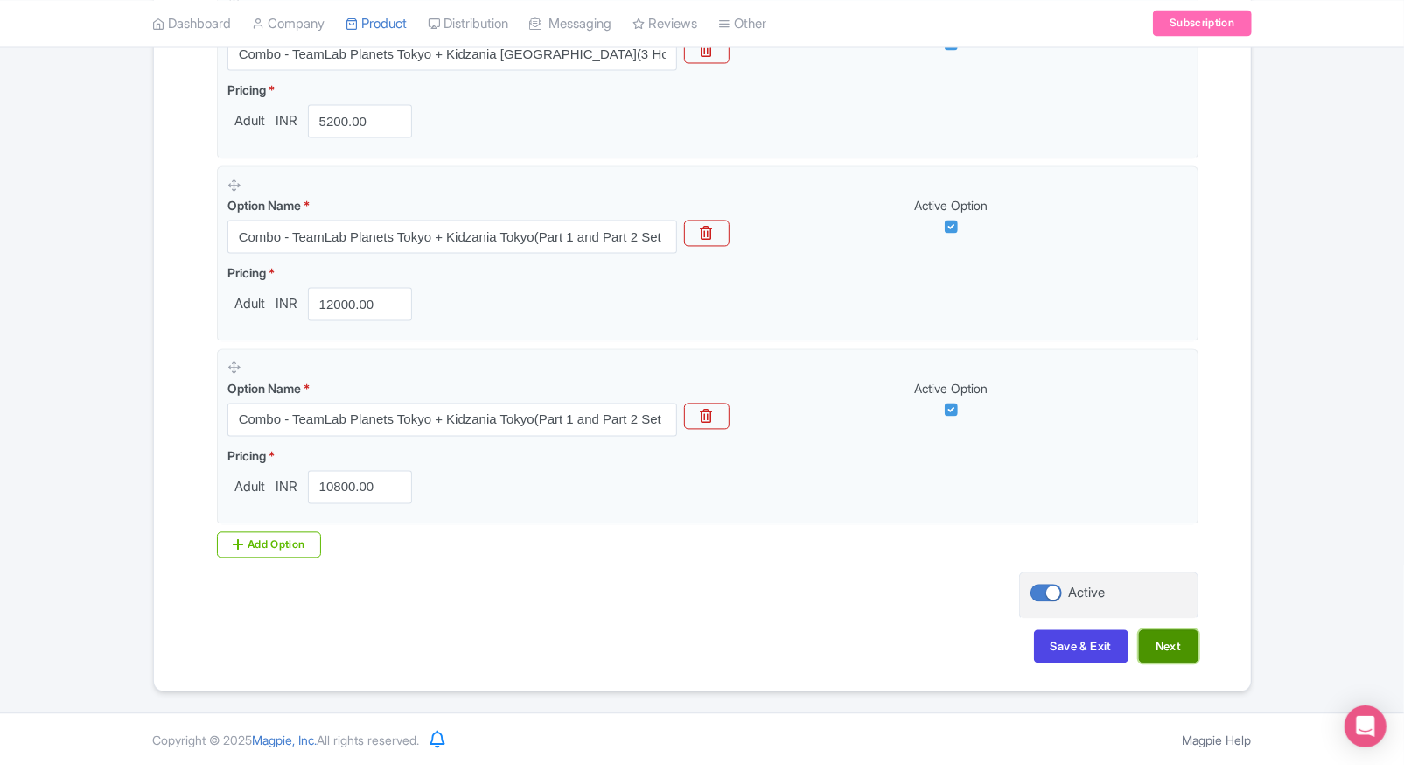
click at [1173, 650] on button "Next" at bounding box center [1168, 646] width 59 height 33
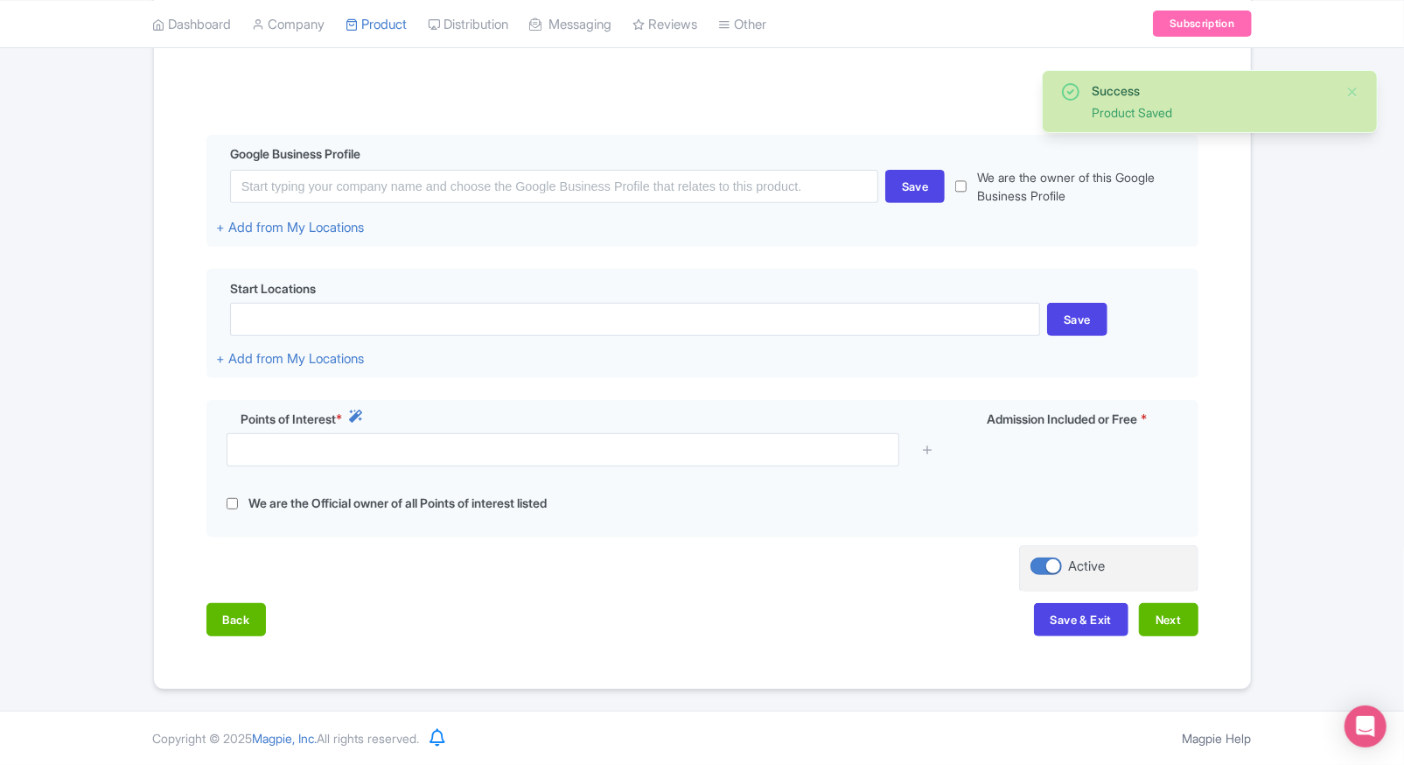
scroll to position [344, 0]
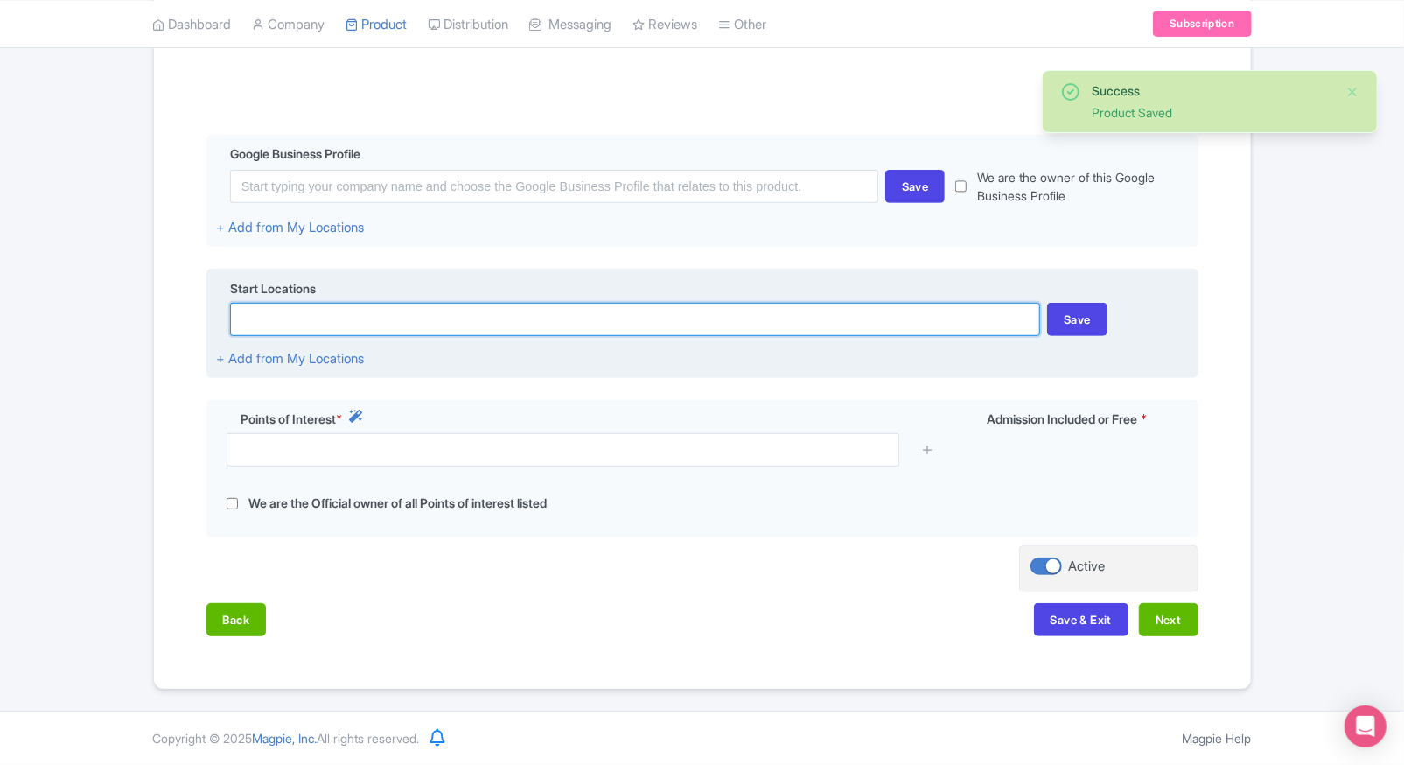
click at [339, 324] on input at bounding box center [635, 319] width 810 height 33
paste input "[STREET_ADDRESS]"
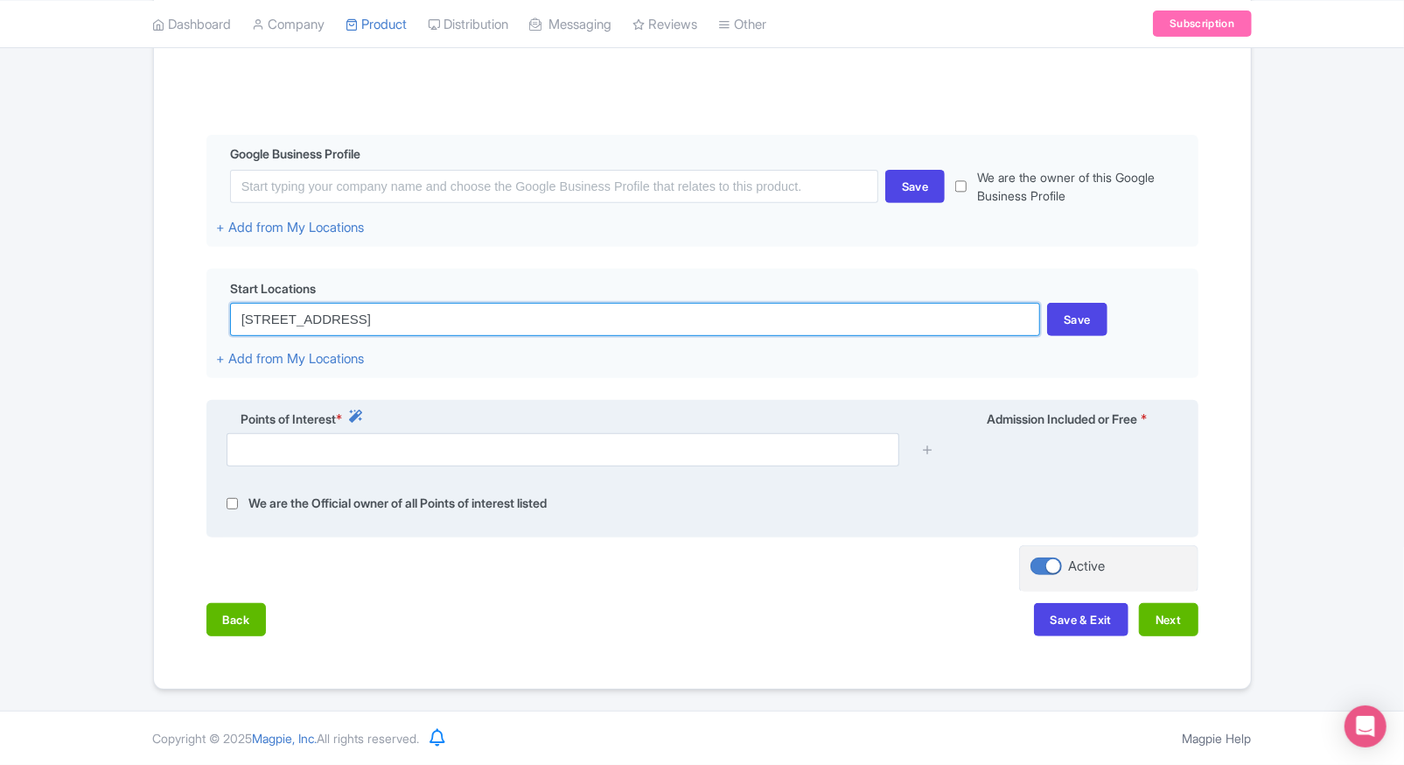
type input "[STREET_ADDRESS]"
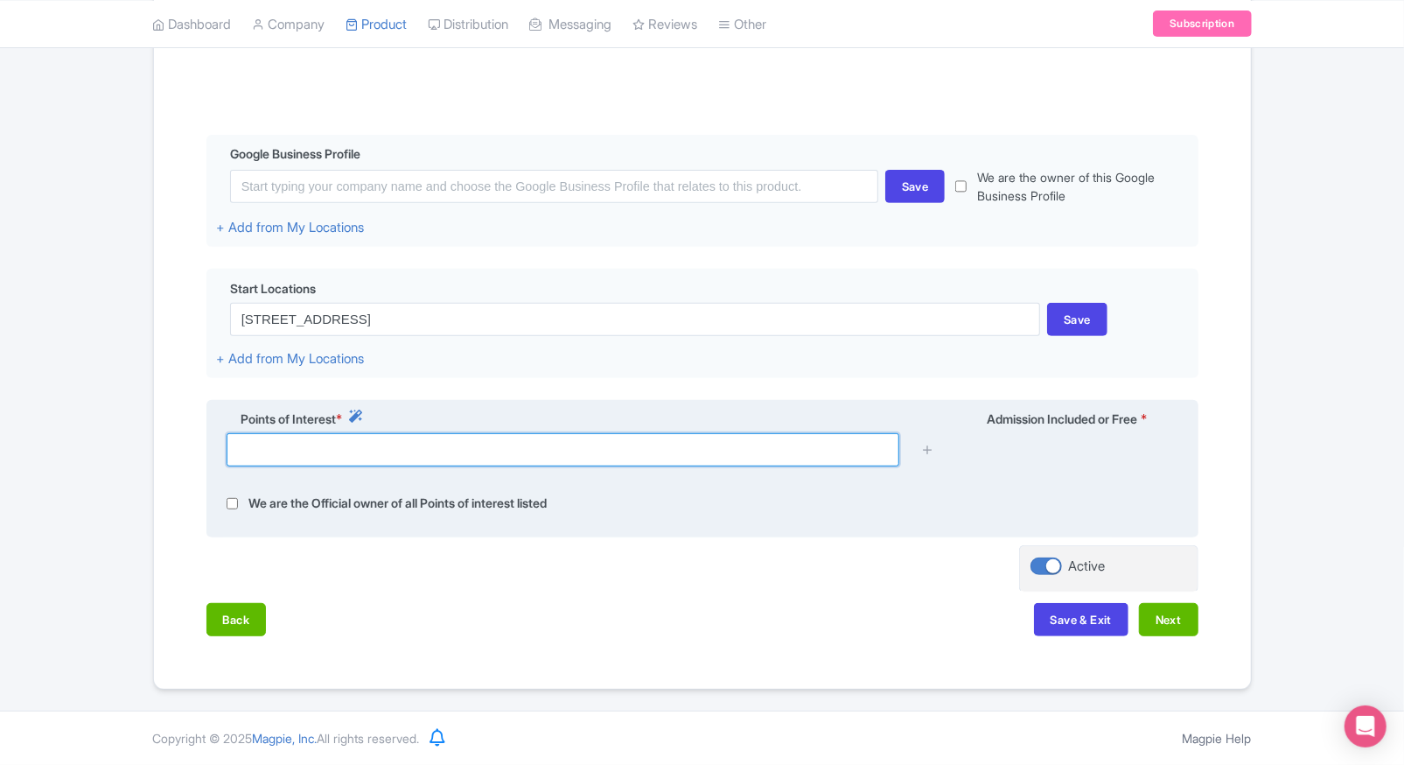
click at [698, 451] on input "text" at bounding box center [563, 449] width 673 height 33
paste input "[STREET_ADDRESS]"
type input "[STREET_ADDRESS]"
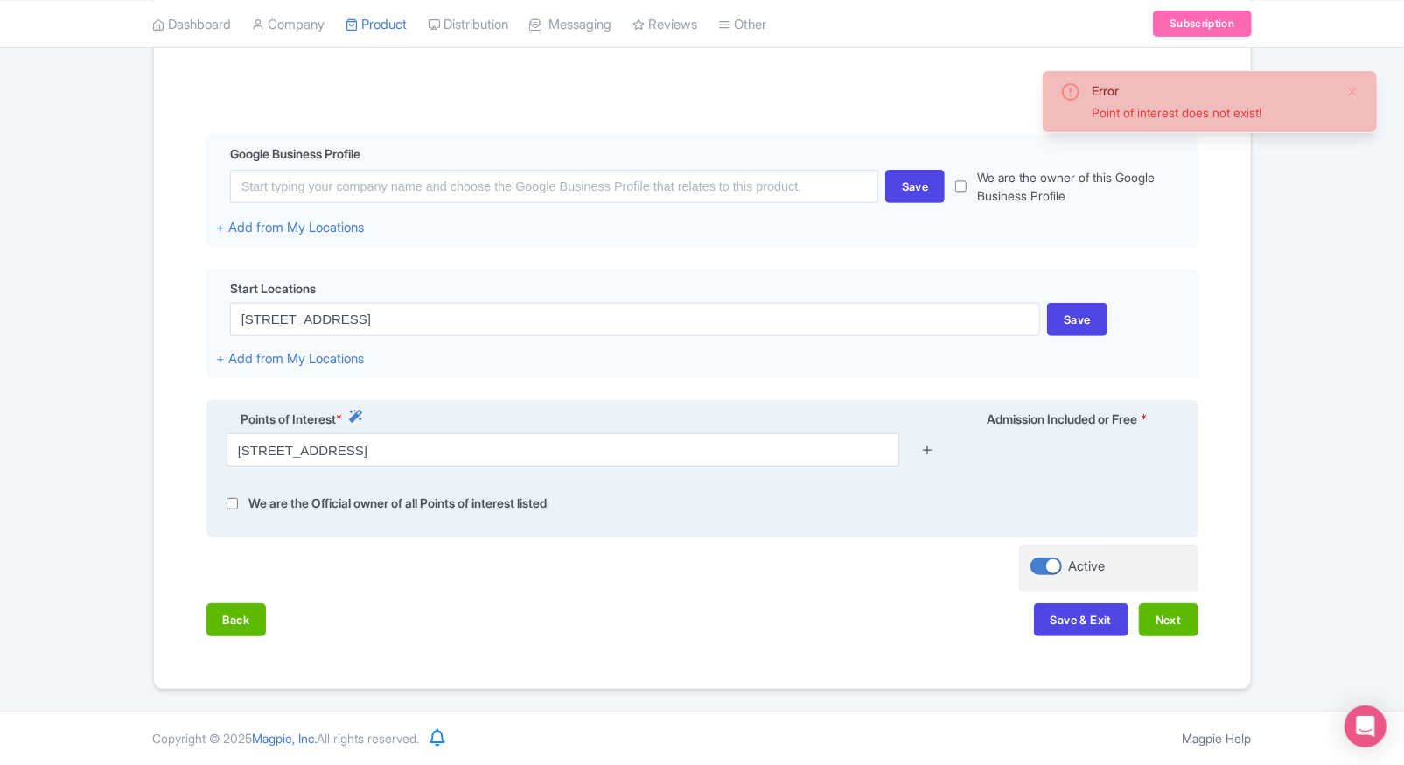
click at [926, 444] on icon at bounding box center [927, 449] width 13 height 13
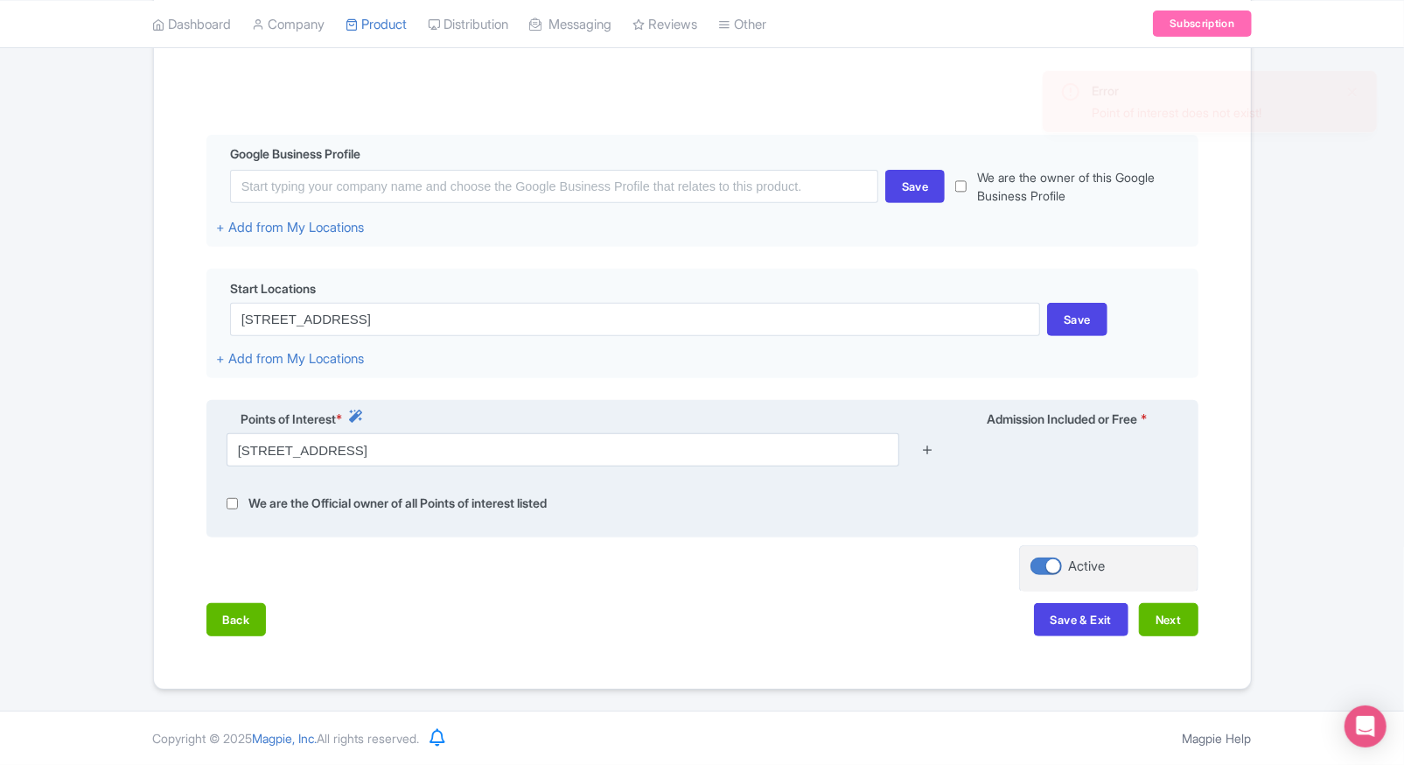
click at [926, 451] on icon at bounding box center [927, 449] width 13 height 13
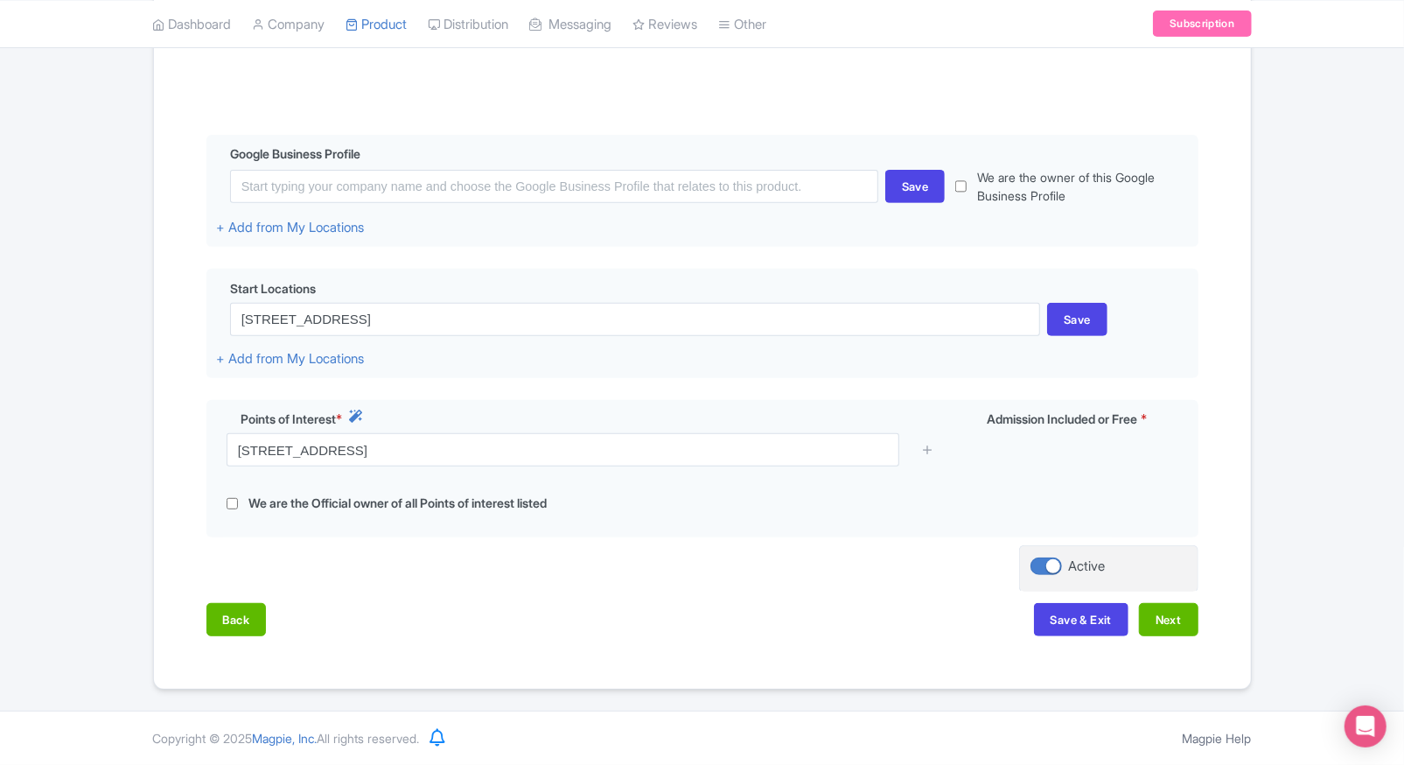
drag, startPoint x: 926, startPoint y: 451, endPoint x: 678, endPoint y: 544, distance: 264.7
click at [678, 544] on div "Name & Price Locations Description & Reviews Images & Categories Complete Edit …" at bounding box center [702, 312] width 1076 height 681
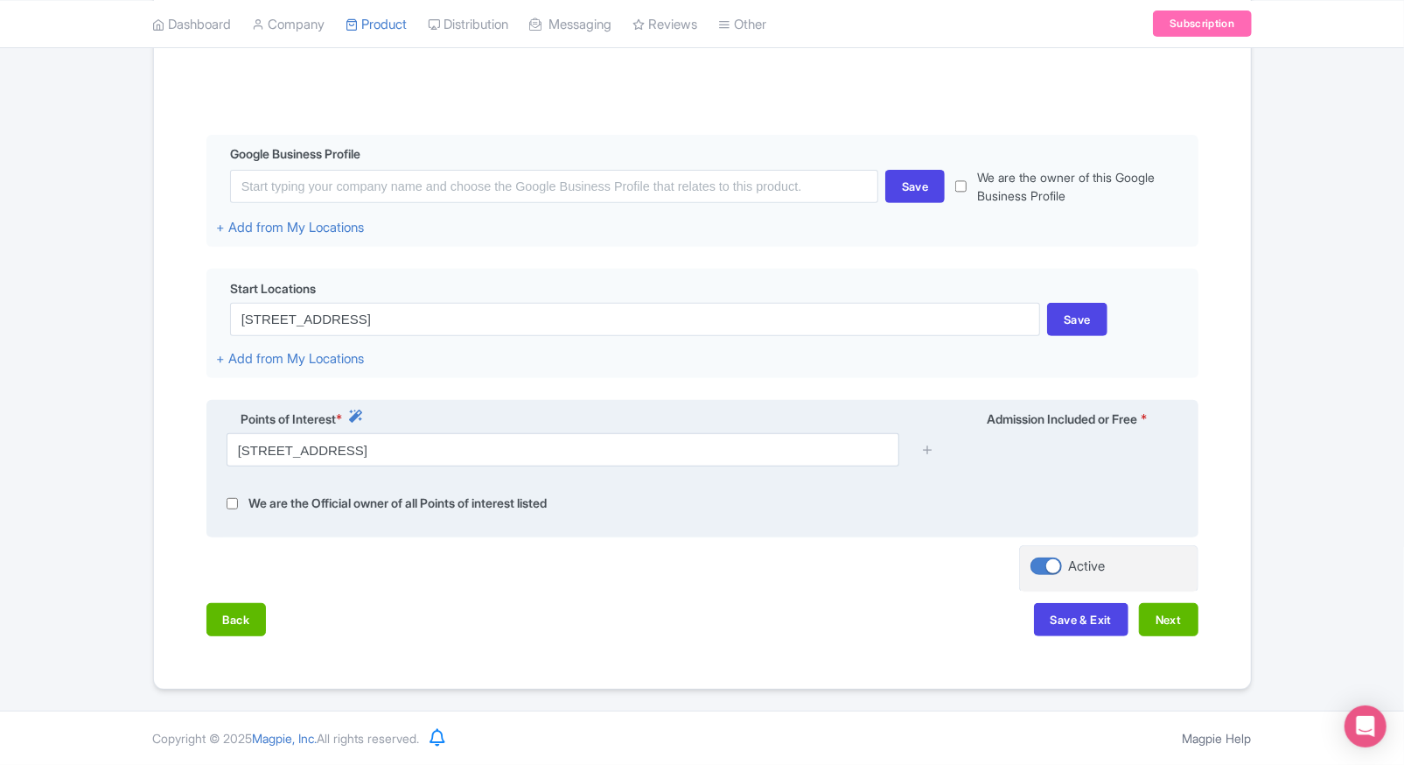
click at [501, 494] on label "We are the Official owner of all Points of interest listed" at bounding box center [397, 503] width 298 height 20
click at [227, 505] on input "checkbox" at bounding box center [232, 503] width 11 height 20
checkbox input "true"
click at [922, 451] on icon at bounding box center [927, 449] width 13 height 13
click at [926, 451] on icon at bounding box center [927, 449] width 13 height 13
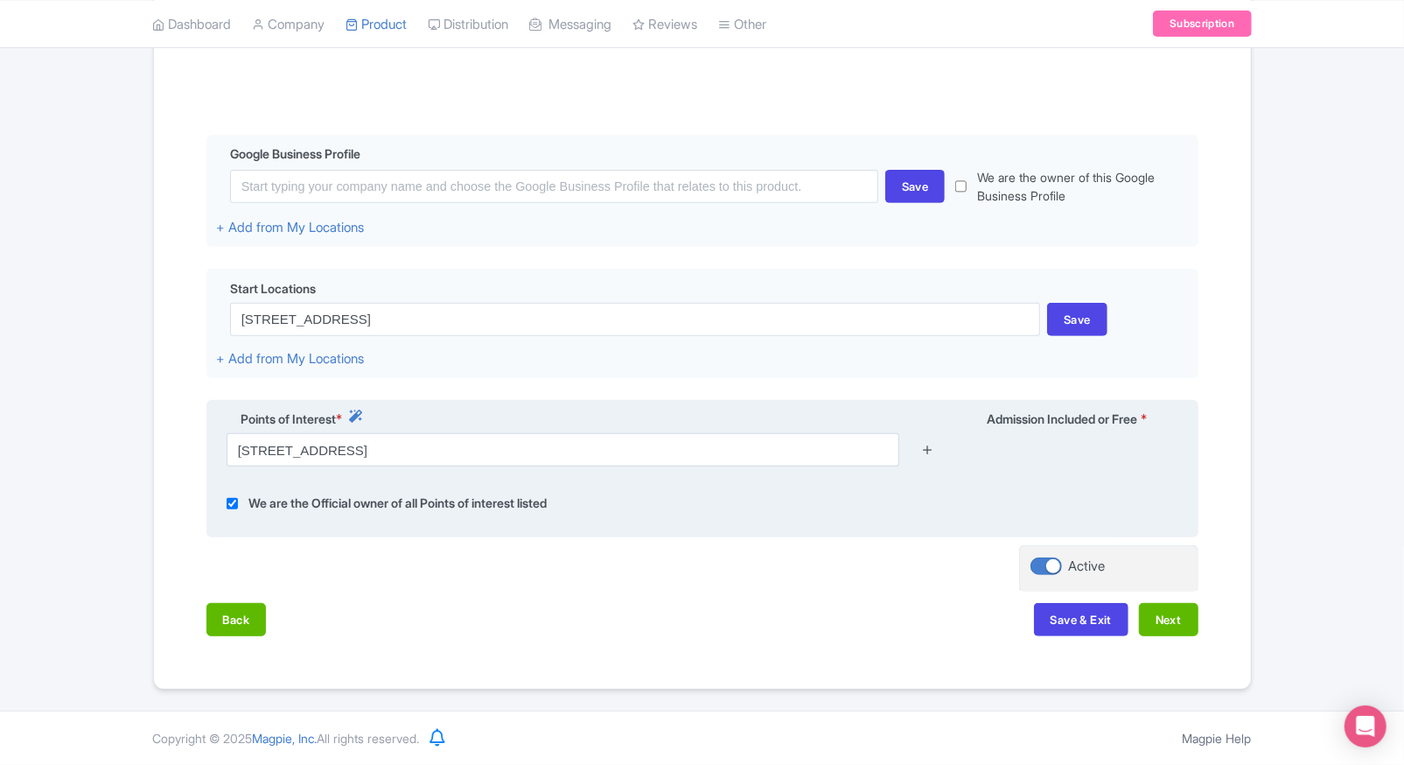
click at [926, 451] on icon at bounding box center [927, 449] width 13 height 13
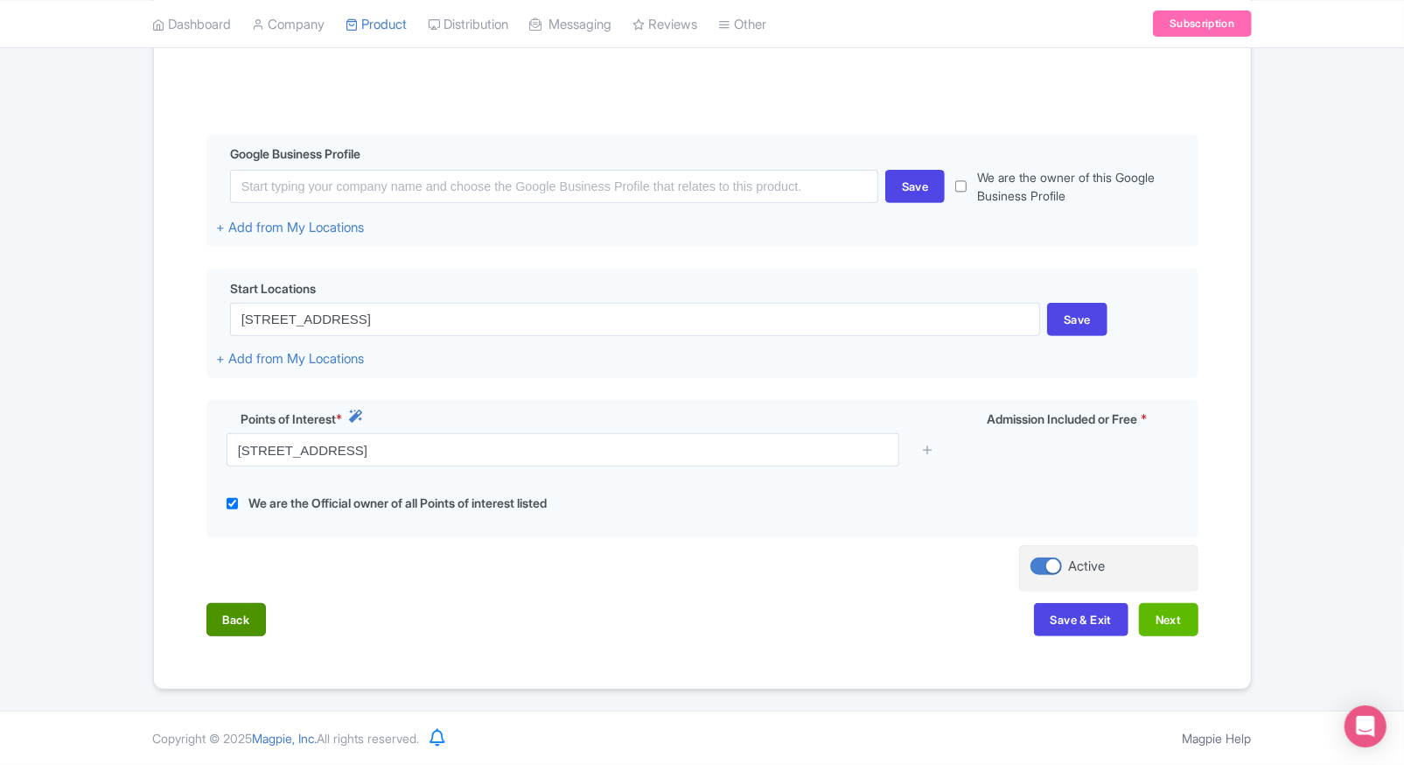
drag, startPoint x: 211, startPoint y: 591, endPoint x: 226, endPoint y: 634, distance: 45.4
click at [226, 634] on div "Name & Price Locations Description & Reviews Images & Categories Complete Edit …" at bounding box center [702, 312] width 1076 height 681
click at [226, 634] on button "Back" at bounding box center [236, 619] width 60 height 33
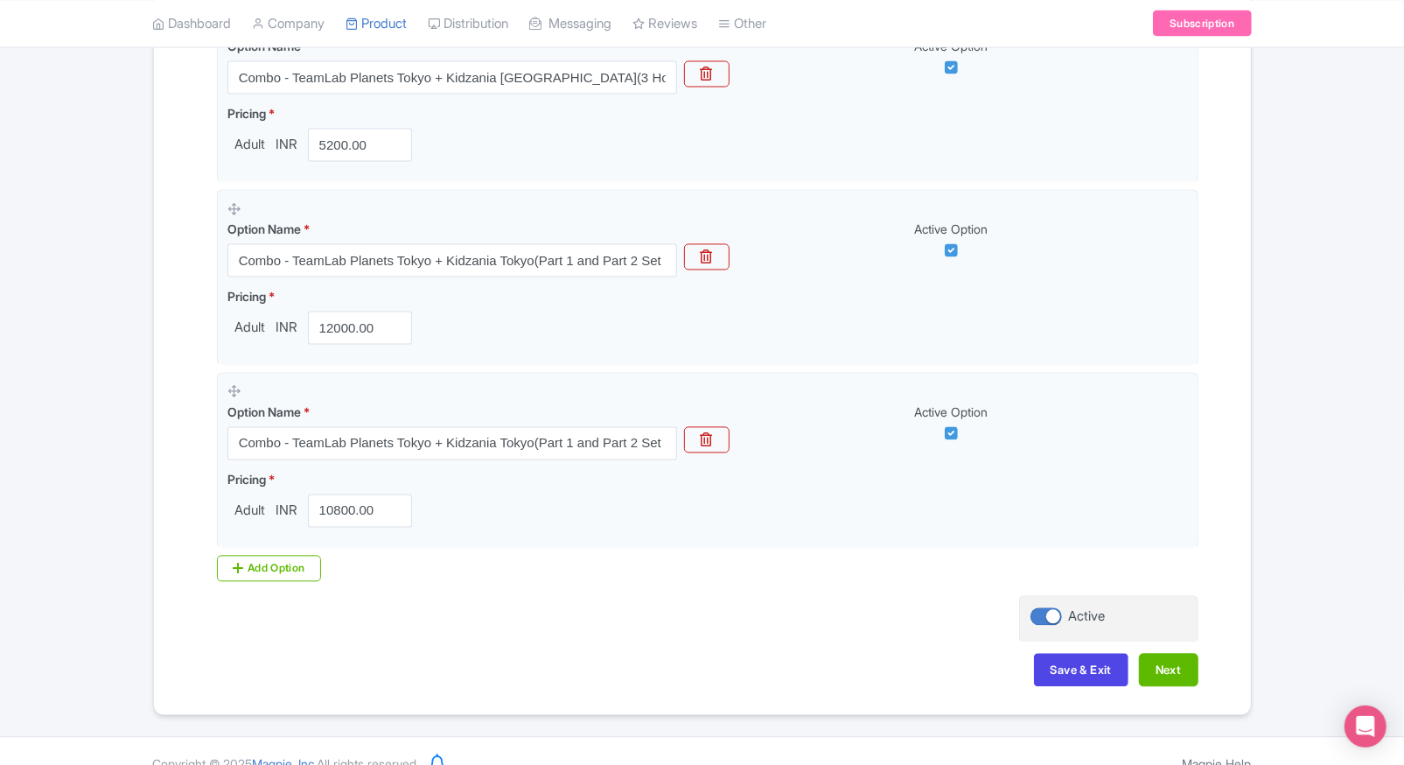
scroll to position [2102, 0]
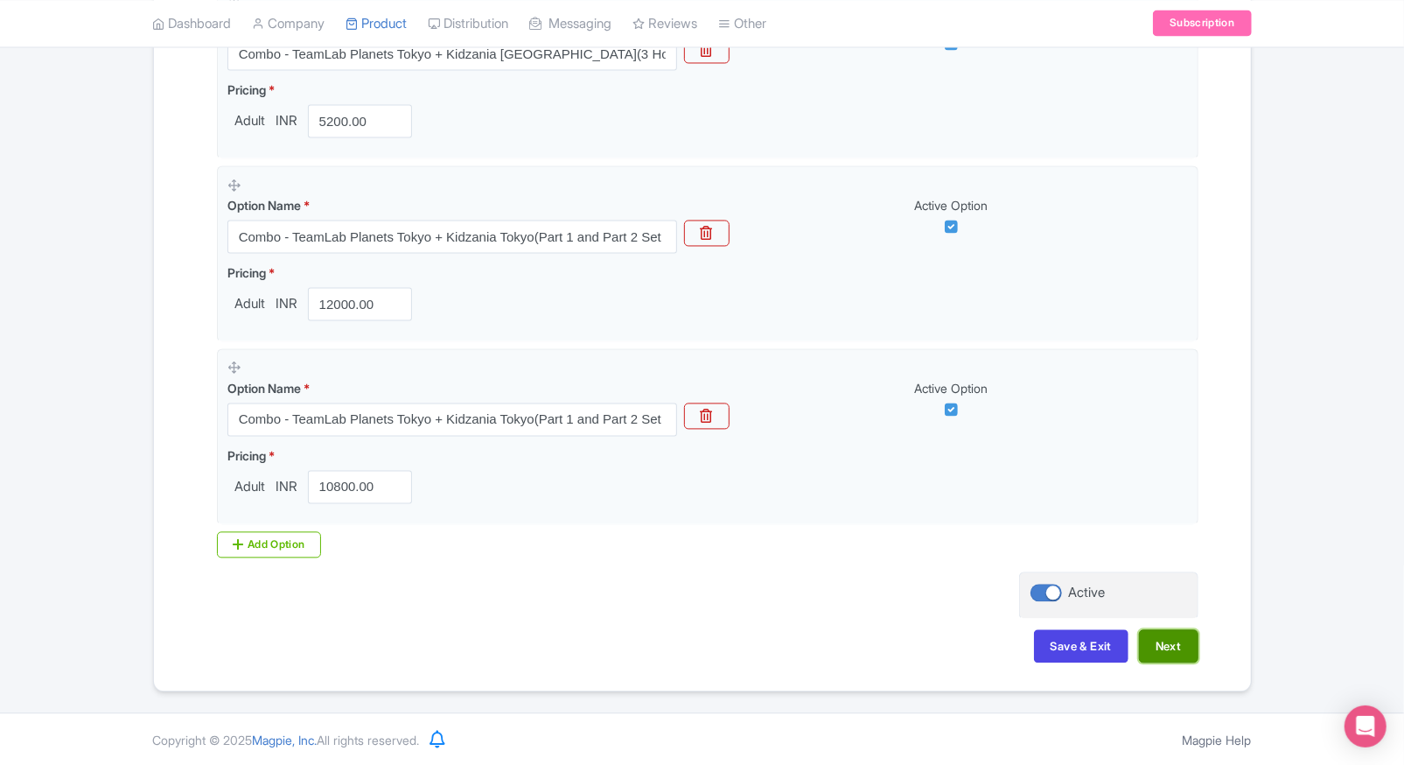
click at [1175, 646] on button "Next" at bounding box center [1168, 646] width 59 height 33
click at [1057, 648] on button "Save & Exit" at bounding box center [1081, 646] width 94 height 33
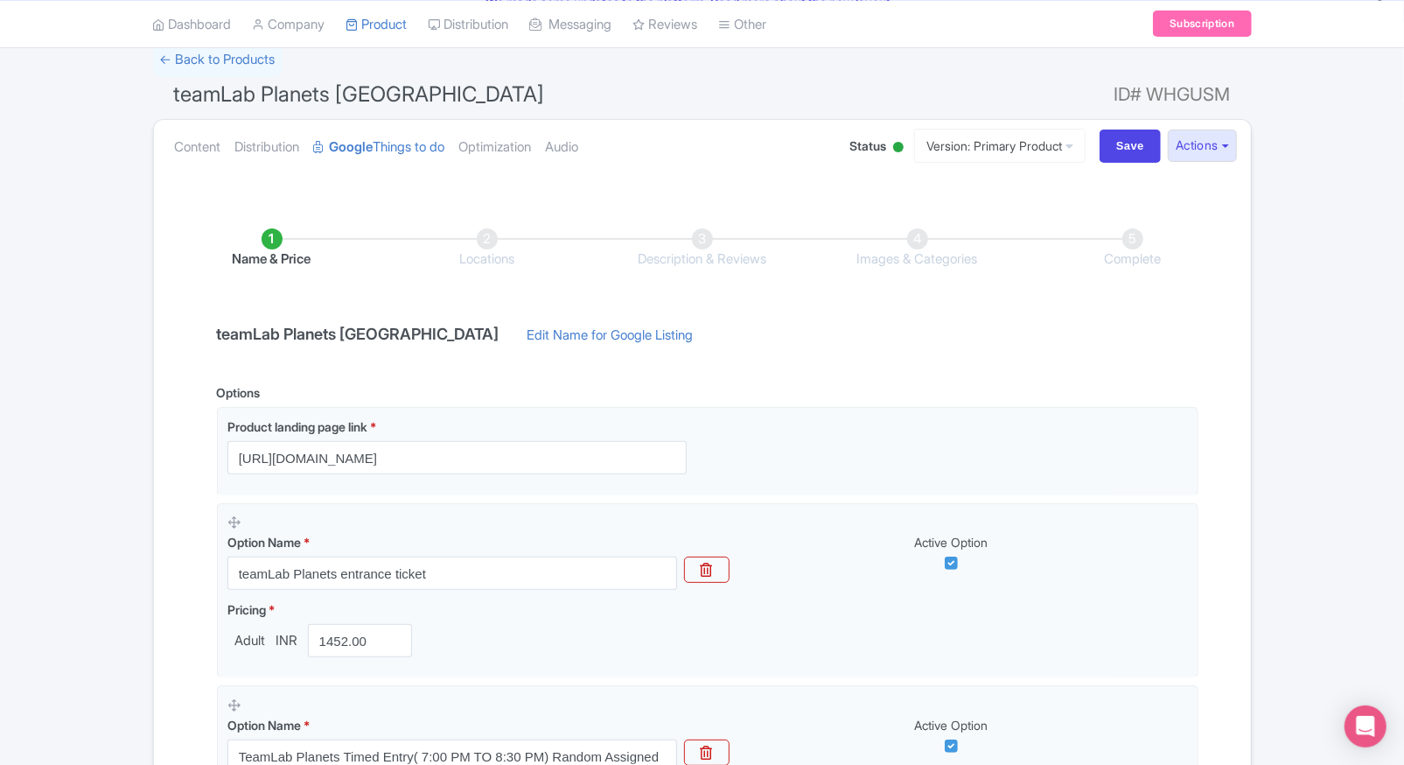
scroll to position [0, 0]
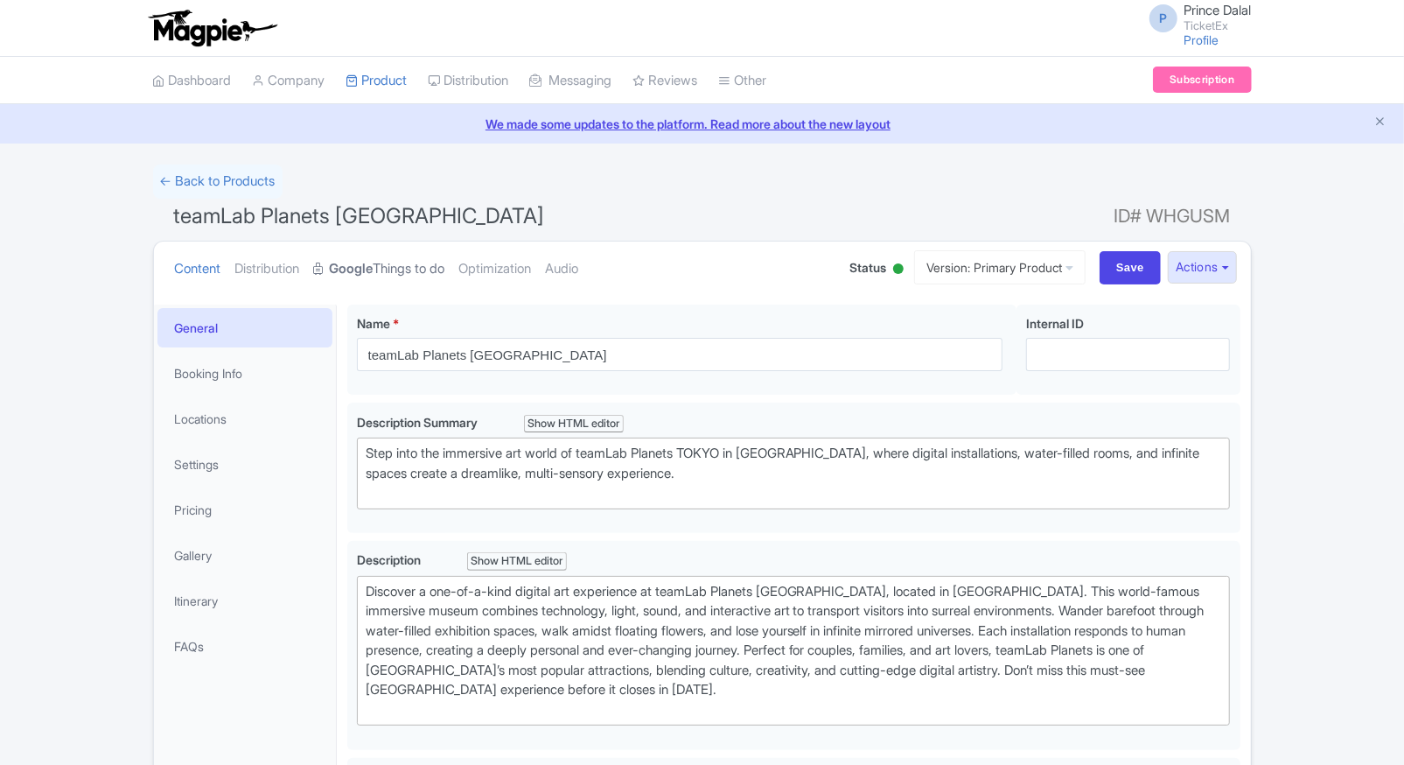
click at [360, 262] on strong "Google" at bounding box center [352, 269] width 44 height 20
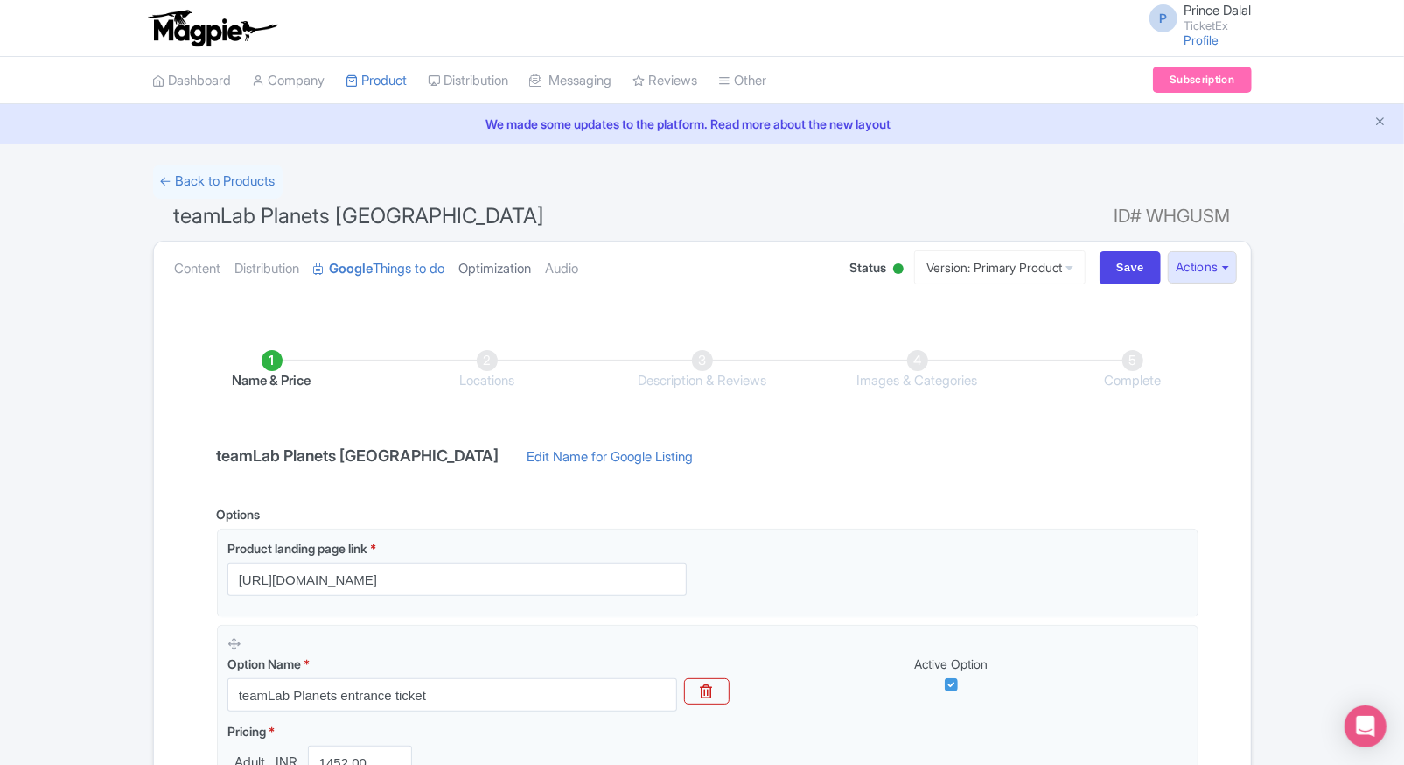
click at [502, 255] on link "Optimization" at bounding box center [495, 268] width 73 height 55
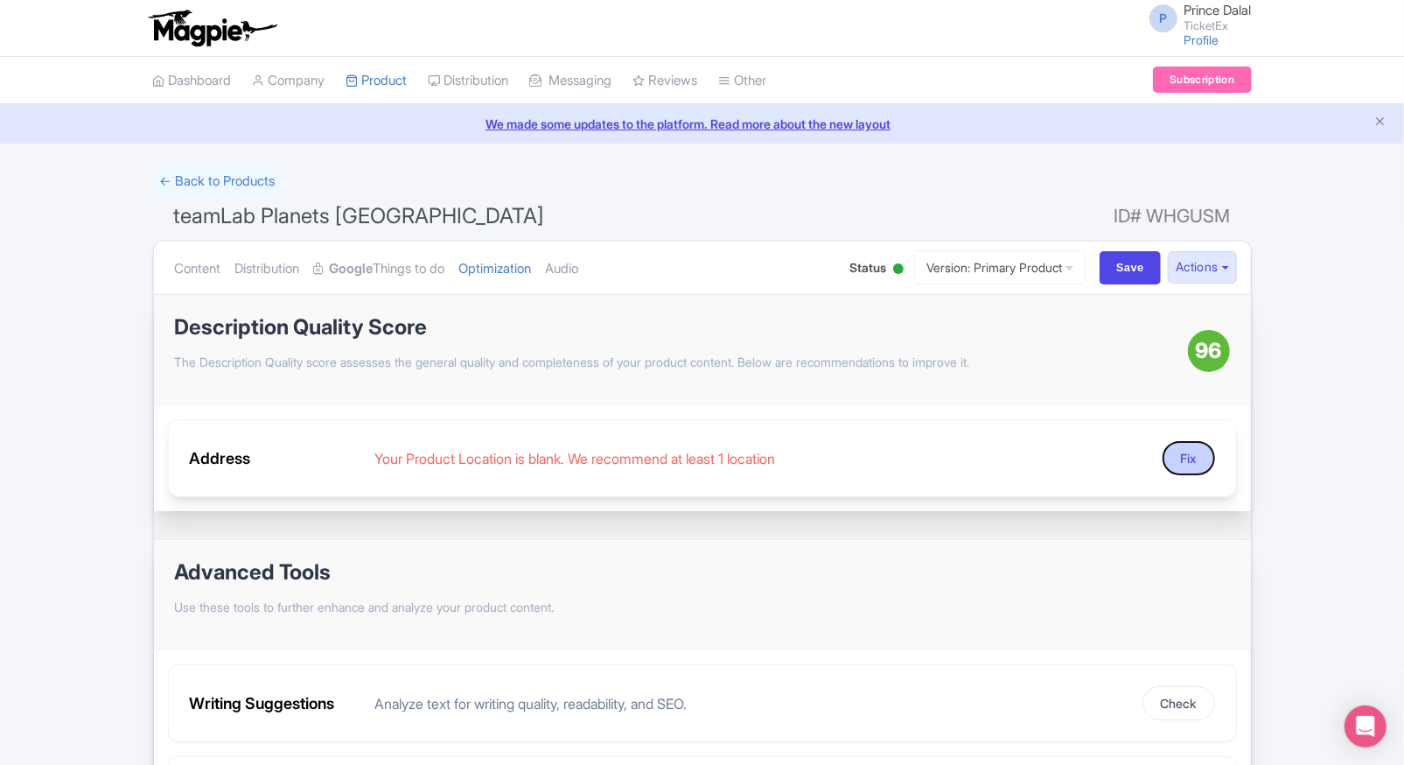
click at [1194, 464] on button "Fix" at bounding box center [1189, 458] width 52 height 34
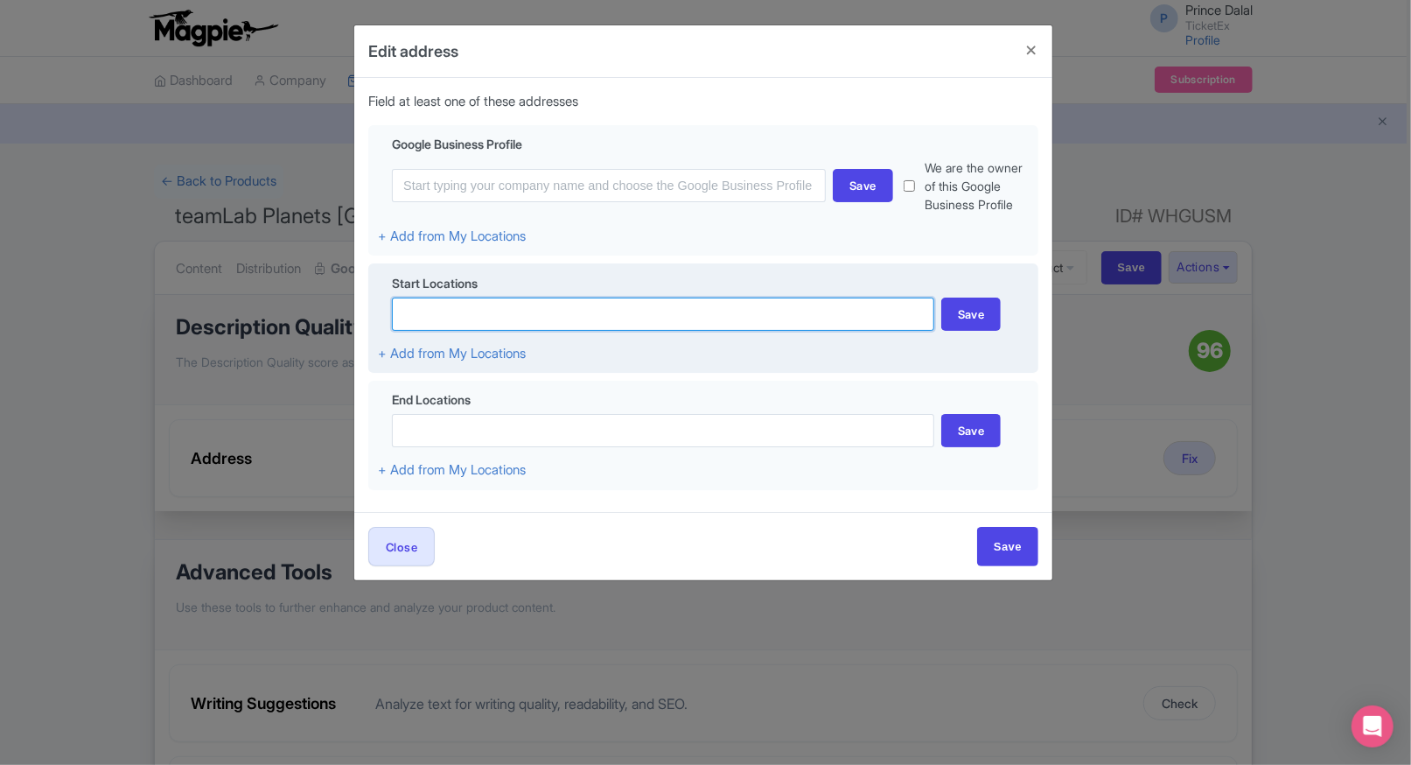
click at [680, 330] on input at bounding box center [663, 313] width 542 height 33
paste input "6 Chome-1-16 Toyosu, Koto City, Tokyo 135-0061, Japan"
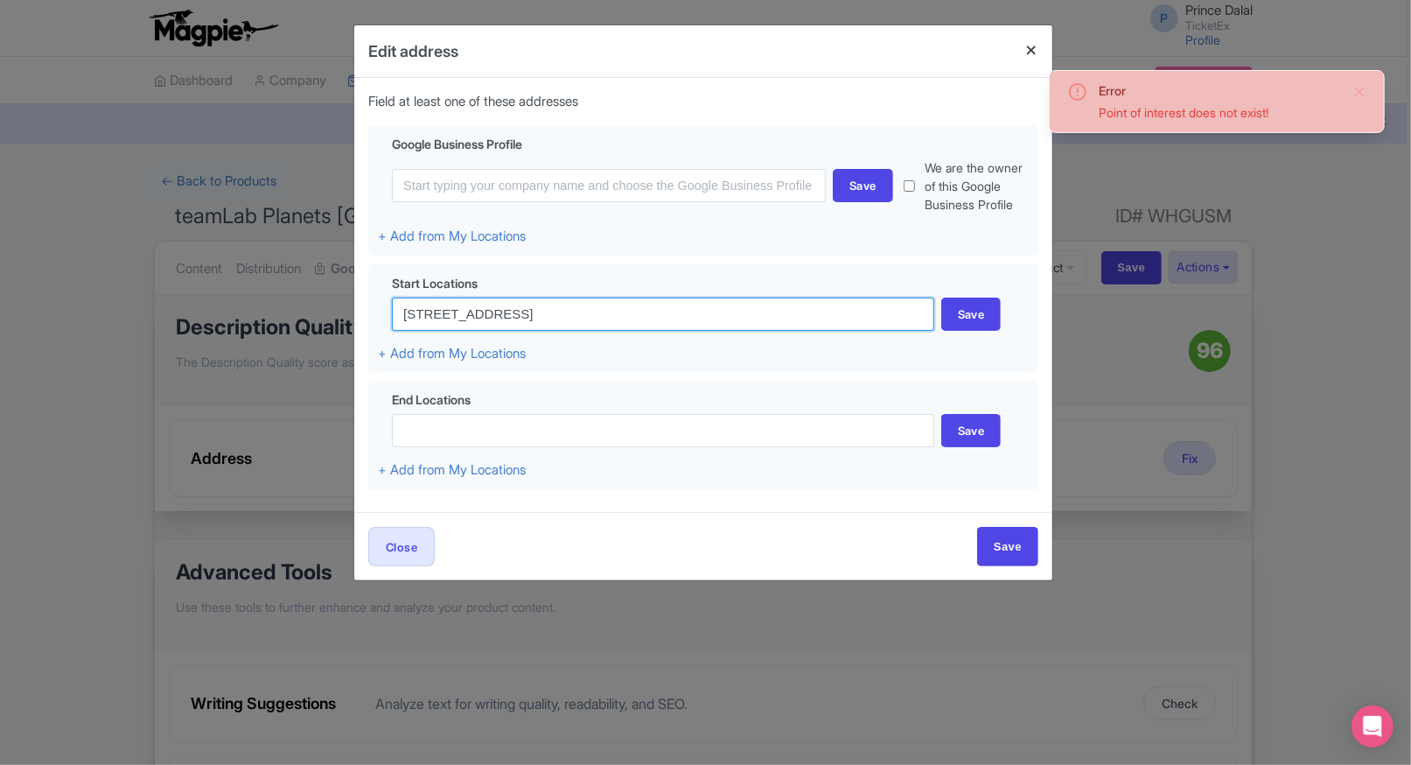
type input "6 Chome-1-16 Toyosu, Koto City, Tokyo 135-0061, Japan"
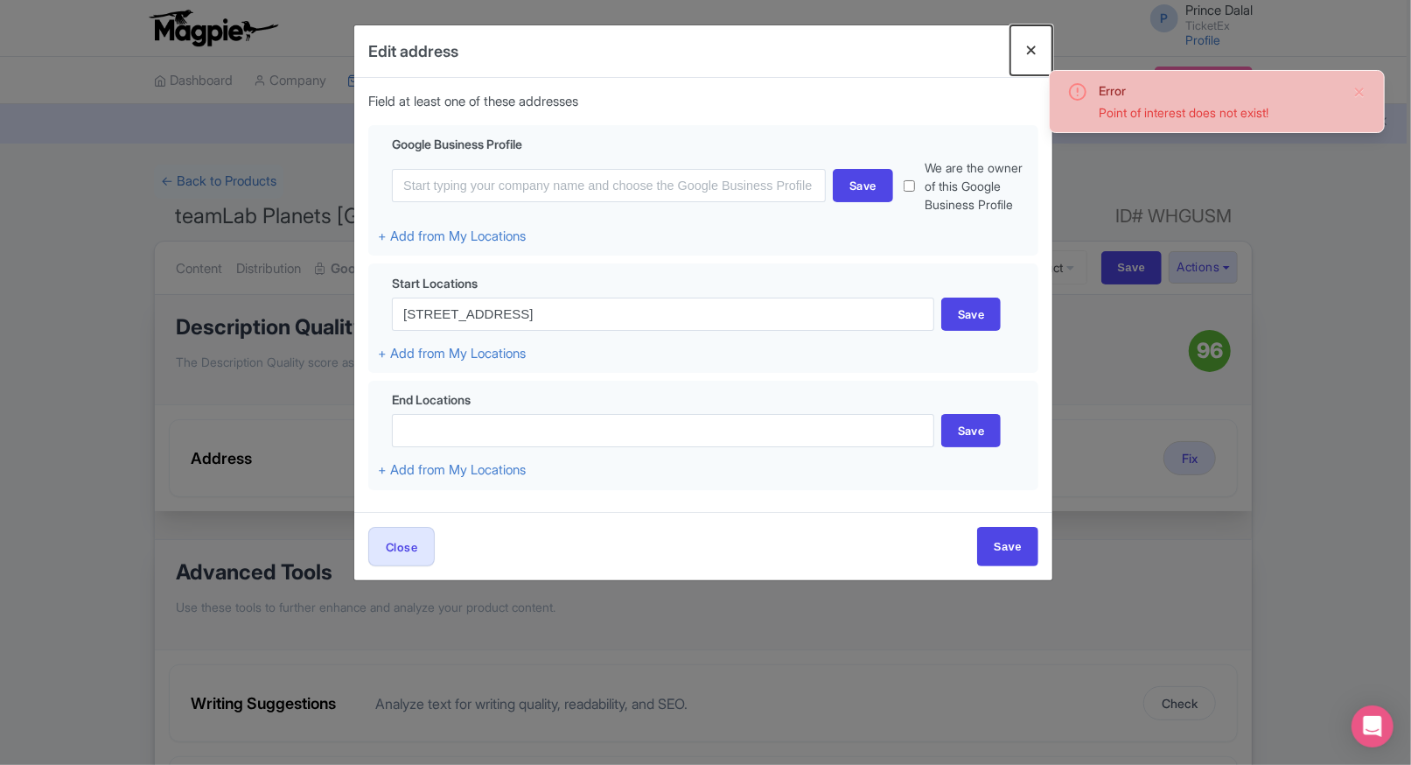
click at [1035, 42] on button "Close" at bounding box center [1031, 50] width 42 height 50
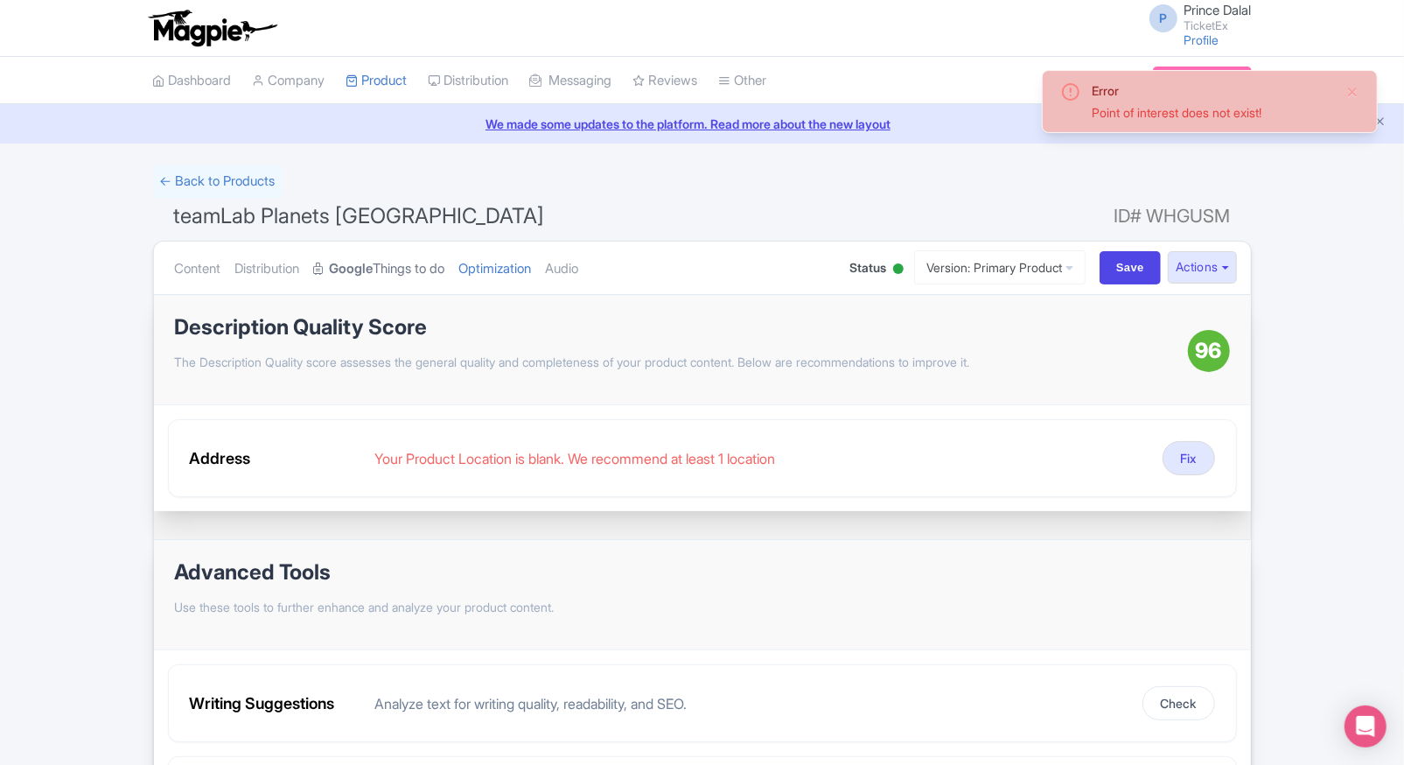
click at [392, 282] on link "Google Things to do" at bounding box center [379, 268] width 131 height 55
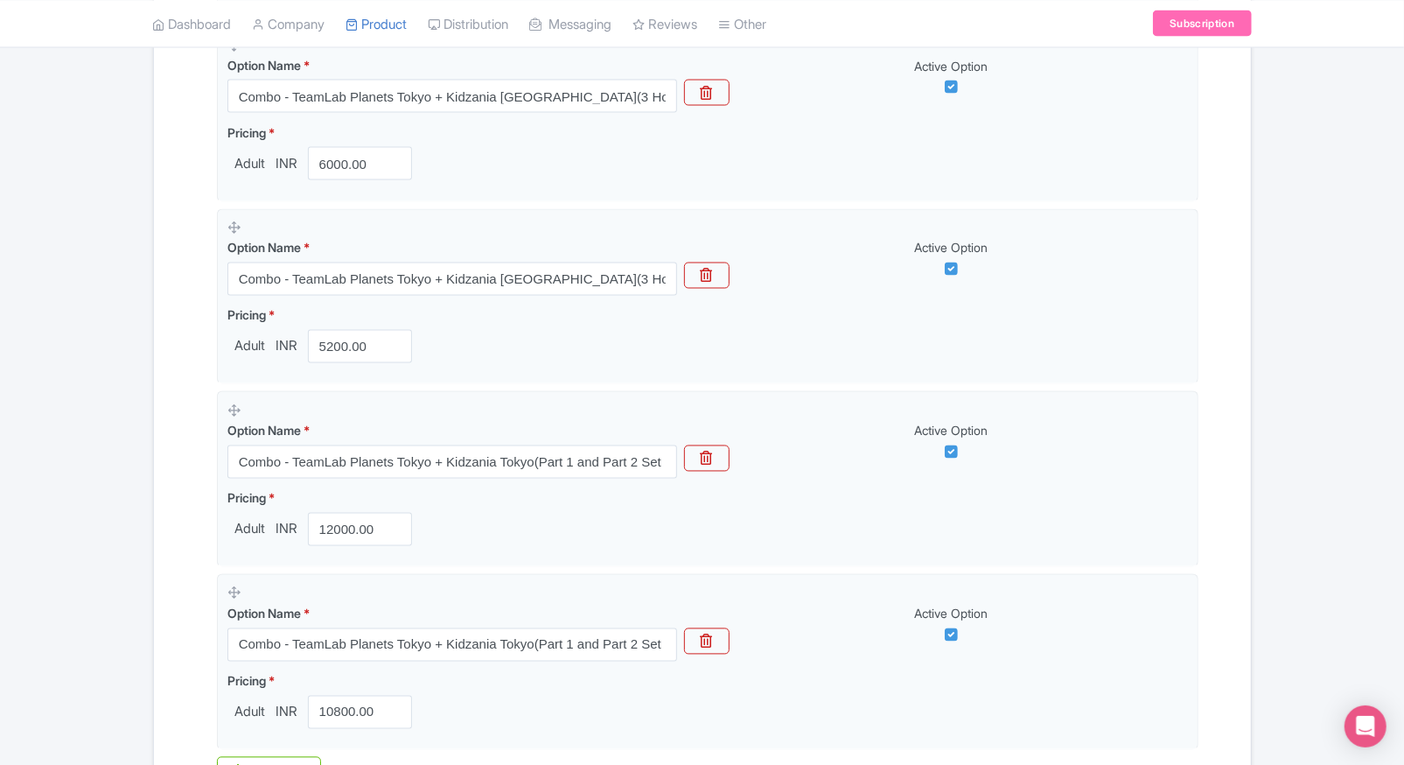
scroll to position [2102, 0]
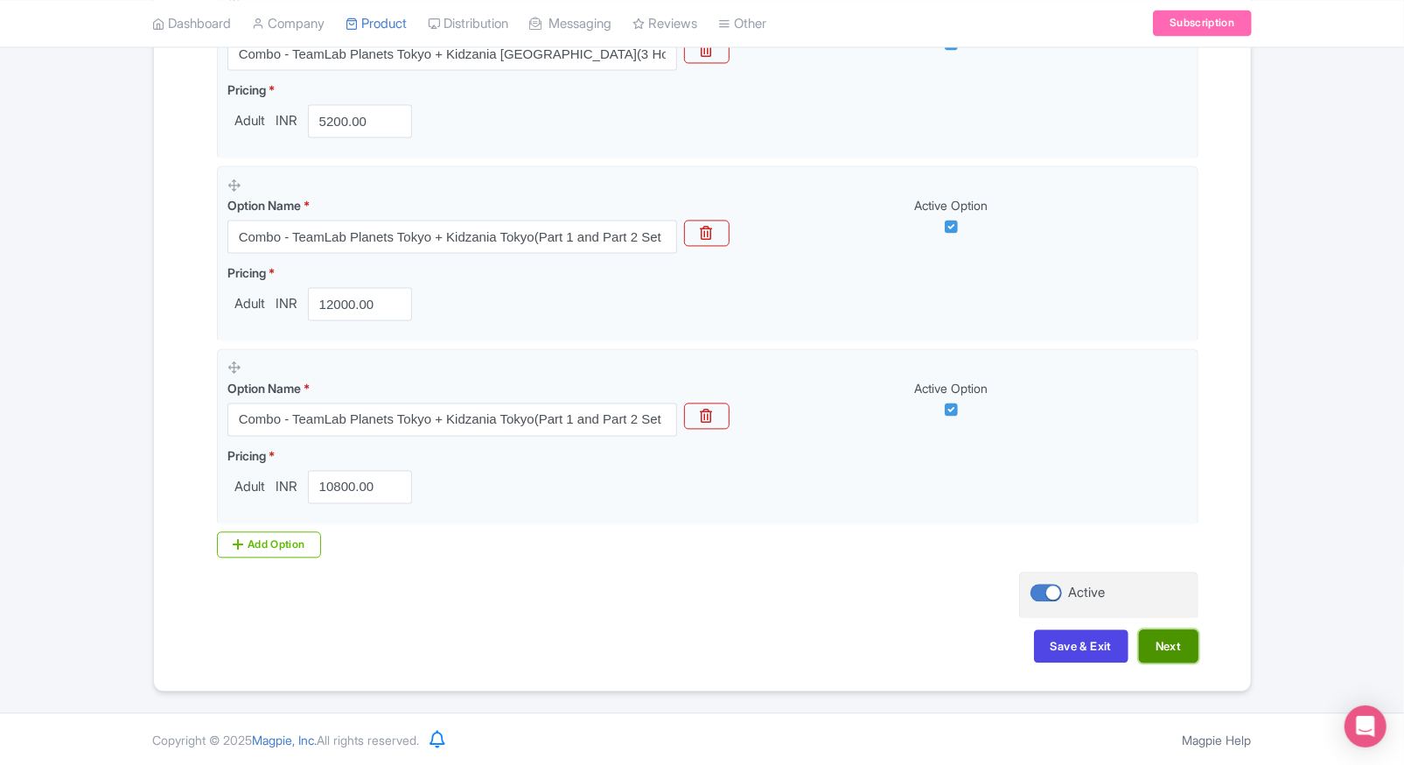
click at [1164, 651] on button "Next" at bounding box center [1168, 646] width 59 height 33
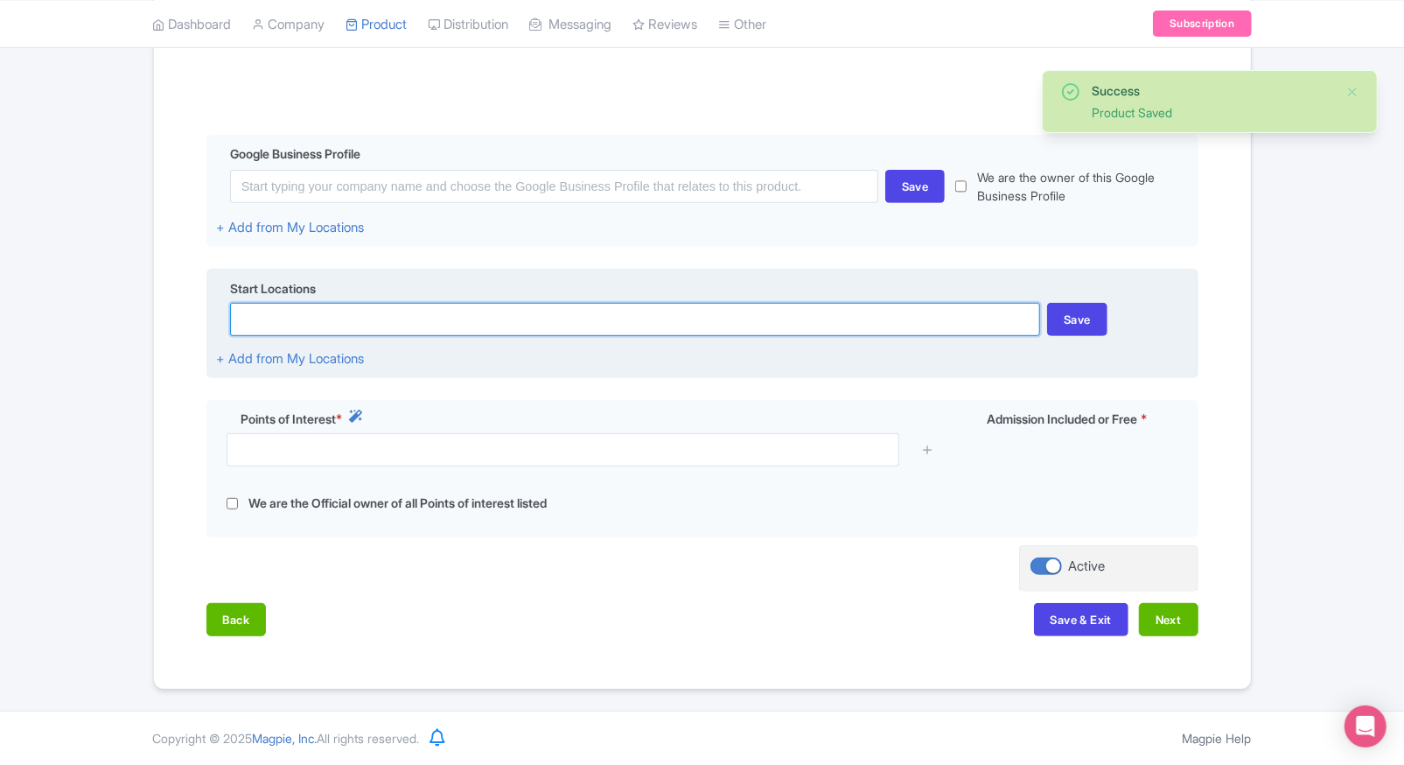
click at [575, 311] on input at bounding box center [635, 319] width 810 height 33
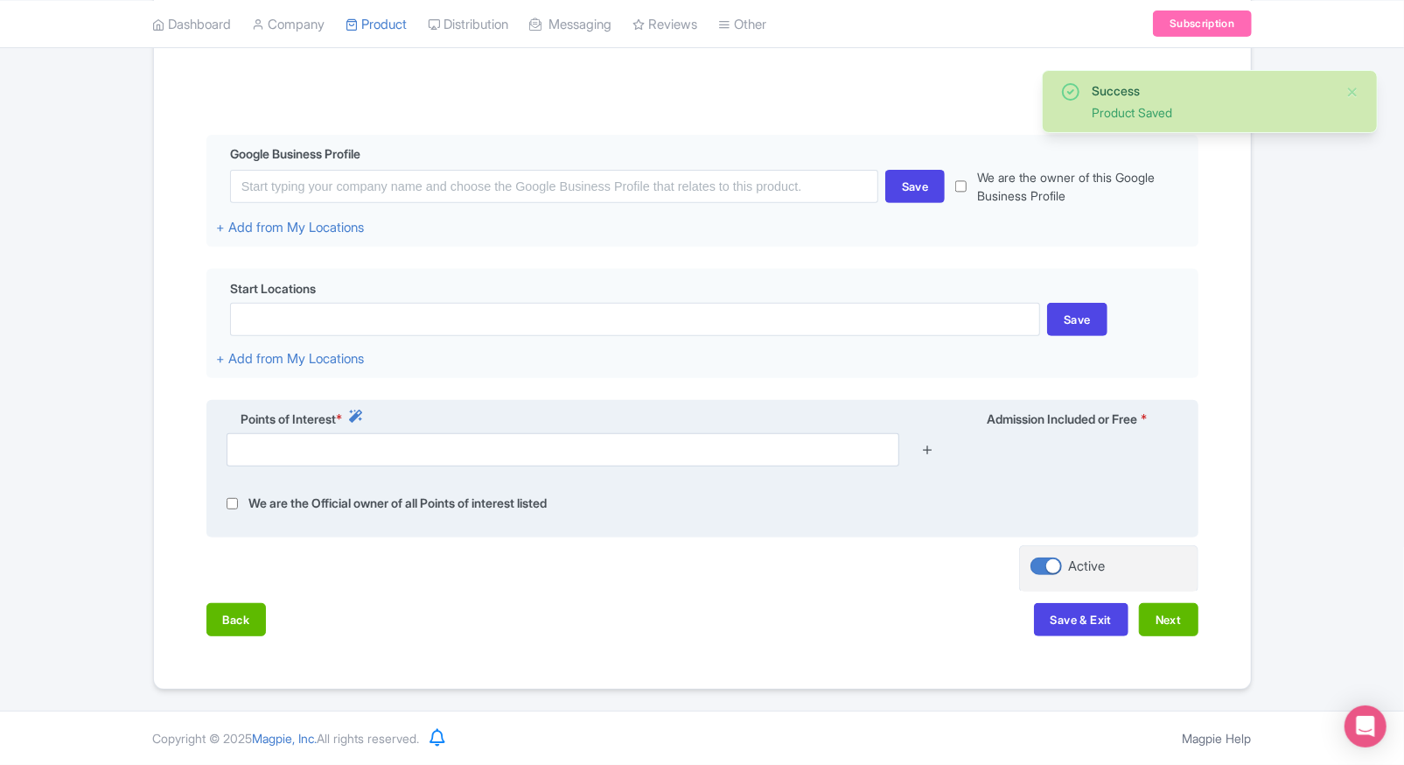
drag, startPoint x: 933, startPoint y: 438, endPoint x: 926, endPoint y: 448, distance: 11.9
click at [926, 448] on div at bounding box center [927, 449] width 35 height 33
click at [926, 448] on icon at bounding box center [927, 449] width 13 height 13
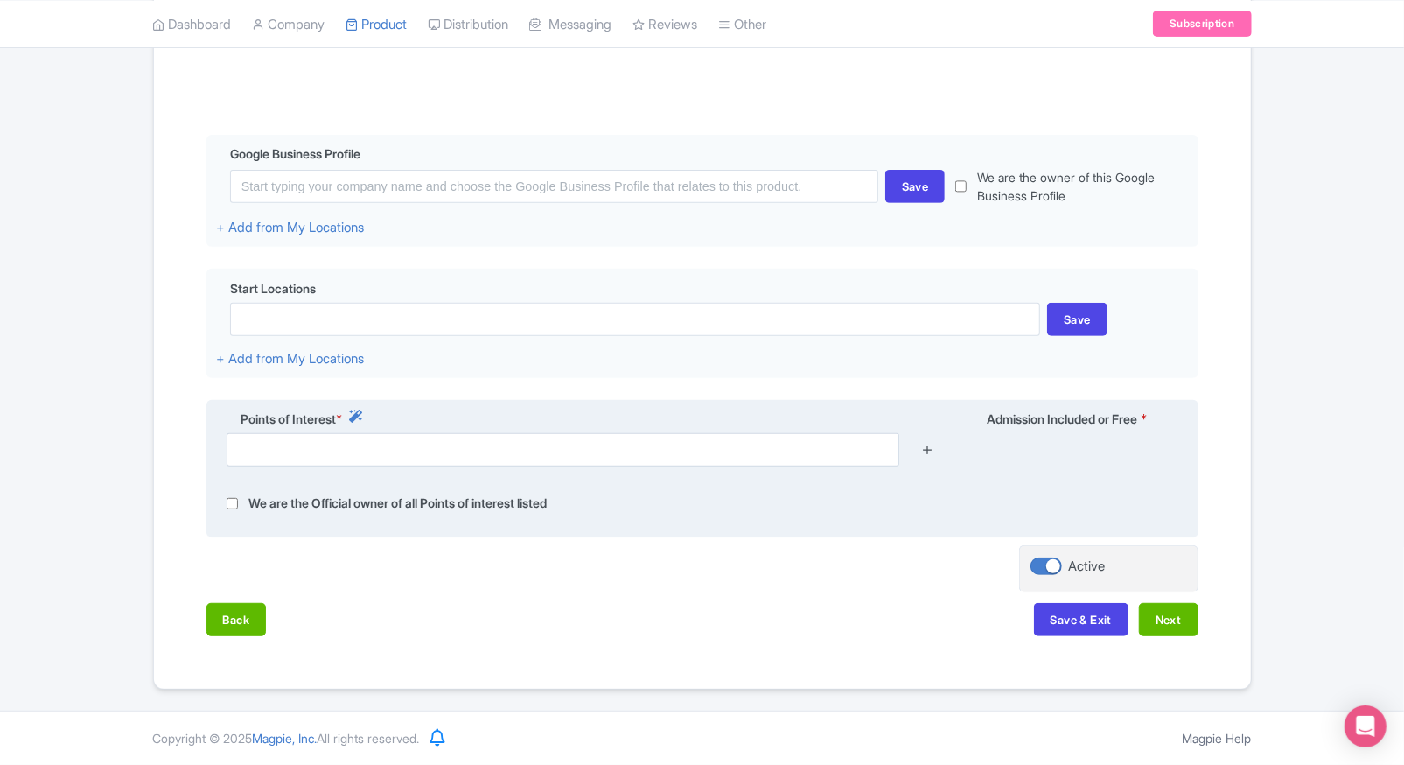
click at [926, 448] on icon at bounding box center [927, 449] width 13 height 13
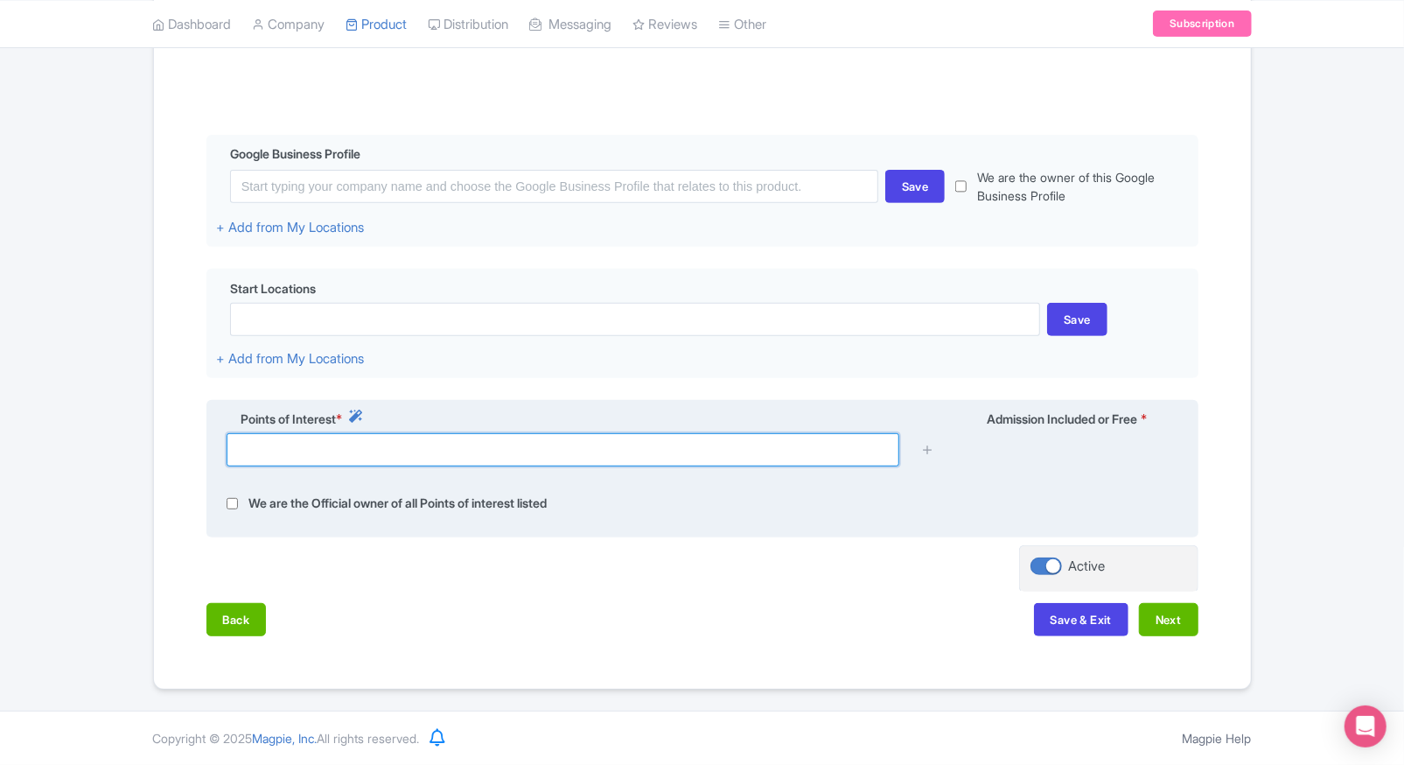
click at [779, 453] on input "text" at bounding box center [563, 449] width 673 height 33
paste input "6 Chome-1-16 Toyosu, Koto City, Tokyo 135-0061, Japan"
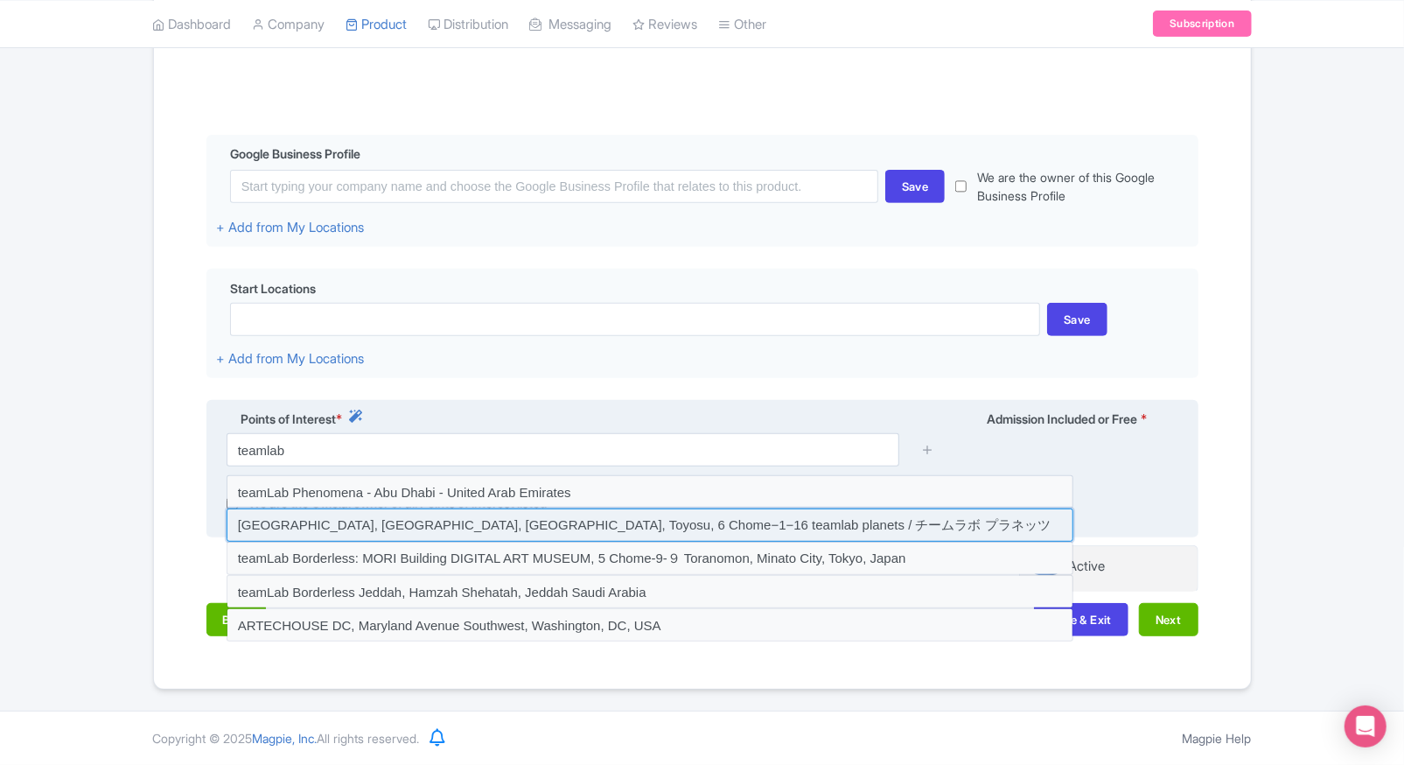
click at [584, 535] on input at bounding box center [650, 524] width 847 height 33
type input "Japan, Tokyo, Koto City, Toyosu, 6 Chome−1−16 teamlab planets / チームラボ プラネッツ"
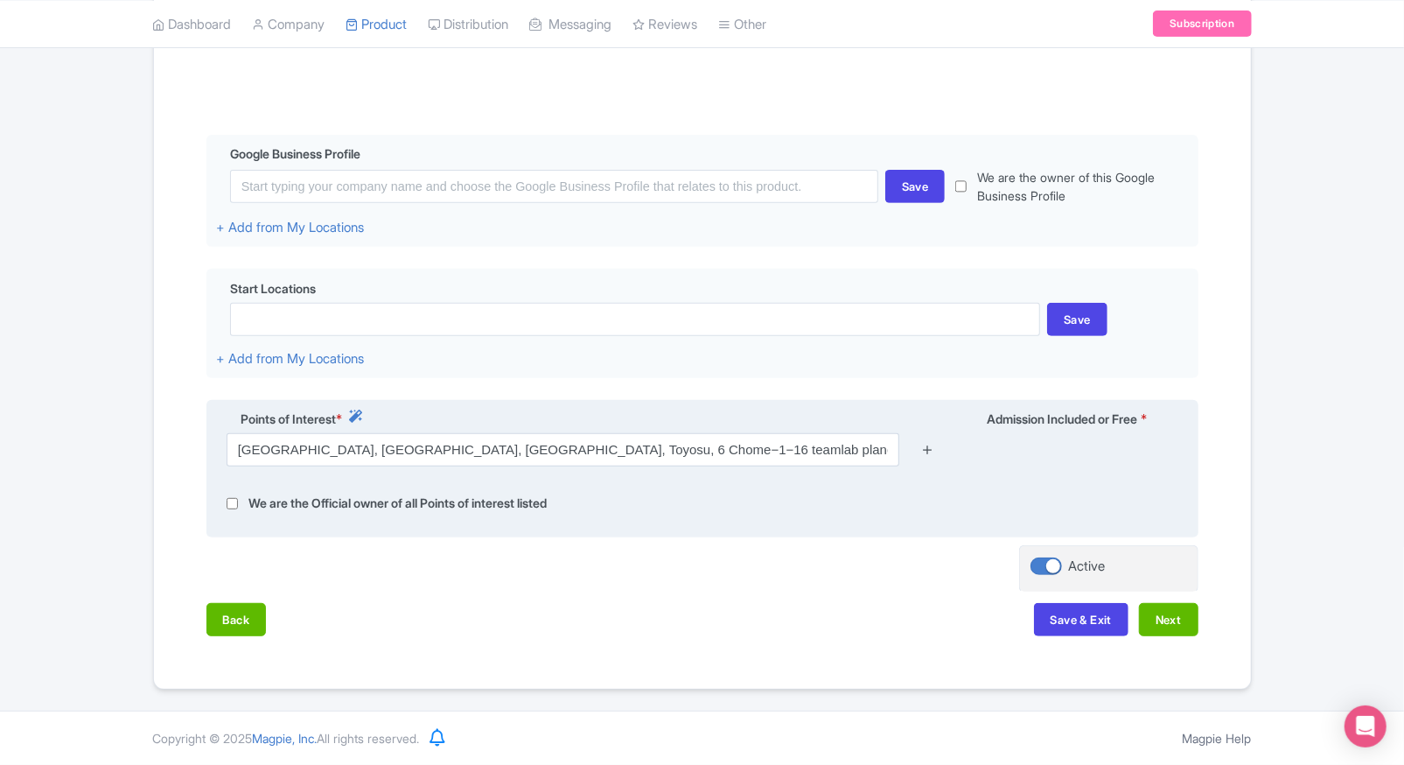
click at [923, 453] on icon at bounding box center [927, 449] width 13 height 13
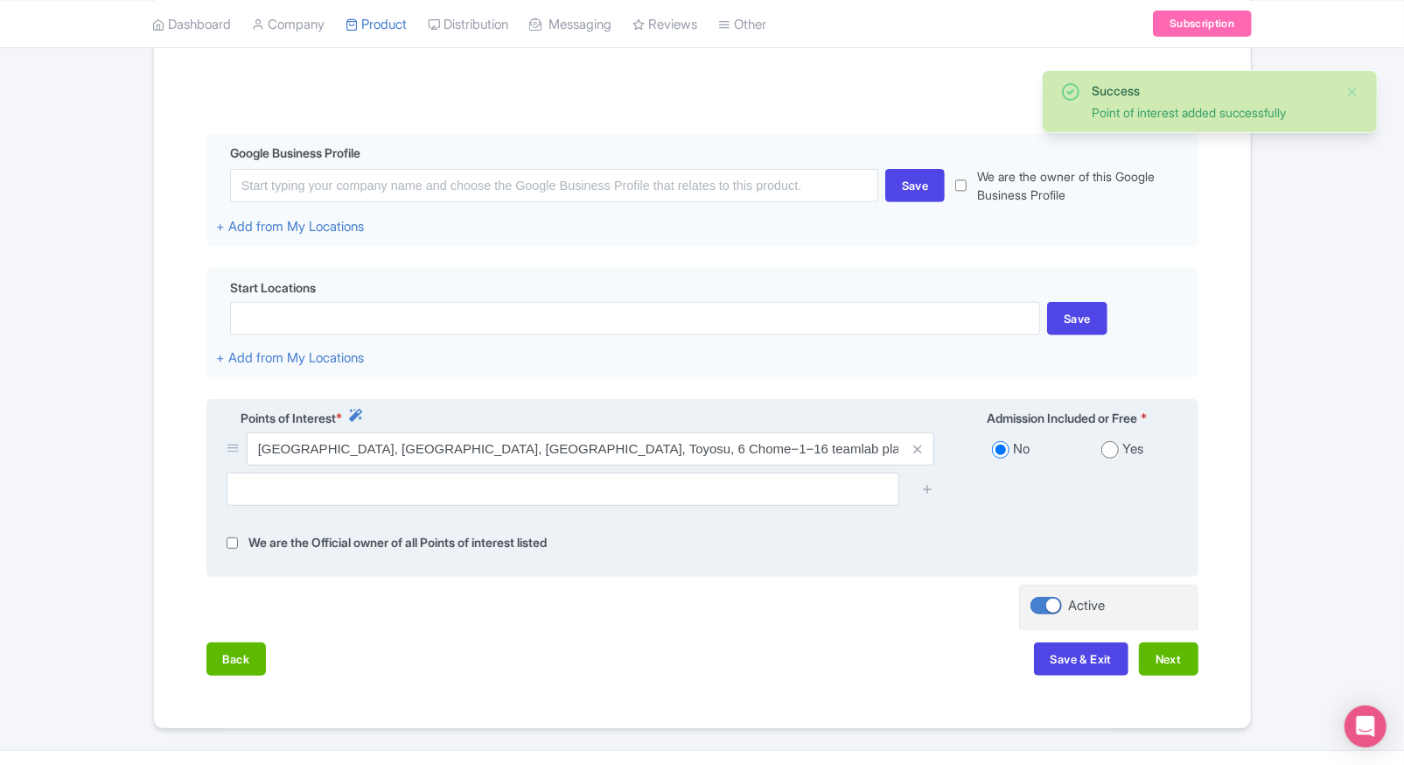
click at [1114, 452] on input "radio" at bounding box center [1109, 449] width 17 height 17
radio input "true"
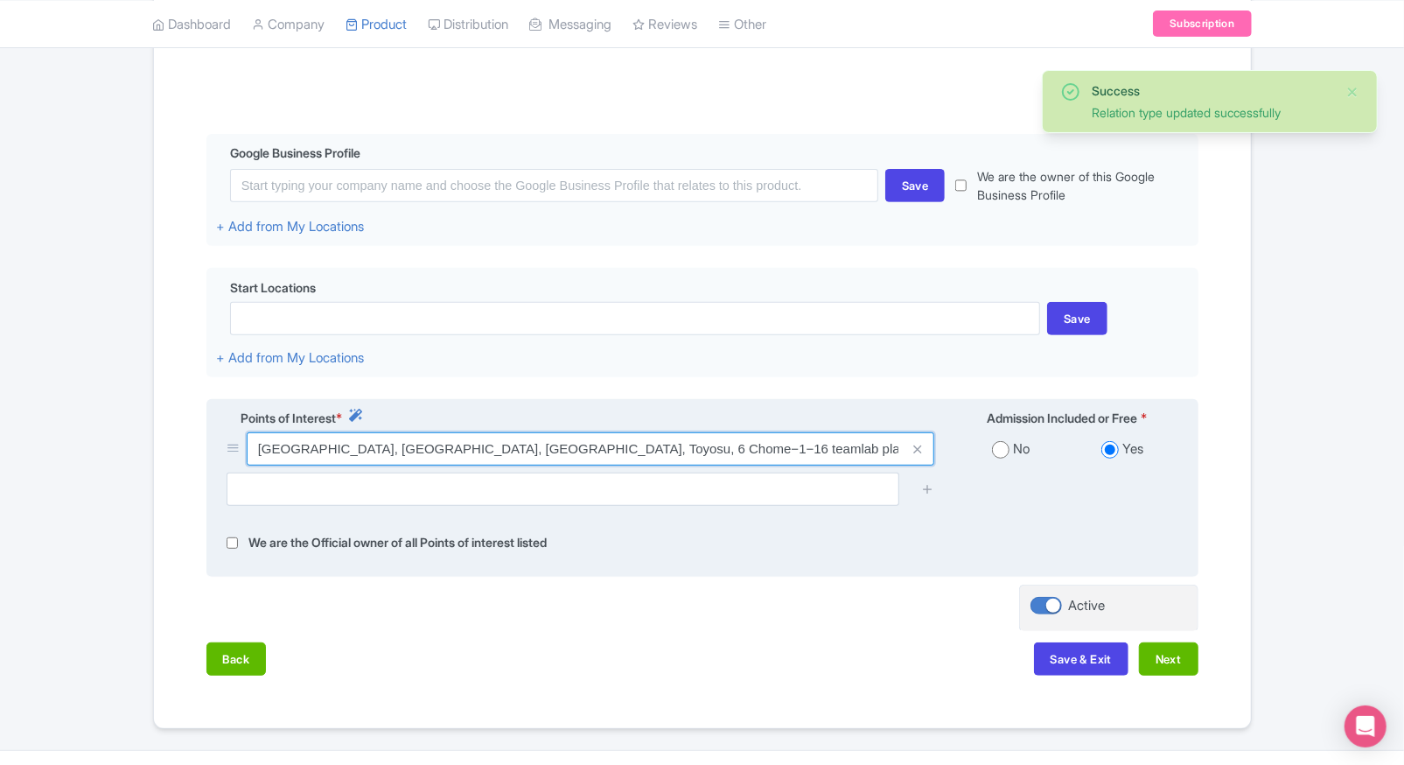
click at [707, 446] on input "Japan, Tokyo, Koto City, Toyosu, 6 Chome−1−16 teamlab planets / チームラボ プラネッツ" at bounding box center [591, 448] width 688 height 33
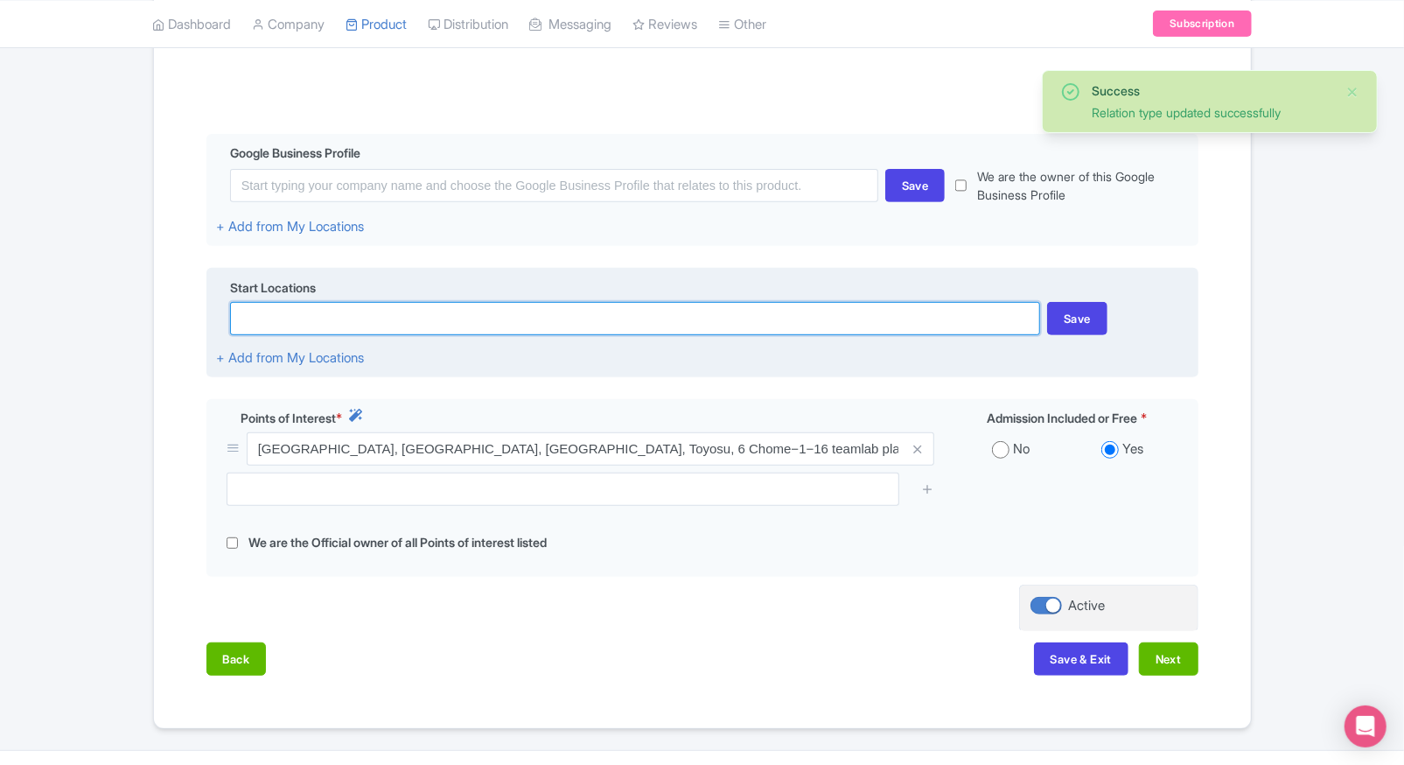
click at [616, 324] on input at bounding box center [635, 318] width 810 height 33
paste input "Japan, Tokyo, Koto City, Toyosu, 6 Chome−1−16 teamlab planets / チームラボ プラネッツ"
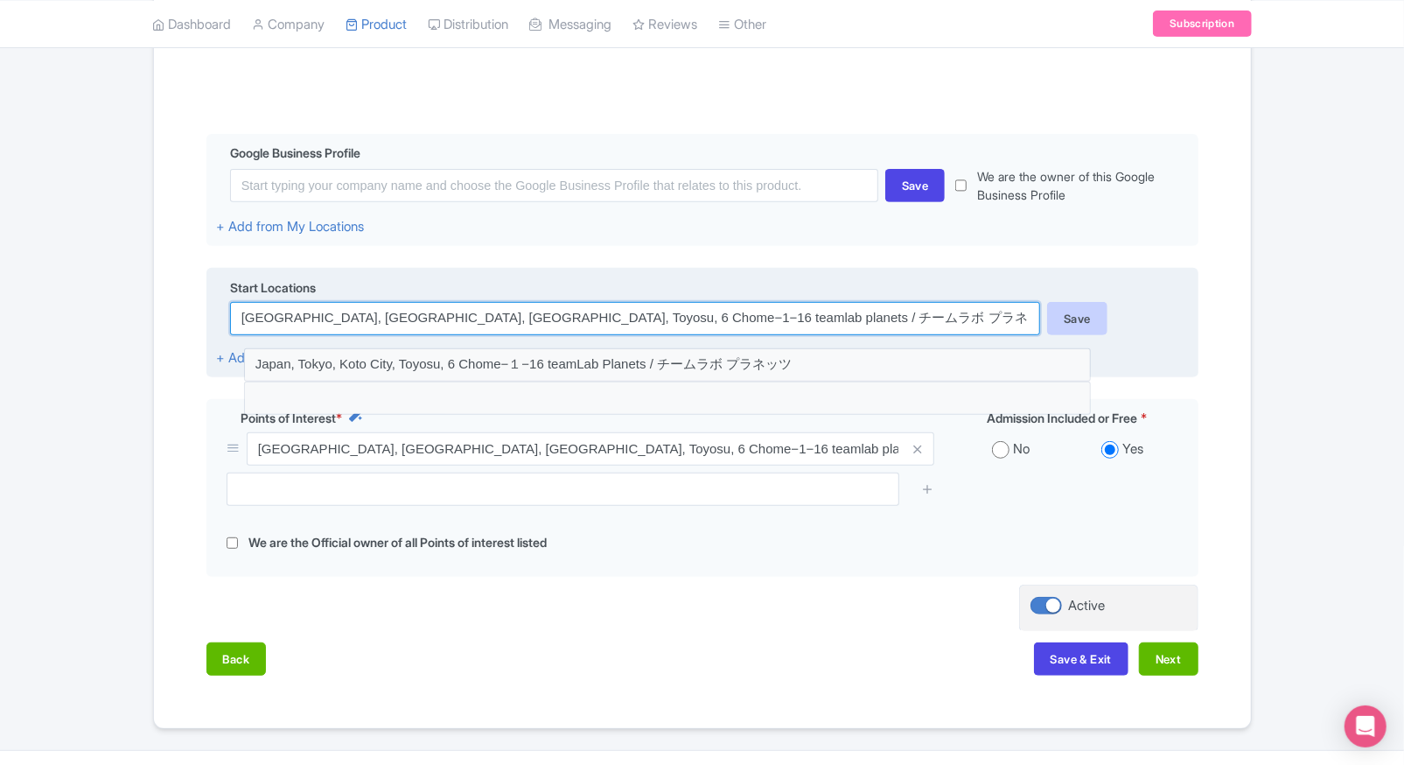
type input "Japan, Tokyo, Koto City, Toyosu, 6 Chome−1−16 teamlab planets / チームラボ プラネッツ"
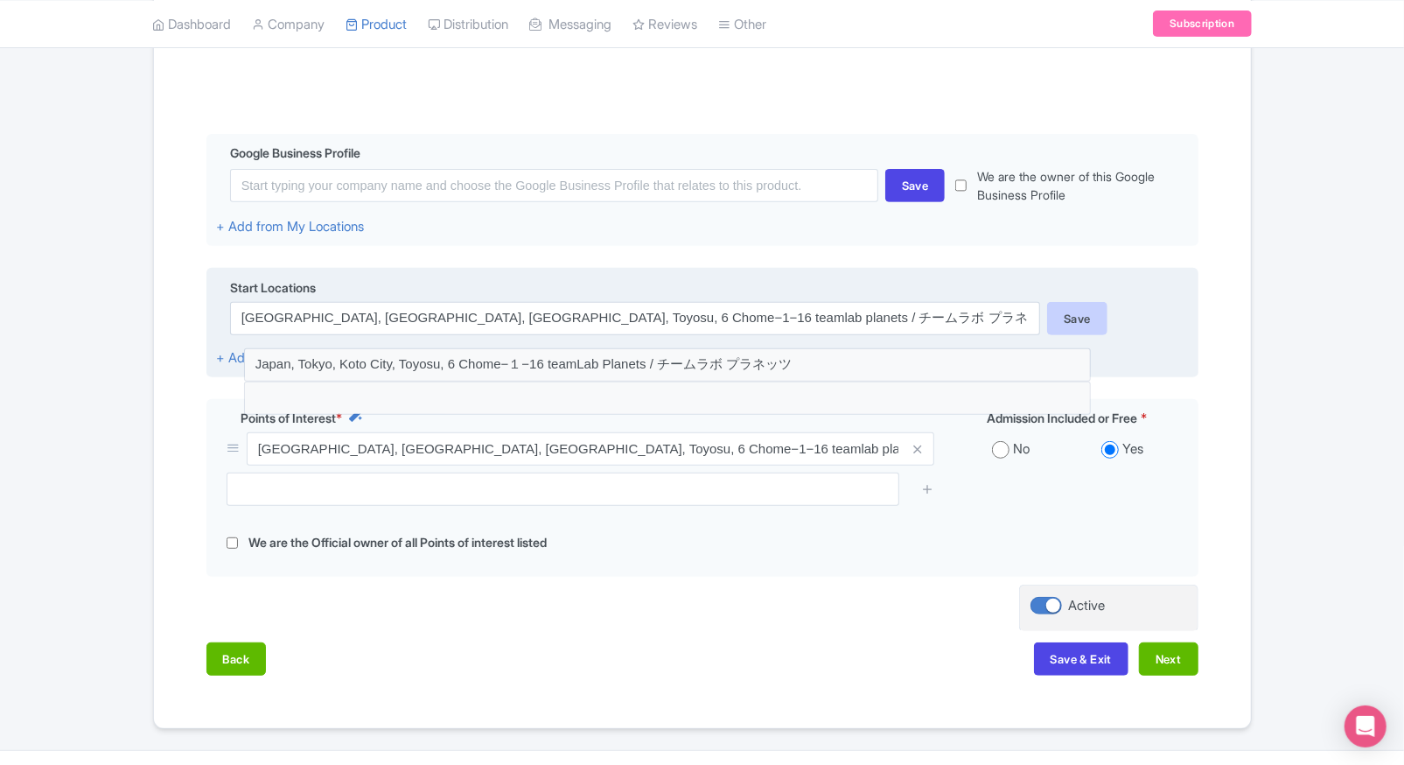
click at [1078, 312] on div "Save" at bounding box center [1077, 318] width 60 height 33
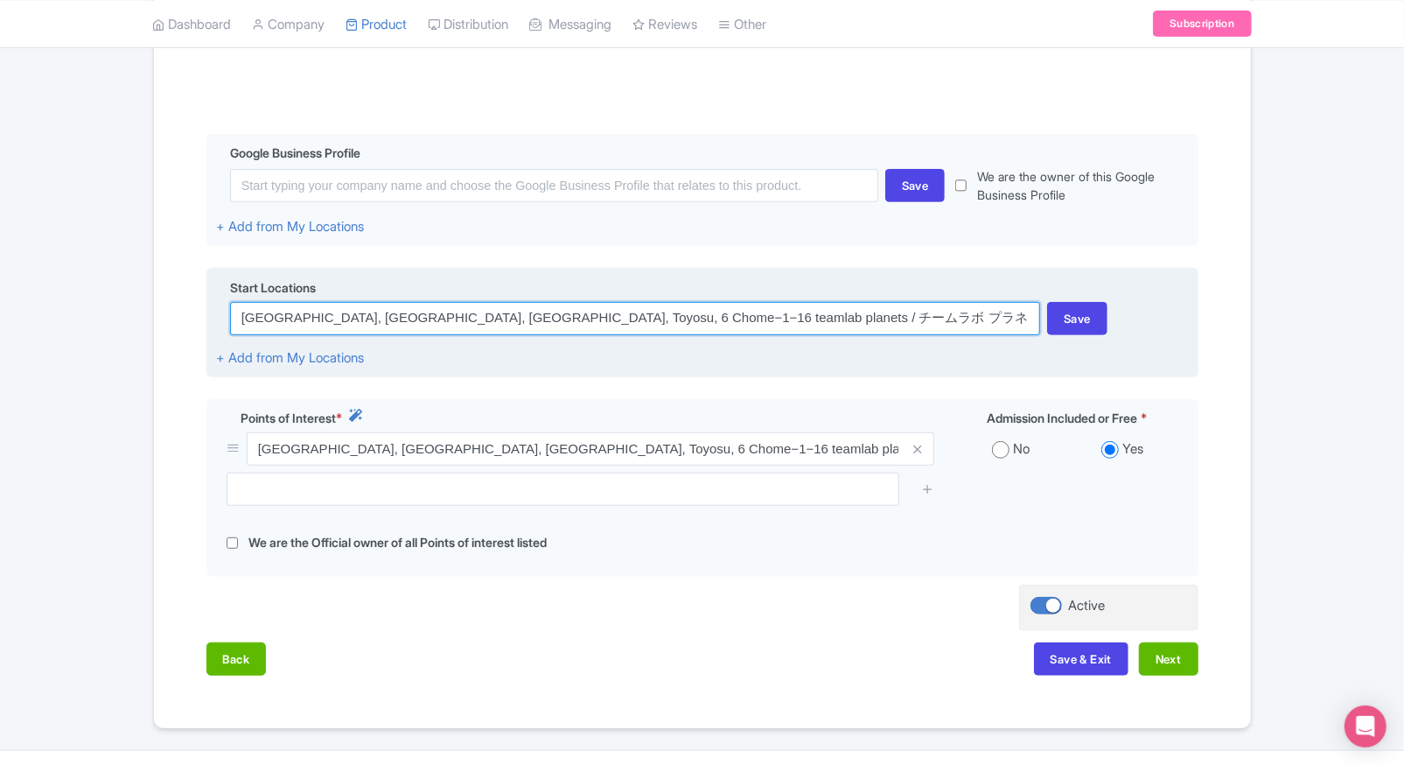
click at [912, 325] on input "Japan, Tokyo, Koto City, Toyosu, 6 Chome−1−16 teamlab planets / チームラボ プラネッツ" at bounding box center [635, 318] width 810 height 33
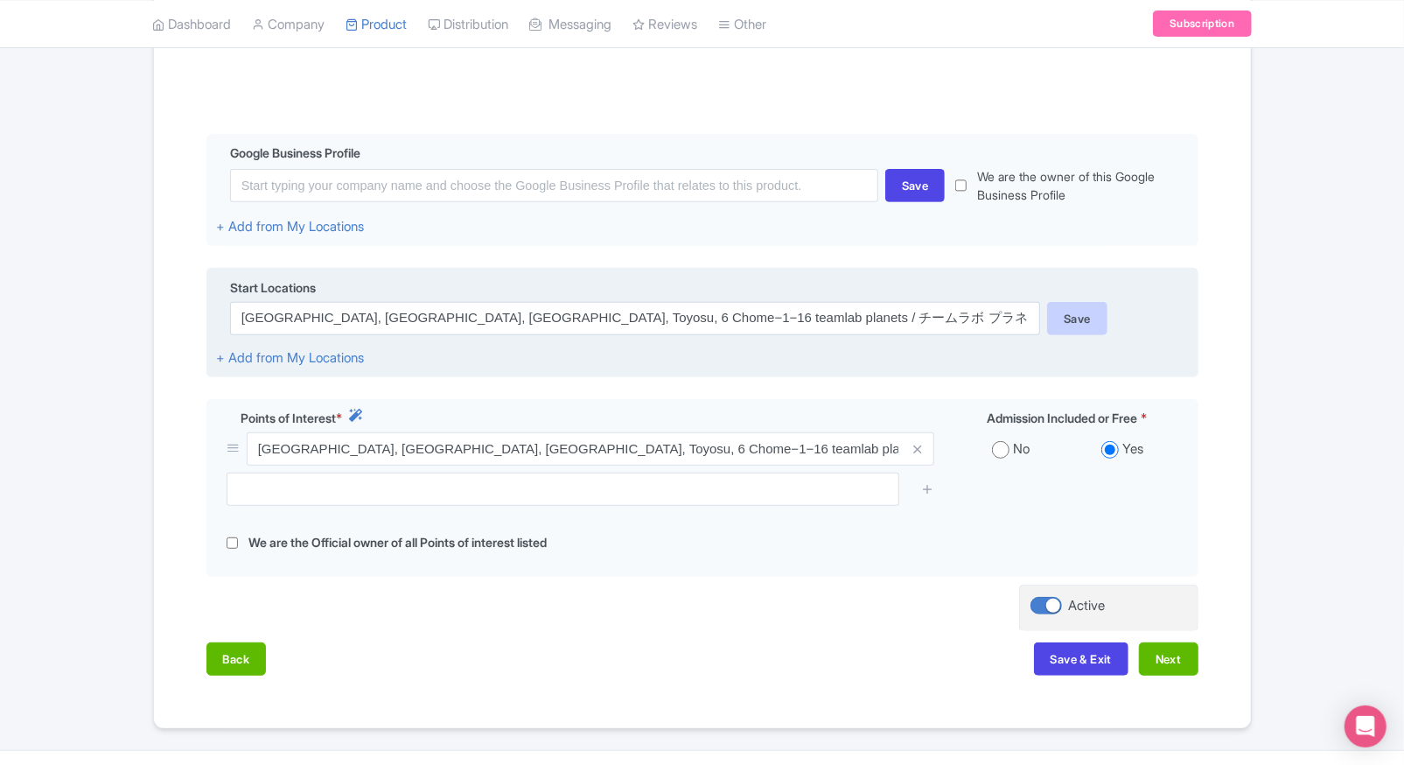
click at [1065, 324] on div "Save" at bounding box center [1077, 318] width 60 height 33
click at [1094, 318] on div "Save" at bounding box center [1077, 318] width 60 height 33
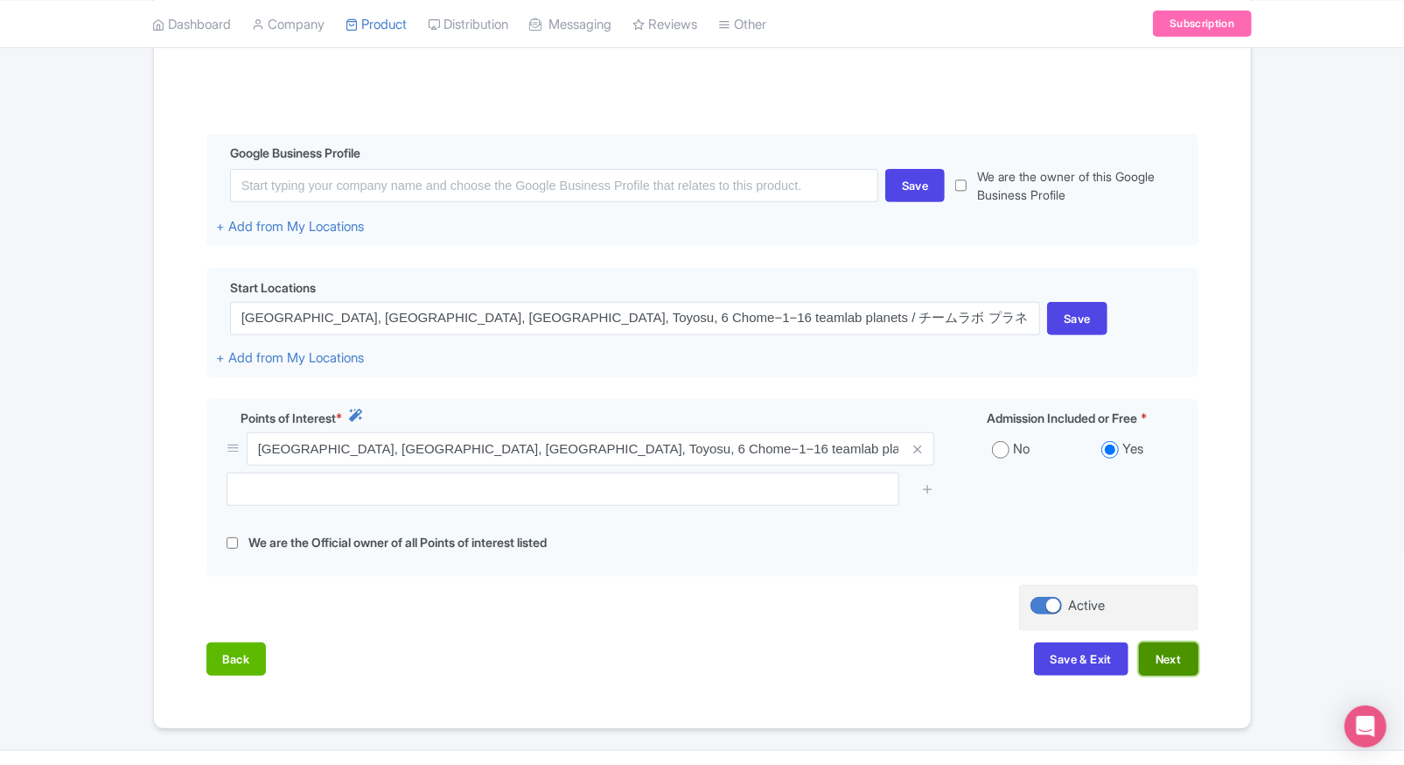
click at [1163, 649] on button "Next" at bounding box center [1168, 658] width 59 height 33
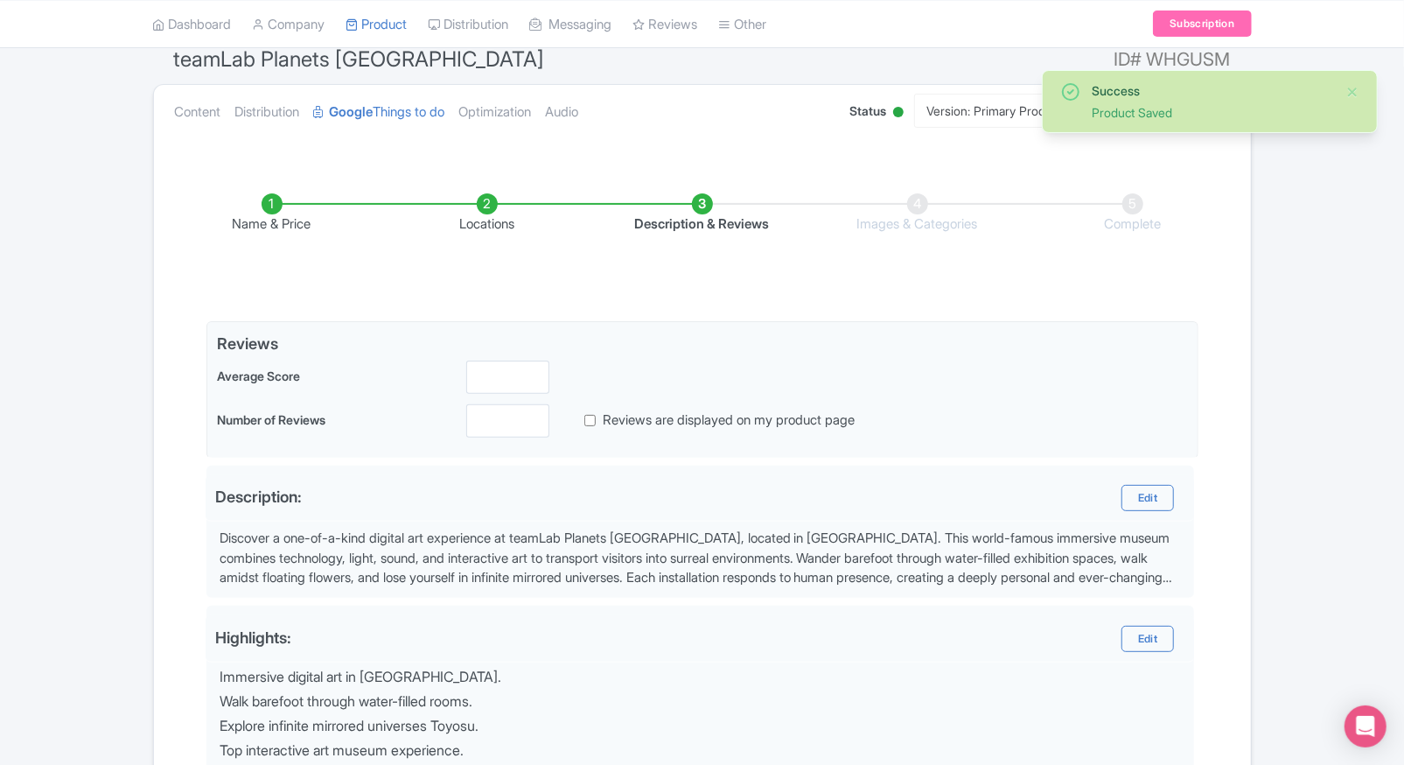
scroll to position [130, 0]
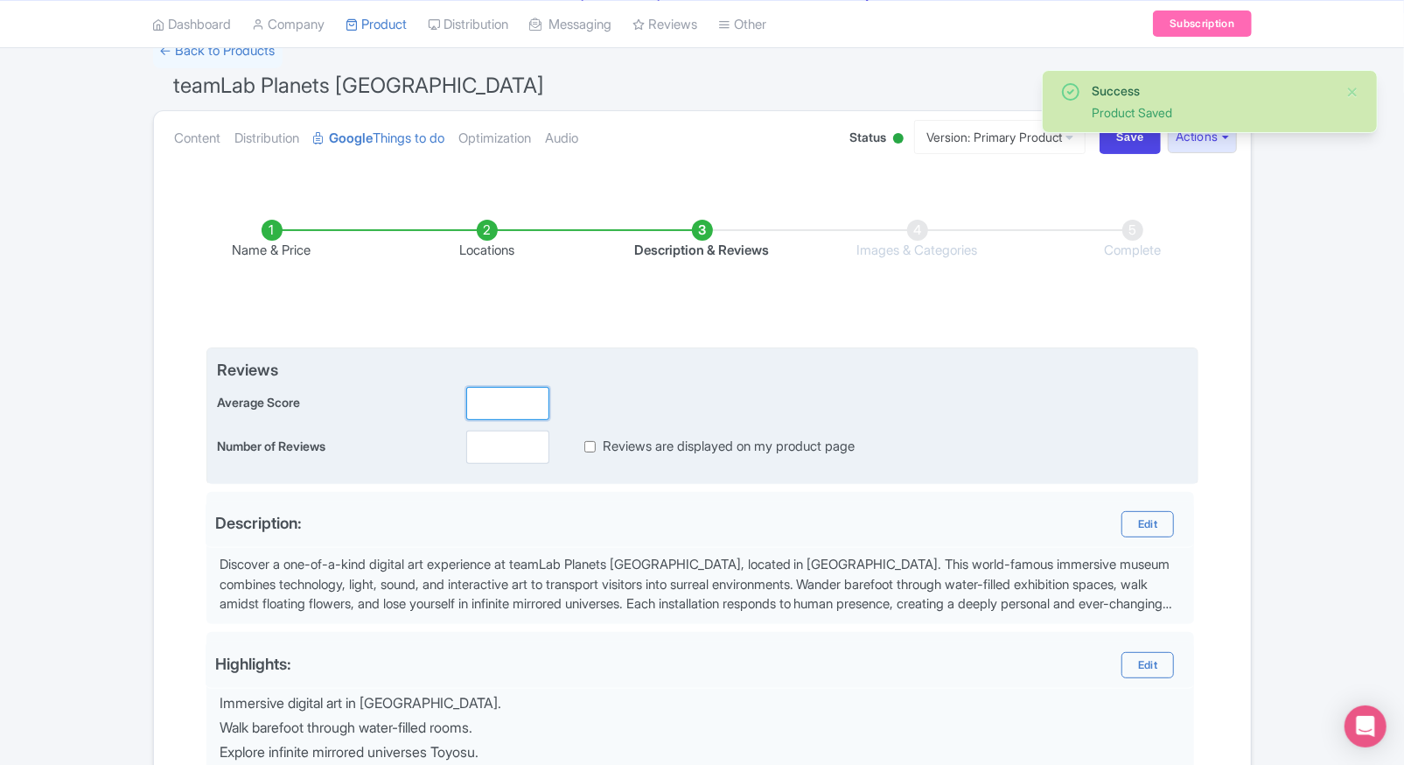
click at [489, 412] on input "number" at bounding box center [507, 403] width 83 height 33
type input "2"
click at [498, 445] on input "number" at bounding box center [507, 446] width 83 height 33
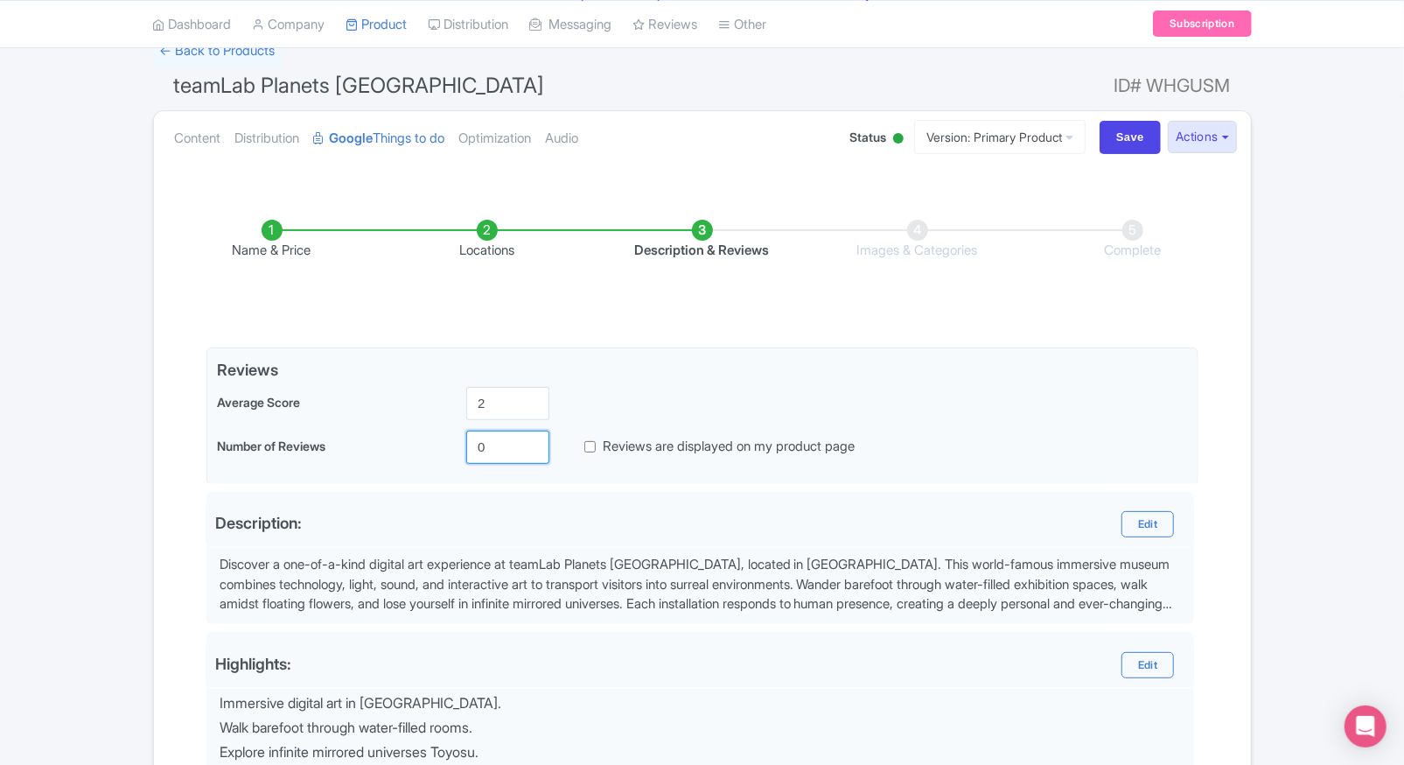
type input "0"
click at [552, 486] on div "Name & Price Locations Description & Reviews Images & Categories Complete Edit …" at bounding box center [702, 642] width 1076 height 915
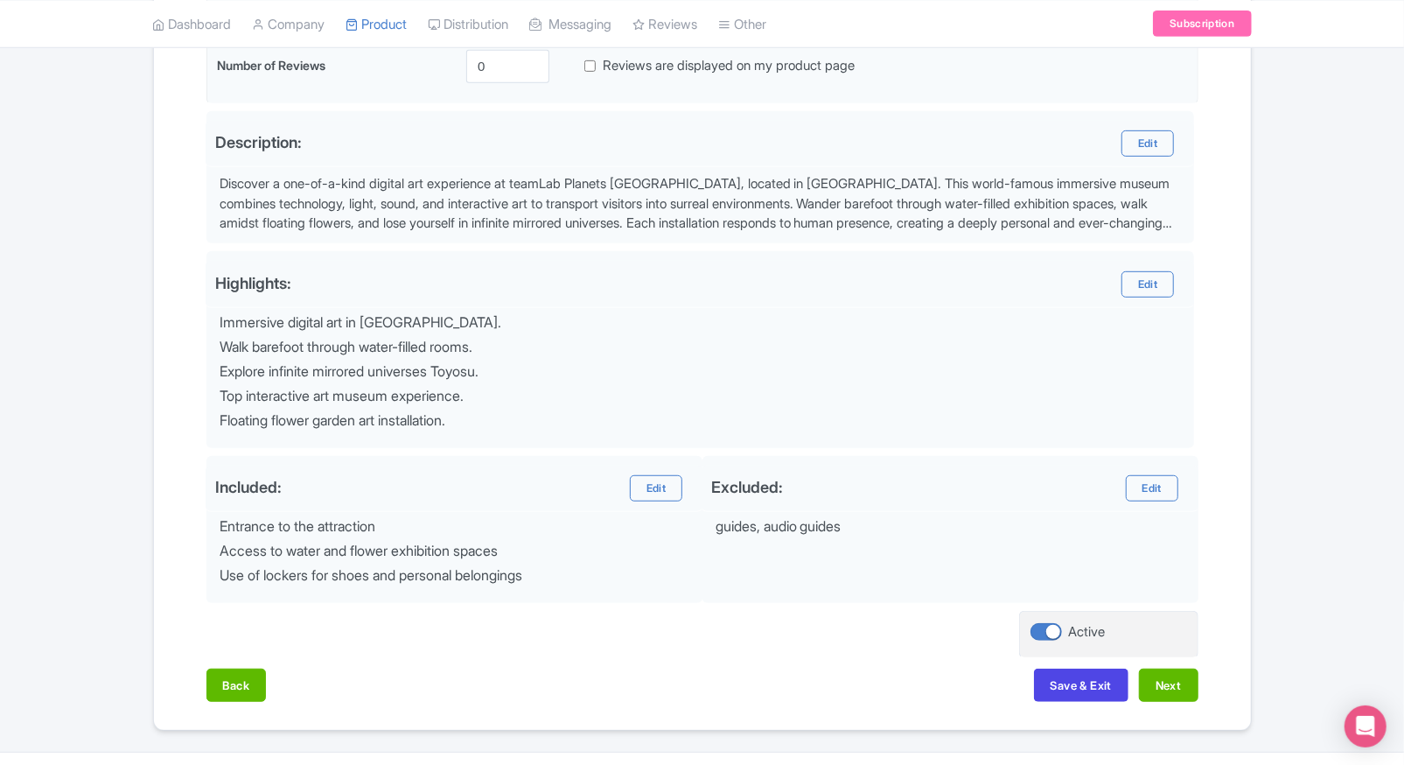
scroll to position [549, 0]
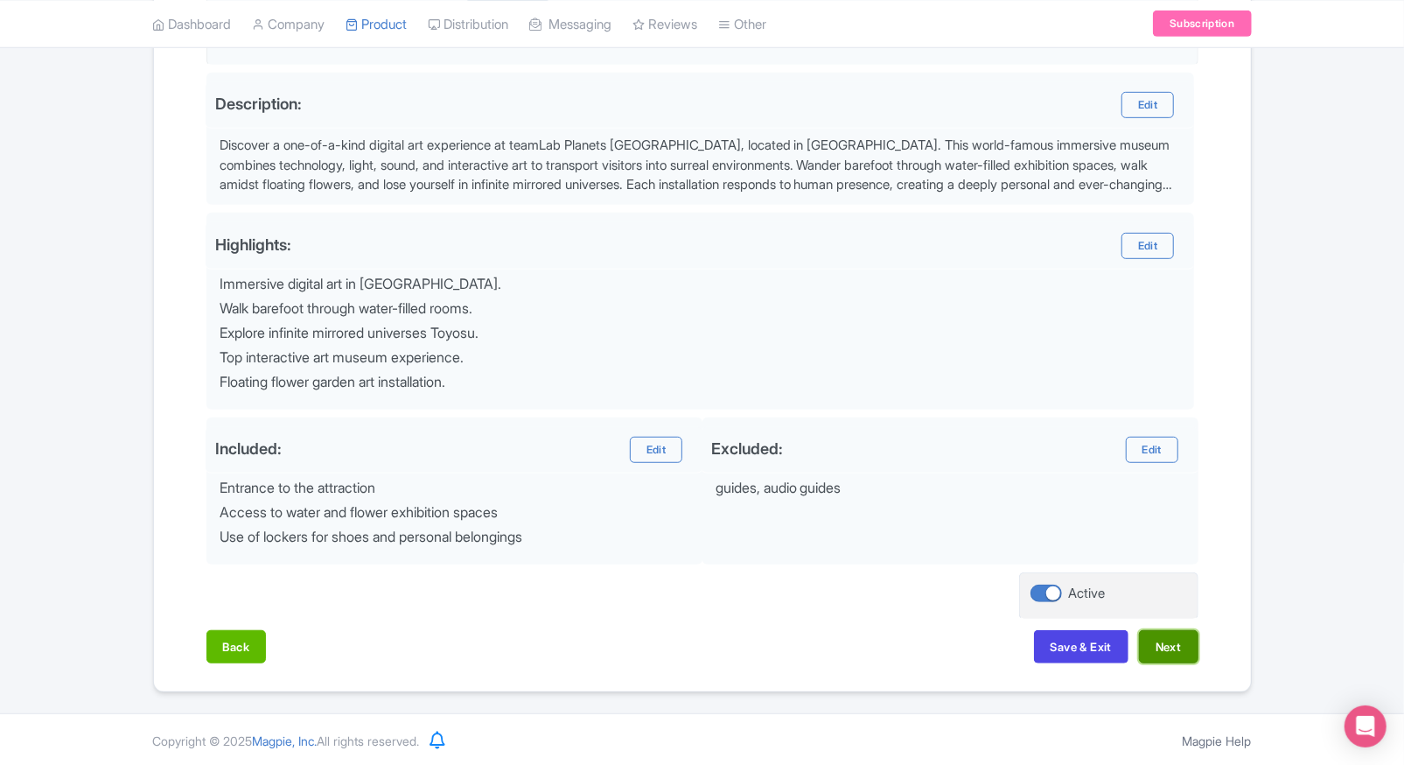
click at [1170, 640] on button "Next" at bounding box center [1168, 646] width 59 height 33
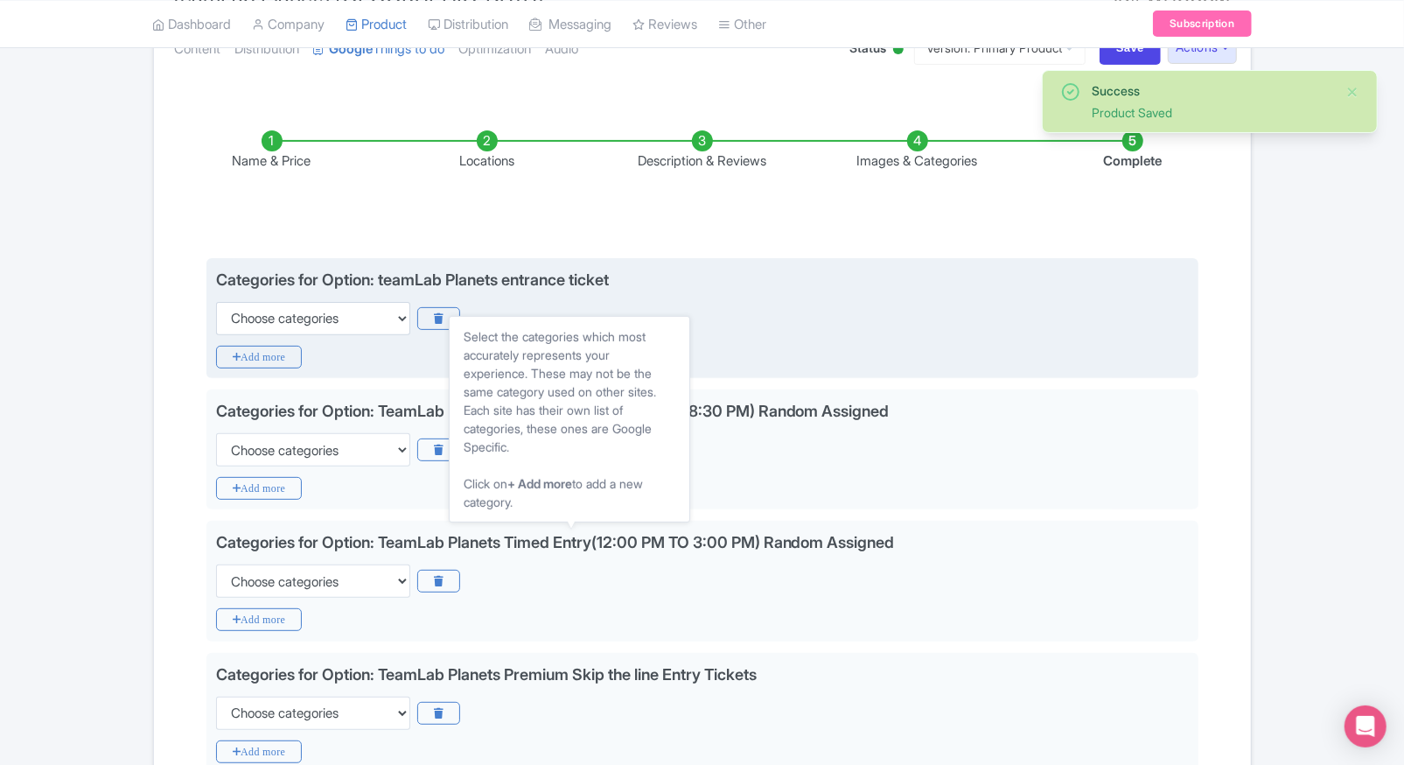
scroll to position [219, 0]
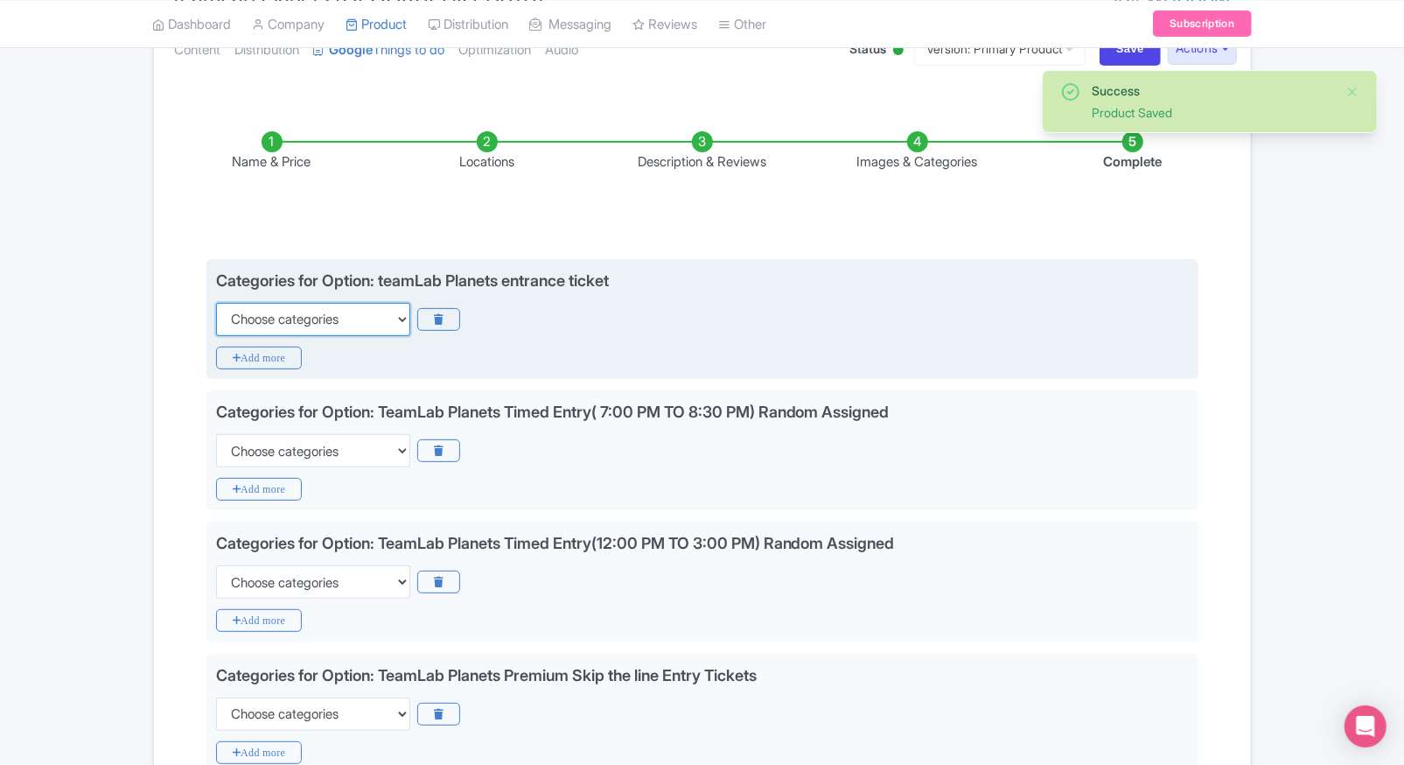
click at [237, 326] on select "Choose categories Adults Only Animals Audio Guide Beaches Bike Tours Boat Tours…" at bounding box center [313, 319] width 194 height 33
select select "family-friendly"
click at [216, 303] on select "Choose categories Adults Only Animals Audio Guide Beaches Bike Tours Boat Tours…" at bounding box center [313, 319] width 194 height 33
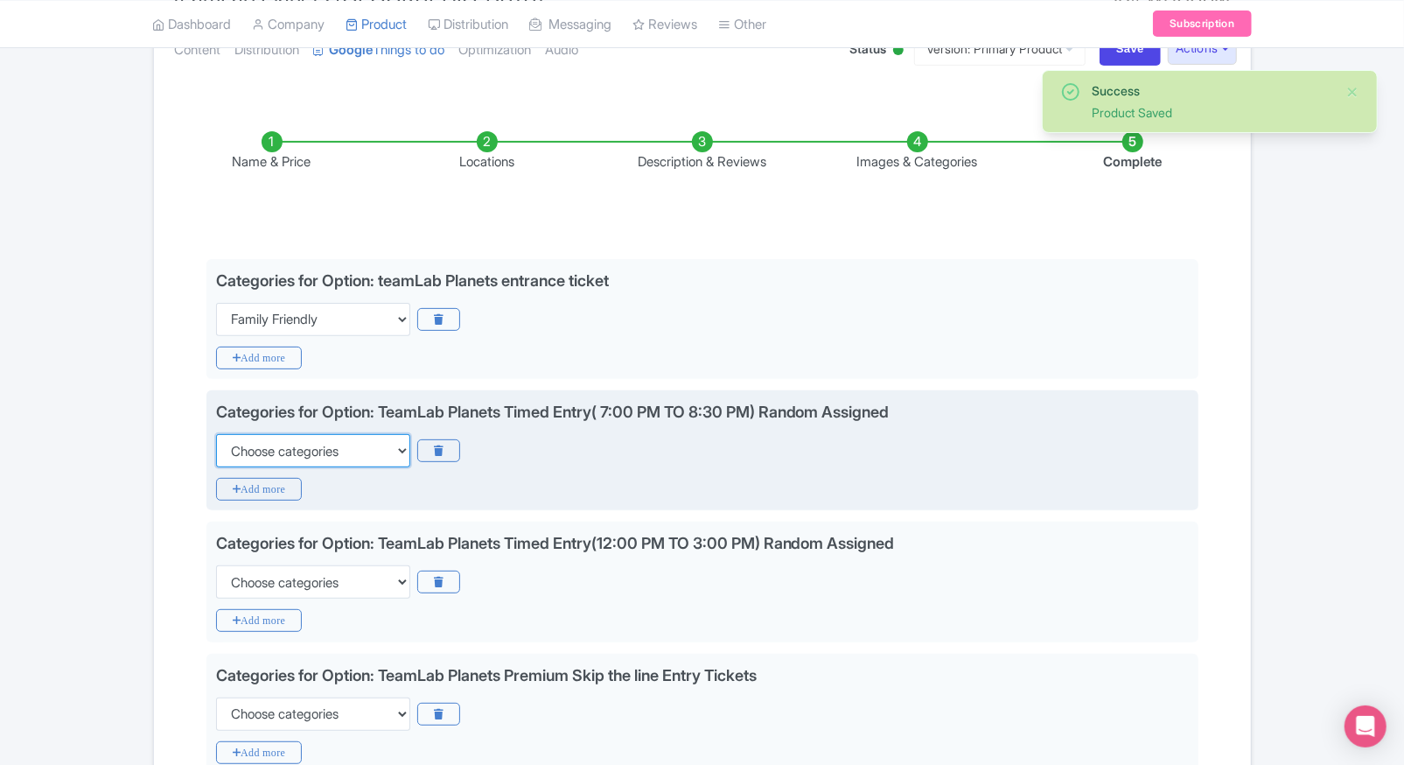
click at [268, 447] on select "Choose categories Adults Only Animals Audio Guide Beaches Bike Tours Boat Tours…" at bounding box center [313, 450] width 194 height 33
select select "family-friendly"
click at [216, 434] on select "Choose categories Adults Only Animals Audio Guide Beaches Bike Tours Boat Tours…" at bounding box center [313, 450] width 194 height 33
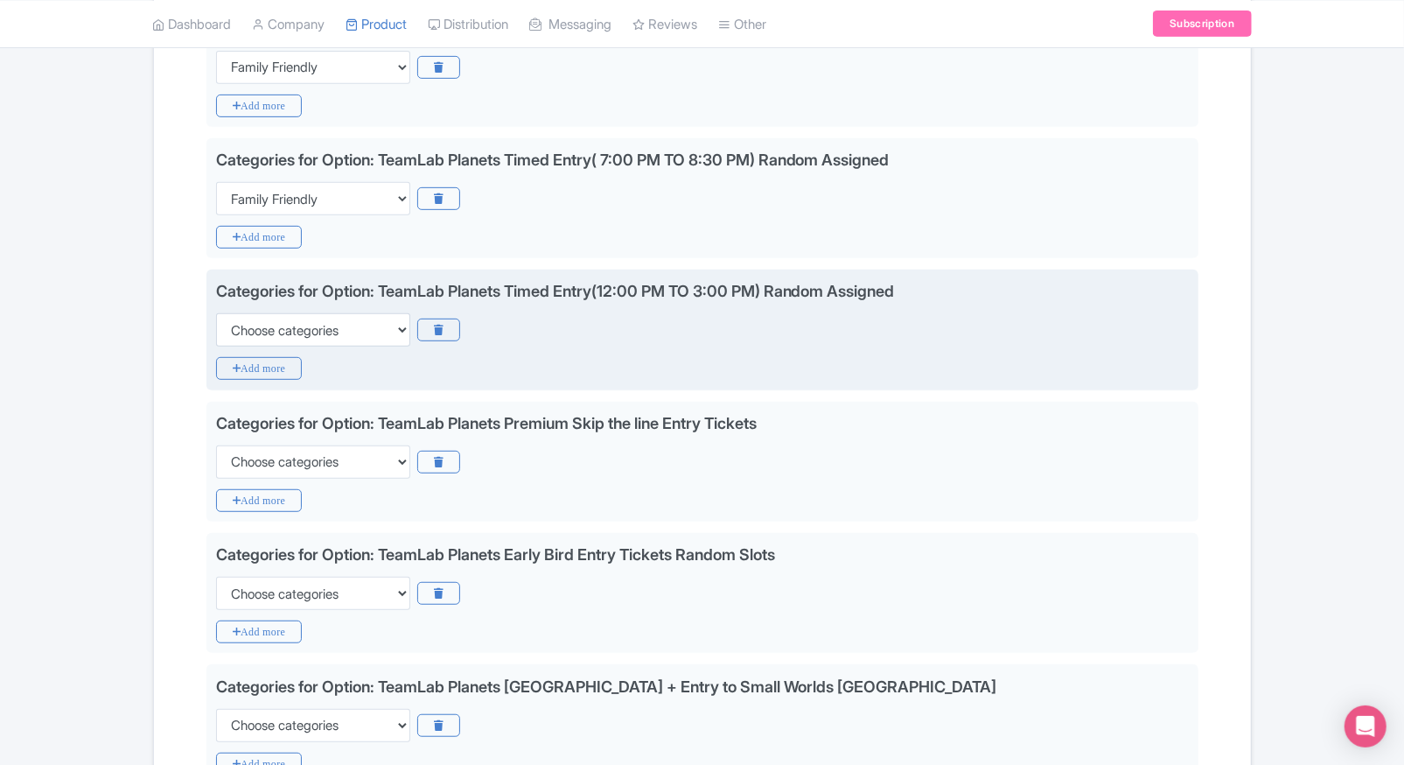
scroll to position [472, 0]
click at [360, 327] on select "Choose categories Adults Only Animals Audio Guide Beaches Bike Tours Boat Tours…" at bounding box center [313, 328] width 194 height 33
select select "family-friendly"
click at [216, 312] on select "Choose categories Adults Only Animals Audio Guide Beaches Bike Tours Boat Tours…" at bounding box center [313, 328] width 194 height 33
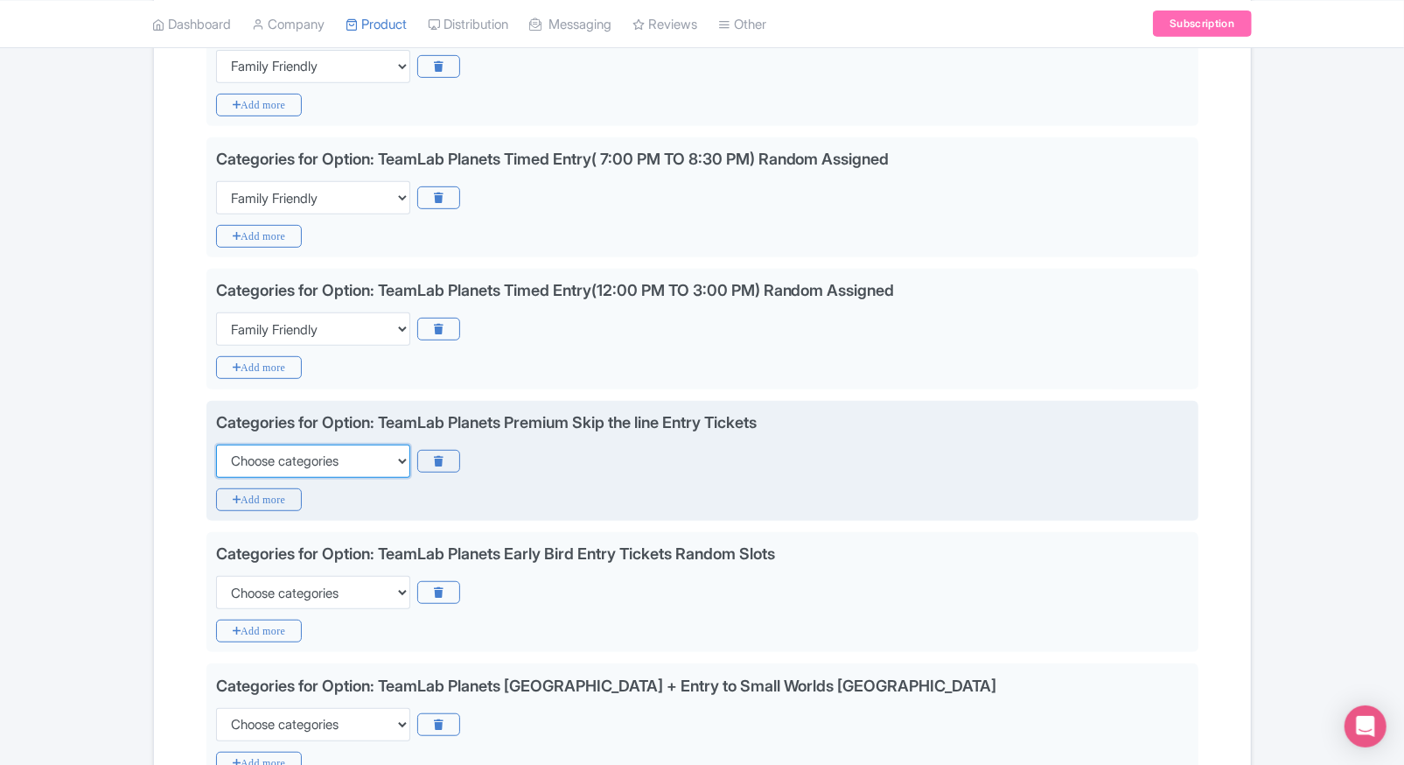
click at [300, 465] on select "Choose categories Adults Only Animals Audio Guide Beaches Bike Tours Boat Tours…" at bounding box center [313, 460] width 194 height 33
select select "family-friendly"
click at [216, 444] on select "Choose categories Adults Only Animals Audio Guide Beaches Bike Tours Boat Tours…" at bounding box center [313, 460] width 194 height 33
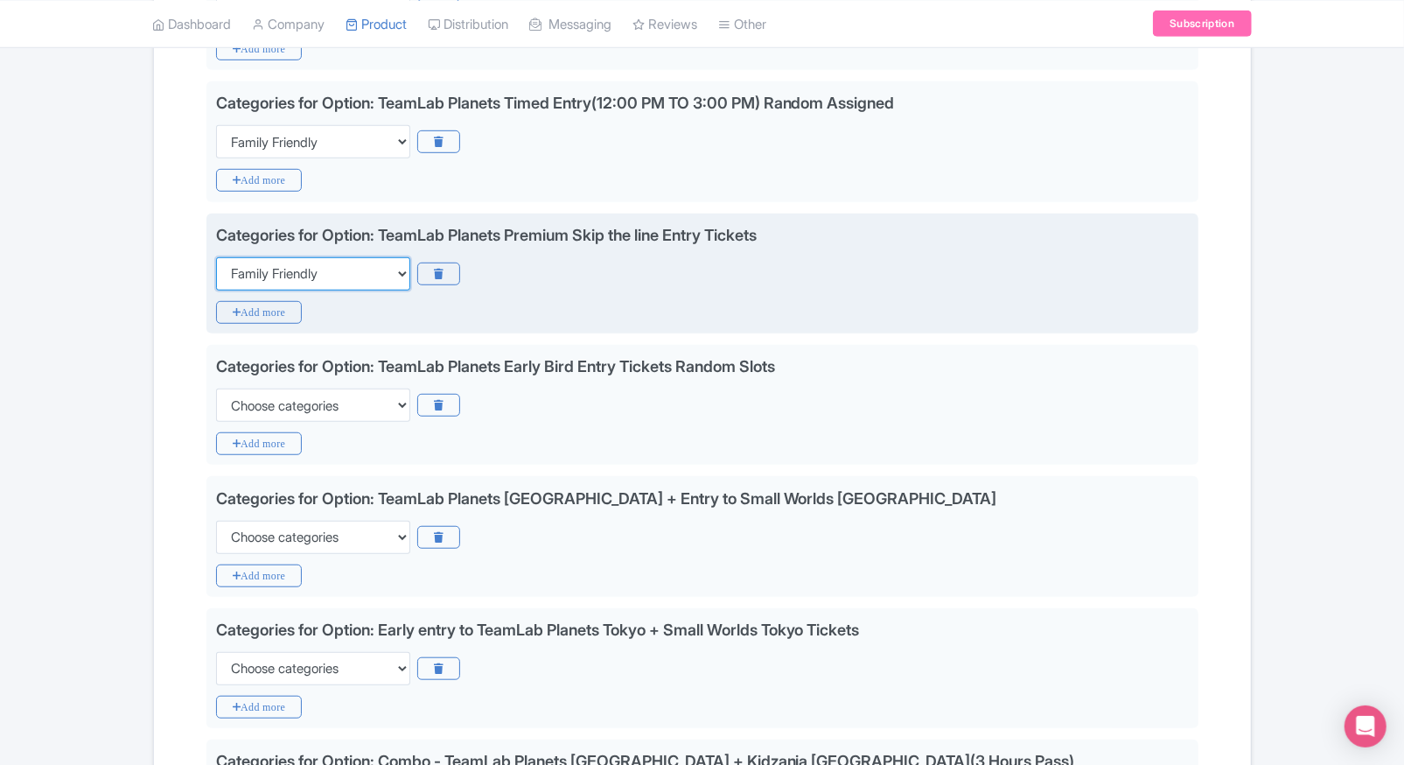
scroll to position [698, 0]
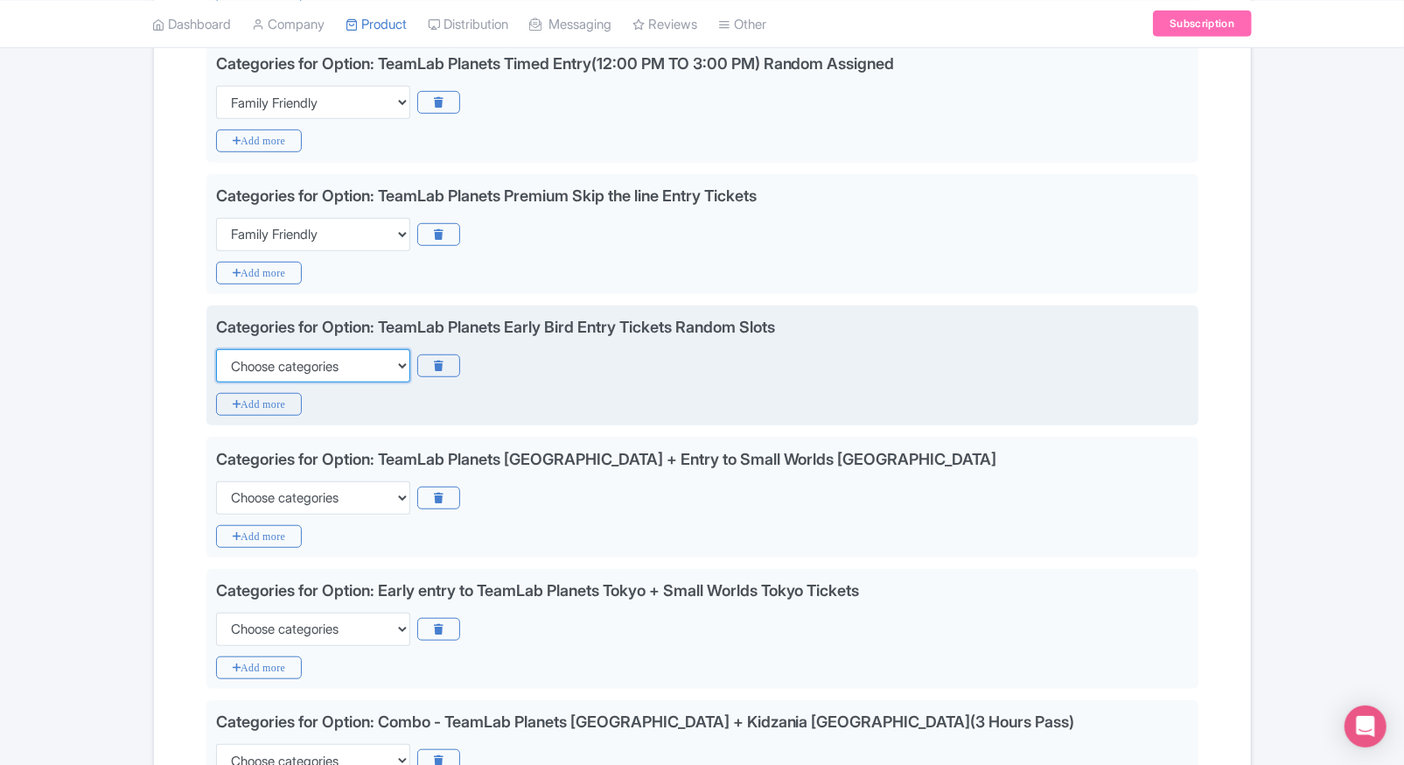
click at [349, 356] on select "Choose categories Adults Only Animals Audio Guide Beaches Bike Tours Boat Tours…" at bounding box center [313, 365] width 194 height 33
select select "family-friendly"
click at [216, 349] on select "Choose categories Adults Only Animals Audio Guide Beaches Bike Tours Boat Tours…" at bounding box center [313, 365] width 194 height 33
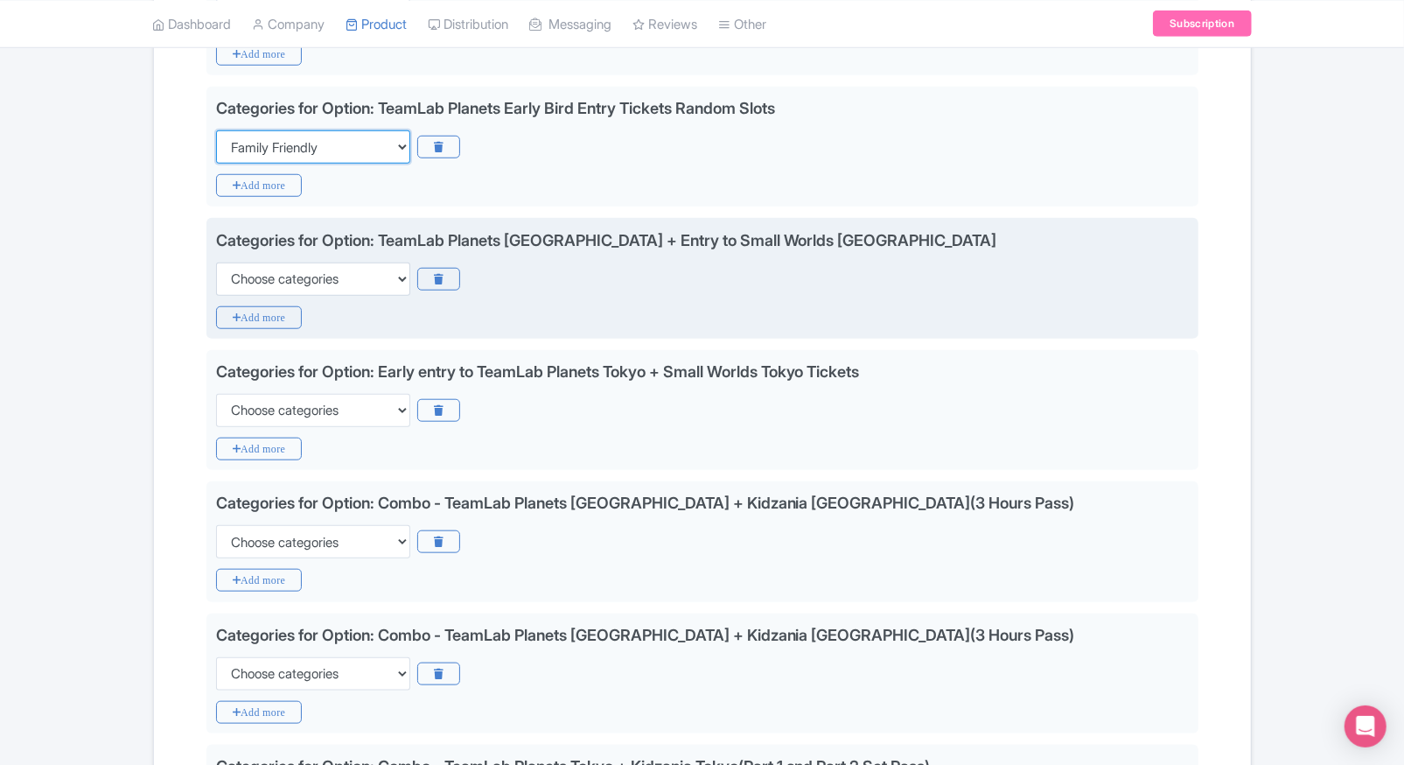
scroll to position [919, 0]
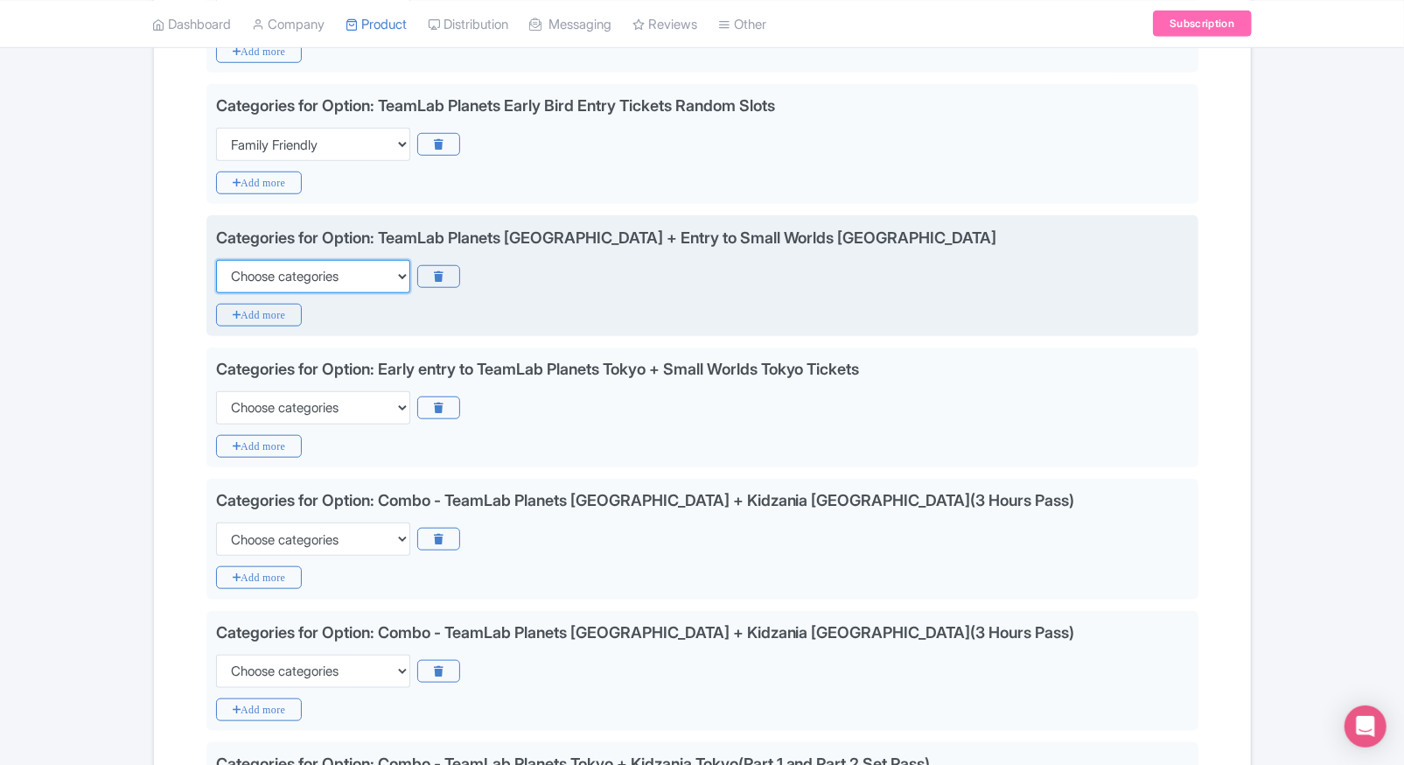
click at [385, 278] on select "Choose categories Adults Only Animals Audio Guide Beaches Bike Tours Boat Tours…" at bounding box center [313, 276] width 194 height 33
select select "family-friendly"
click at [216, 260] on select "Choose categories Adults Only Animals Audio Guide Beaches Bike Tours Boat Tours…" at bounding box center [313, 276] width 194 height 33
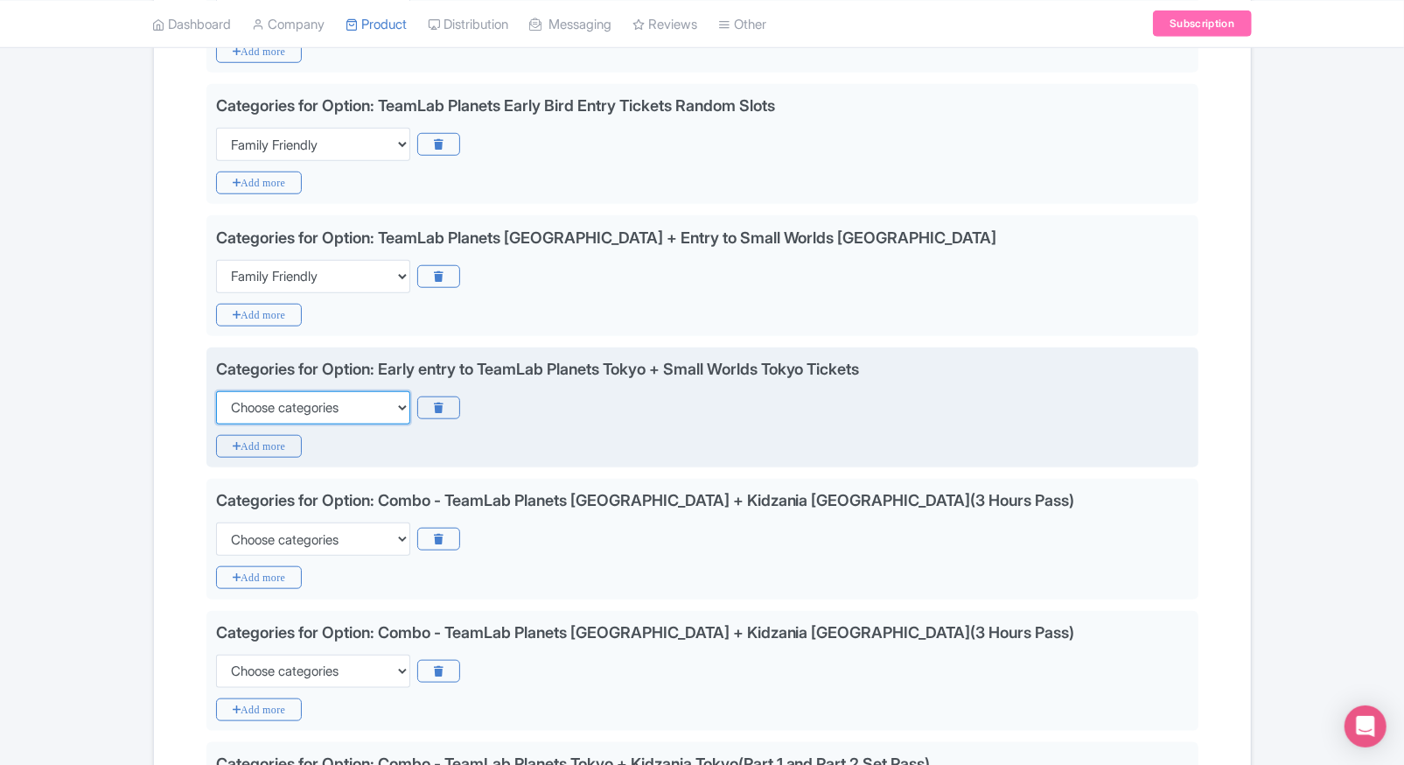
click at [334, 408] on select "Choose categories Adults Only Animals Audio Guide Beaches Bike Tours Boat Tours…" at bounding box center [313, 407] width 194 height 33
select select "family-friendly"
click at [216, 391] on select "Choose categories Adults Only Animals Audio Guide Beaches Bike Tours Boat Tours…" at bounding box center [313, 407] width 194 height 33
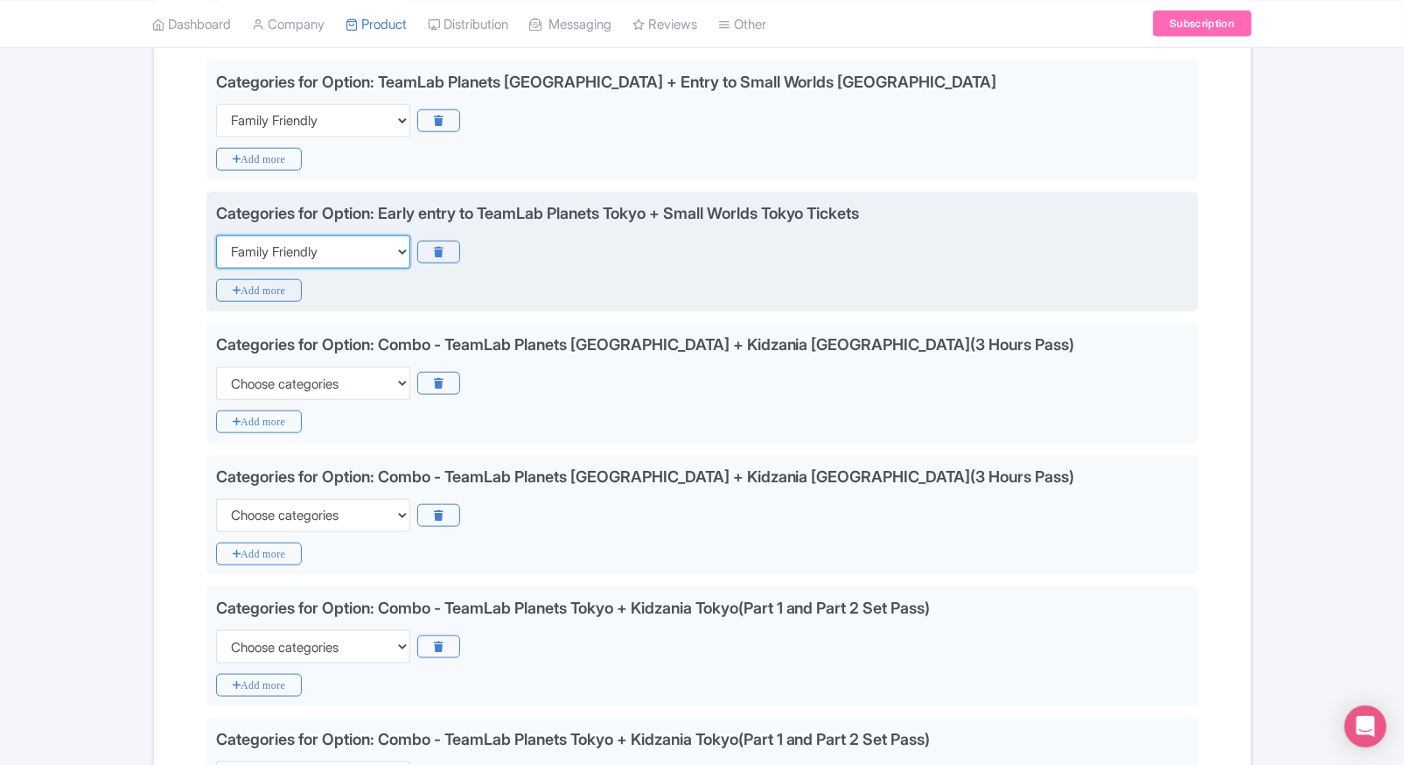
scroll to position [1078, 0]
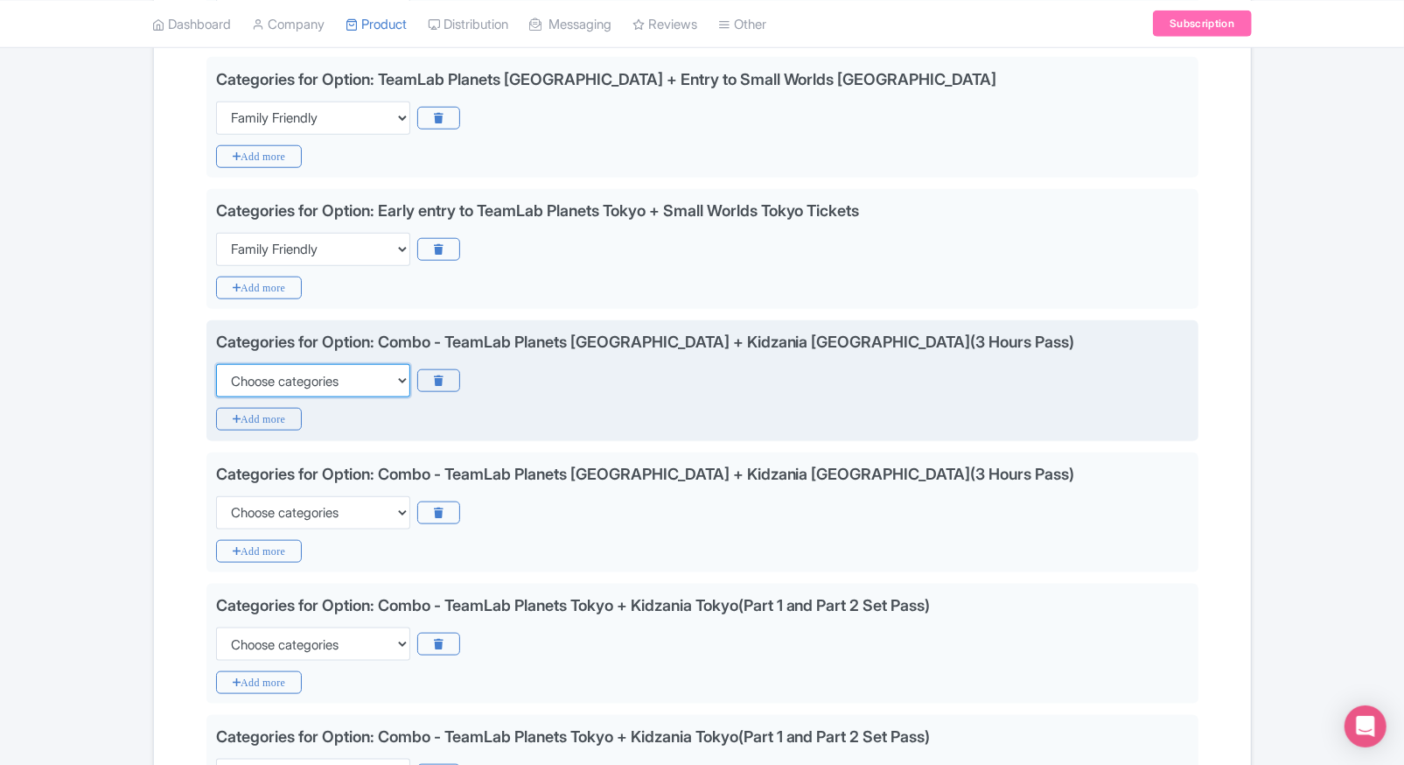
click at [352, 390] on select "Choose categories Adults Only Animals Audio Guide Beaches Bike Tours Boat Tours…" at bounding box center [313, 380] width 194 height 33
select select "family-friendly"
click at [216, 364] on select "Choose categories Adults Only Animals Audio Guide Beaches Bike Tours Boat Tours…" at bounding box center [313, 380] width 194 height 33
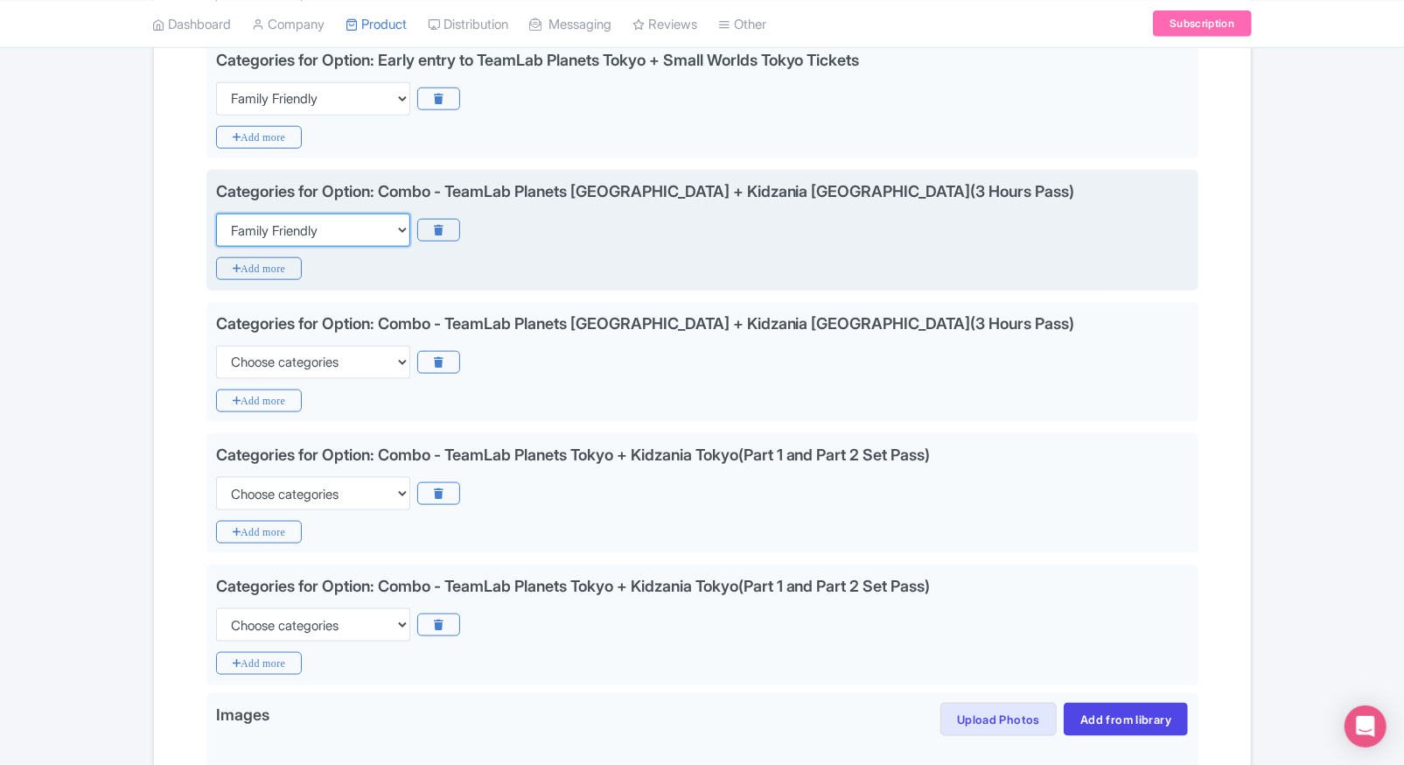
scroll to position [1234, 0]
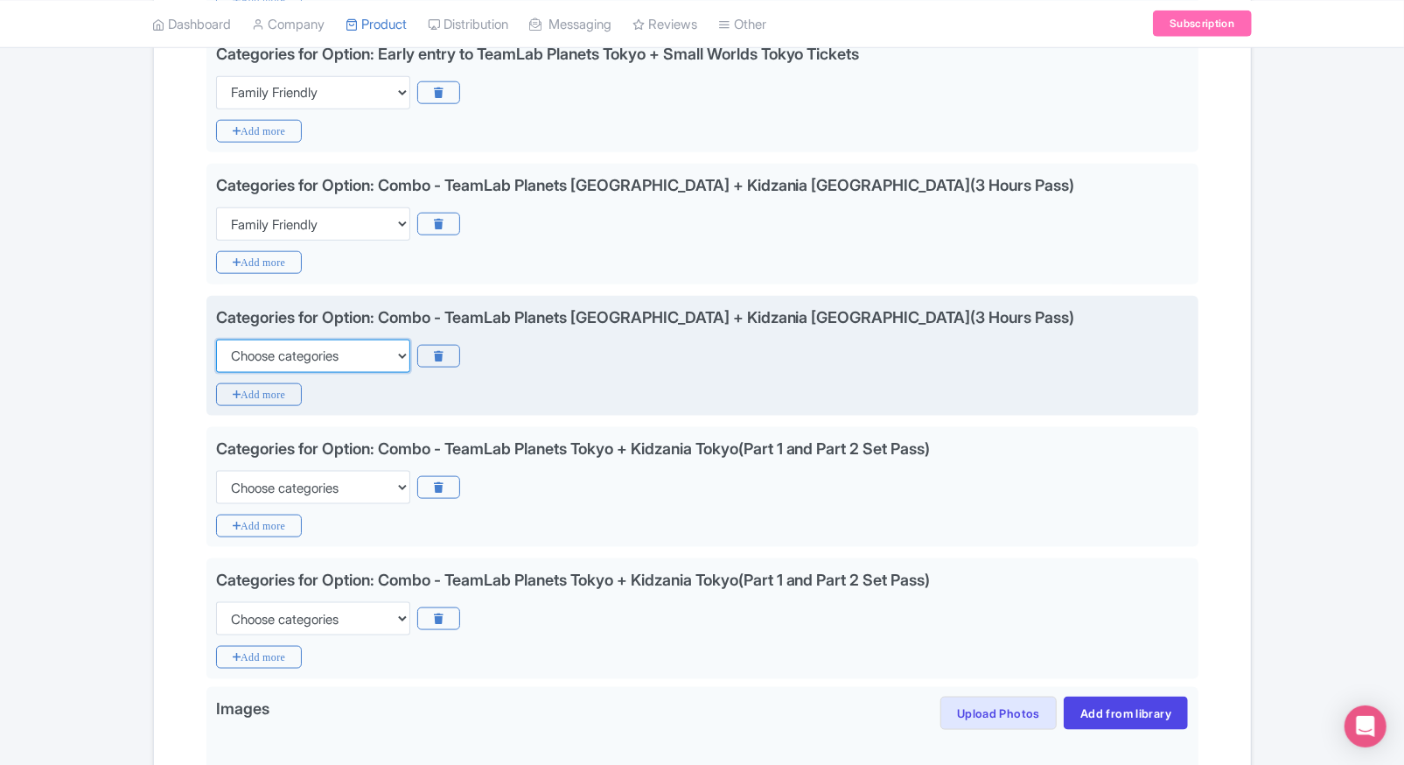
click at [375, 355] on select "Choose categories Adults Only Animals Audio Guide Beaches Bike Tours Boat Tours…" at bounding box center [313, 355] width 194 height 33
select select "family-friendly"
click at [216, 339] on select "Choose categories Adults Only Animals Audio Guide Beaches Bike Tours Boat Tours…" at bounding box center [313, 355] width 194 height 33
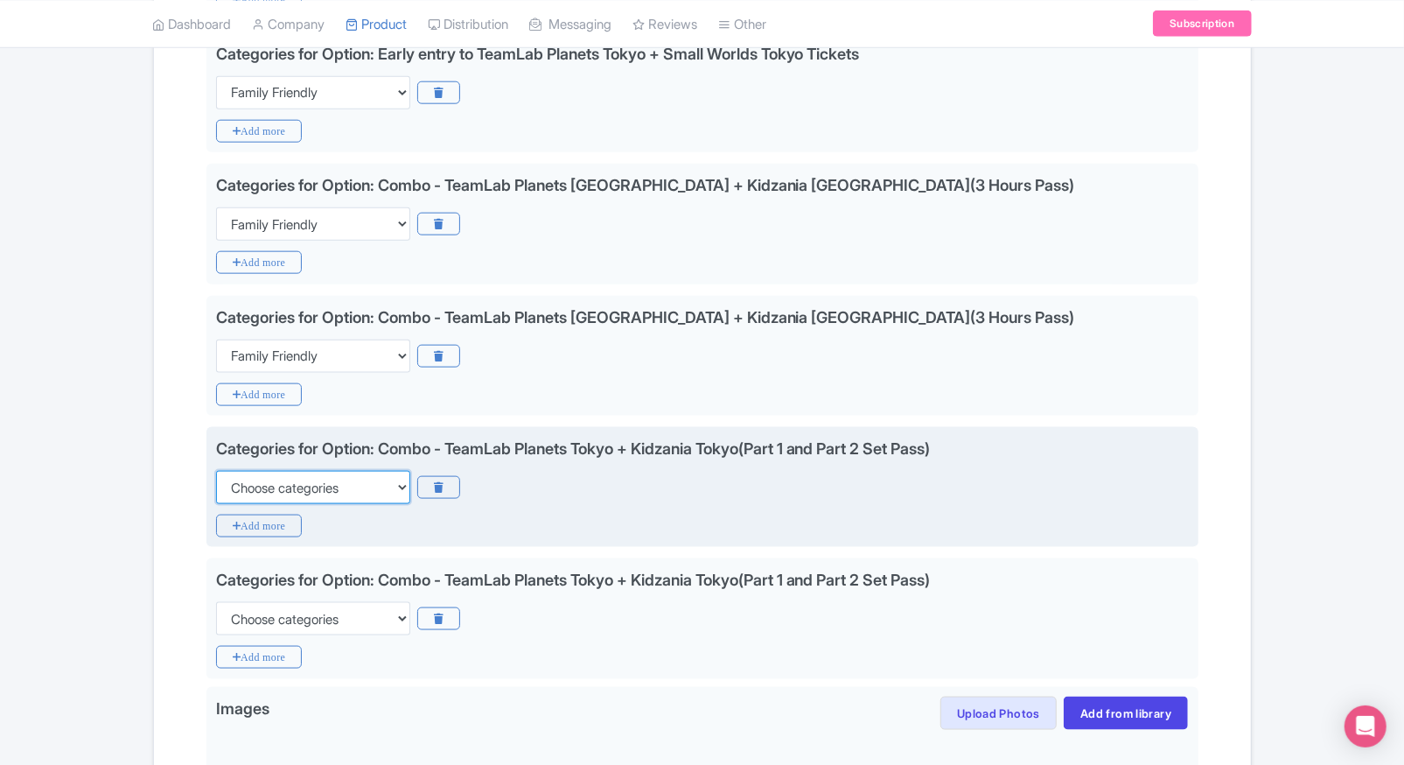
click at [338, 481] on select "Choose categories Adults Only Animals Audio Guide Beaches Bike Tours Boat Tours…" at bounding box center [313, 487] width 194 height 33
select select "family-friendly"
click at [216, 471] on select "Choose categories Adults Only Animals Audio Guide Beaches Bike Tours Boat Tours…" at bounding box center [313, 487] width 194 height 33
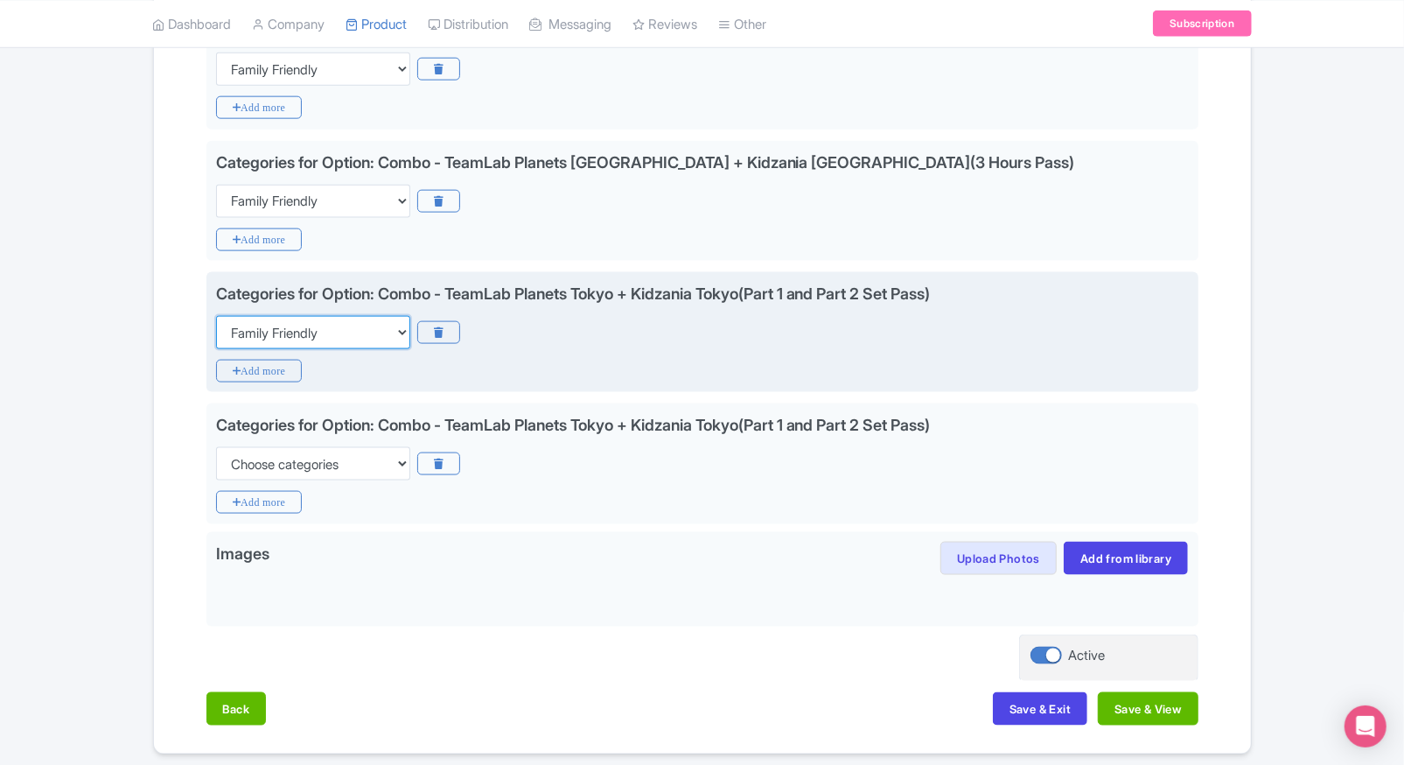
scroll to position [1392, 0]
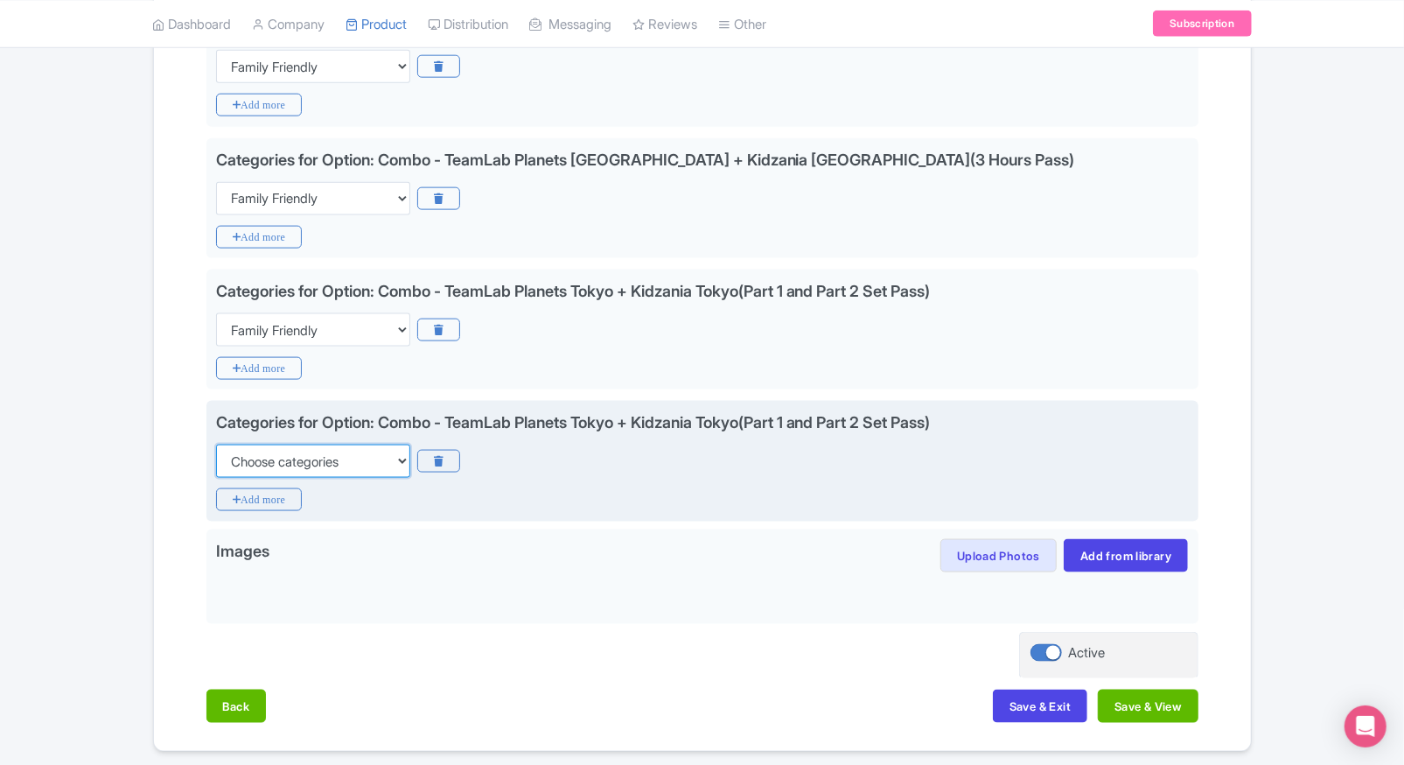
click at [364, 464] on select "Choose categories Adults Only Animals Audio Guide Beaches Bike Tours Boat Tours…" at bounding box center [313, 460] width 194 height 33
select select "family-friendly"
click at [216, 444] on select "Choose categories Adults Only Animals Audio Guide Beaches Bike Tours Boat Tours…" at bounding box center [313, 460] width 194 height 33
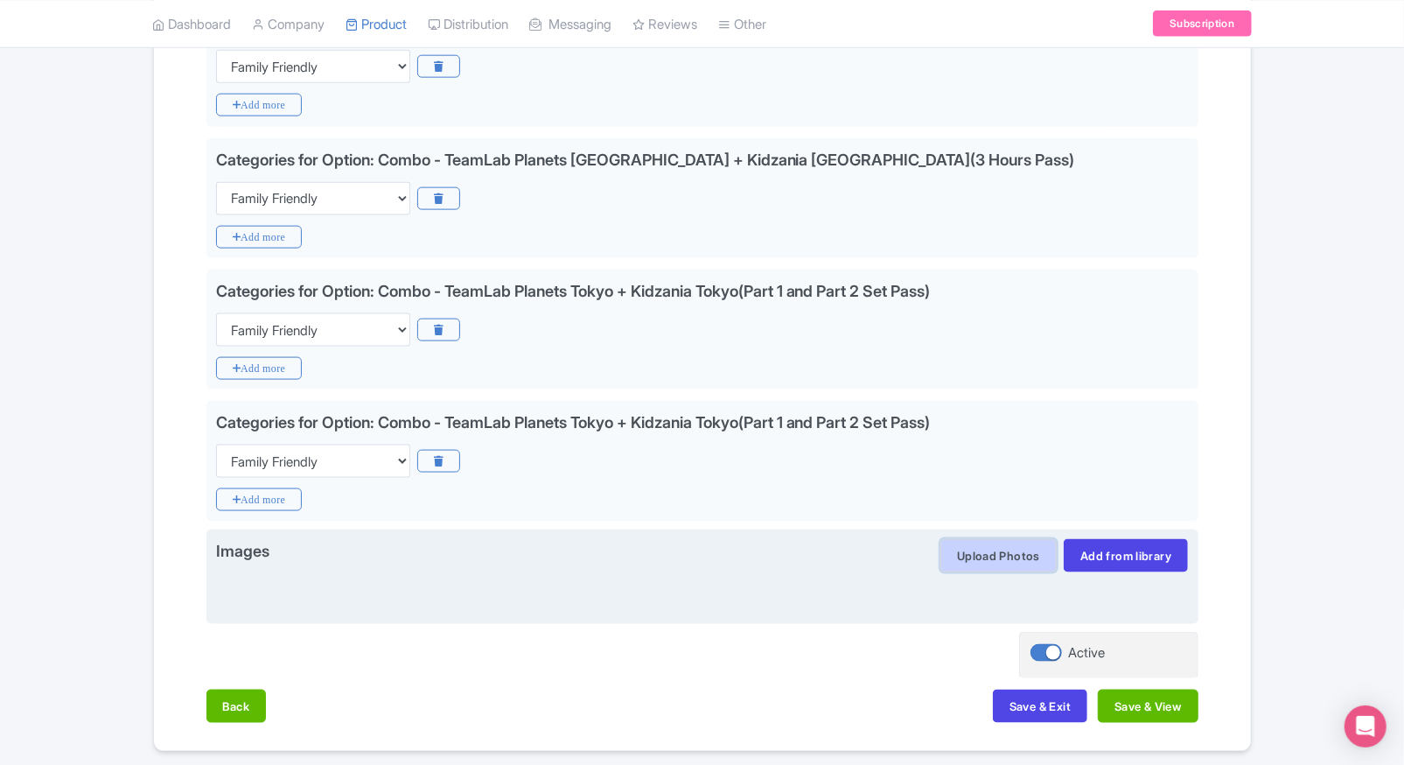
click at [996, 563] on button "Upload Photos" at bounding box center [998, 555] width 116 height 33
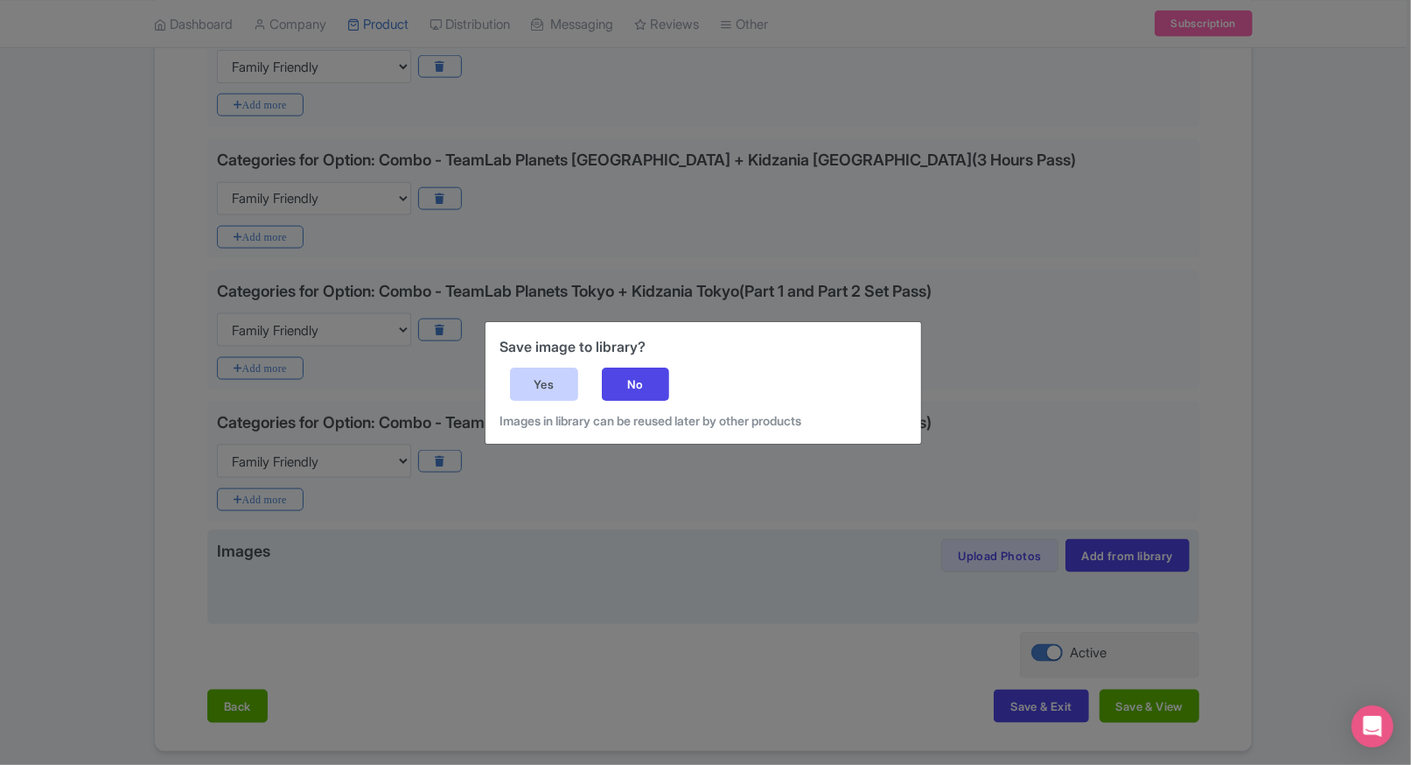
click at [545, 388] on div "Yes" at bounding box center [544, 383] width 68 height 33
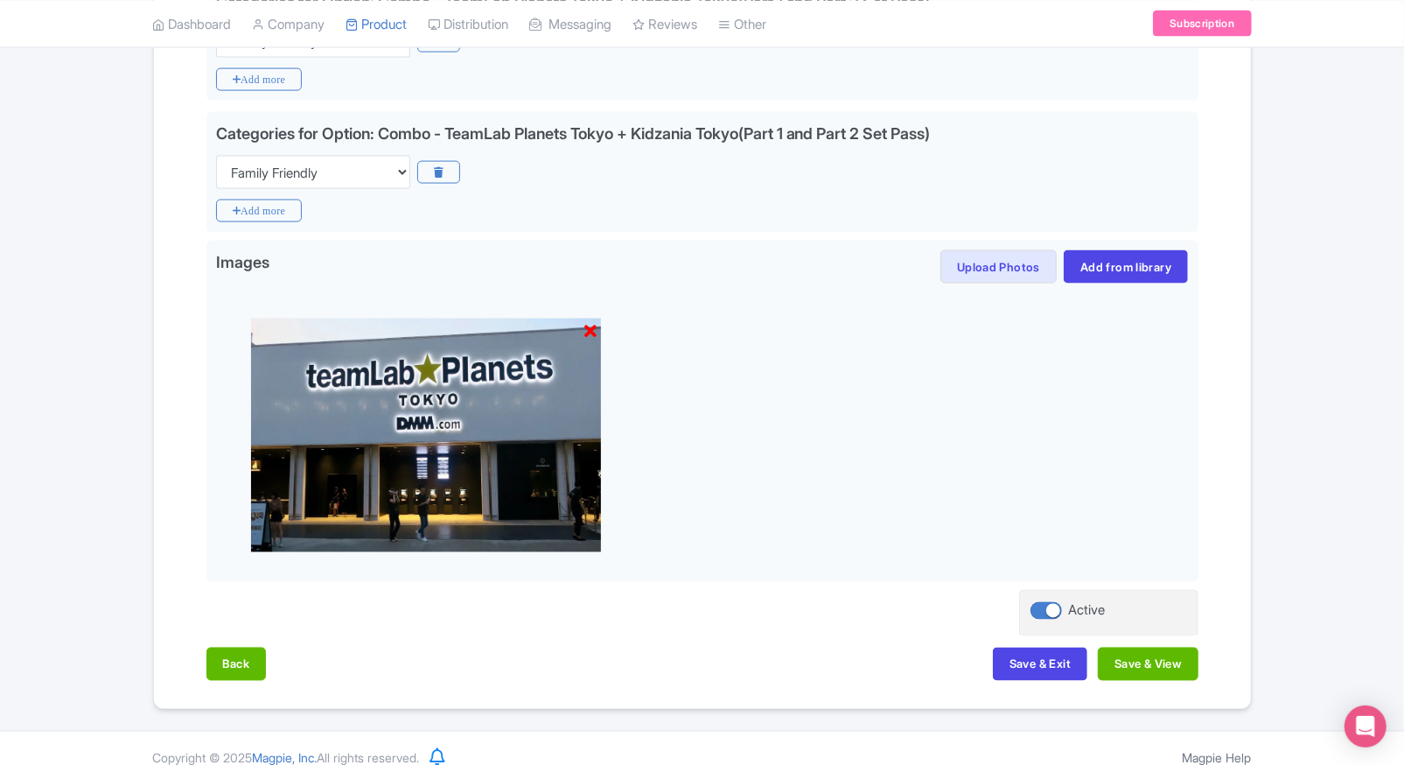
scroll to position [1696, 0]
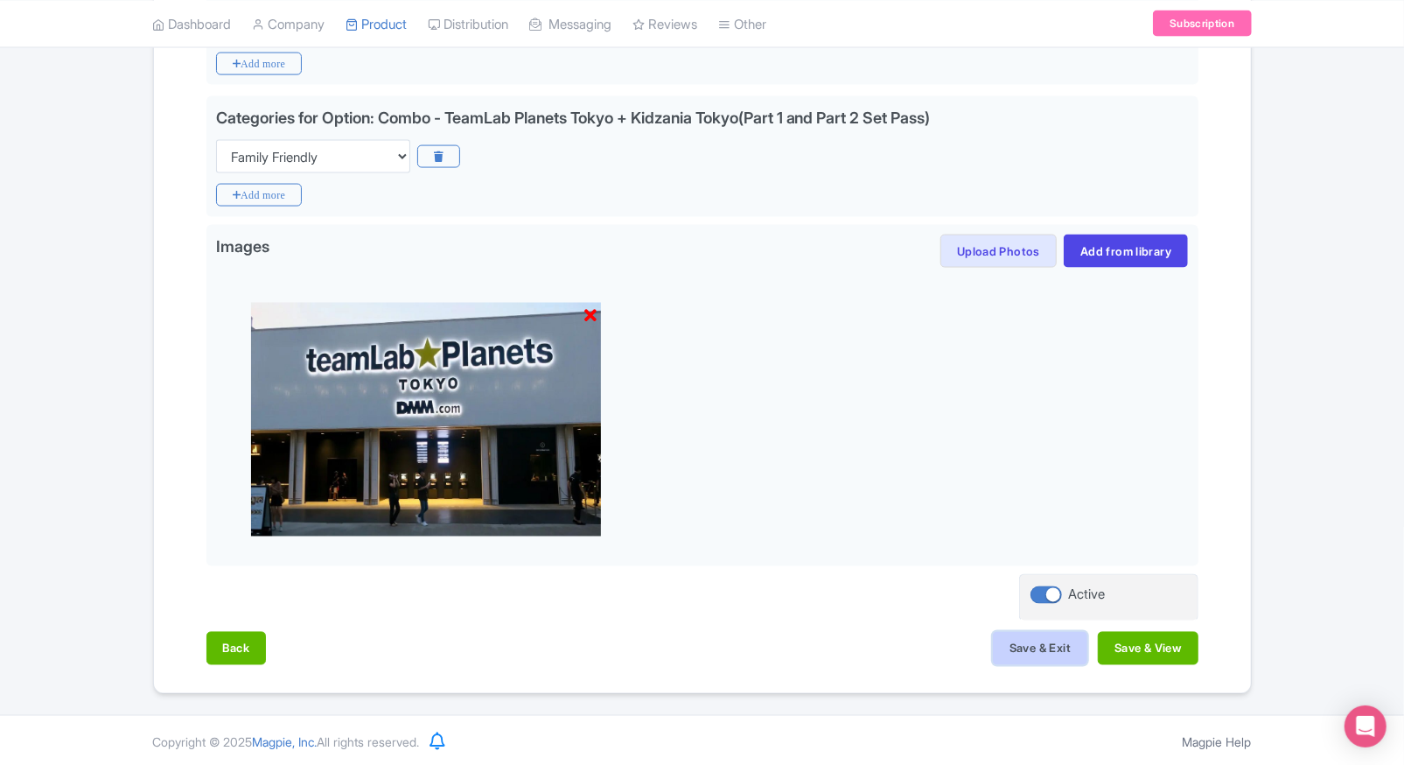
click at [1045, 647] on button "Save & Exit" at bounding box center [1040, 648] width 94 height 33
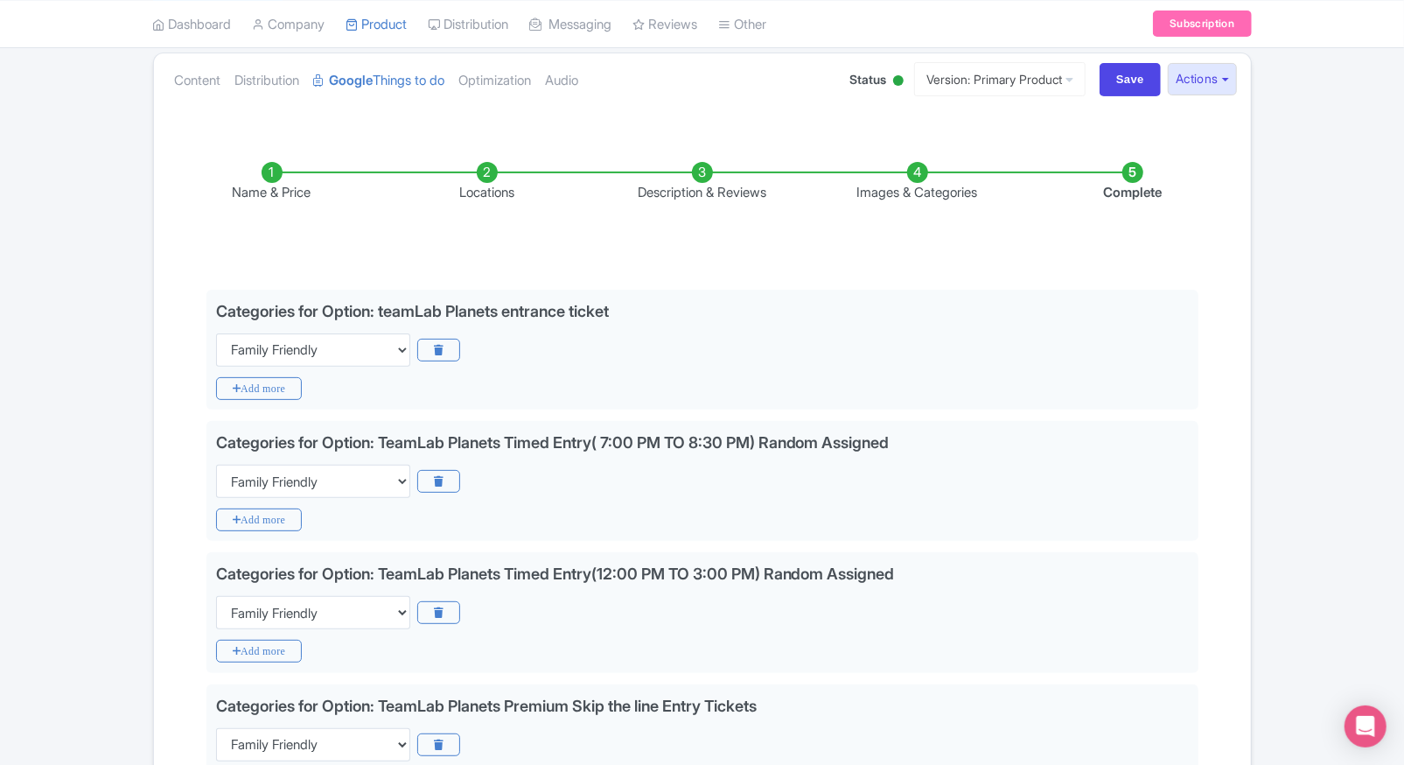
scroll to position [145, 0]
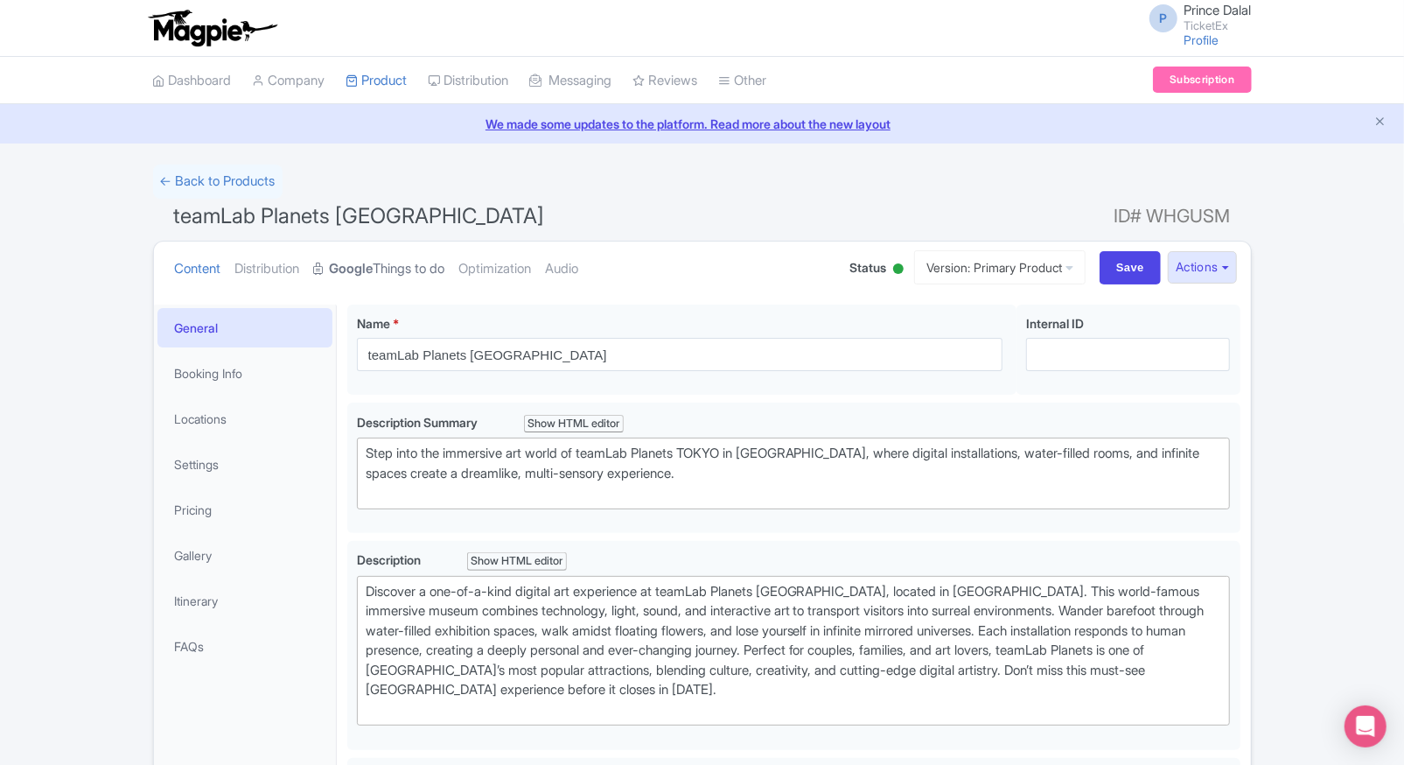
click at [374, 262] on strong "Google" at bounding box center [352, 269] width 44 height 20
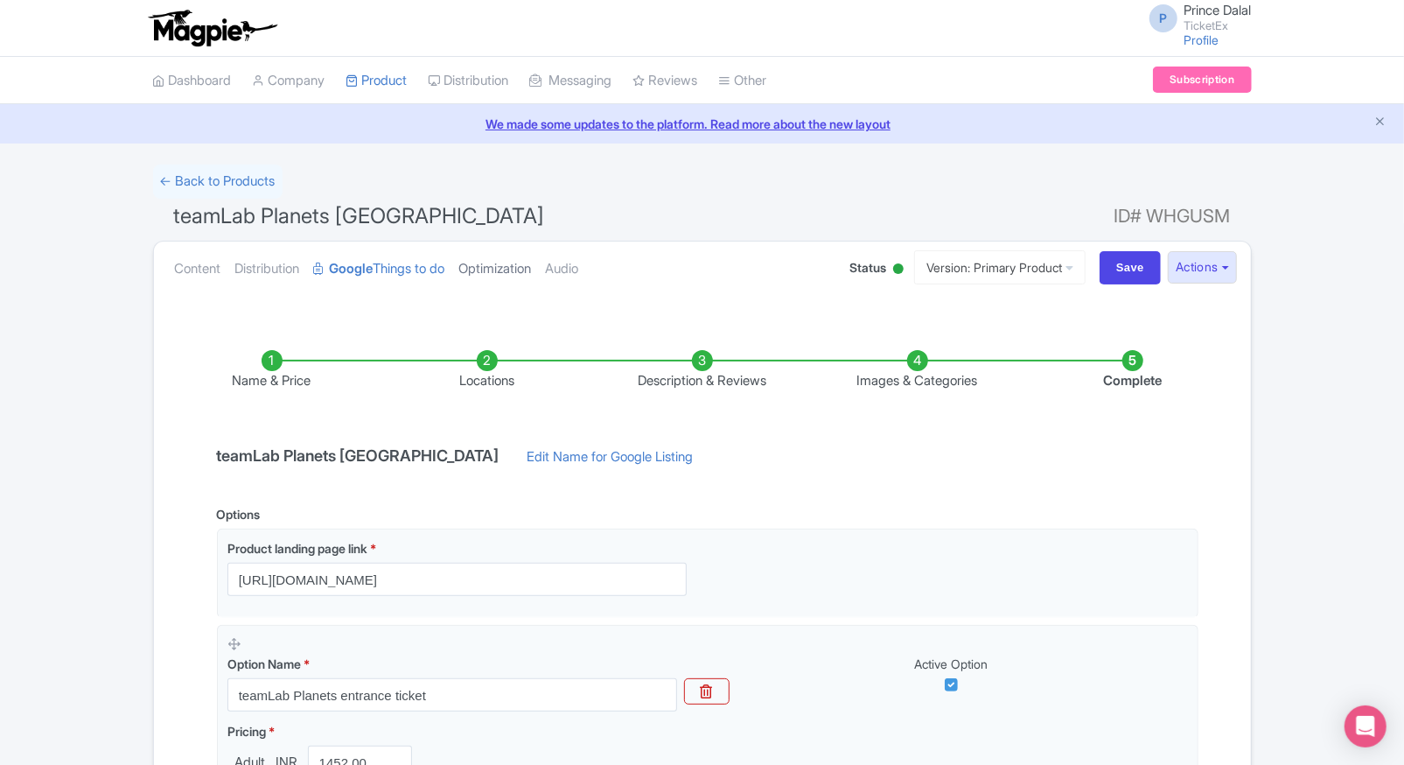
click at [484, 262] on link "Optimization" at bounding box center [495, 268] width 73 height 55
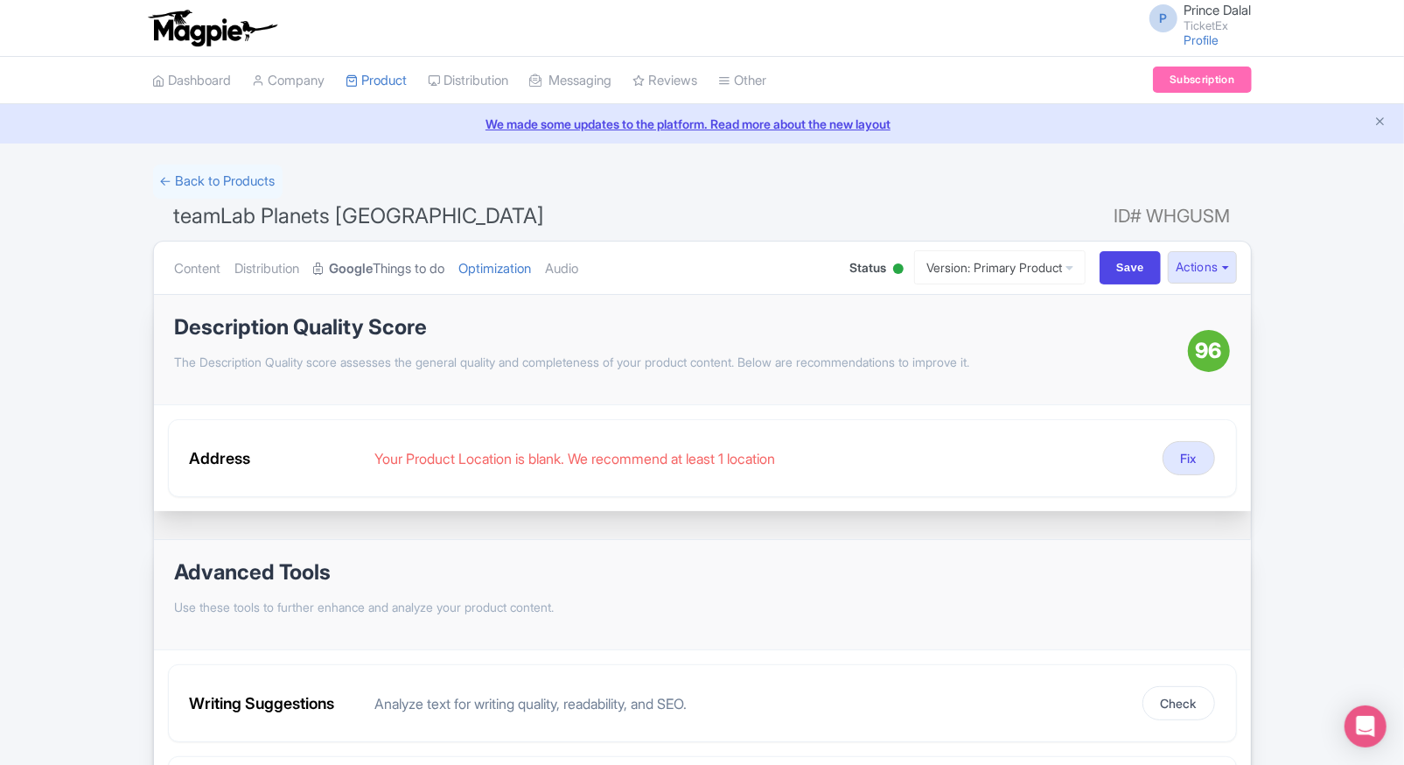
click at [437, 261] on link "Google Things to do" at bounding box center [379, 268] width 131 height 55
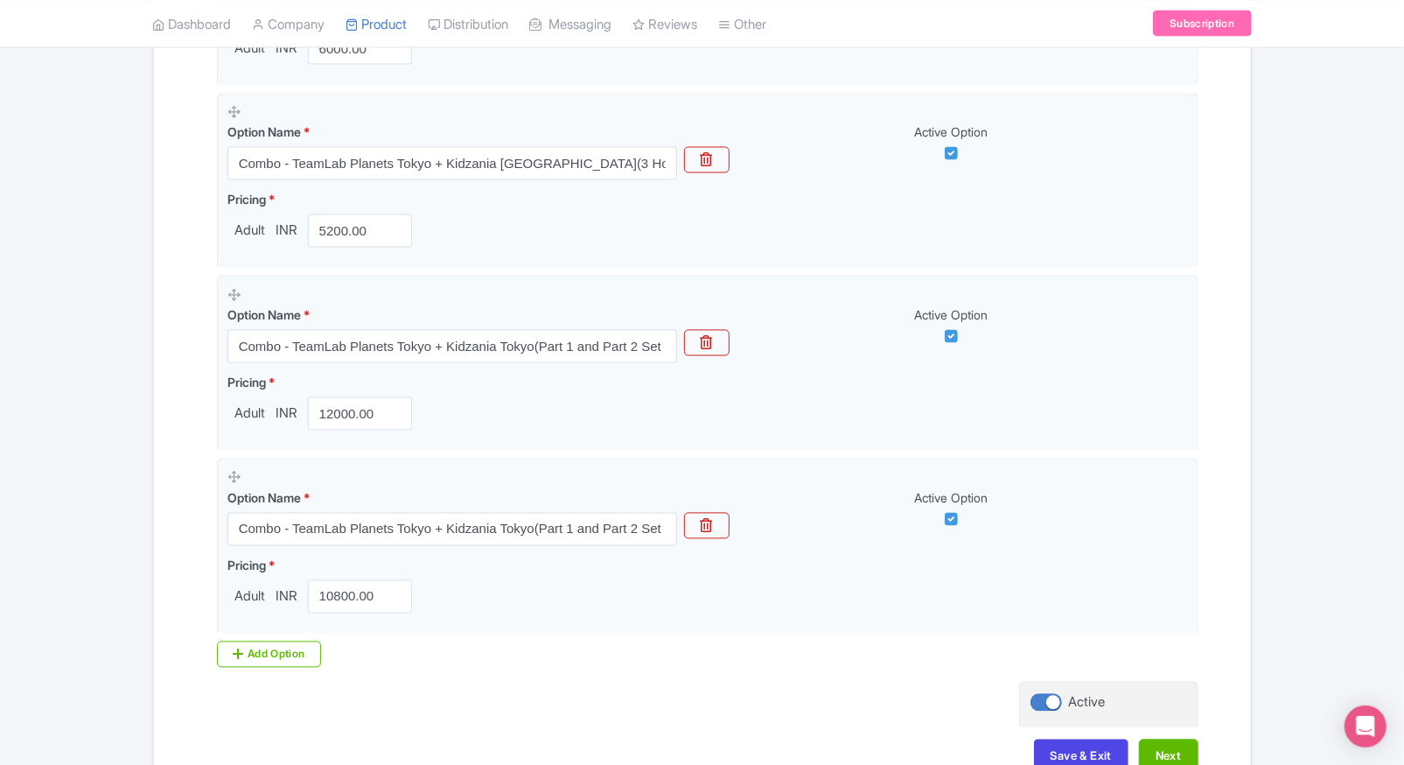
scroll to position [2102, 0]
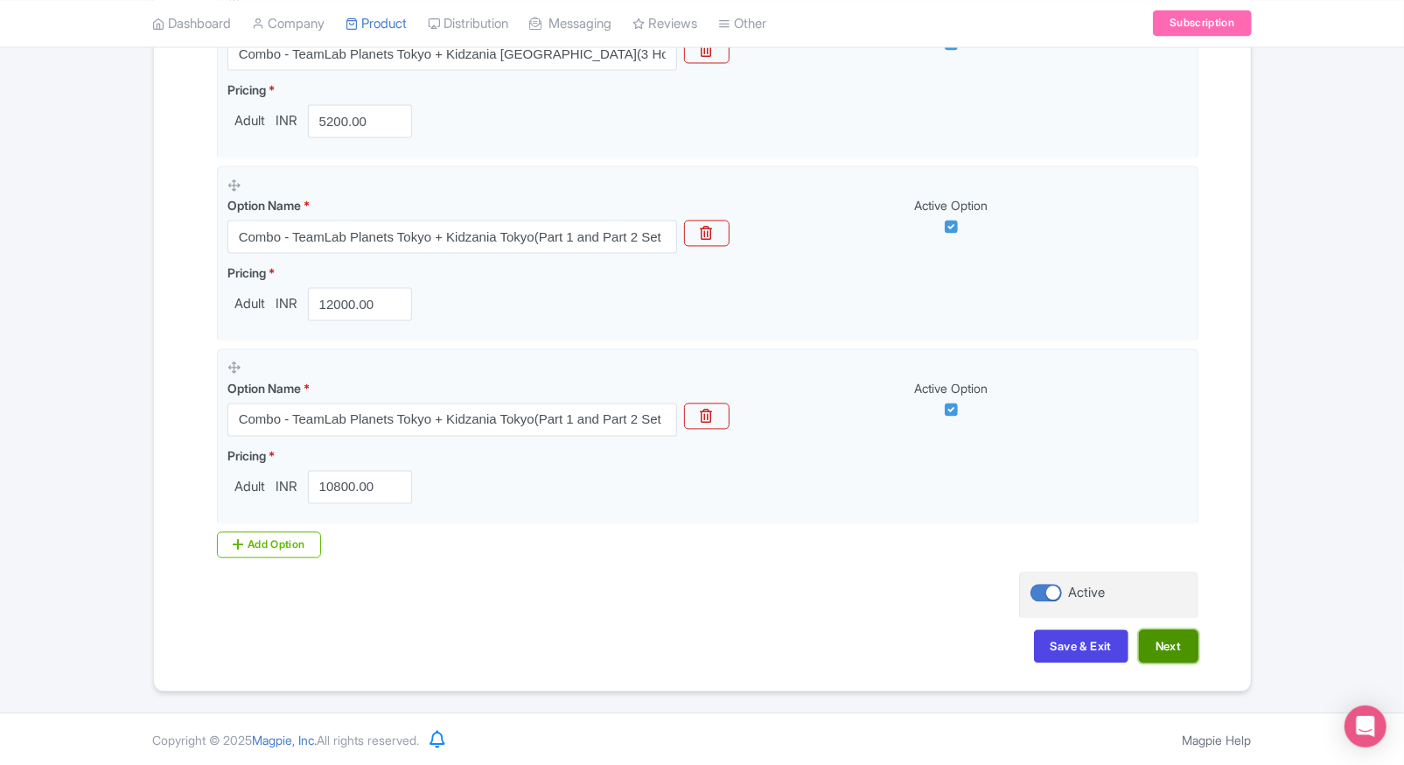
click at [1169, 653] on button "Next" at bounding box center [1168, 646] width 59 height 33
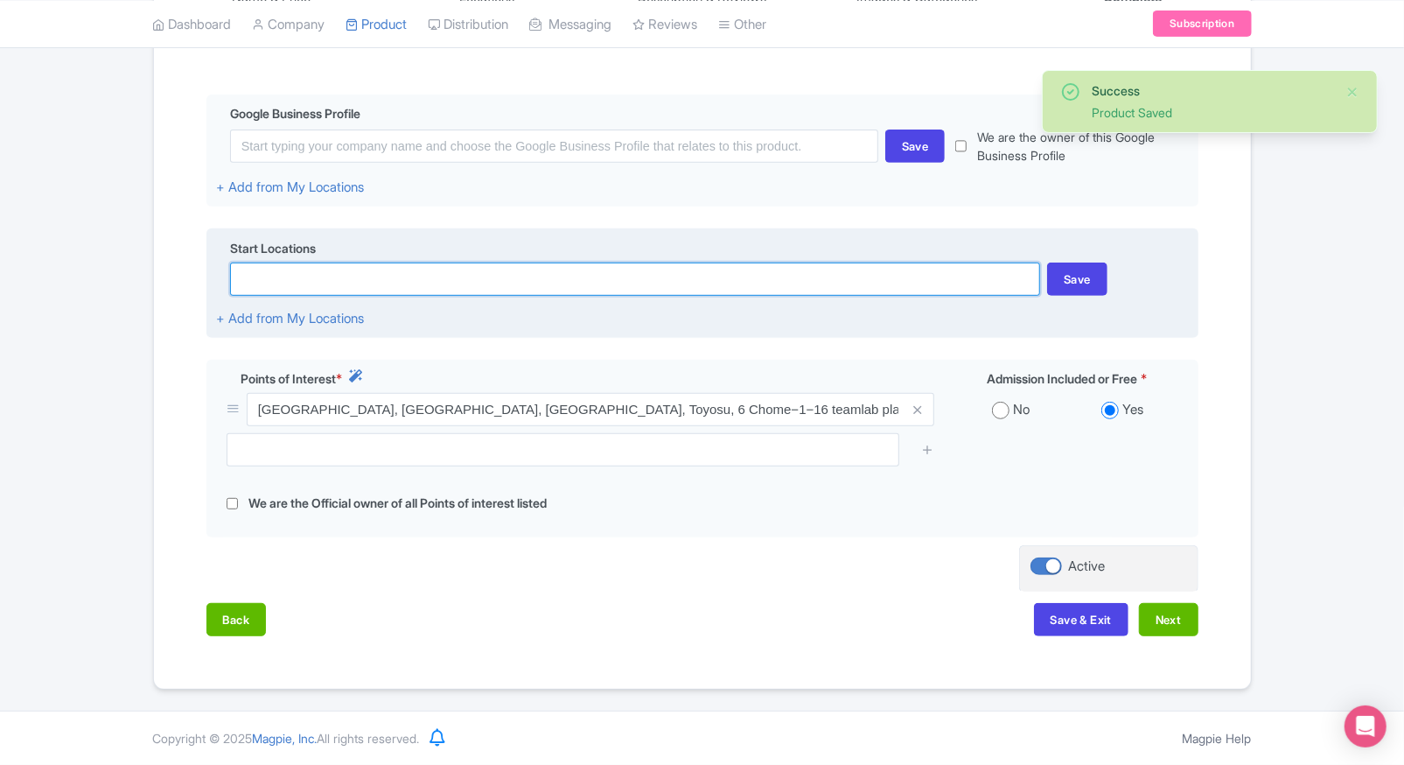
click at [521, 276] on input at bounding box center [635, 278] width 810 height 33
paste input "[GEOGRAPHIC_DATA], [GEOGRAPHIC_DATA], [GEOGRAPHIC_DATA], Toyosu, 6 Chome−1−16 t…"
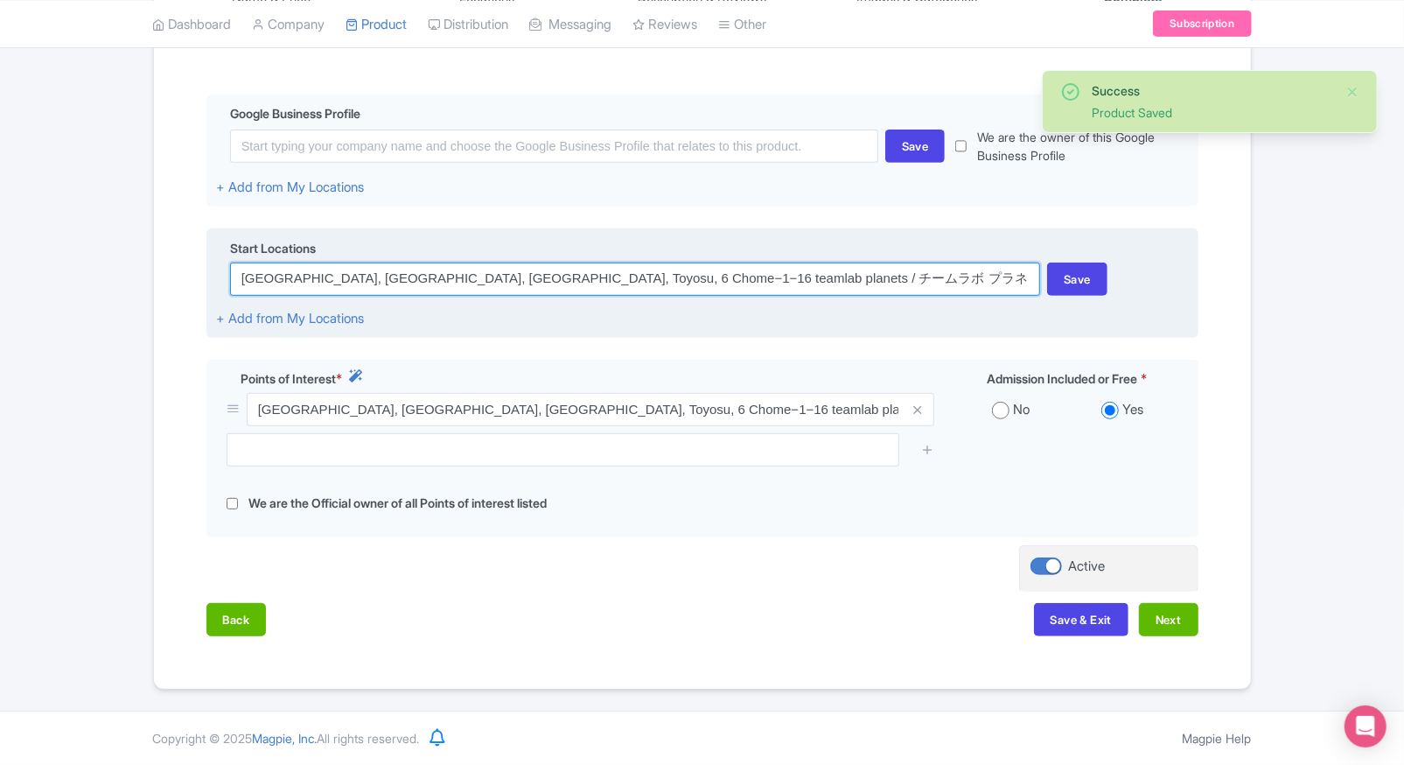
click at [521, 276] on input "[GEOGRAPHIC_DATA], [GEOGRAPHIC_DATA], [GEOGRAPHIC_DATA], Toyosu, 6 Chome−1−16 t…" at bounding box center [635, 278] width 810 height 33
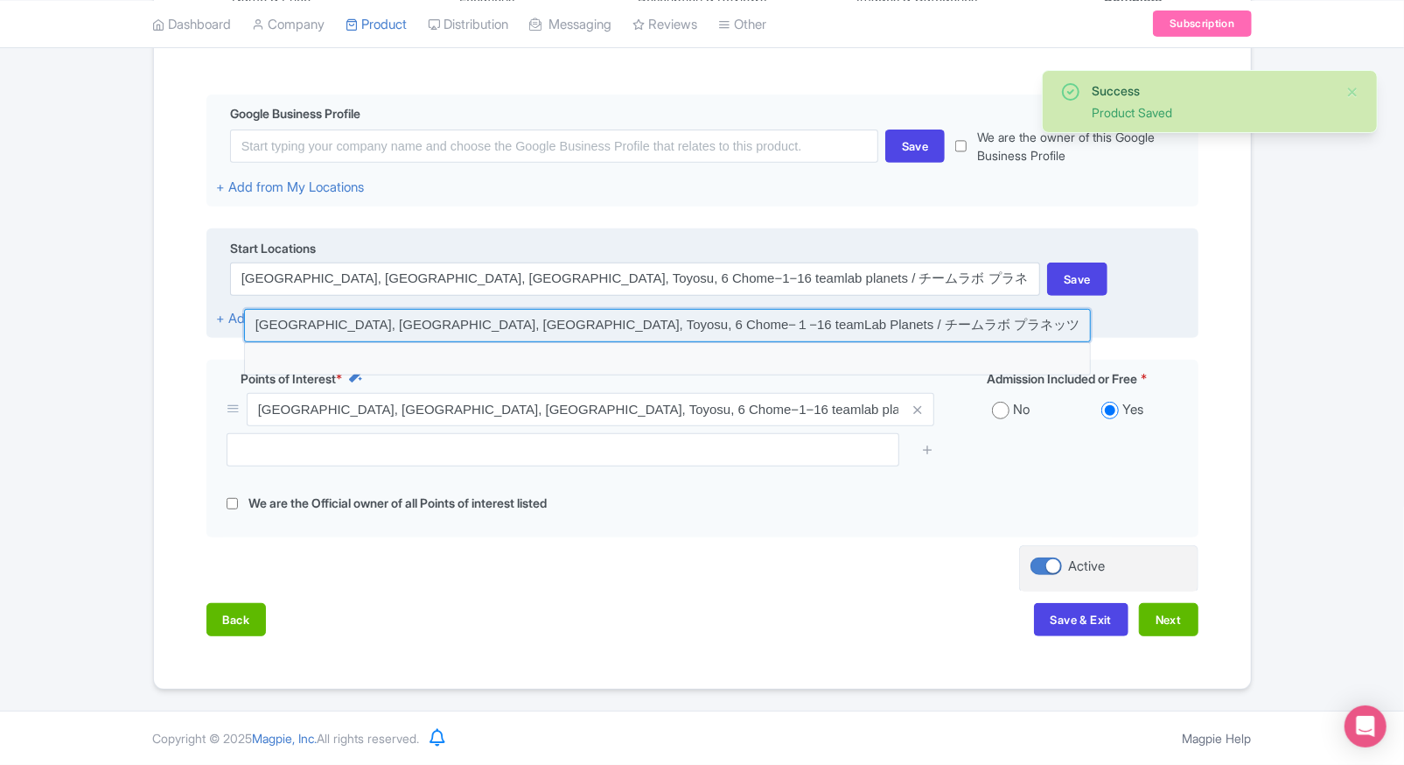
click at [658, 329] on input at bounding box center [667, 325] width 847 height 33
type input "[GEOGRAPHIC_DATA], [GEOGRAPHIC_DATA], [GEOGRAPHIC_DATA], Toyosu, 6 Chome−１−16 t…"
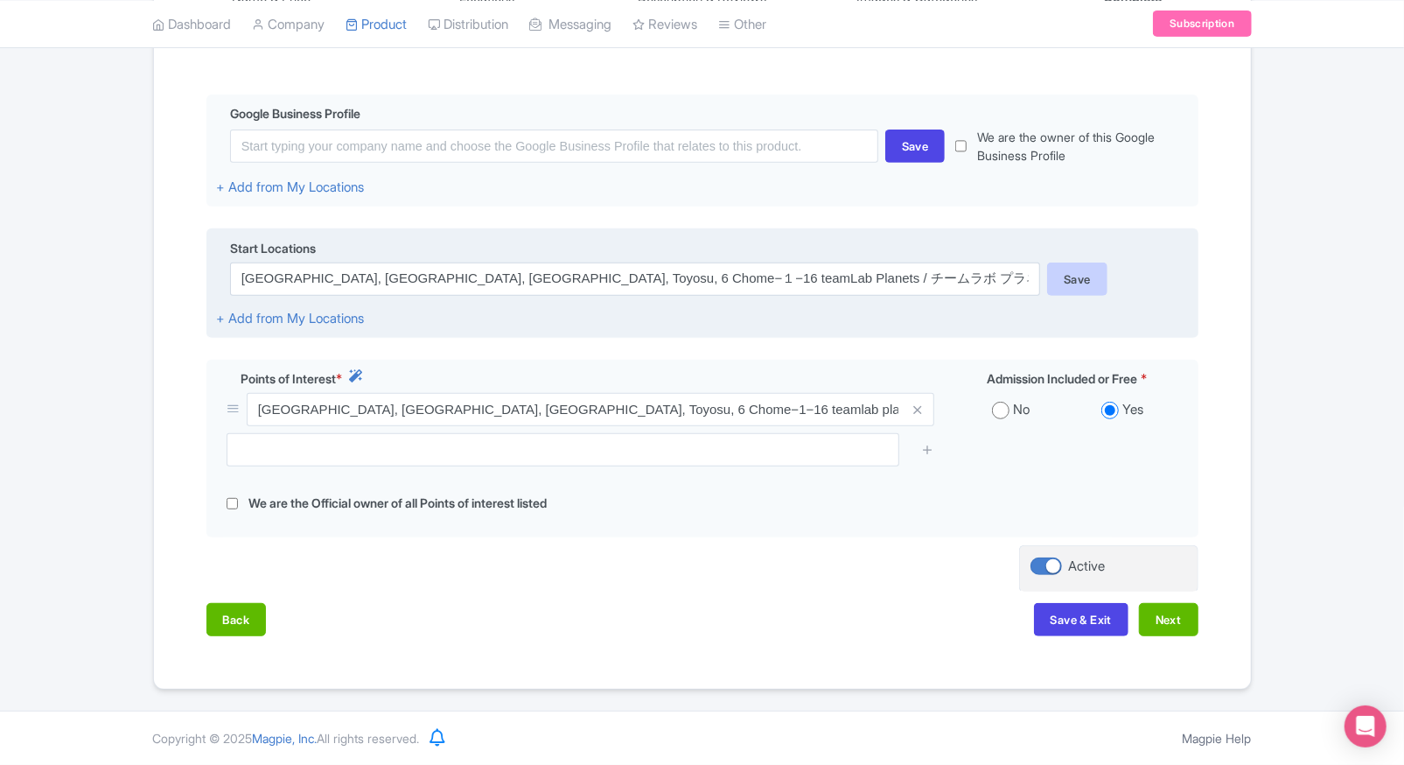
click at [1071, 283] on div "Save" at bounding box center [1077, 278] width 60 height 33
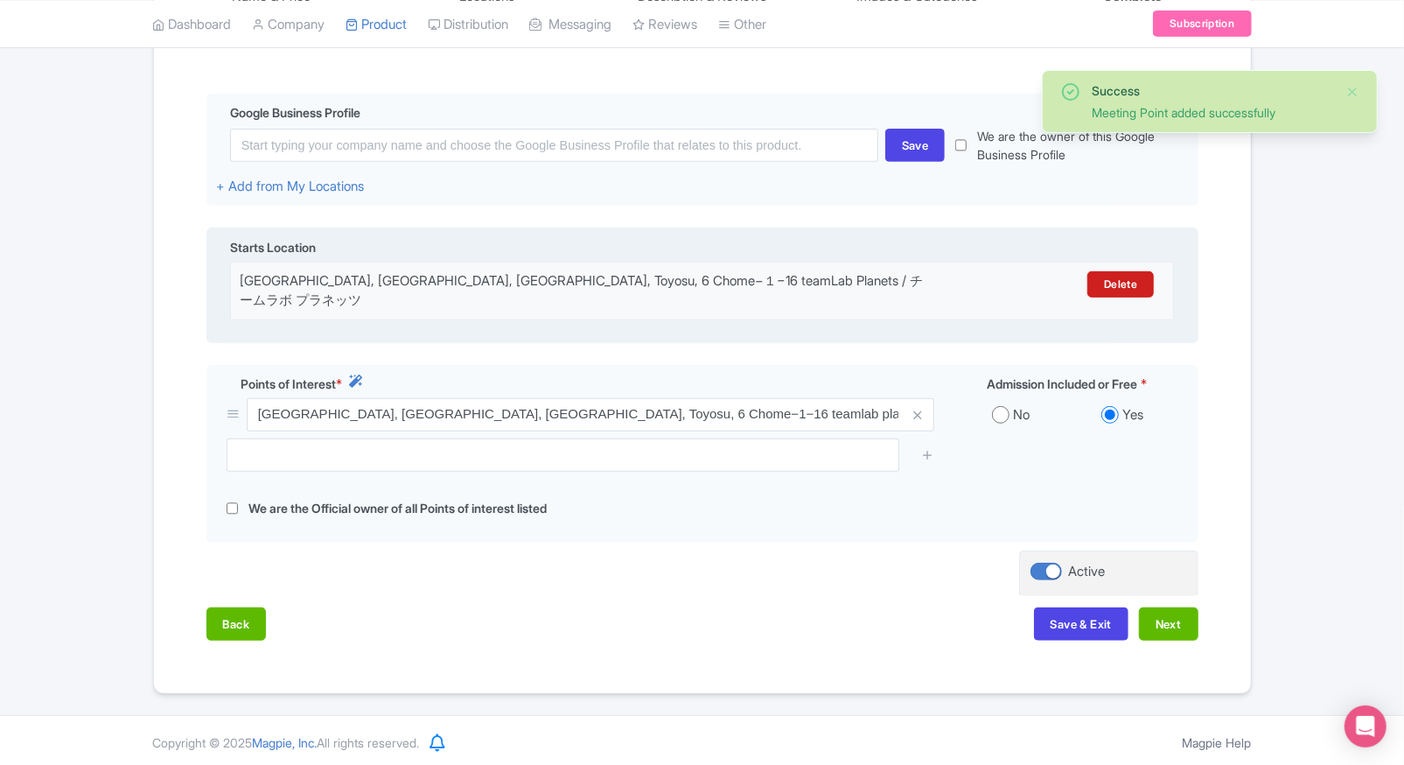
scroll to position [376, 0]
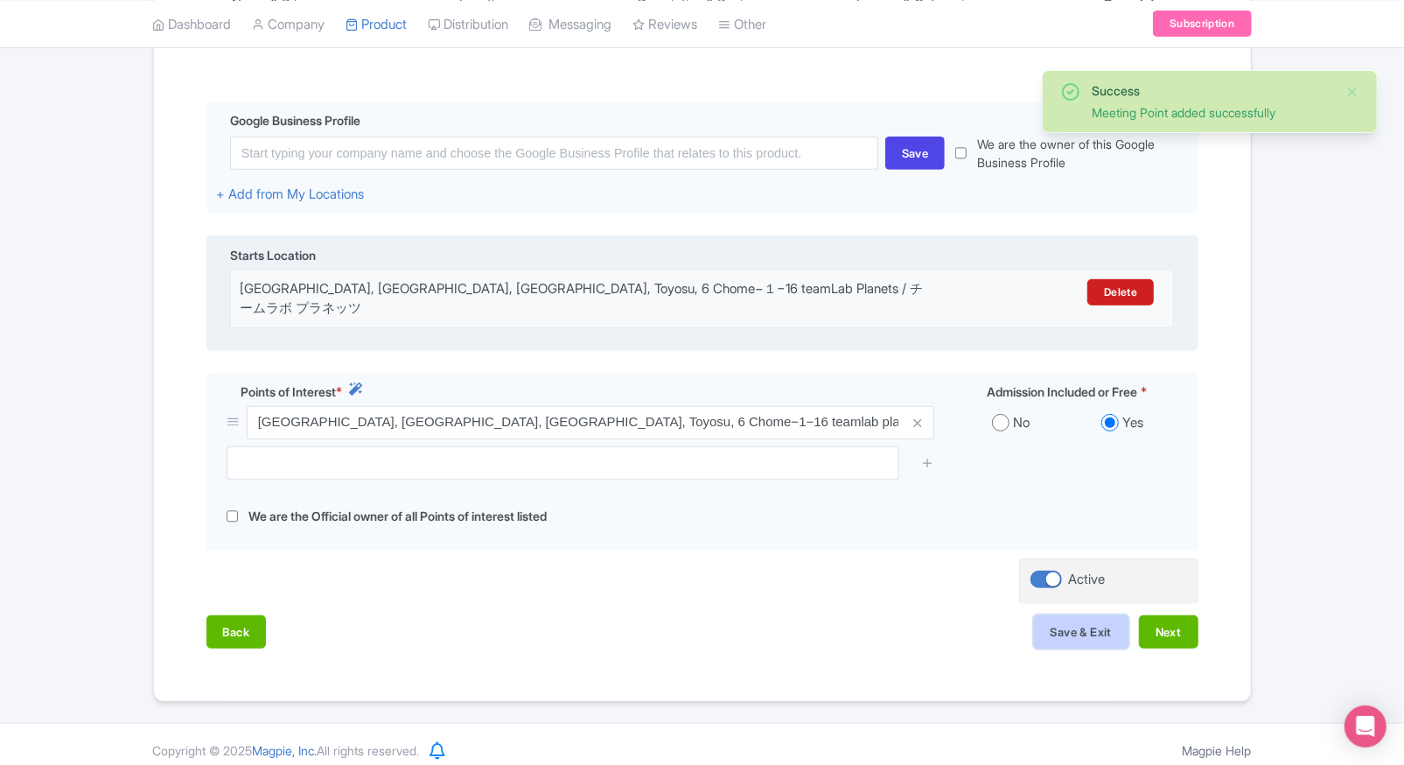
click at [1065, 619] on button "Save & Exit" at bounding box center [1081, 631] width 94 height 33
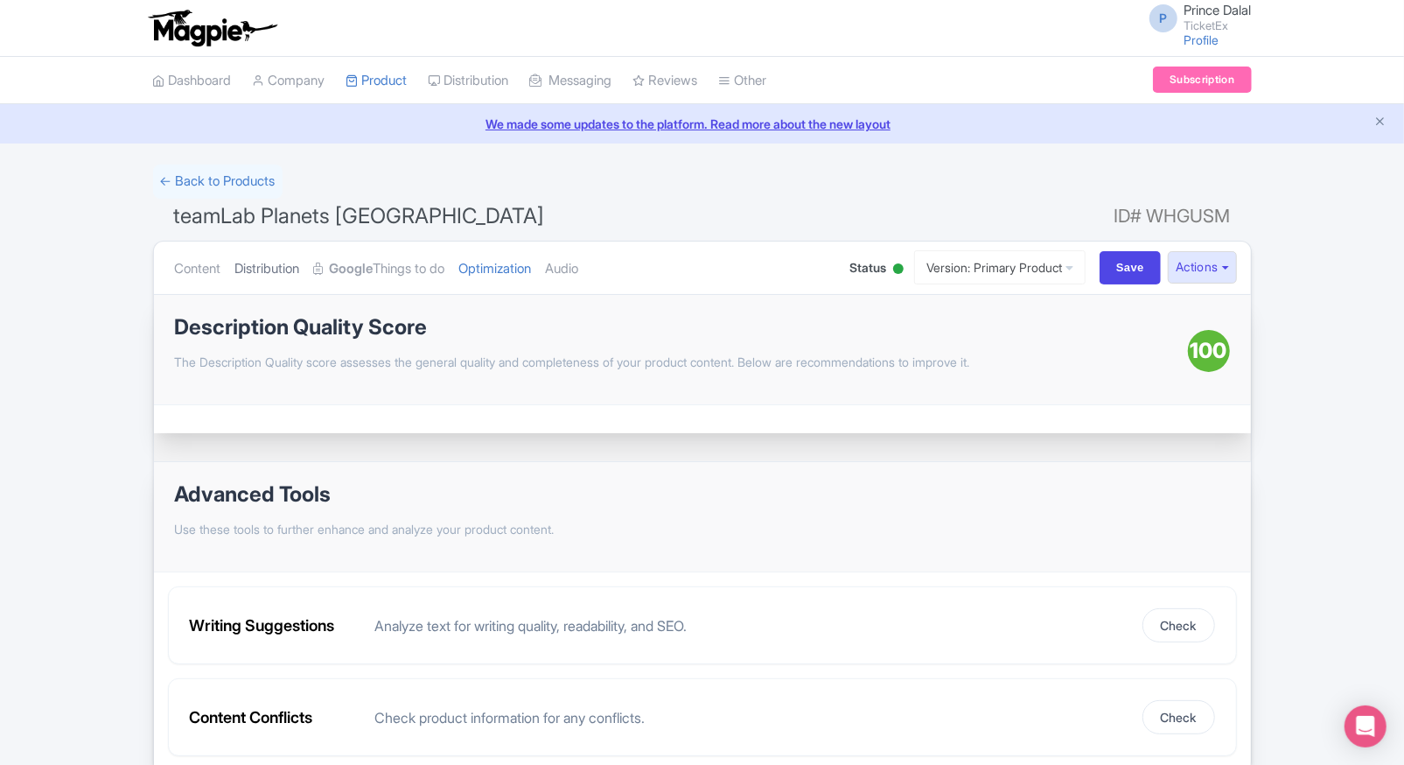
click at [292, 262] on link "Distribution" at bounding box center [267, 268] width 65 height 55
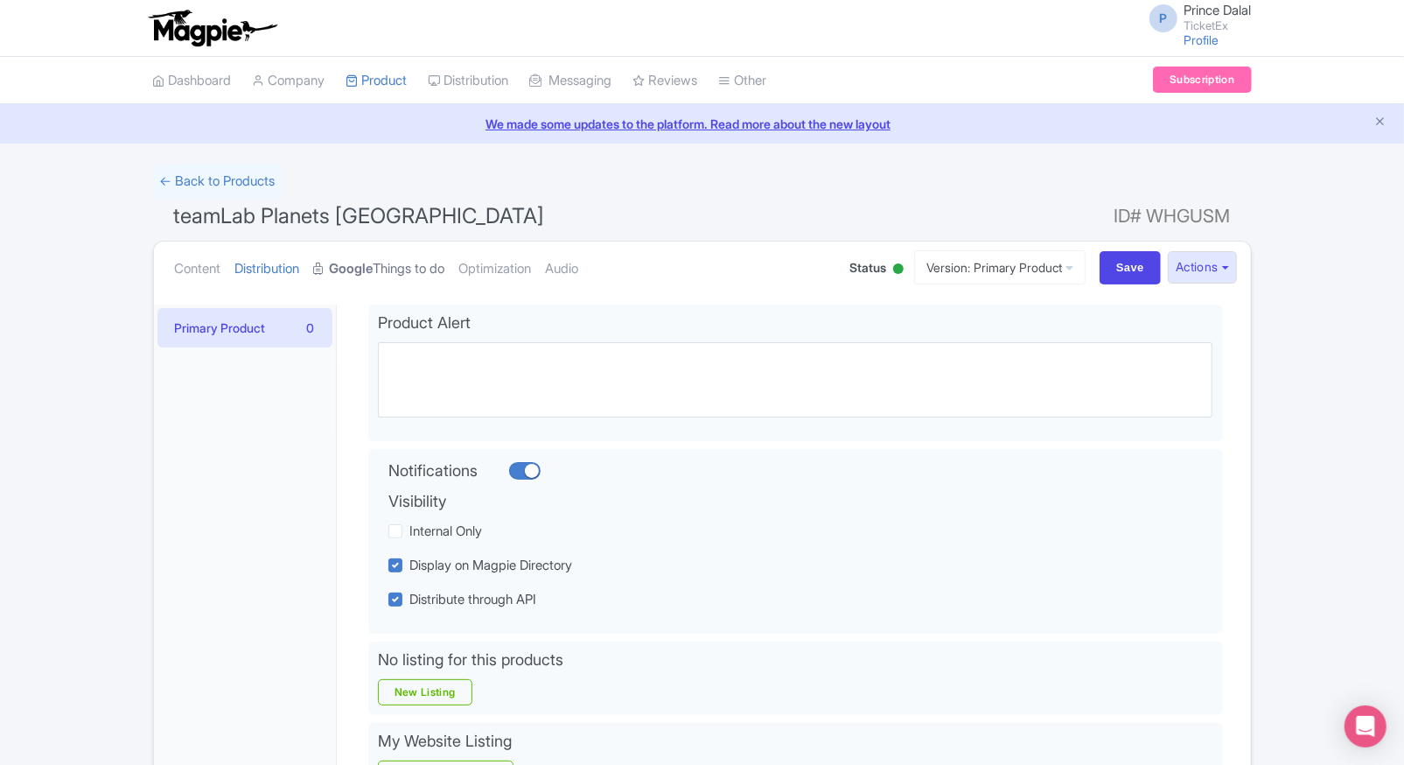
click at [358, 256] on link "Google Things to do" at bounding box center [379, 268] width 131 height 55
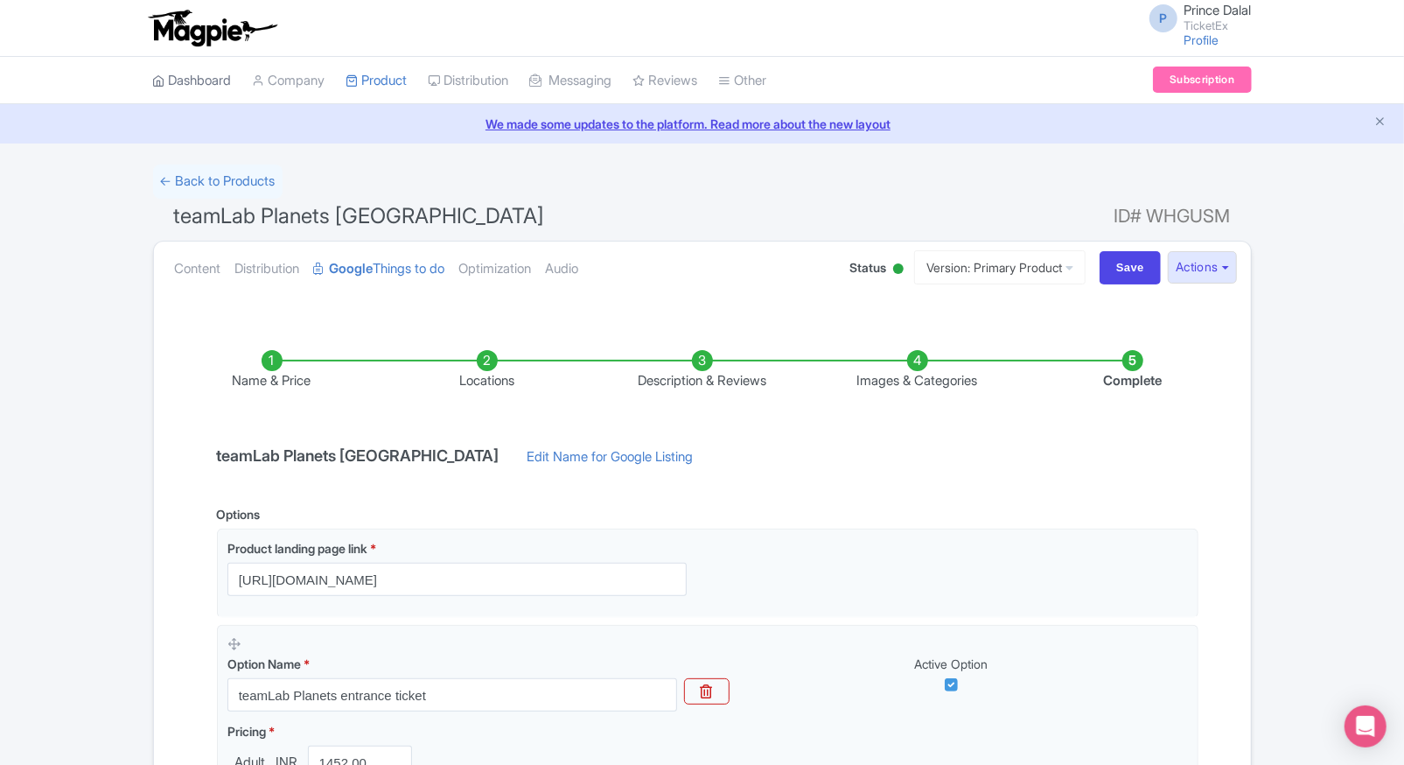
click at [206, 94] on link "Dashboard" at bounding box center [192, 81] width 79 height 48
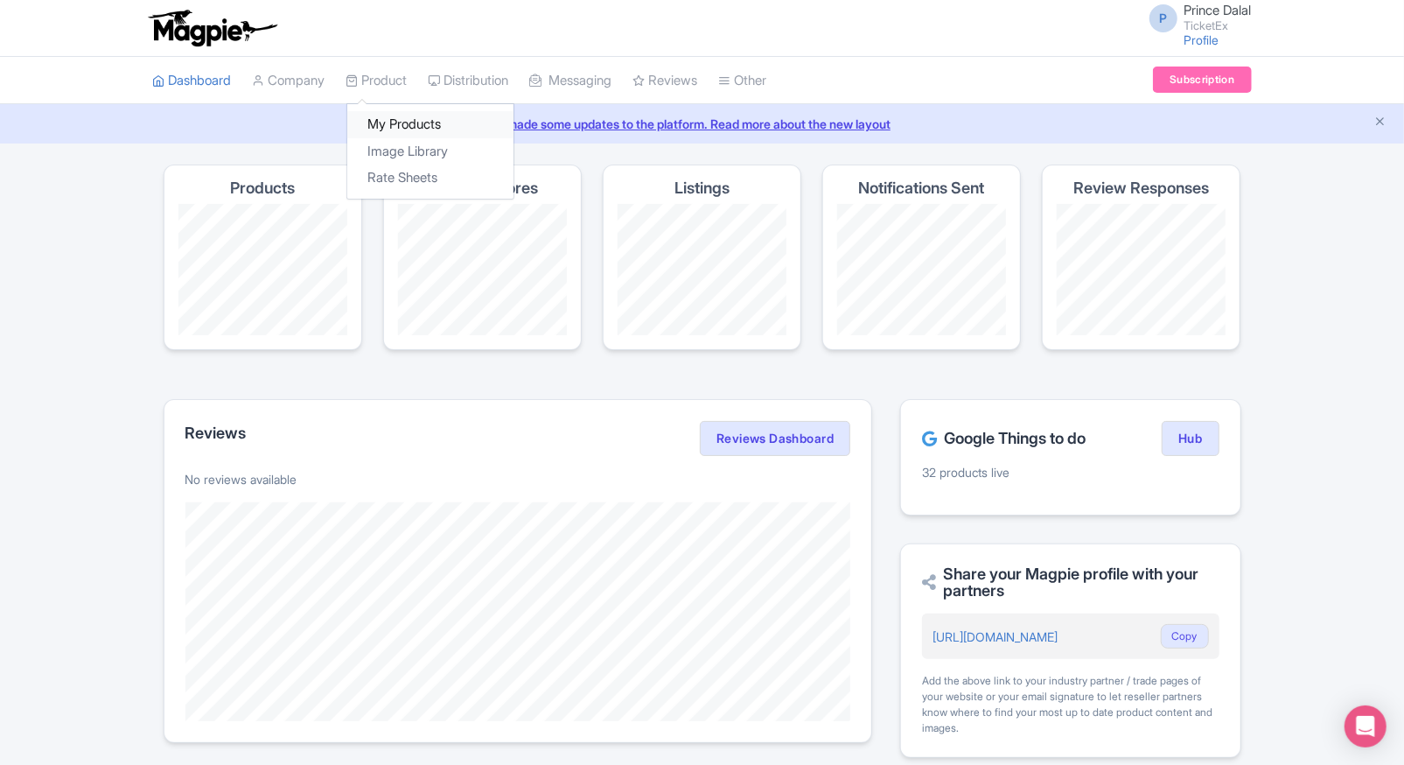
click at [372, 118] on link "My Products" at bounding box center [430, 124] width 166 height 27
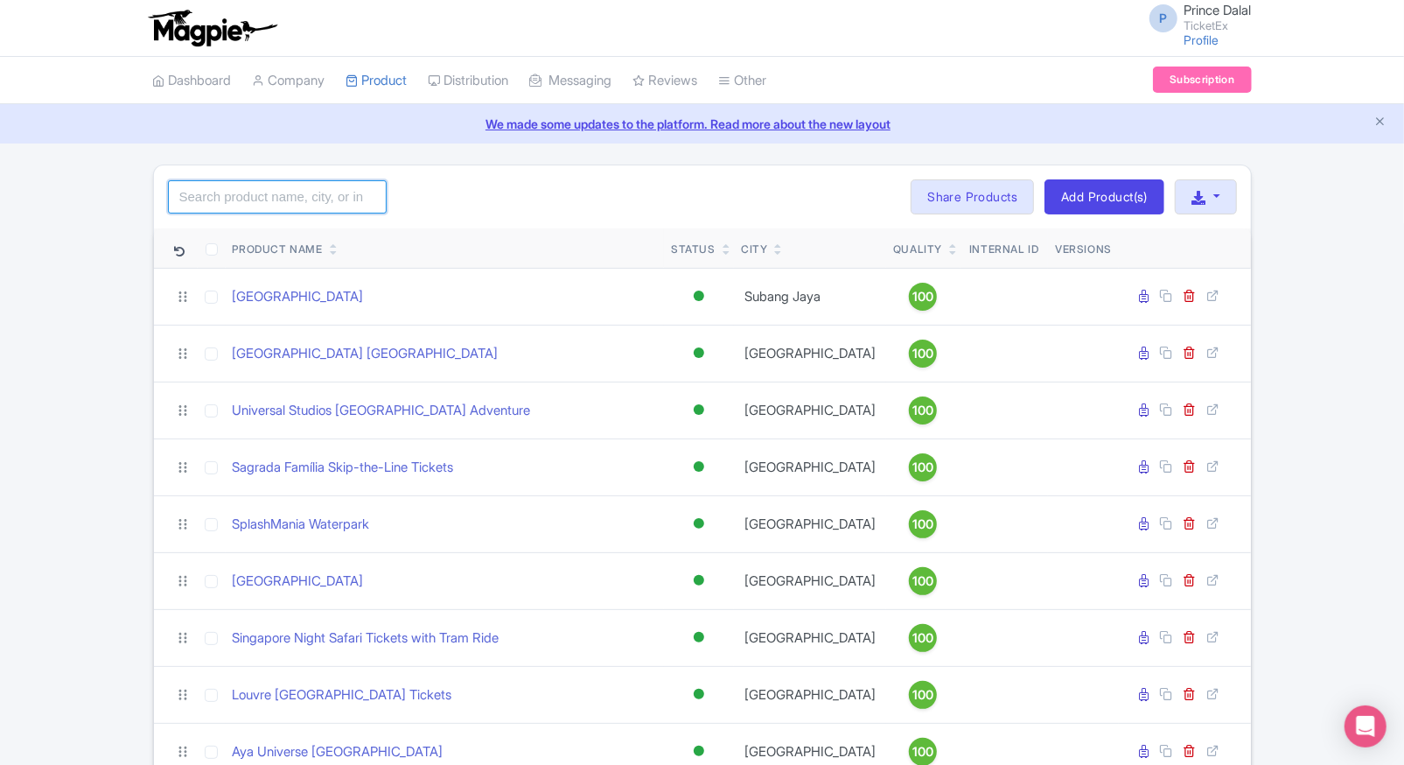
click at [254, 192] on input "search" at bounding box center [277, 196] width 219 height 33
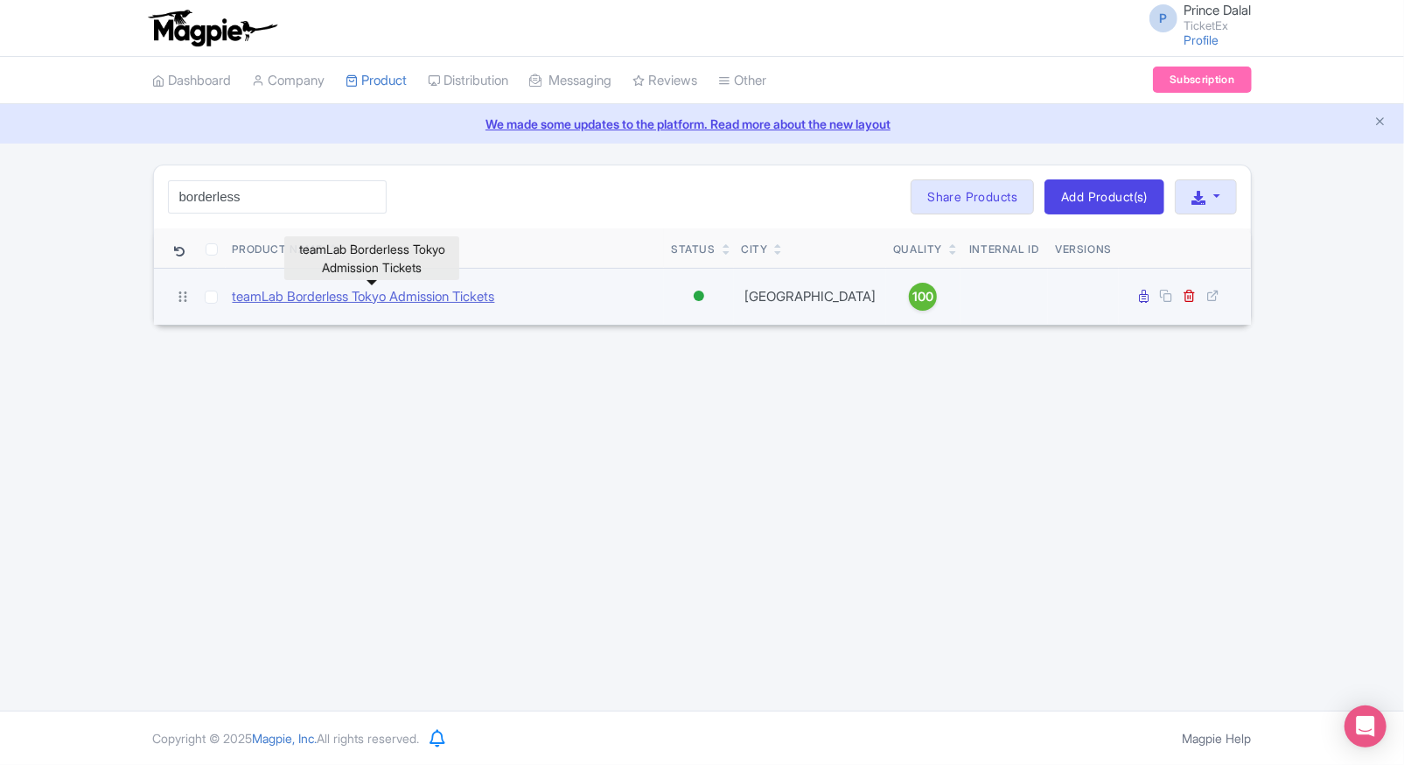
click at [374, 302] on link "teamLab Borderless Tokyo Admission Tickets" at bounding box center [364, 297] width 262 height 20
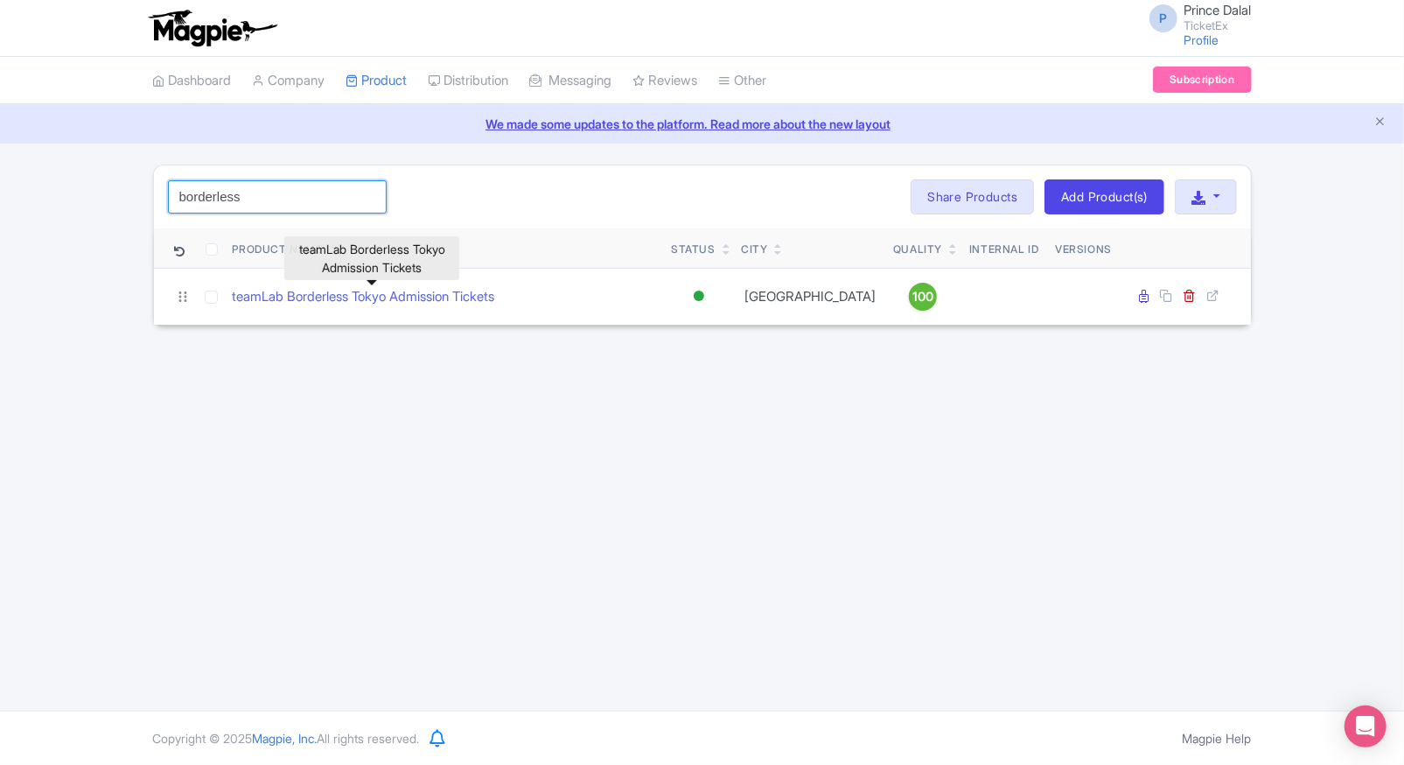
click at [252, 197] on input "borderless" at bounding box center [277, 196] width 219 height 33
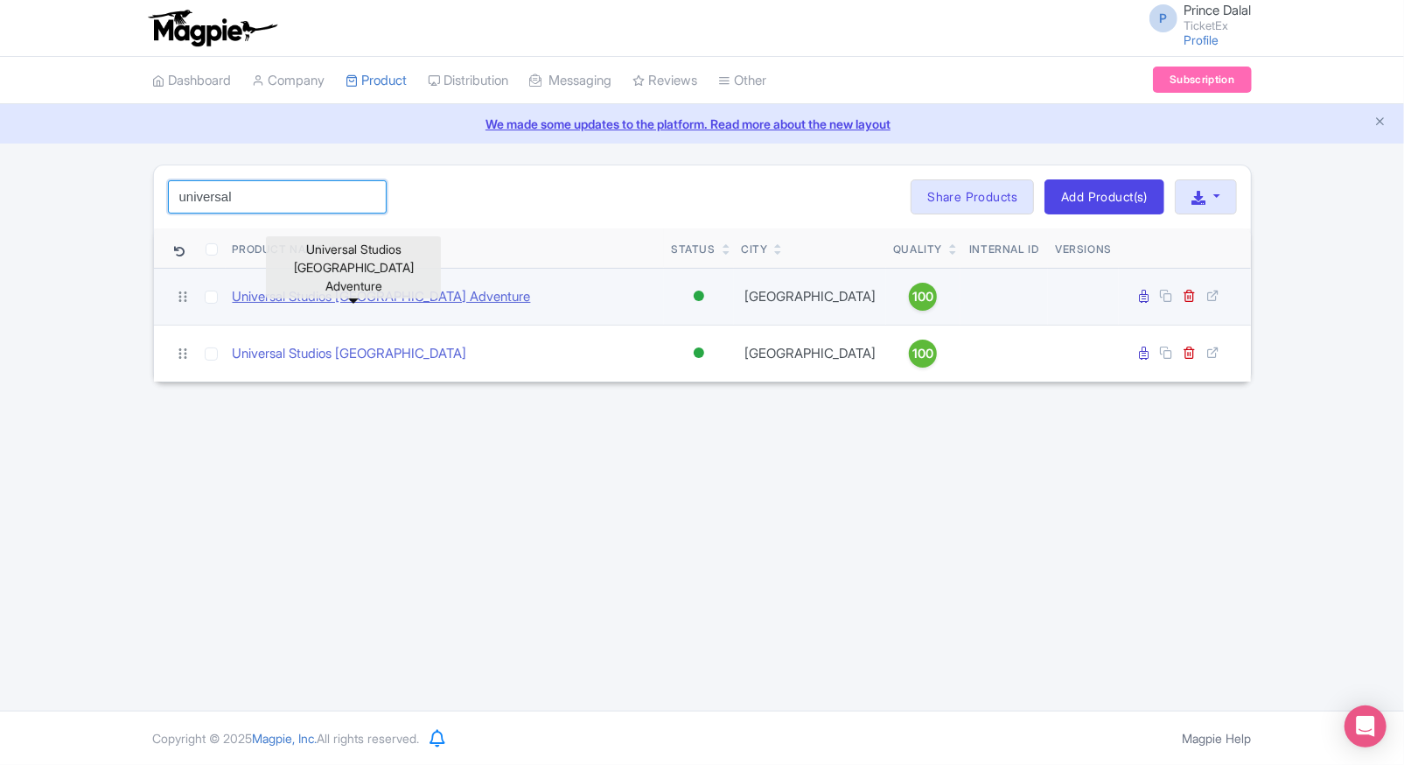
type input "universal"
click at [320, 297] on link "Universal Studios [GEOGRAPHIC_DATA] Adventure" at bounding box center [382, 297] width 298 height 20
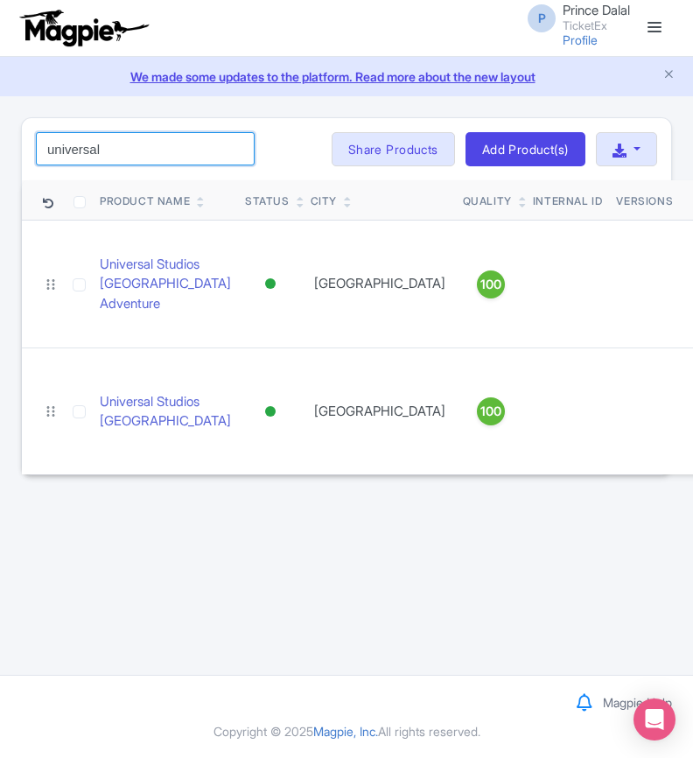
click at [151, 159] on input "universal" at bounding box center [145, 148] width 219 height 33
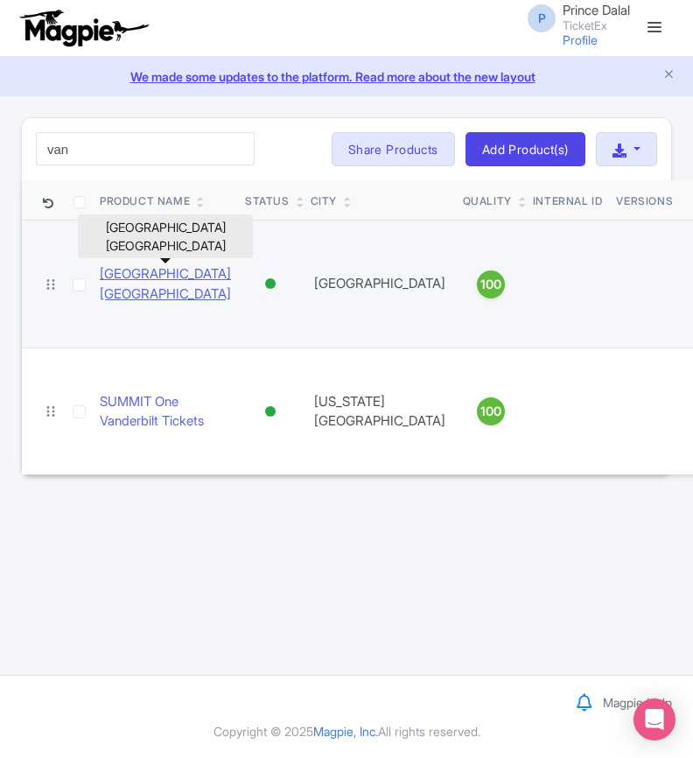
click at [142, 284] on link "[GEOGRAPHIC_DATA] [GEOGRAPHIC_DATA]" at bounding box center [165, 283] width 131 height 39
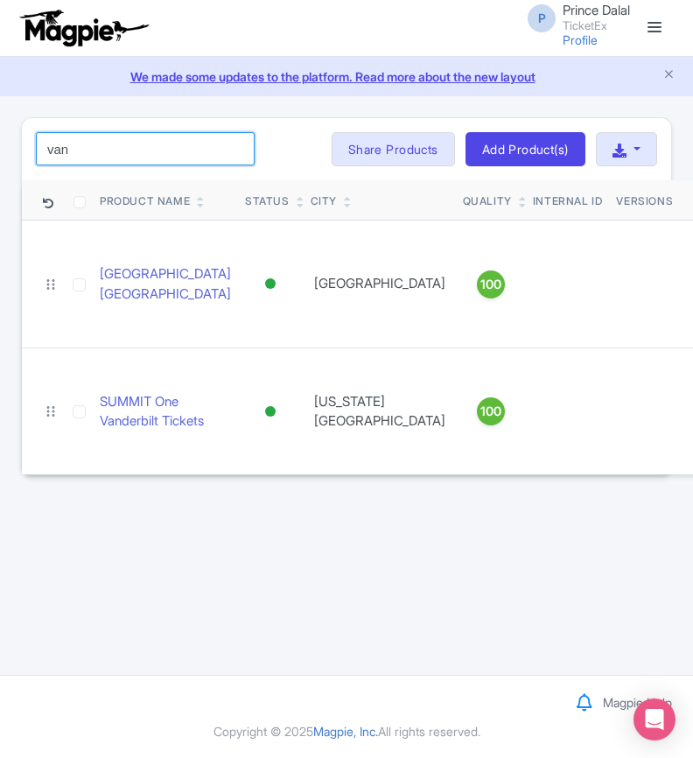
click at [148, 147] on input "van" at bounding box center [145, 148] width 219 height 33
click at [148, 147] on input "s" at bounding box center [145, 148] width 219 height 33
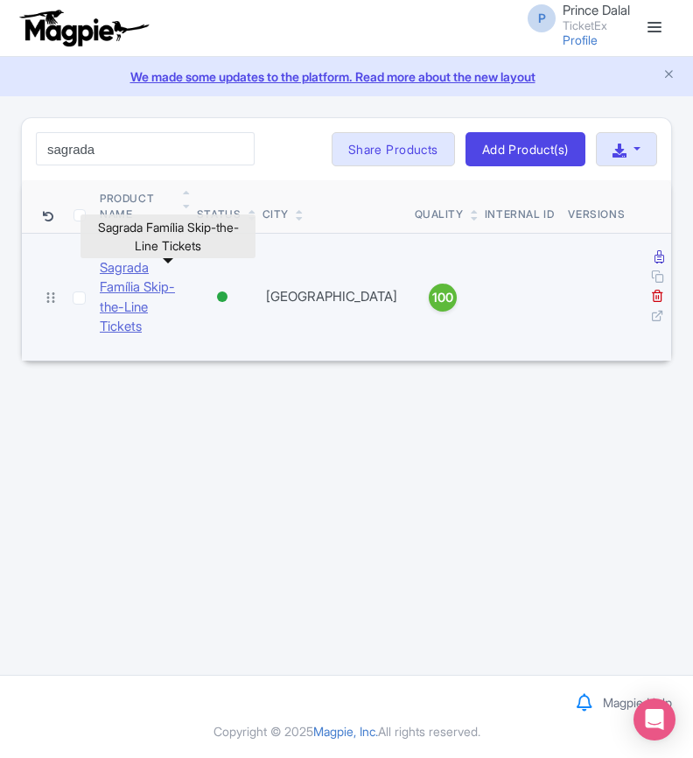
click at [157, 276] on link "Sagrada Família Skip-the-Line Tickets" at bounding box center [141, 297] width 83 height 79
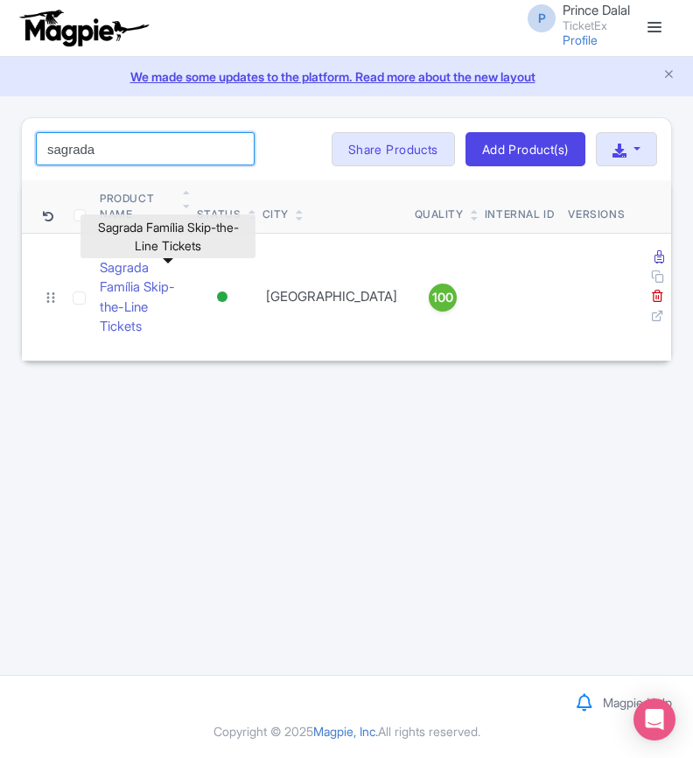
click at [155, 140] on input "sagrada" at bounding box center [145, 148] width 219 height 33
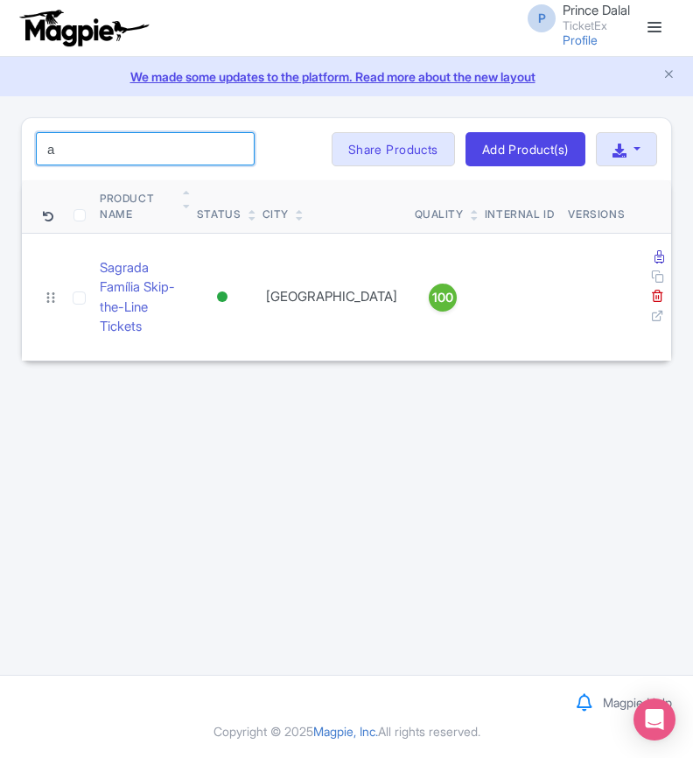
click at [155, 140] on input "a" at bounding box center [145, 148] width 219 height 33
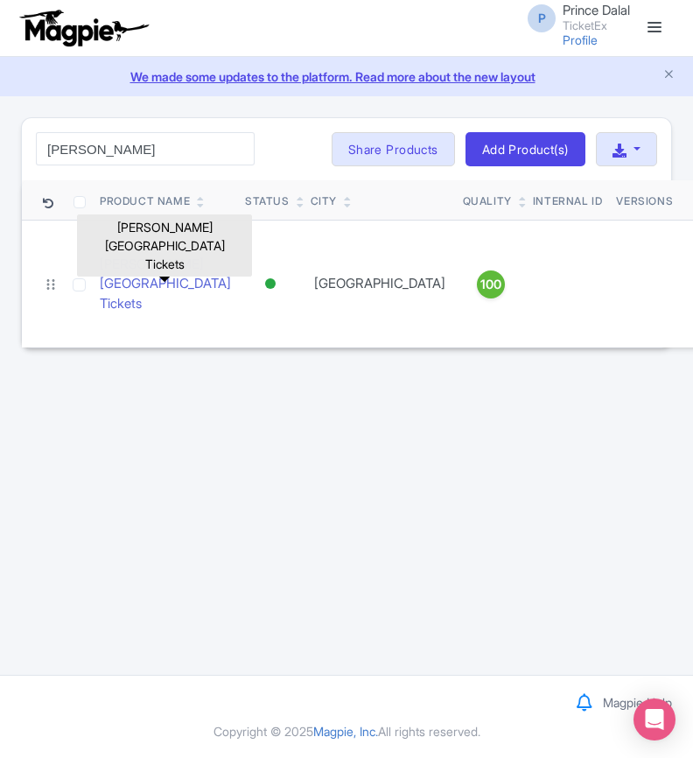
click at [122, 292] on link "Anne Frank House Museum Tickets" at bounding box center [165, 284] width 131 height 59
click at [143, 145] on input "anne" at bounding box center [145, 148] width 219 height 33
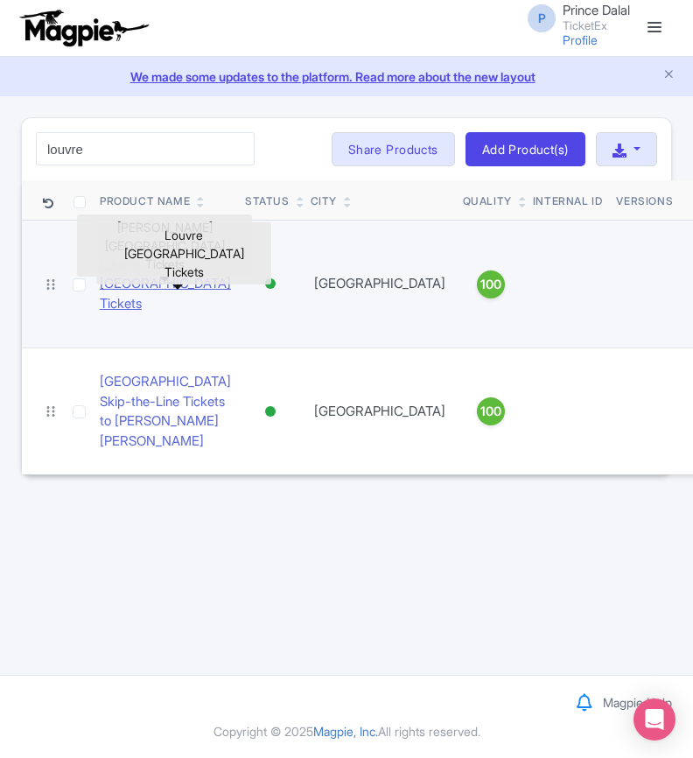
click at [112, 282] on link "Louvre Abu Dhabi Tickets" at bounding box center [165, 284] width 131 height 59
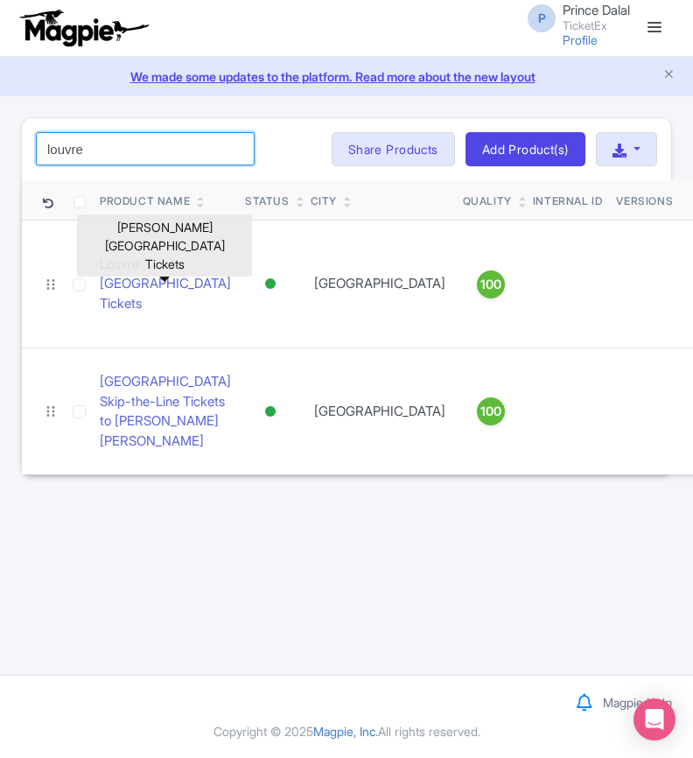
click at [134, 151] on input "louvre" at bounding box center [145, 148] width 219 height 33
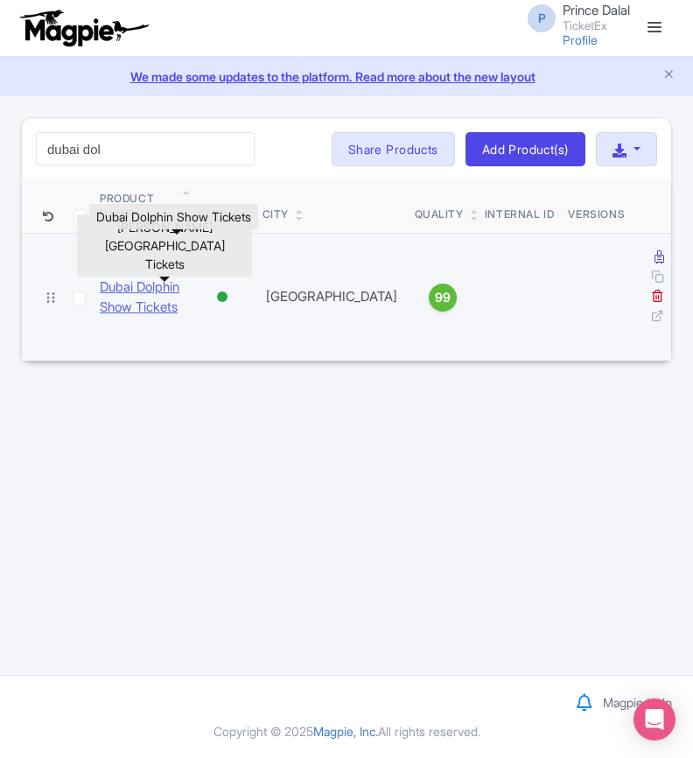
click at [102, 277] on link "Dubai Dolphin Show Tickets" at bounding box center [141, 296] width 83 height 39
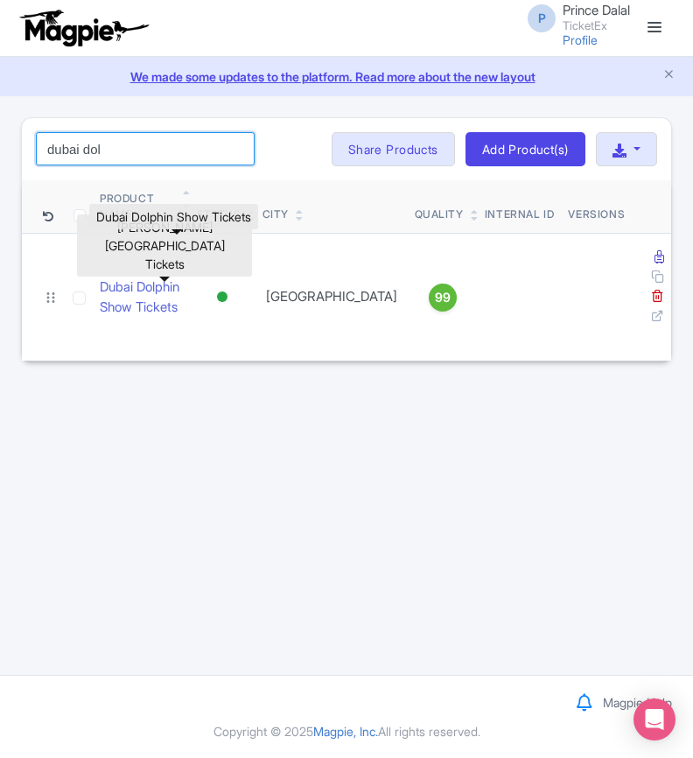
click at [174, 145] on input "dubai dol" at bounding box center [145, 148] width 219 height 33
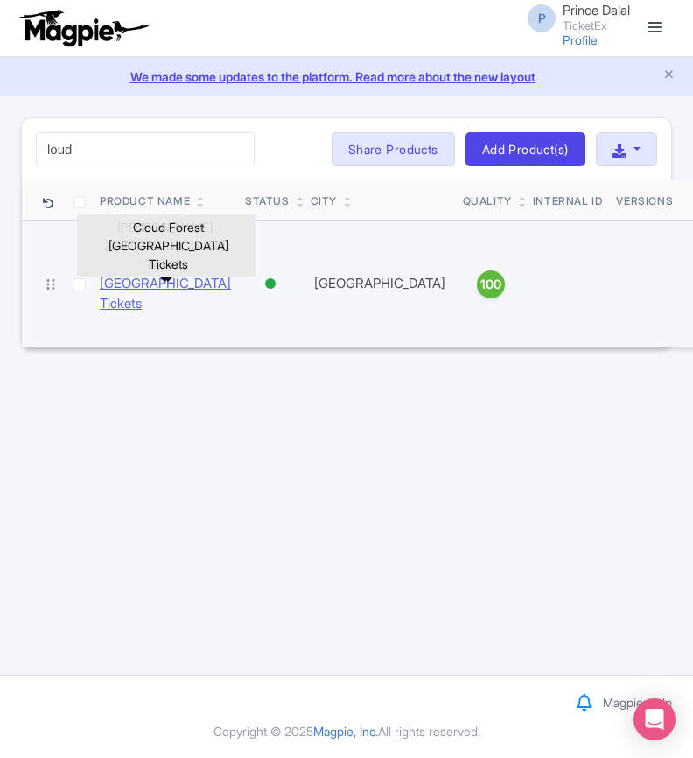
click at [112, 285] on link "Cloud Forest Singapore Tickets" at bounding box center [165, 284] width 131 height 59
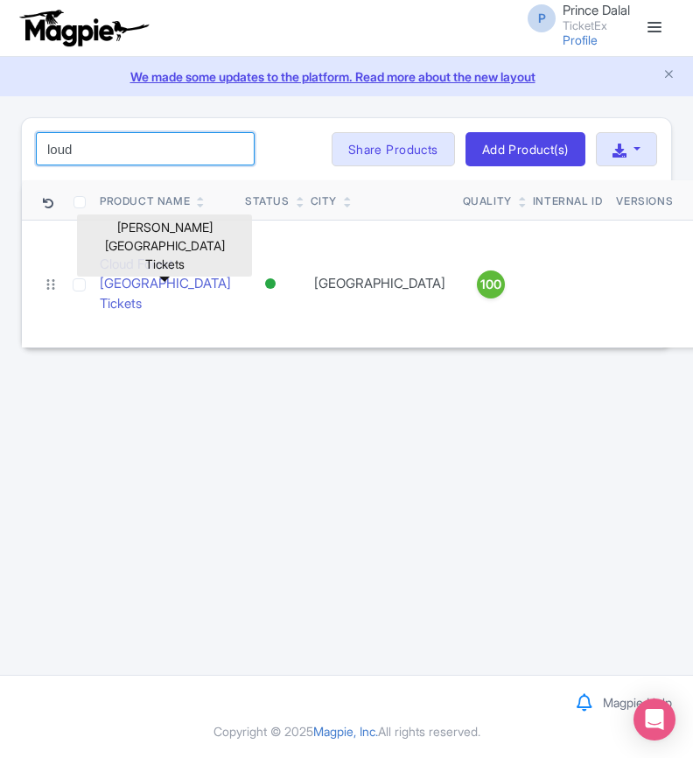
click at [148, 164] on input "loud" at bounding box center [145, 148] width 219 height 33
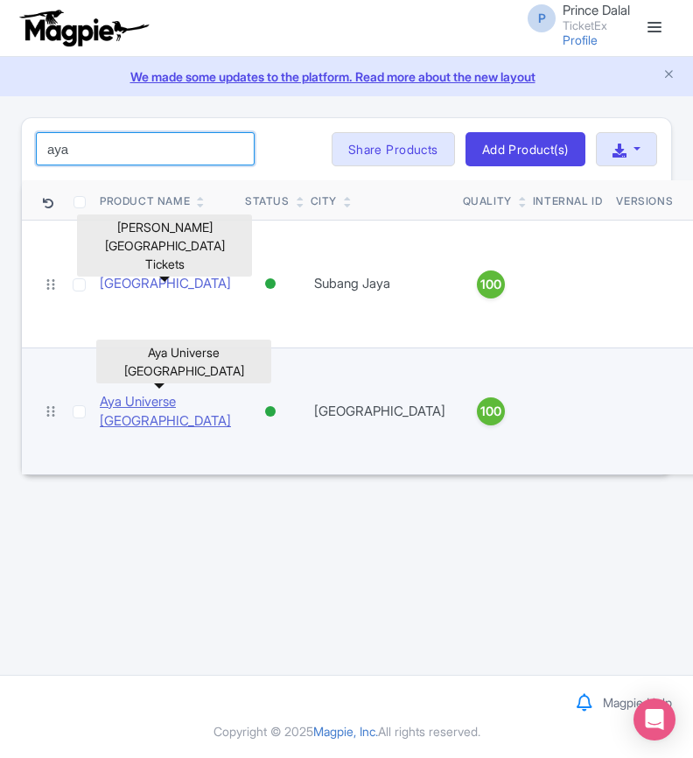
type input "aya"
click at [159, 392] on link "Aya Universe Dubai" at bounding box center [165, 411] width 131 height 39
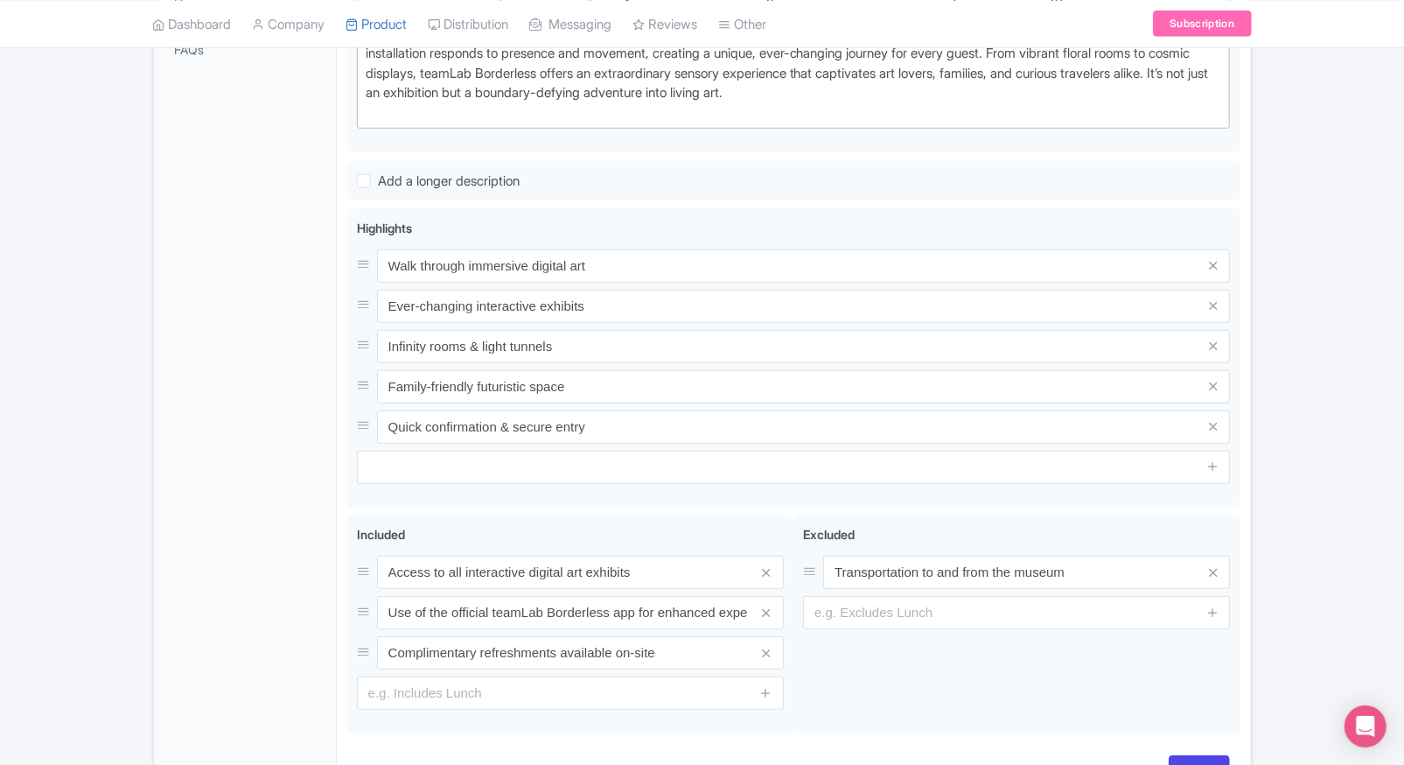
scroll to position [595, 0]
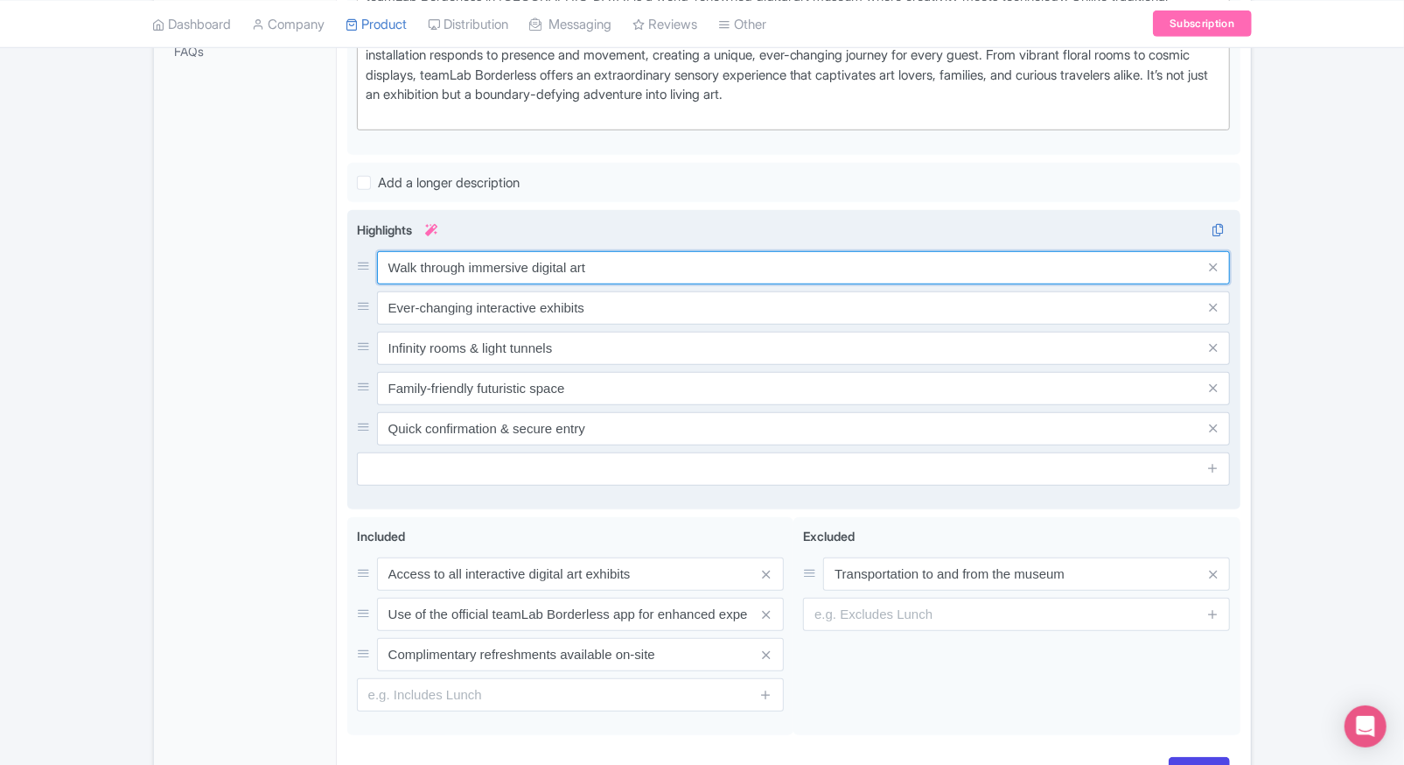
click at [469, 266] on input "Walk through immersive digital art" at bounding box center [804, 267] width 854 height 33
paste input "Discover a world of interactive digital art installations"
type input "Discover a world of interactive digital art installations"
paste input "Explore [GEOGRAPHIC_DATA]’s most iconic digital art museum"
type input "Explore [GEOGRAPHIC_DATA]’s most iconic digital art museum"
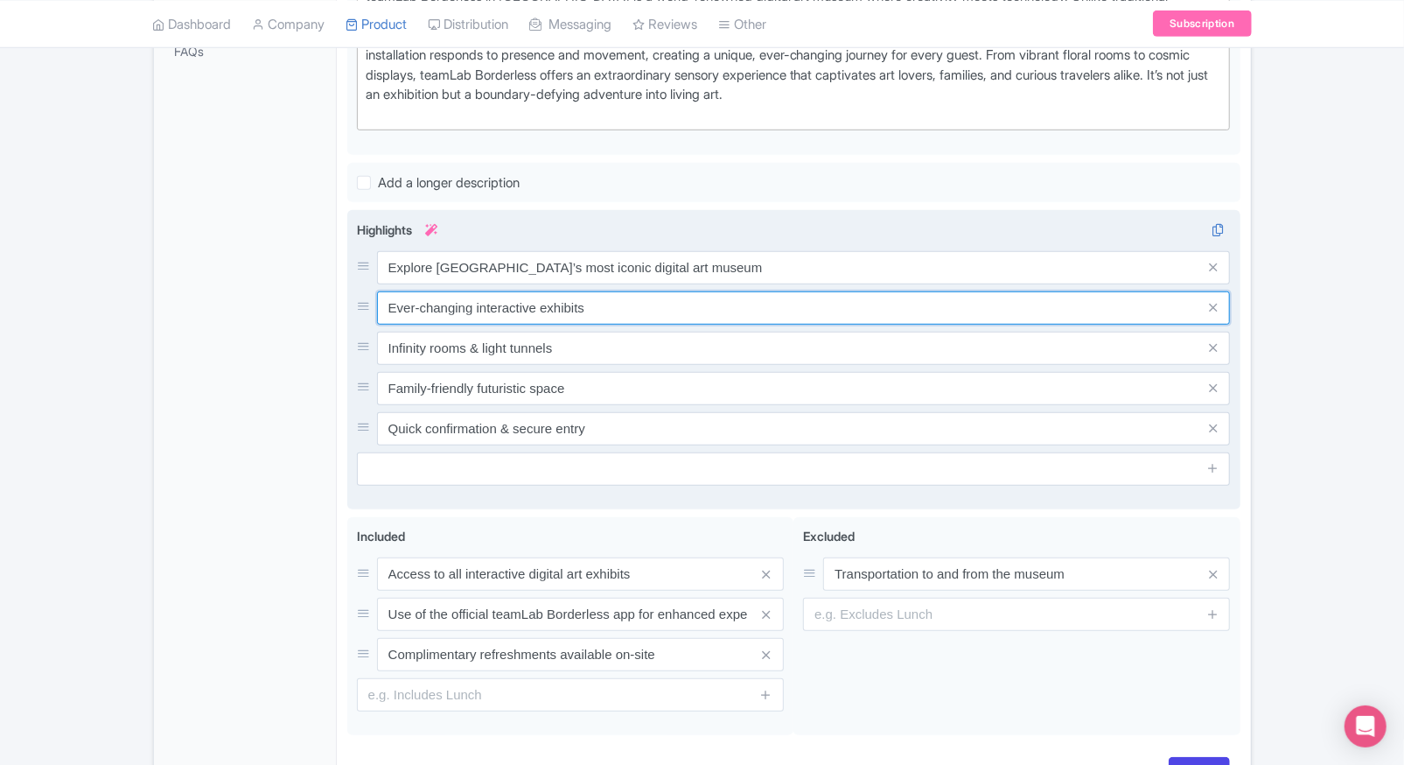
click at [685, 296] on input "Ever-changing interactive exhibits" at bounding box center [804, 307] width 854 height 33
paste input "Walk through infinite light and mirrored universe"
type input "Walk through infinite light and mirrored universes"
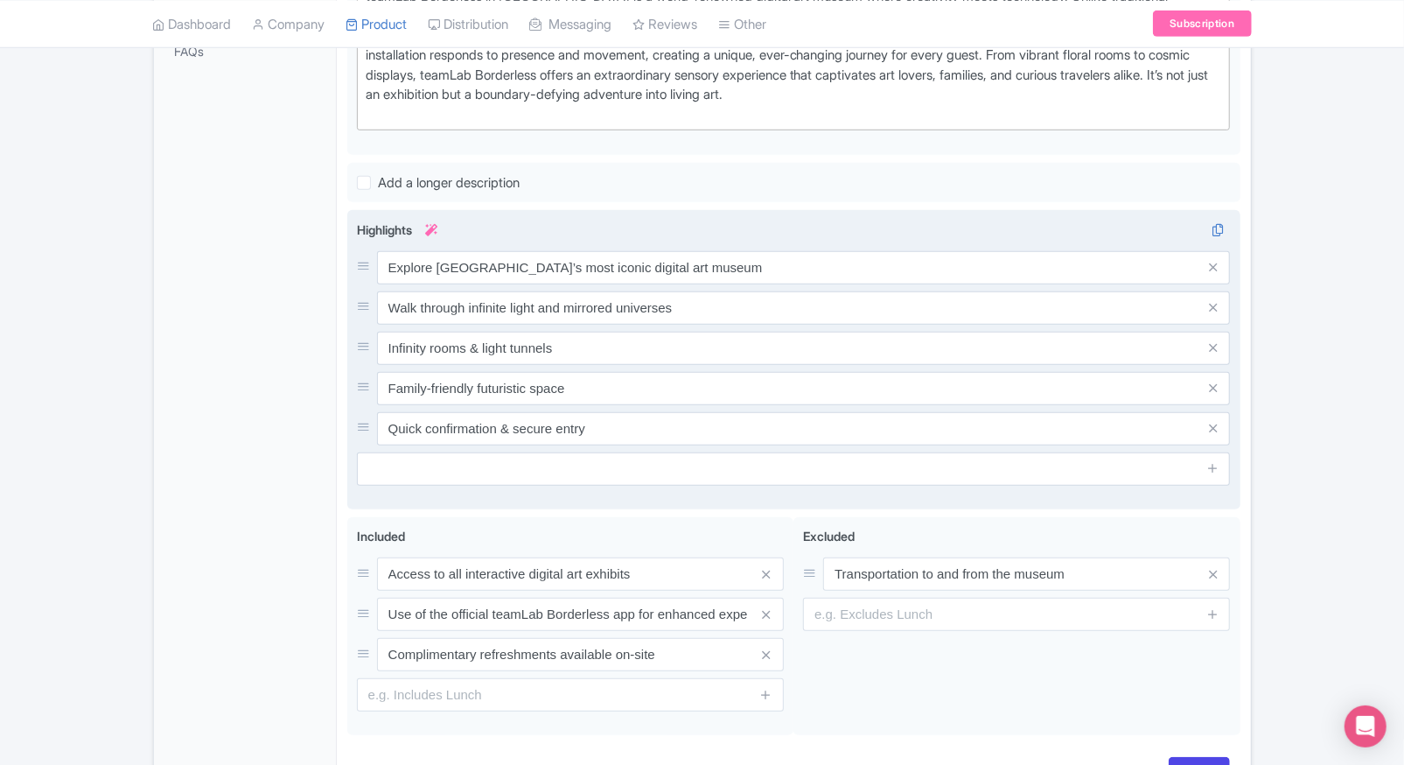
click at [627, 325] on div "Explore Tokyo’s most iconic digital art museum Walk through infinite light and …" at bounding box center [794, 348] width 874 height 194
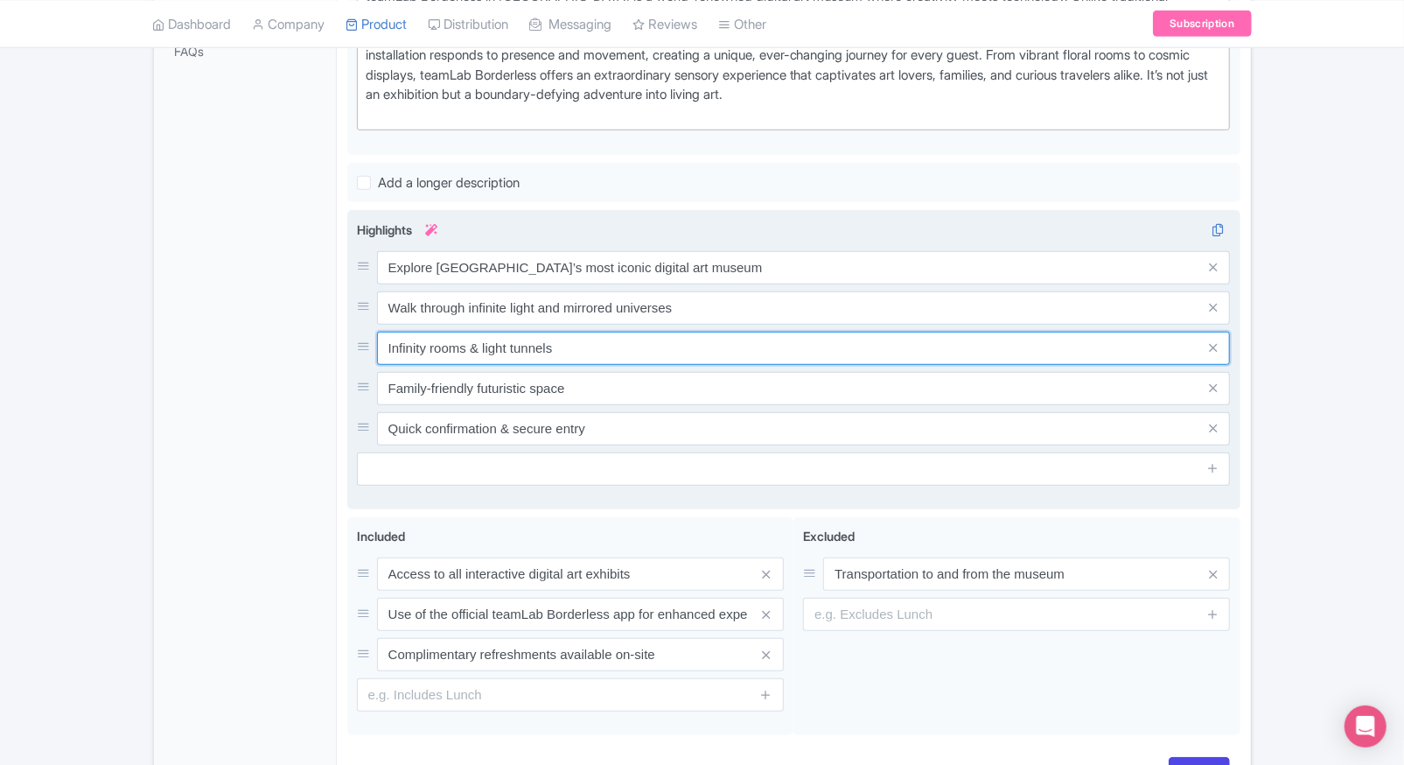
click at [595, 342] on input "Infinity rooms & light tunnels" at bounding box center [804, 348] width 854 height 33
paste input "teractive art that changes with your movement"
type input "Interactive art that changes with your movement"
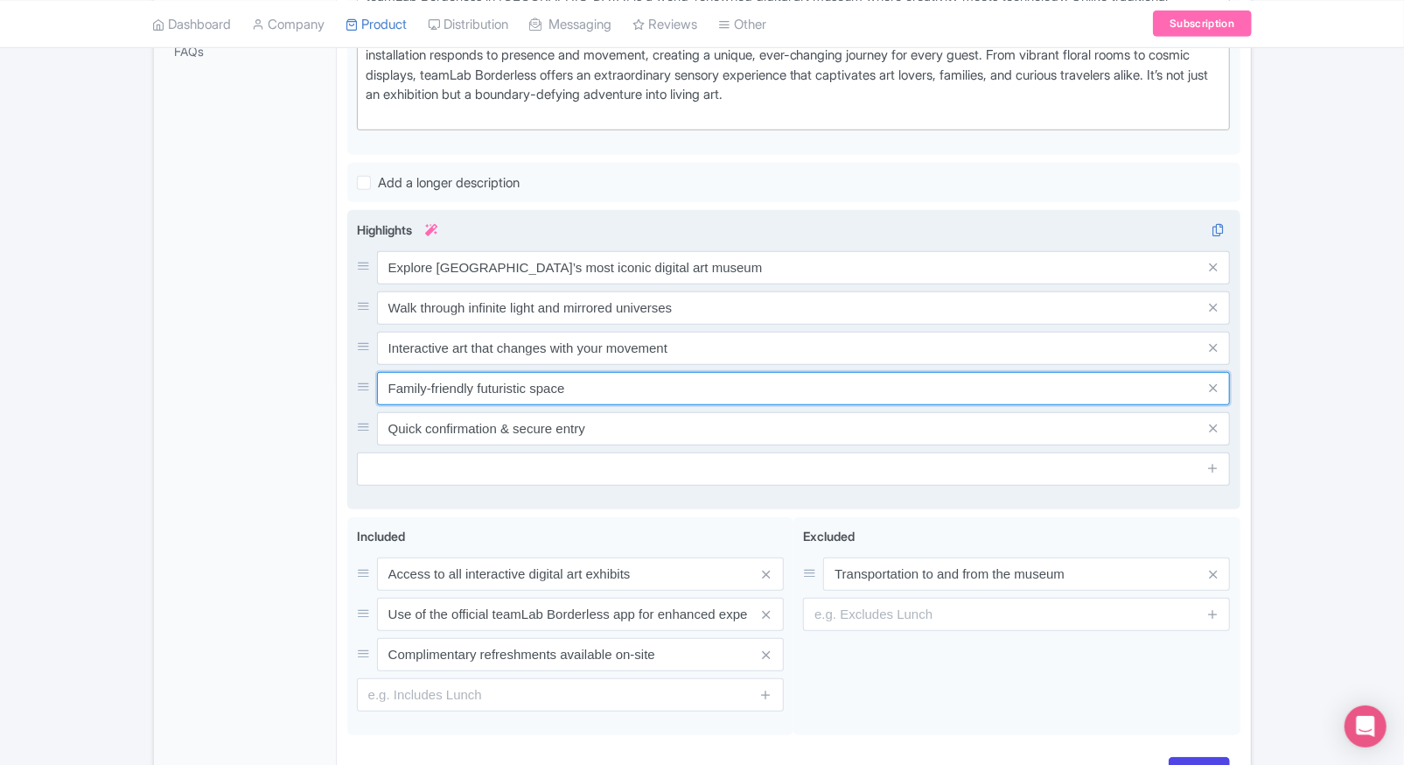
click at [649, 392] on input "Family-friendly futuristic space" at bounding box center [804, 388] width 854 height 33
paste input "A must-see immersive art experience in [GEOGRAPHIC_DATA]"
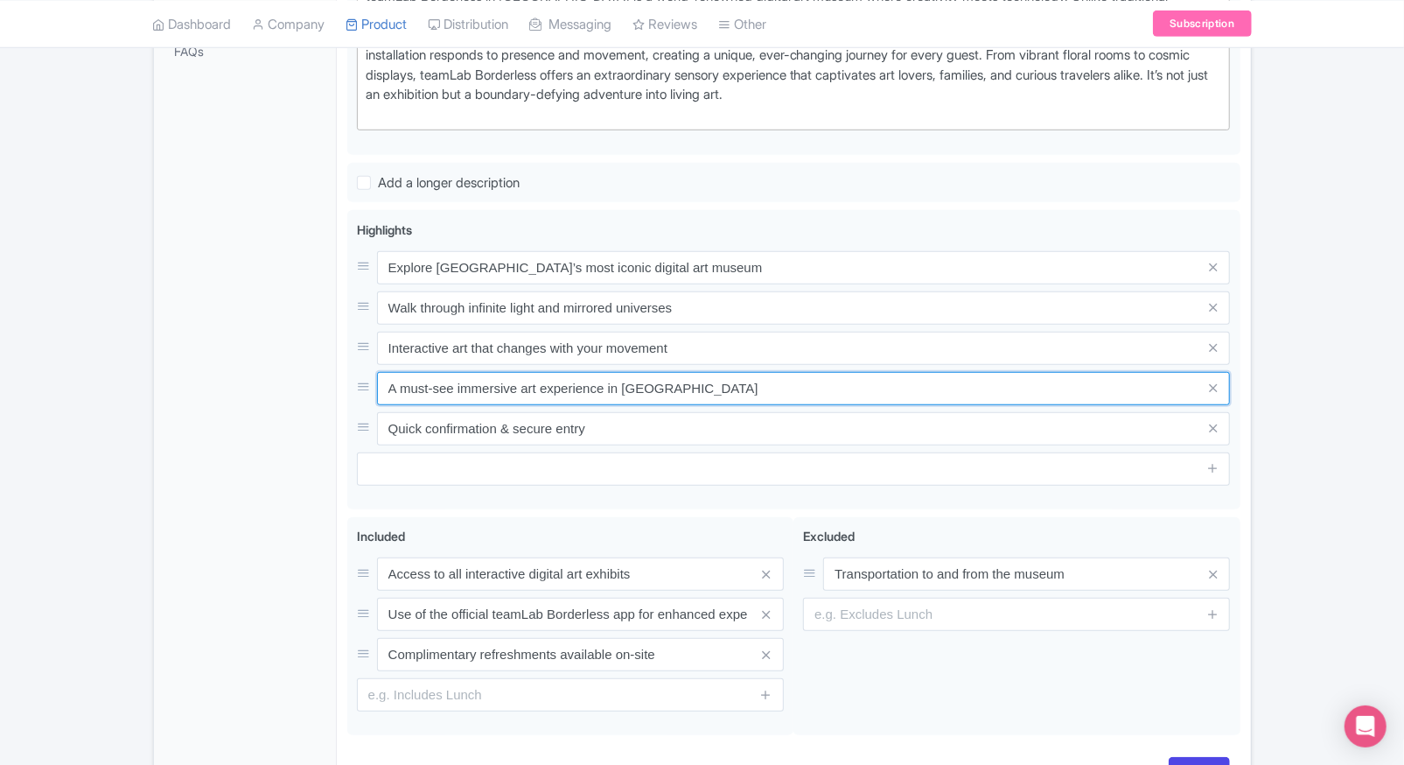
type input "A must-see immersive art experience in Odaiba"
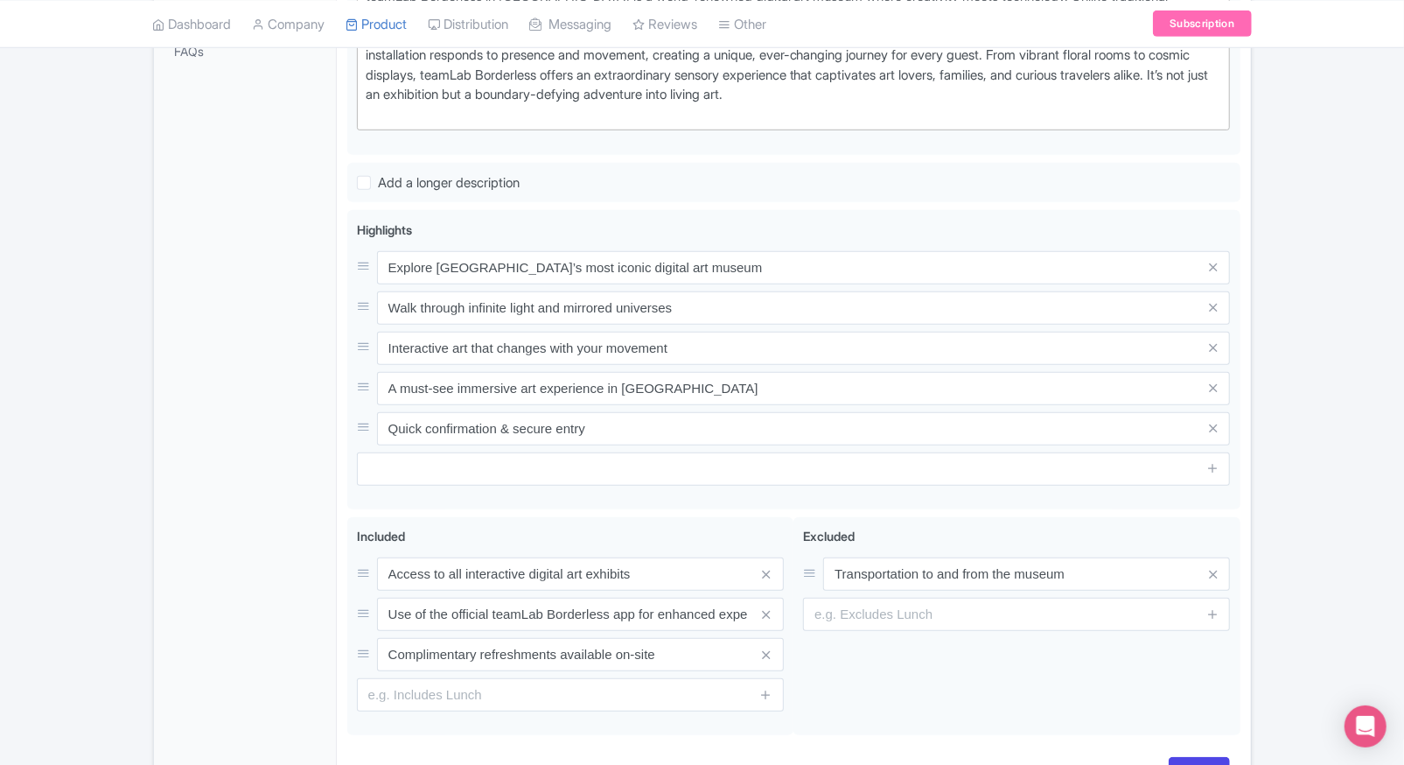
click at [322, 475] on div "General Booking Info Locations Settings Pricing Gallery Itinerary FAQs" at bounding box center [245, 259] width 183 height 1098
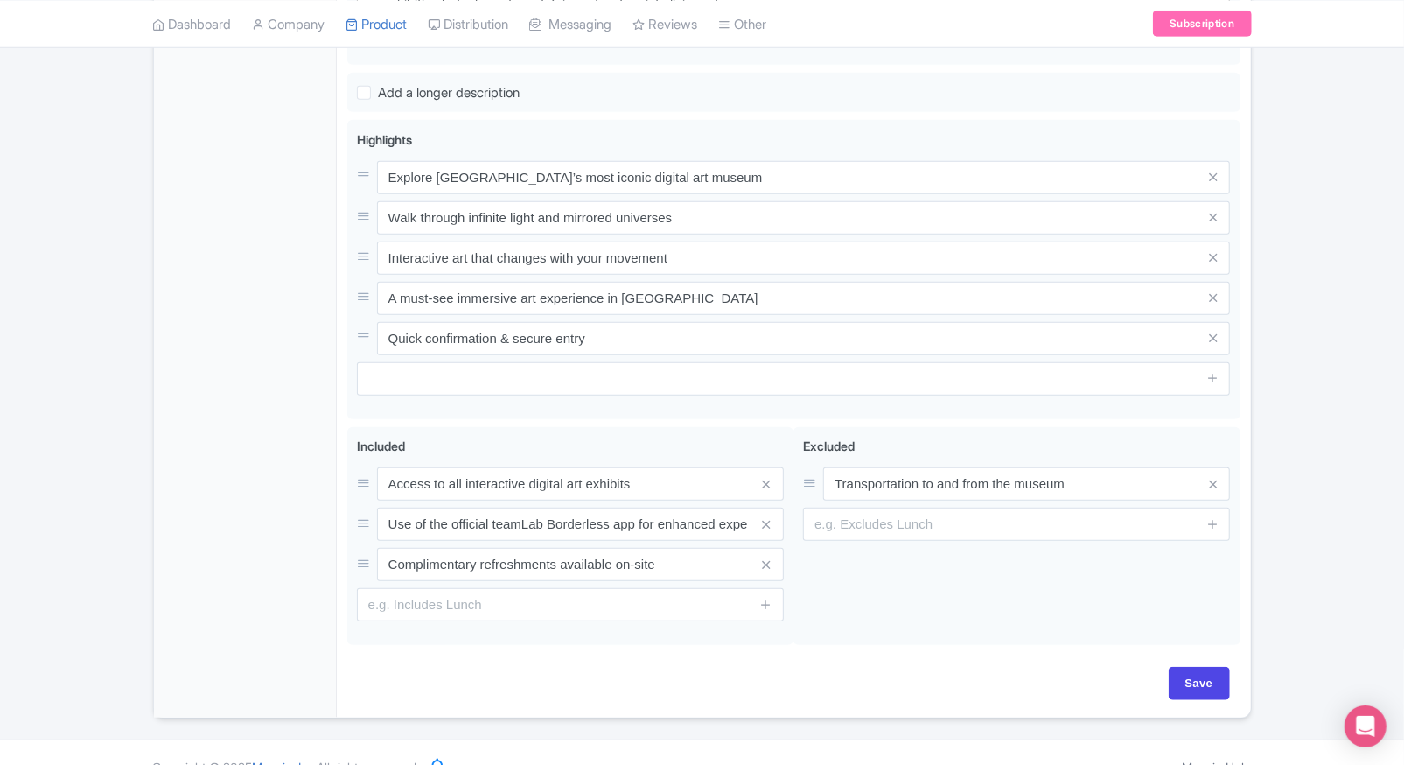
scroll to position [710, 0]
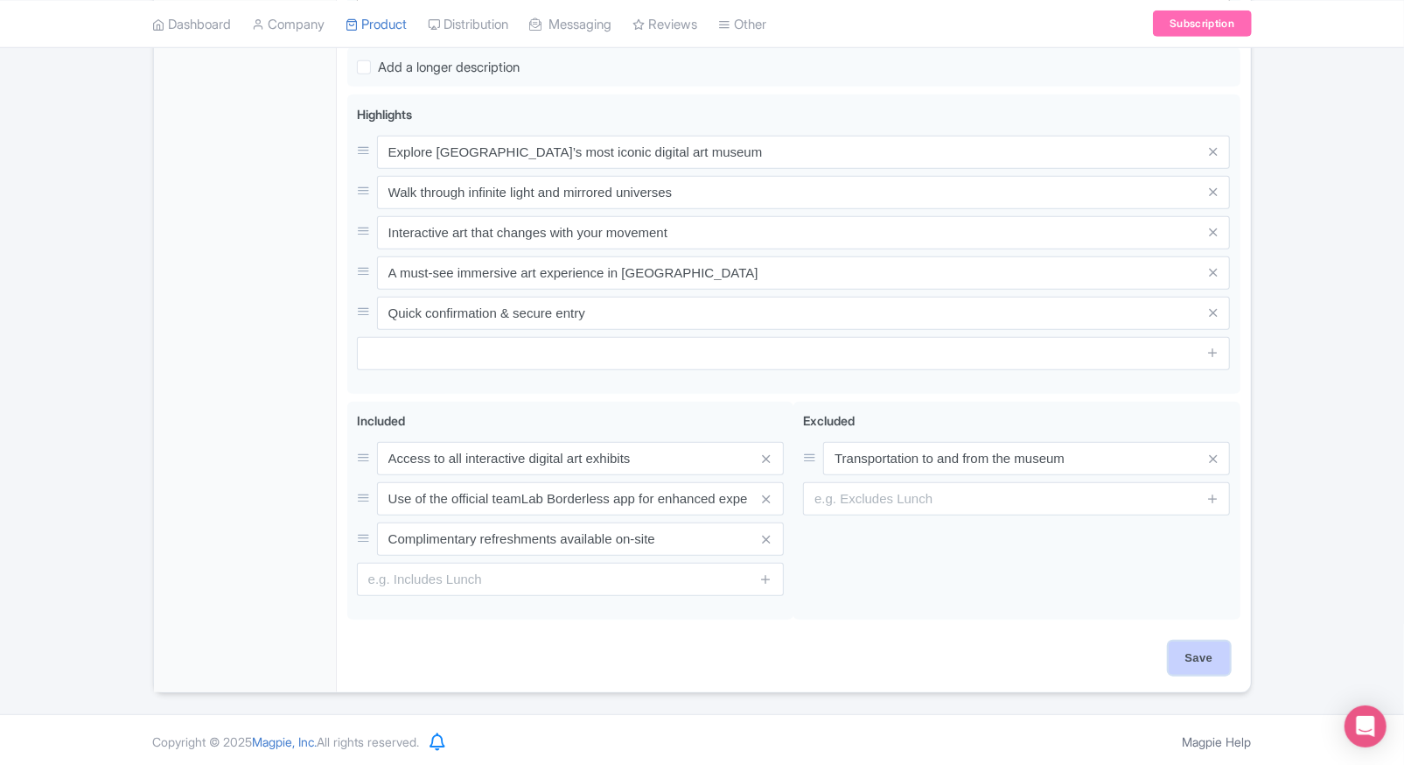
click at [1213, 667] on input "Save" at bounding box center [1199, 657] width 61 height 33
type input "Saving..."
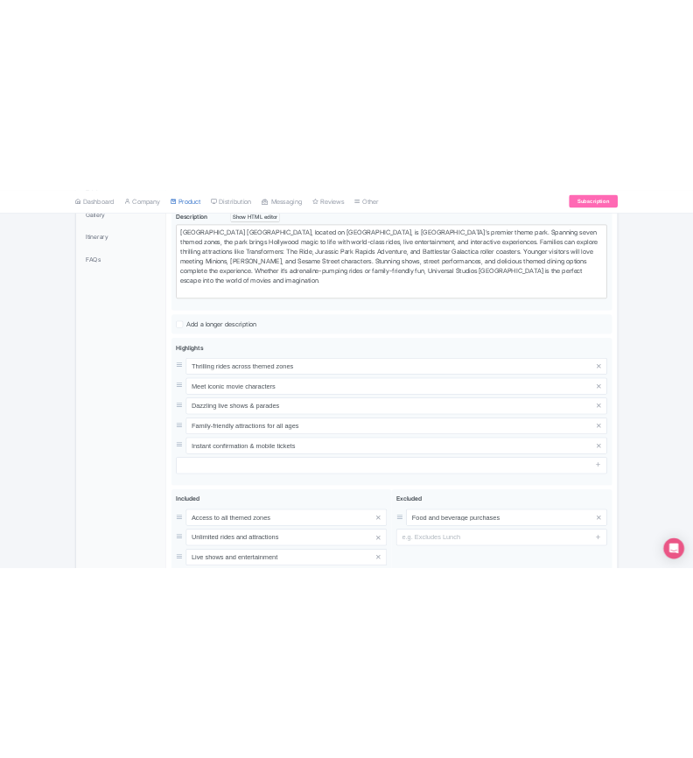
scroll to position [591, 0]
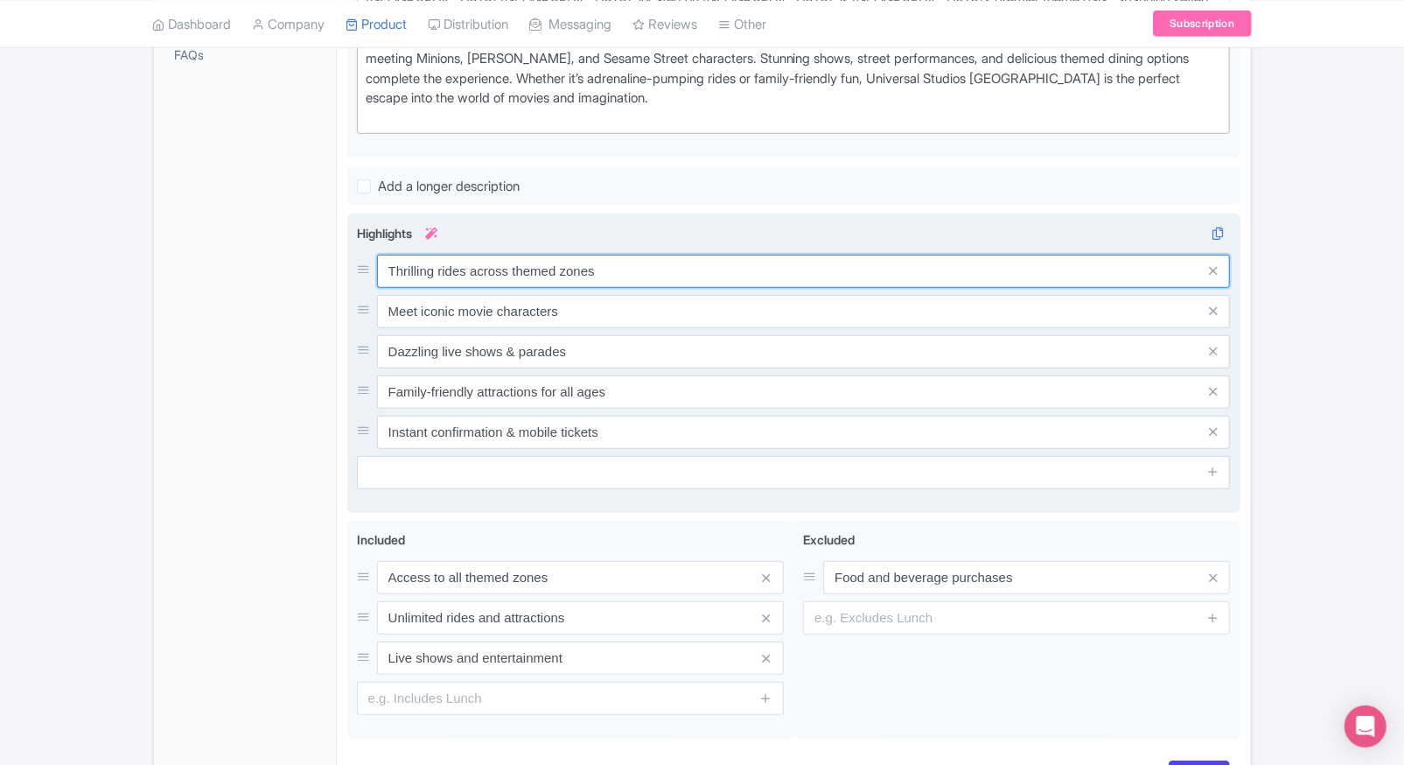
click at [622, 263] on input "Thrilling rides across themed zones" at bounding box center [804, 271] width 854 height 33
paste input "nd attractions for all ag"
type input "Thrilling rides and attractions for all ages"
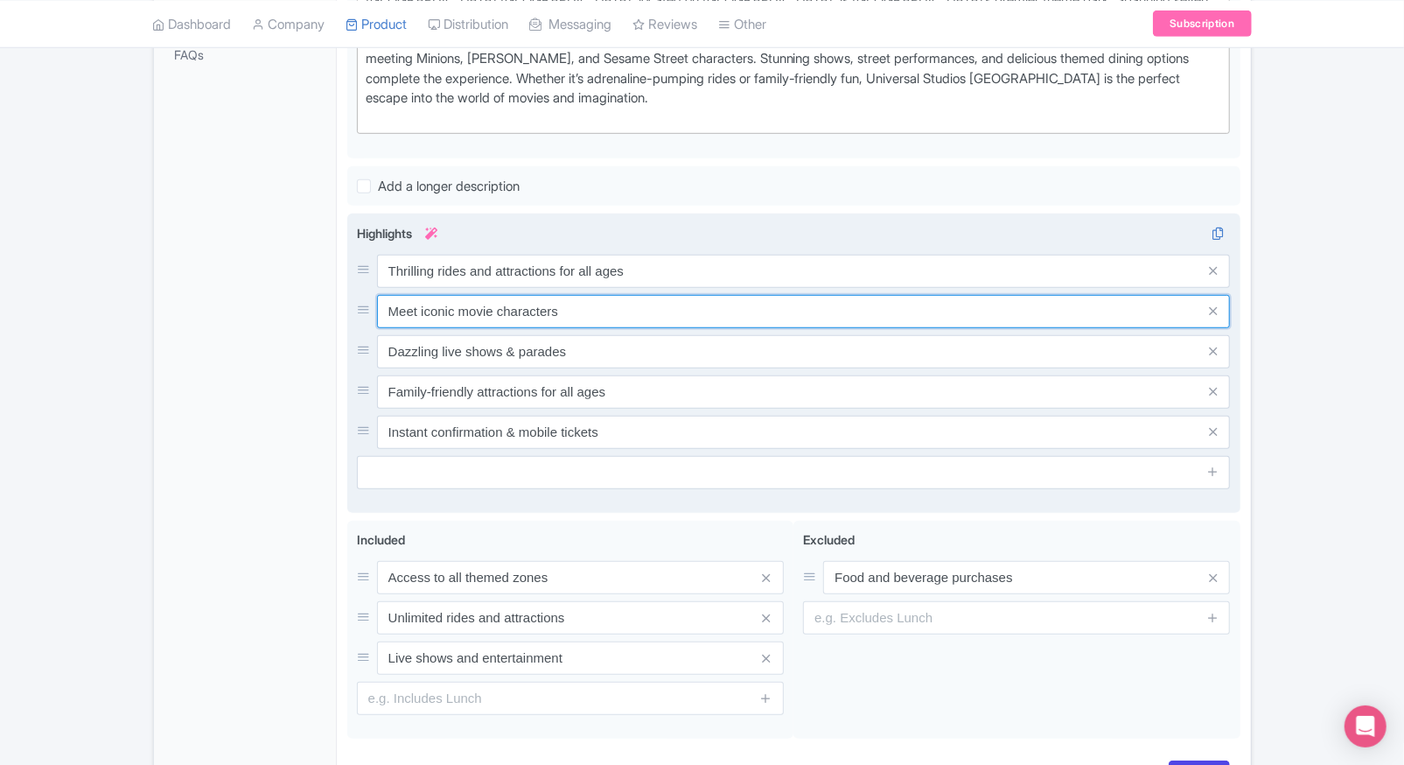
click at [643, 314] on input "Meet iconic movie characters" at bounding box center [804, 311] width 854 height 33
paste input "your favorite movie and TV"
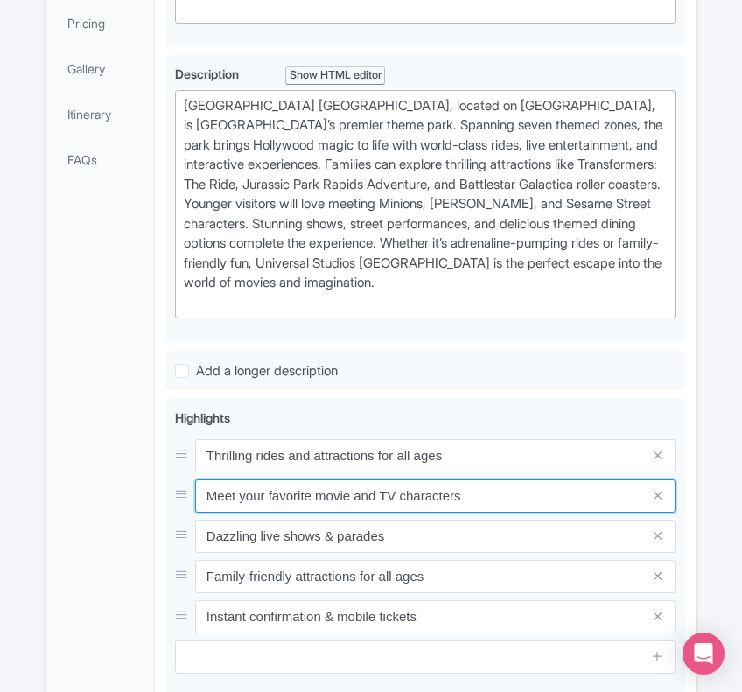
type input "Meet your favorite movie and TV characters"
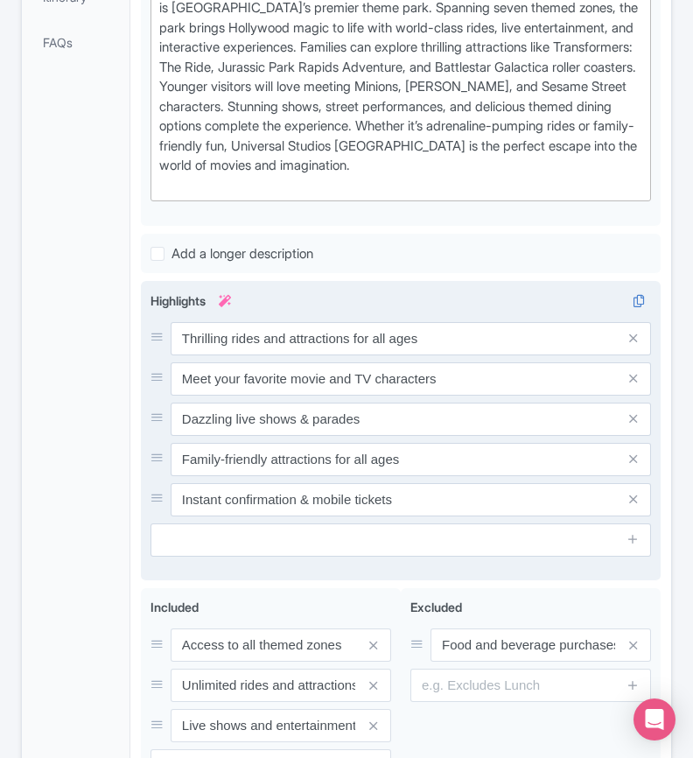
scroll to position [709, 0]
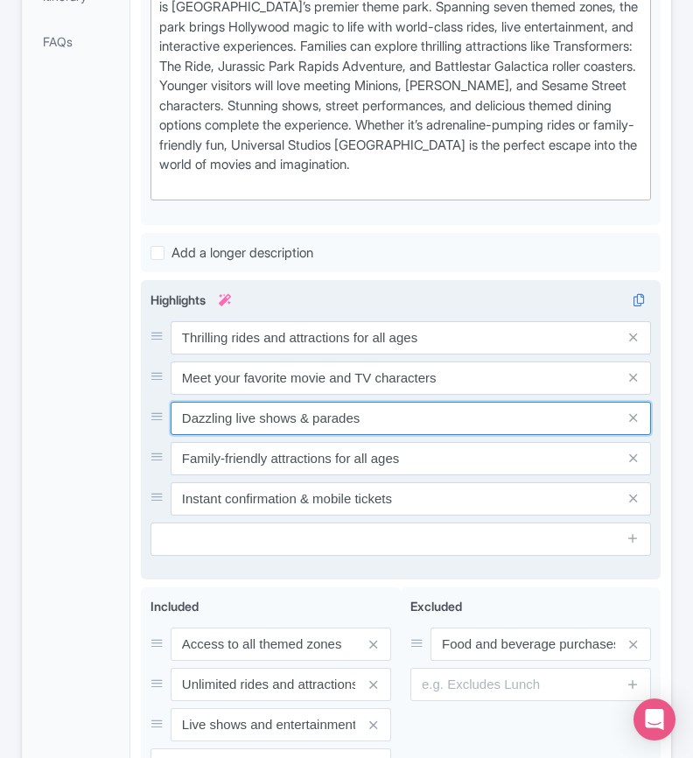
click at [346, 413] on input "Dazzling live shows & parades" at bounding box center [411, 418] width 480 height 33
paste input "Explore themed zones like Jurassic Park & Sci-Fi City"
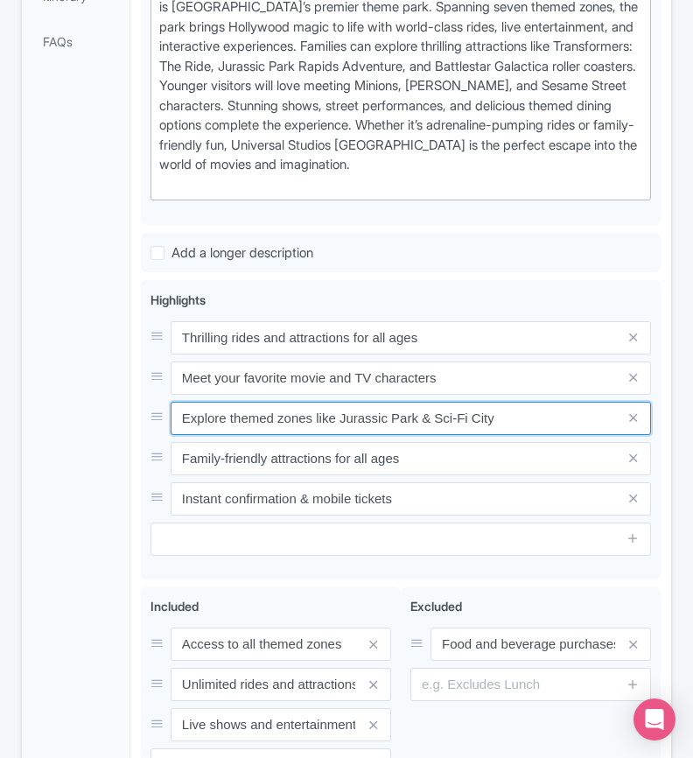
type input "Explore themed zones like Jurassic Park & Sci-Fi City"
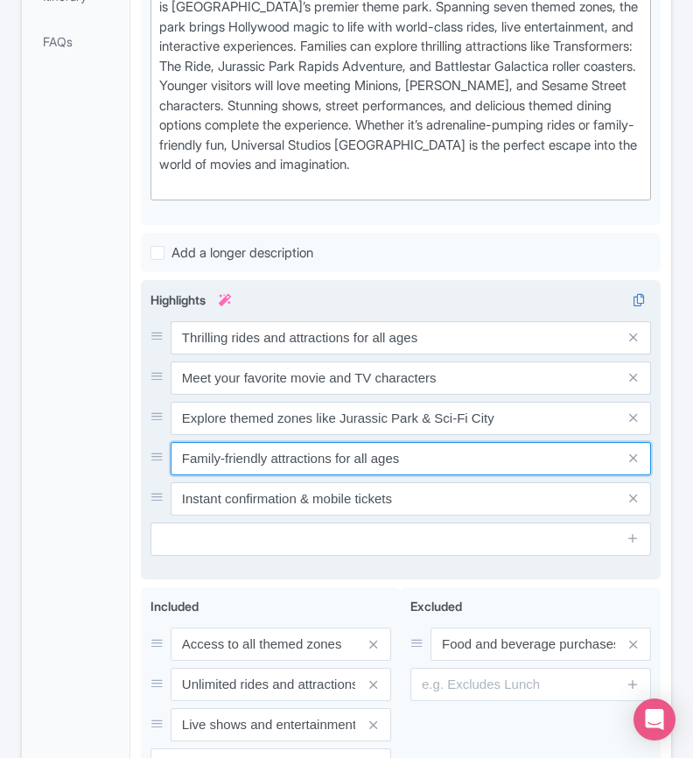
click at [376, 463] on input "Family-friendly attractions for all ages" at bounding box center [411, 458] width 480 height 33
paste input "Explore themed zones like Jurassic Park & Sci-Fi City"
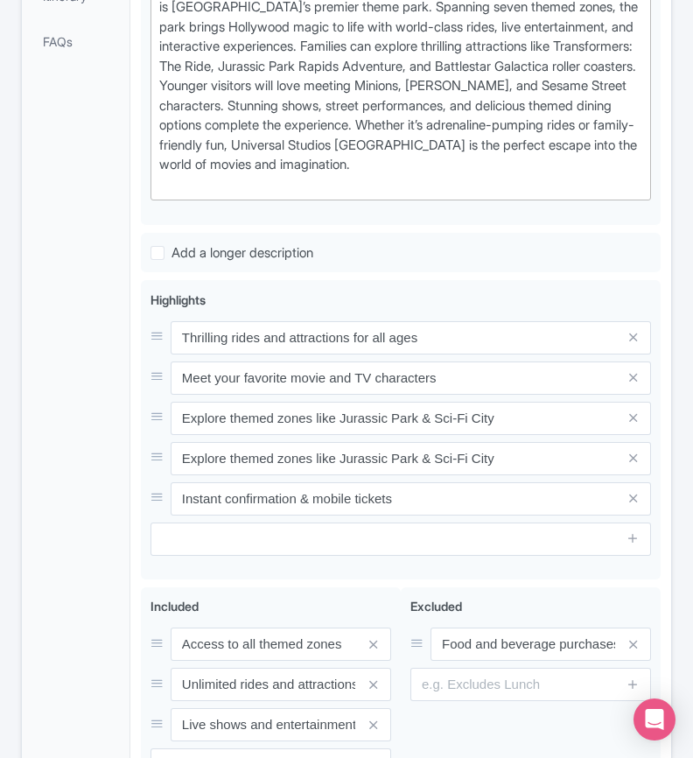
click at [105, 480] on div "General Booking Info Locations Settings Pricing Gallery Itinerary FAQs" at bounding box center [76, 280] width 108 height 1197
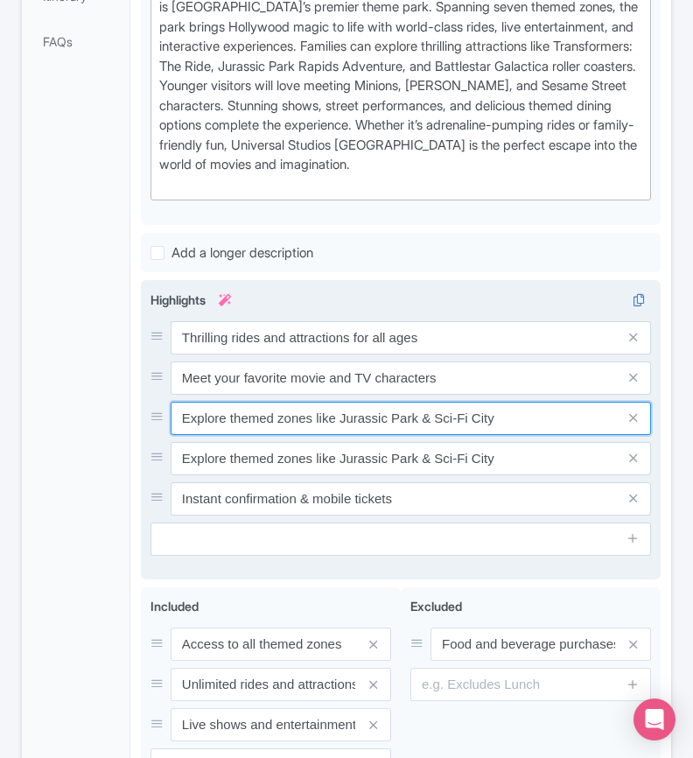
click at [496, 412] on input "Explore themed zones like Jurassic Park & Sci-Fi City" at bounding box center [411, 418] width 480 height 33
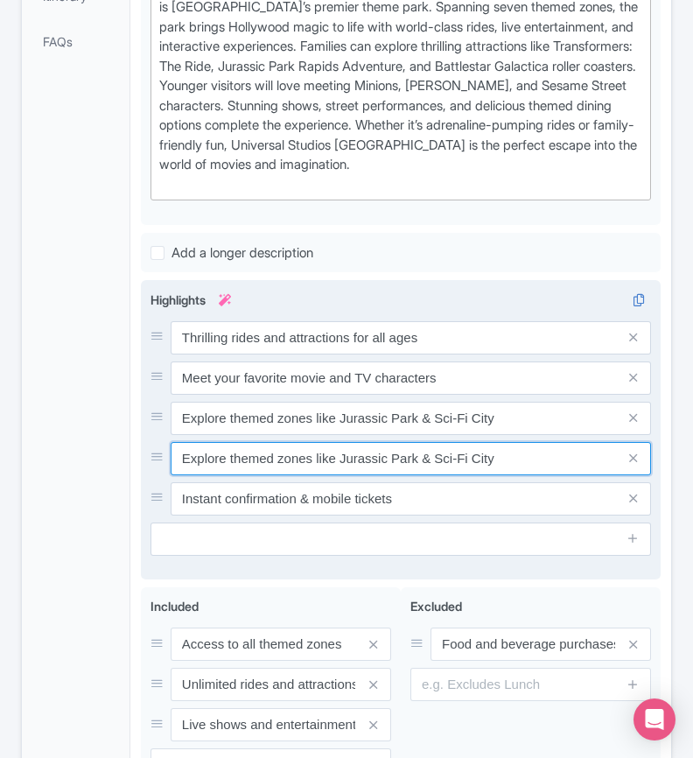
click at [468, 444] on input "Explore themed zones like Jurassic Park & Sci-Fi City" at bounding box center [411, 458] width 480 height 33
paste input "erience Southeast Asia’s top theme park destination"
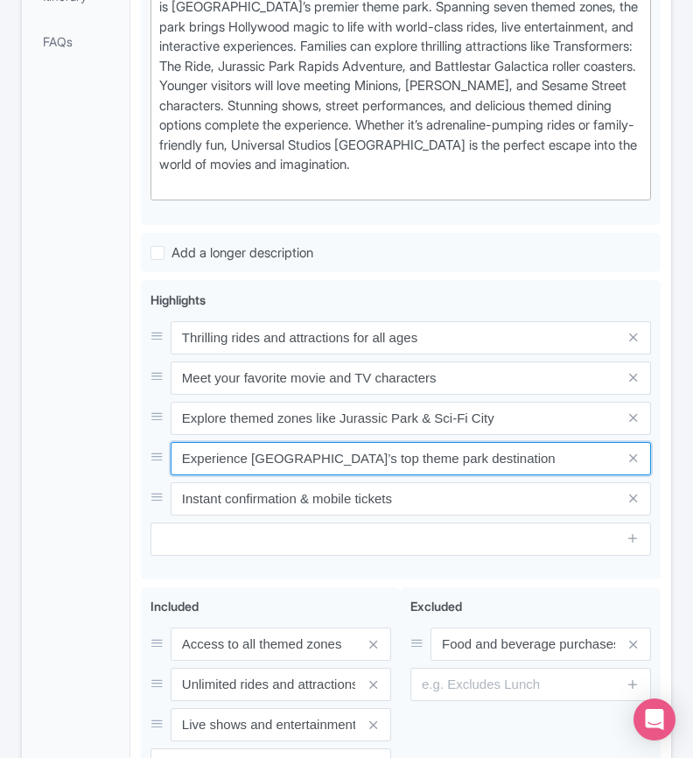
type input "Experience Southeast Asia’s top theme park destination"
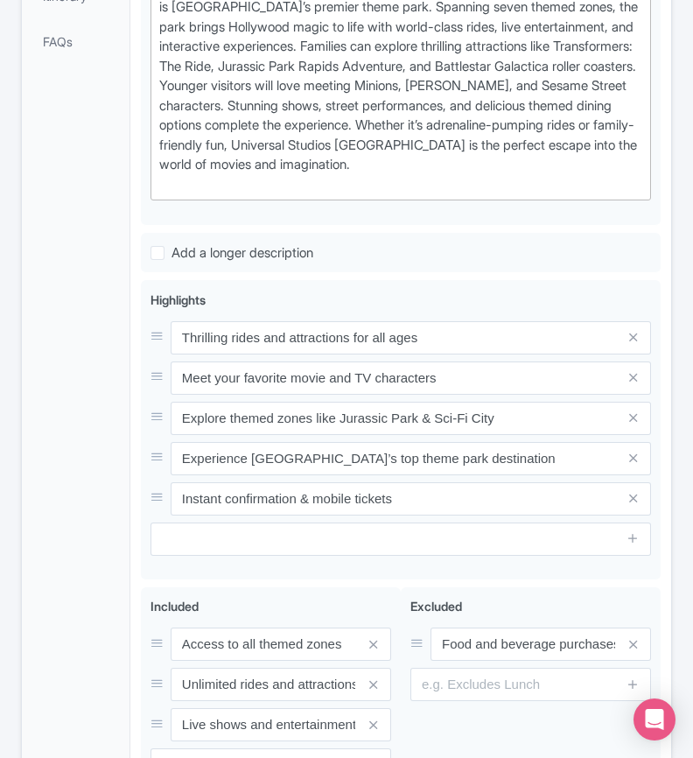
click at [113, 508] on div "General Booking Info Locations Settings Pricing Gallery Itinerary FAQs" at bounding box center [76, 280] width 108 height 1197
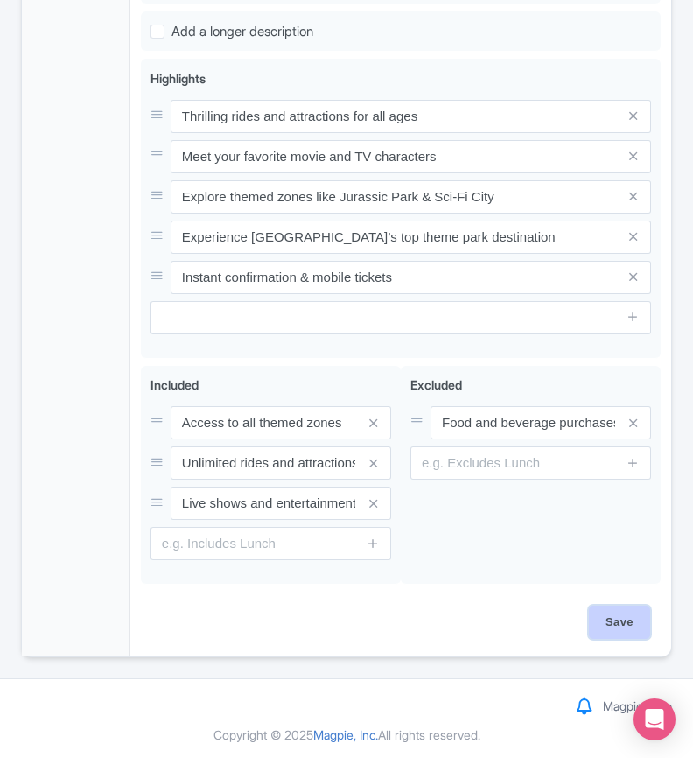
click at [605, 605] on input "Save" at bounding box center [619, 621] width 61 height 33
type input "Saving..."
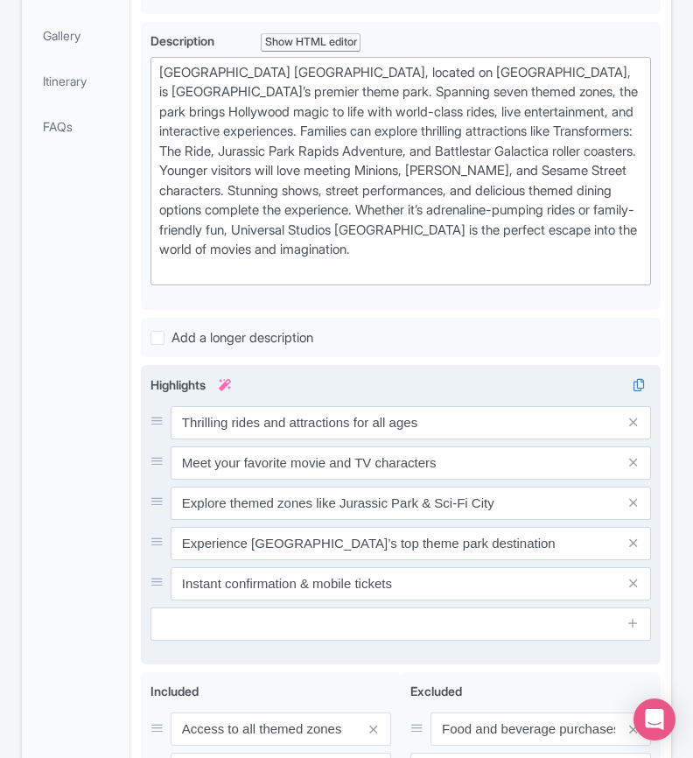
scroll to position [626, 0]
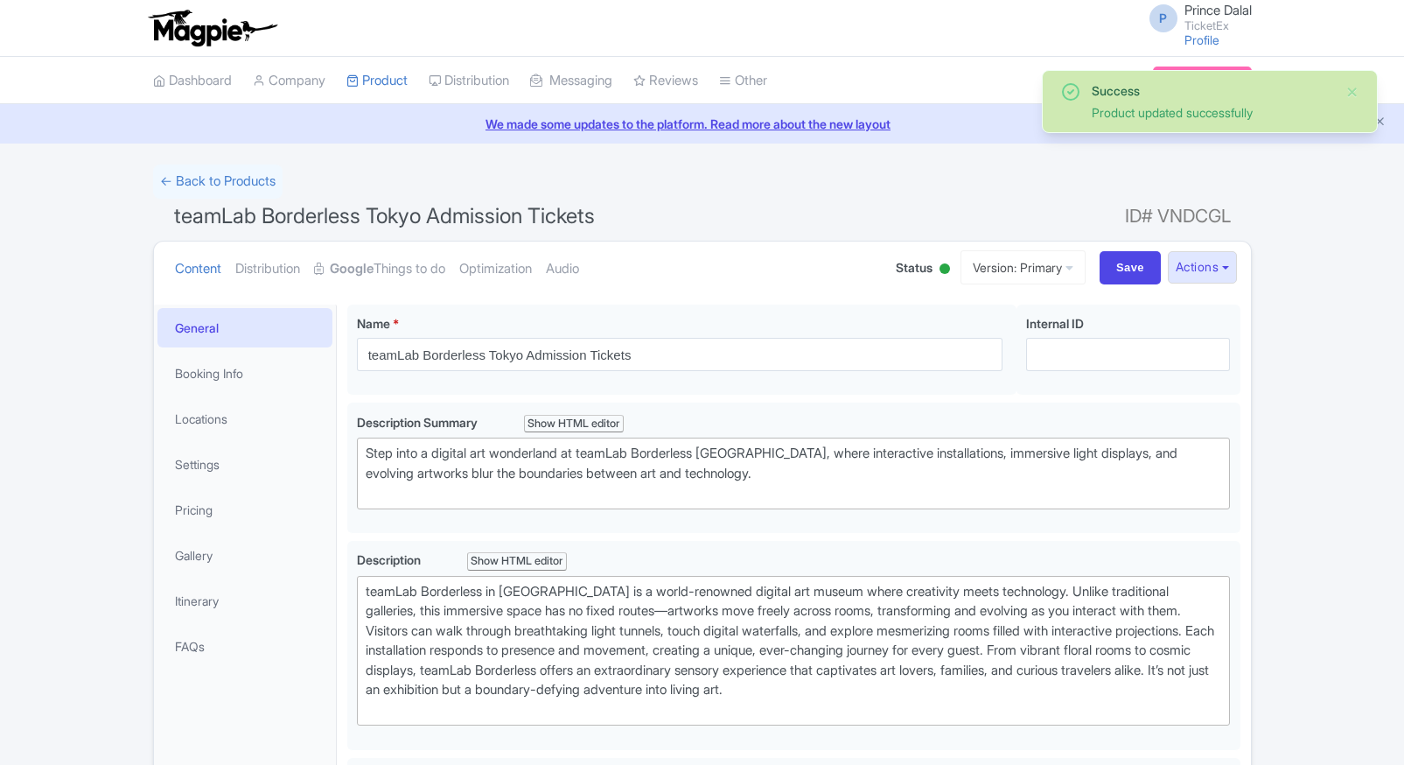
scroll to position [304, 0]
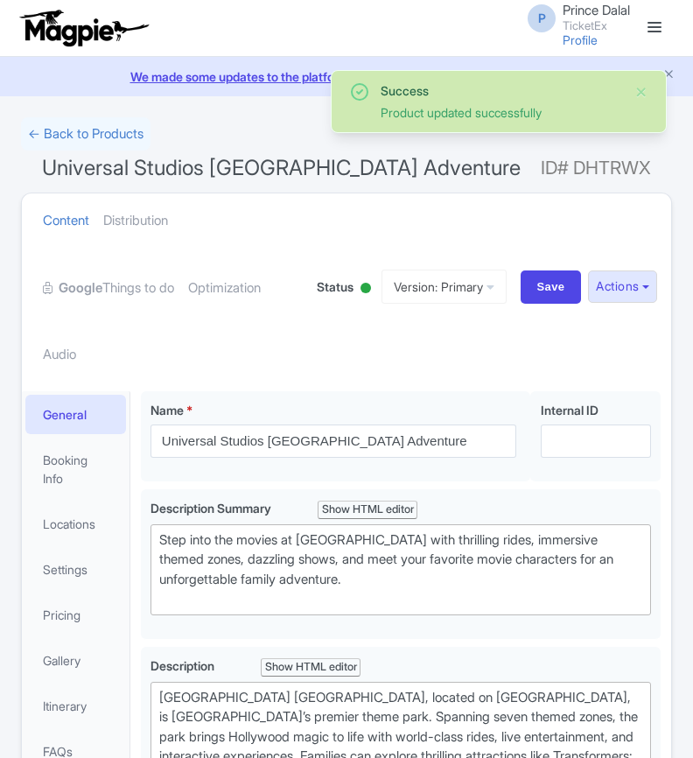
scroll to position [390, 0]
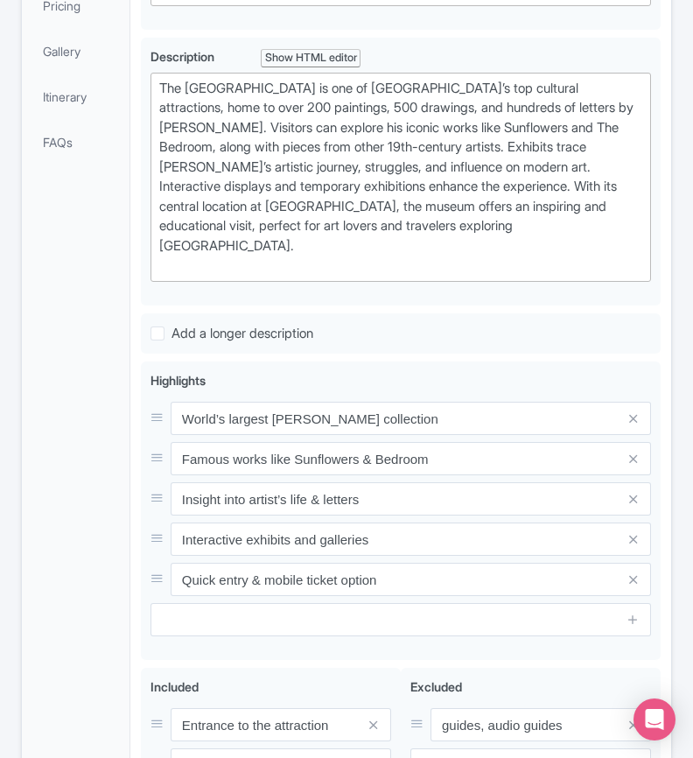
scroll to position [626, 0]
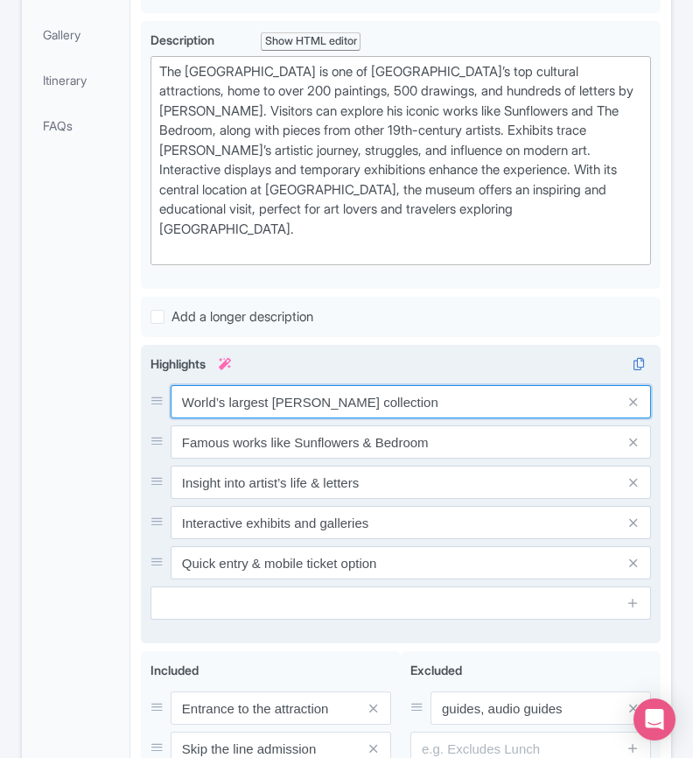
click at [355, 385] on input "World’s largest Van Gogh collection" at bounding box center [411, 401] width 480 height 33
paste input "Discover Van Gogh’s masterpieces in Amsterdam"
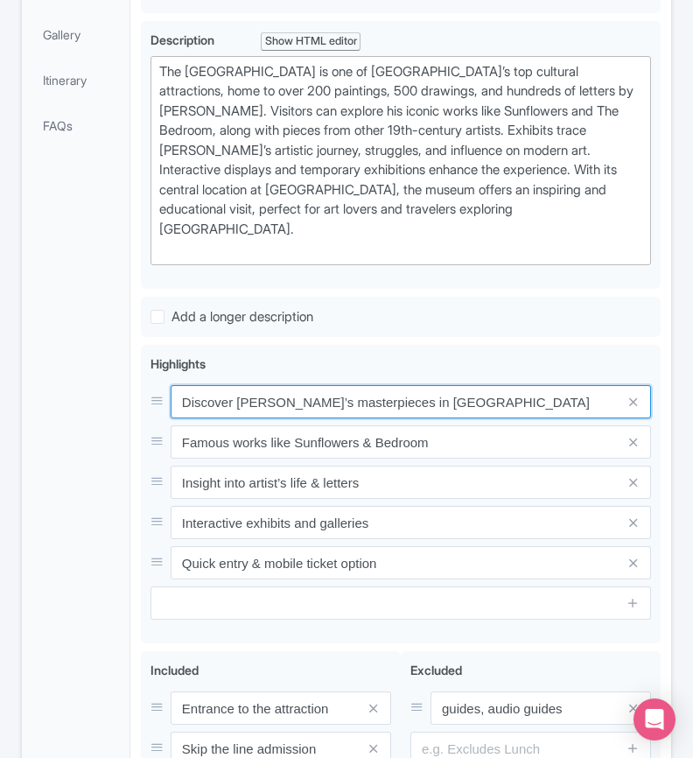
type input "Discover [PERSON_NAME]’s masterpieces in [GEOGRAPHIC_DATA]"
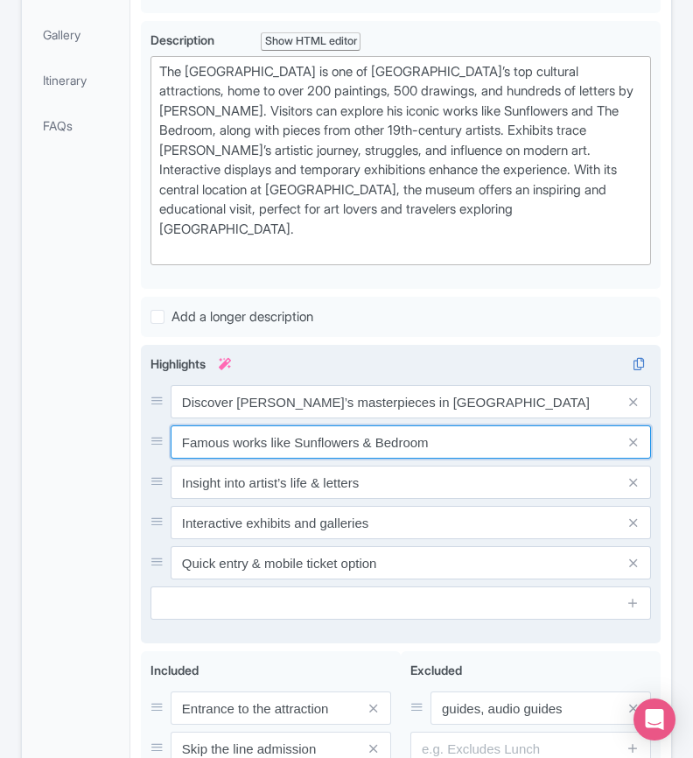
click at [289, 430] on input "Famous works like Sunflowers & Bedroom" at bounding box center [411, 441] width 480 height 33
paste input "See the world’s largest Van Gogh art collection"
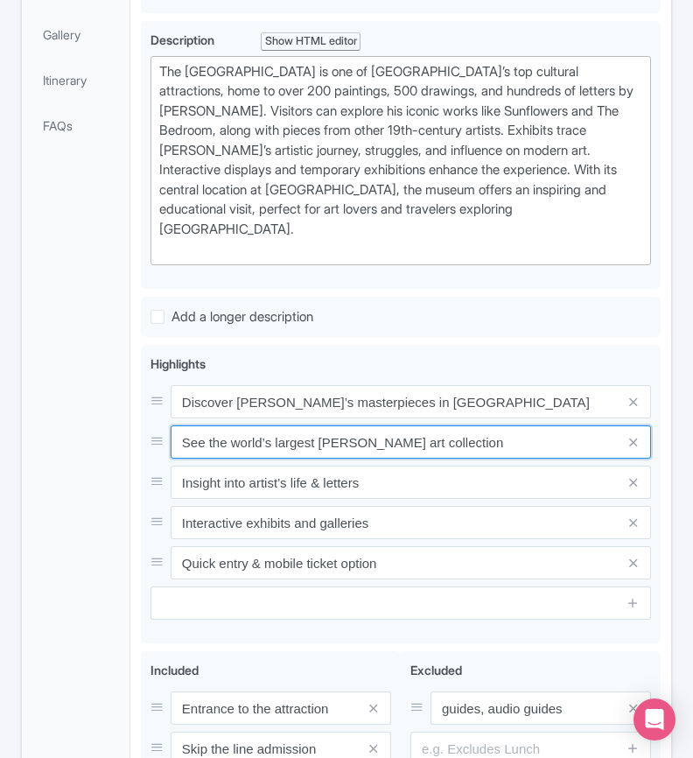
type input "See the world’s largest Van Gogh art collection"
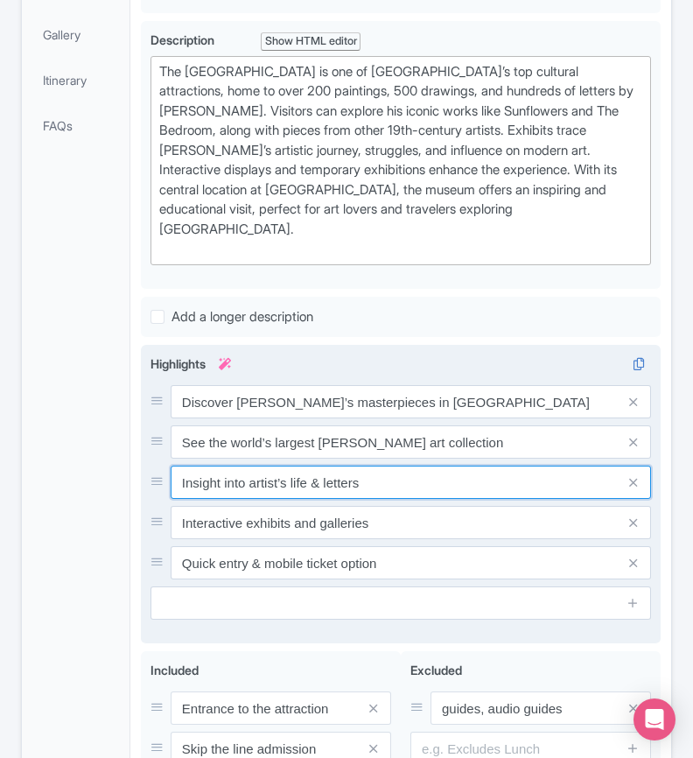
click at [246, 465] on input "Insight into artist’s life & letters" at bounding box center [411, 481] width 480 height 33
paste input "Explore artworks, letters, and personal history"
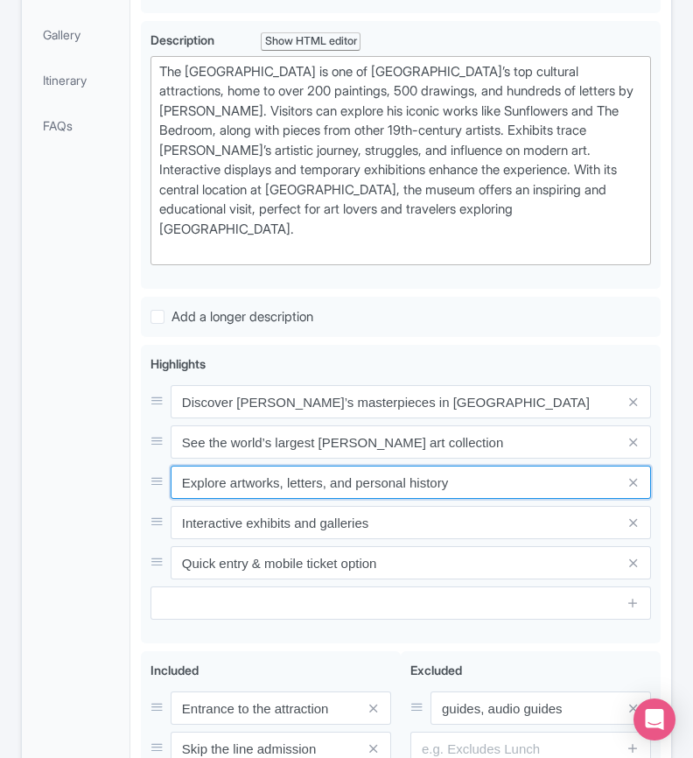
type input "Explore artworks, letters, and personal history"
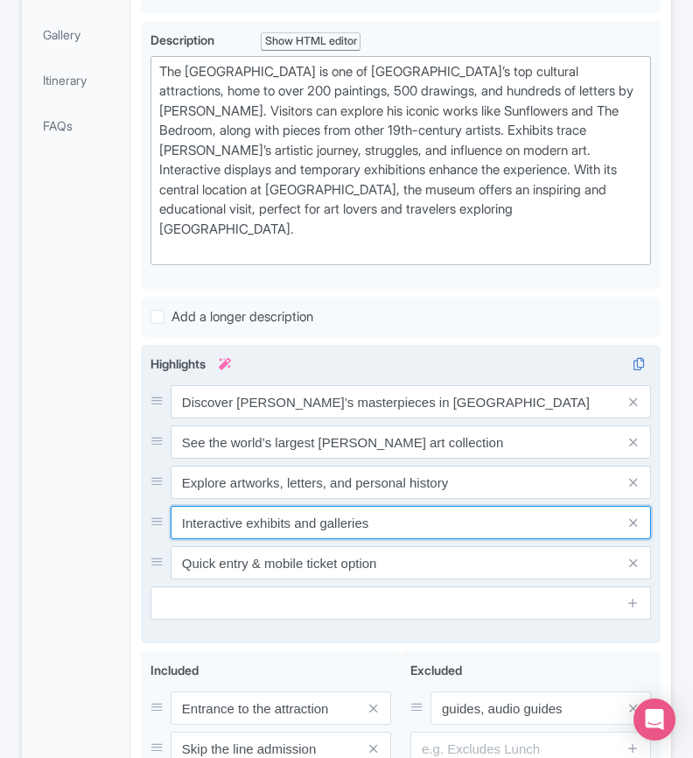
click at [324, 506] on input "Interactive exhibits and galleries" at bounding box center [411, 522] width 480 height 33
paste input "Must-visit for art lovers and cultural traveler"
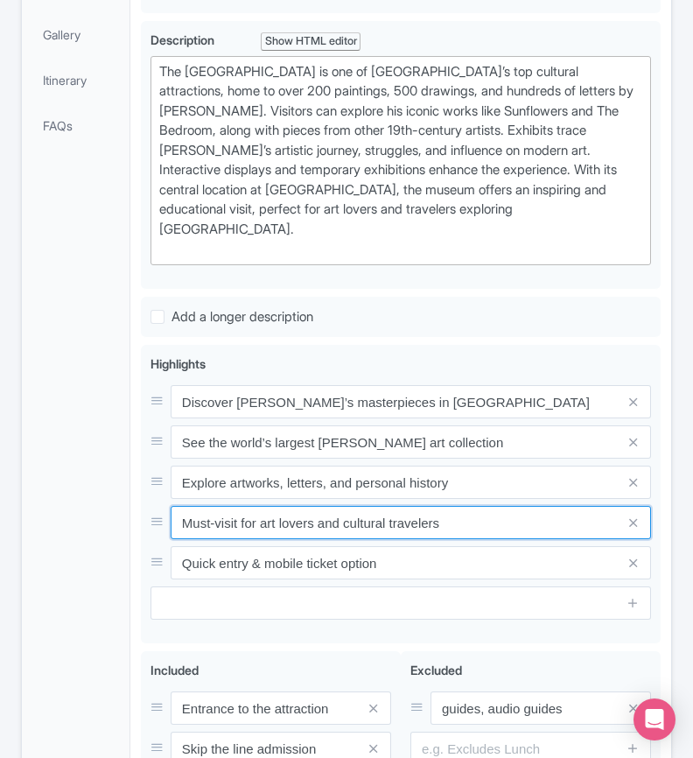
type input "Must-visit for art lovers and cultural travelers"
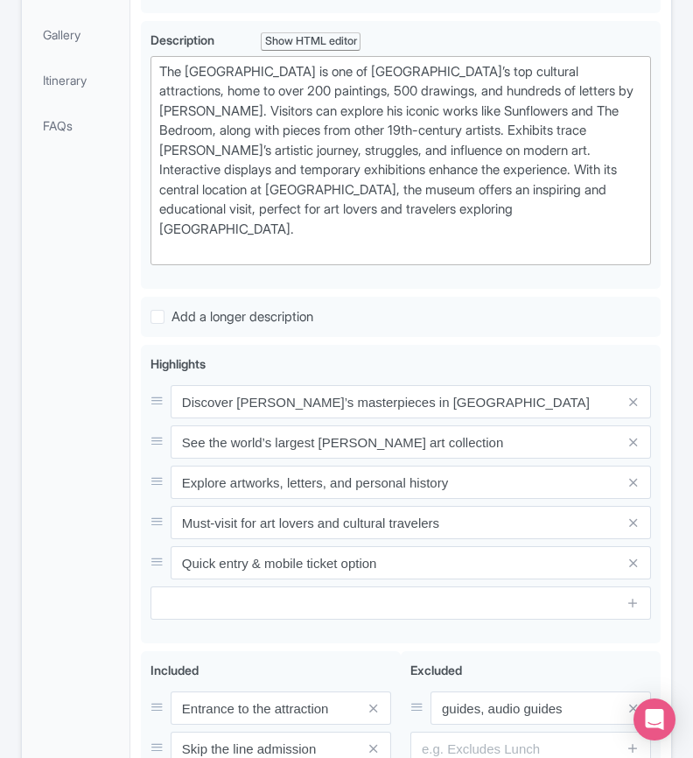
click at [122, 513] on div "General Booking Info Locations Settings Pricing Gallery Itinerary FAQs" at bounding box center [76, 354] width 108 height 1177
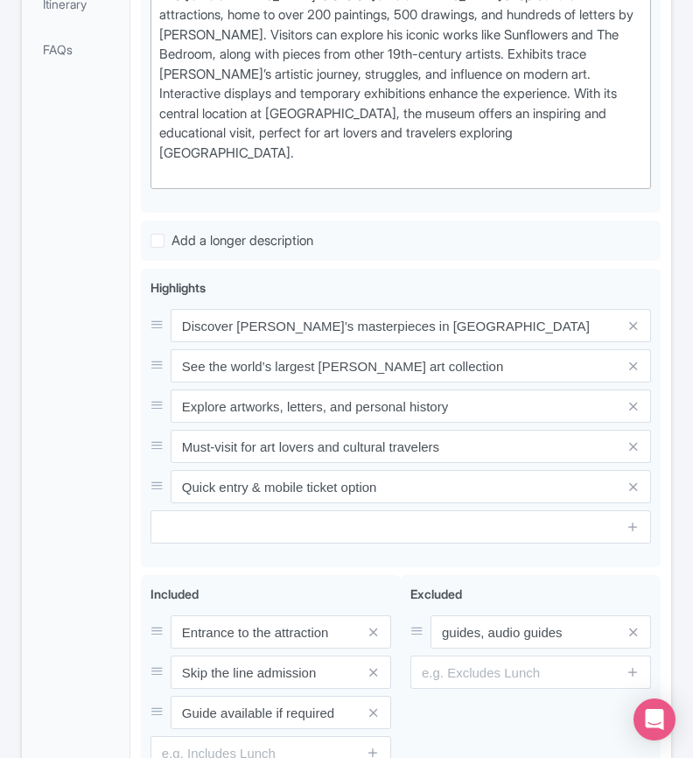
scroll to position [891, 0]
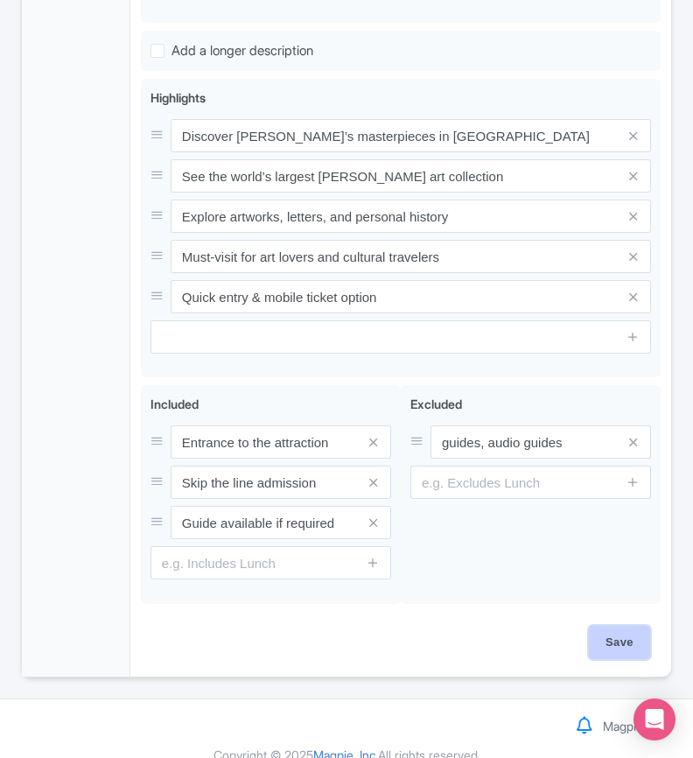
click at [608, 630] on input "Save" at bounding box center [619, 642] width 61 height 33
type input "Saving..."
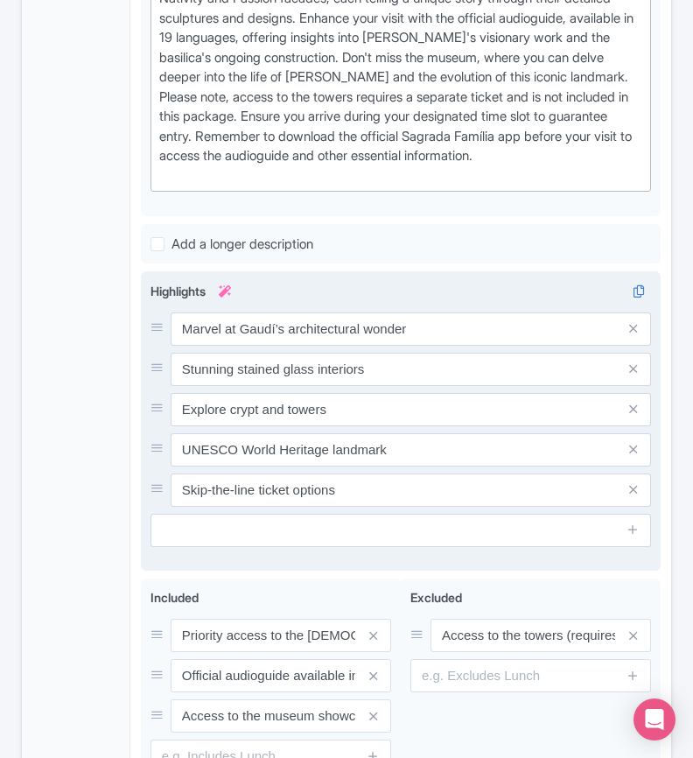
scroll to position [795, 0]
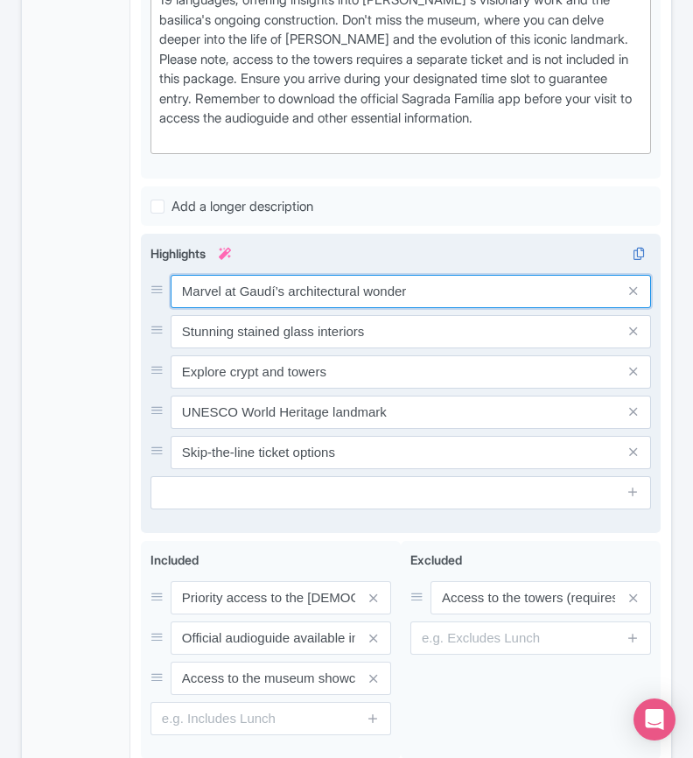
click at [420, 285] on input "Marvel at Gaudí’s architectural wonder" at bounding box center [411, 291] width 480 height 33
paste input "Visit Gaudí’s breathtaking unfinished masterpiece"
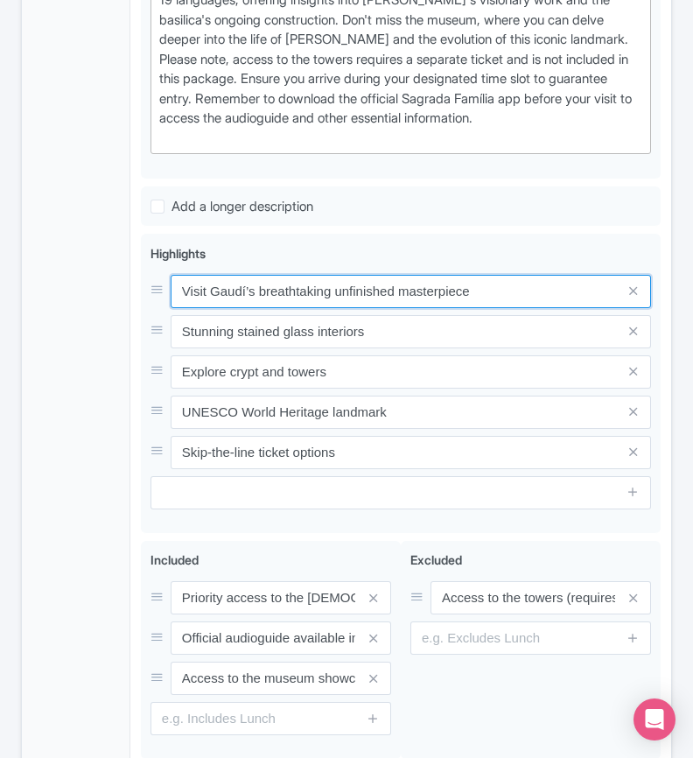
type input "Visit Gaudí’s breathtaking unfinished masterpiece"
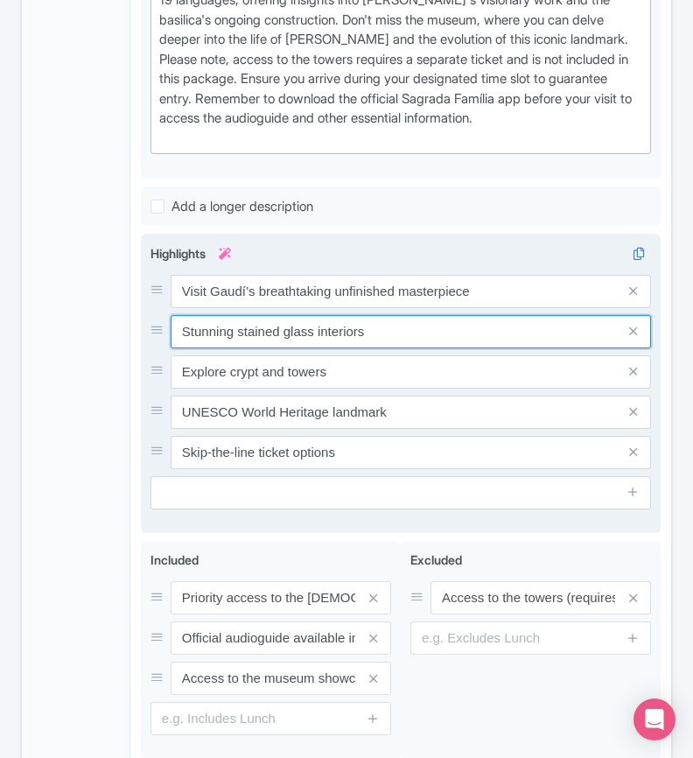
click at [429, 330] on input "Stunning stained glass interiors" at bounding box center [411, 331] width 480 height 33
paste input "Iconic basilica blending Gothic and modernist art"
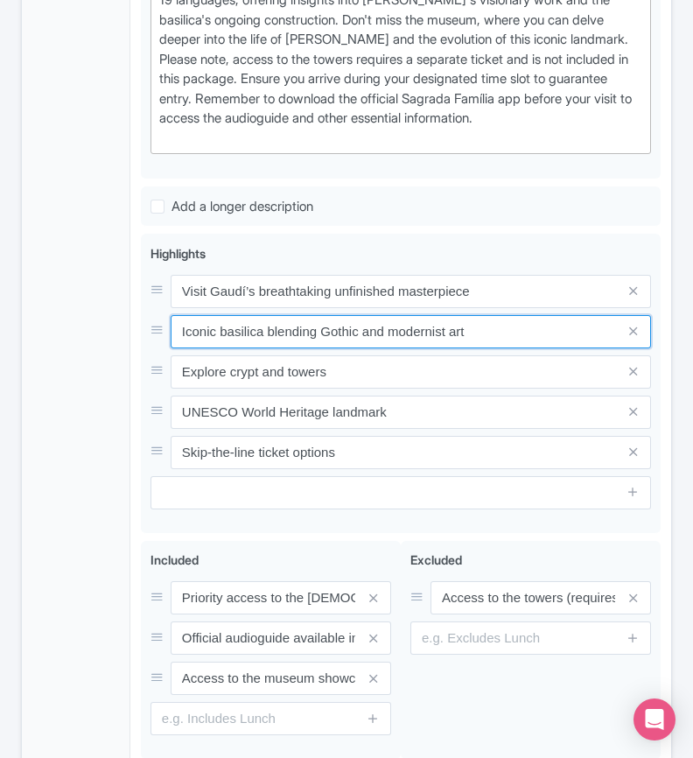
type input "Iconic basilica blending Gothic and modernist art"
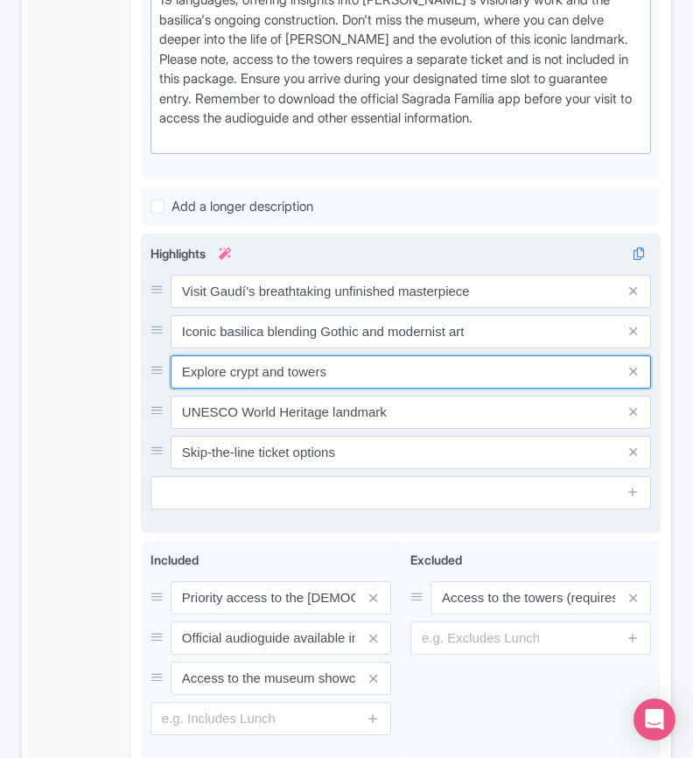
click at [341, 370] on input "Explore crypt and towers" at bounding box center [411, 371] width 480 height 33
paste input "Marvel at stained glass and soaring"
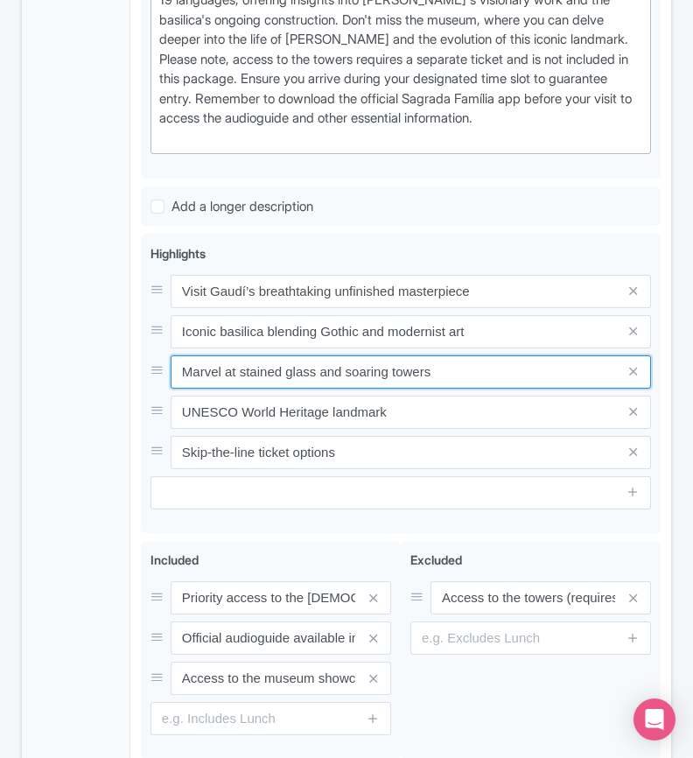
type input "Marvel at stained glass and soaring towers"
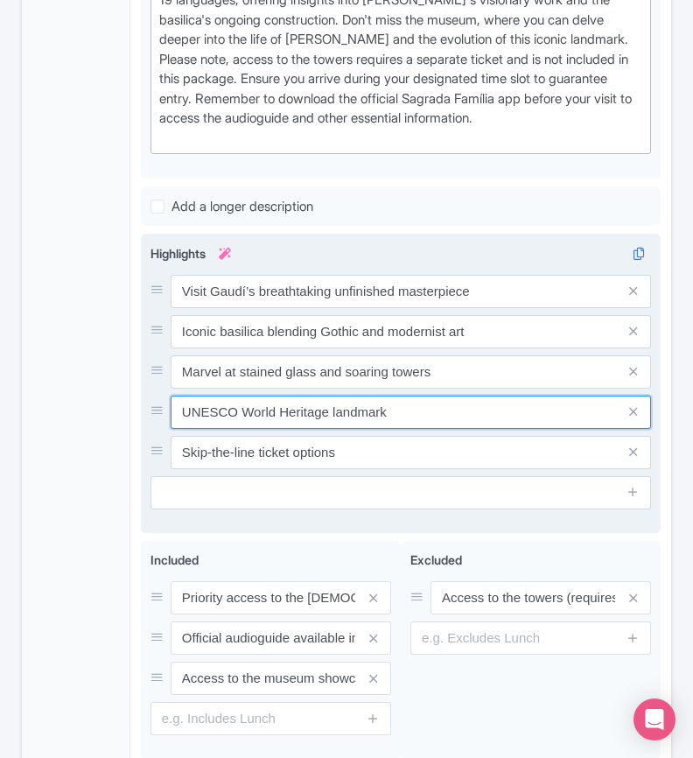
click at [385, 412] on input "UNESCO World Heritage landmark" at bounding box center [411, 411] width 480 height 33
paste input "[GEOGRAPHIC_DATA]’s most famous UNESCO World Heritage site"
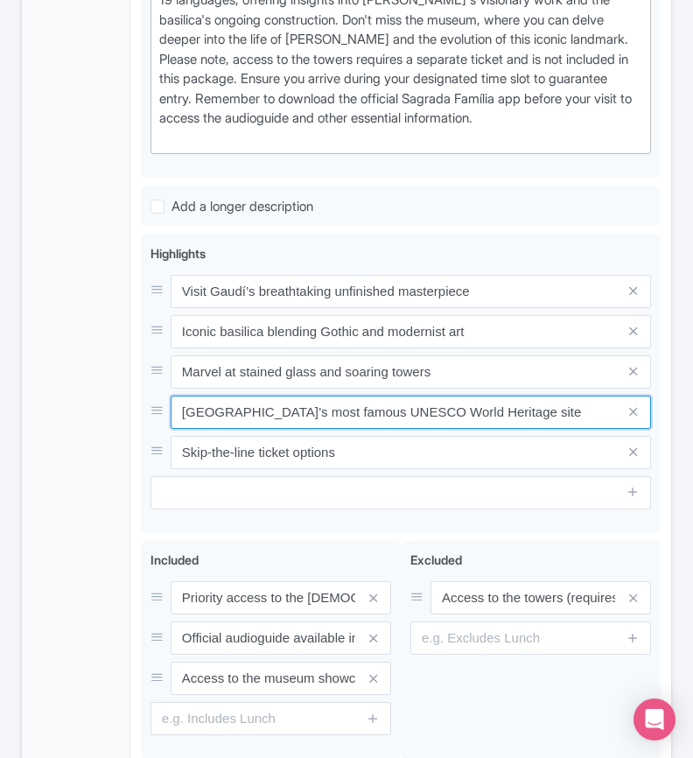
type input "[GEOGRAPHIC_DATA]’s most famous UNESCO World Heritage site"
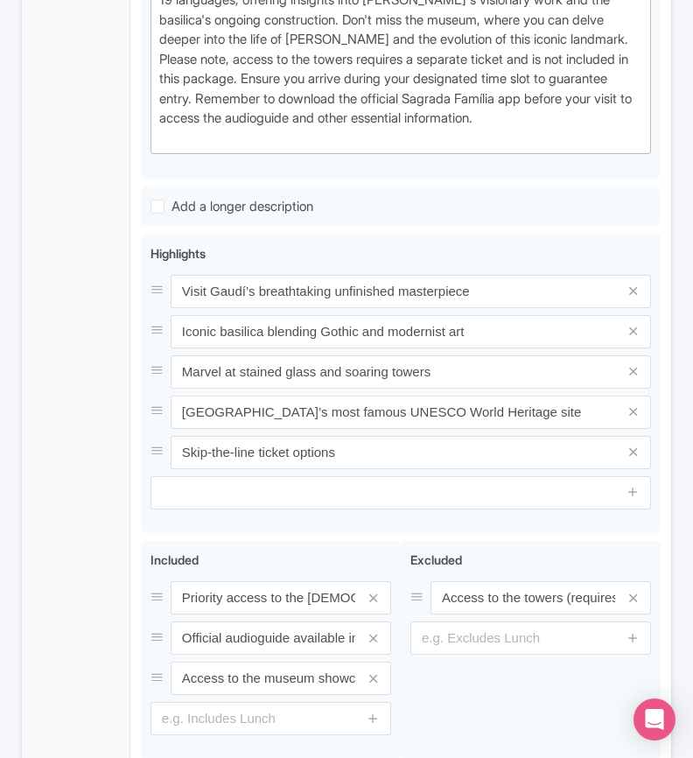
click at [116, 411] on div "General Booking Info Locations Settings Pricing Gallery Itinerary FAQs" at bounding box center [76, 214] width 108 height 1236
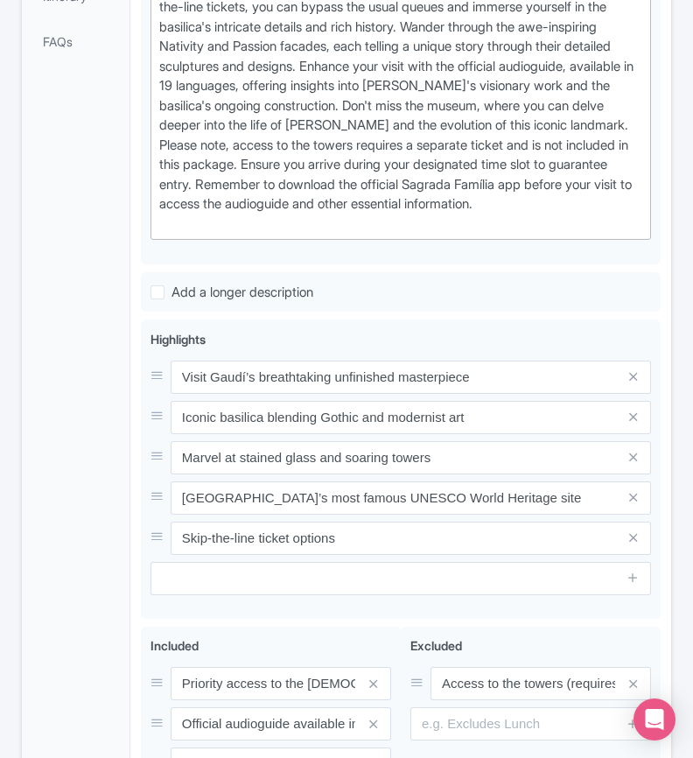
scroll to position [948, 0]
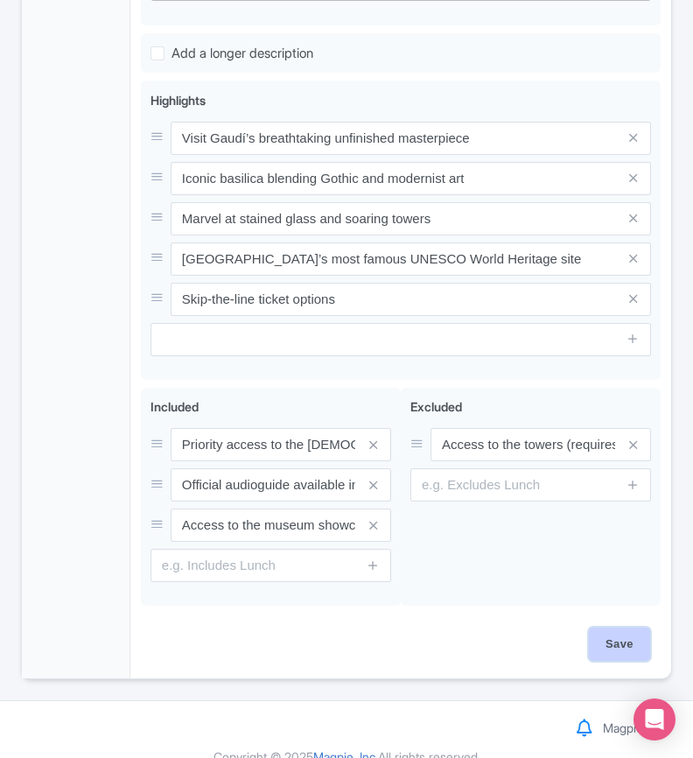
click at [616, 635] on input "Save" at bounding box center [619, 643] width 61 height 33
type input "Saving..."
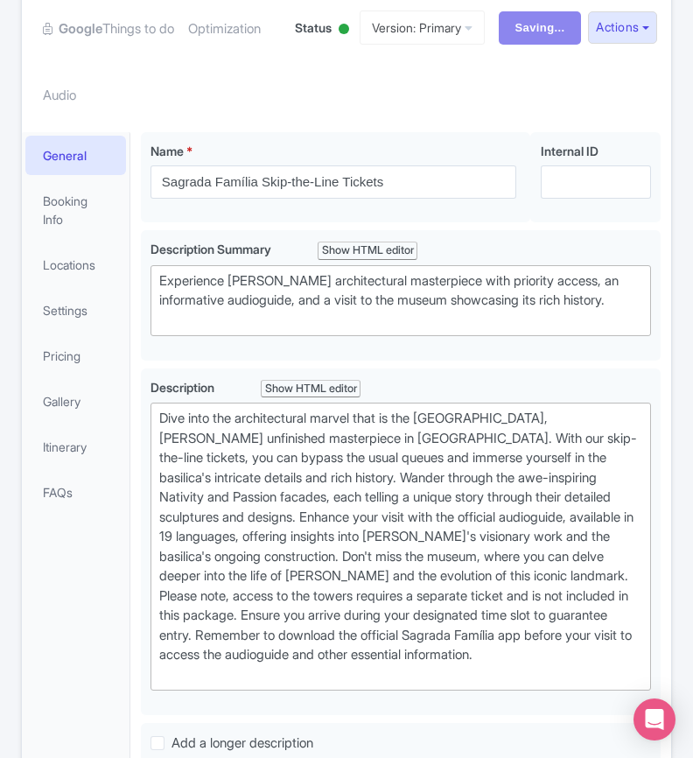
scroll to position [0, 0]
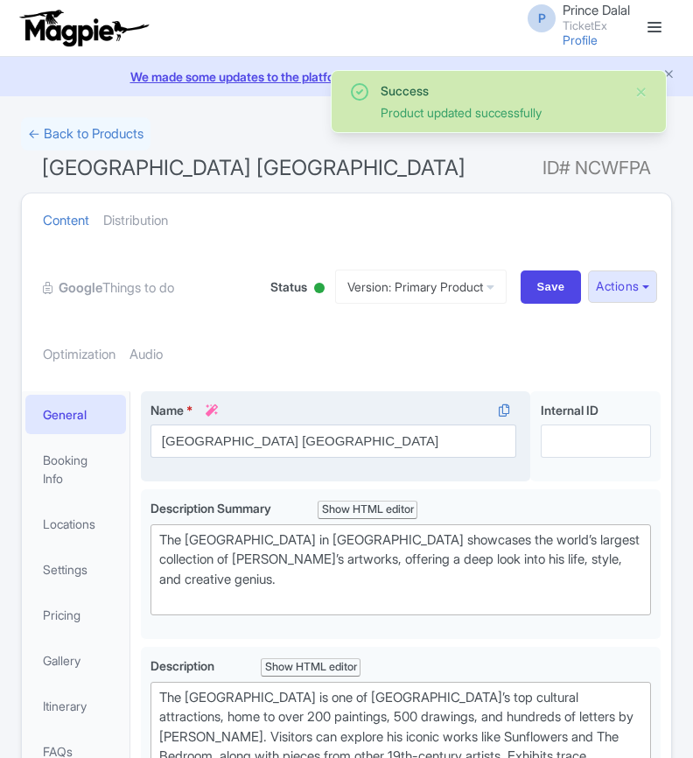
scroll to position [390, 0]
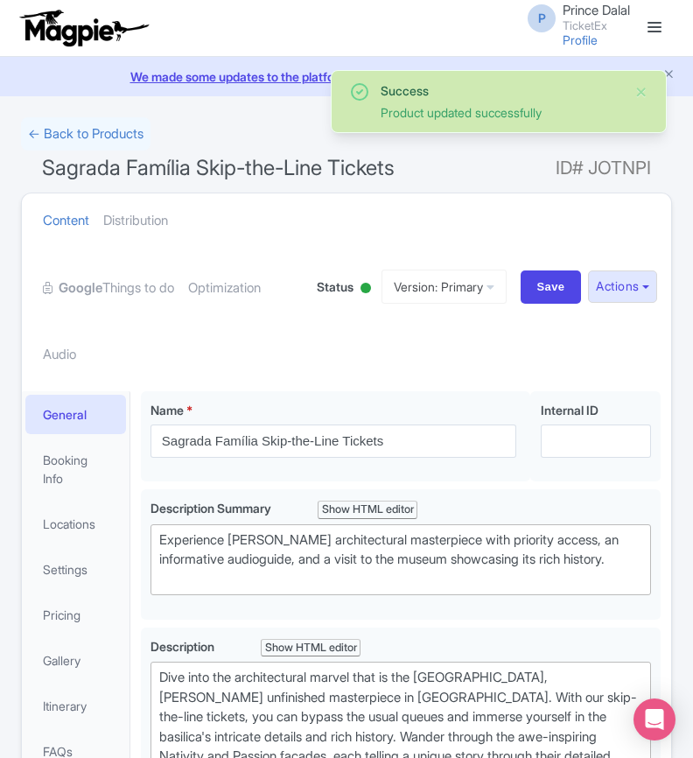
scroll to position [390, 0]
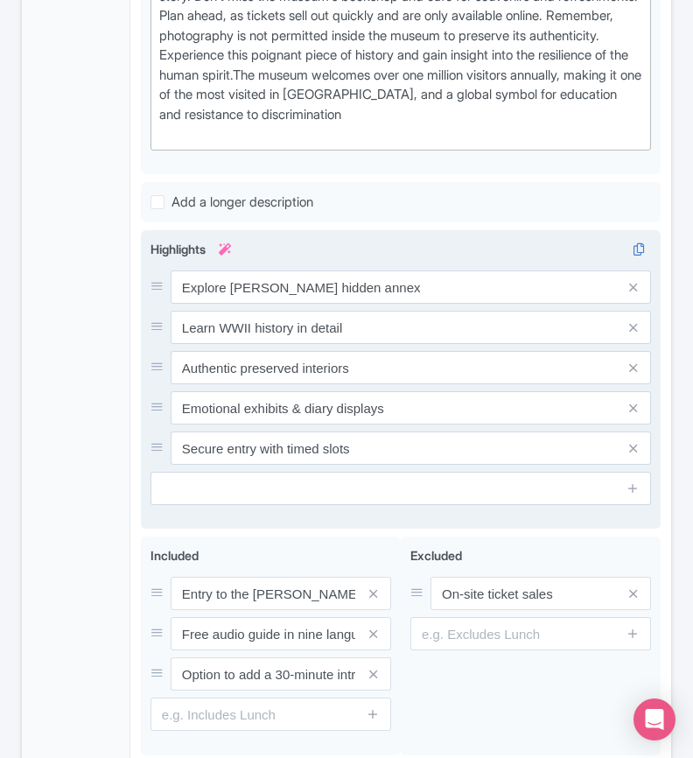
scroll to position [799, 0]
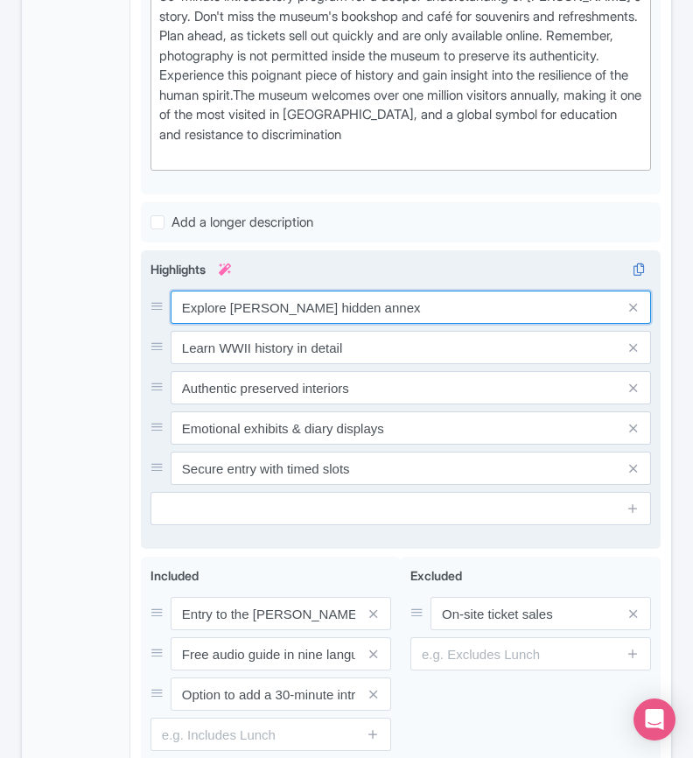
click at [395, 314] on input "Explore [PERSON_NAME] hidden annex" at bounding box center [411, 306] width 480 height 33
paste input "Step into [PERSON_NAME] preserved secret"
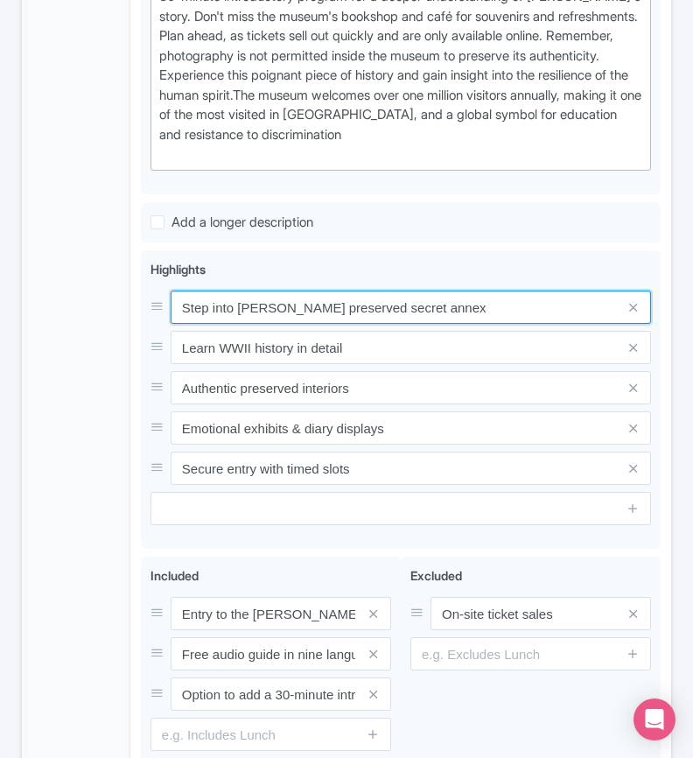
type input "Step into [PERSON_NAME] preserved secret annex"
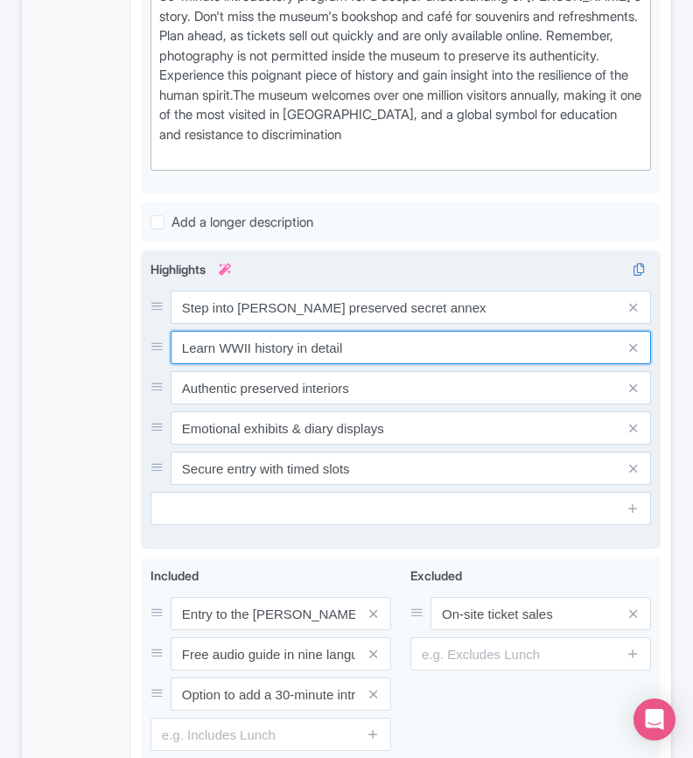
click at [402, 339] on input "Learn WWII history in detail" at bounding box center [411, 347] width 480 height 33
paste input "powerful stories from WWII history"
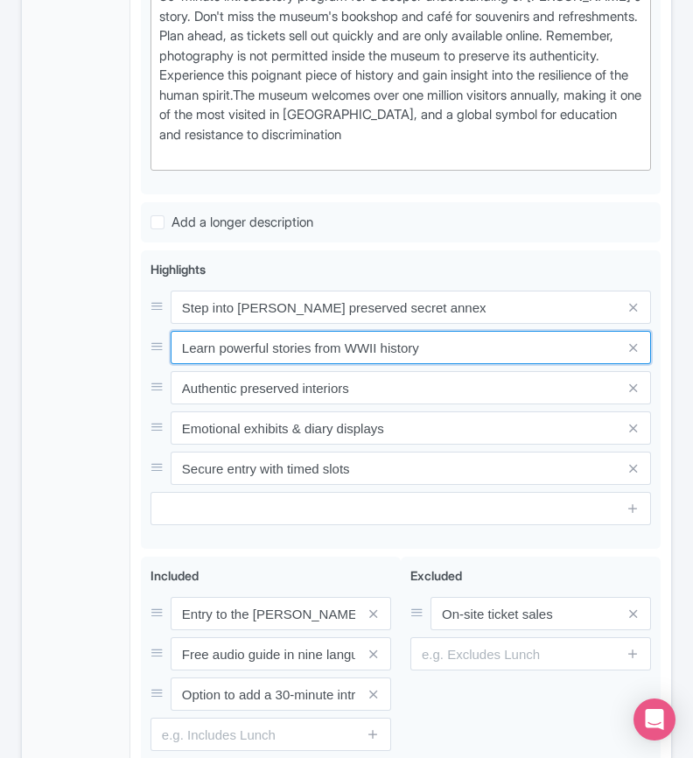
type input "Learn powerful stories from WWII history"
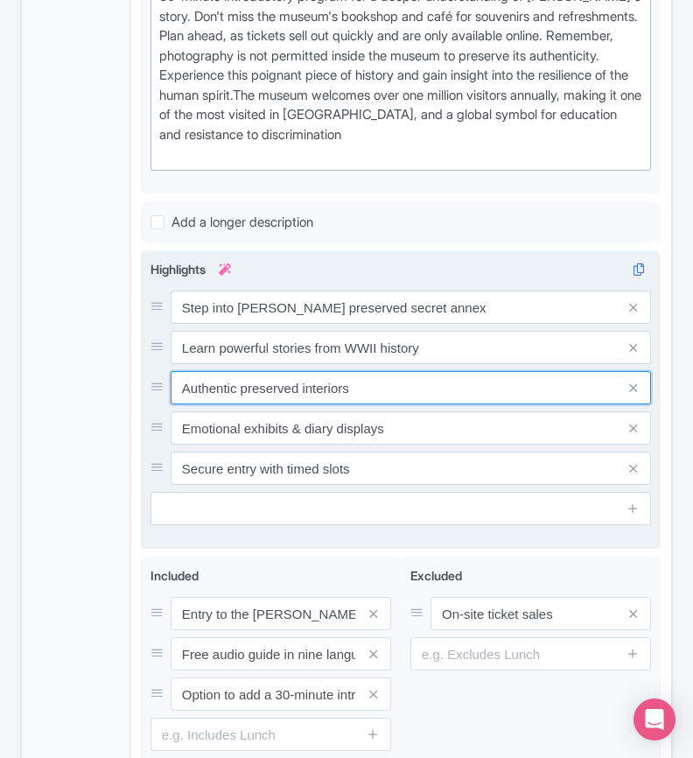
click at [394, 378] on input "Authentic preserved interiors" at bounding box center [411, 387] width 480 height 33
paste input "Learn powerful stories from WWII history"
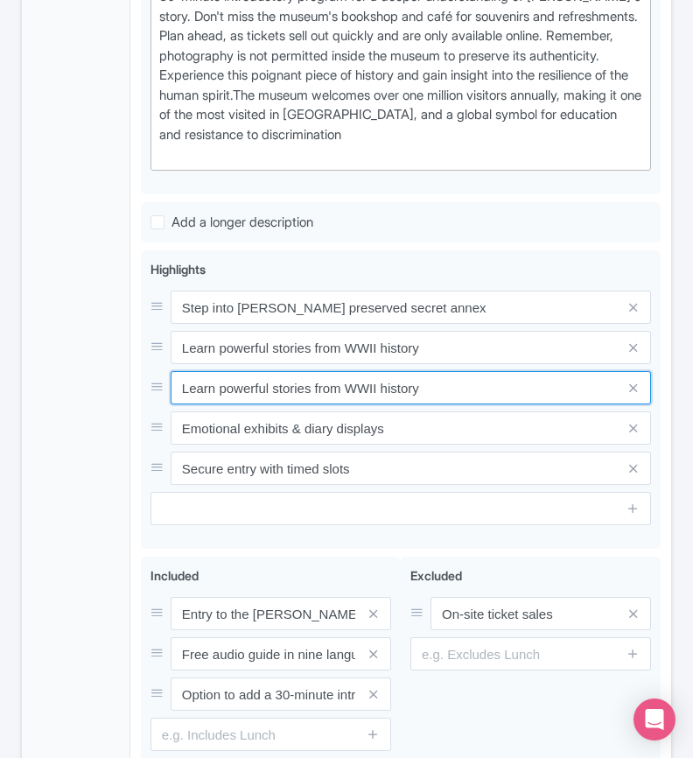
type input "Learn powerful stories from WWII history"
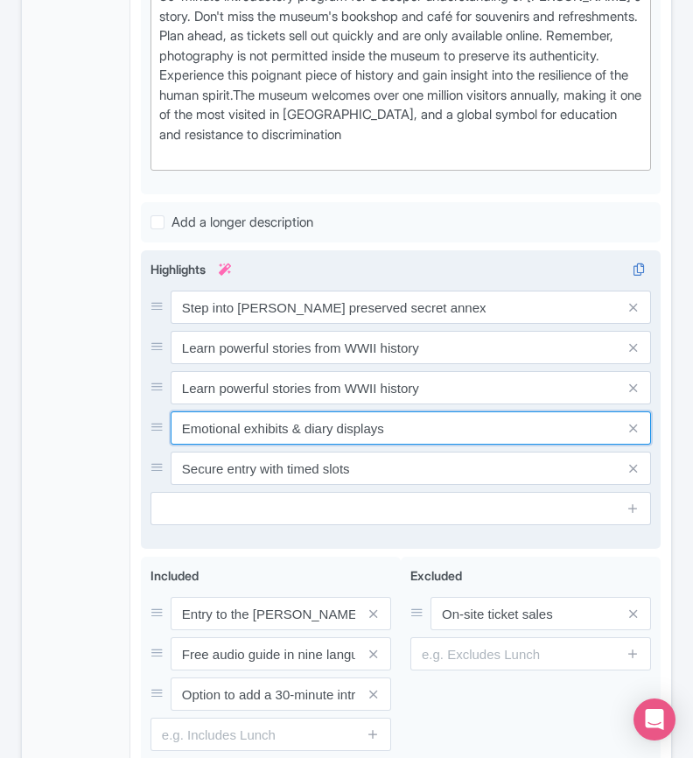
click at [217, 426] on input "Emotional exhibits & diary displays" at bounding box center [411, 427] width 480 height 33
paste input "[GEOGRAPHIC_DATA]’s most moving historical landmark"
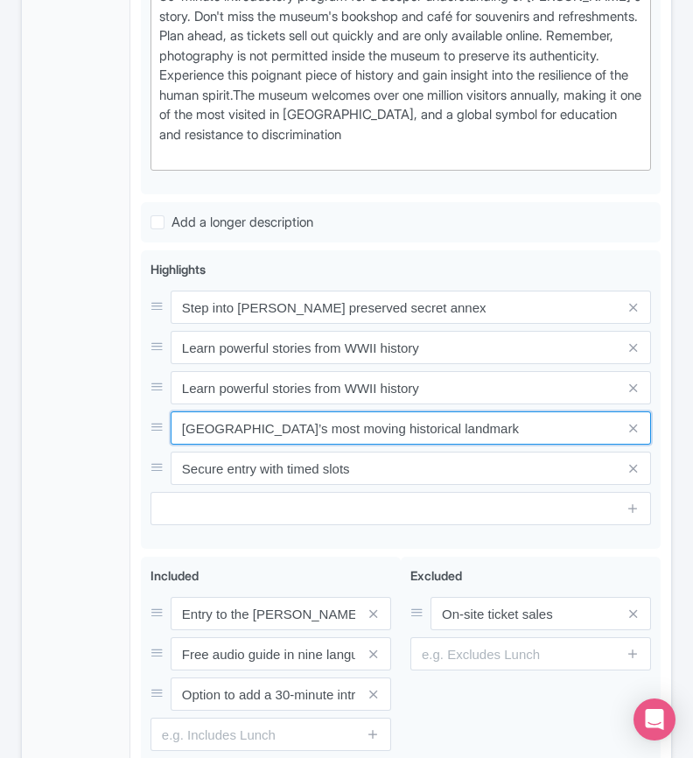
type input "Amsterdam’s most moving historical landmark"
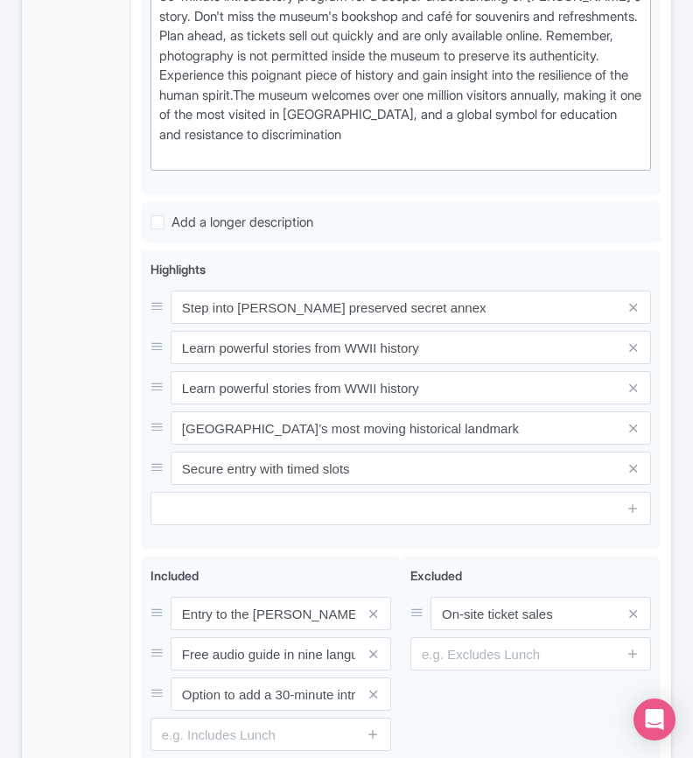
click at [38, 443] on div "General Booking Info Locations Settings Pricing Gallery Itinerary FAQs" at bounding box center [76, 219] width 108 height 1255
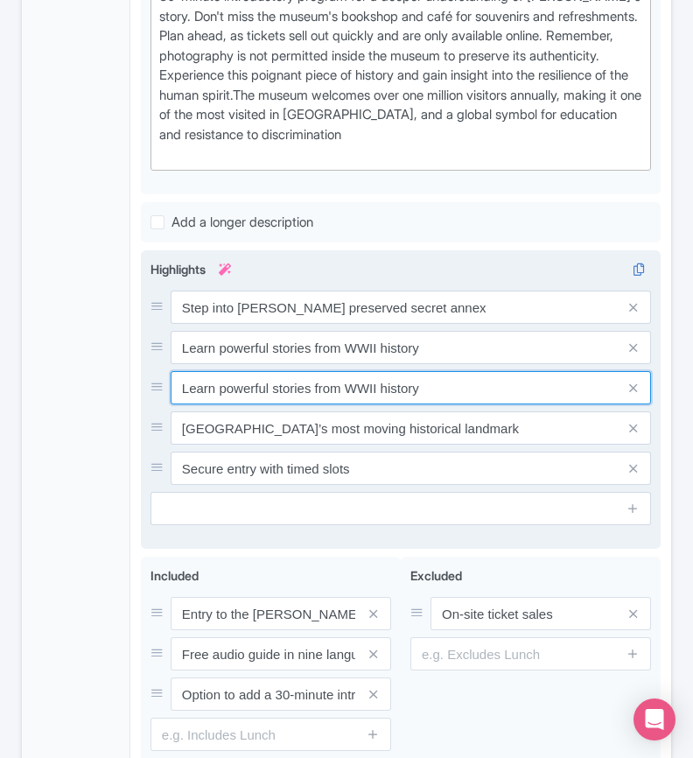
click at [358, 387] on input "Learn powerful stories from WWII history" at bounding box center [411, 387] width 480 height 33
paste input "Explore exhibits on Jewish life and persecution"
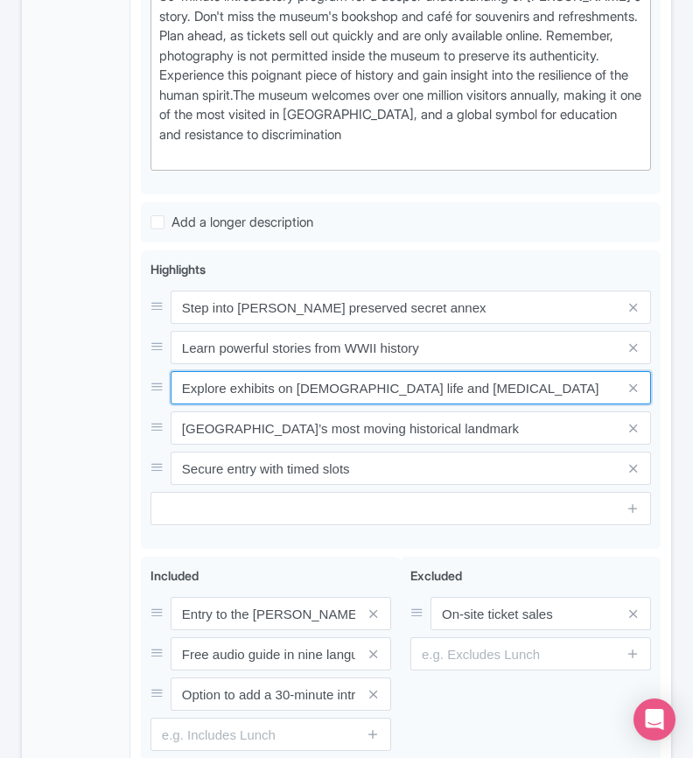
type input "Explore exhibits on Jewish life and persecution"
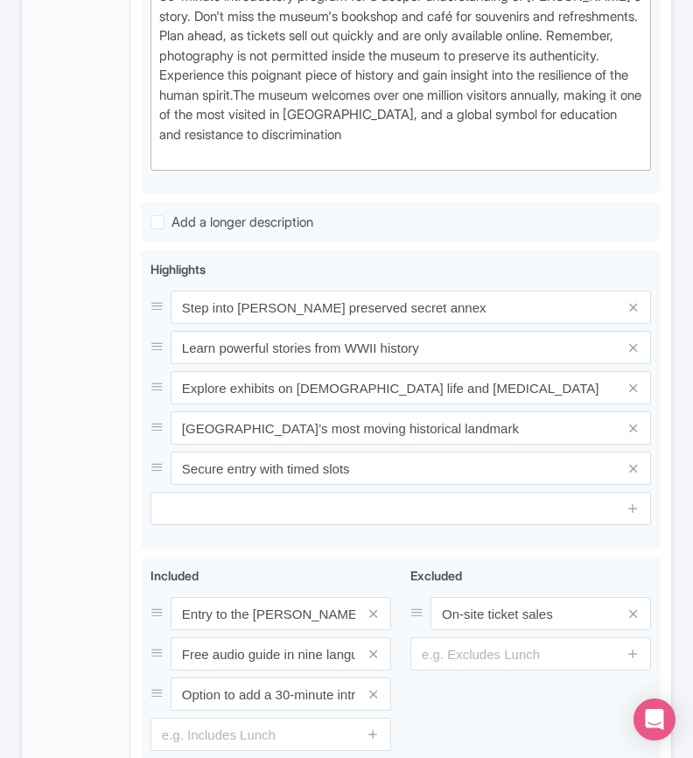
click at [126, 465] on div "General Booking Info Locations Settings Pricing Gallery Itinerary FAQs" at bounding box center [76, 219] width 108 height 1255
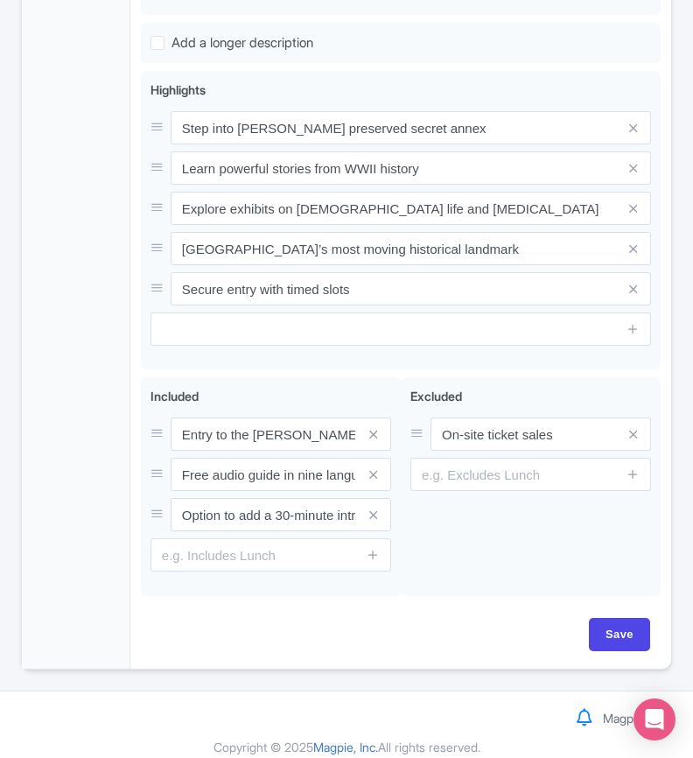
scroll to position [990, 0]
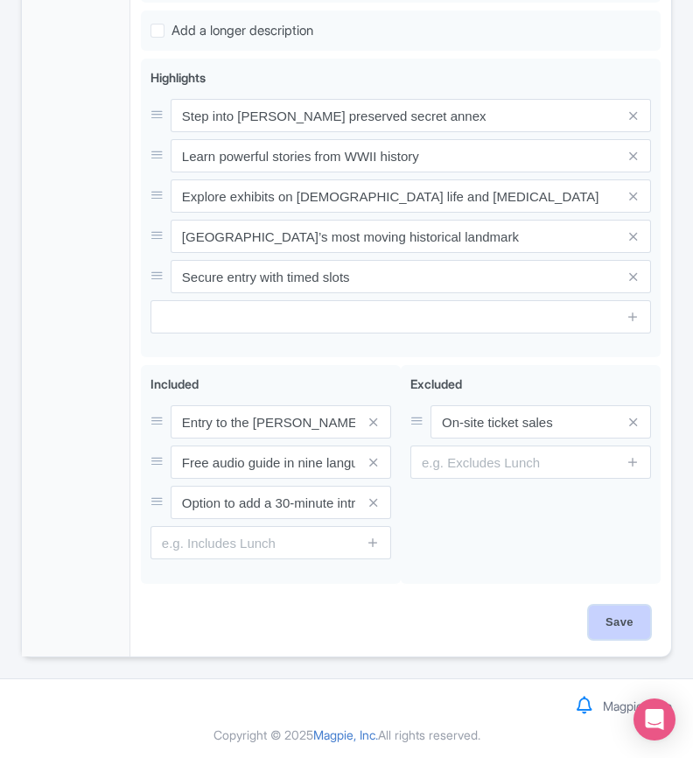
click at [619, 624] on input "Save" at bounding box center [619, 621] width 61 height 33
type input "Saving..."
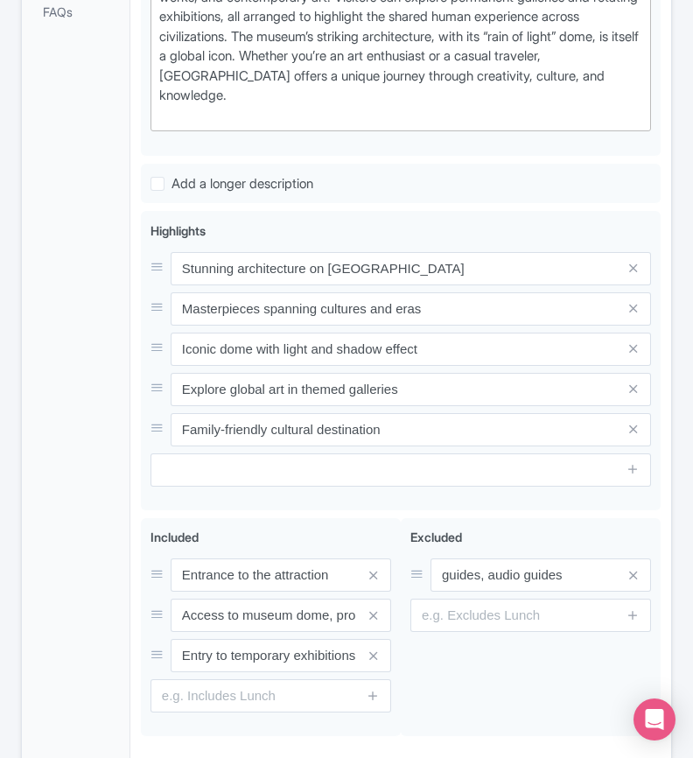
scroll to position [749, 0]
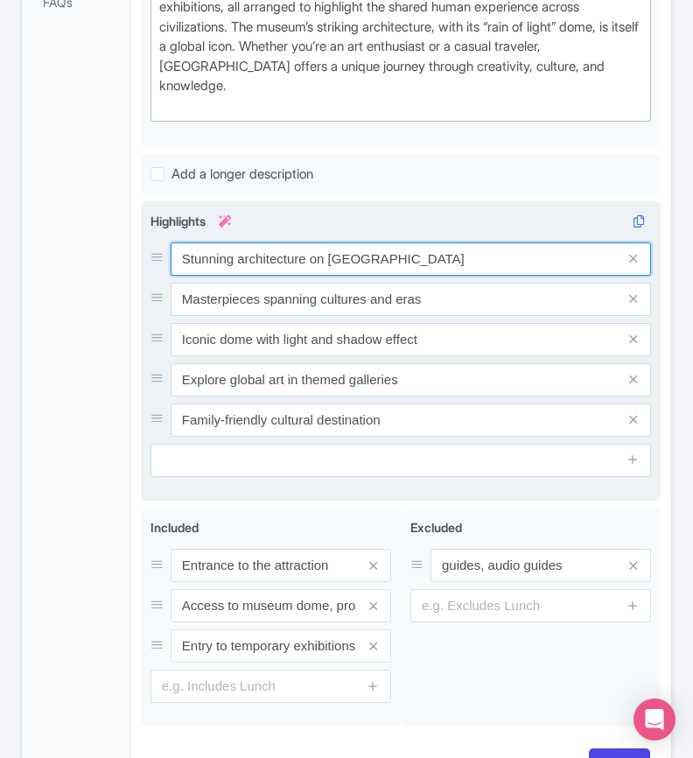
click at [367, 276] on input "Stunning architecture on [GEOGRAPHIC_DATA]" at bounding box center [411, 258] width 480 height 33
paste input "Discover art spanning civilizations and cultures"
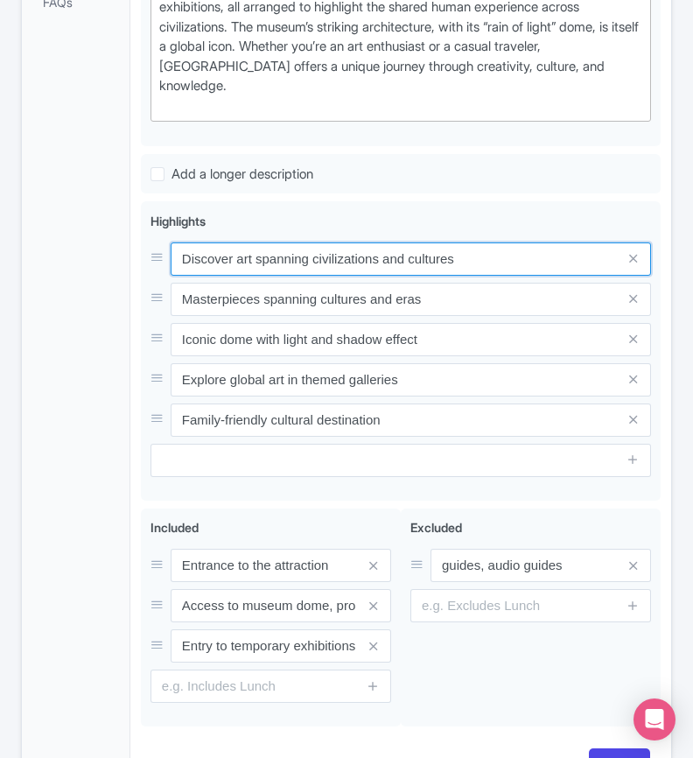
type input "Discover art spanning civilizations and cultures"
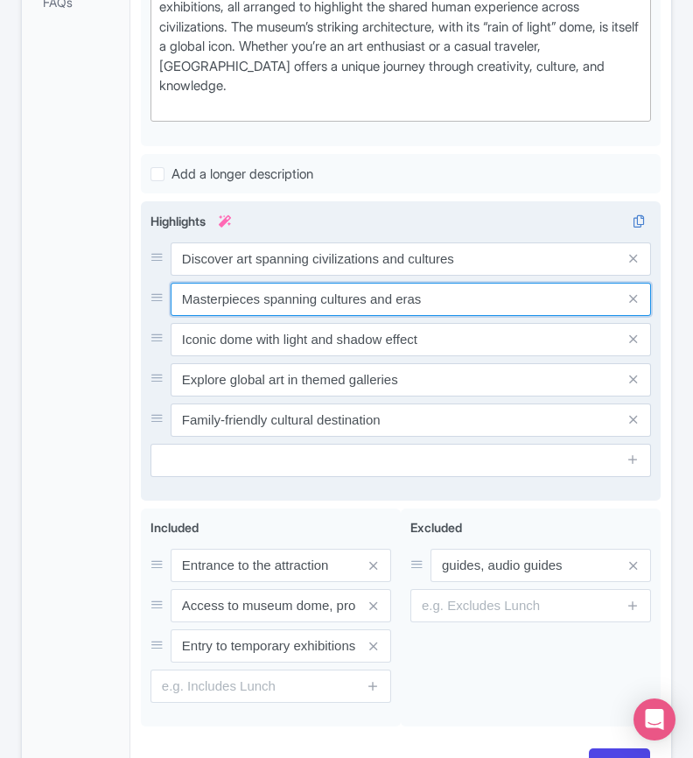
click at [321, 306] on input "Masterpieces spanning cultures and eras" at bounding box center [411, 299] width 480 height 33
paste input "Iconic museum under a stunning dome of light"
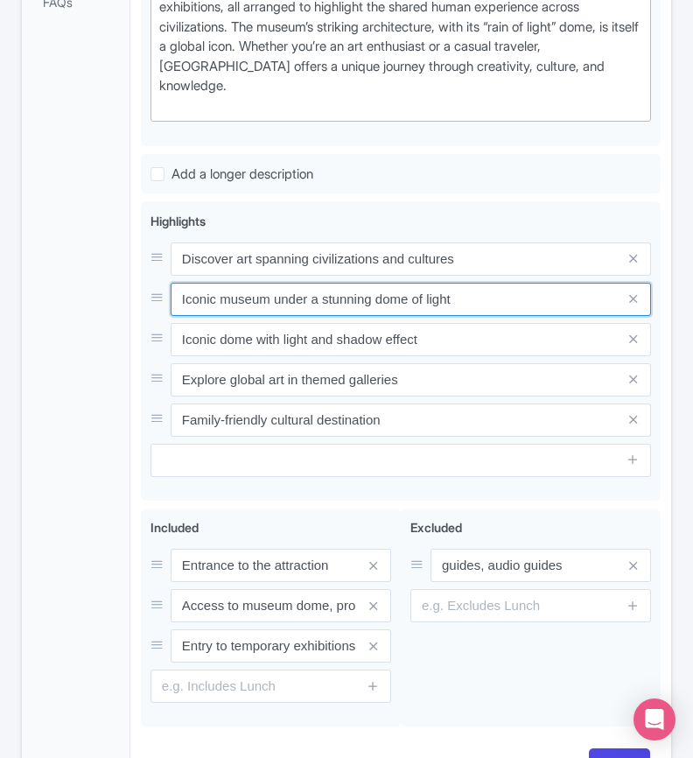
type input "Iconic museum under a stunning dome of light"
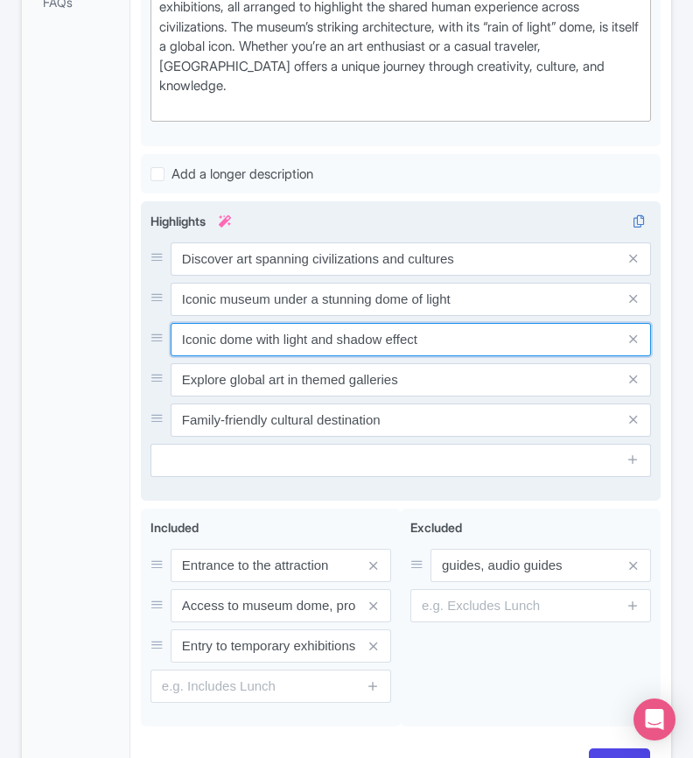
click at [404, 356] on input "Iconic dome with light and shadow effect" at bounding box center [411, 339] width 480 height 33
paste input "Explore masterpieces from East and West together"
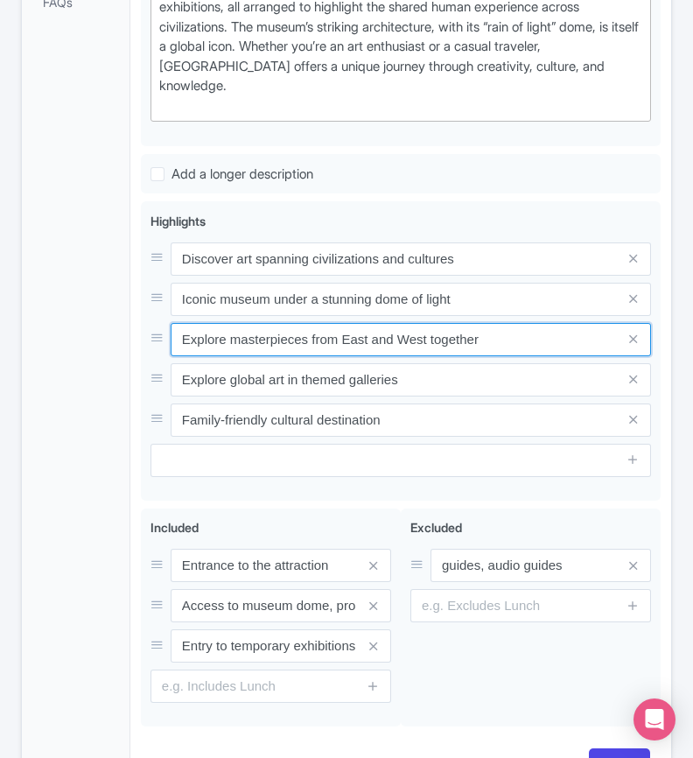
type input "Explore masterpieces from East and West together"
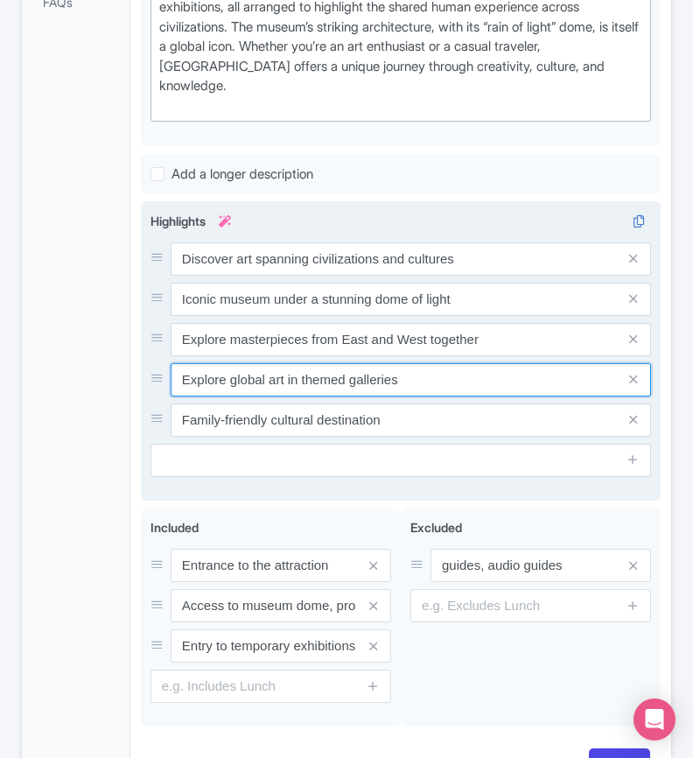
click at [388, 381] on input "Explore global art in themed galleries" at bounding box center [411, 379] width 480 height 33
paste input "A cultural jewel on Saadiyat Island"
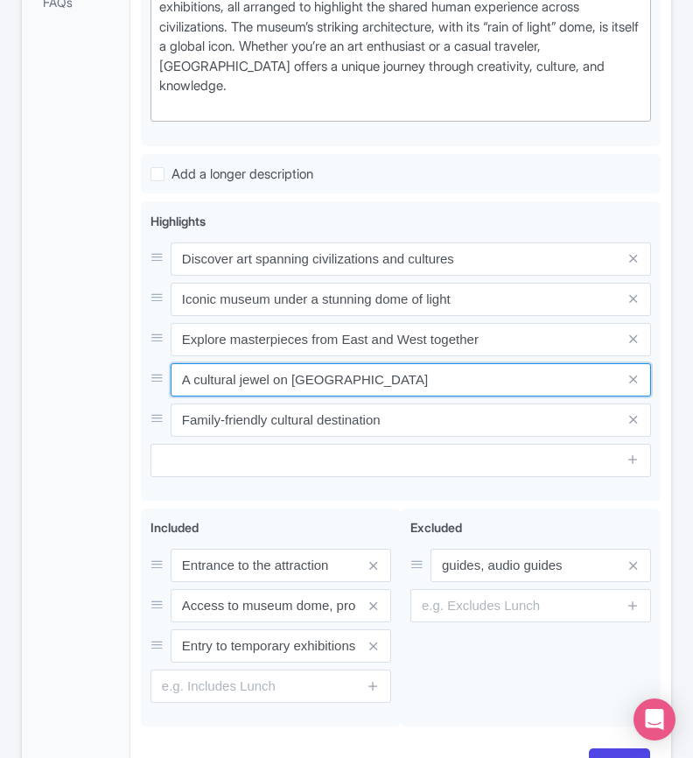
type input "A cultural jewel on Saadiyat Island"
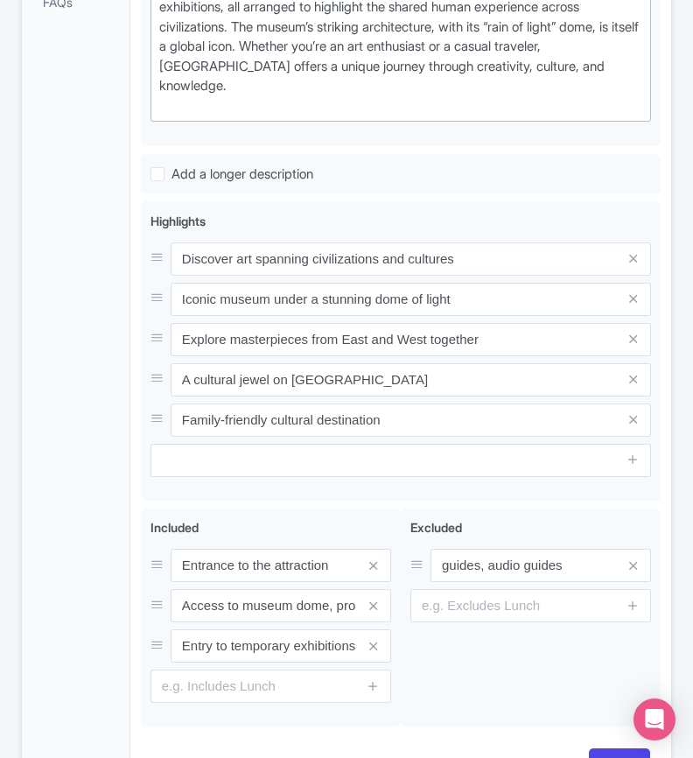
click at [71, 406] on div "General Booking Info Locations Settings Pricing Gallery Itinerary FAQs" at bounding box center [76, 220] width 108 height 1157
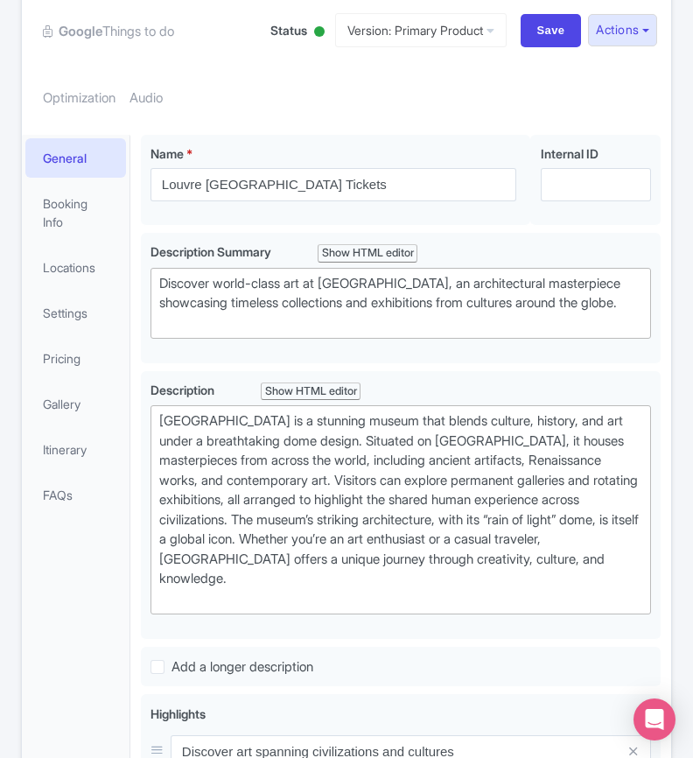
scroll to position [912, 0]
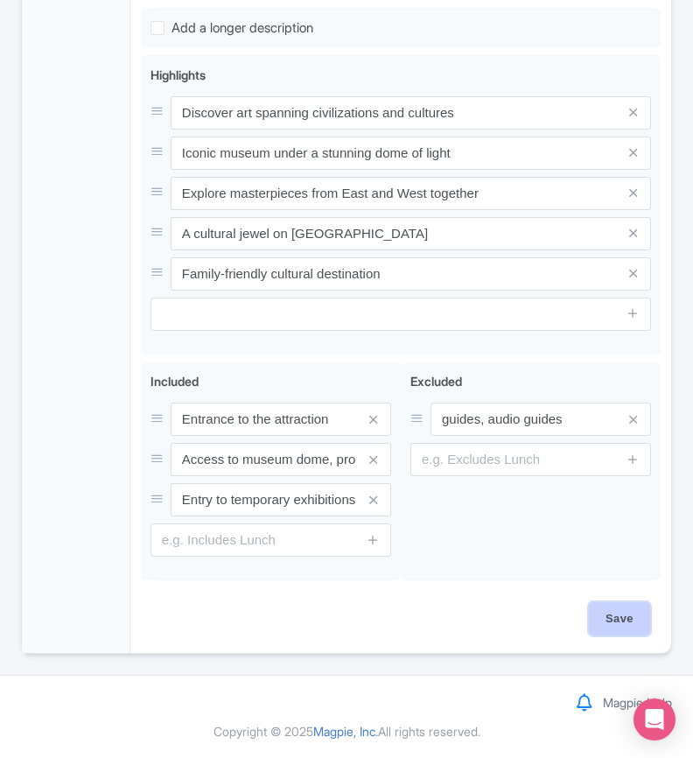
click at [619, 613] on input "Save" at bounding box center [619, 618] width 61 height 33
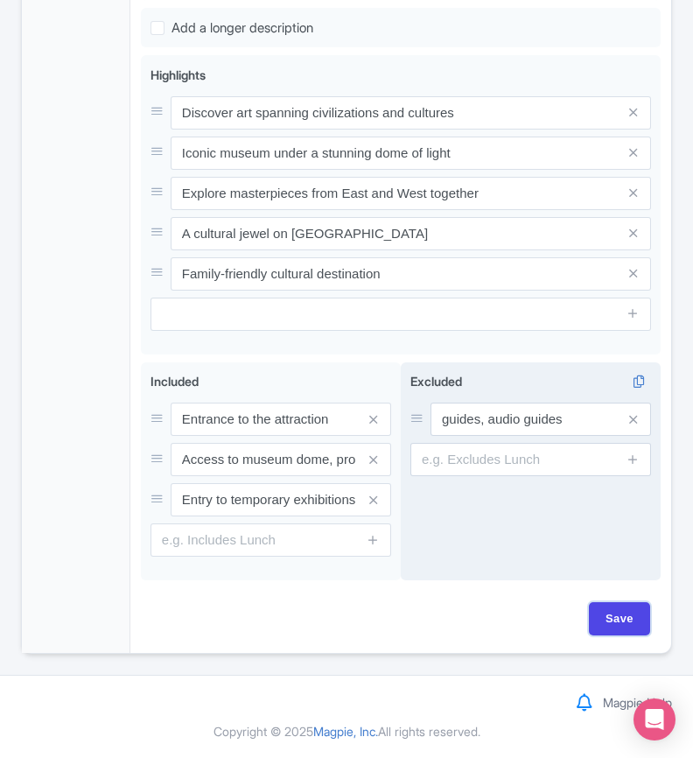
type input "Saving..."
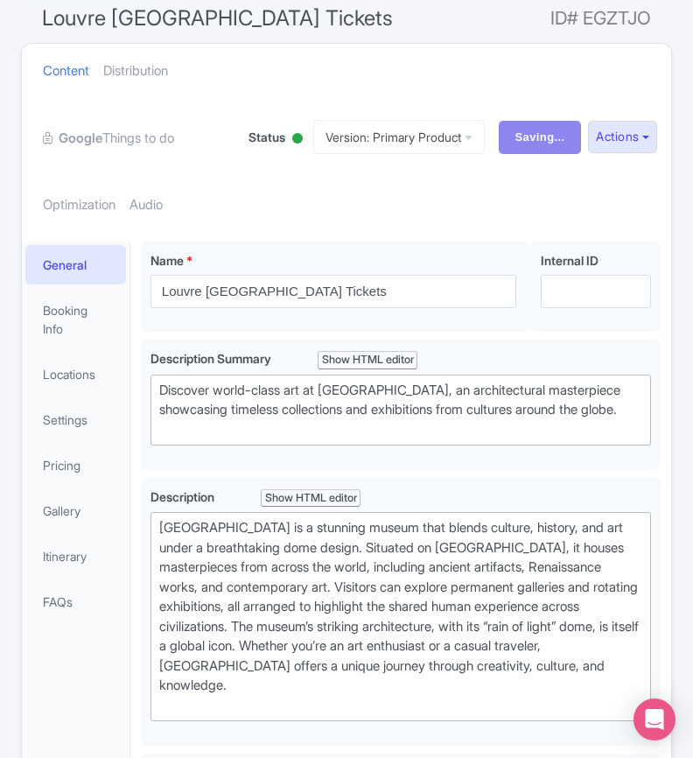
scroll to position [0, 0]
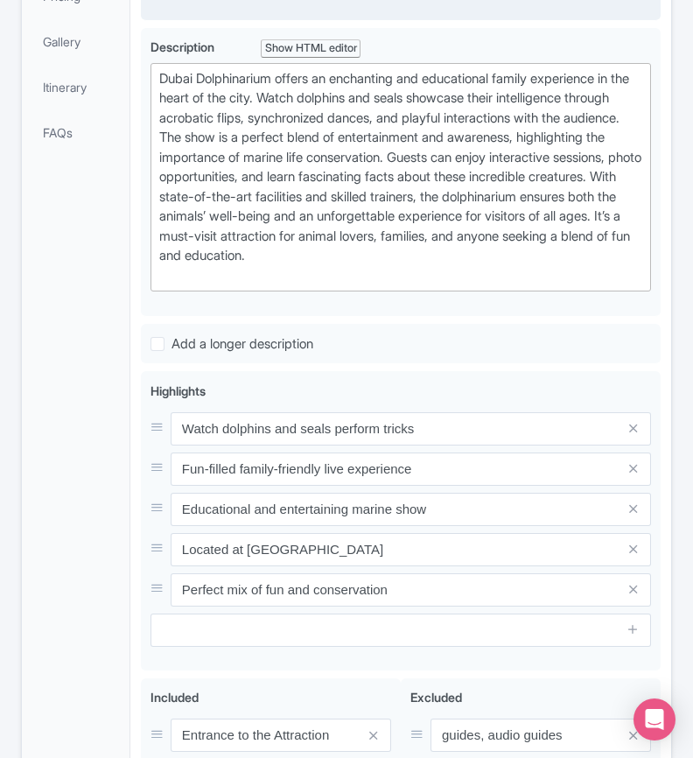
scroll to position [620, 0]
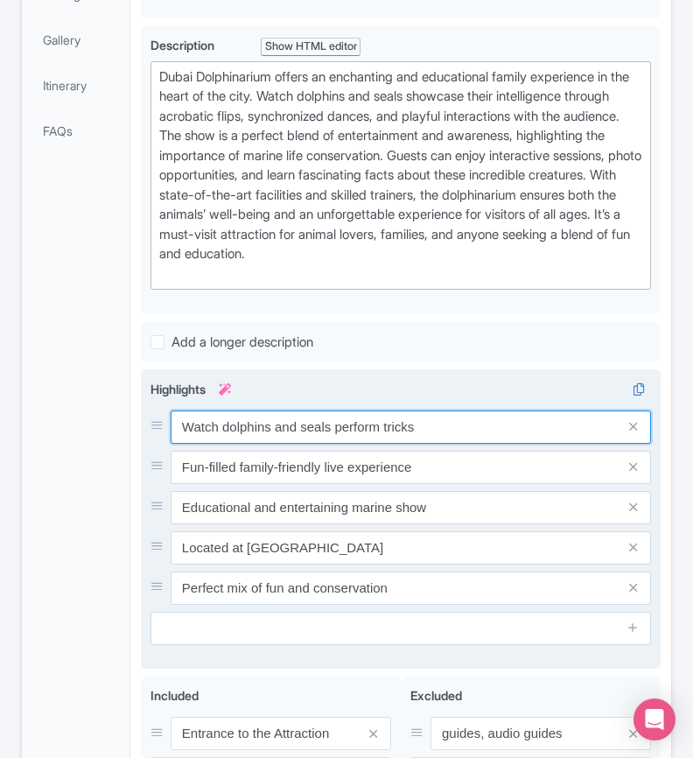
click at [353, 420] on input "Watch dolphins and seals perform tricks" at bounding box center [411, 426] width 480 height 33
paste input "perform incredible tricks live"
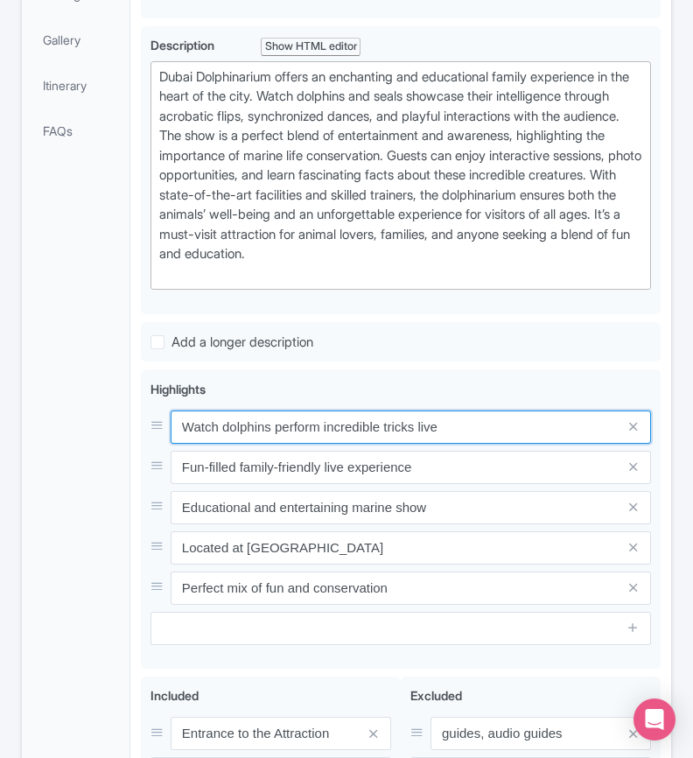
type input "Watch dolphins perform incredible tricks live"
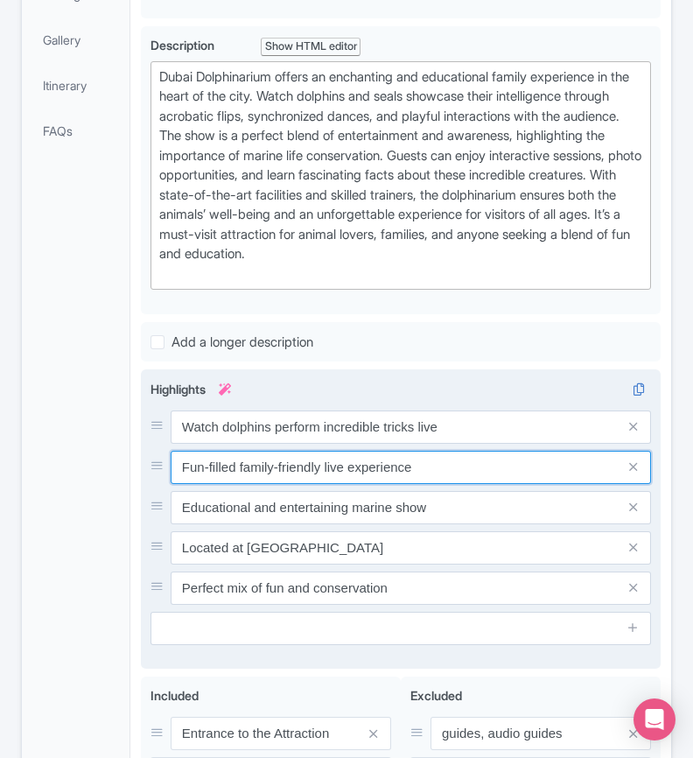
click at [354, 460] on input "Fun-filled family-friendly live experience" at bounding box center [411, 467] width 480 height 33
paste input "and educational show for all ages"
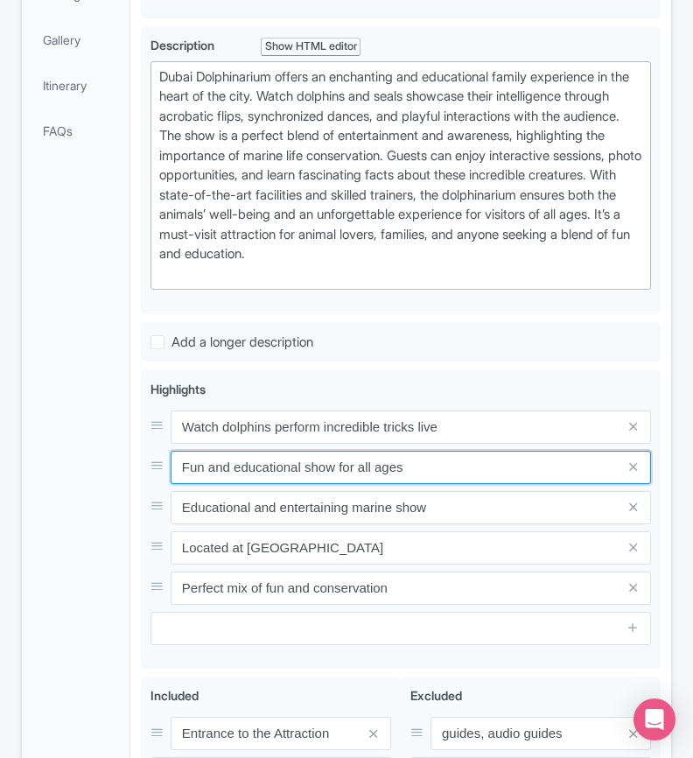
type input "Fun and educational show for all ages"
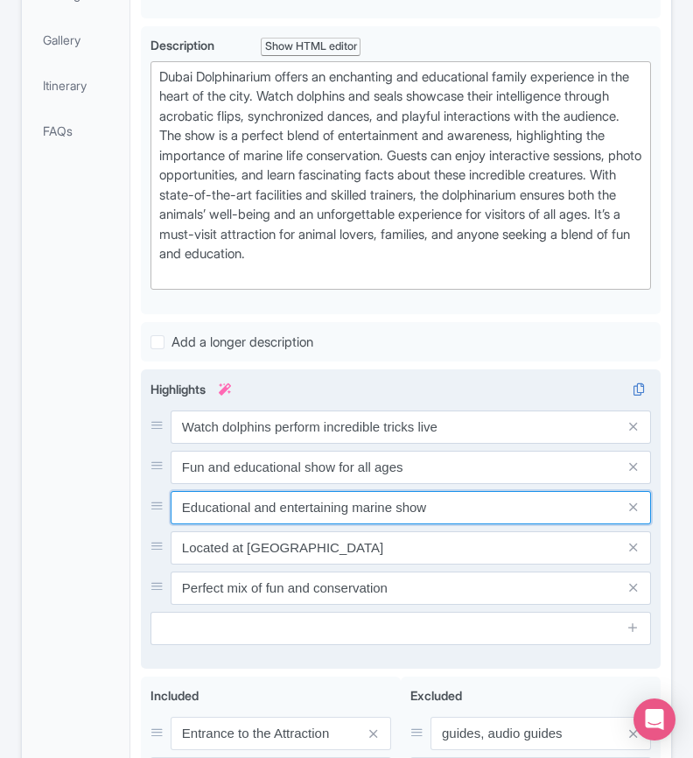
click at [304, 509] on input "Educational and entertaining marine show" at bounding box center [411, 507] width 480 height 33
paste input "Meet friendly dolphins and seals in [GEOGRAPHIC_DATA]"
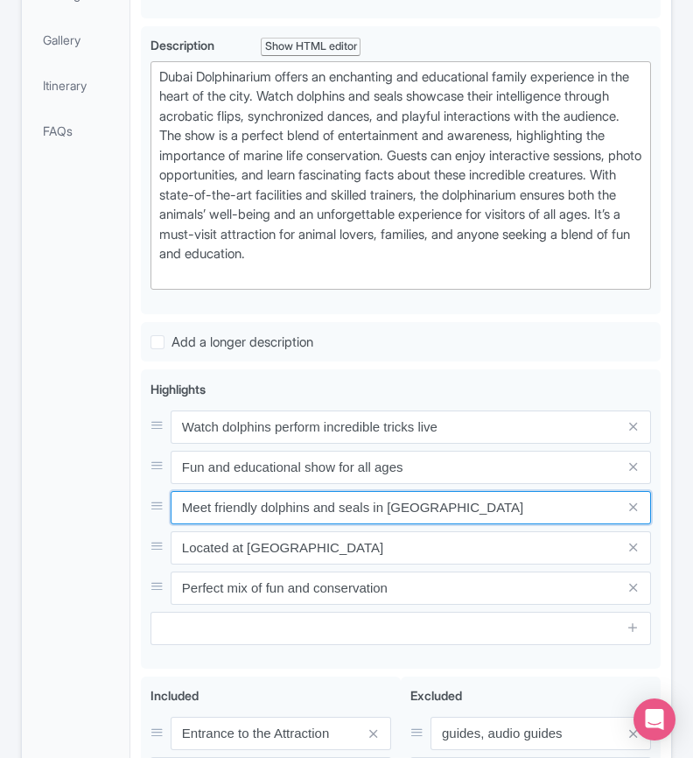
type input "Meet friendly dolphins and seals in [GEOGRAPHIC_DATA]"
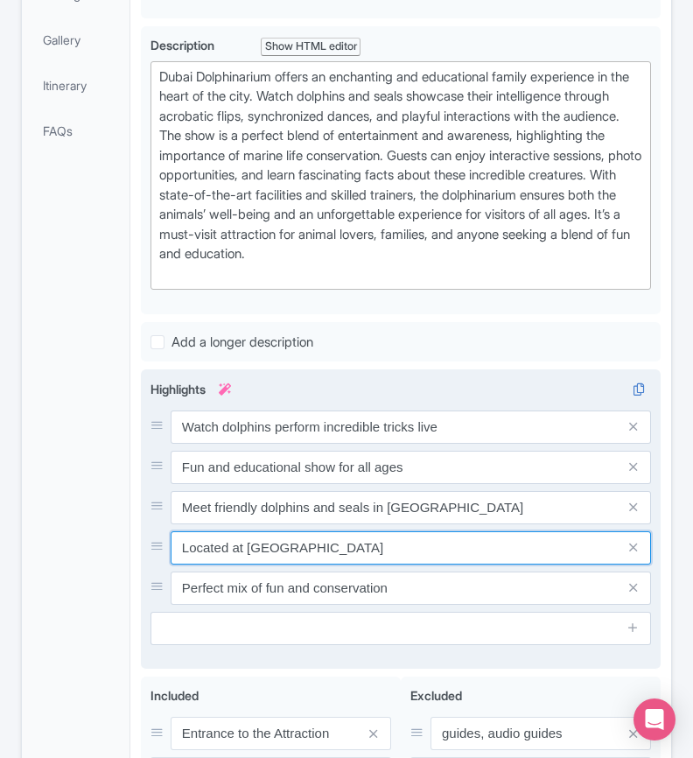
click at [365, 544] on input "Located at [GEOGRAPHIC_DATA]" at bounding box center [411, 547] width 480 height 33
paste input "Perfect family attraction with marine life magic"
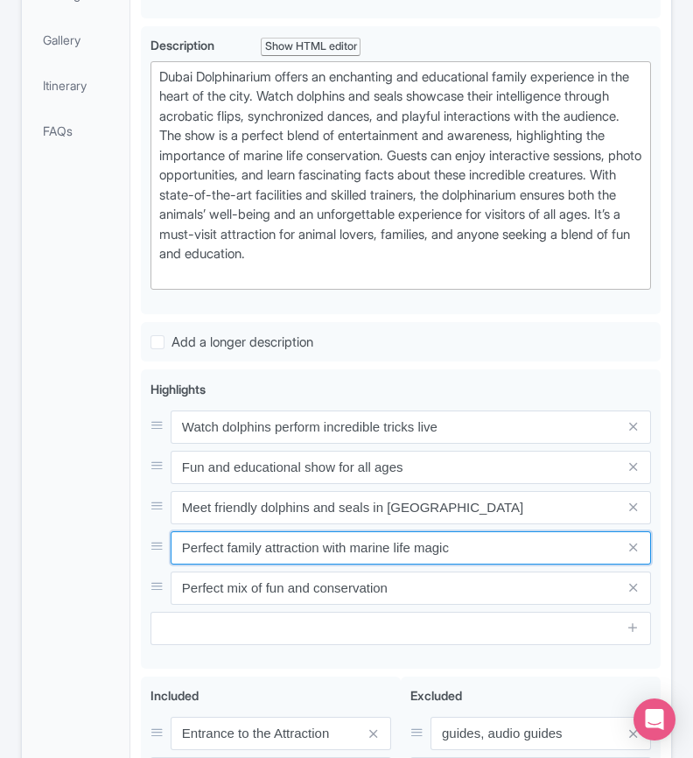
type input "Perfect family attraction with marine life magic"
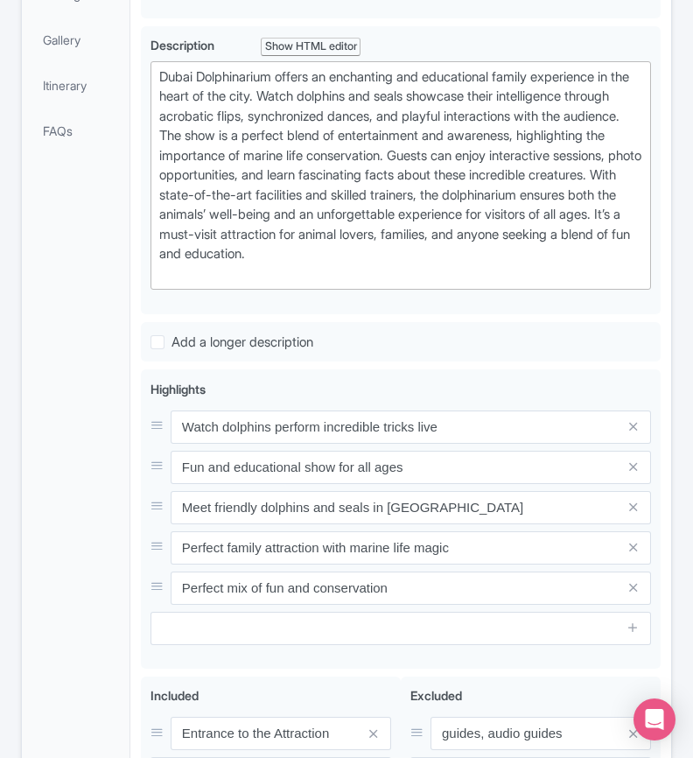
click at [105, 534] on div "General Booking Info Locations Settings Pricing Gallery Itinerary FAQs" at bounding box center [76, 339] width 108 height 1136
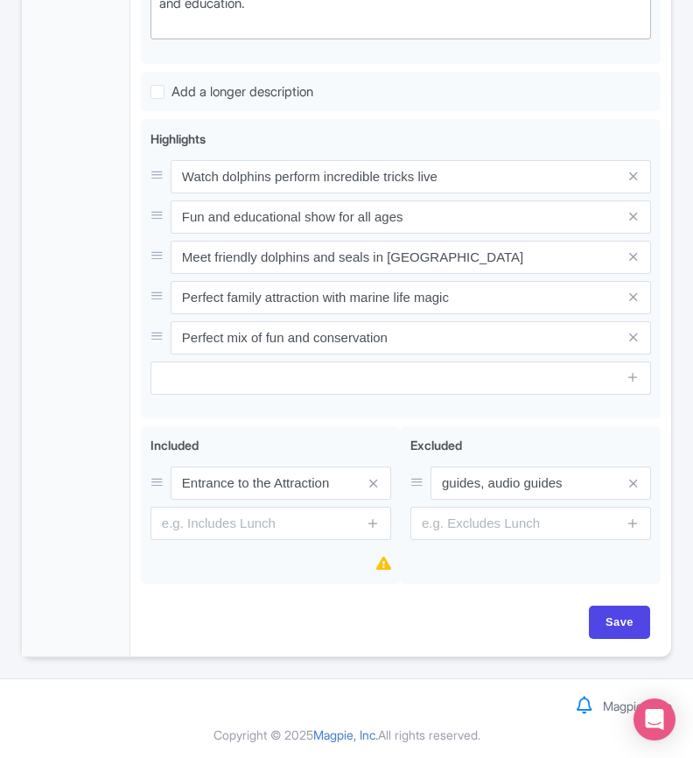
click at [595, 594] on div "Dubai Dolphin Show Tickets Name * i Dubai Dolphin Show Tickets Your product's n…" at bounding box center [401, 63] width 520 height 1085
click at [606, 607] on input "Save" at bounding box center [619, 621] width 61 height 33
type input "Saving..."
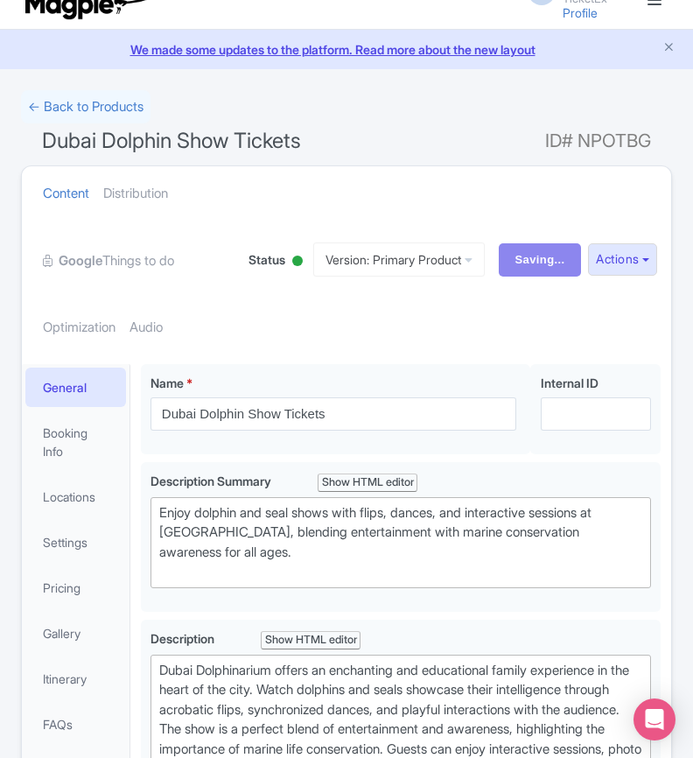
scroll to position [0, 0]
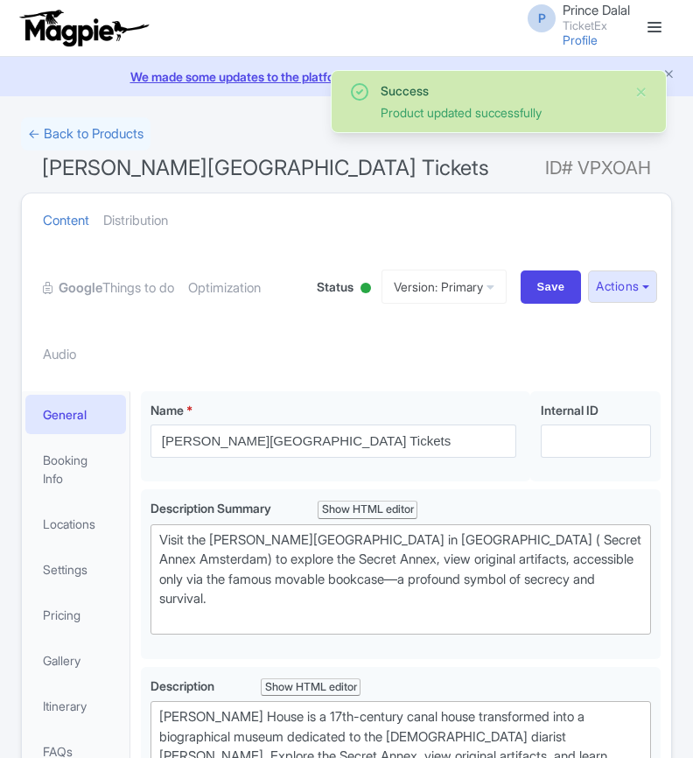
scroll to position [390, 0]
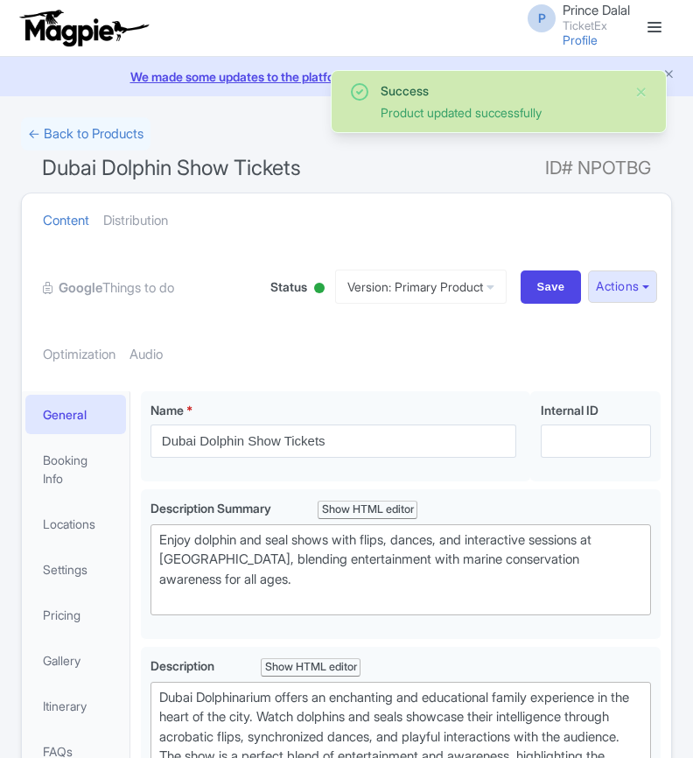
scroll to position [390, 0]
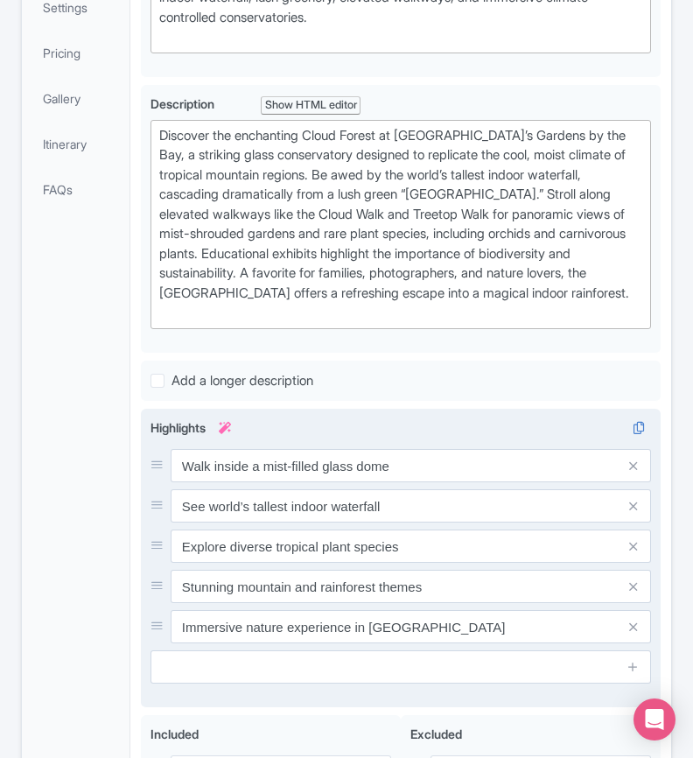
scroll to position [581, 0]
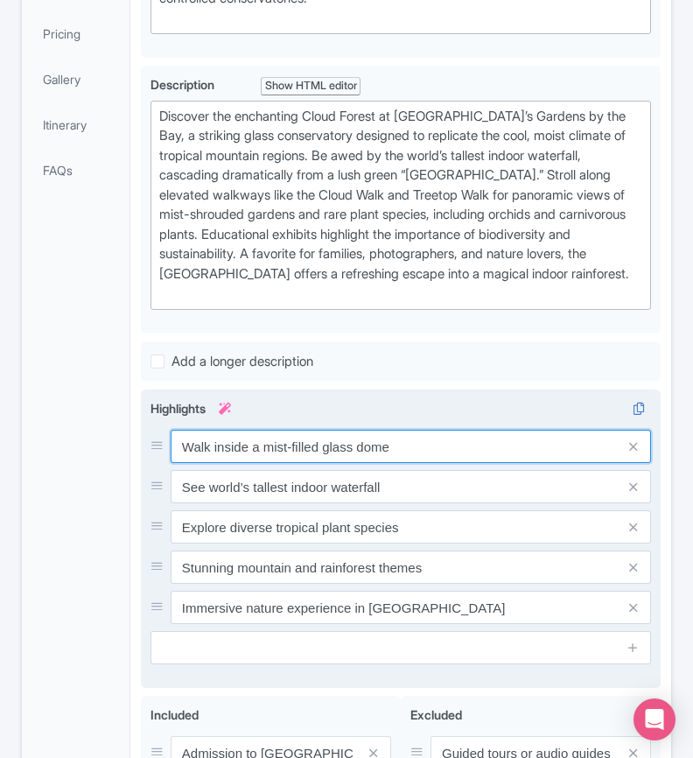
click at [430, 460] on input "Walk inside a mist-filled glass dome" at bounding box center [411, 446] width 480 height 33
paste input "through a mist-filled tropical"
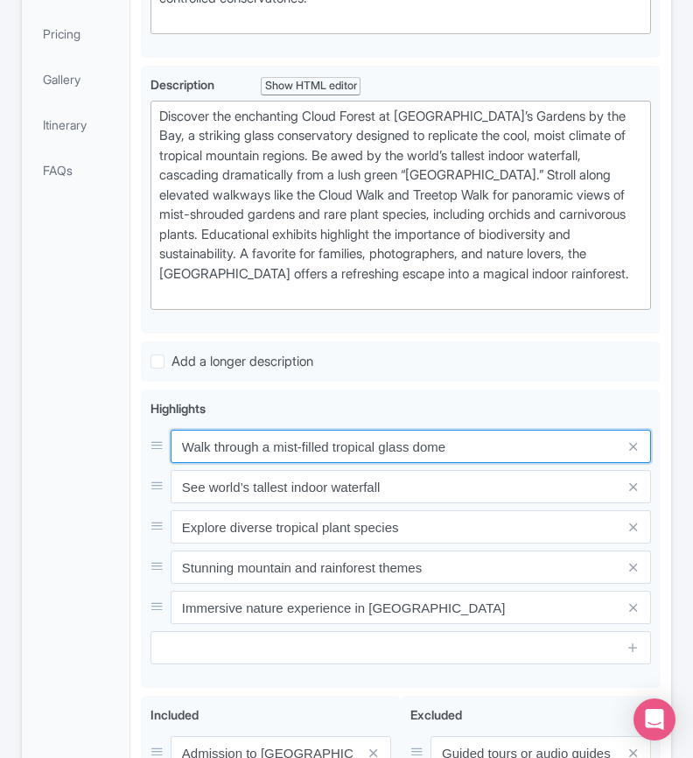
type input "Walk through a mist-filled tropical glass dome"
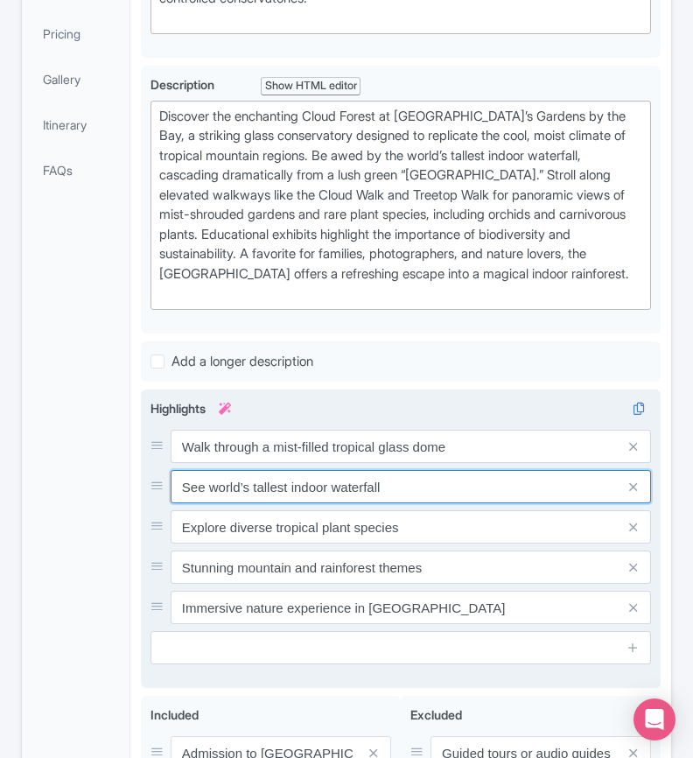
click at [280, 503] on input "See world’s tallest indoor waterfall" at bounding box center [411, 486] width 480 height 33
paste input "the"
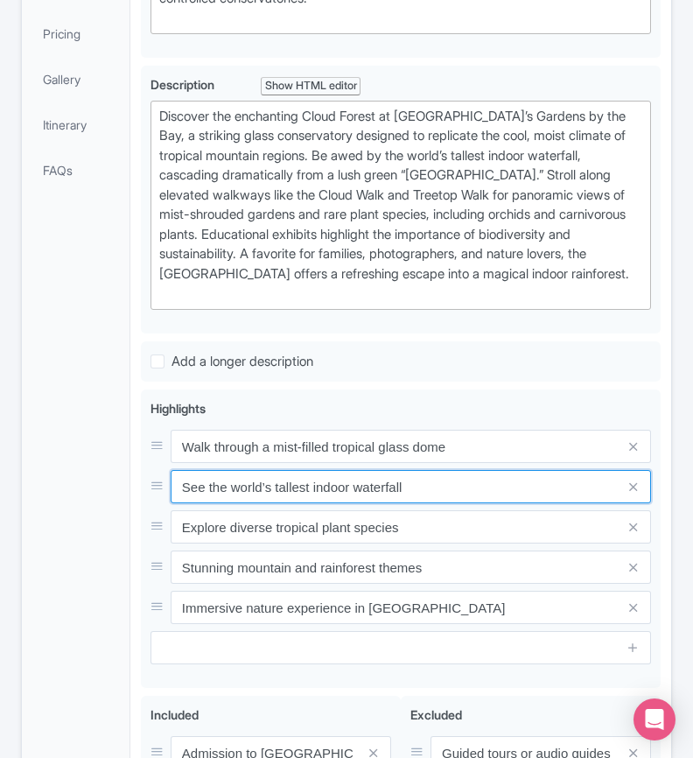
type input "See the world’s tallest indoor waterfall"
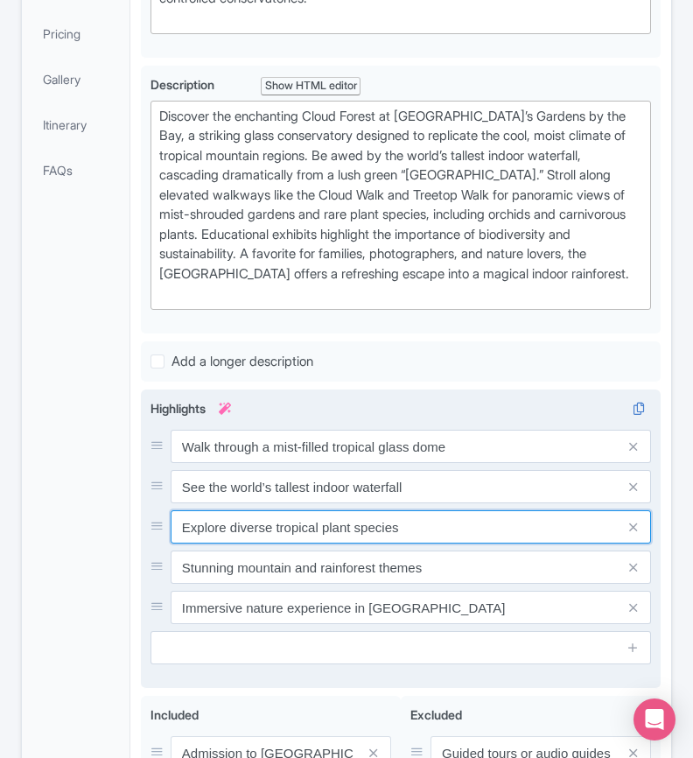
click at [368, 539] on input "Explore diverse tropical plant species" at bounding box center [411, 526] width 480 height 33
paste input "Discover exotic plants and lush greenery"
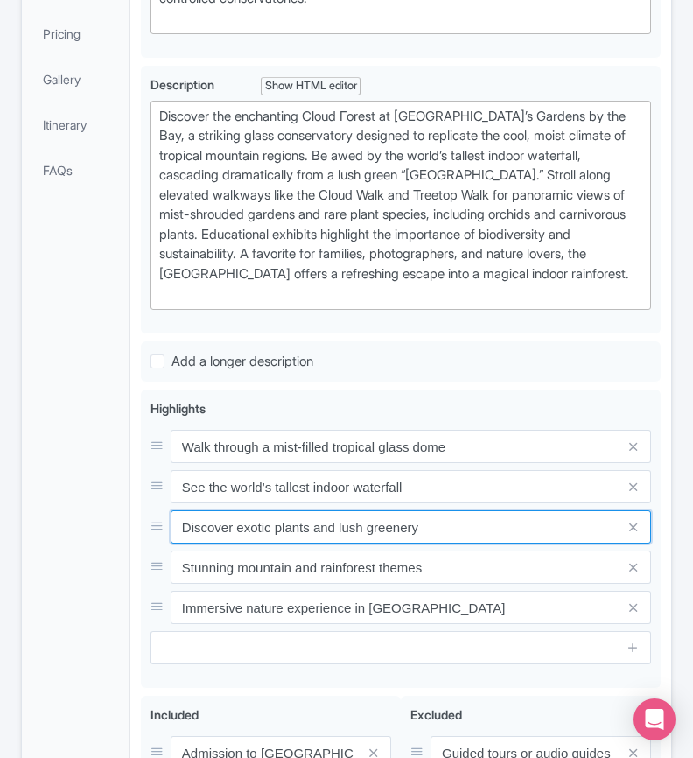
type input "Discover exotic plants and lush greenery"
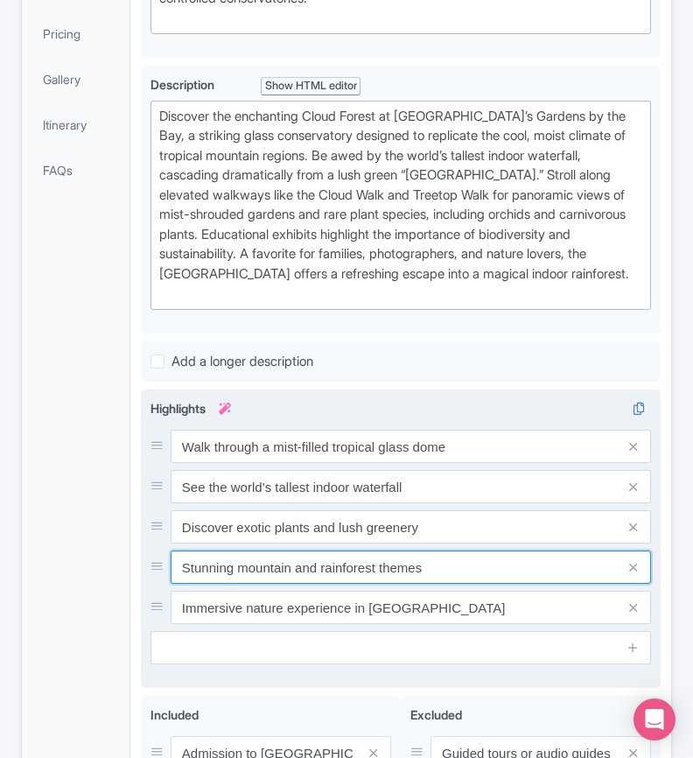
click at [369, 584] on input "Stunning mountain and rainforest themes" at bounding box center [411, 566] width 480 height 33
paste input "Explore Gardens by the Bay’s coolest attraction"
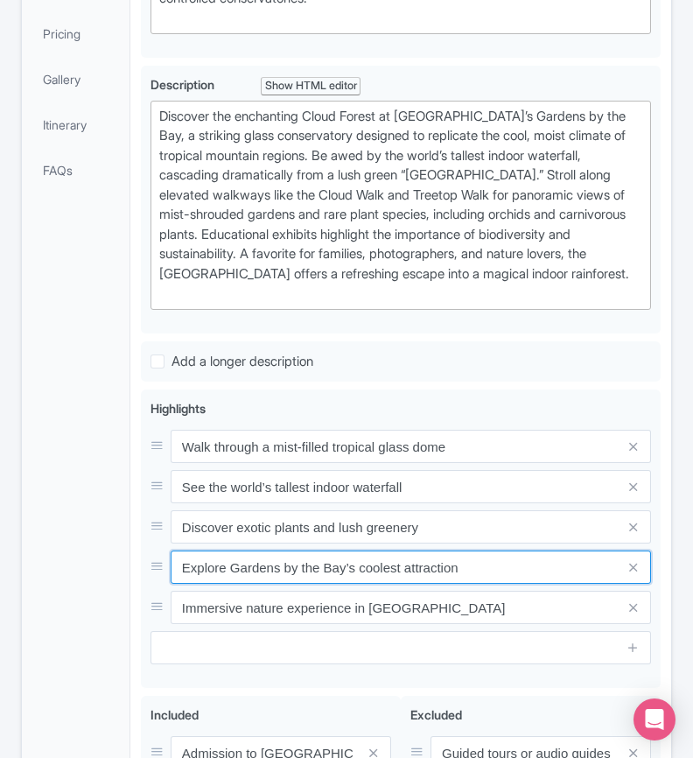
type input "Explore Gardens by the Bay’s coolest attraction"
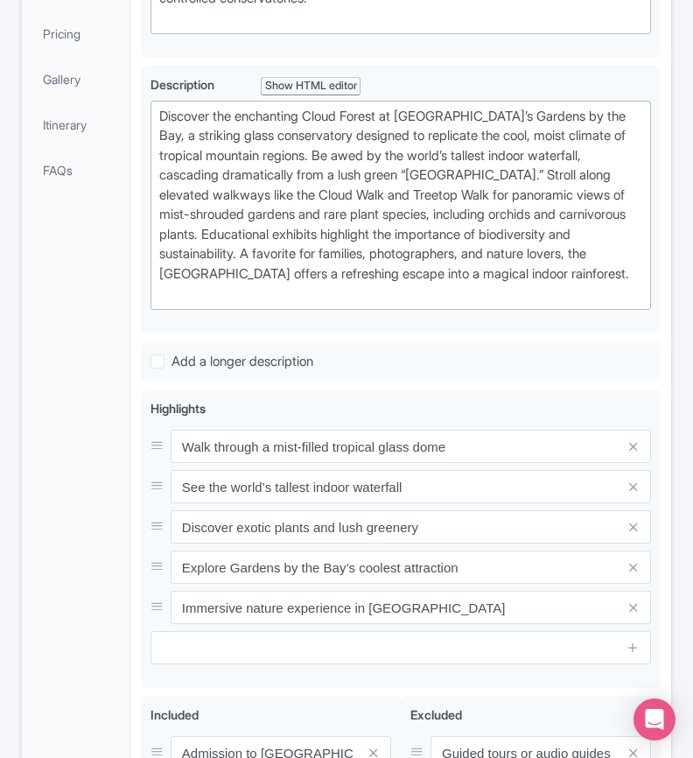
click at [52, 577] on div "General Booking Info Locations Settings Pricing Gallery Itinerary FAQs" at bounding box center [76, 398] width 108 height 1177
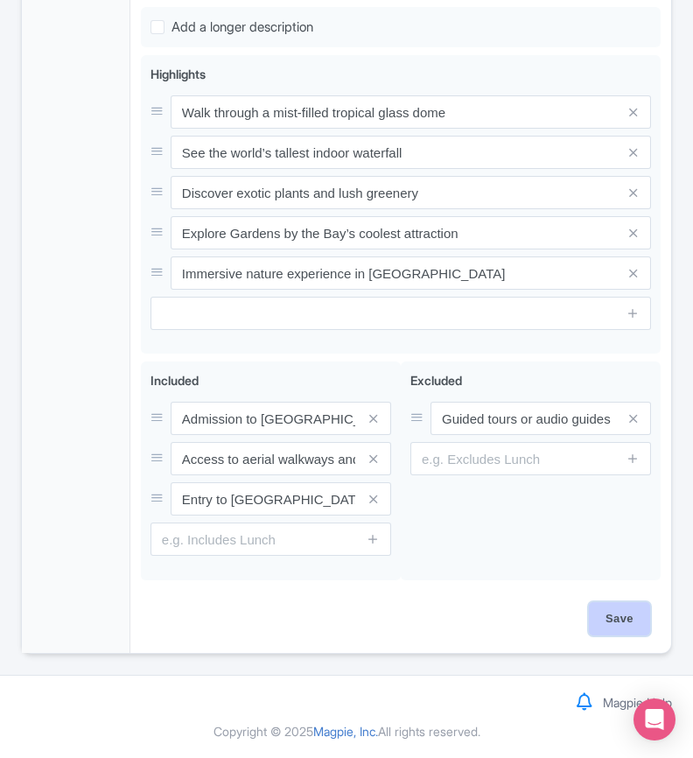
click at [623, 610] on input "Save" at bounding box center [619, 618] width 61 height 33
type input "Saving..."
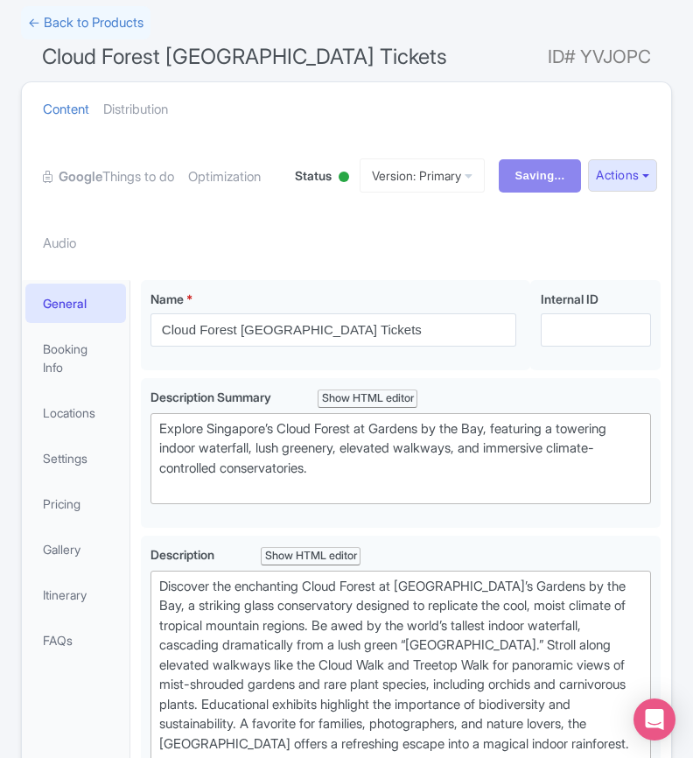
scroll to position [0, 0]
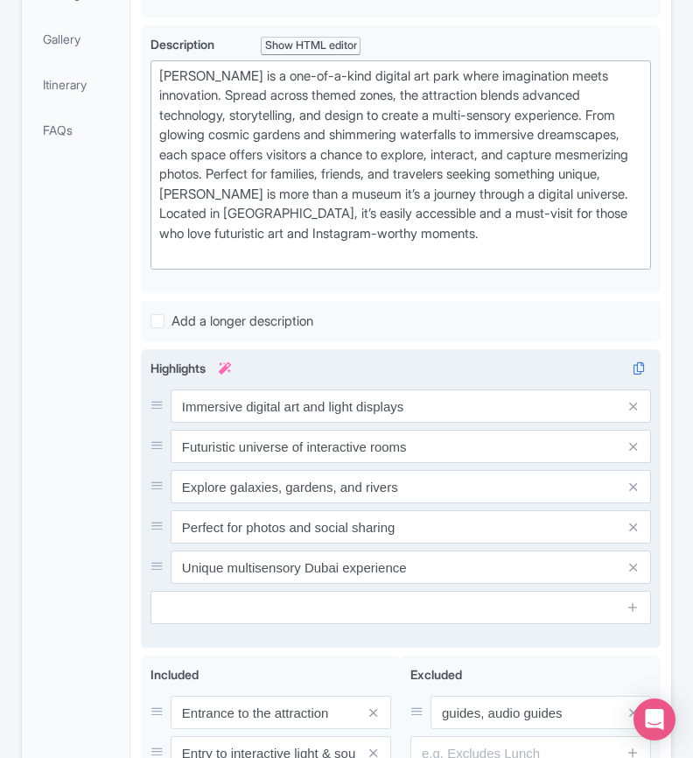
scroll to position [624, 0]
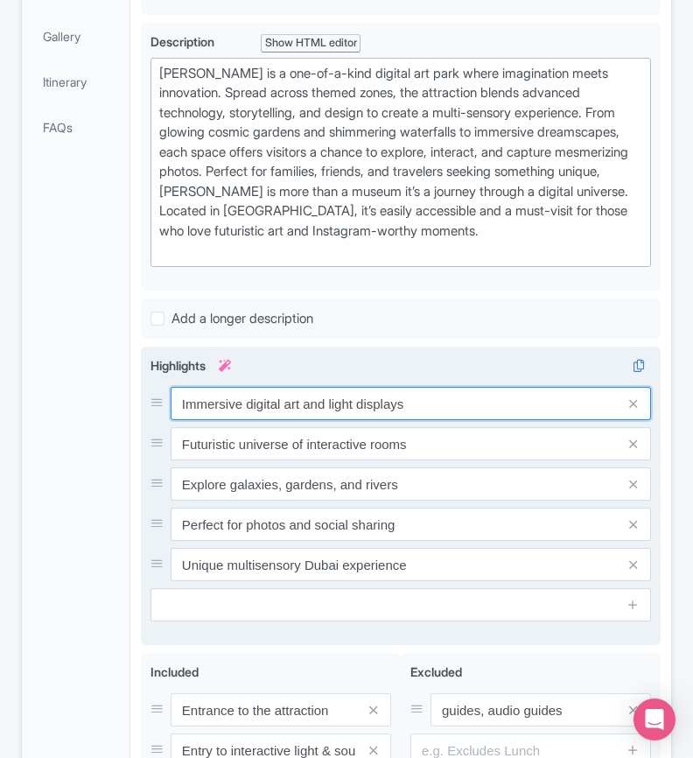
click at [402, 402] on input "Immersive digital art and light displays" at bounding box center [411, 403] width 480 height 33
paste input "Enter Dubai’s futuristic immersive experience"
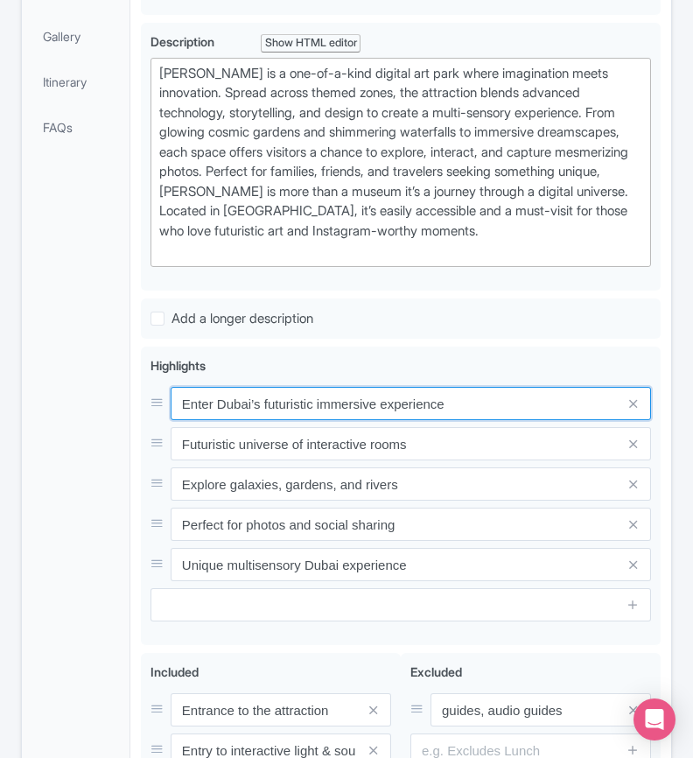
type input "Enter Dubai’s futuristic immersive experience"
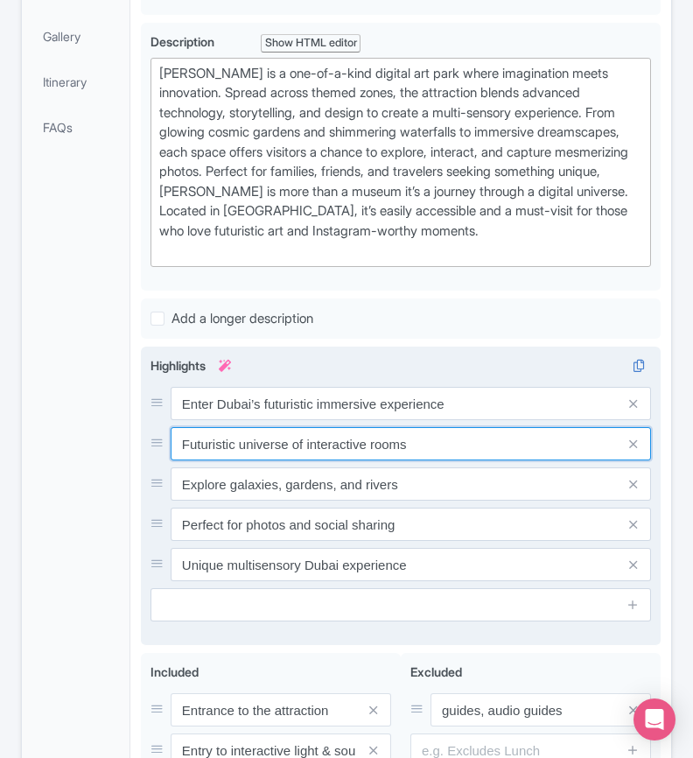
click at [397, 451] on input "Futuristic universe of interactive rooms" at bounding box center [411, 443] width 480 height 33
paste input "Explore themed zones blending art and tech"
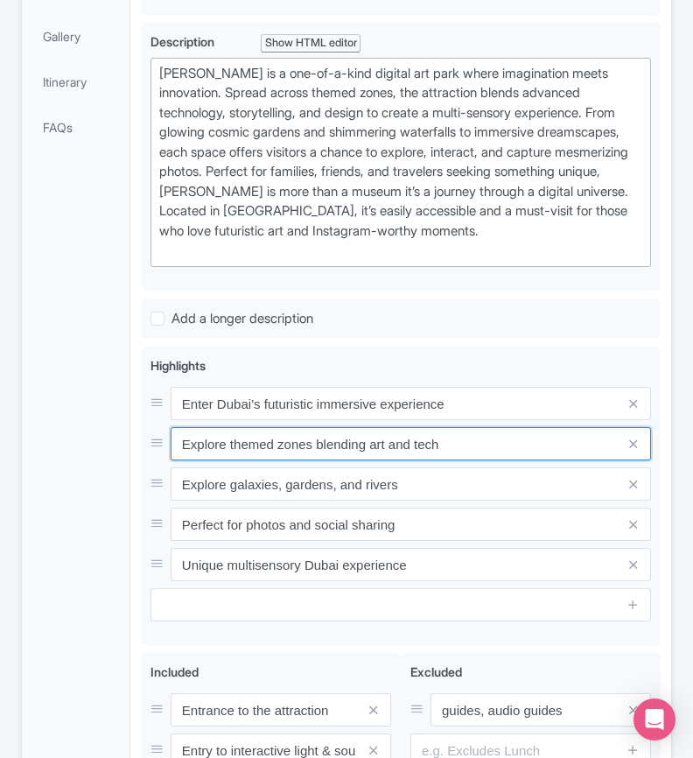
type input "Explore themed zones blending art and tech"
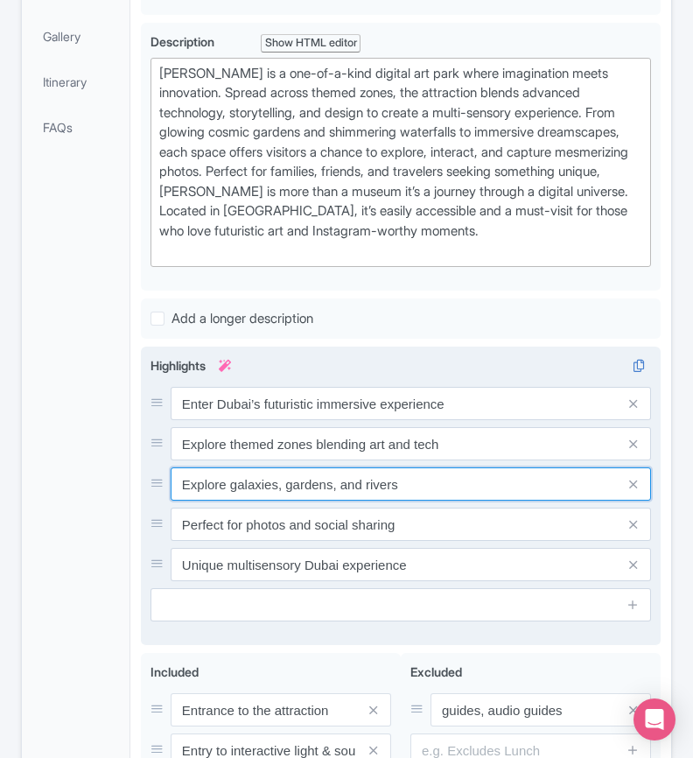
click at [419, 472] on input "Explore galaxies, gardens, and rivers" at bounding box center [411, 483] width 480 height 33
paste input "njoy sensory light, sound, and digital effect"
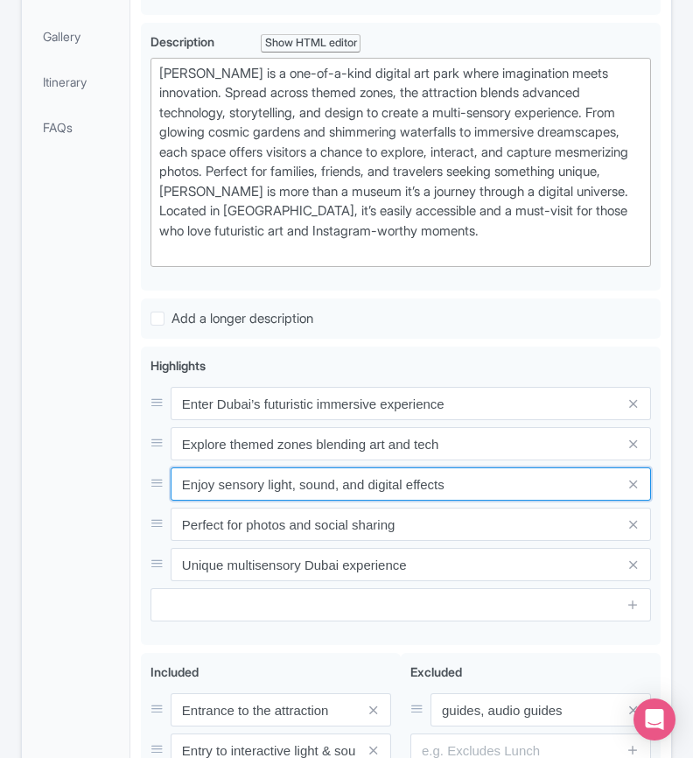
type input "Enjoy sensory light, sound, and digital effects"
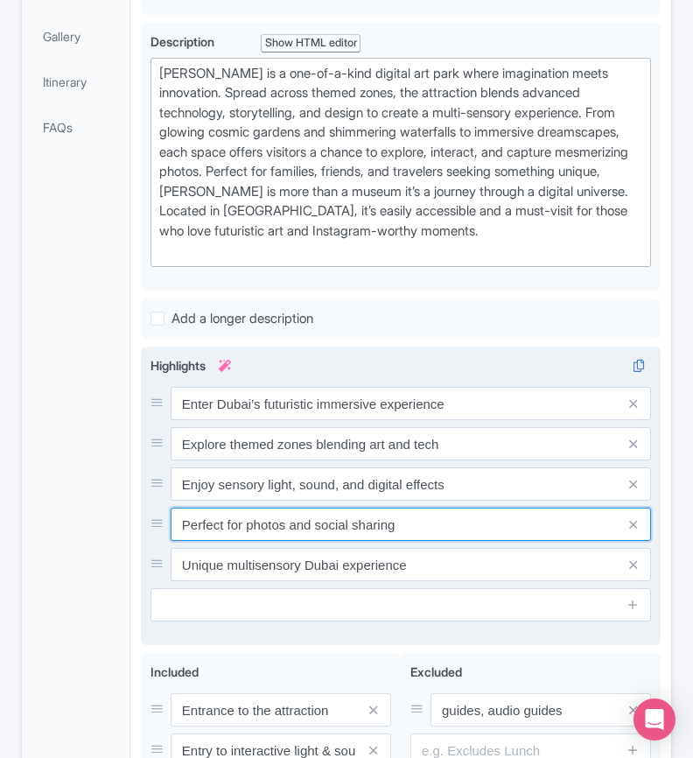
click at [357, 507] on input "Perfect for photos and social sharing" at bounding box center [411, 523] width 480 height 33
paste input "A must-visit attraction at Wafi City Mall"
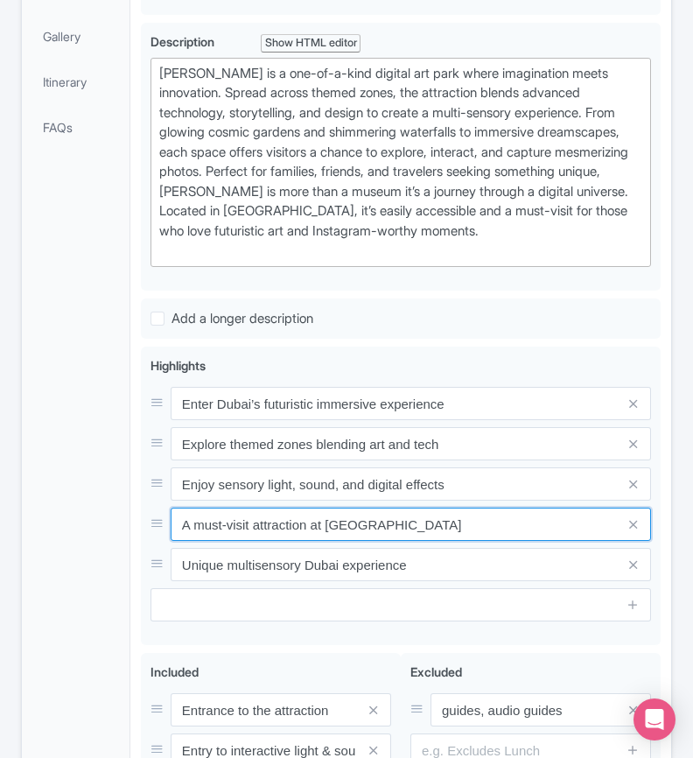
type input "A must-visit attraction at Wafi City Mall"
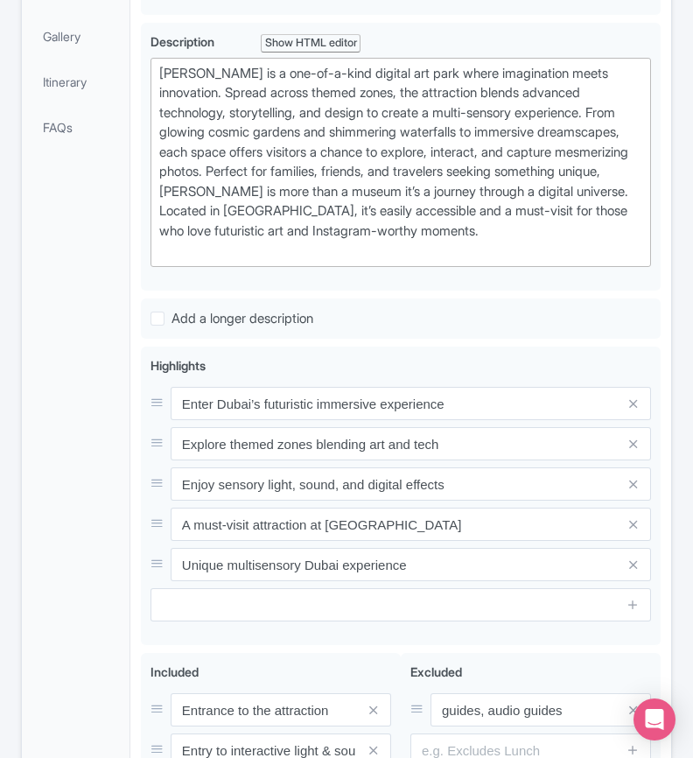
click at [6, 493] on div "← Back to Products Aya Universe Dubai ID# IGKHMJ Content Distribution Google Th…" at bounding box center [346, 218] width 693 height 1451
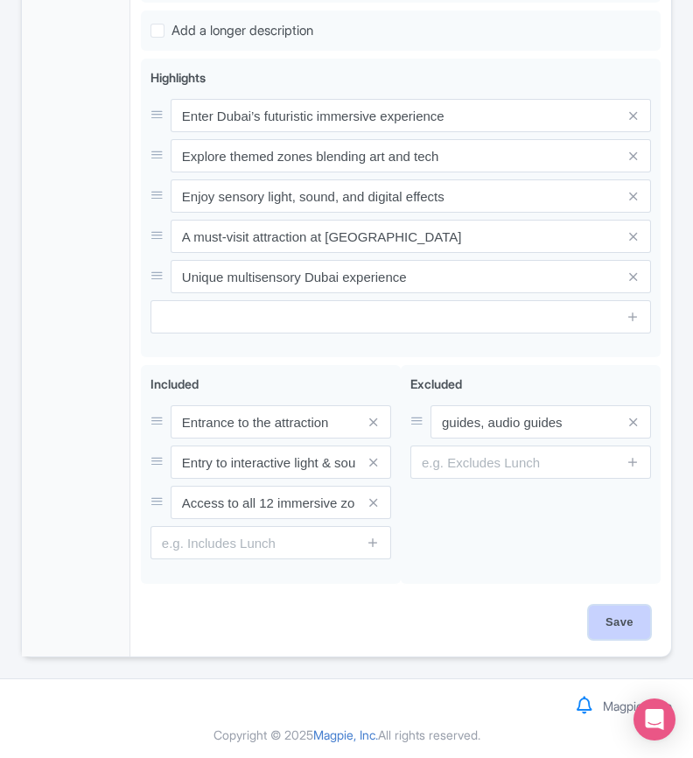
click at [607, 608] on input "Save" at bounding box center [619, 621] width 61 height 33
type input "Saving..."
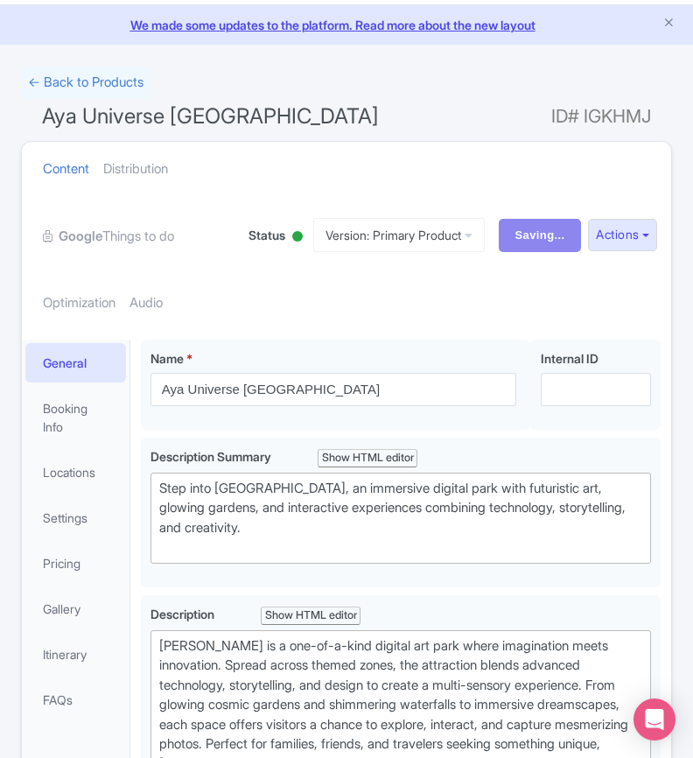
scroll to position [0, 0]
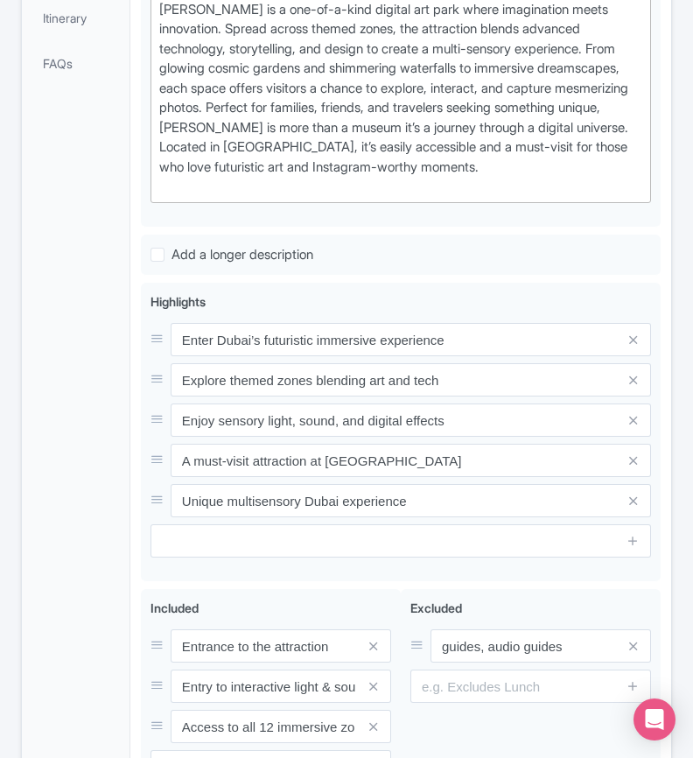
scroll to position [898, 0]
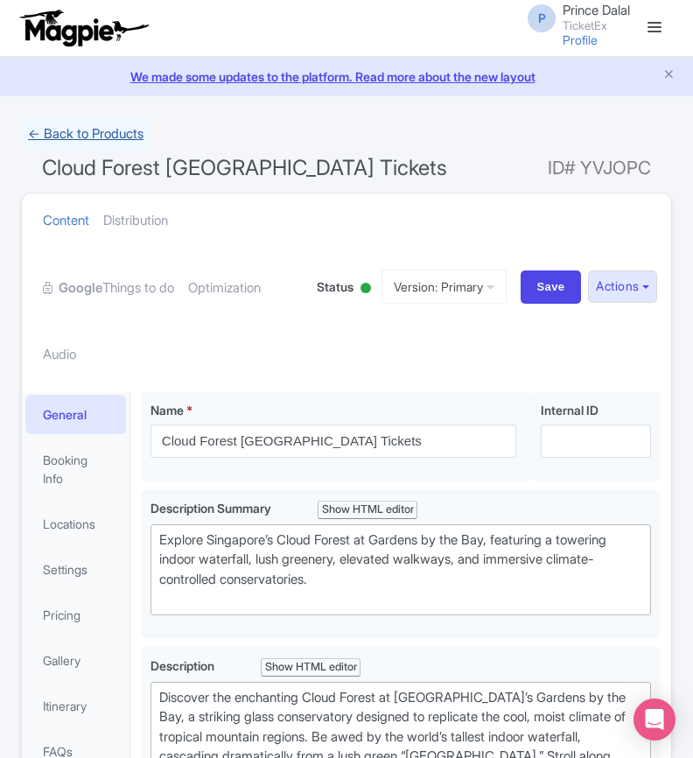
click at [30, 135] on link "← Back to Products" at bounding box center [85, 134] width 129 height 34
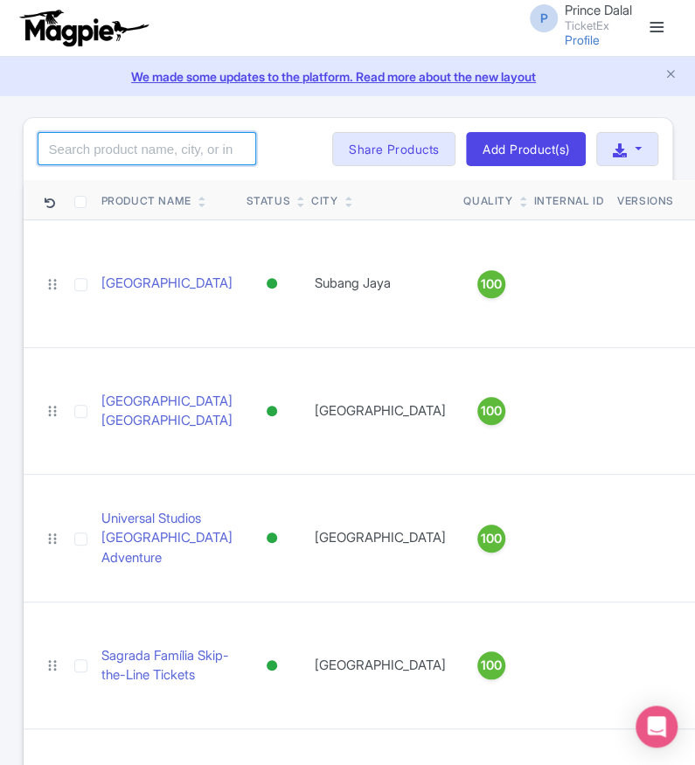
click at [157, 159] on input "search" at bounding box center [147, 148] width 219 height 33
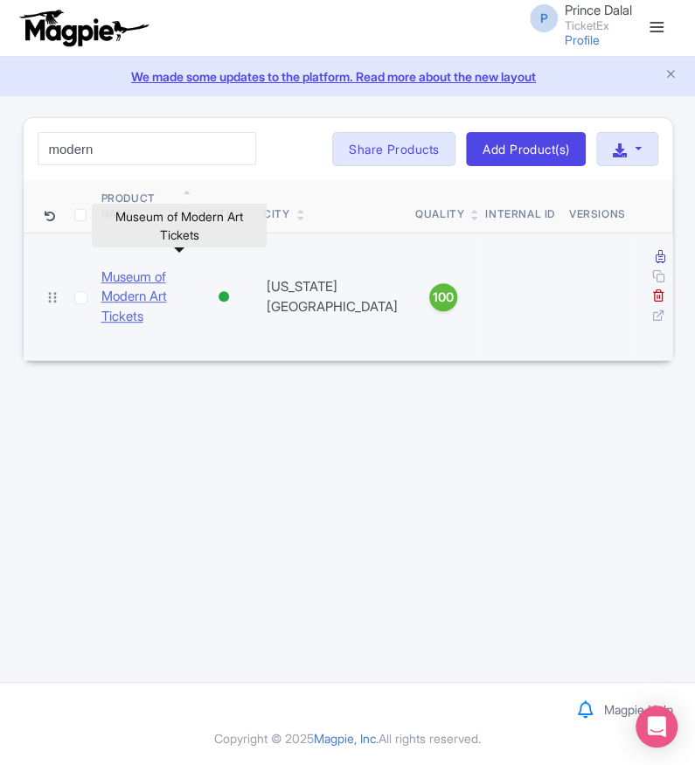
click at [142, 278] on link "Museum of Modern Art Tickets" at bounding box center [142, 297] width 83 height 59
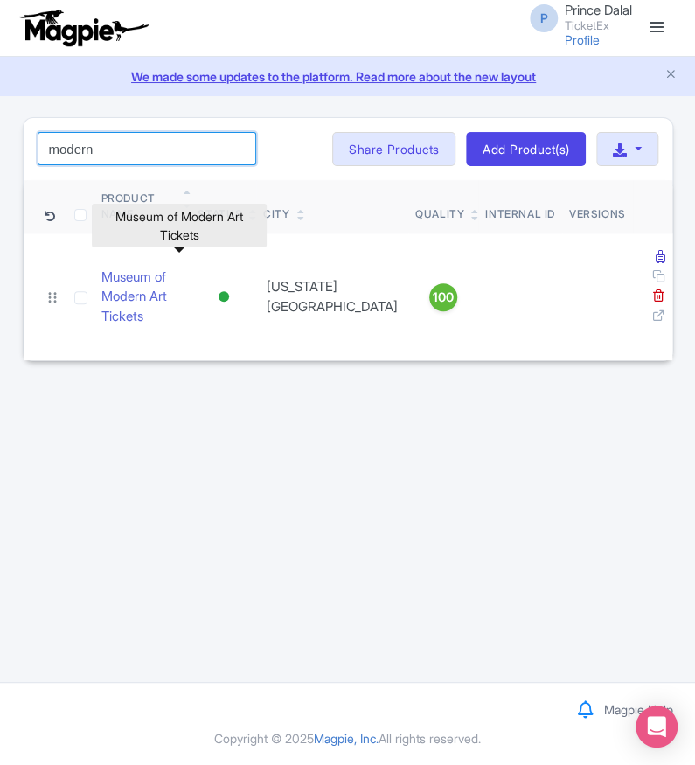
click at [136, 156] on input "modern" at bounding box center [147, 148] width 219 height 33
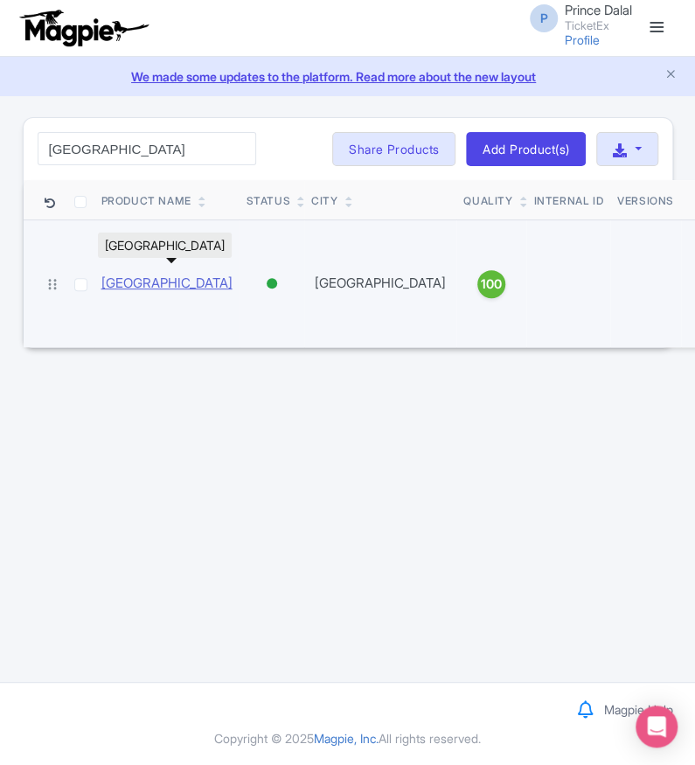
click at [168, 274] on link "[GEOGRAPHIC_DATA]" at bounding box center [166, 284] width 131 height 20
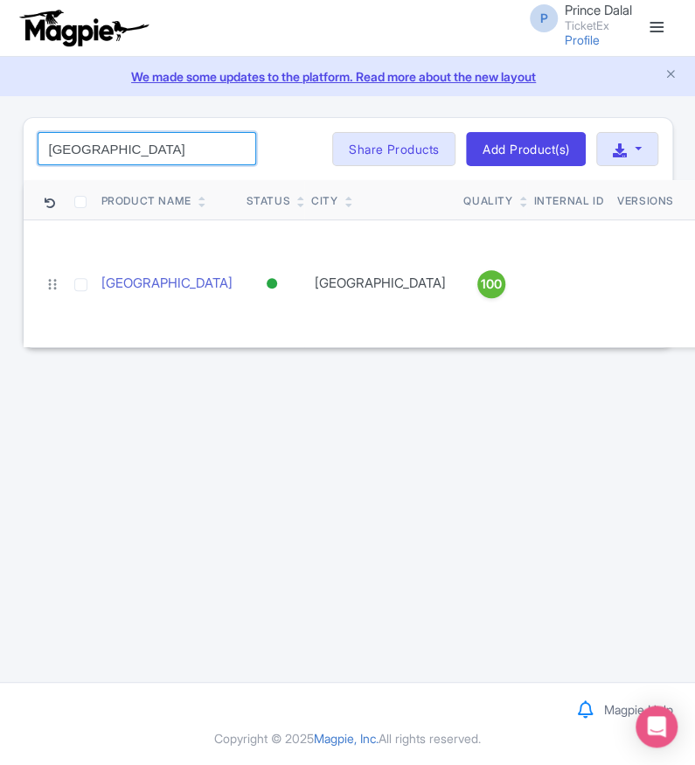
click at [155, 150] on input "[GEOGRAPHIC_DATA]" at bounding box center [147, 148] width 219 height 33
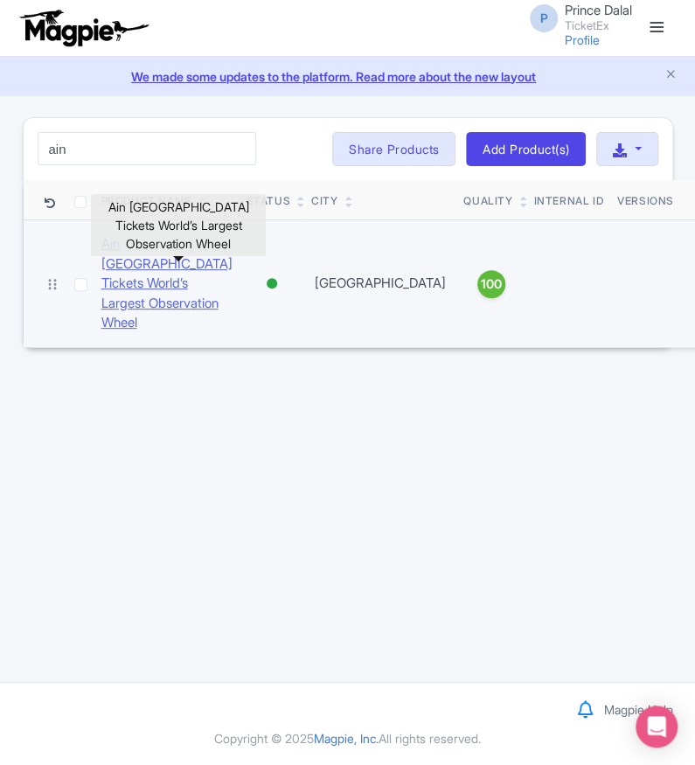
click at [153, 289] on link "Ain Dubai Tickets World’s Largest Observation Wheel" at bounding box center [166, 283] width 131 height 99
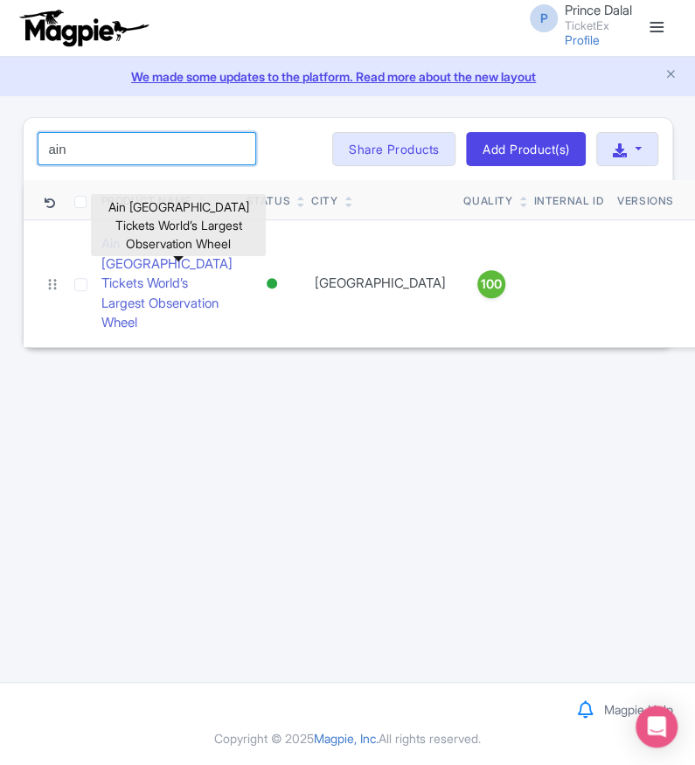
click at [136, 159] on input "ain" at bounding box center [147, 148] width 219 height 33
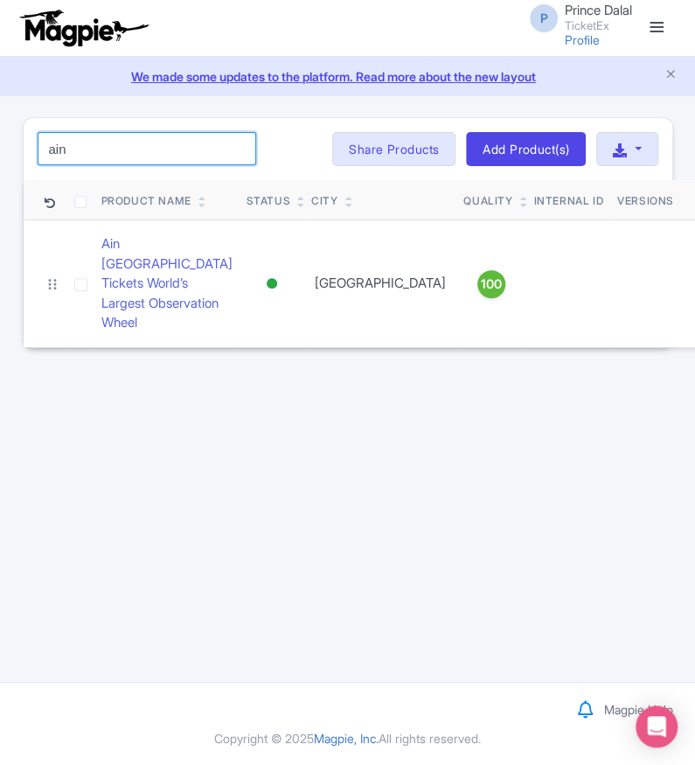
click at [136, 159] on input "ain" at bounding box center [147, 148] width 219 height 33
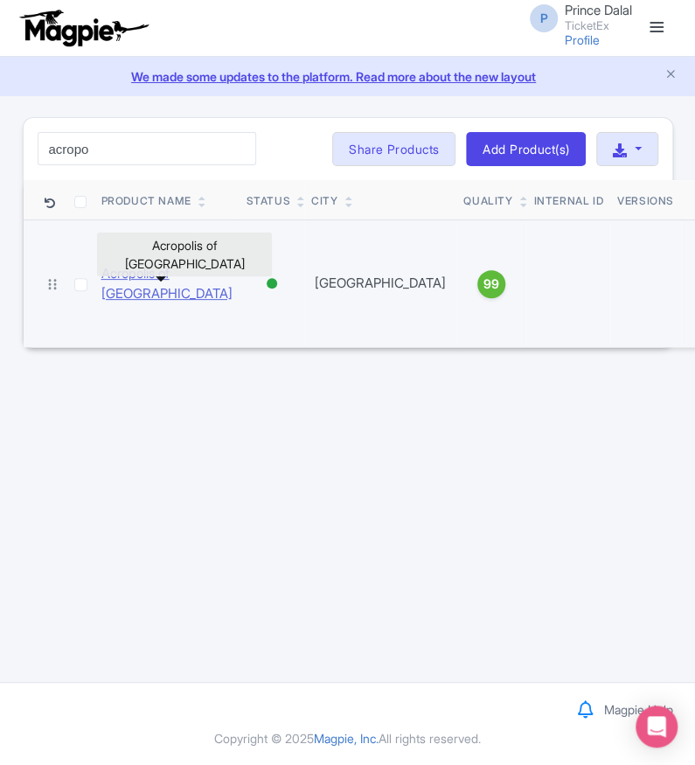
click at [163, 277] on link "Acropolis of Athens" at bounding box center [166, 283] width 131 height 39
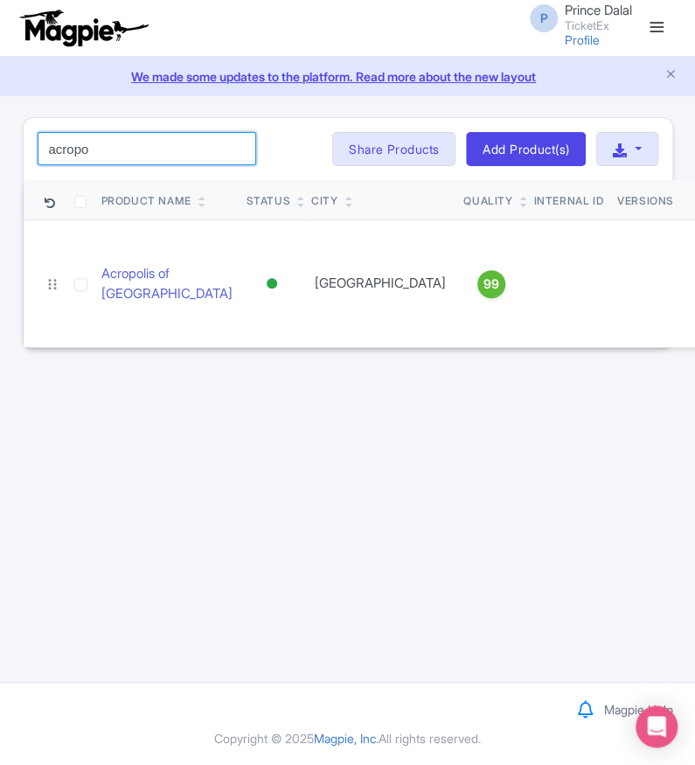
click at [163, 156] on input "acropo" at bounding box center [147, 148] width 219 height 33
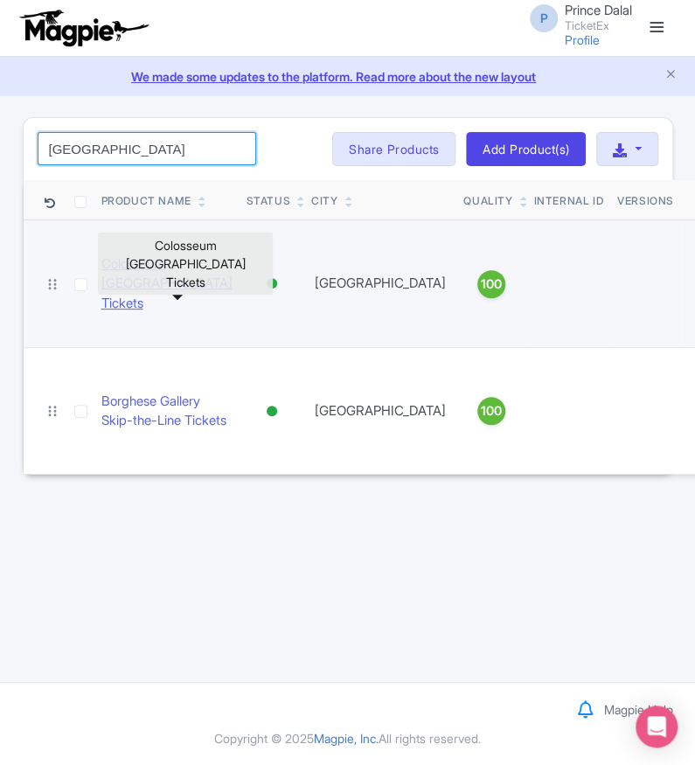
type input "rome"
click at [154, 264] on link "Colosseum Rome Tickets" at bounding box center [166, 284] width 131 height 59
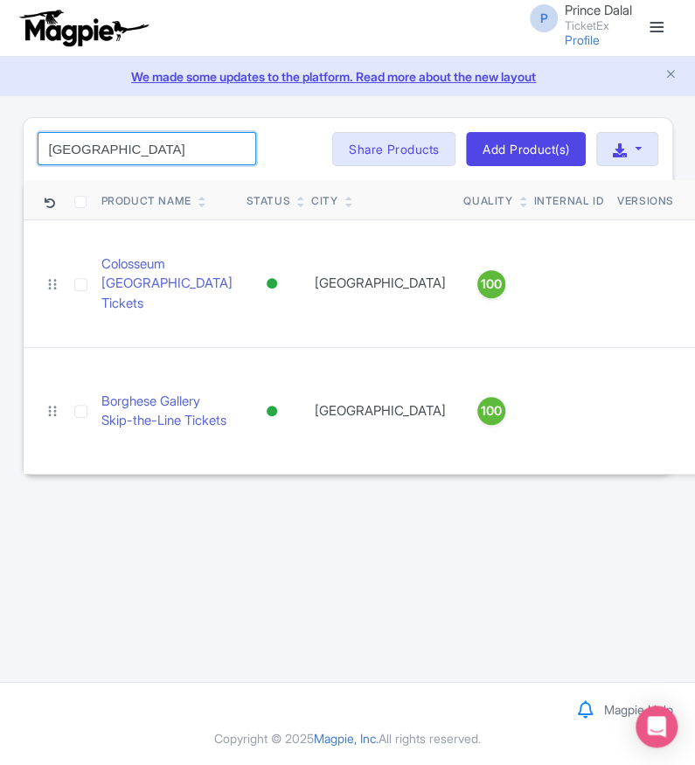
click at [233, 143] on input "rome" at bounding box center [147, 148] width 219 height 33
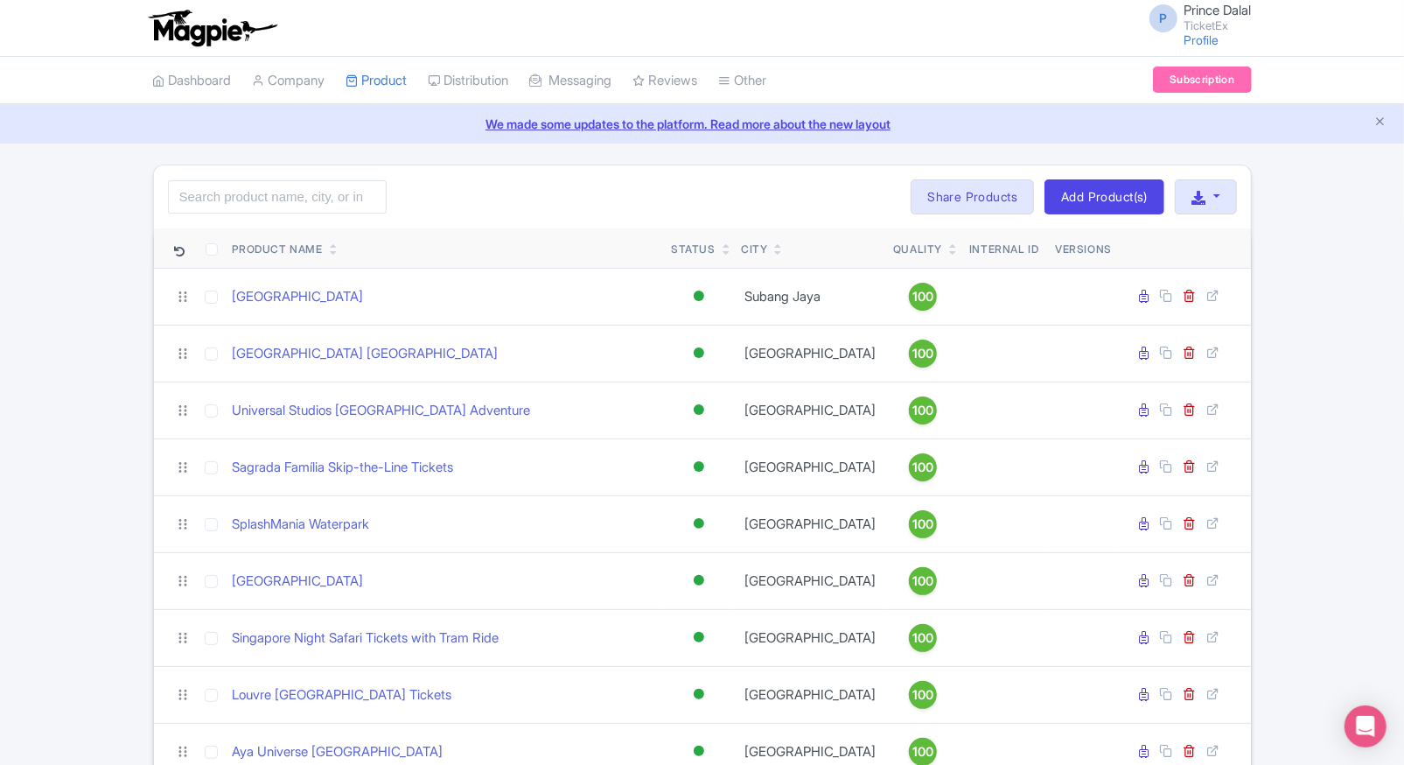
drag, startPoint x: 89, startPoint y: 397, endPoint x: 80, endPoint y: 409, distance: 14.9
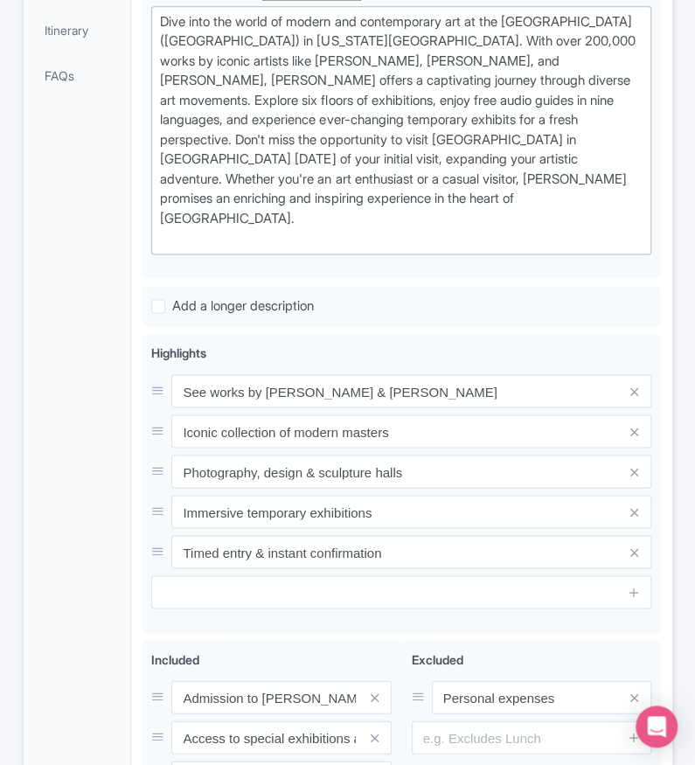
scroll to position [684, 0]
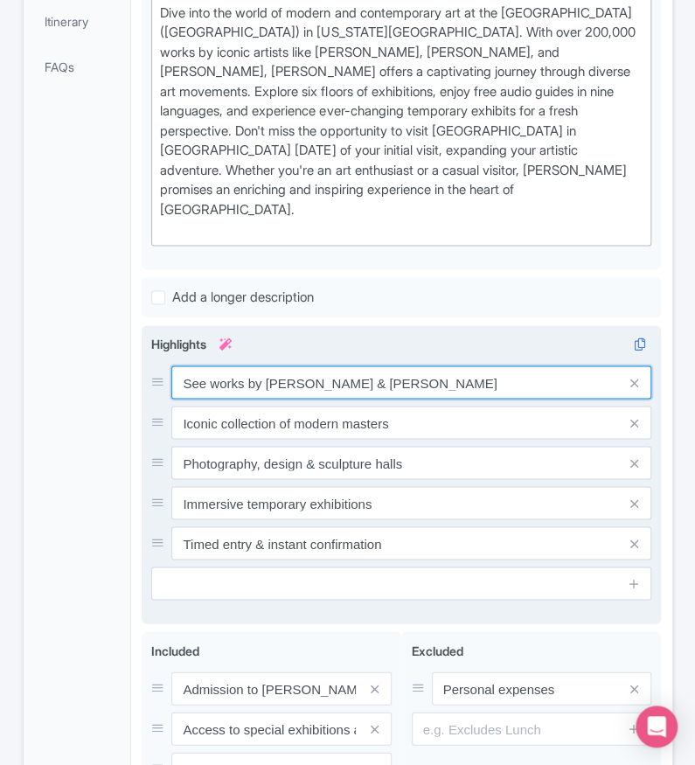
click at [338, 366] on input "See works by Picasso & Warhol" at bounding box center [411, 382] width 480 height 33
paste input "Explore New York’s iconic modern art museum"
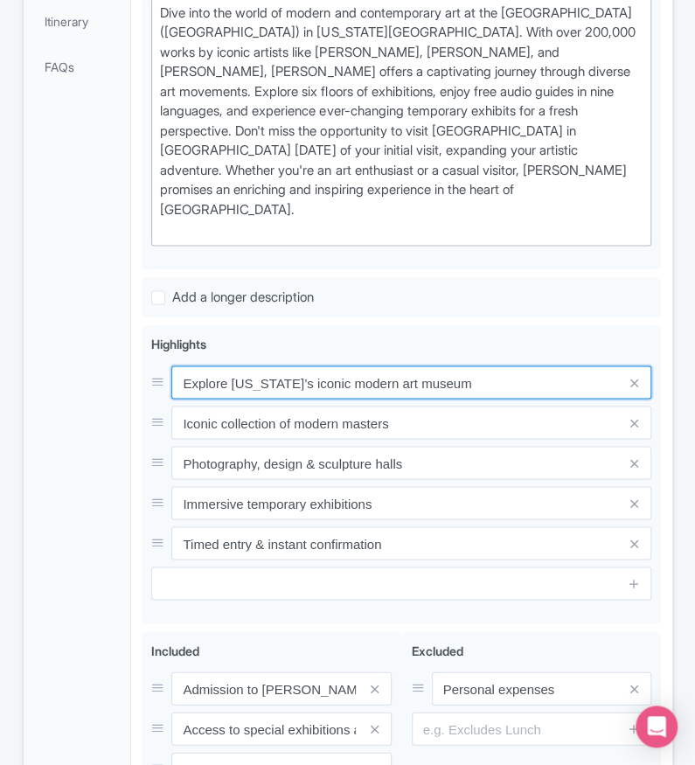
type input "Explore New York’s iconic modern art museum"
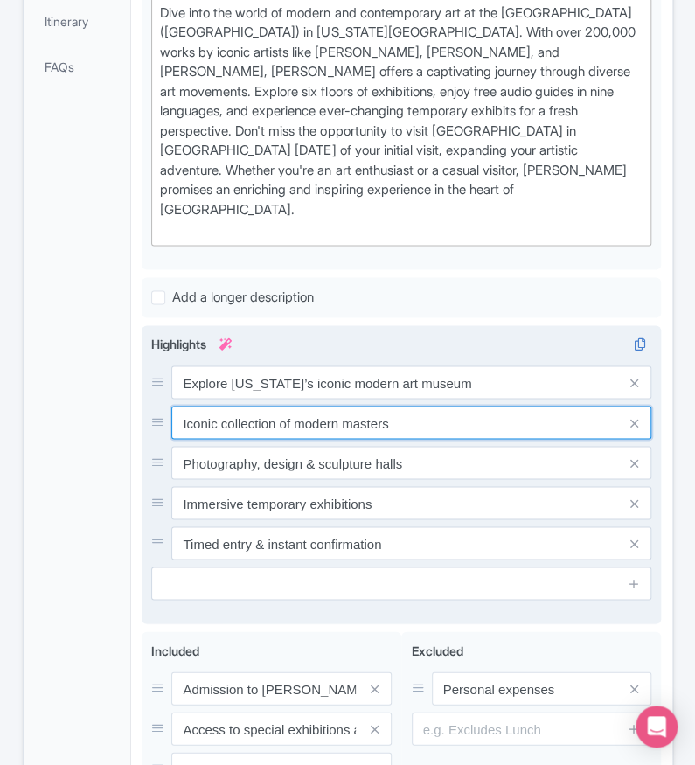
click at [532, 406] on input "Iconic collection of modern masters" at bounding box center [411, 422] width 480 height 33
paste input "See works by Van Gogh, Picasso, Warhol & more"
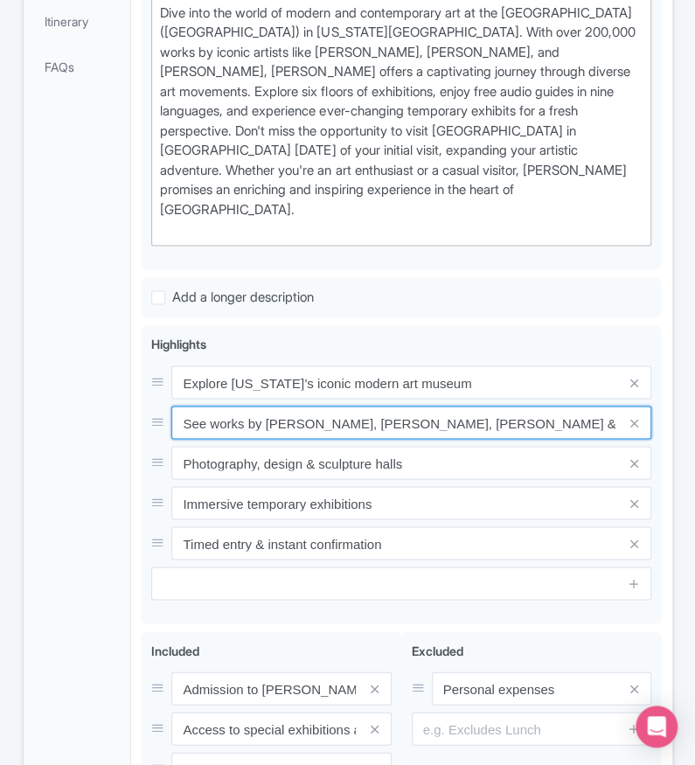
type input "See works by Van Gogh, Picasso, Warhol & more"
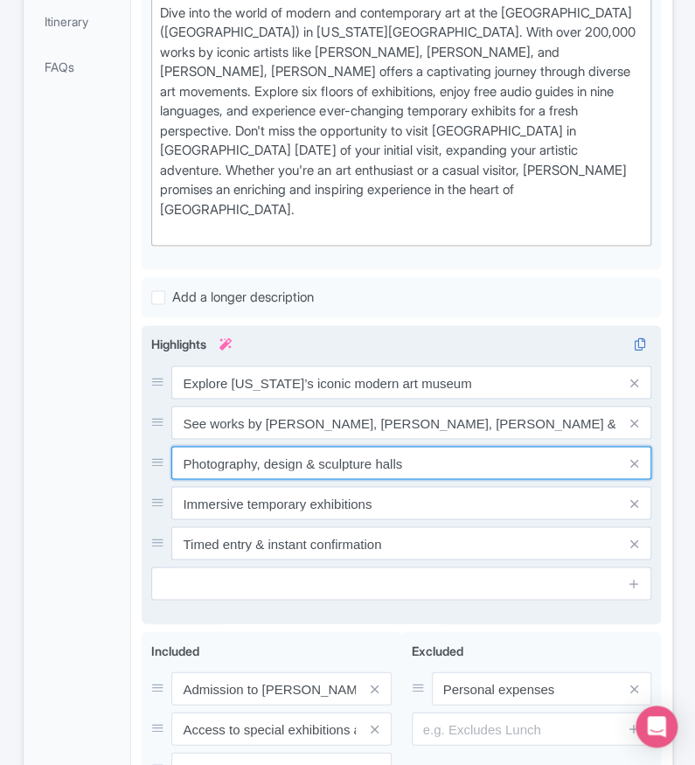
click at [450, 446] on input "Photography, design & sculpture halls" at bounding box center [411, 462] width 480 height 33
paste input "Visit MoMA’s sculpture garden & rotating exhibit"
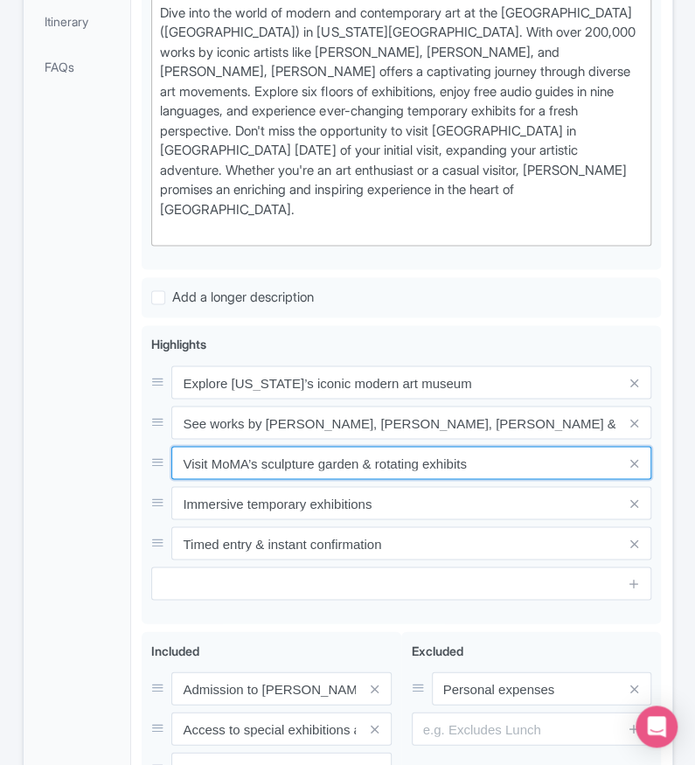
type input "Visit MoMA’s sculpture garden & rotating exhibits"
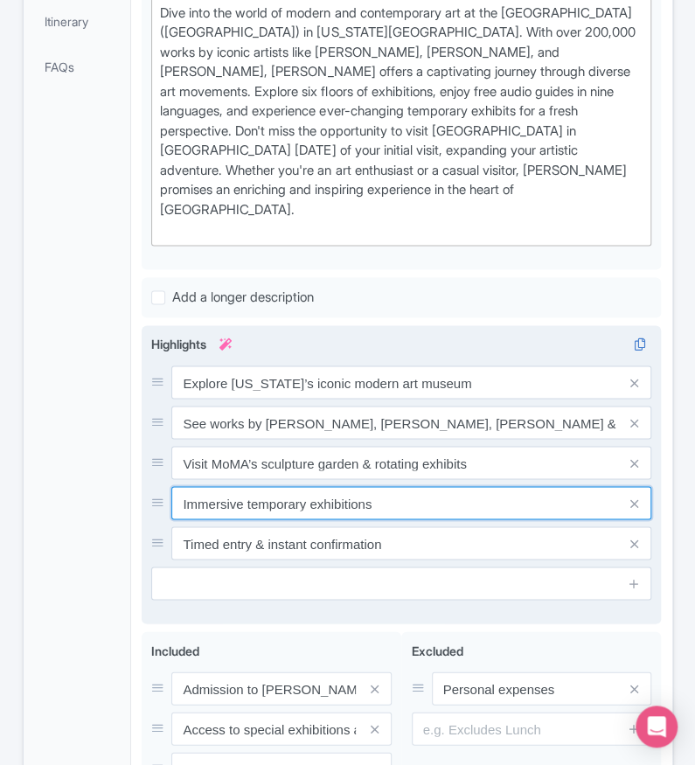
click at [400, 486] on input "Immersive temporary exhibitions" at bounding box center [411, 502] width 480 height 33
paste input "Discover cutting-edge photography & design piece"
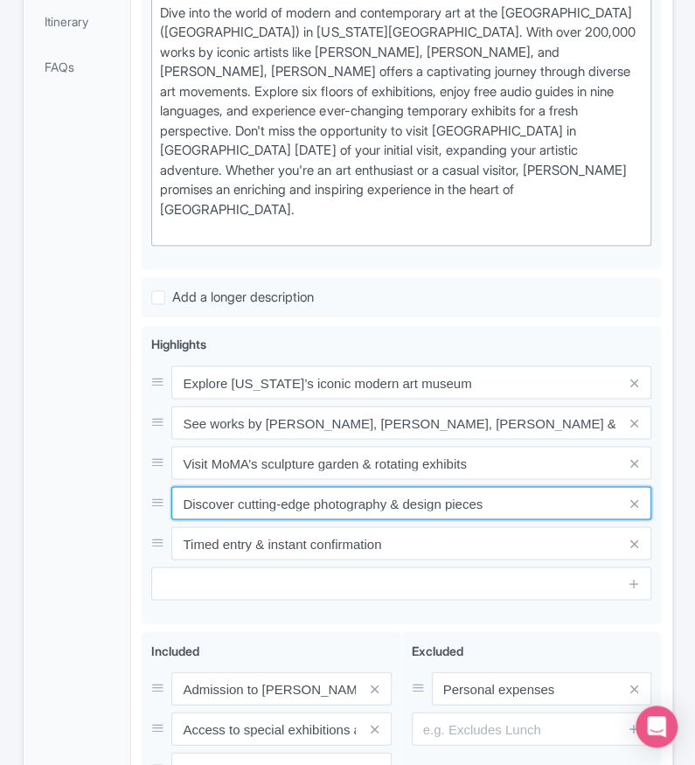
type input "Discover cutting-edge photography & design pieces"
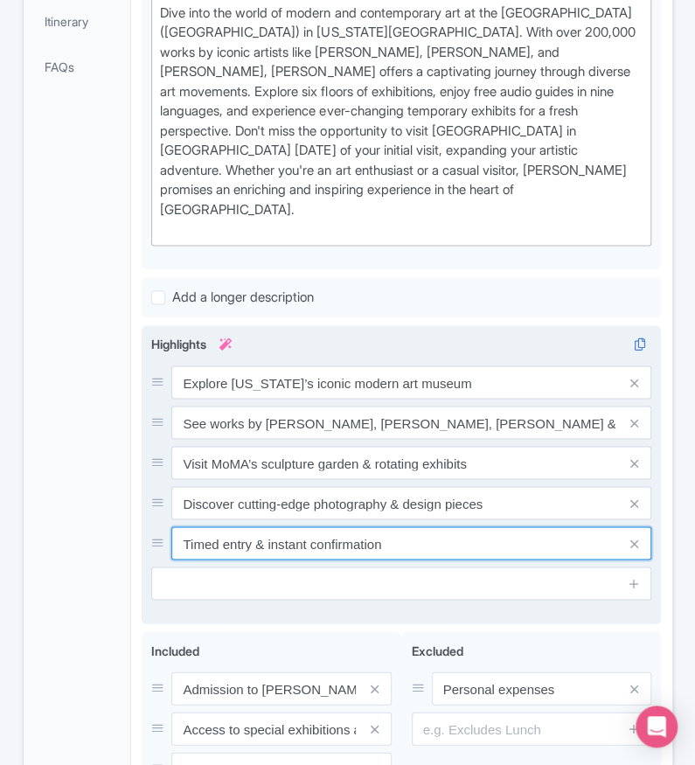
click at [330, 527] on input "Timed entry & instant confirmation" at bounding box center [411, 543] width 480 height 33
paste input "Must-see for art lovers in Midtown Manhatta"
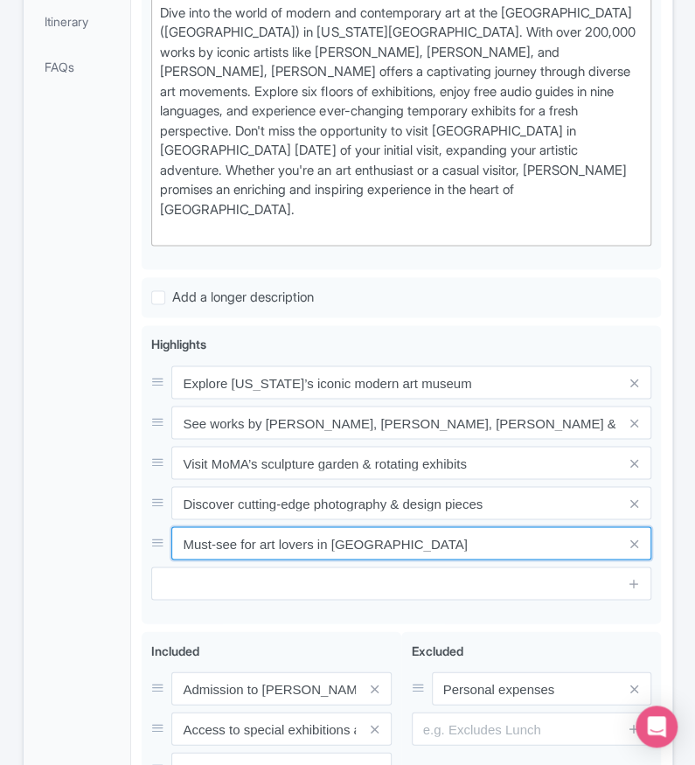
type input "Must-see for art lovers in Midtown Manhattan"
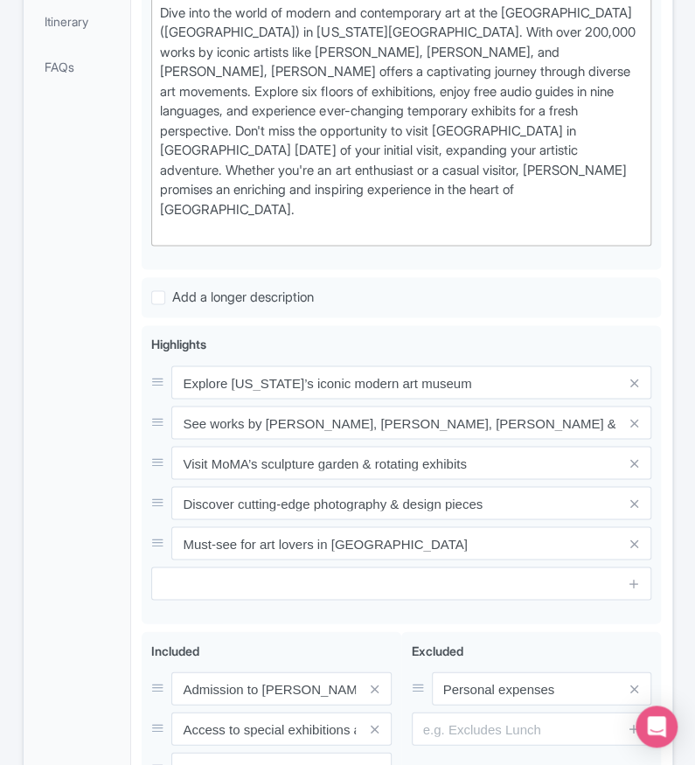
click at [83, 492] on div "General Booking Info Locations Settings Pricing Gallery Itinerary FAQs" at bounding box center [78, 315] width 108 height 1216
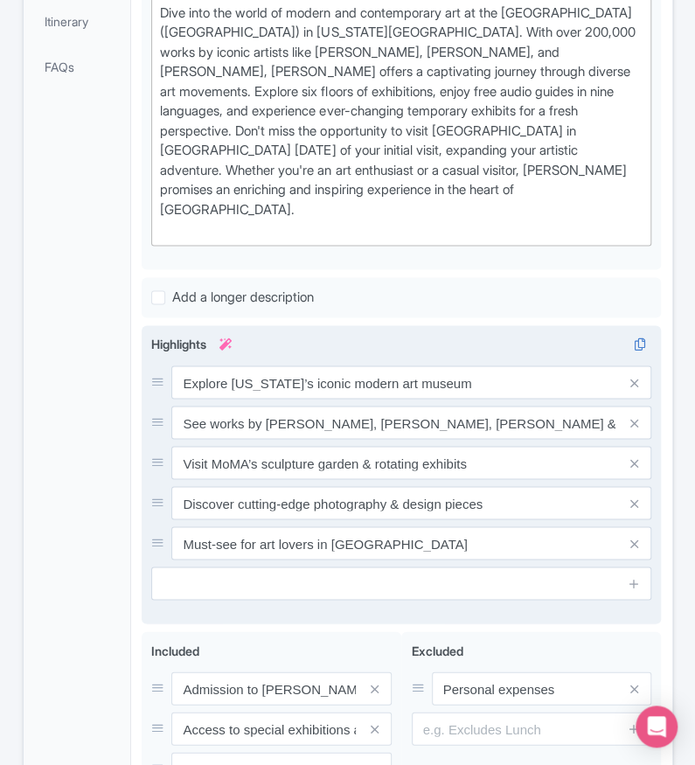
scroll to position [904, 0]
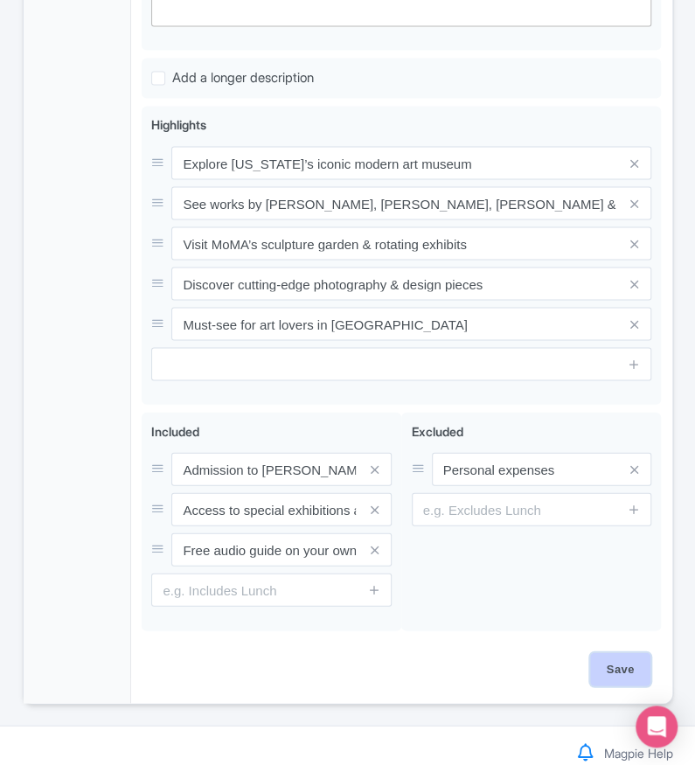
click at [601, 653] on input "Save" at bounding box center [621, 669] width 61 height 33
type input "Saving..."
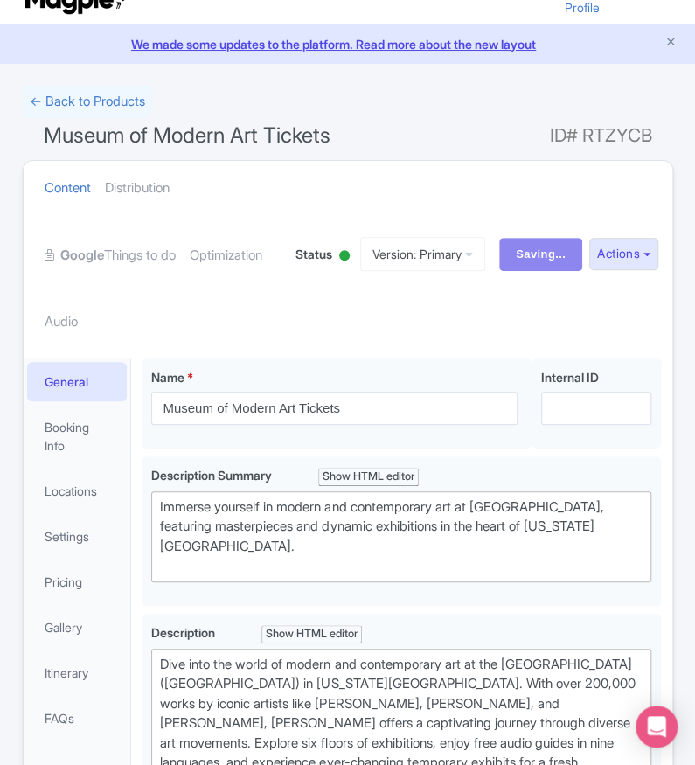
scroll to position [0, 0]
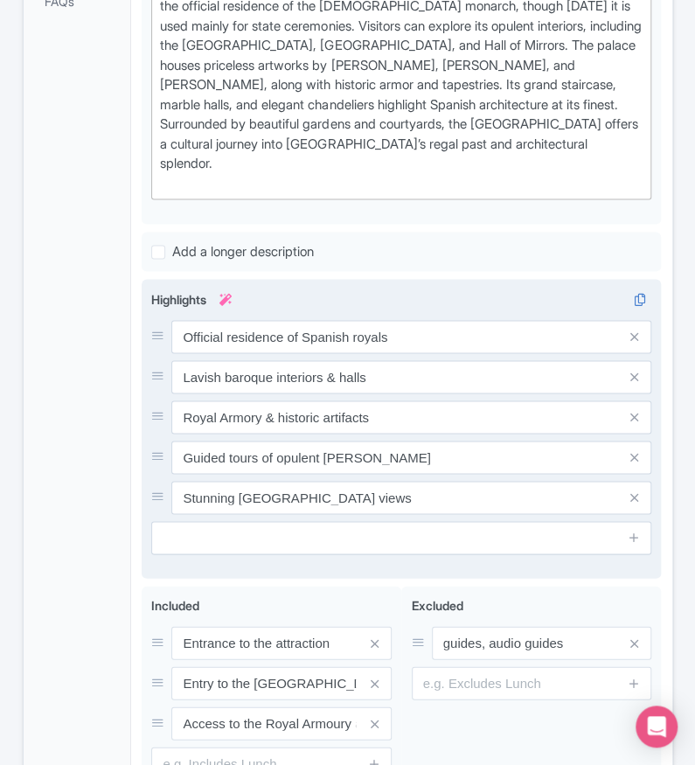
scroll to position [752, 0]
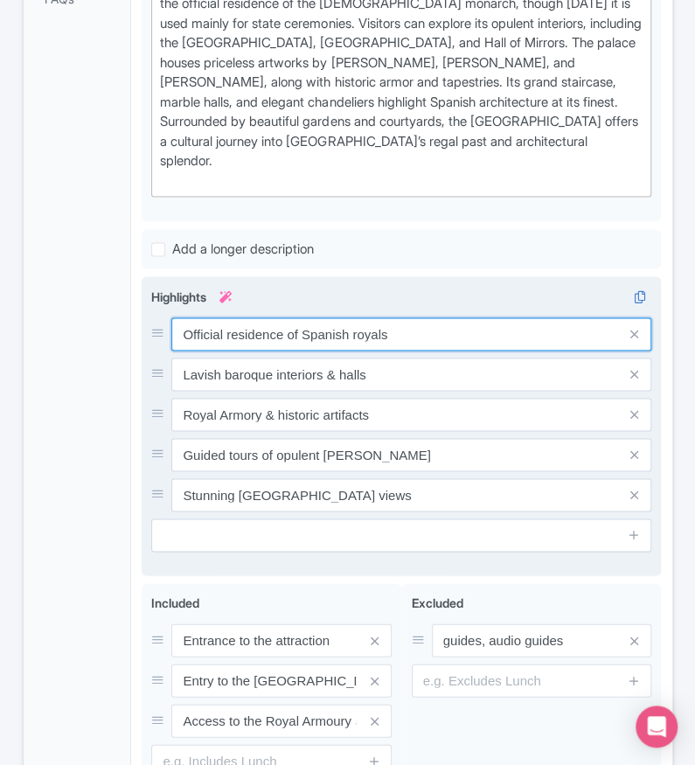
click at [381, 318] on input "Official residence of Spanish royals" at bounding box center [411, 334] width 480 height 33
paste input "Step inside Europe’s largest functioning palace"
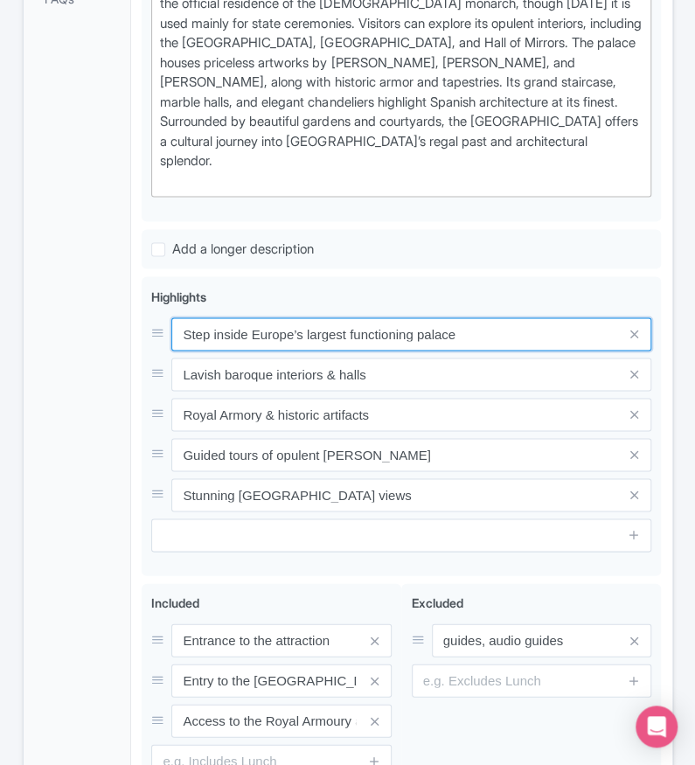
type input "Step inside Europe’s largest functioning palace"
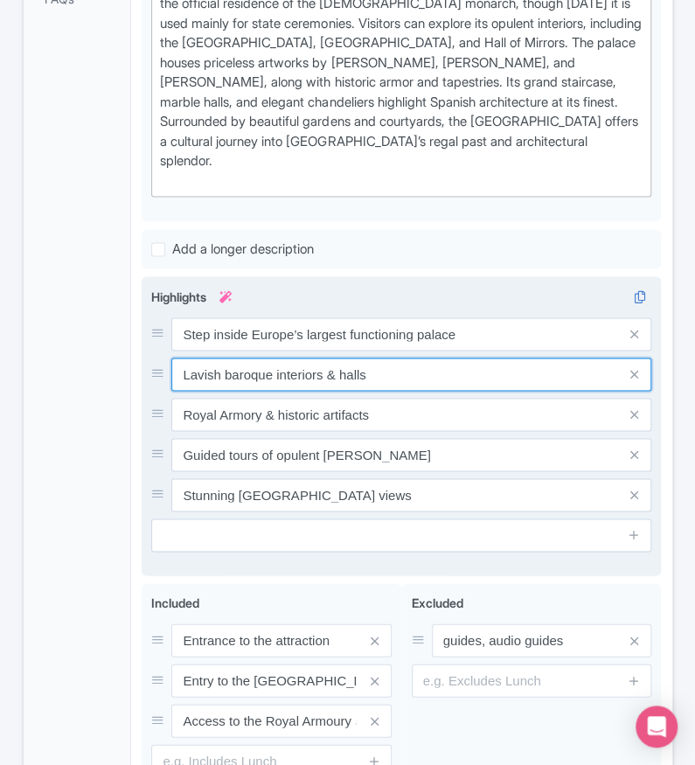
click at [406, 358] on input "Lavish baroque interiors & halls" at bounding box center [411, 374] width 480 height 33
paste input "Marvel at [GEOGRAPHIC_DATA], staircases, and art gallerie"
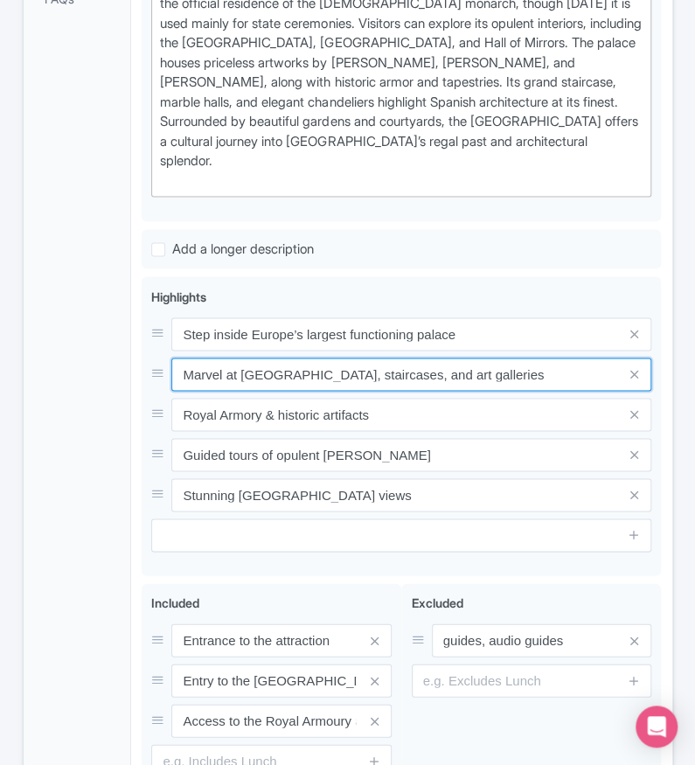
type input "Marvel at [GEOGRAPHIC_DATA], staircases, and art galleries"
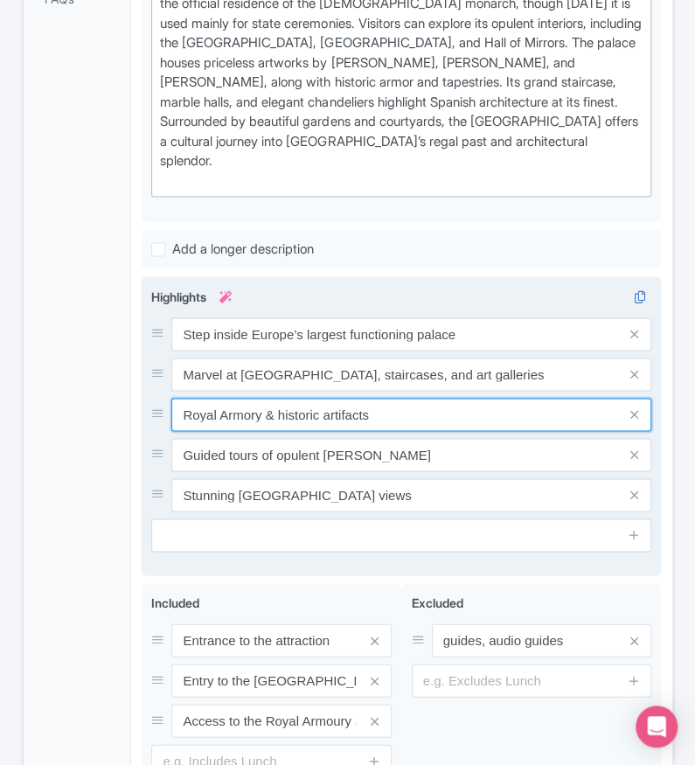
click at [427, 398] on input "Royal Armory & historic artifacts" at bounding box center [411, 414] width 480 height 33
paste input "Visit the Royal Armory and historic collection"
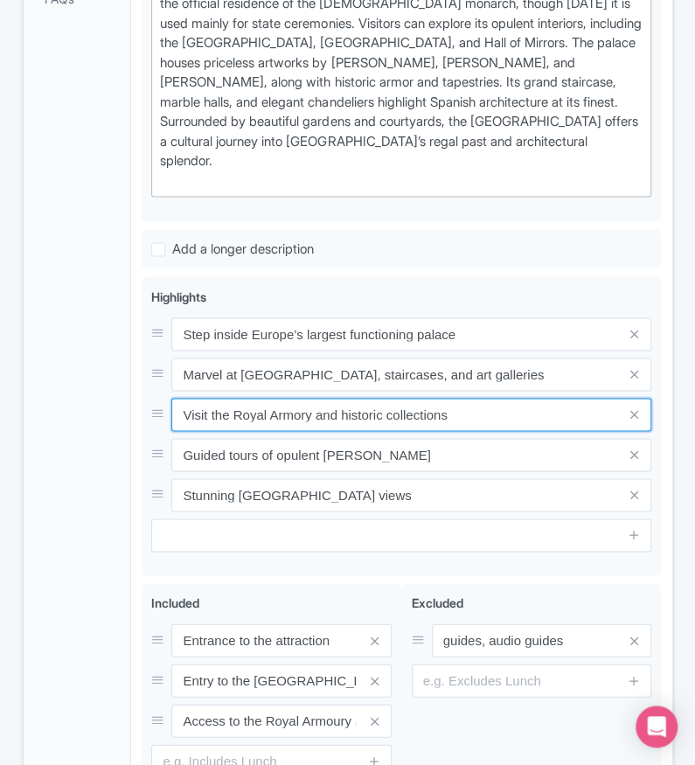
type input "Visit the Royal Armory and historic collections"
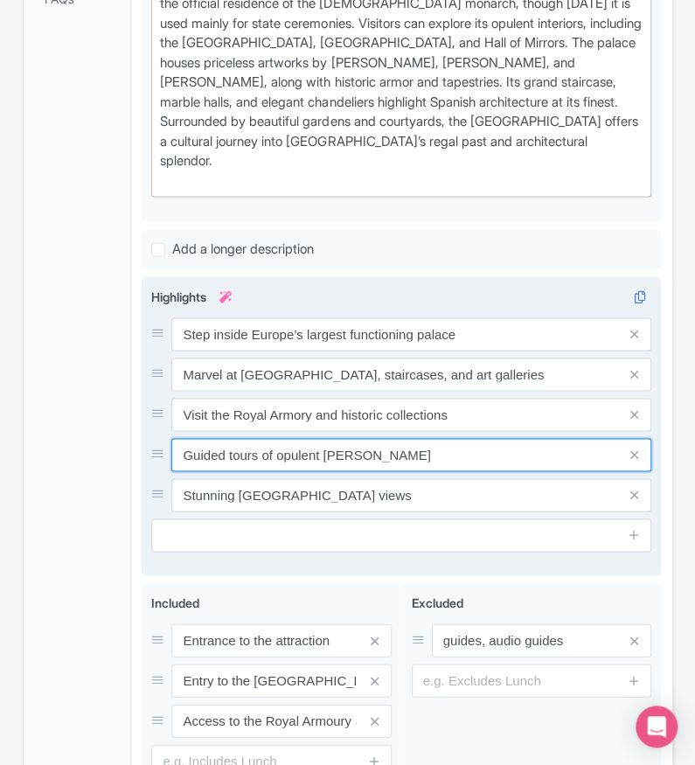
click at [362, 438] on input "Guided tours of opulent [PERSON_NAME]" at bounding box center [411, 454] width 480 height 33
paste input "Witness Spain’s rich royal and cultural heritage"
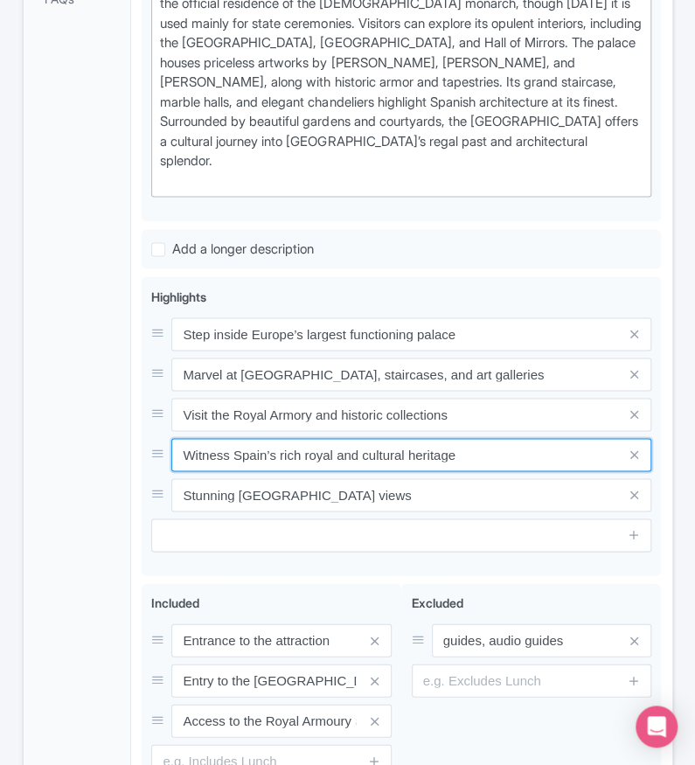
type input "Witness Spain’s rich royal and cultural heritage"
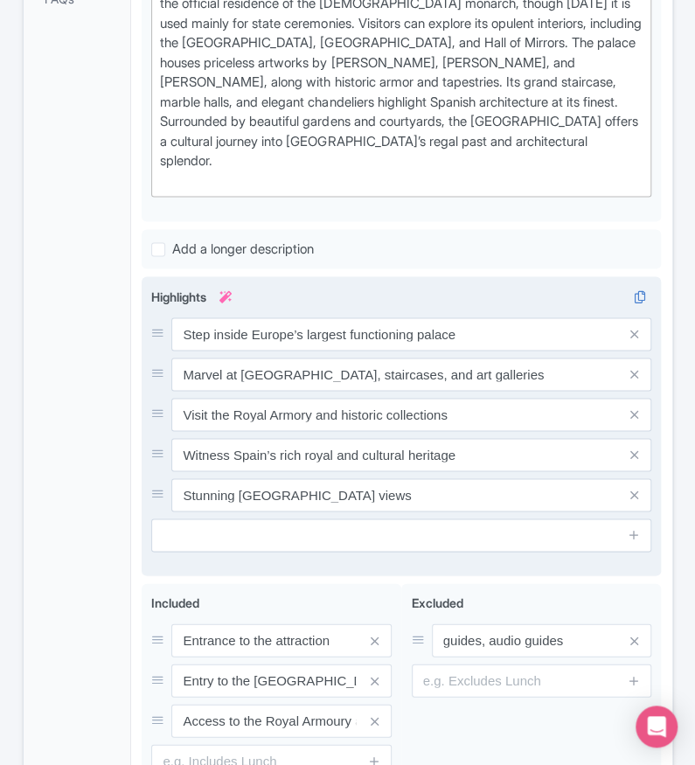
click at [488, 429] on div "Step inside Europe’s largest functioning palace Marvel at [GEOGRAPHIC_DATA], st…" at bounding box center [401, 415] width 500 height 194
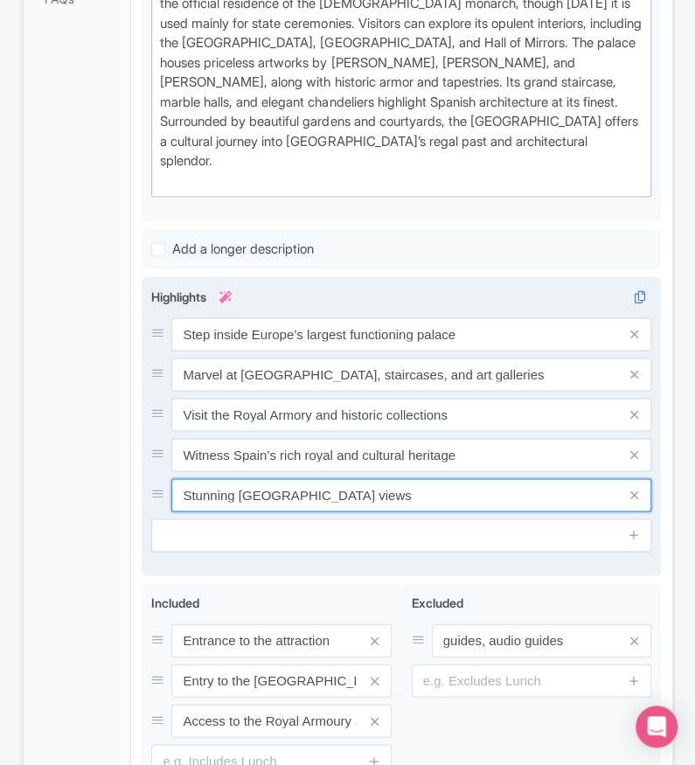
click at [435, 479] on input "Stunning [GEOGRAPHIC_DATA] views" at bounding box center [411, 495] width 480 height 33
paste input "Iconic landmark in the heart of [GEOGRAPHIC_DATA]"
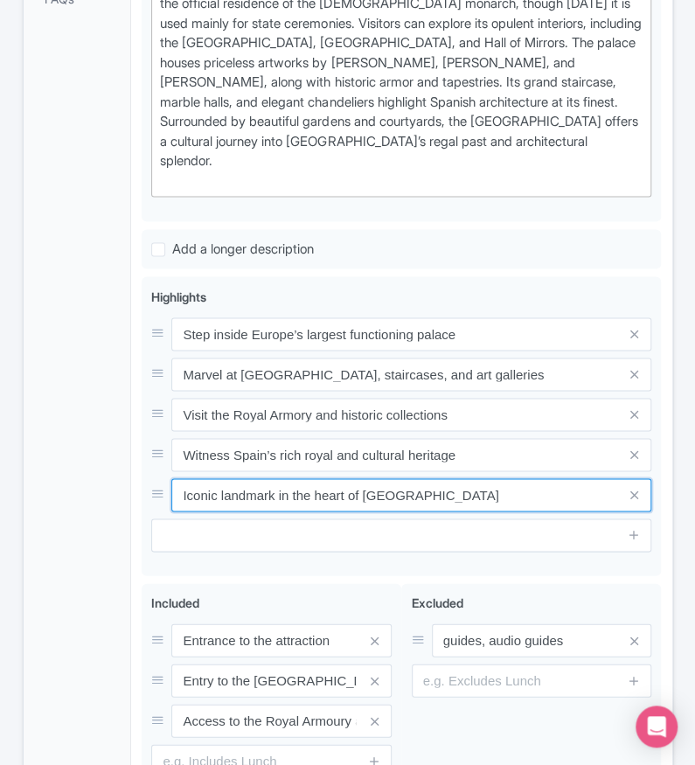
type input "Iconic landmark in the heart of [GEOGRAPHIC_DATA]"
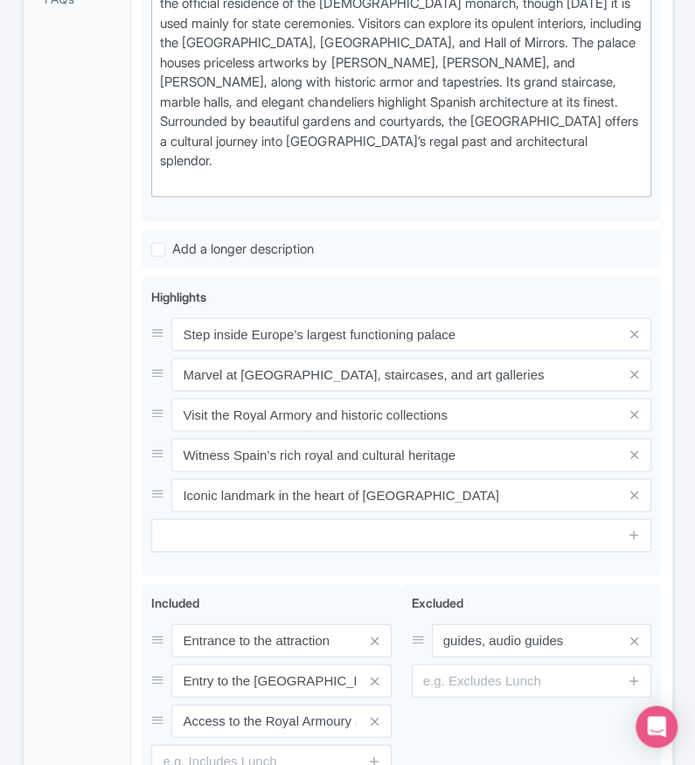
click at [61, 465] on div "General Booking Info Locations Settings Pricing Gallery Itinerary FAQs" at bounding box center [78, 257] width 108 height 1236
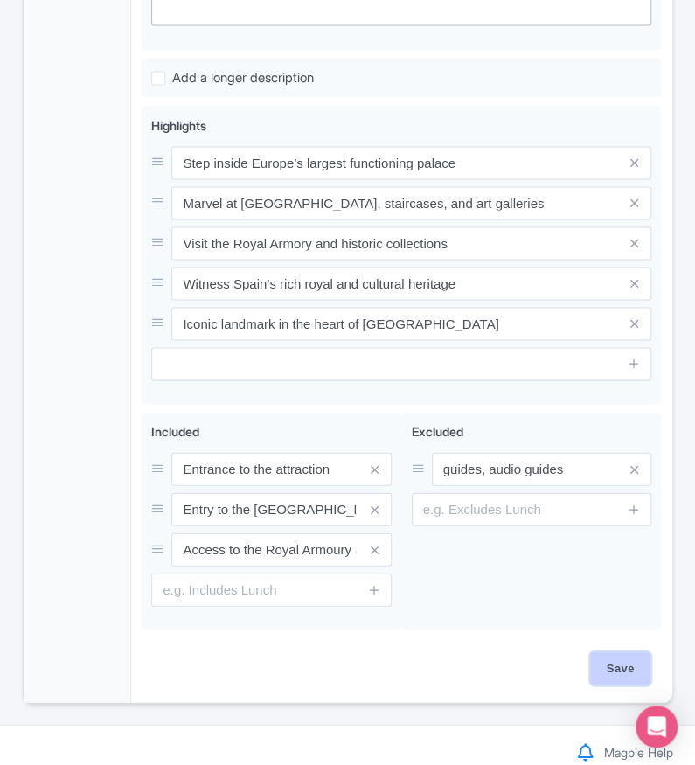
click at [630, 652] on input "Save" at bounding box center [621, 668] width 61 height 33
type input "Saving..."
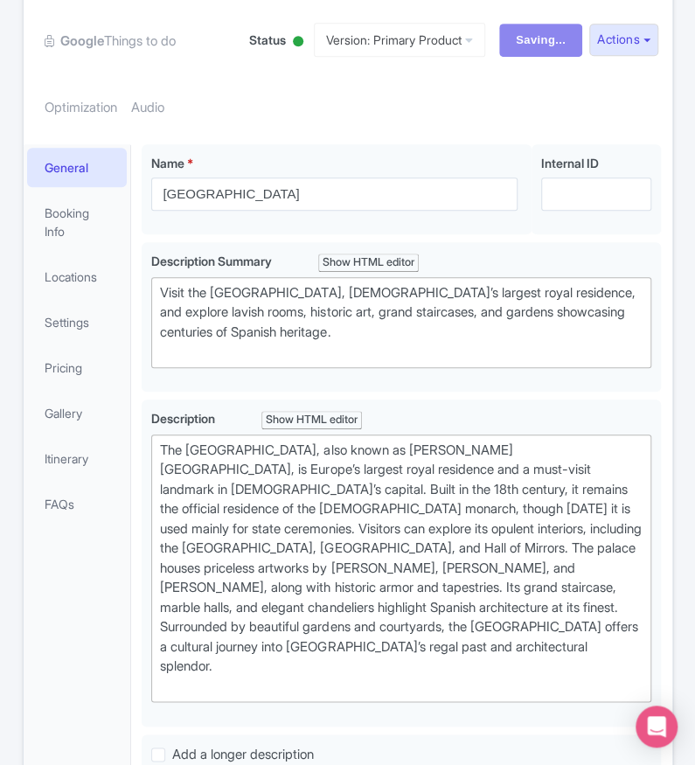
scroll to position [0, 0]
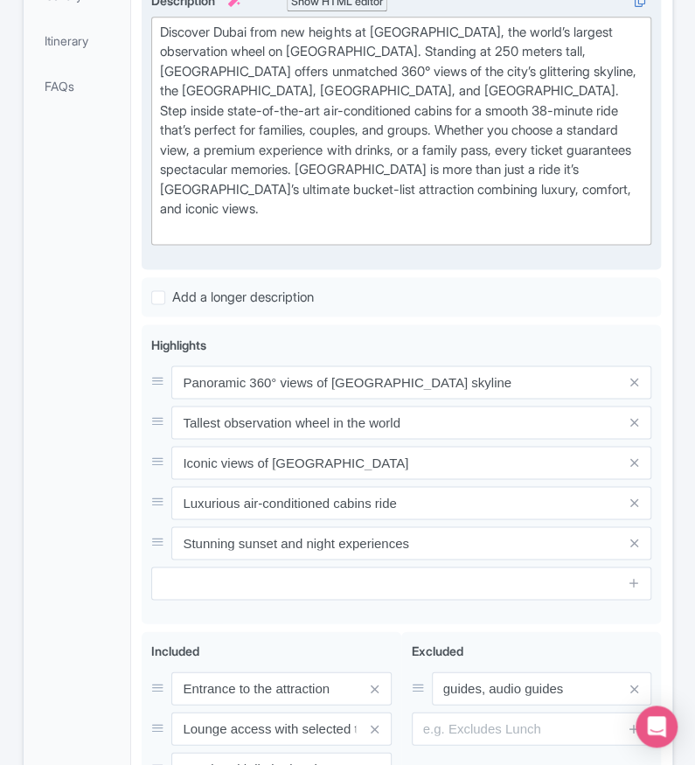
scroll to position [719, 0]
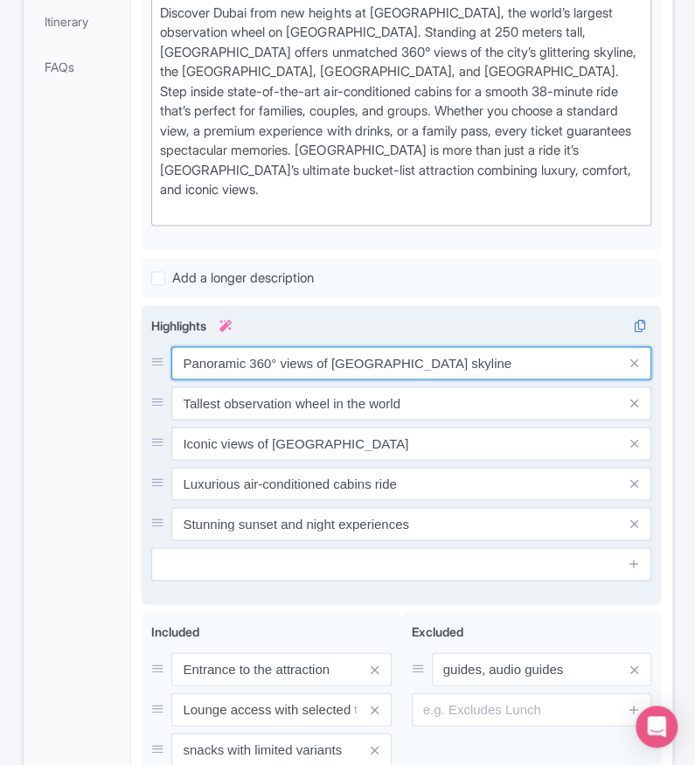
click at [367, 346] on input "Panoramic 360° views of [GEOGRAPHIC_DATA] skyline" at bounding box center [411, 362] width 480 height 33
paste input "Ride the world’s tallest observation wheel"
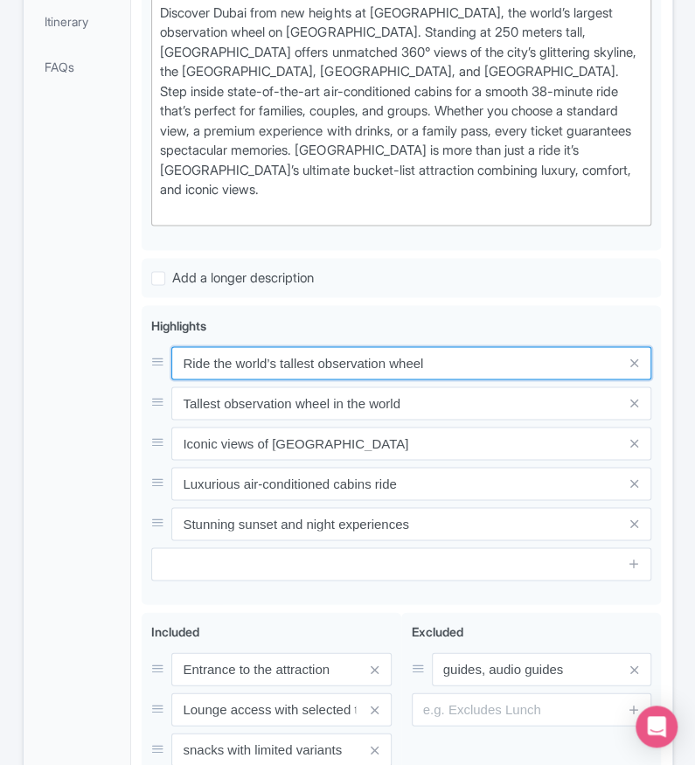
type input "Ride the world’s tallest observation wheel"
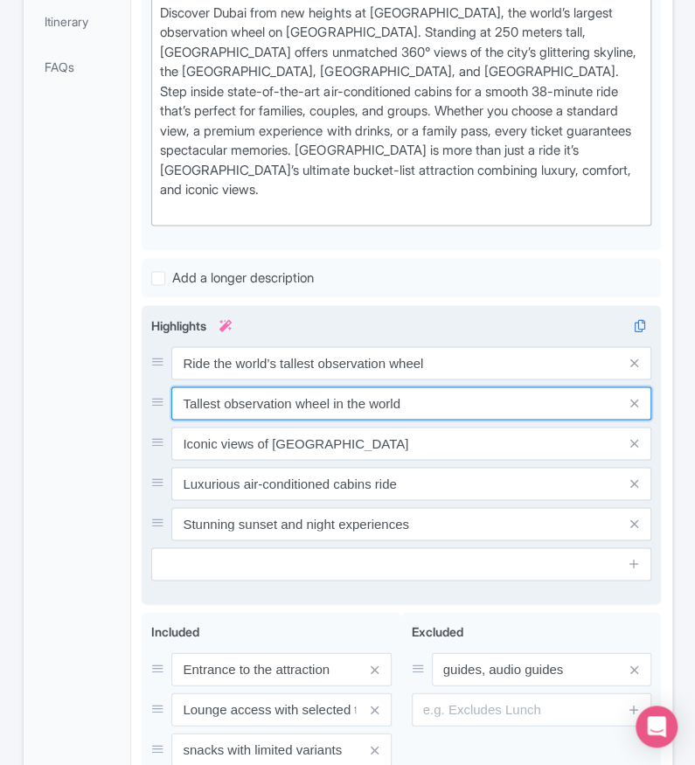
click at [443, 387] on input "Tallest observation wheel in the world" at bounding box center [411, 403] width 480 height 33
paste input "Enjoy 360° views of Dubai skyline & landmarks"
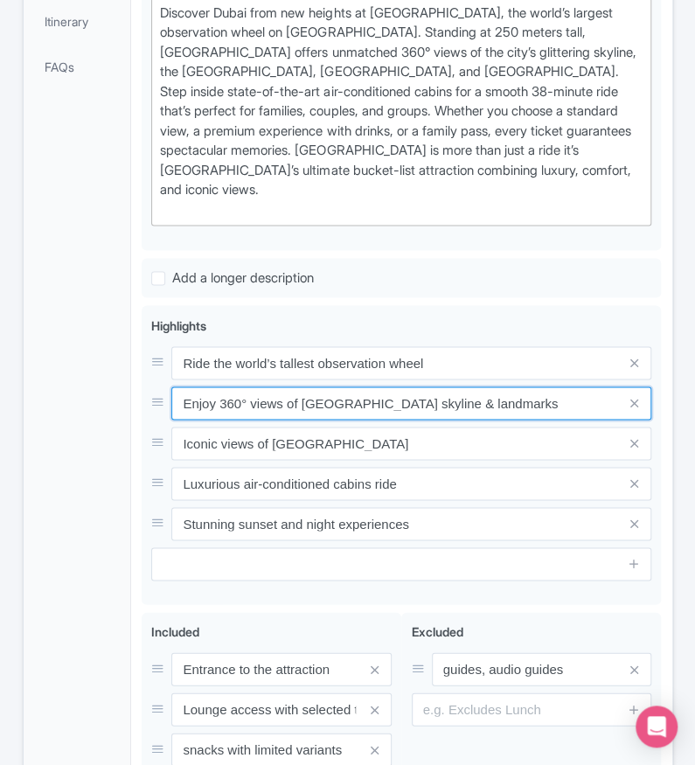
type input "Enjoy 360° views of Dubai skyline & landmarks"
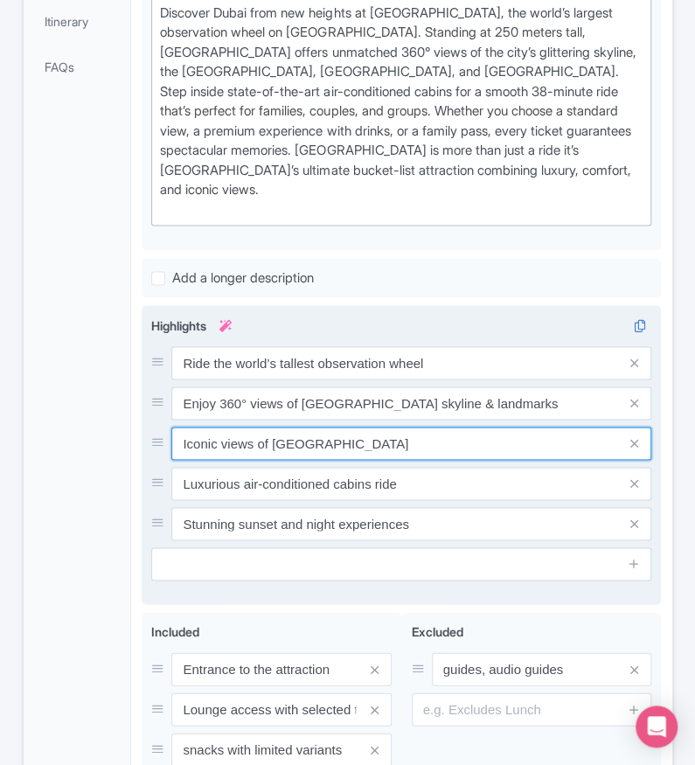
click at [413, 427] on input "Iconic views of Bluewaters Island" at bounding box center [411, 443] width 480 height 33
paste input "Stunning sunset and night views over Bluewaters"
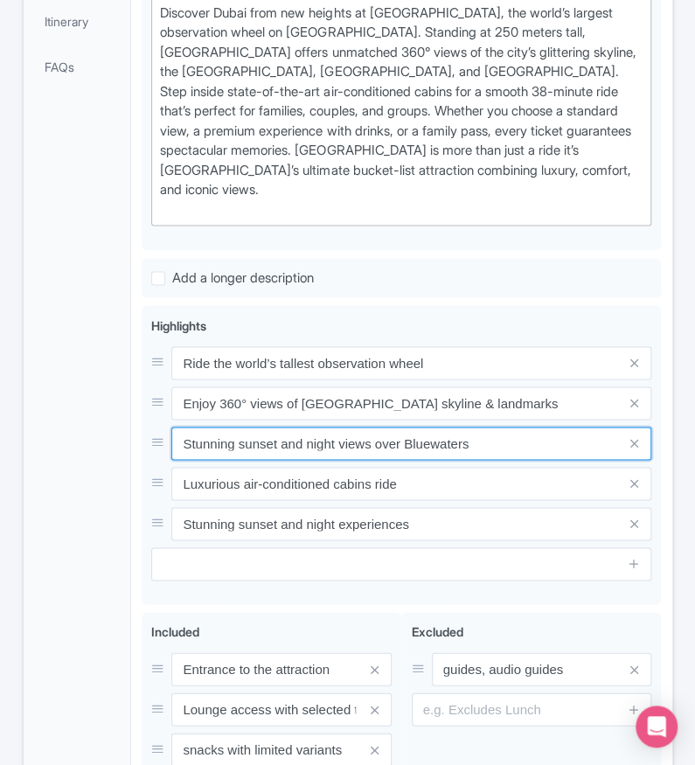
type input "Stunning sunset and night views over Bluewaters"
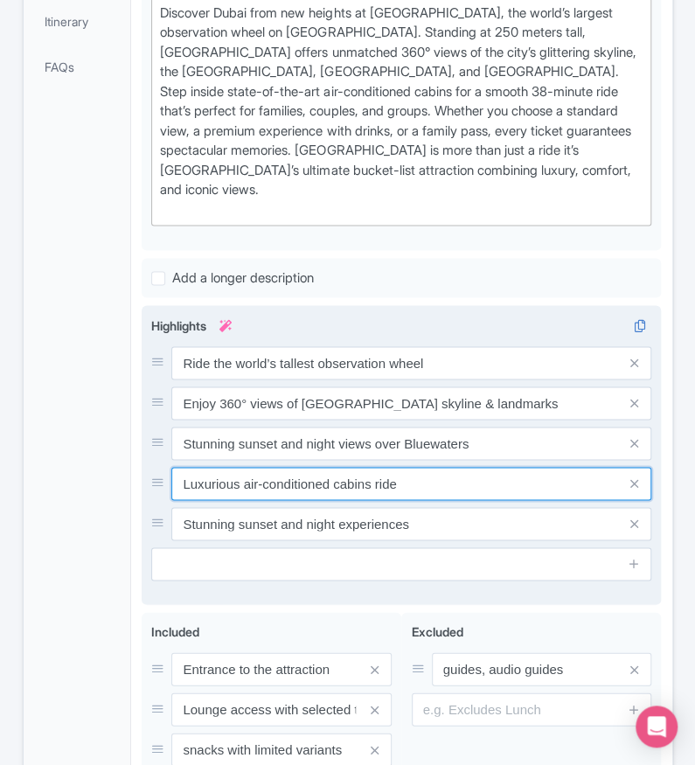
click at [509, 467] on input "Luxurious air-conditioned cabins ride" at bounding box center [411, 483] width 480 height 33
paste input "Climate-controlled cabins for year-round comfort"
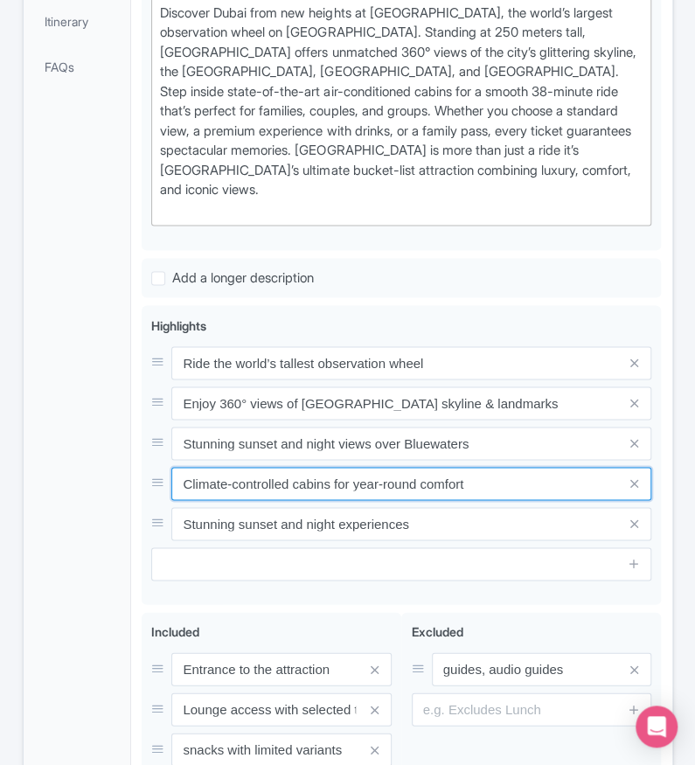
type input "Climate-controlled cabins for year-round comfort"
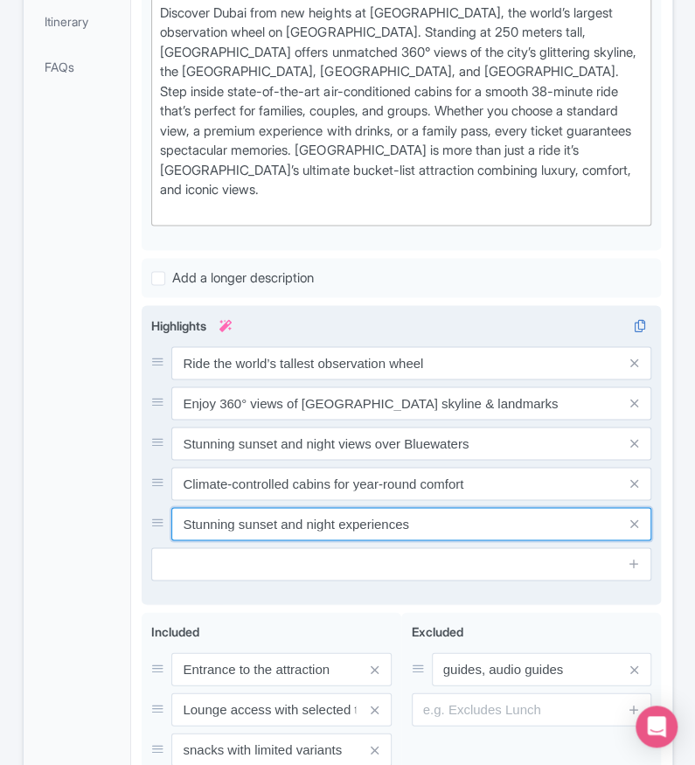
click at [388, 507] on input "Stunning sunset and night experiences" at bounding box center [411, 523] width 480 height 33
paste input "A must-do for first-time visitors to Dubai"
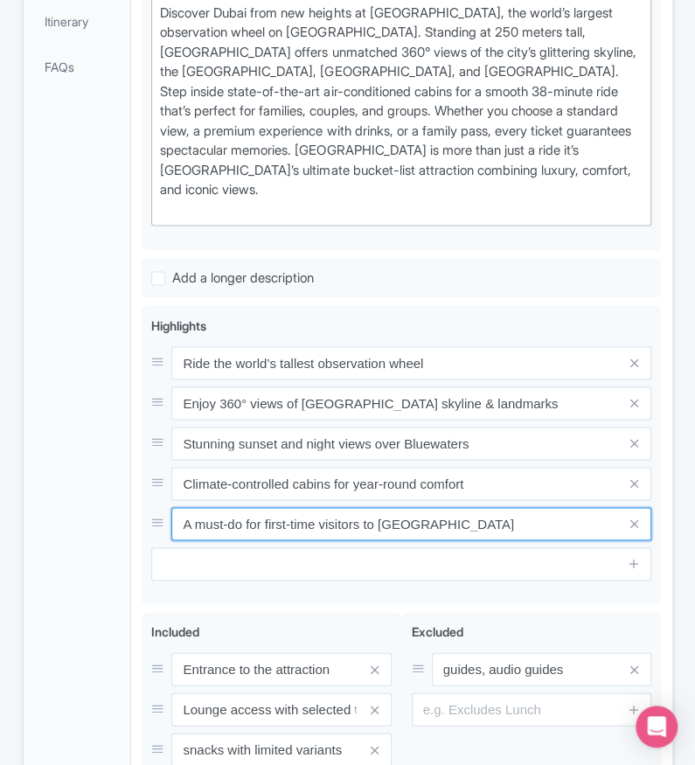
type input "A must-do for first-time visitors to Dubai"
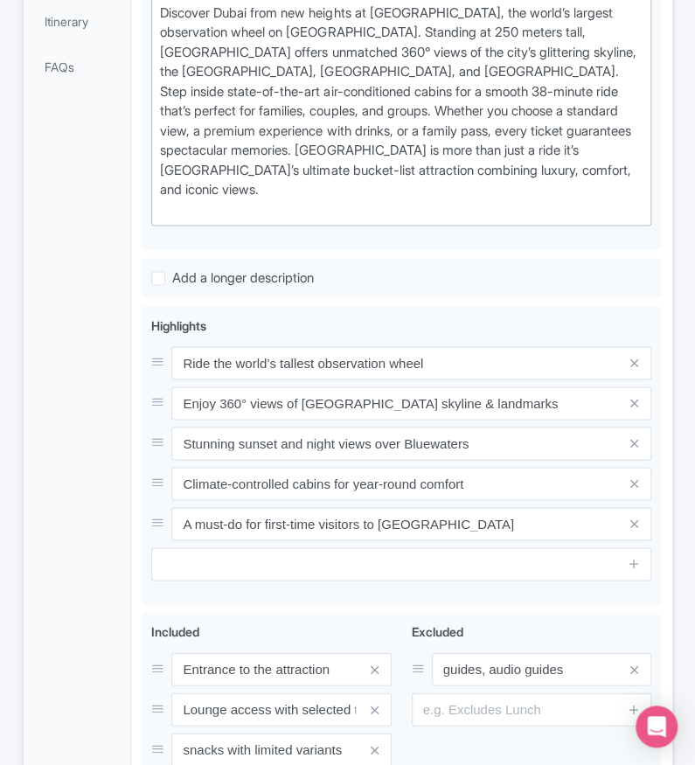
click at [49, 471] on div "General Booking Info Locations Settings Pricing Gallery Itinerary FAQs" at bounding box center [78, 305] width 108 height 1197
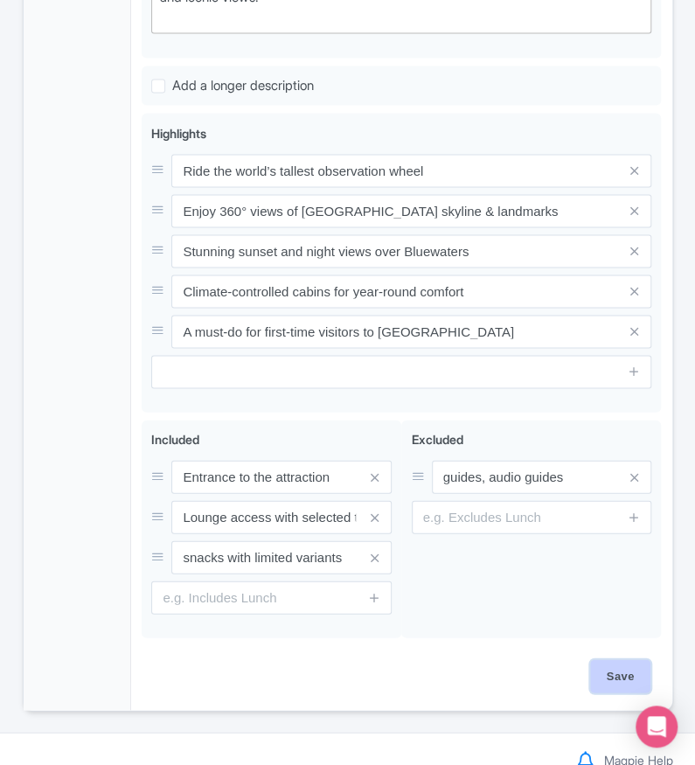
click at [623, 660] on input "Save" at bounding box center [621, 676] width 61 height 33
type input "Saving..."
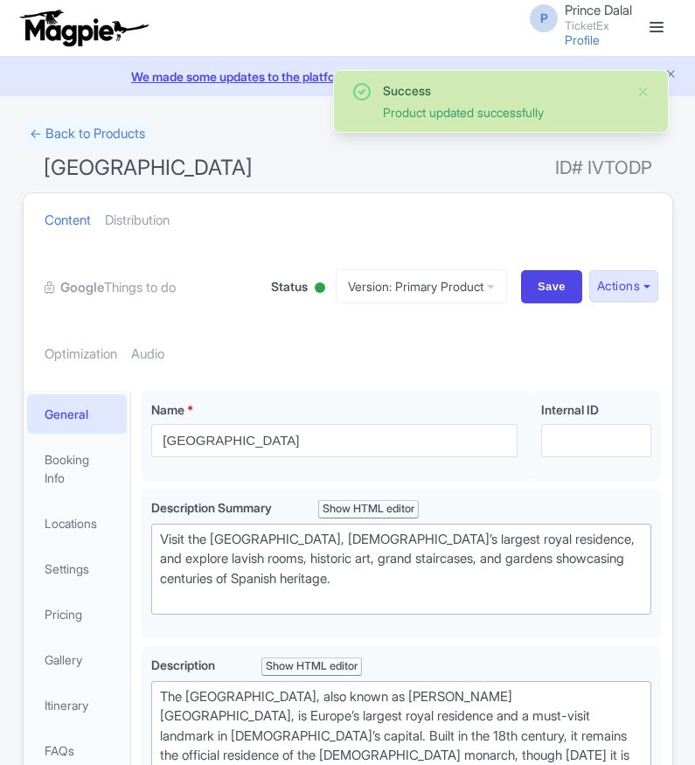
scroll to position [390, 0]
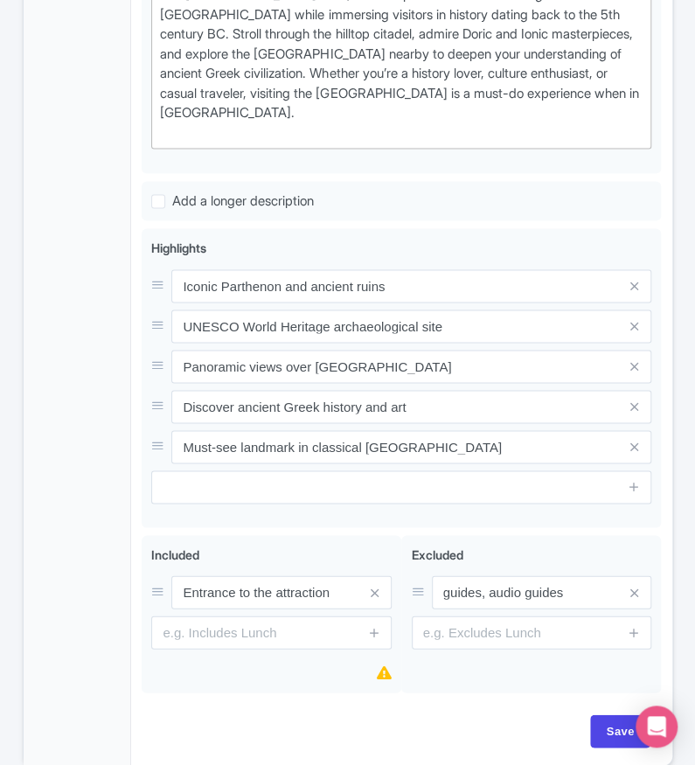
scroll to position [762, 0]
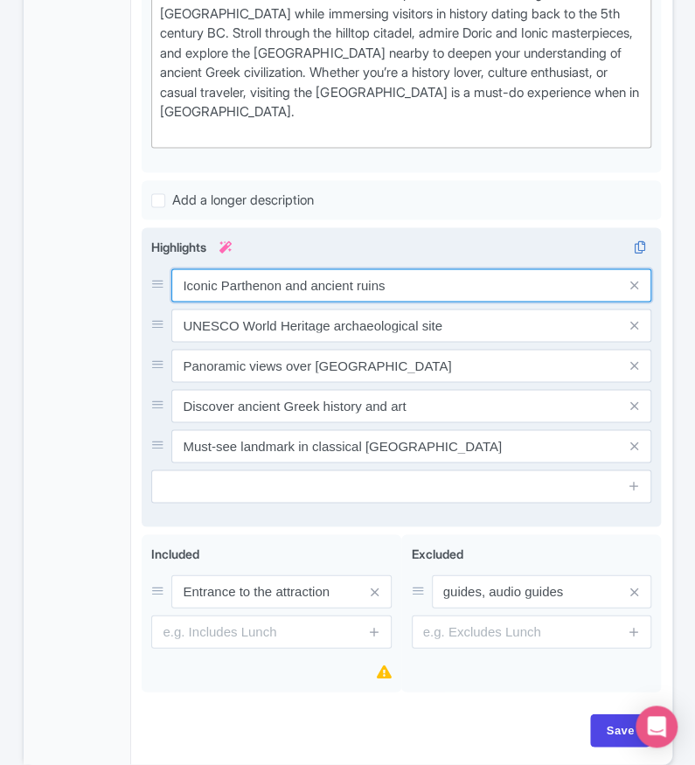
click at [437, 269] on input "Iconic Parthenon and ancient ruins" at bounding box center [411, 285] width 480 height 33
paste input "Visit Athens’ most iconic UNESCO World Heritage site"
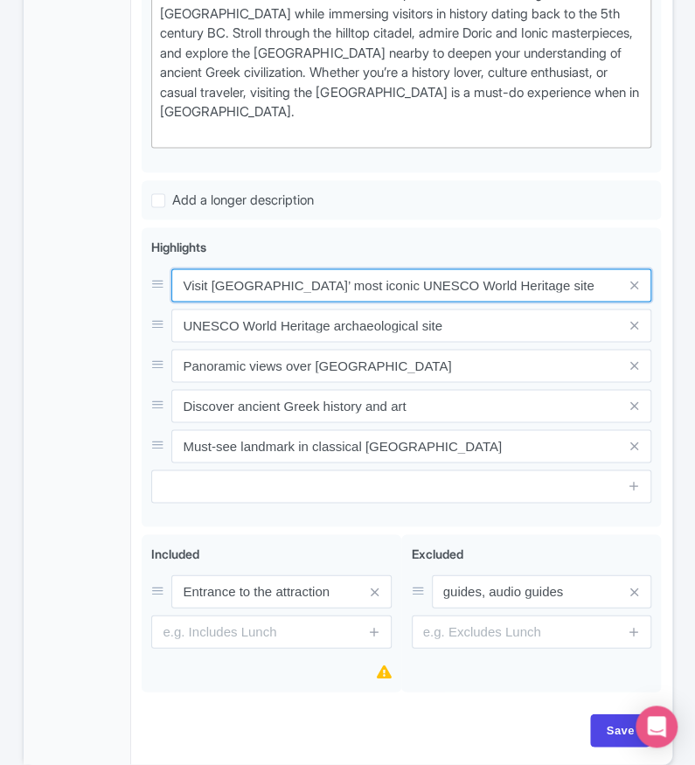
type input "Visit Athens’ most iconic UNESCO World Heritage site"
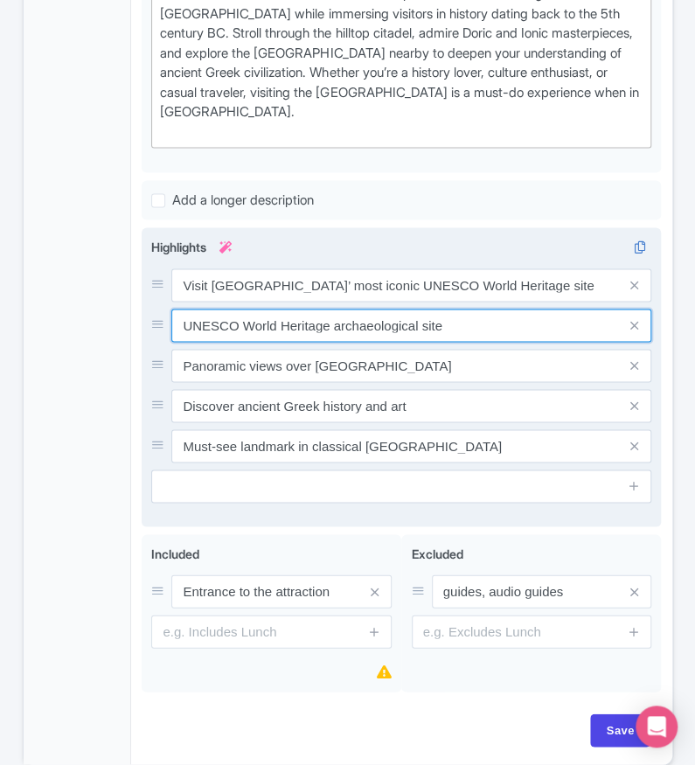
click at [439, 318] on input "UNESCO World Heritage archaeological site" at bounding box center [411, 325] width 480 height 33
paste input "Explore the Parthenon and ancient Greek temples"
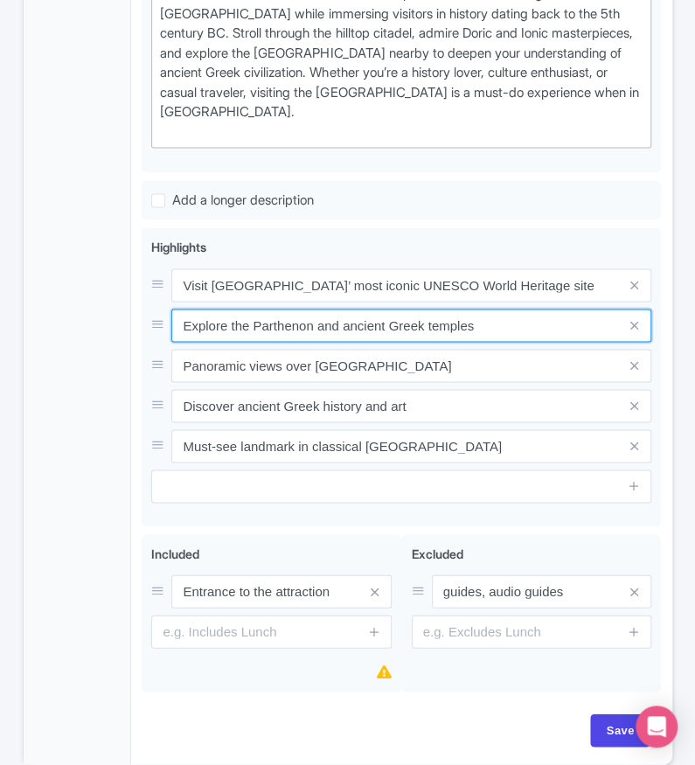
type input "Explore the Parthenon and ancient Greek temples"
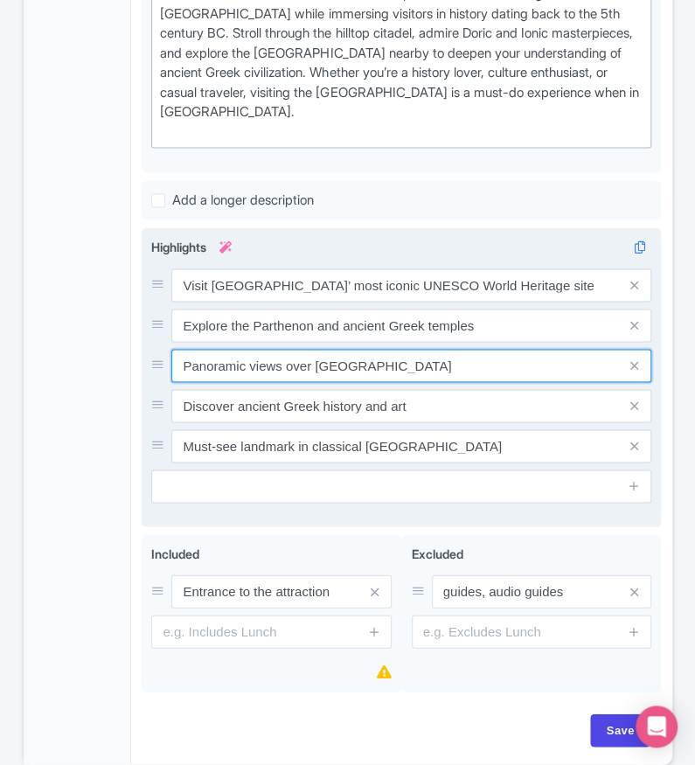
click at [400, 349] on input "Panoramic views over Athens city" at bounding box center [411, 365] width 480 height 33
paste input "Walk through ruins of classical Greek civilization"
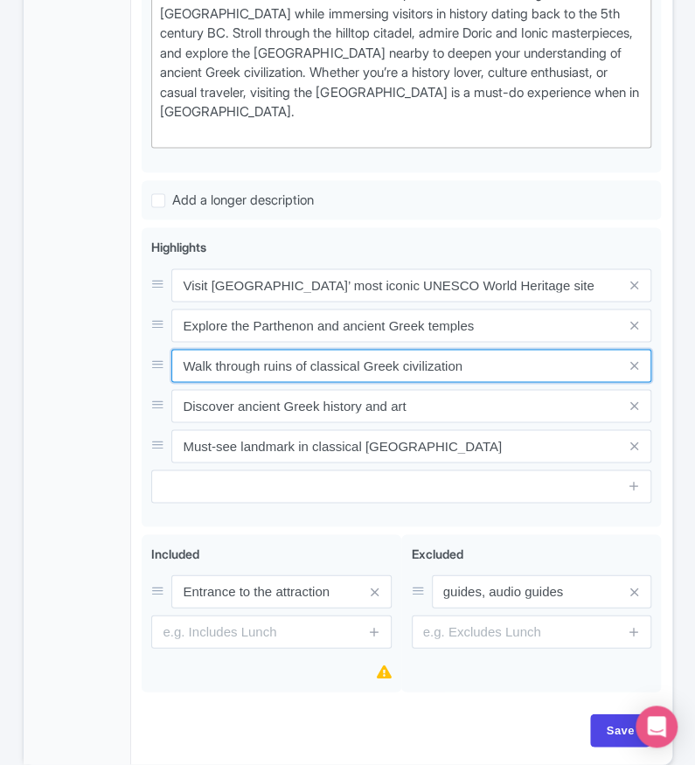
type input "Walk through ruins of classical Greek civilization"
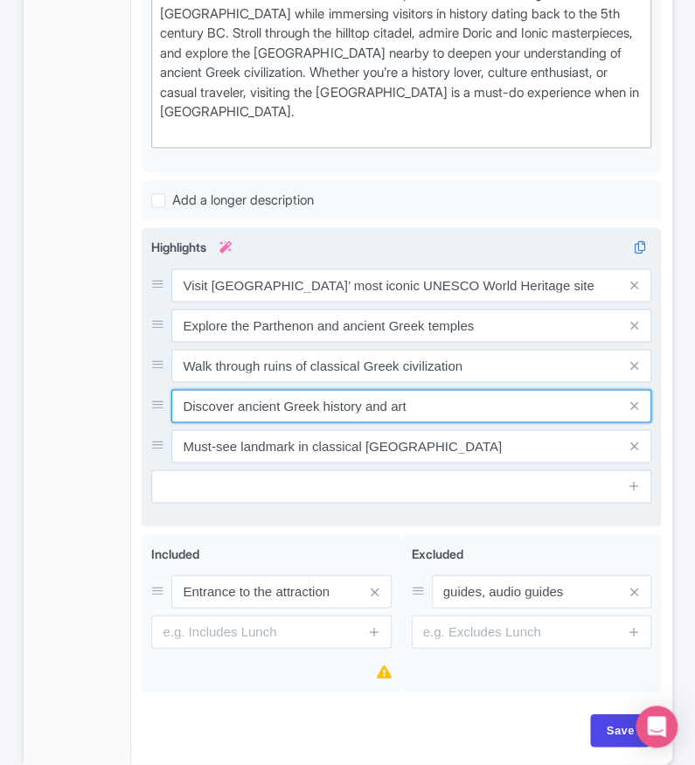
click at [483, 389] on input "Discover ancient Greek history and art" at bounding box center [411, 405] width 480 height 33
paste input "Enjoy breathtaking panoramic city views"
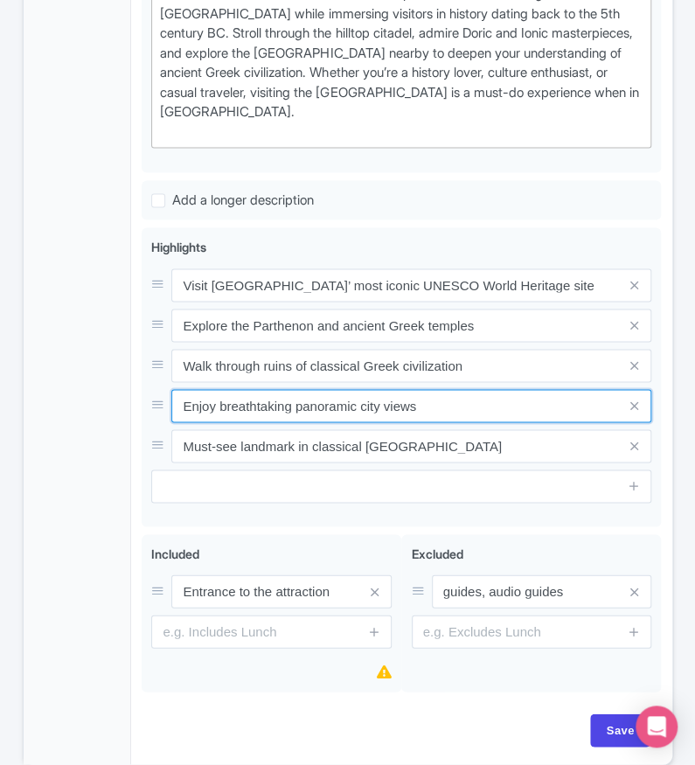
type input "Enjoy breathtaking panoramic city views"
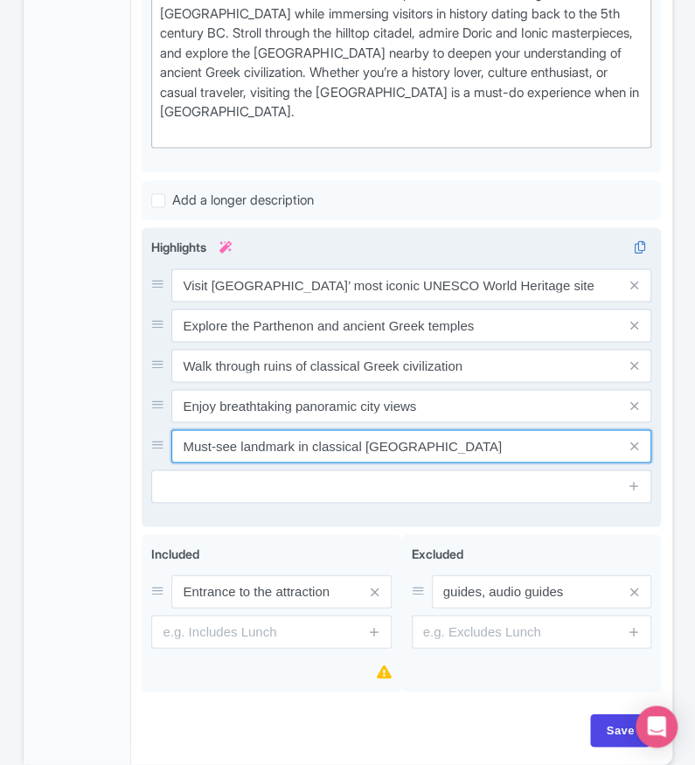
click at [397, 430] on input "Must-see landmark in classical Athens" at bounding box center [411, 446] width 480 height 33
paste input "A timeless symbol of democracy and history"
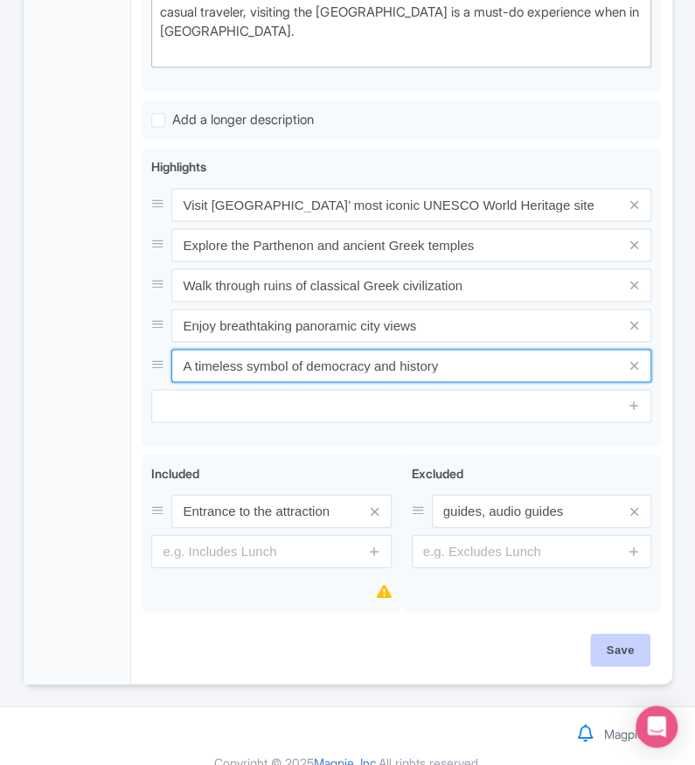
type input "A timeless symbol of democracy and history"
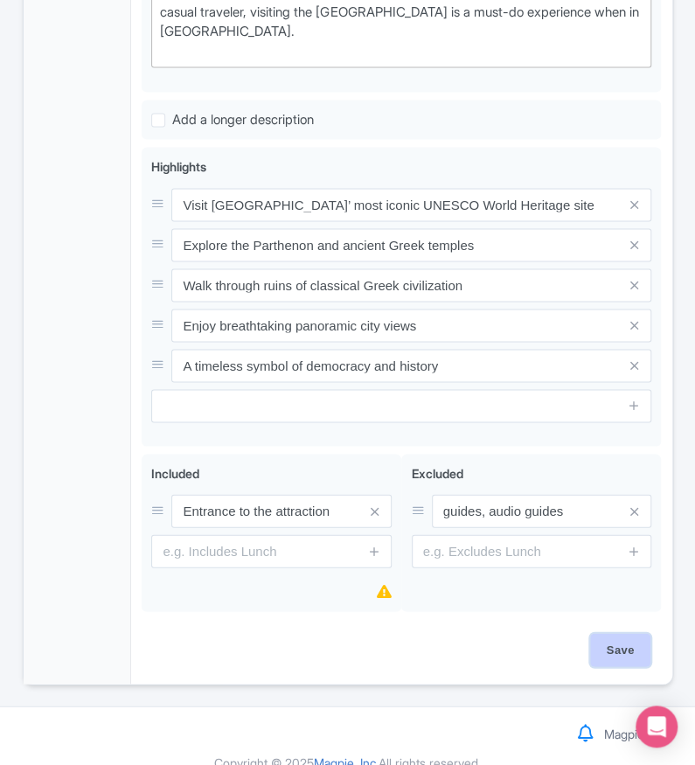
click at [622, 633] on input "Save" at bounding box center [621, 649] width 61 height 33
type input "Saving..."
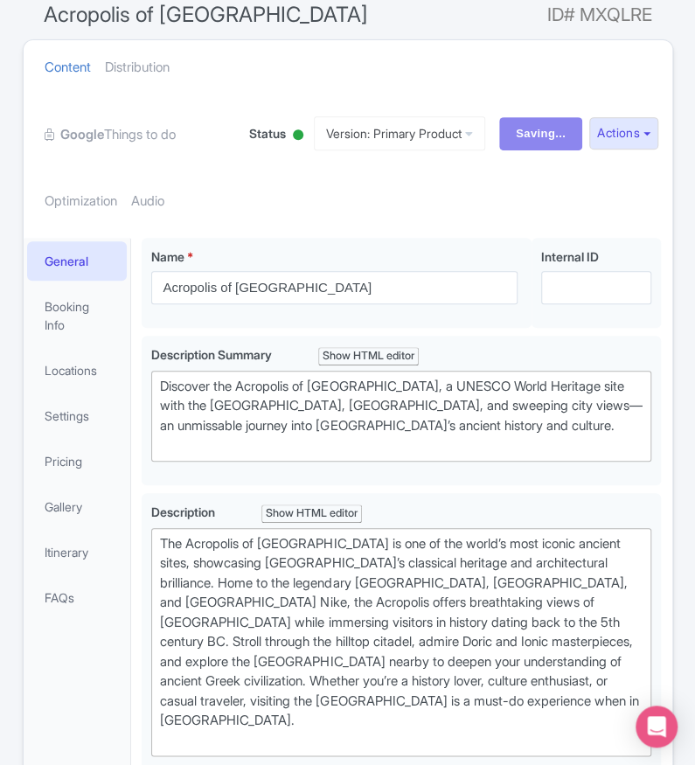
scroll to position [0, 0]
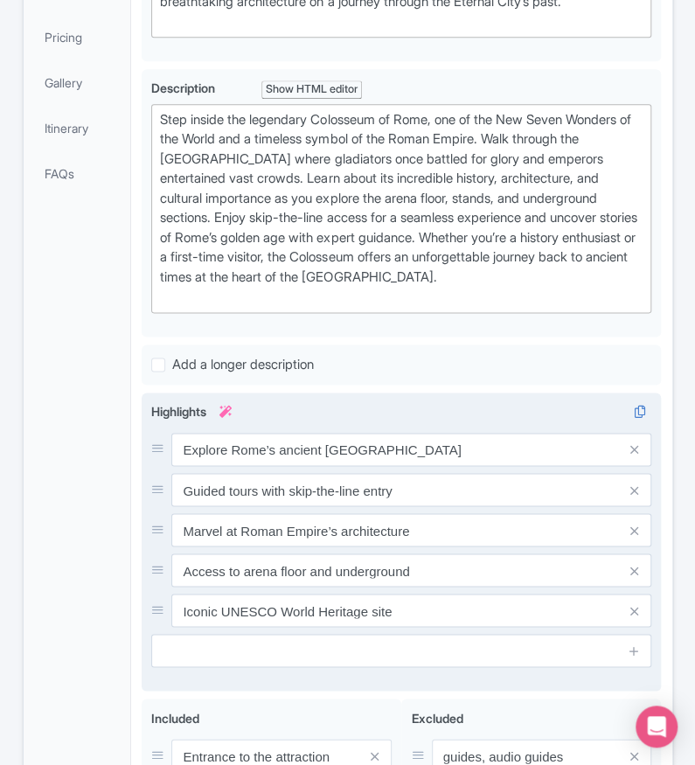
scroll to position [579, 0]
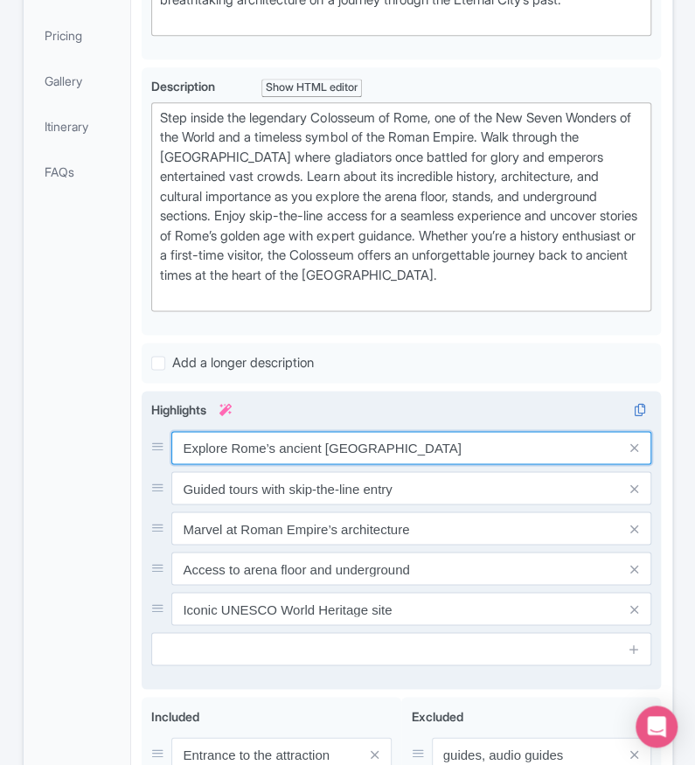
click at [373, 465] on input "Explore Rome’s ancient [GEOGRAPHIC_DATA]" at bounding box center [411, 447] width 480 height 33
paste input "Step into the world’s most famous amphitheater"
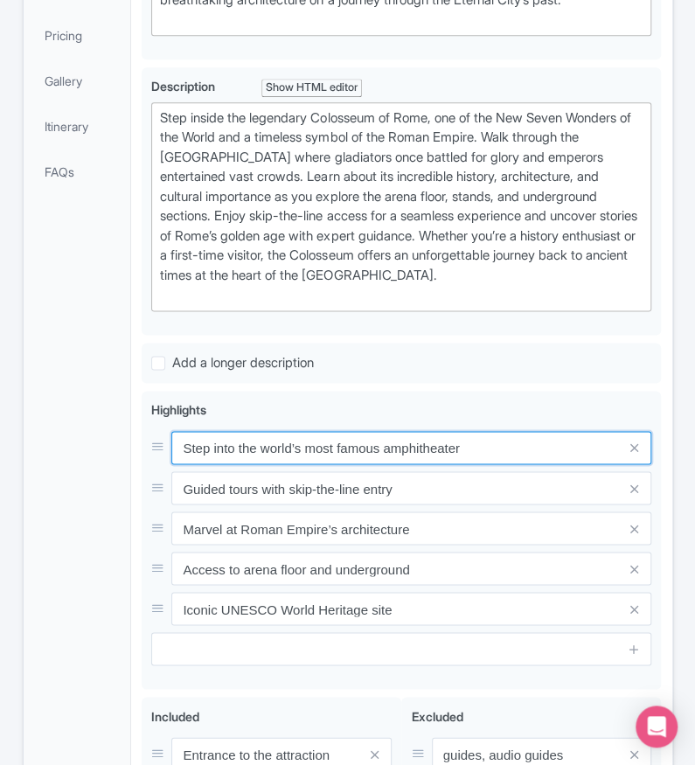
type input "Step into the world’s most famous amphitheater"
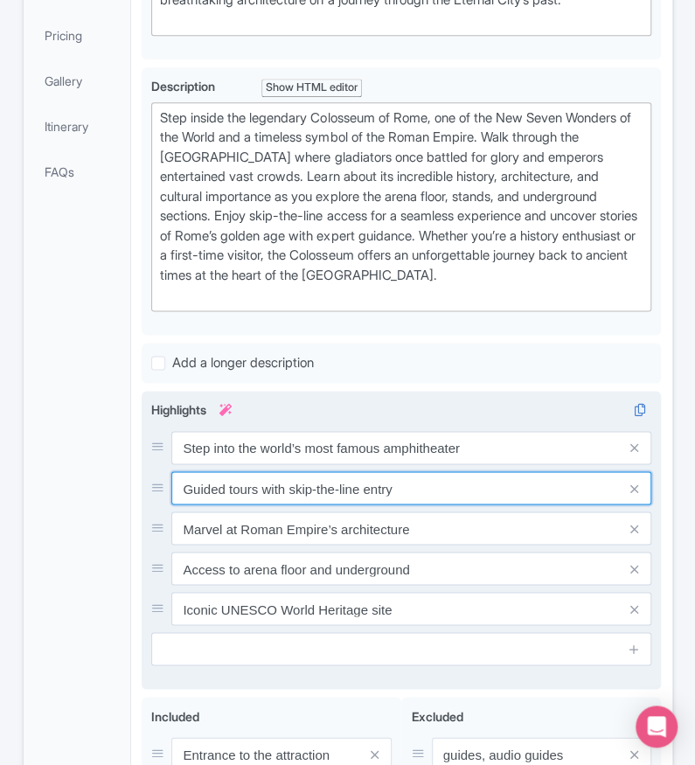
click at [443, 502] on input "Guided tours with skip-the-line entry" at bounding box center [411, 488] width 480 height 33
paste input "Discover gladiator history and Roman engineering"
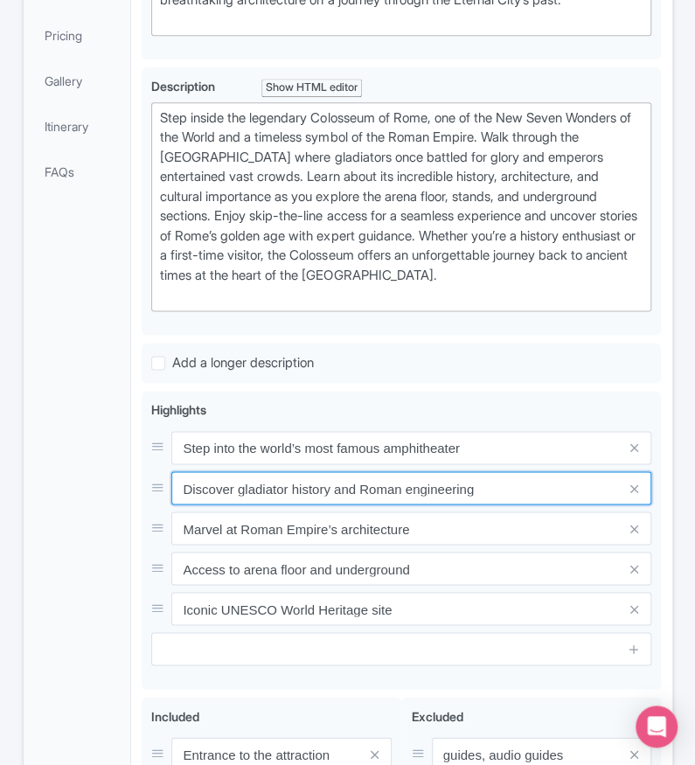
type input "Discover gladiator history and Roman engineering"
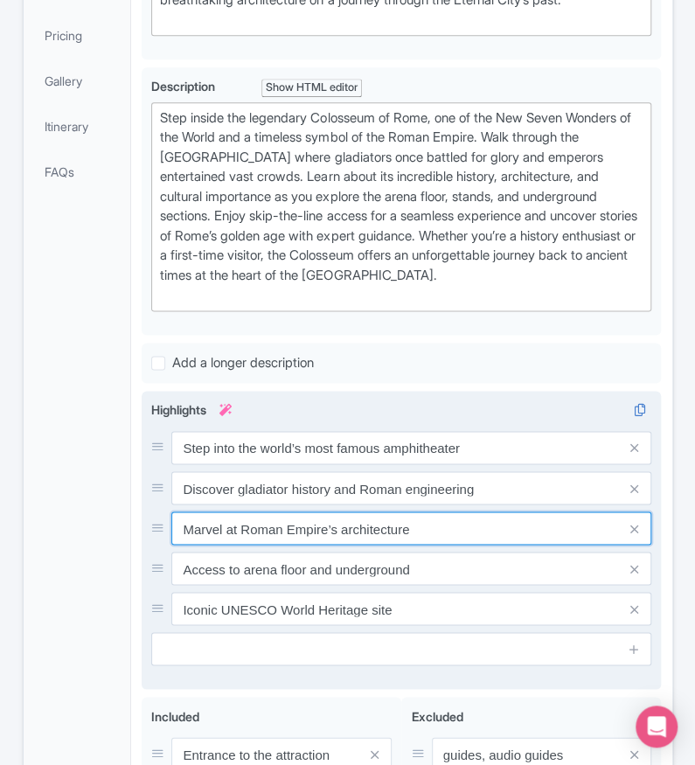
click at [452, 535] on input "Marvel at Roman Empire’s architecture" at bounding box center [411, 528] width 480 height 33
paste input "Explore underground [PERSON_NAME] and arena floor"
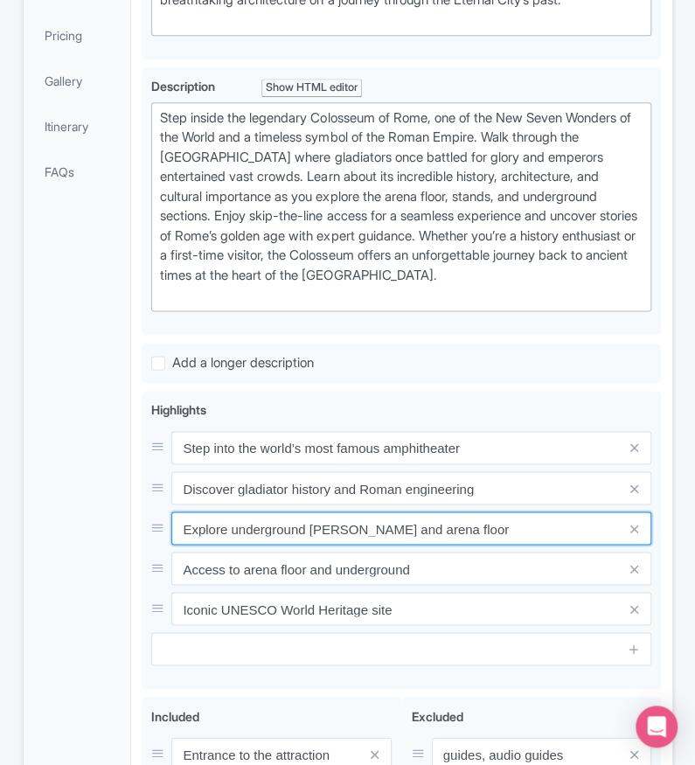
type input "Explore underground [PERSON_NAME] and arena floor"
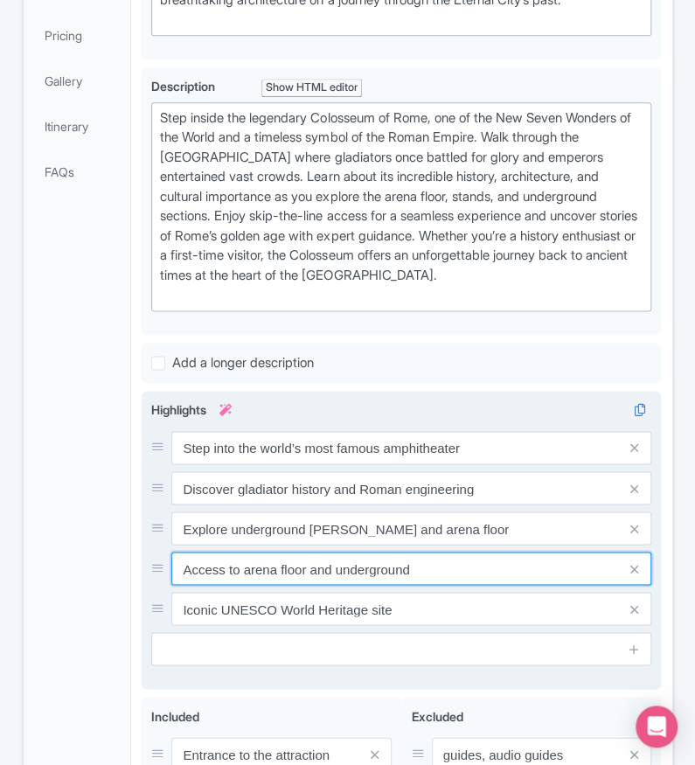
click at [396, 585] on input "Access to arena floor and underground" at bounding box center [411, 568] width 480 height 33
paste input "Iconic symbol of Ancient Rome and its empire"
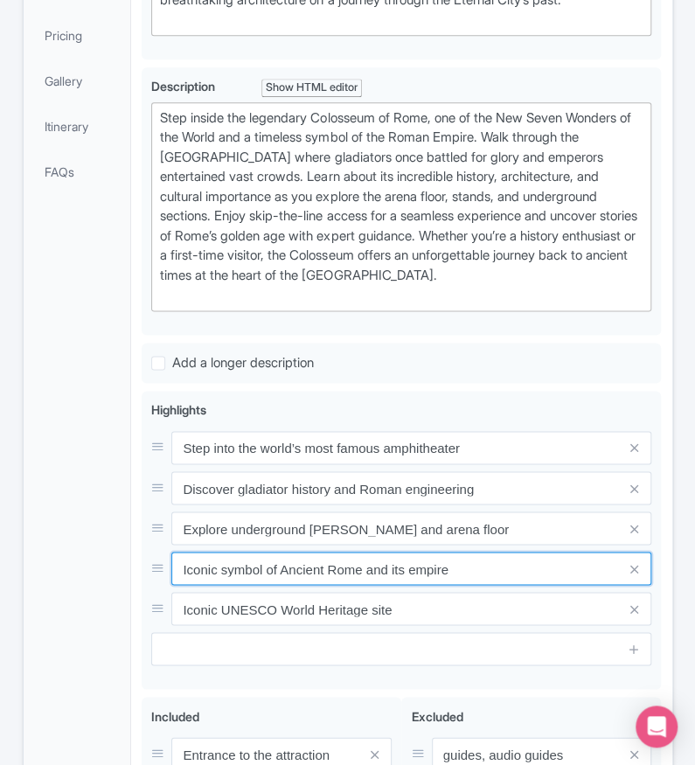
type input "Iconic symbol of Ancient Rome and its empire"
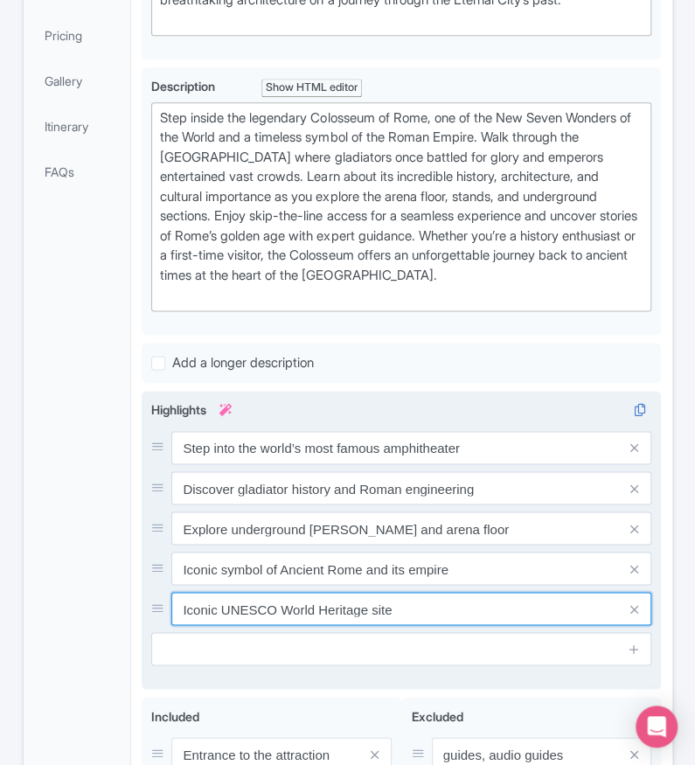
click at [419, 619] on input "Iconic UNESCO World Heritage site" at bounding box center [411, 608] width 480 height 33
paste input "A must-visit UNESCO landmark in the [GEOGRAPHIC_DATA]"
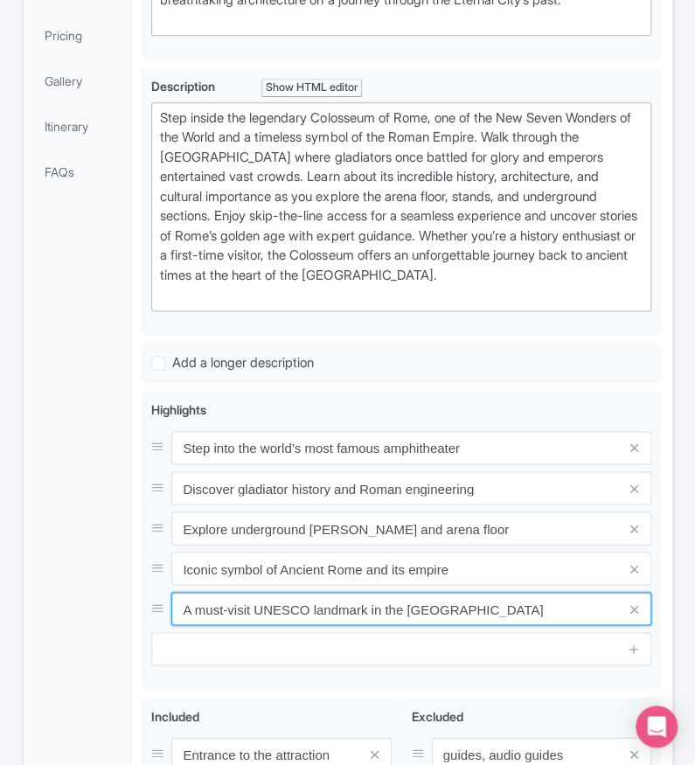
type input "A must-visit UNESCO landmark in the [GEOGRAPHIC_DATA]"
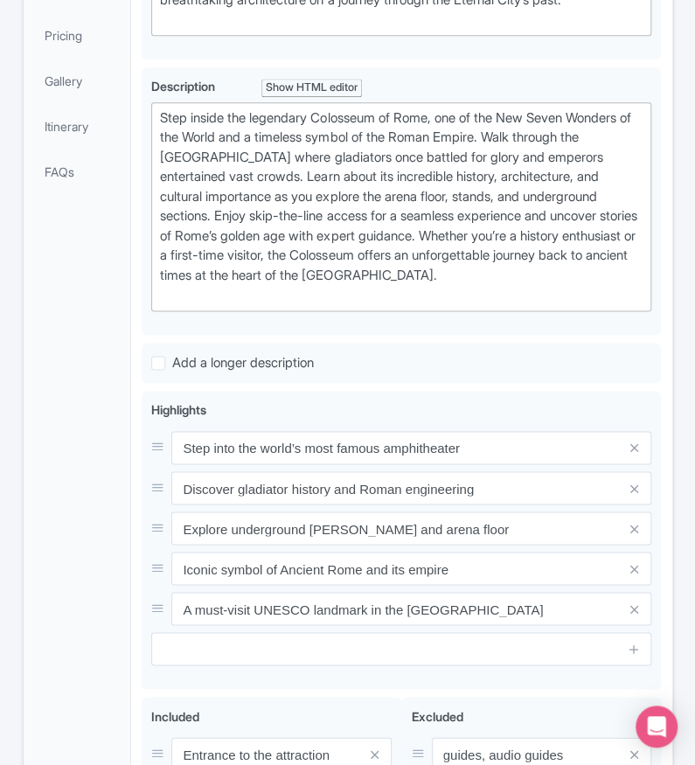
click at [100, 646] on div "General Booking Info Locations Settings Pricing Gallery Itinerary FAQs" at bounding box center [78, 400] width 108 height 1177
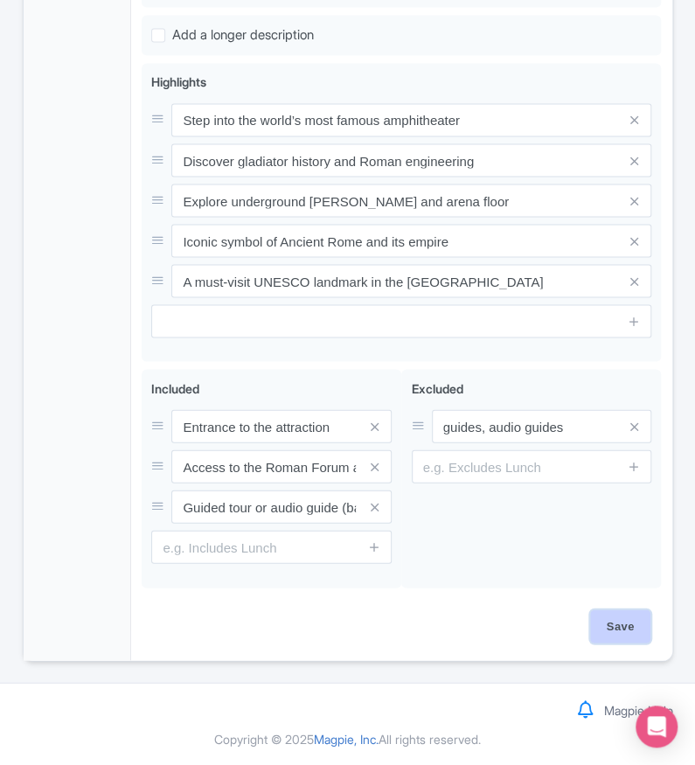
click at [609, 640] on input "Save" at bounding box center [621, 626] width 61 height 33
type input "Saving..."
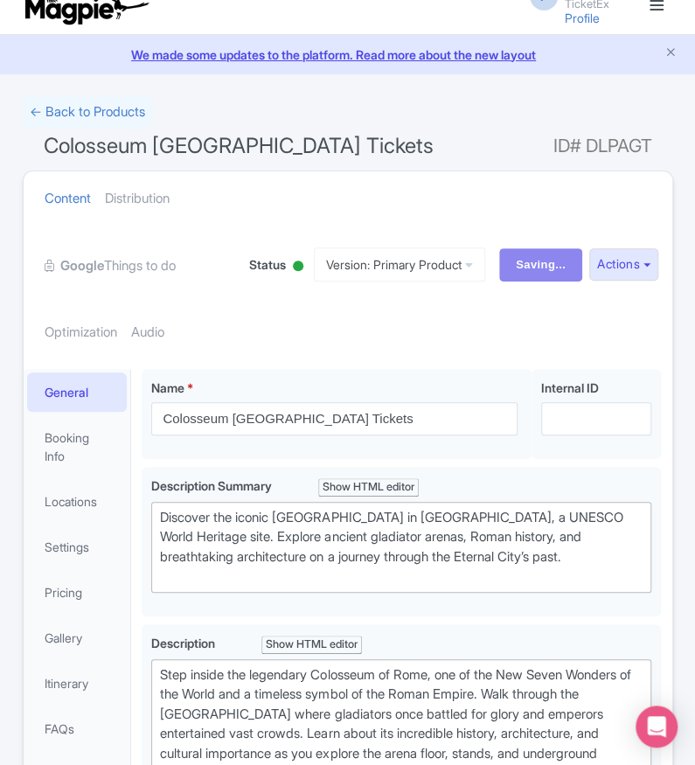
scroll to position [0, 0]
